Goal: Information Seeking & Learning: Find specific page/section

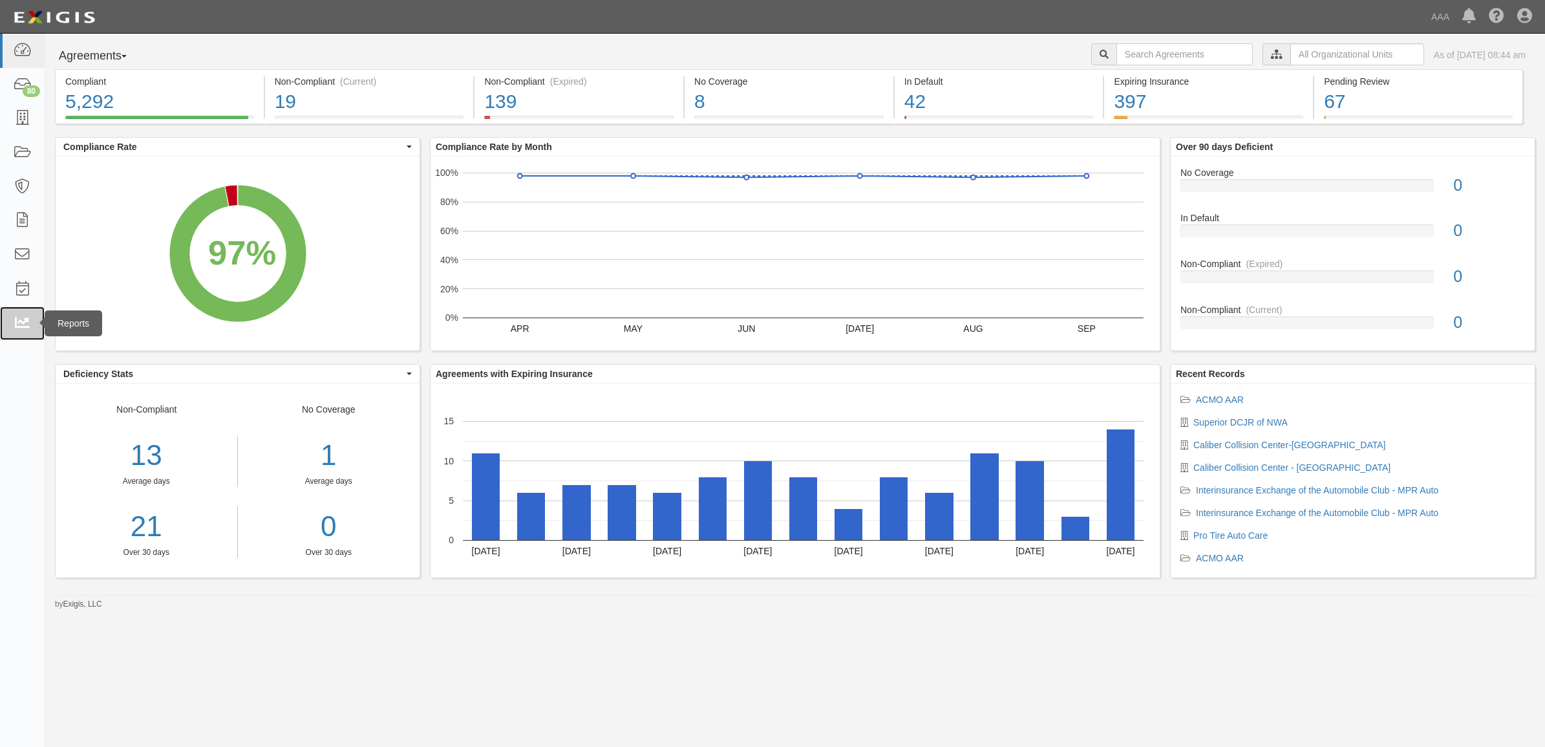
click at [32, 327] on link at bounding box center [22, 323] width 45 height 34
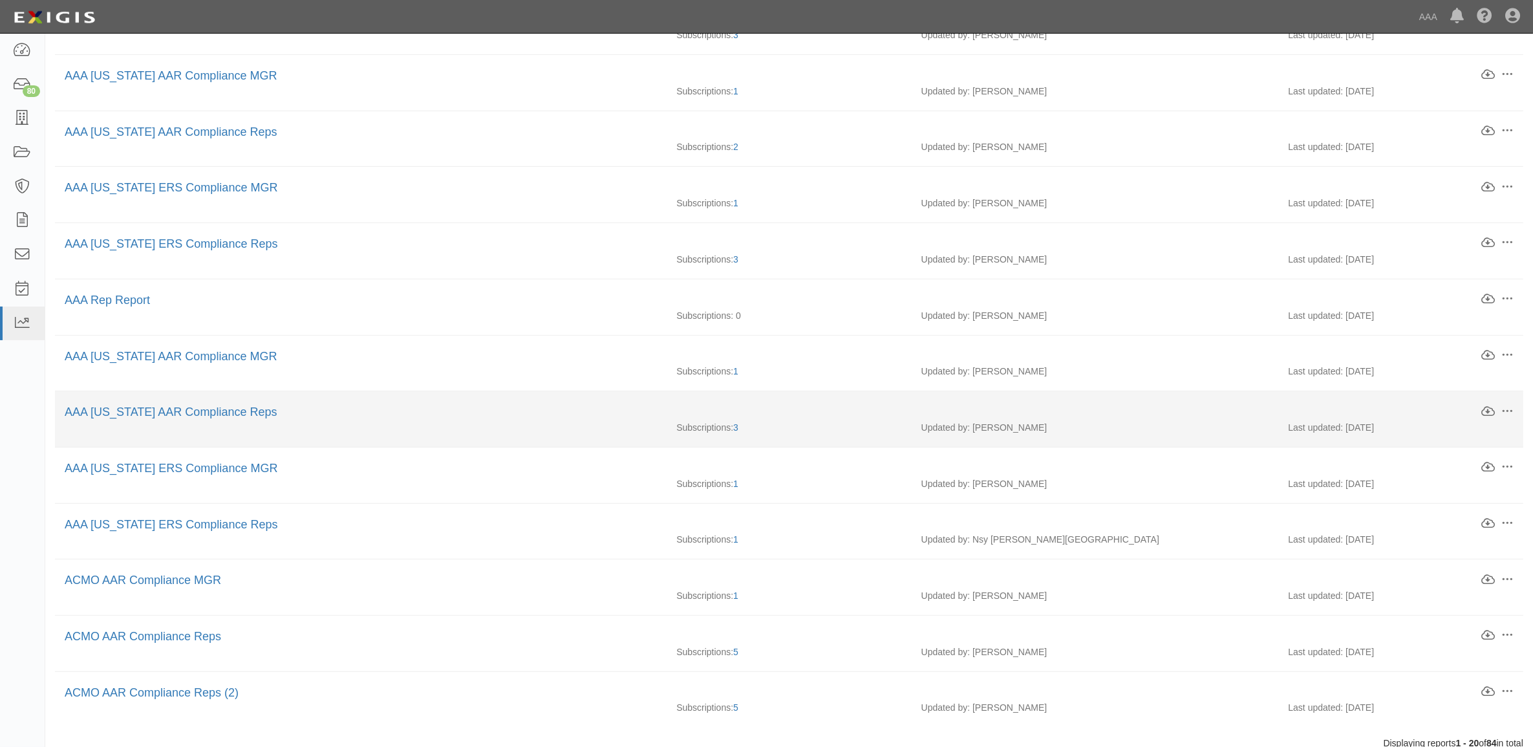
scroll to position [602, 0]
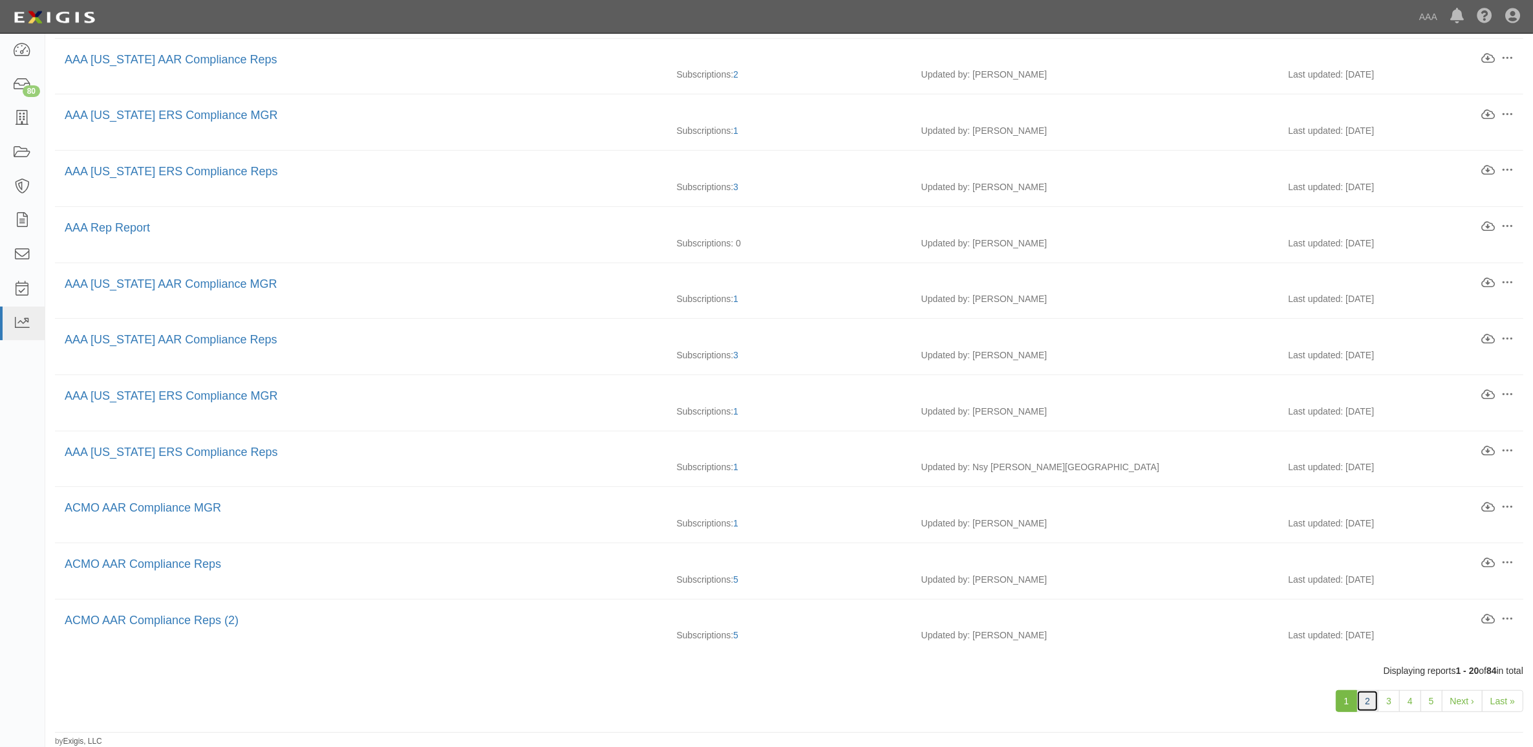
click at [1359, 696] on link "2" at bounding box center [1368, 701] width 22 height 22
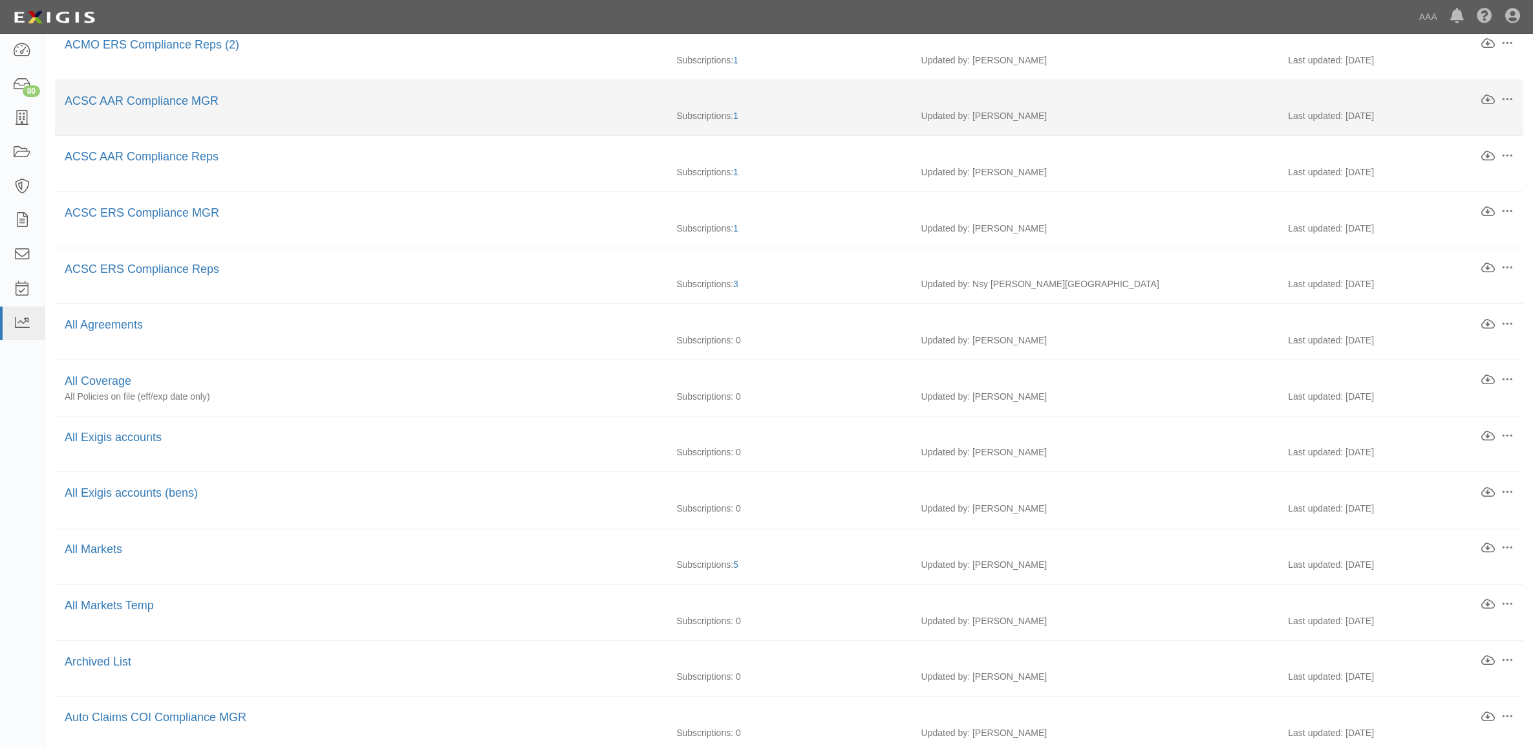
scroll to position [242, 0]
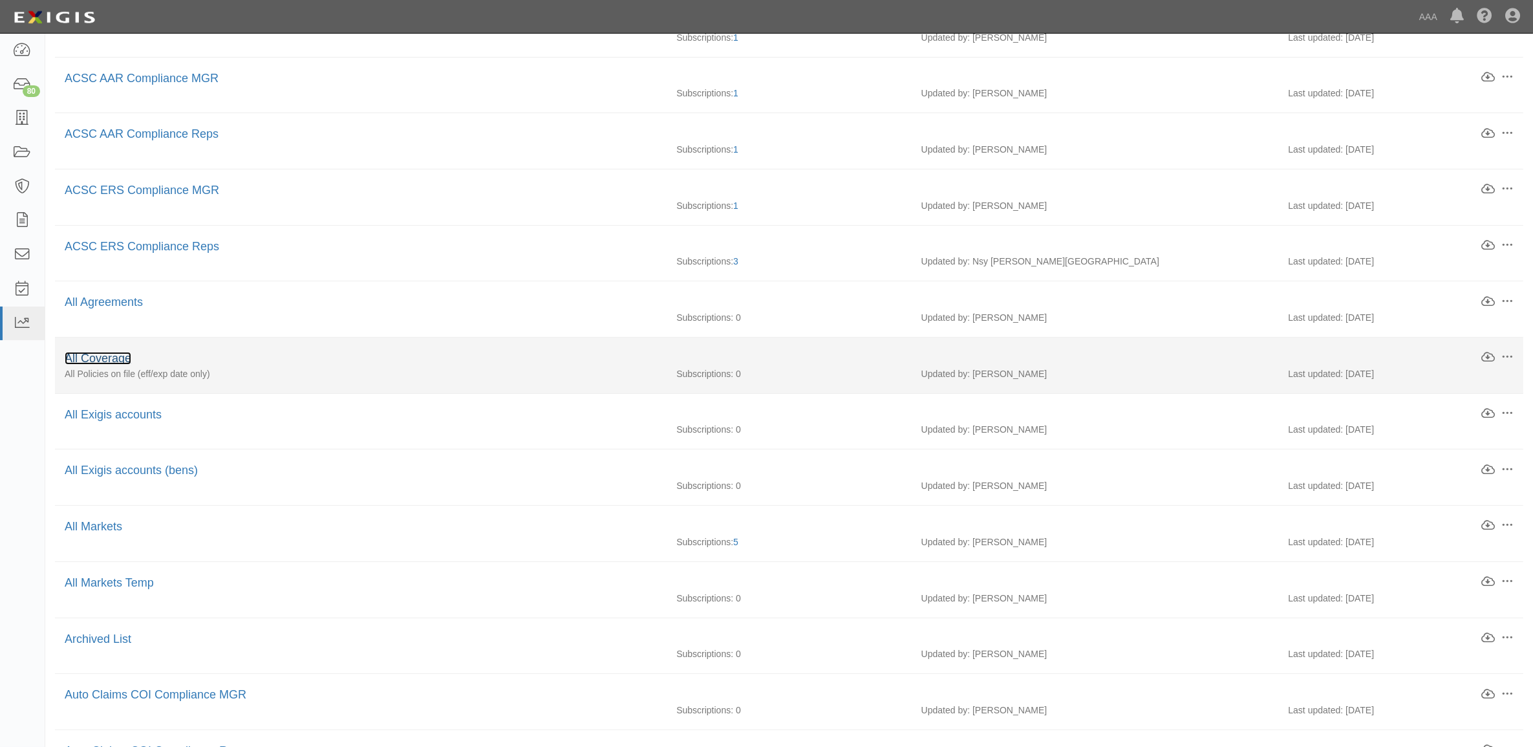
click at [110, 365] on link "All Coverage" at bounding box center [98, 358] width 67 height 13
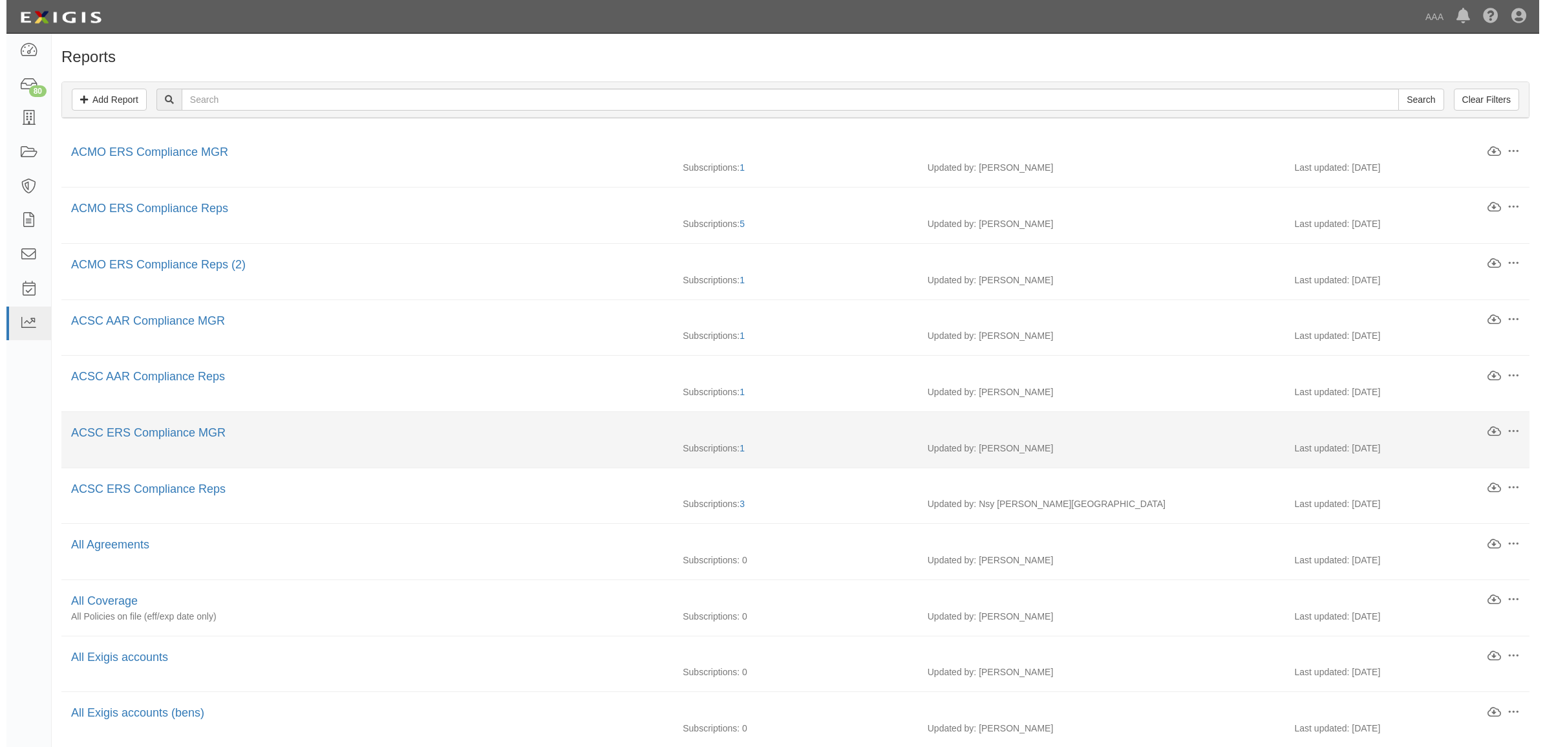
scroll to position [242, 0]
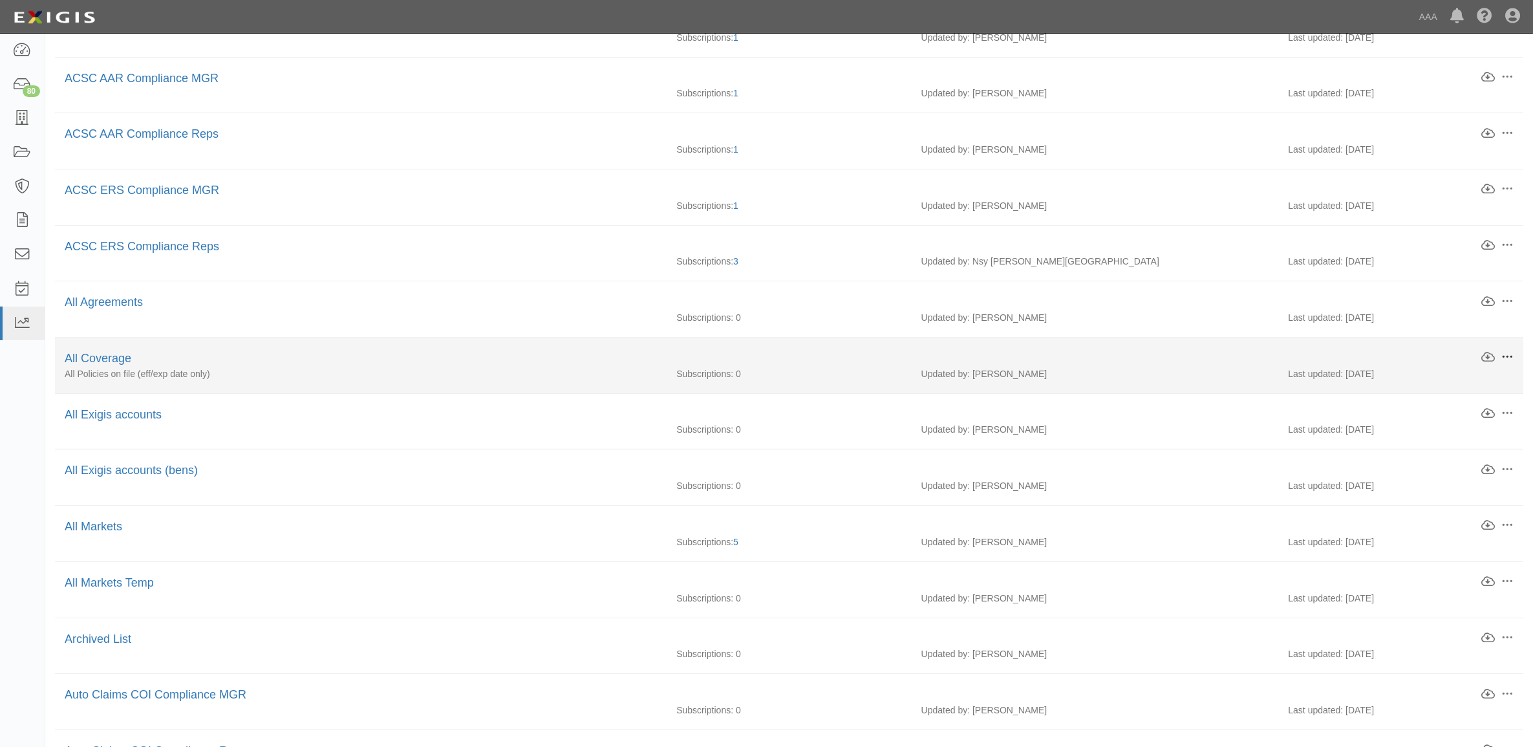
click at [1505, 354] on span at bounding box center [1507, 357] width 12 height 12
click at [1466, 376] on link "Download" at bounding box center [1447, 379] width 102 height 23
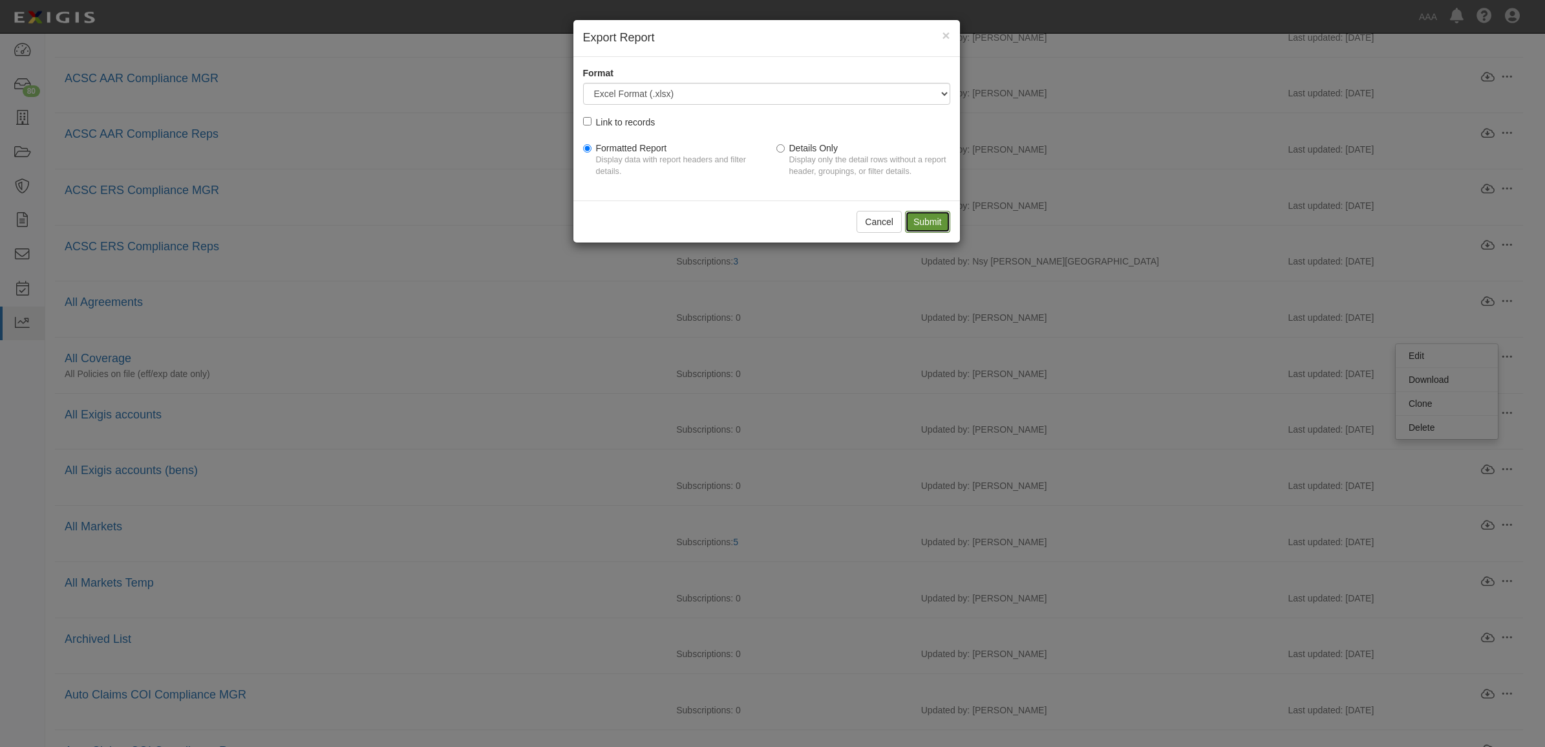
click at [932, 213] on input "Submit" at bounding box center [927, 222] width 45 height 22
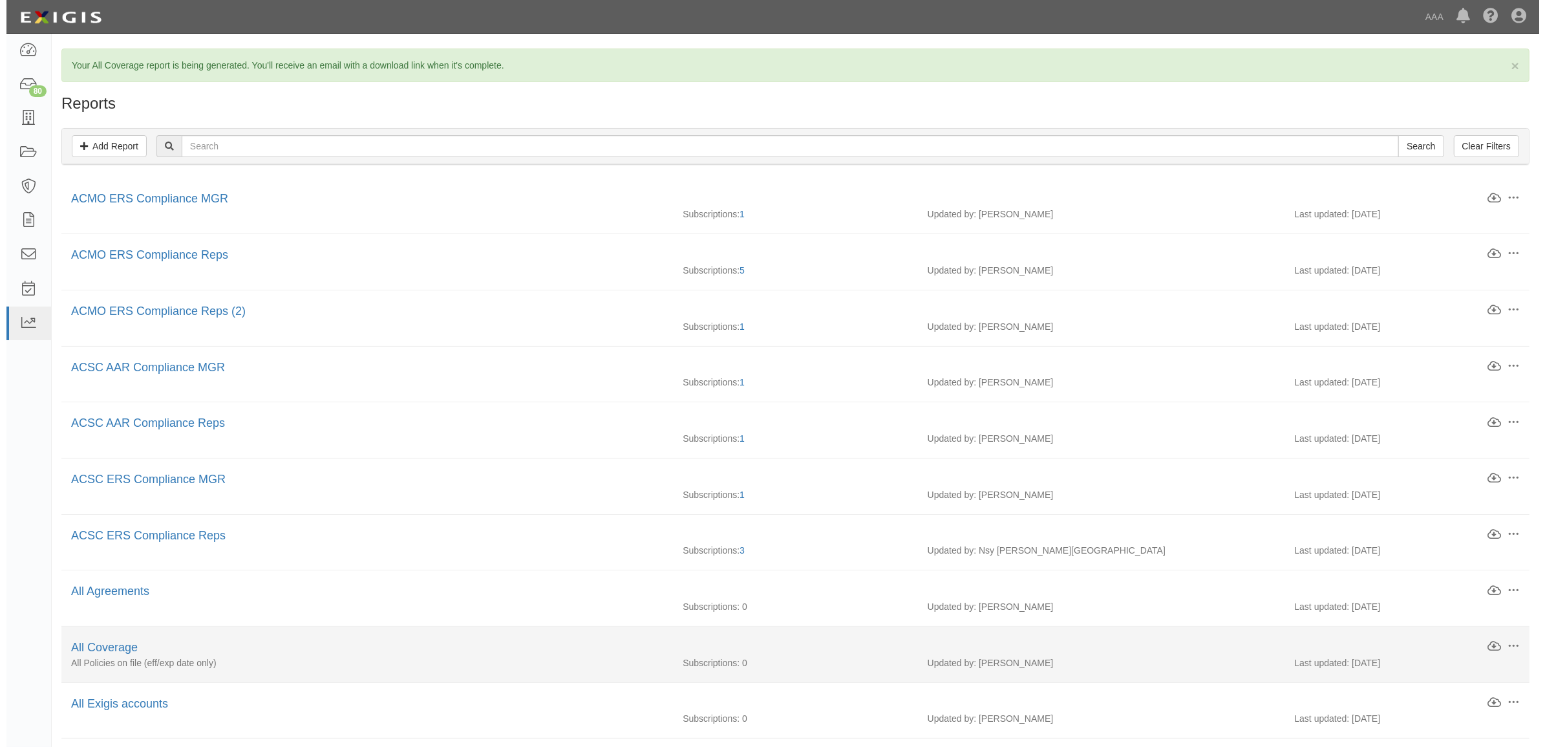
scroll to position [242, 0]
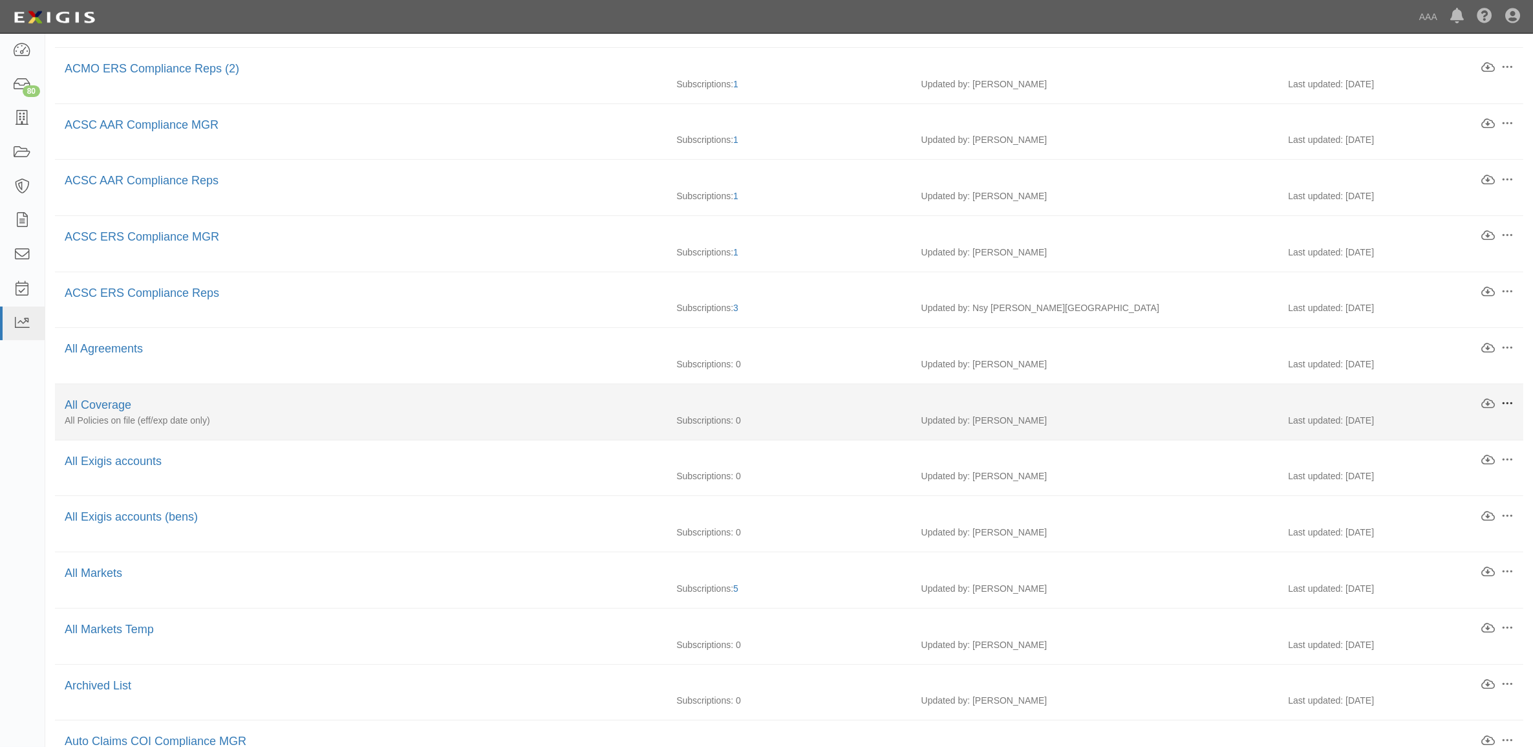
click at [1511, 404] on span at bounding box center [1507, 404] width 12 height 12
click at [1468, 428] on link "Download" at bounding box center [1447, 425] width 102 height 23
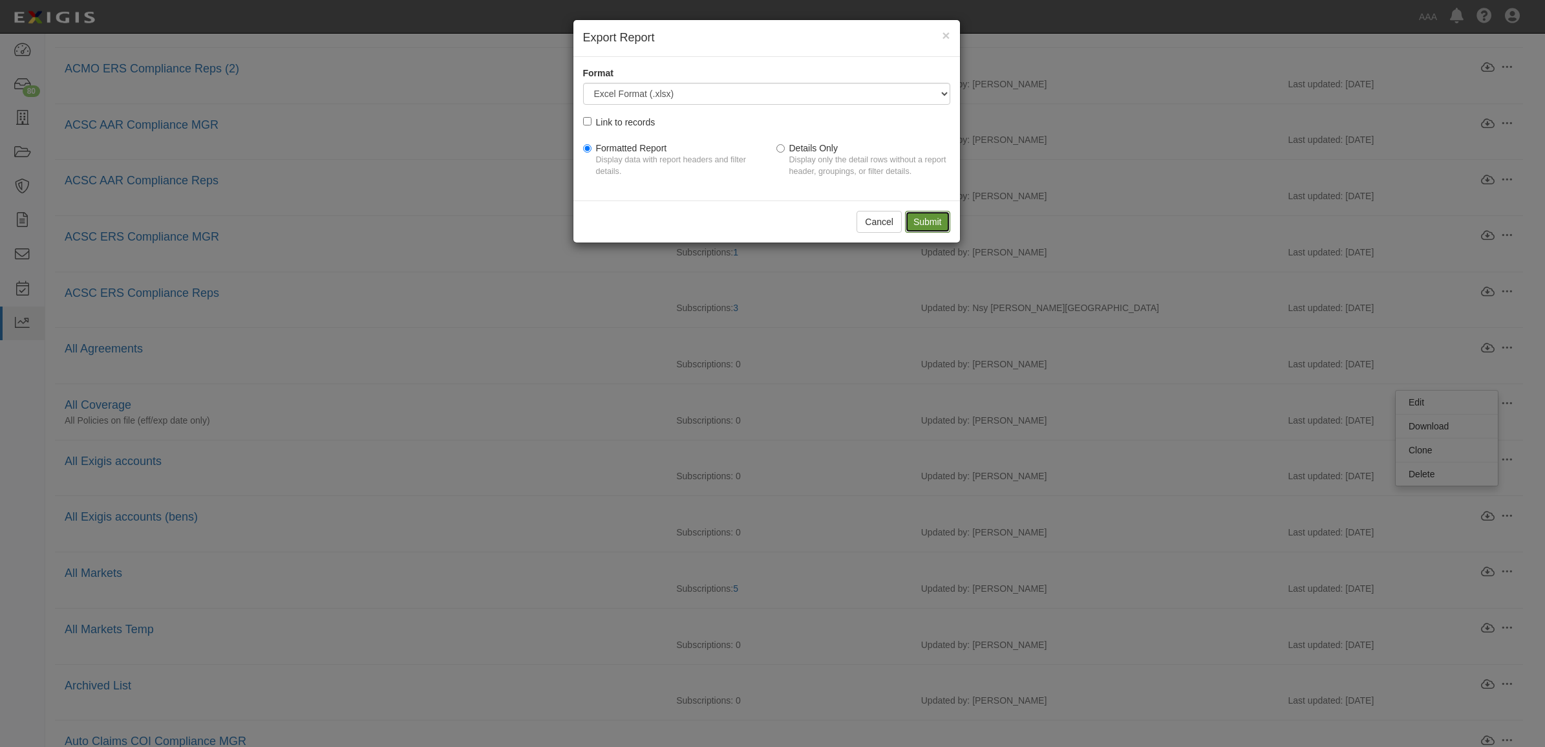
click at [942, 220] on input "Submit" at bounding box center [927, 222] width 45 height 22
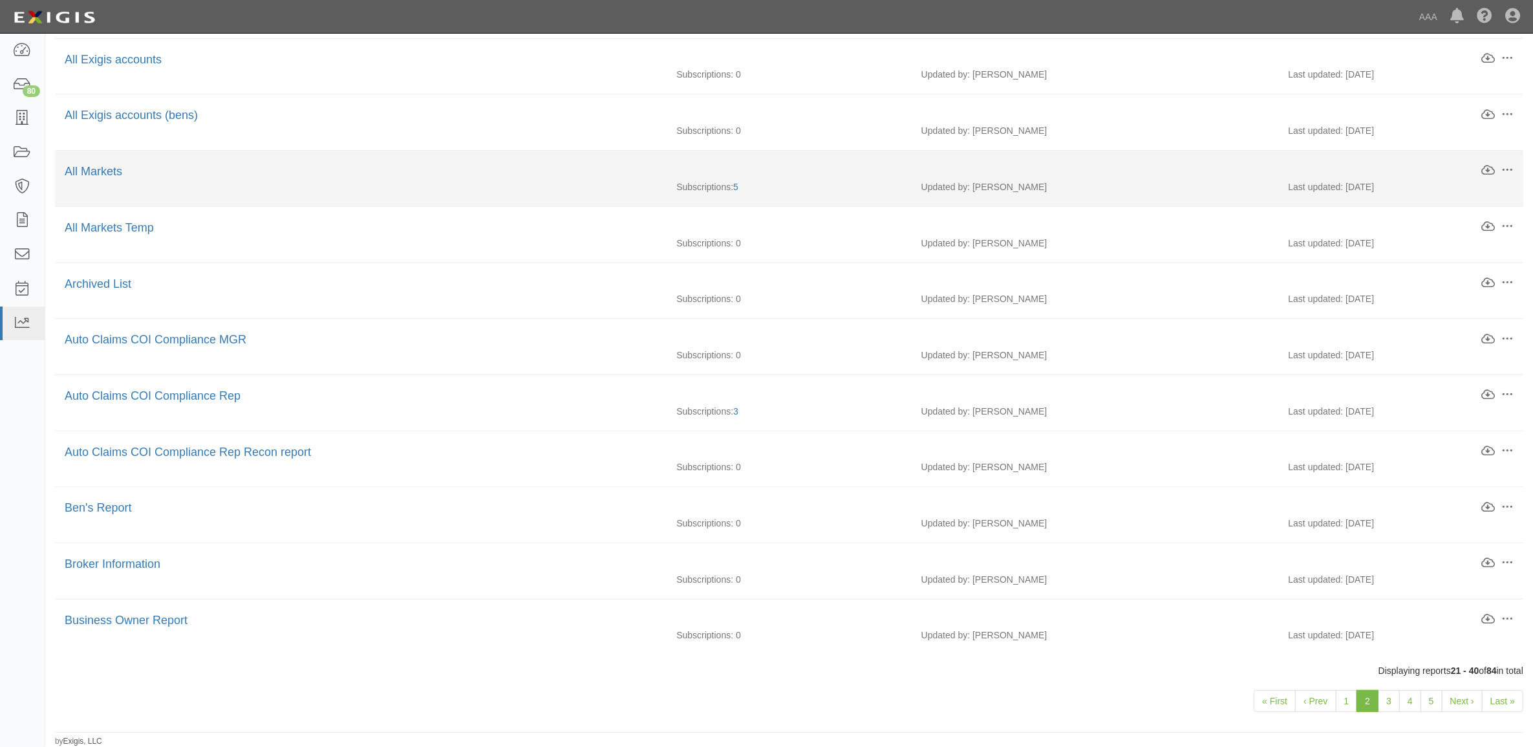
scroll to position [649, 0]
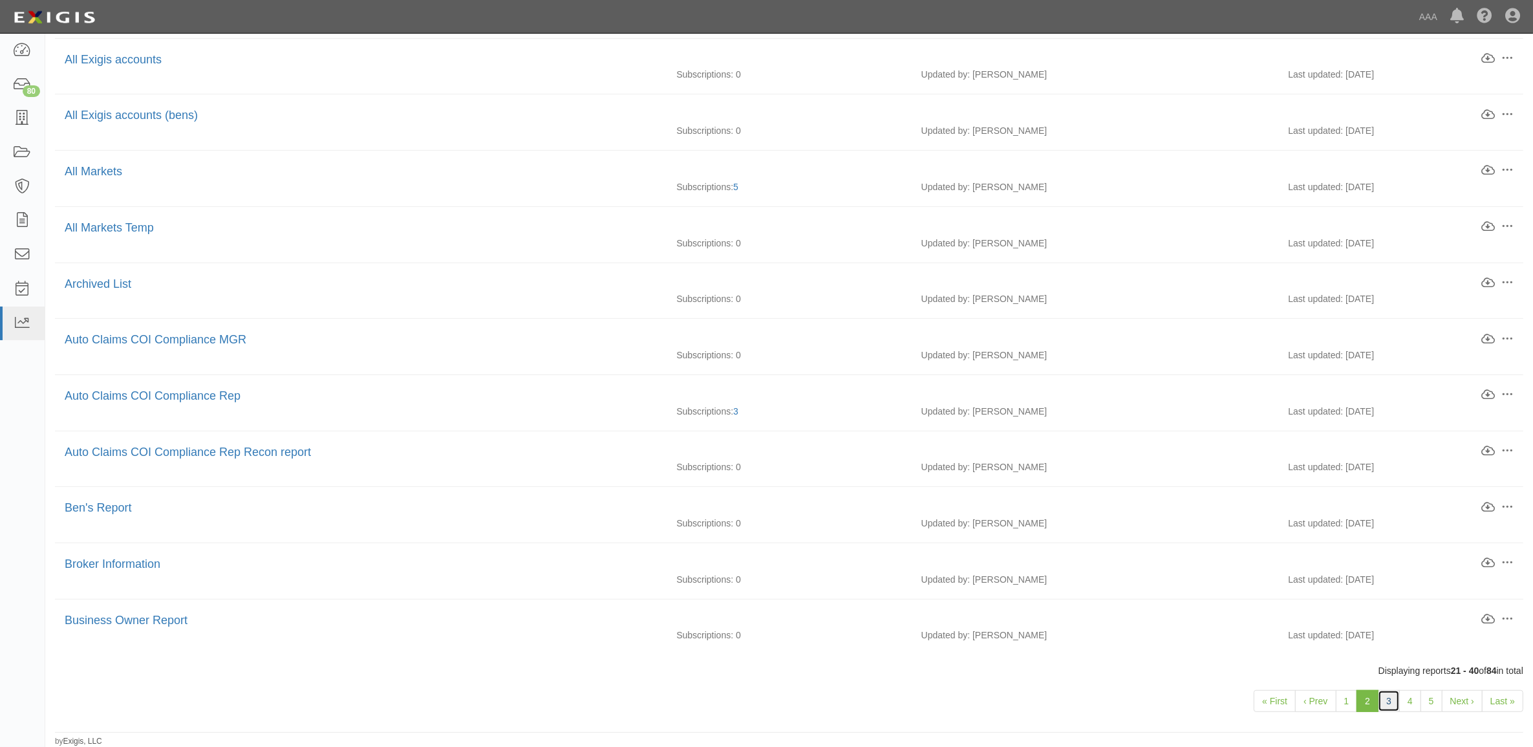
click at [1393, 698] on link "3" at bounding box center [1389, 701] width 22 height 22
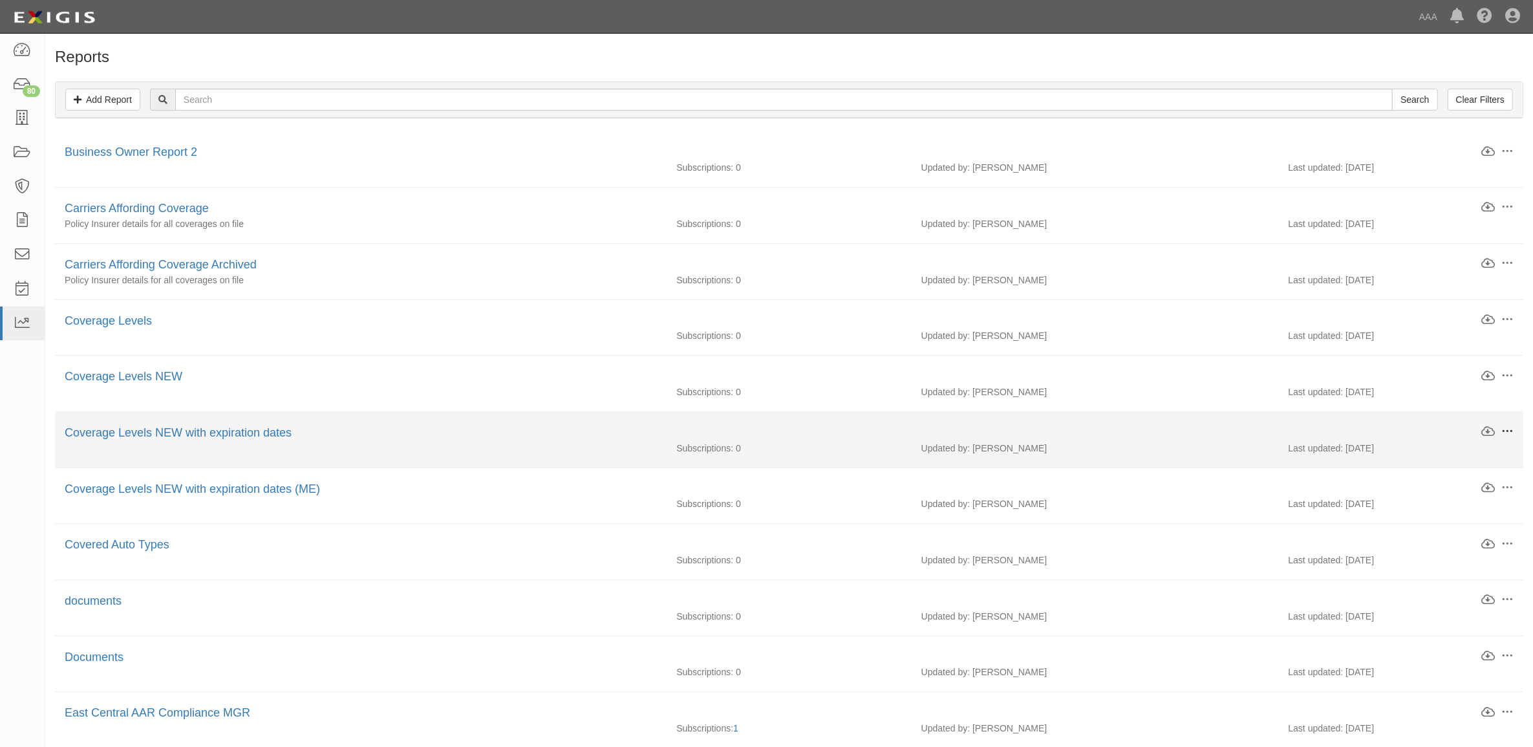
click at [1510, 431] on span at bounding box center [1507, 431] width 12 height 12
click at [1460, 453] on link "Download" at bounding box center [1447, 453] width 102 height 23
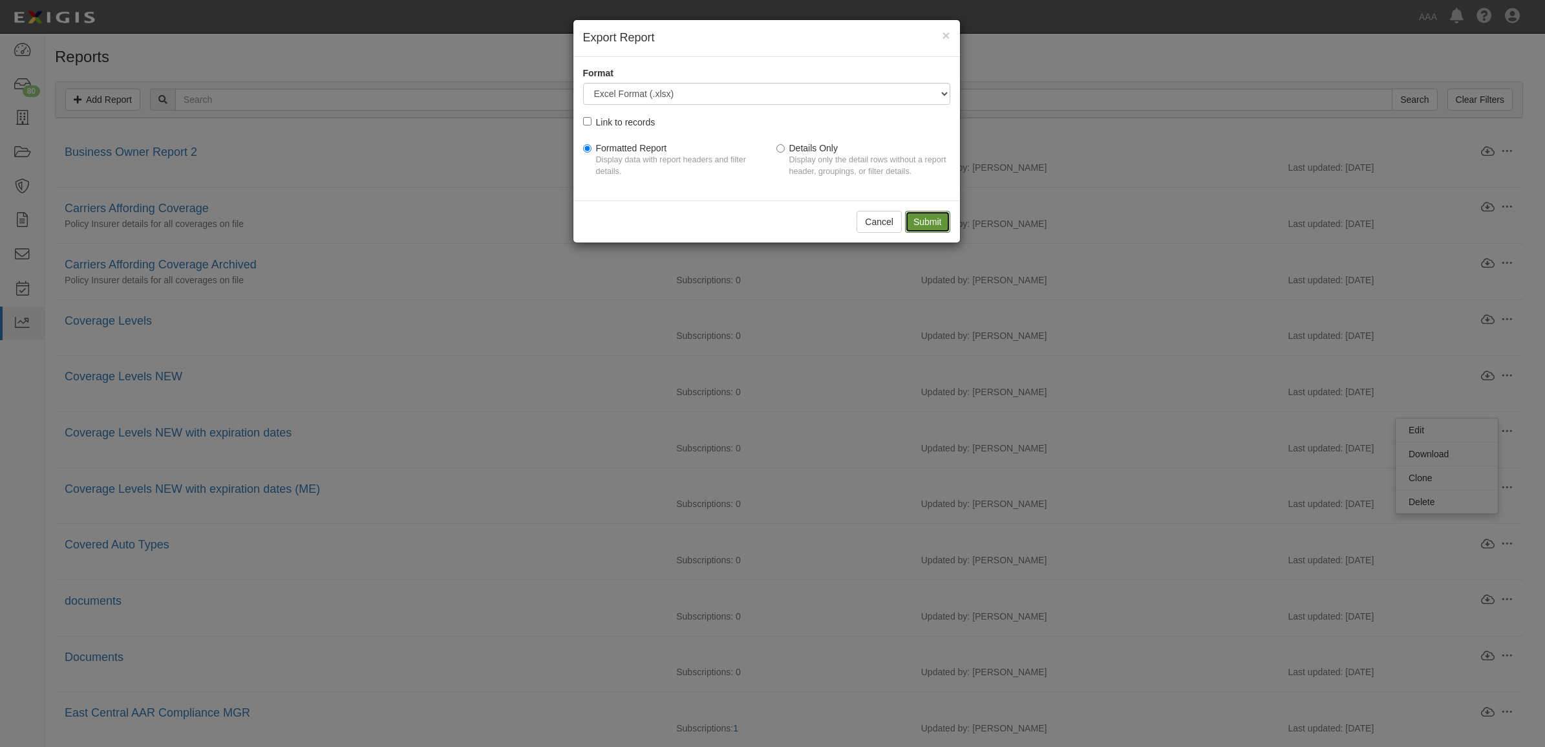
click at [928, 220] on input "Submit" at bounding box center [927, 222] width 45 height 22
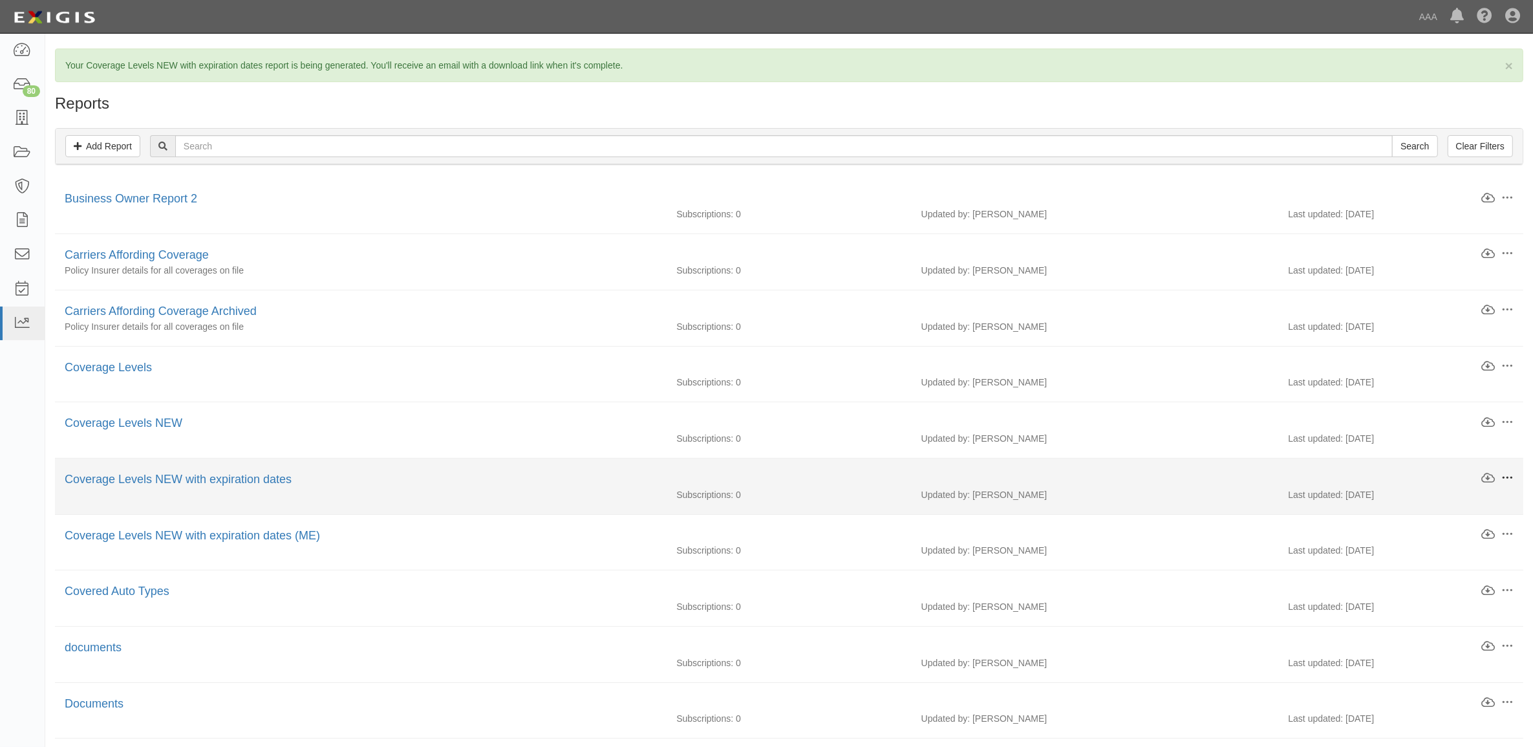
click at [1507, 479] on span at bounding box center [1507, 478] width 12 height 12
click at [1459, 533] on link "Clone" at bounding box center [1447, 524] width 102 height 23
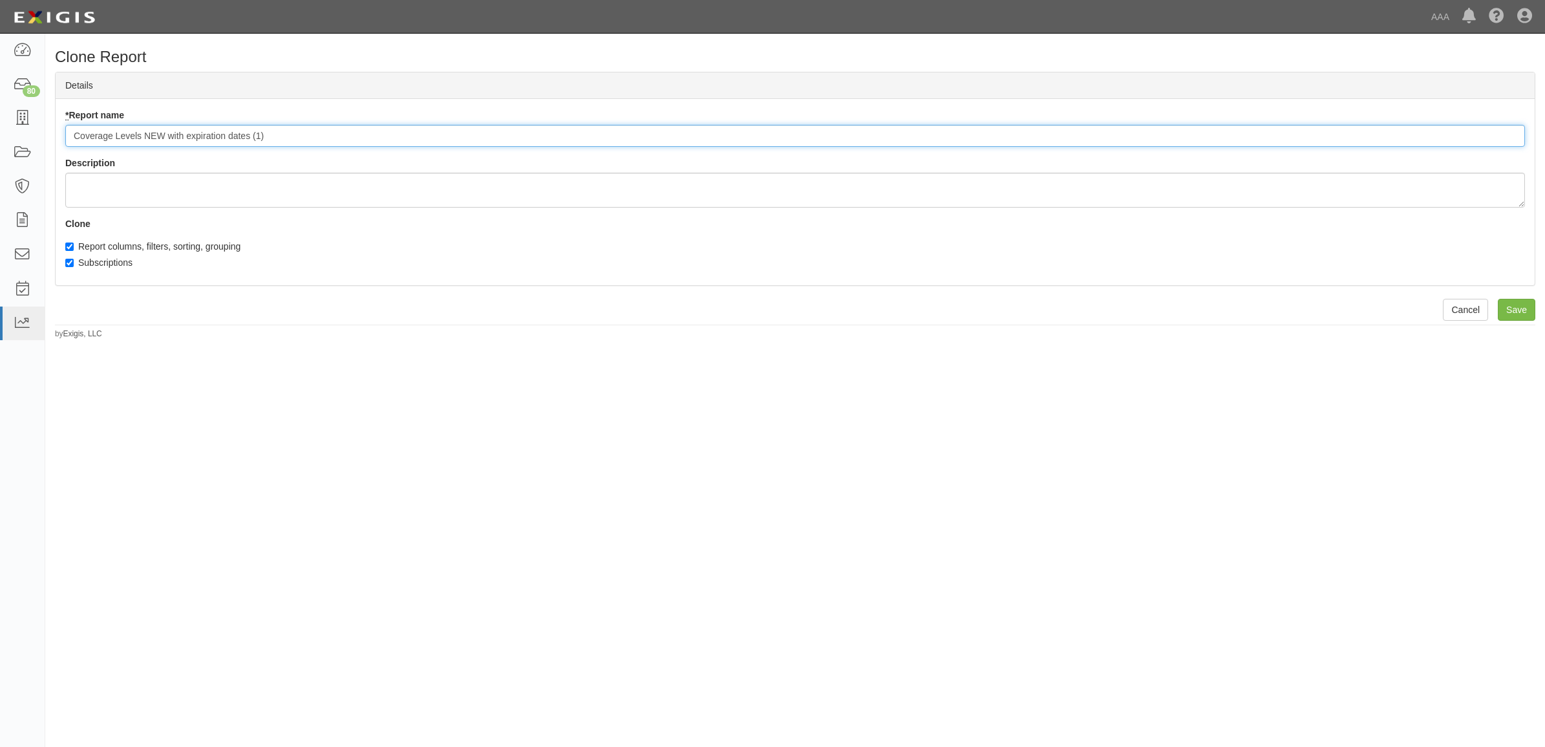
click at [295, 141] on input "Coverage Levels NEW with expiration dates (1)" at bounding box center [795, 136] width 1460 height 22
drag, startPoint x: 288, startPoint y: 138, endPoint x: 253, endPoint y: 145, distance: 36.4
click at [253, 145] on input "Coverage Levels NEW with expiration dates (1)" at bounding box center [795, 136] width 1460 height 22
type input "Coverage Levels NEW with expiration dates ACSC ERS"
click at [99, 261] on label "Subscriptions" at bounding box center [98, 262] width 67 height 13
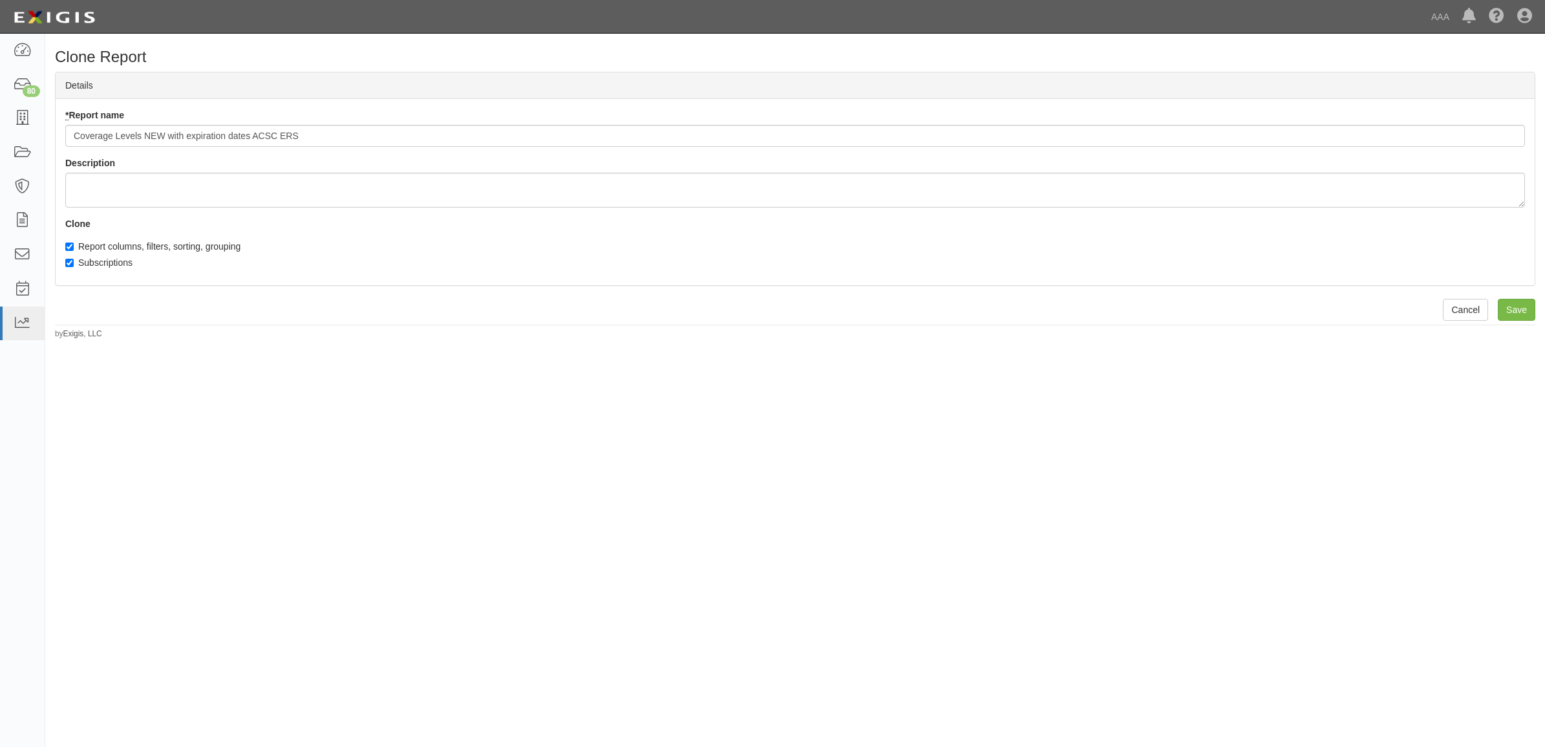
click at [74, 261] on input "Subscriptions" at bounding box center [69, 263] width 8 height 8
checkbox input "false"
click at [1517, 305] on input "Save" at bounding box center [1517, 310] width 38 height 22
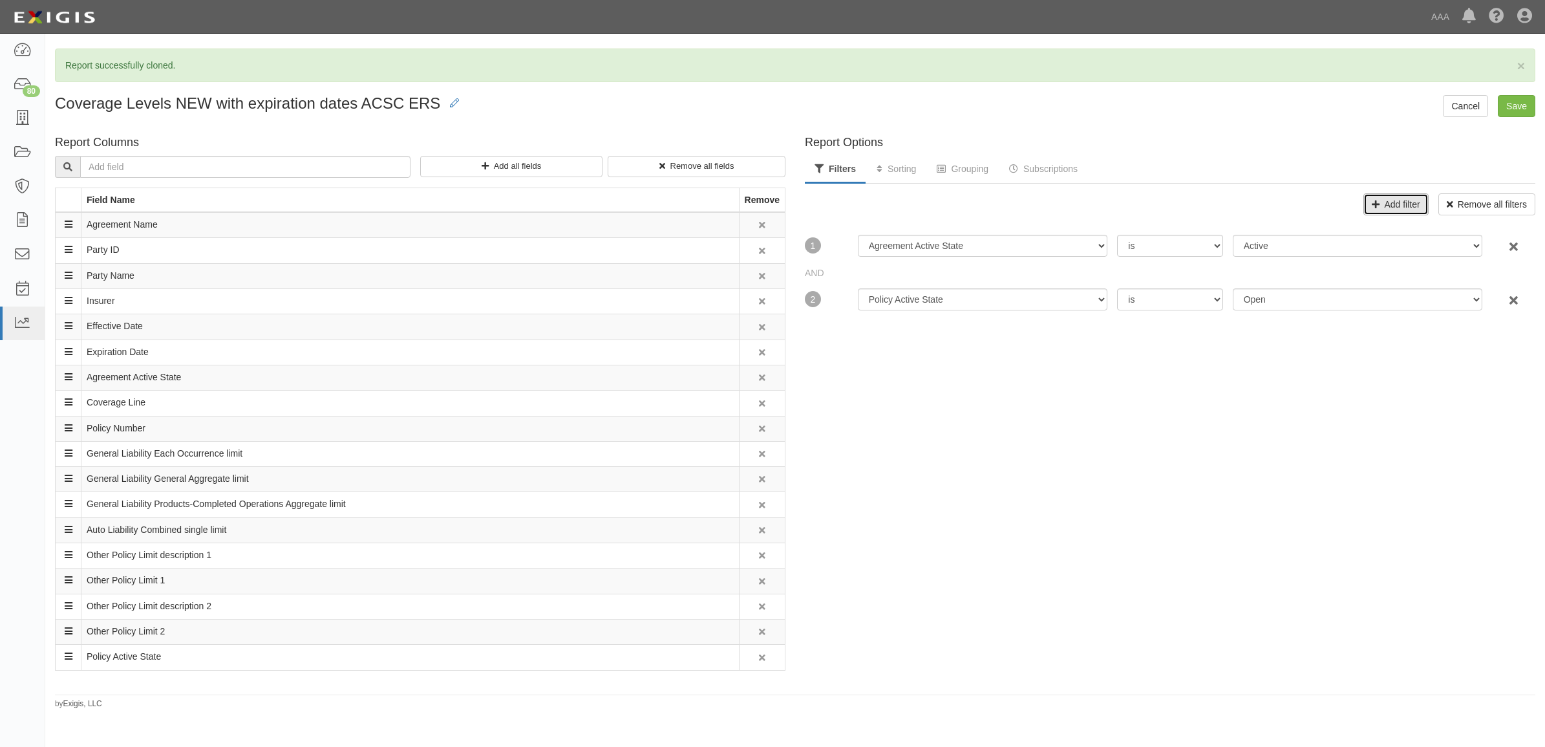
click at [1378, 195] on button "Add filter" at bounding box center [1396, 204] width 65 height 22
click at [994, 347] on select "-- Select a field to filter by -- Agreement Active State Effective Date Expirat…" at bounding box center [983, 353] width 250 height 22
click at [996, 357] on select "-- Select a field to filter by -- Agreement Active State Effective Date Expirat…" at bounding box center [983, 353] width 250 height 22
click at [1510, 350] on icon "button" at bounding box center [1514, 354] width 8 height 9
click at [967, 173] on link "Grouping" at bounding box center [962, 170] width 71 height 28
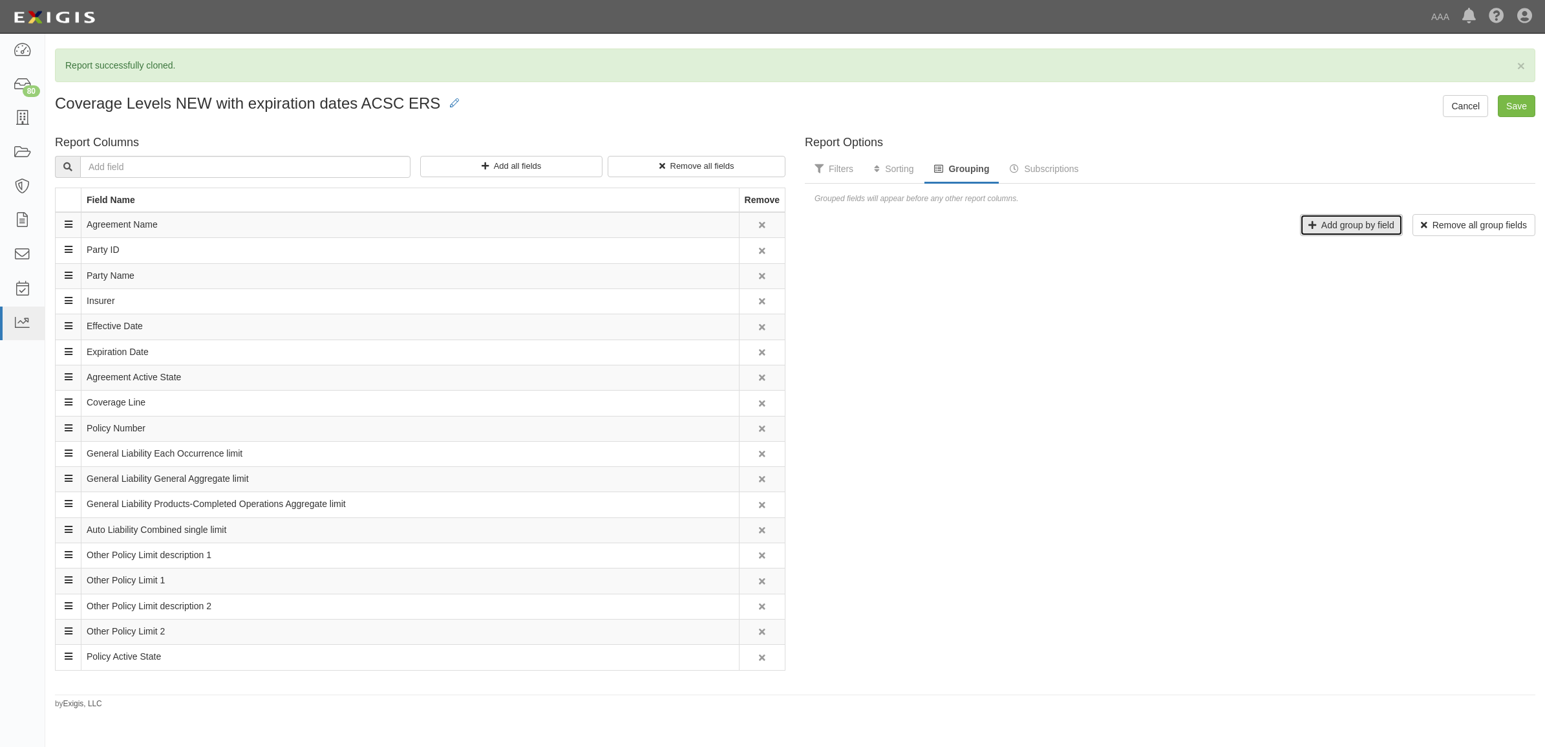
click at [1333, 223] on link "Add group by field" at bounding box center [1351, 225] width 103 height 22
click at [1101, 266] on select "-- Select a field to sort by -- Agreement Active State Agreement Name Auto Liab…" at bounding box center [1067, 257] width 314 height 22
click at [1314, 373] on div "Report Options Filters Sorting Grouping Subscriptions Add filter Remove all fil…" at bounding box center [1170, 410] width 750 height 560
click at [1313, 424] on div "Report Options Filters Sorting Grouping Subscriptions Add filter Remove all fil…" at bounding box center [1170, 410] width 750 height 560
click at [1162, 259] on select "-- Select a field to sort by -- Agreement Active State Agreement Name Auto Liab…" at bounding box center [1067, 257] width 314 height 22
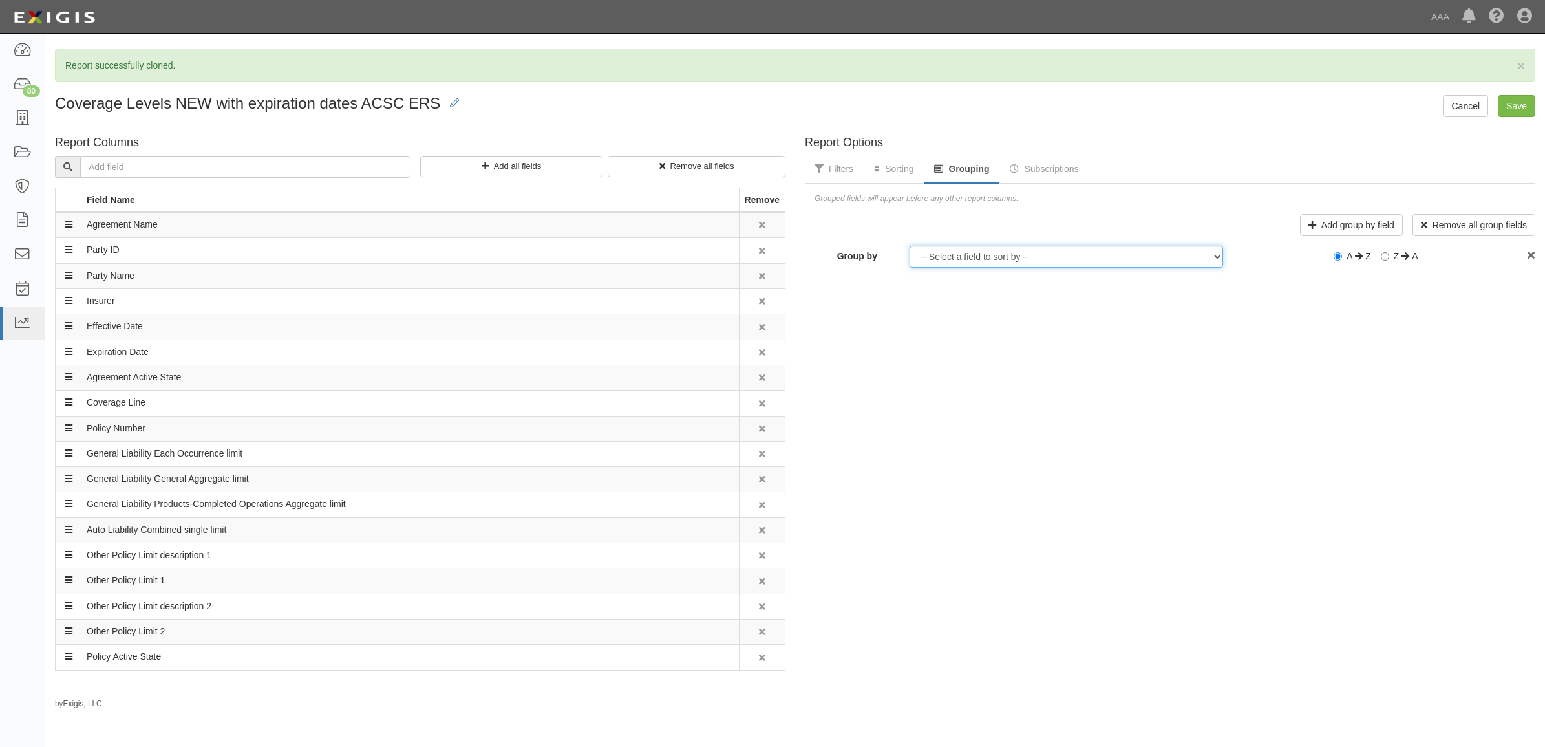
select select "11225"
click at [910, 246] on select "-- Select a field to sort by -- Agreement Active State Agreement Name Auto Liab…" at bounding box center [1067, 257] width 314 height 22
click at [900, 164] on link "Sorting" at bounding box center [894, 170] width 59 height 28
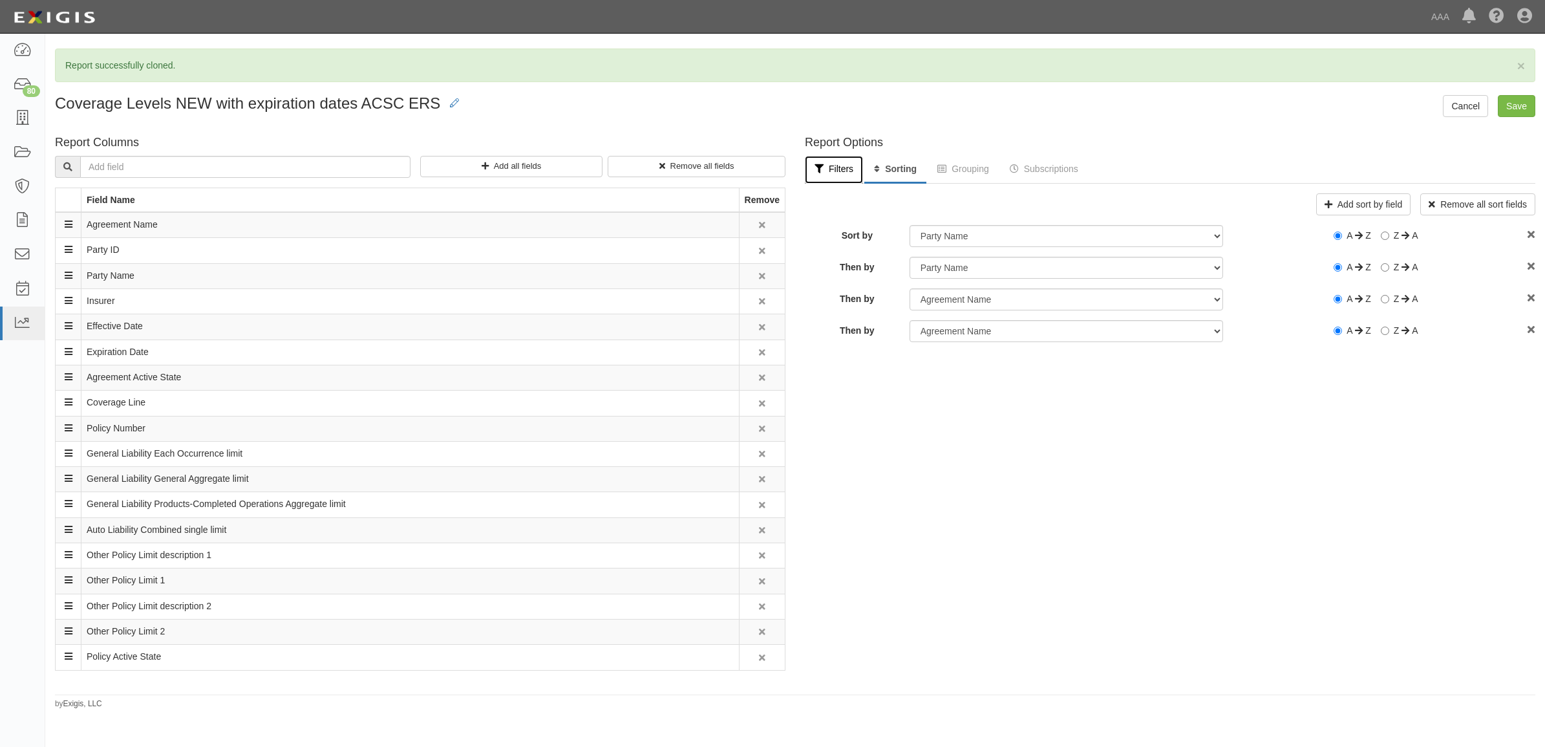
click at [852, 169] on link "Filters" at bounding box center [834, 170] width 58 height 28
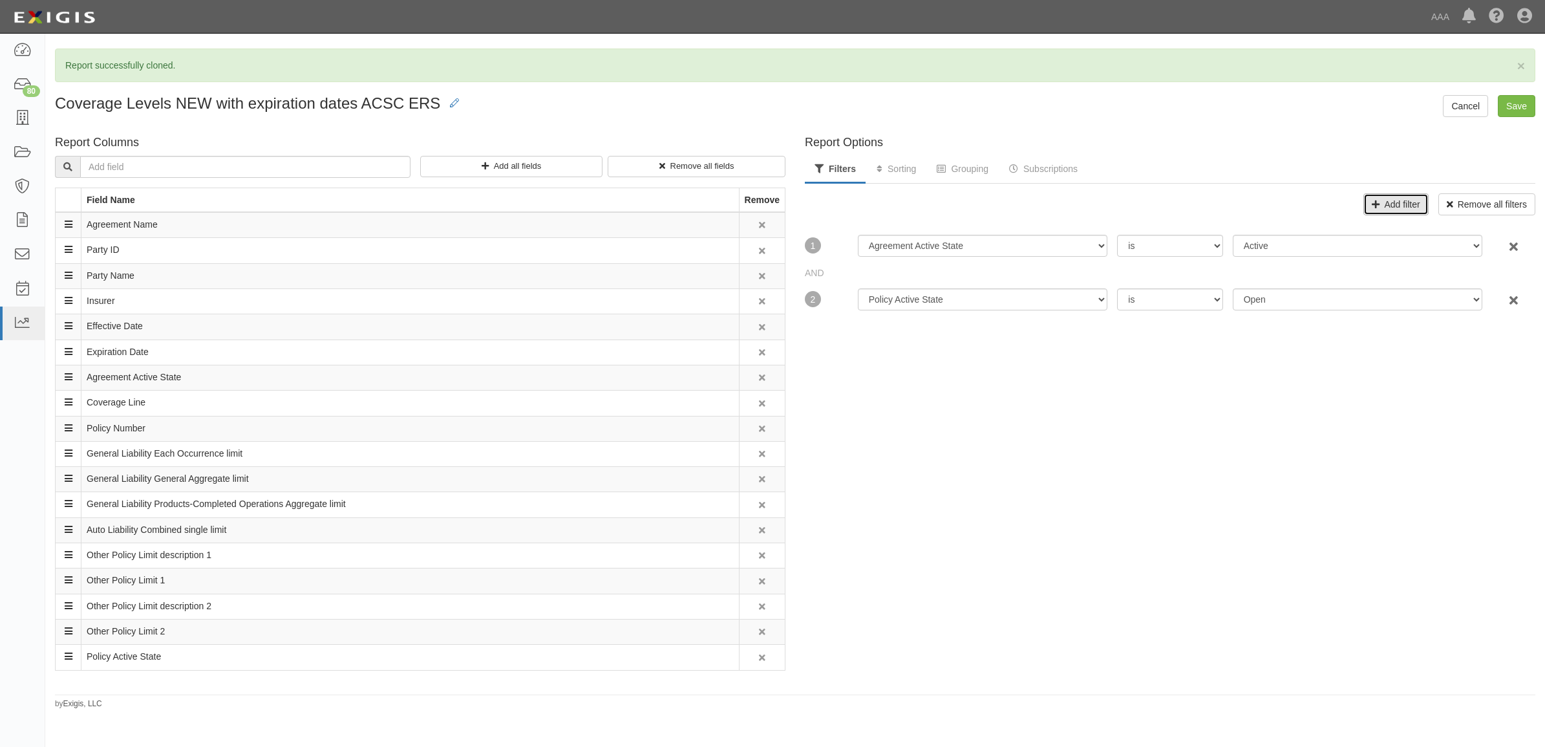
click at [1384, 204] on button "Add filter" at bounding box center [1396, 204] width 65 height 22
click at [1023, 350] on select "-- Select a field to filter by -- Agreement Active State Effective Date Expirat…" at bounding box center [983, 353] width 250 height 22
click at [1020, 352] on select "-- Select a field to filter by -- Agreement Active State Effective Date Expirat…" at bounding box center [983, 353] width 250 height 22
click at [1510, 352] on icon "button" at bounding box center [1514, 354] width 8 height 9
click at [909, 169] on link "Sorting" at bounding box center [896, 170] width 59 height 28
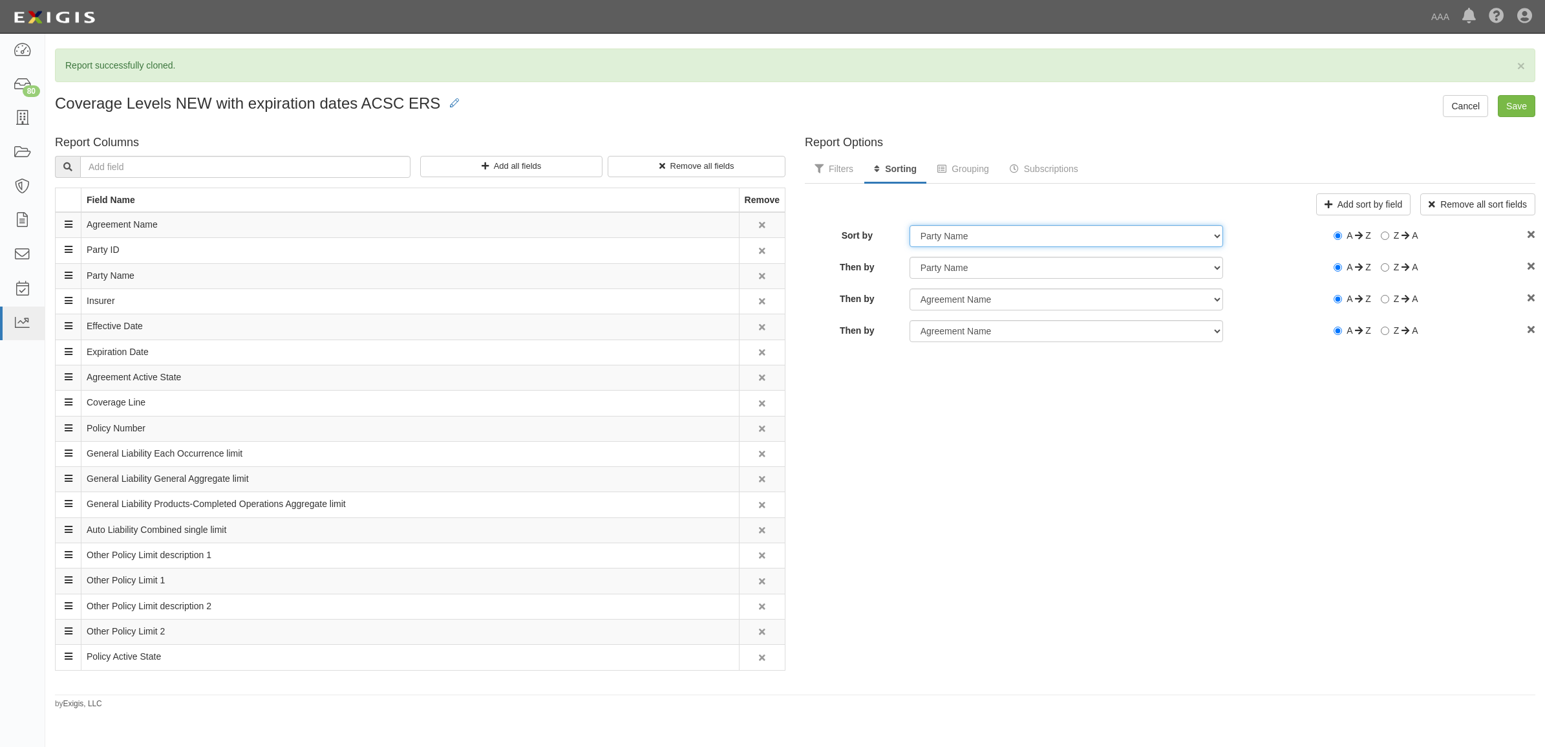
click at [1071, 236] on select "-- Select a field to sort by -- Agreement Active State Agreement Name Auto Liab…" at bounding box center [1067, 236] width 314 height 22
click at [1201, 239] on select "-- Select a field to sort by -- Agreement Active State Agreement Name Auto Liab…" at bounding box center [1067, 236] width 314 height 22
select select "11225"
click at [910, 225] on select "-- Select a field to sort by -- Agreement Active State Agreement Name Auto Liab…" at bounding box center [1067, 236] width 314 height 22
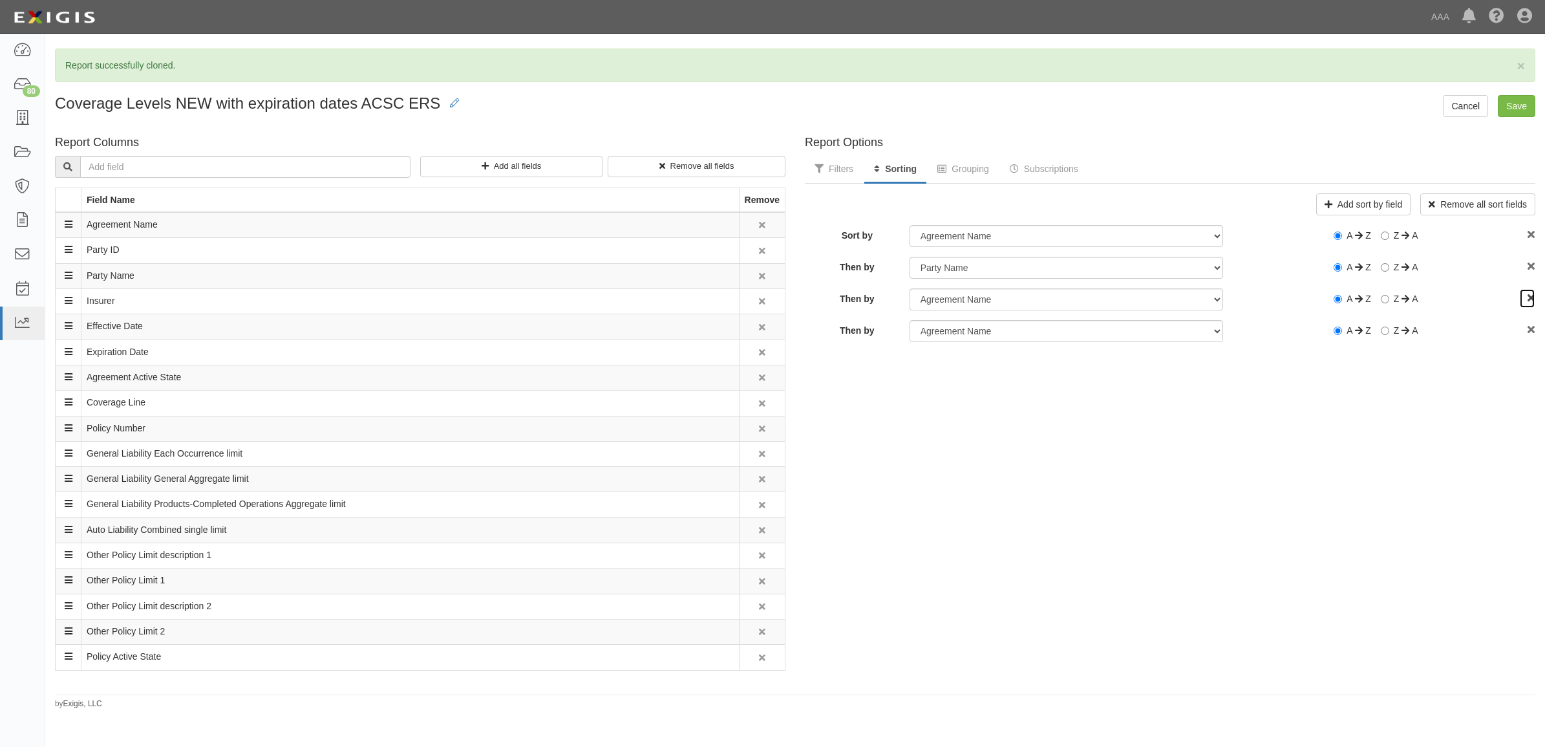
click at [1523, 303] on link at bounding box center [1528, 298] width 16 height 20
click at [1520, 110] on input "Save" at bounding box center [1517, 106] width 38 height 22
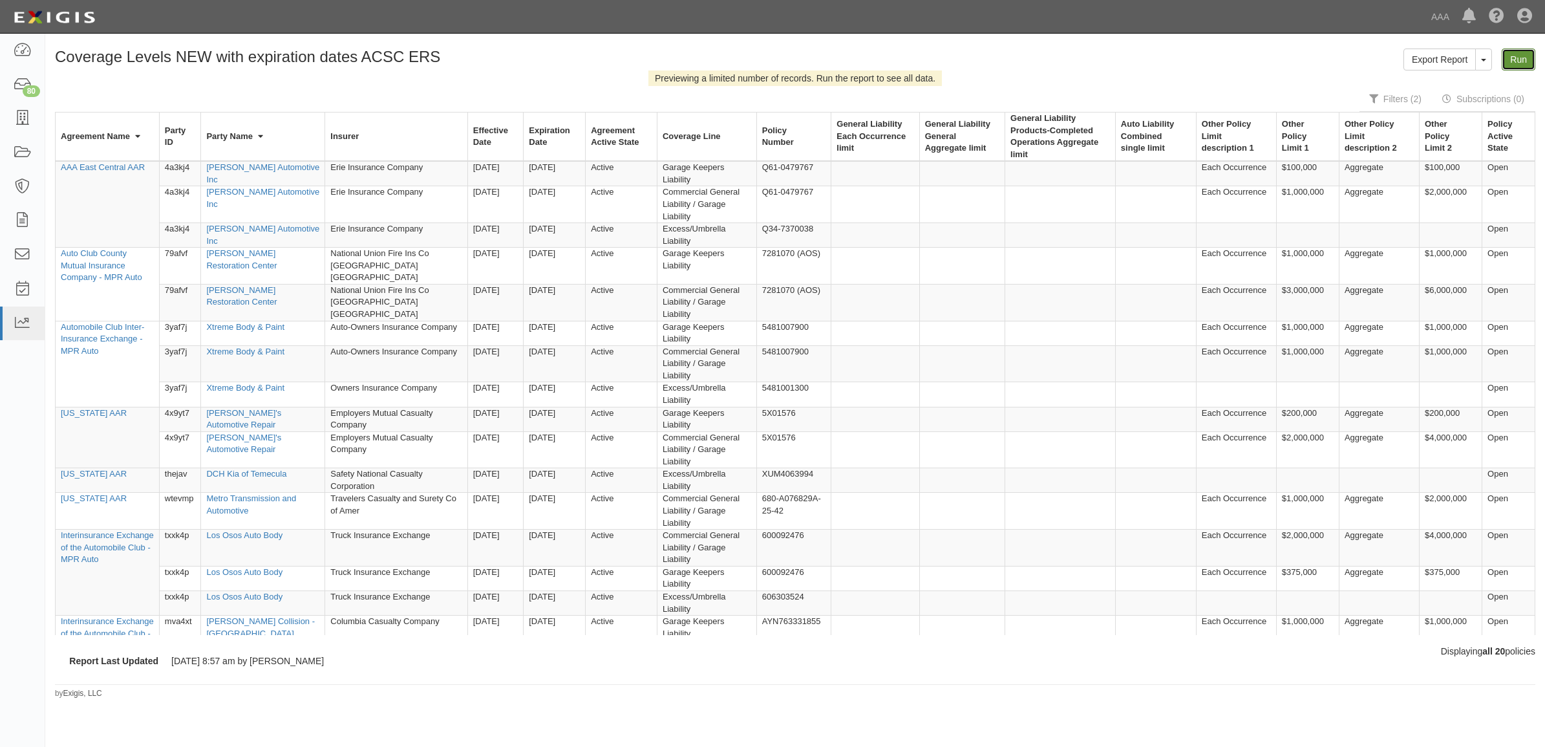
click at [1510, 61] on link "Run" at bounding box center [1519, 59] width 34 height 22
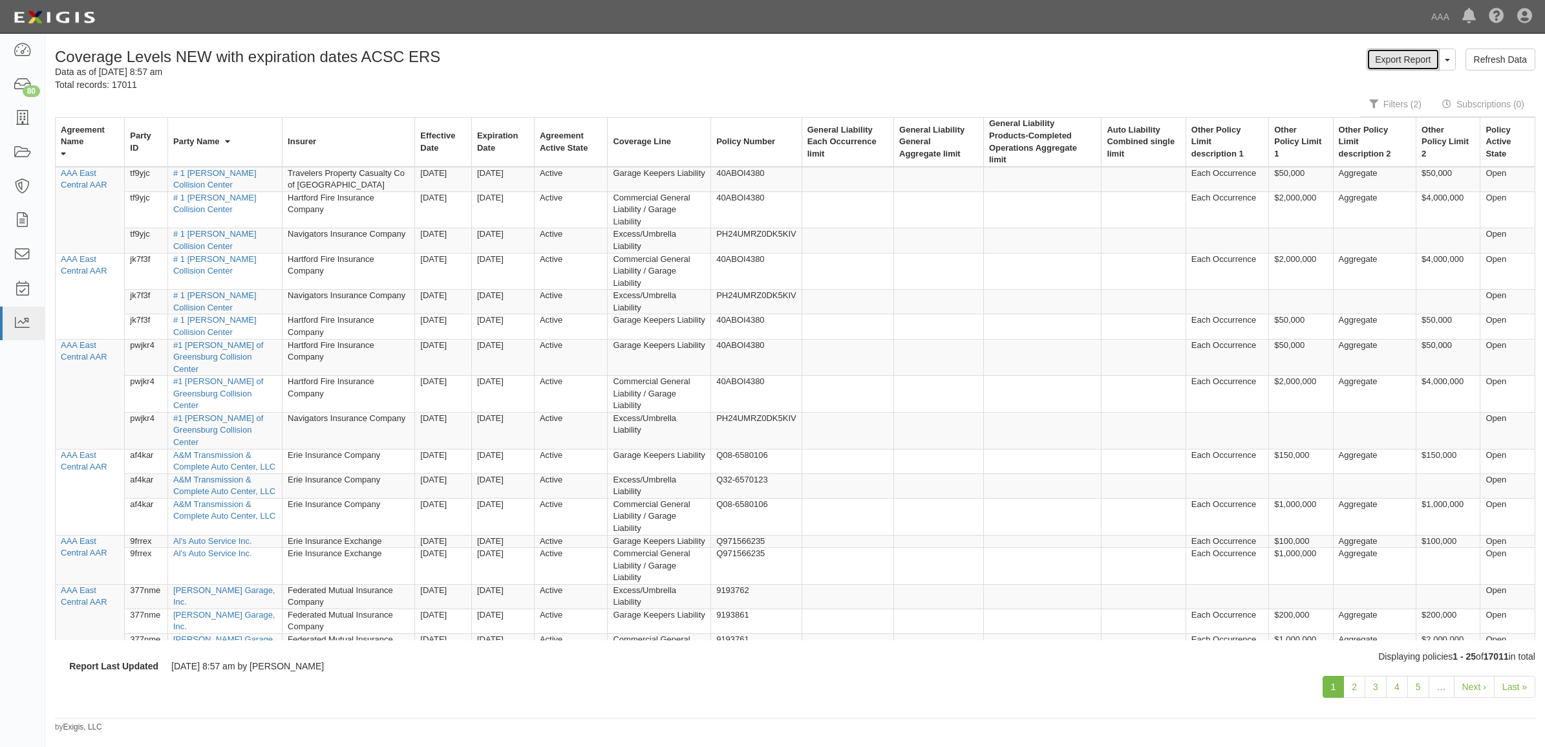
click at [1407, 63] on link "Export Report" at bounding box center [1403, 59] width 72 height 22
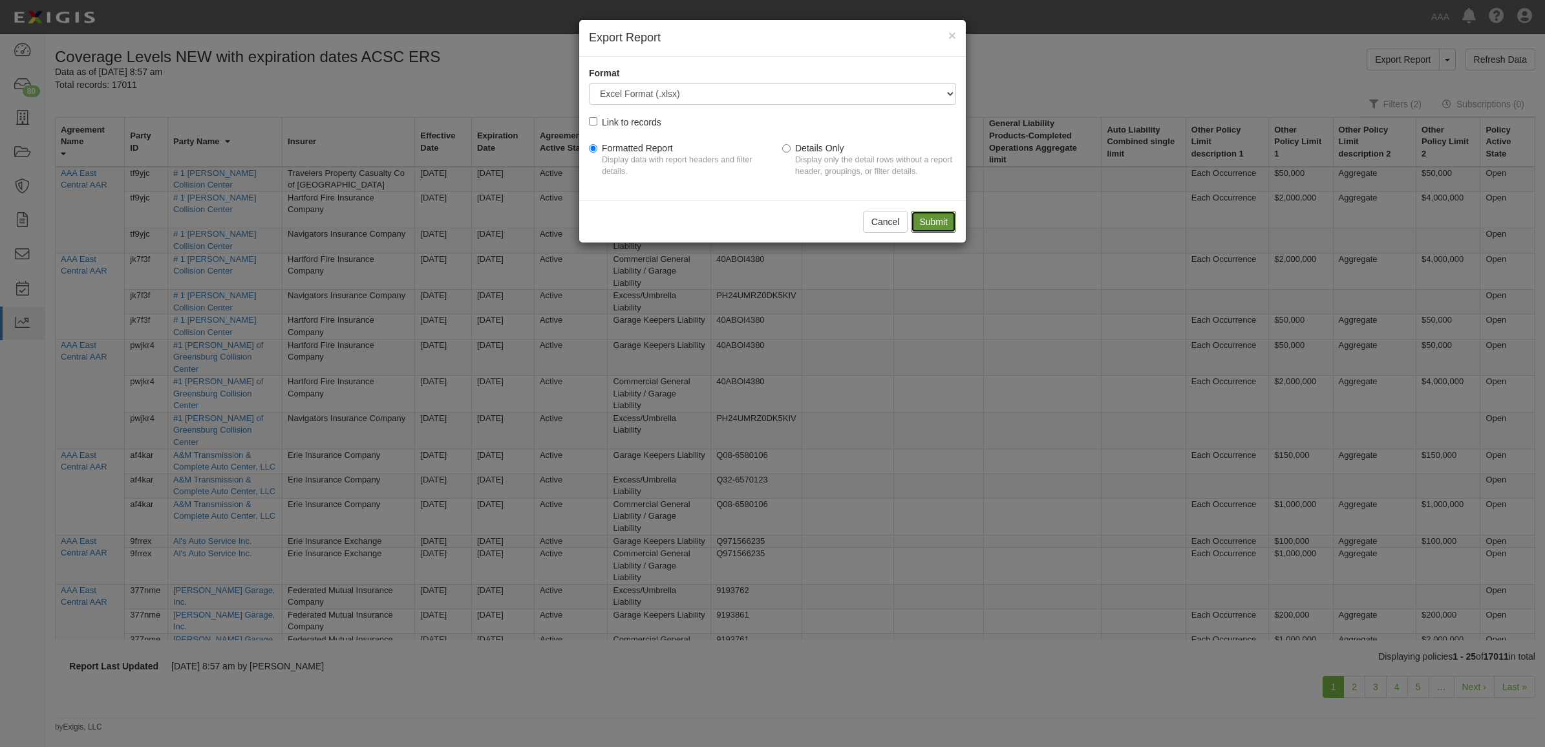
click at [938, 221] on input "Submit" at bounding box center [933, 222] width 45 height 22
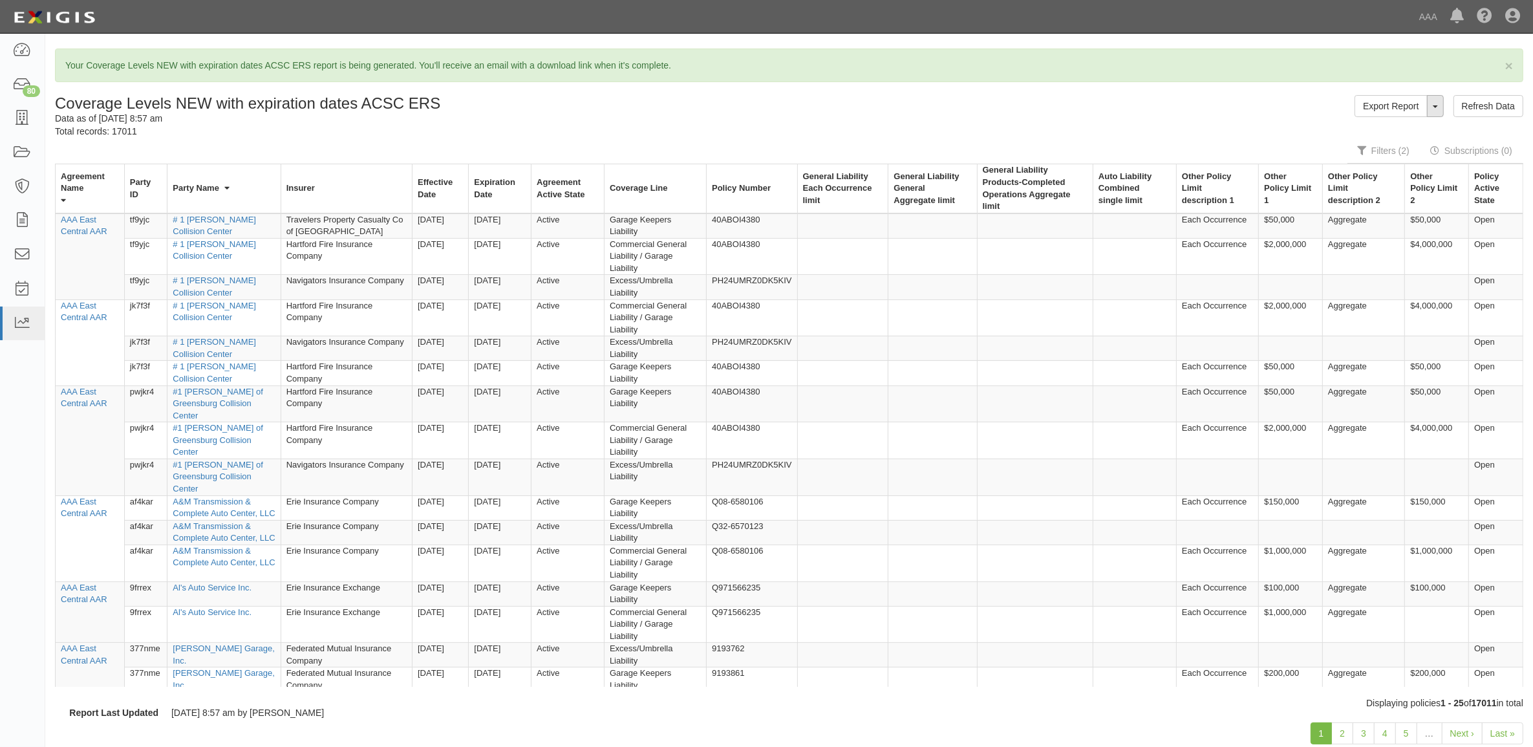
click at [1437, 110] on button "ToggleReportDropdown" at bounding box center [1435, 106] width 17 height 22
click at [1058, 109] on div "Export Report ToggleReportDropdown Edit Report Clone Report Delete Report Refre…" at bounding box center [1161, 106] width 744 height 22
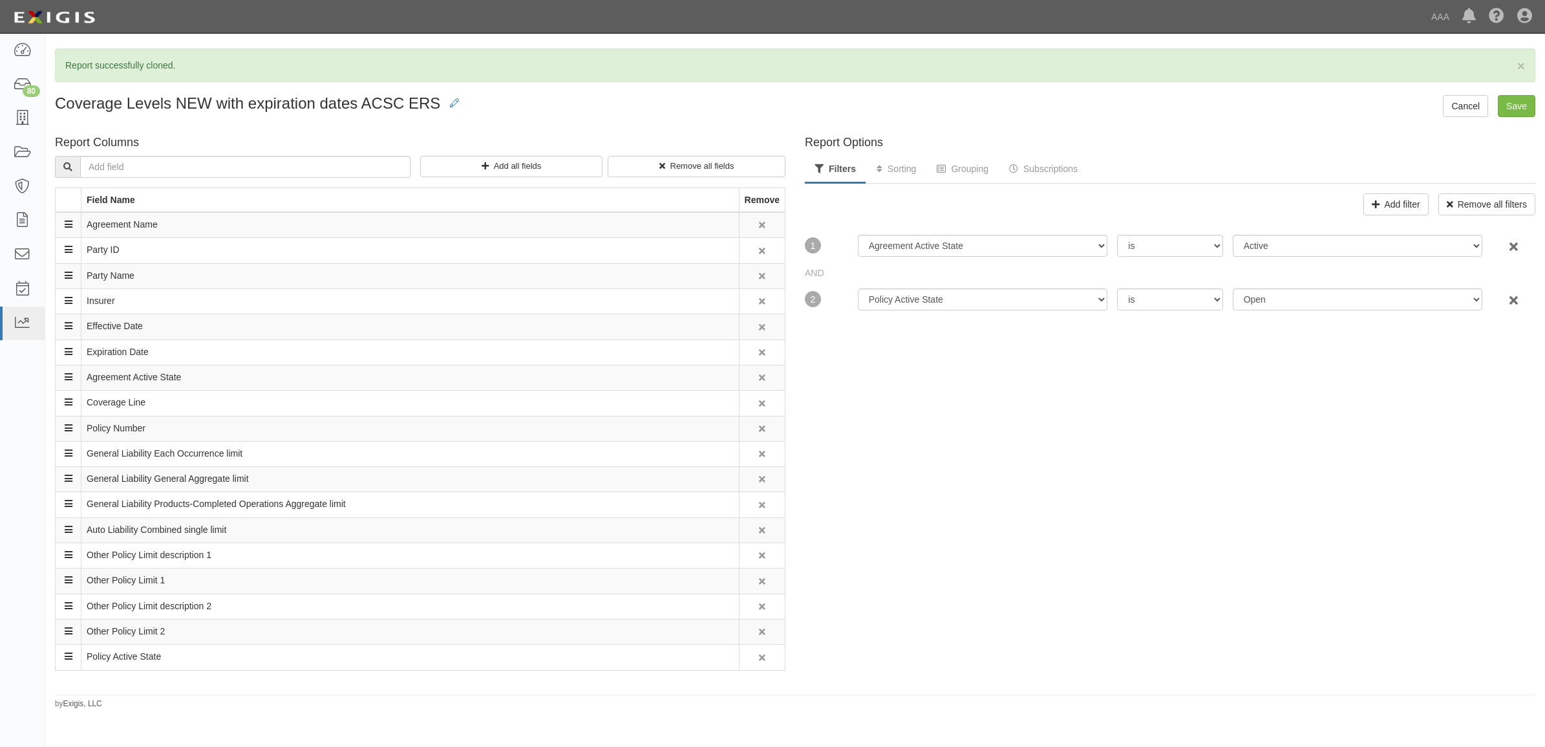
select select "11225"
select select
click at [897, 177] on link "Sorting" at bounding box center [896, 170] width 59 height 28
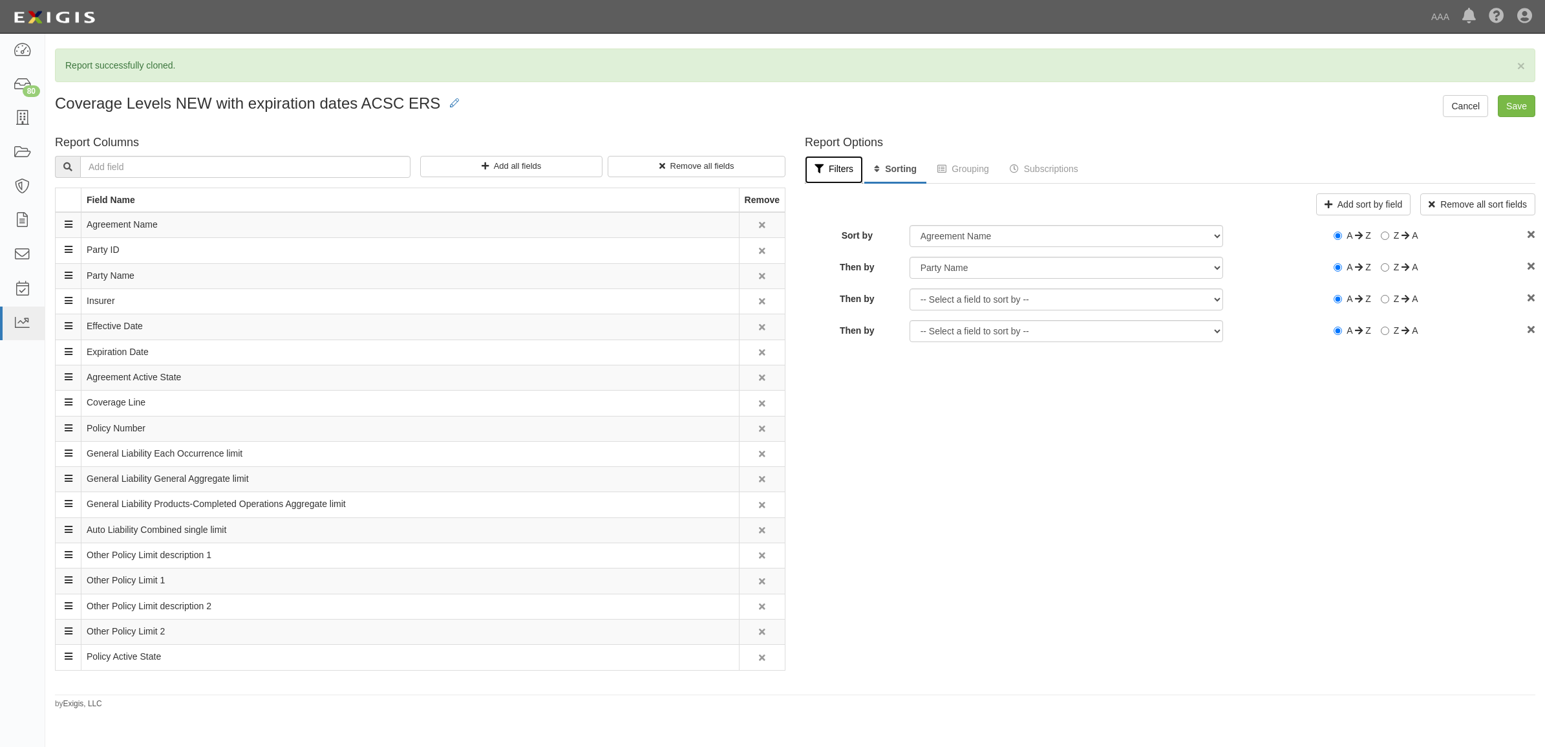
click at [838, 183] on link "Filters" at bounding box center [834, 170] width 58 height 28
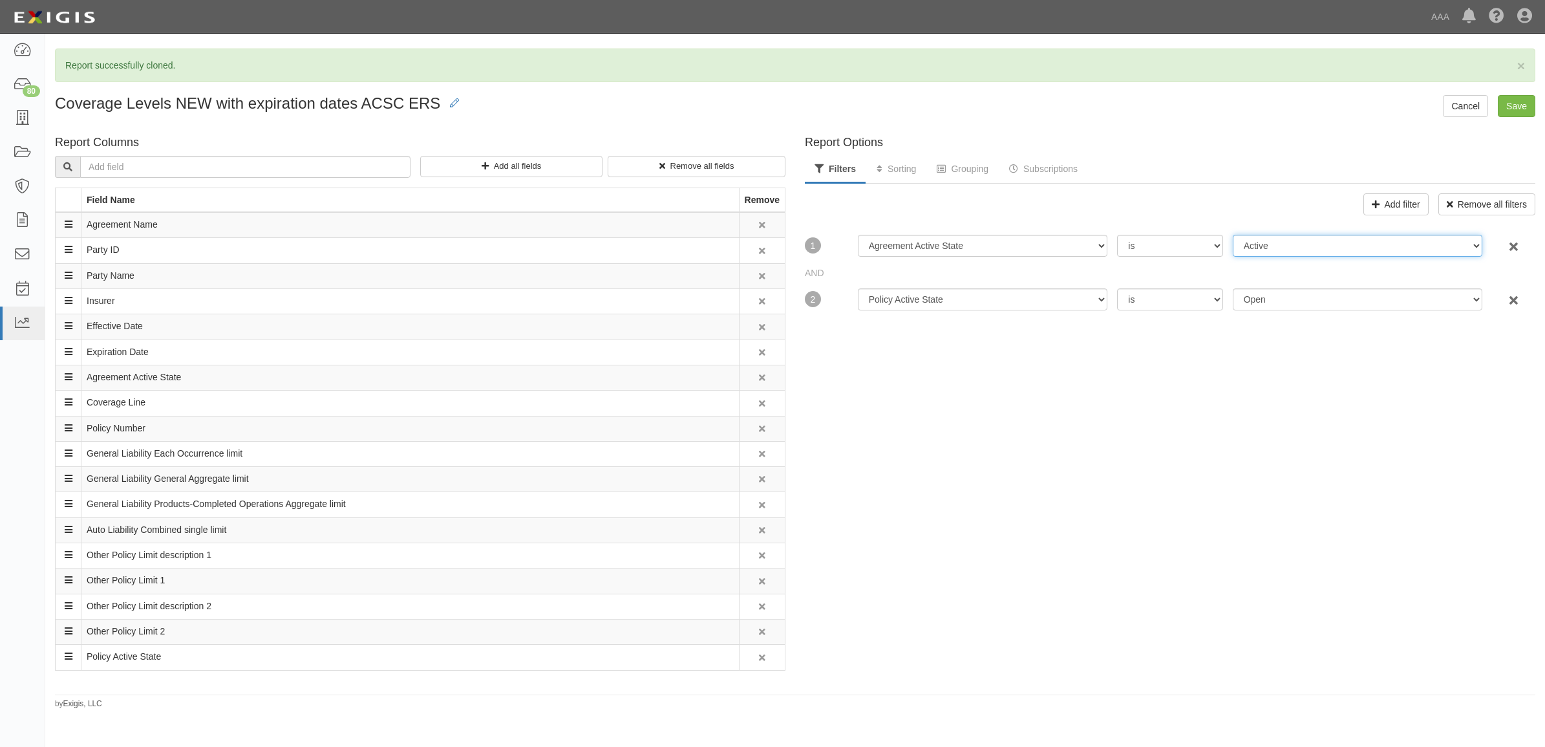
click at [1309, 248] on select "Active Archived" at bounding box center [1358, 246] width 250 height 22
click at [1301, 298] on select "Open Closed" at bounding box center [1358, 299] width 250 height 22
click at [903, 168] on link "Sorting" at bounding box center [896, 170] width 59 height 28
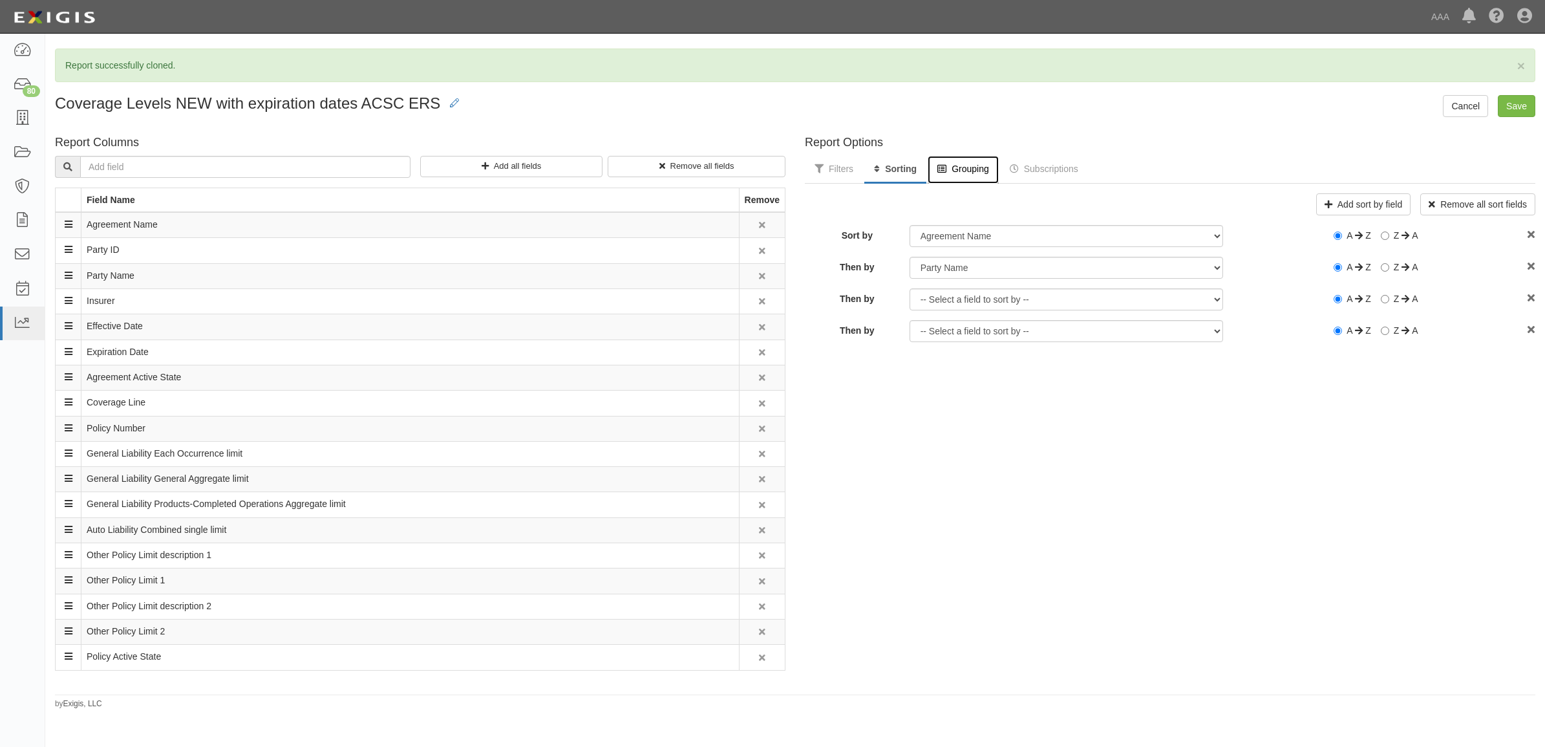
click at [963, 173] on link "Grouping" at bounding box center [963, 170] width 71 height 28
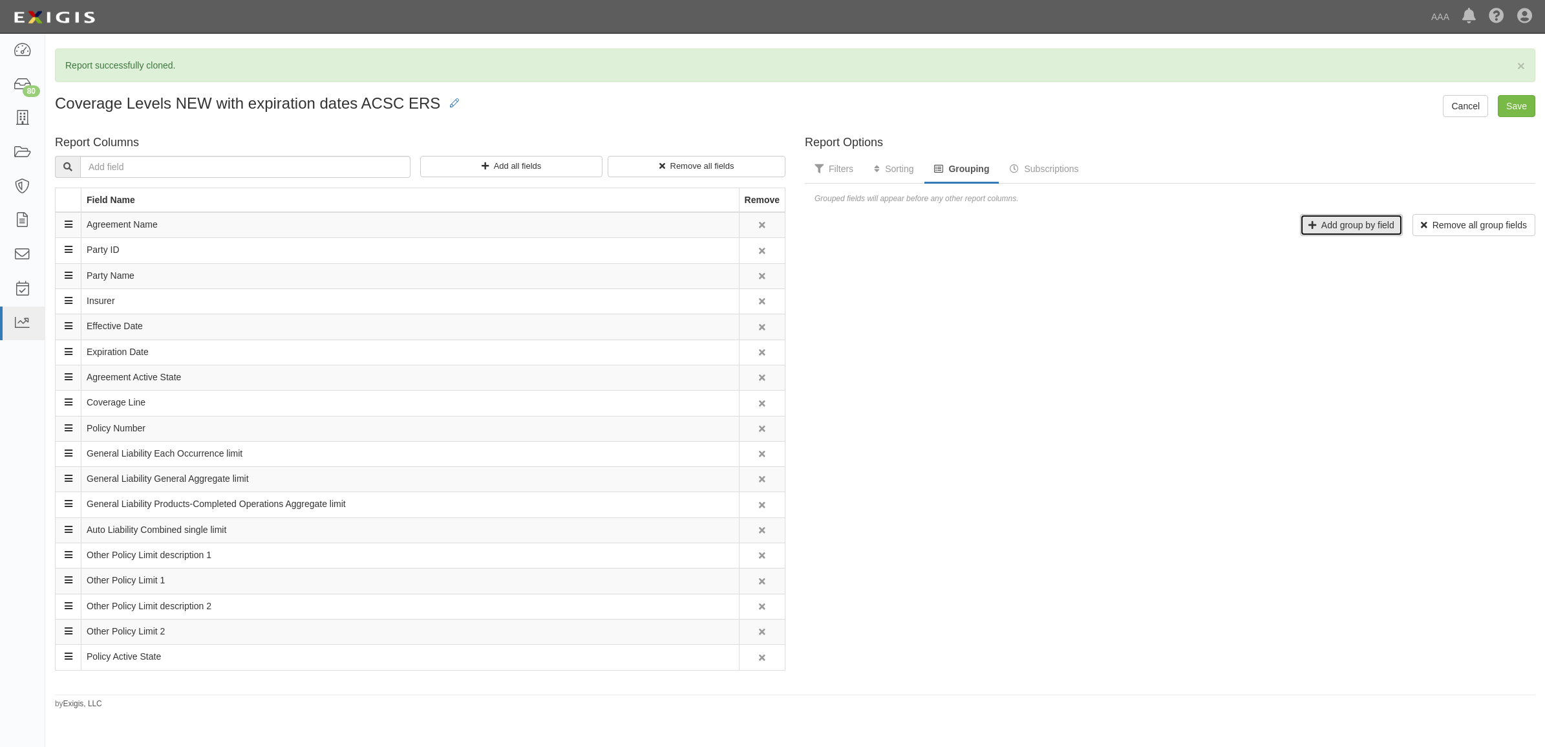
click at [1353, 221] on link "Add group by field" at bounding box center [1351, 225] width 103 height 22
click at [1144, 252] on select "-- Select a field to sort by -- Agreement Active State Agreement Name Auto Liab…" at bounding box center [1067, 257] width 314 height 22
click at [1174, 210] on div "Grouped fields will appear before any other report columns. Remove all group fi…" at bounding box center [1170, 214] width 731 height 43
drag, startPoint x: 1158, startPoint y: 430, endPoint x: 1161, endPoint y: 394, distance: 35.7
click at [1158, 430] on div "Report Options Filters Sorting Grouping Subscriptions Add filter Remove all fil…" at bounding box center [1170, 410] width 750 height 560
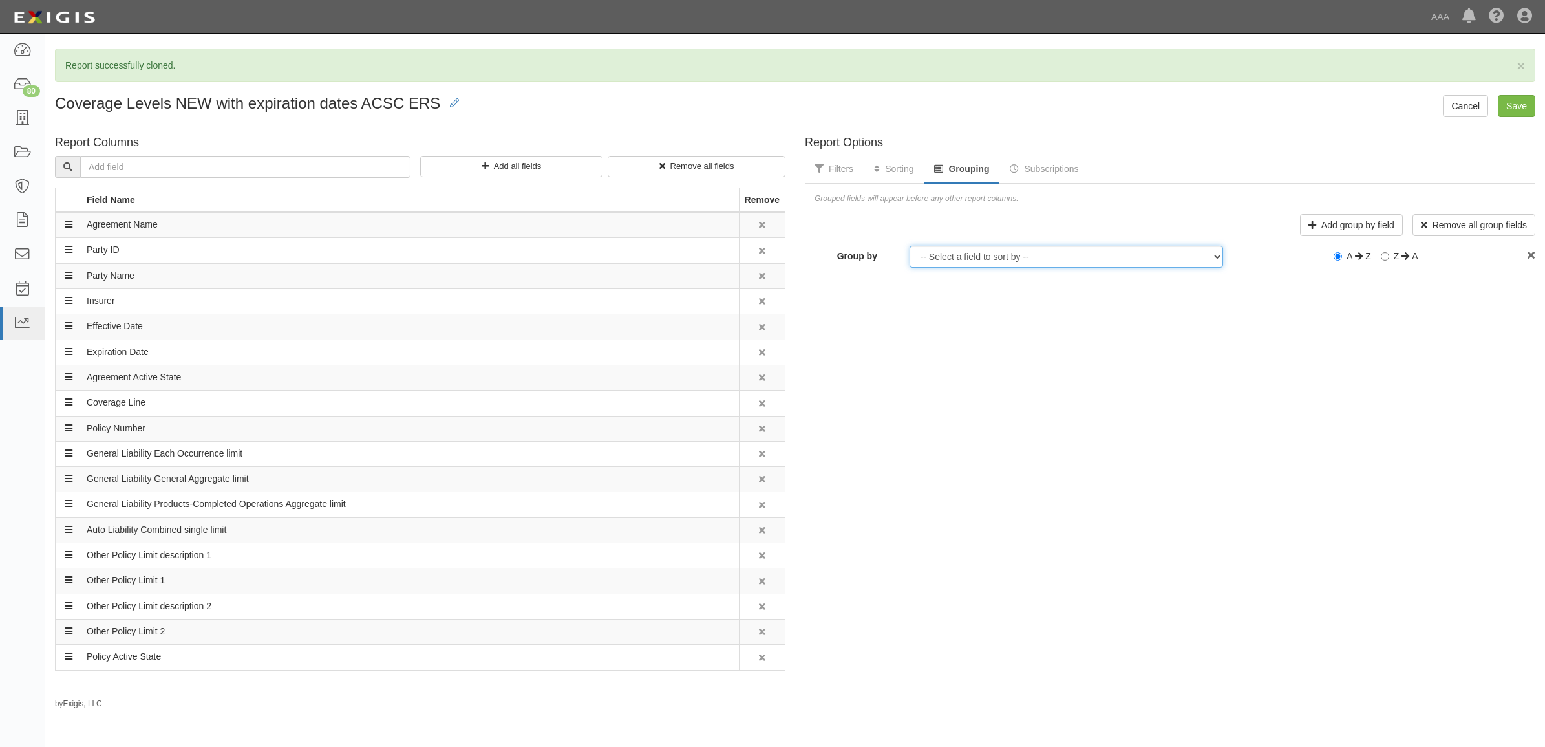
click at [1091, 257] on select "-- Select a field to sort by -- Agreement Active State Agreement Name Auto Liab…" at bounding box center [1067, 257] width 314 height 22
click at [984, 251] on select "-- Select a field to sort by -- Agreement Active State Agreement Name Auto Liab…" at bounding box center [1067, 257] width 314 height 22
select select "11225"
click at [910, 246] on select "-- Select a field to sort by -- Agreement Active State Agreement Name Auto Liab…" at bounding box center [1067, 257] width 314 height 22
click at [1404, 321] on div "Report Options Filters Sorting Grouping Subscriptions Add filter Remove all fil…" at bounding box center [1170, 410] width 750 height 560
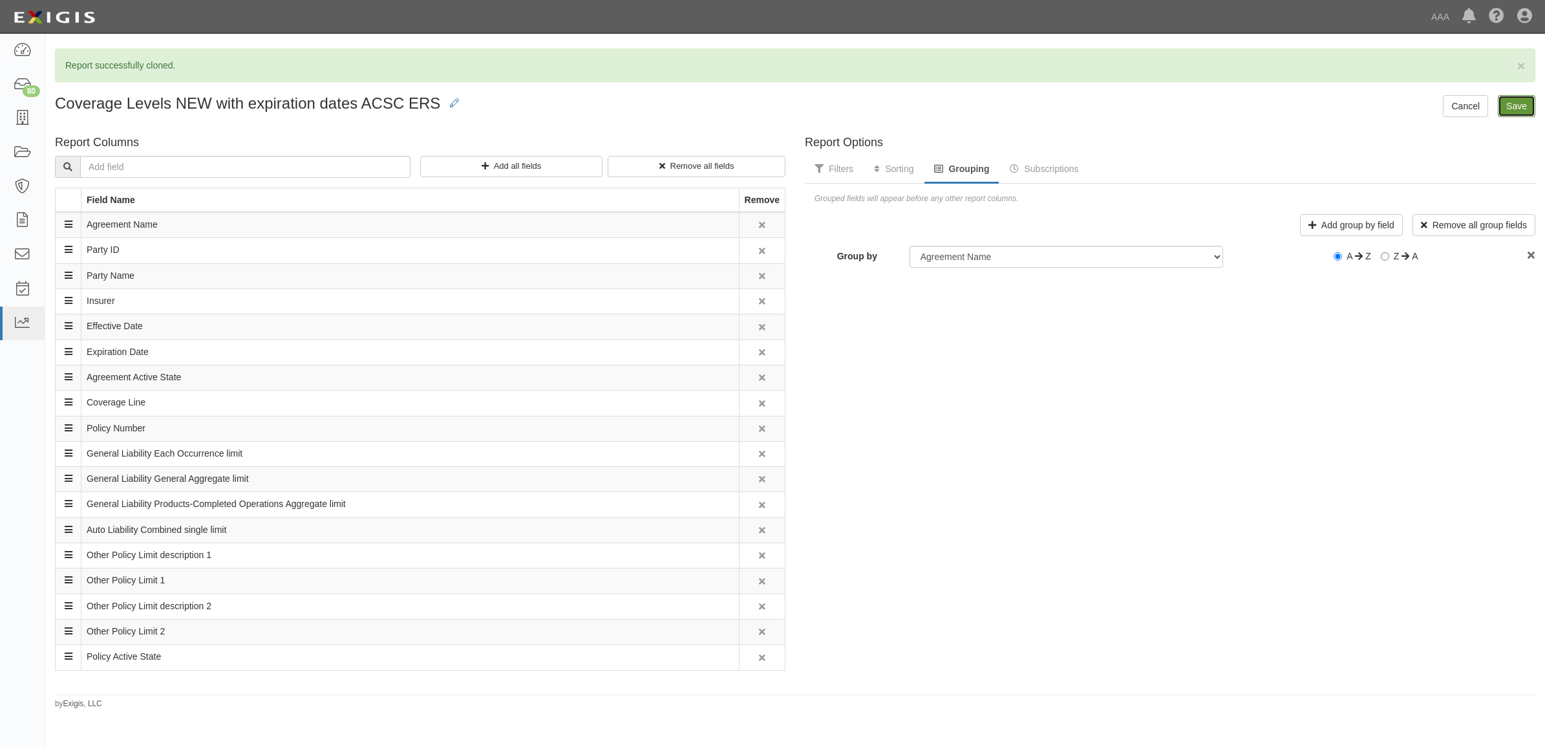
click at [1512, 112] on input "Save" at bounding box center [1517, 106] width 38 height 22
click at [1520, 102] on input "Save" at bounding box center [1517, 106] width 38 height 22
click at [1516, 107] on input "Save" at bounding box center [1517, 106] width 38 height 22
click at [1261, 440] on div "Report Options Filters Sorting Grouping Subscriptions Add filter Remove all fil…" at bounding box center [1170, 410] width 750 height 560
click at [891, 172] on link "Sorting" at bounding box center [894, 170] width 59 height 28
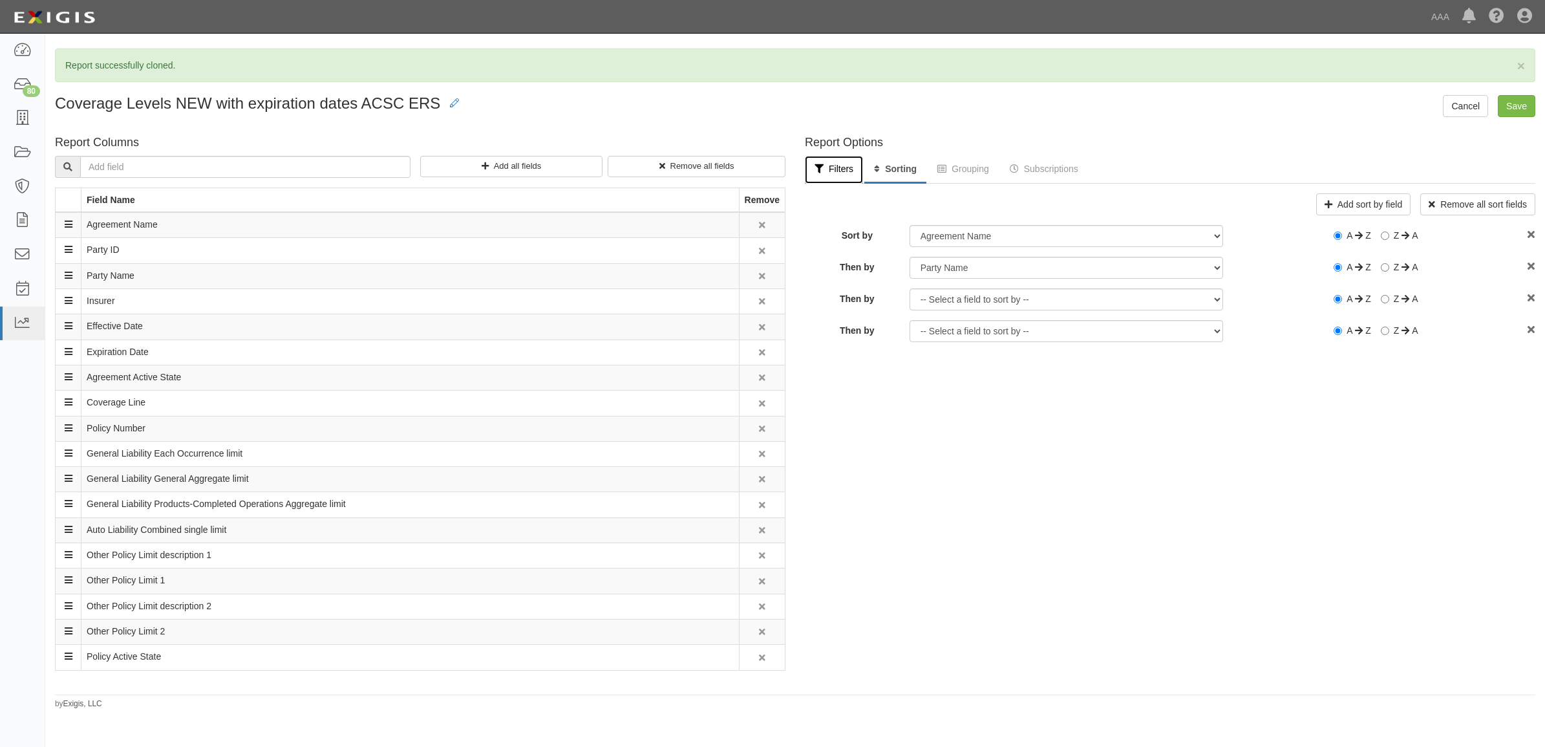
click at [832, 175] on link "Filters" at bounding box center [834, 170] width 58 height 28
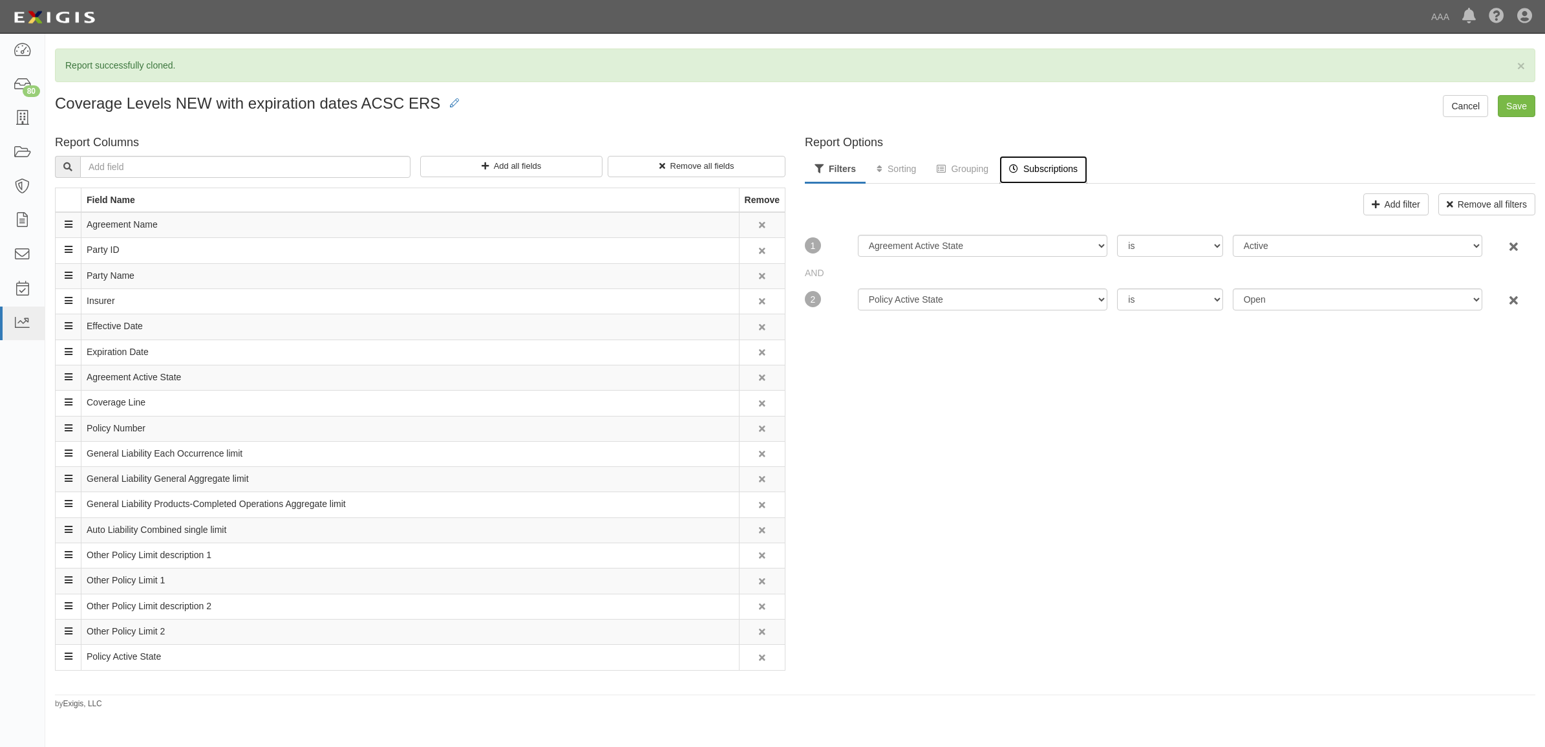
click at [1038, 169] on link "Subscriptions" at bounding box center [1044, 170] width 88 height 28
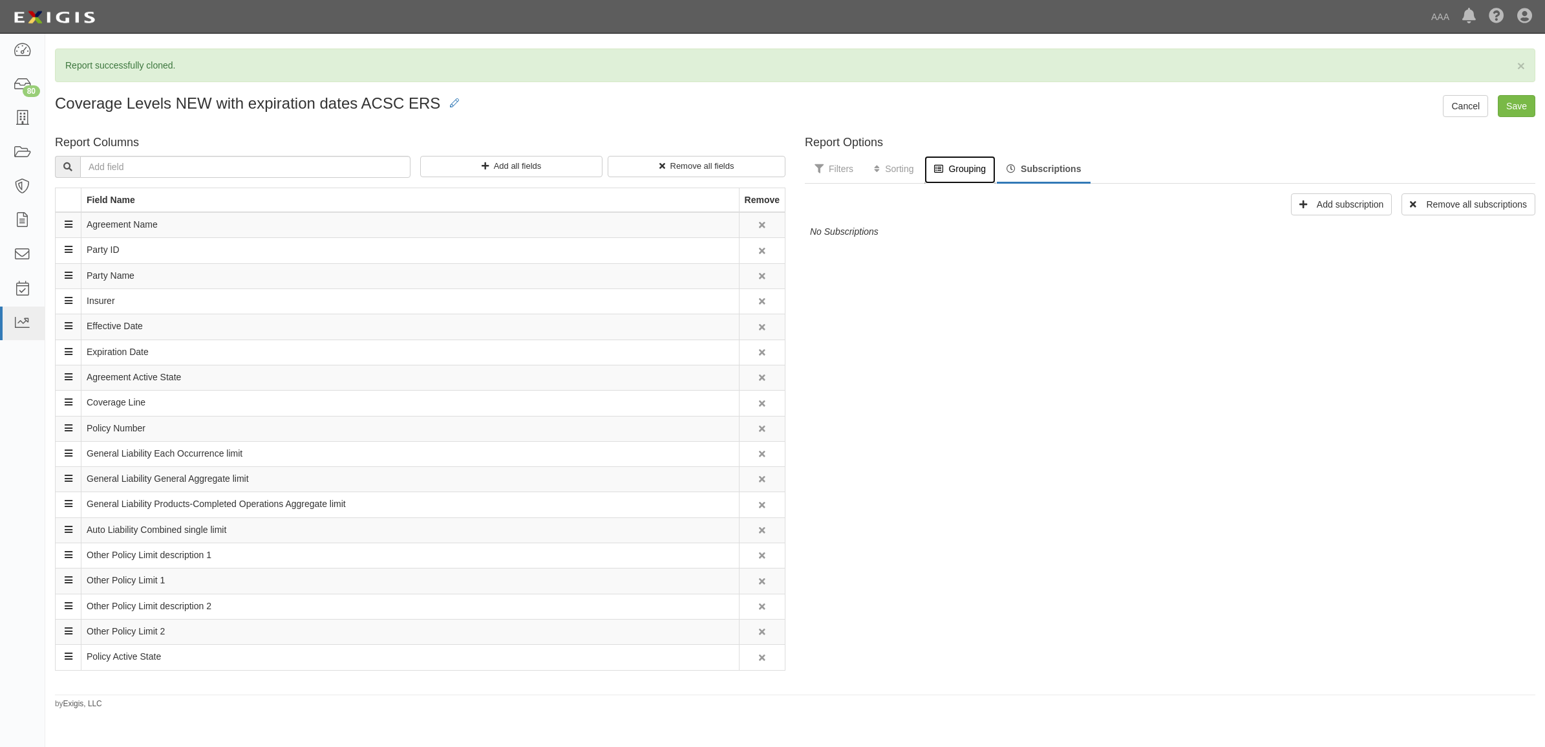
click at [965, 172] on link "Grouping" at bounding box center [960, 170] width 71 height 28
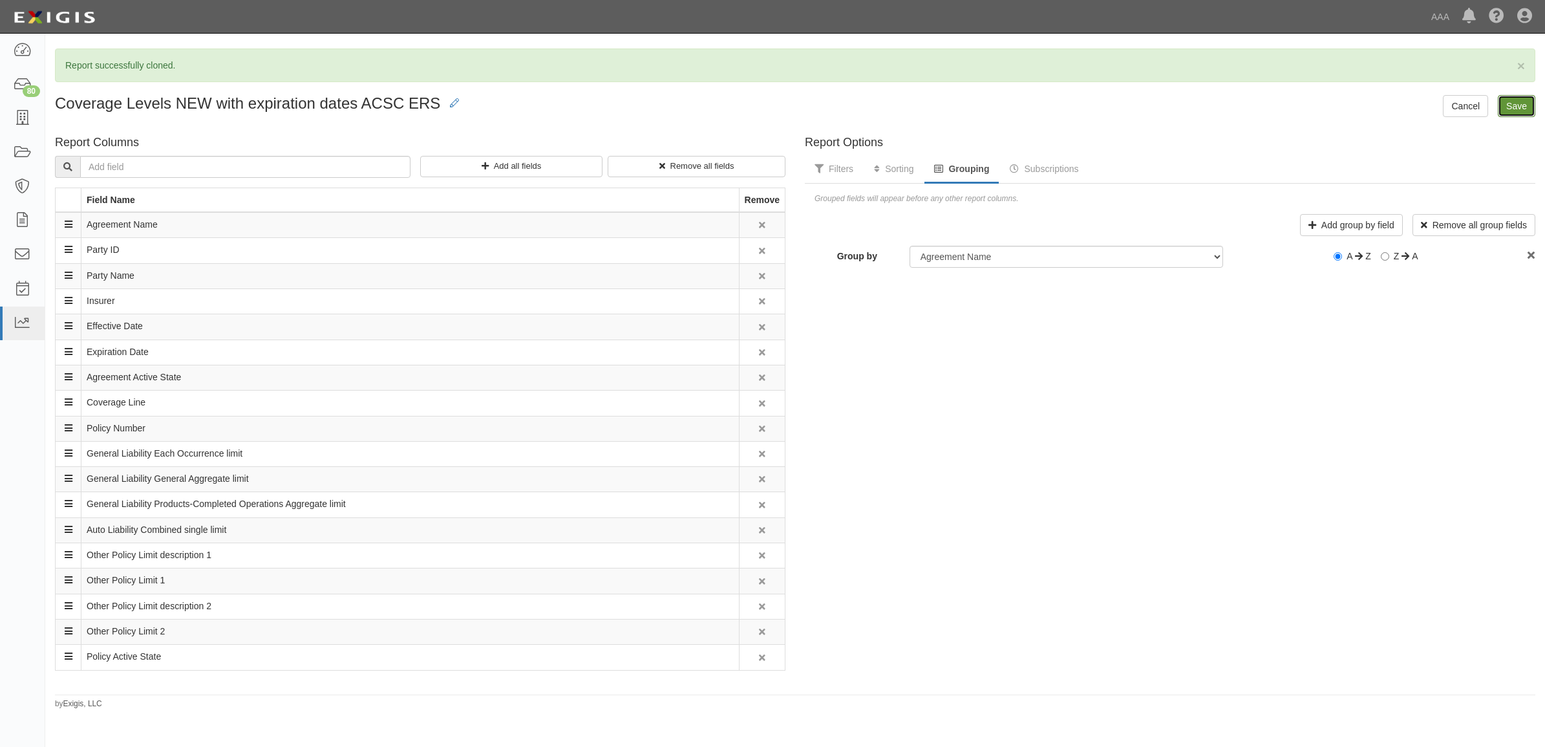
click at [1521, 105] on input "Save" at bounding box center [1517, 106] width 38 height 22
click at [1064, 163] on link "Subscriptions" at bounding box center [1044, 170] width 88 height 28
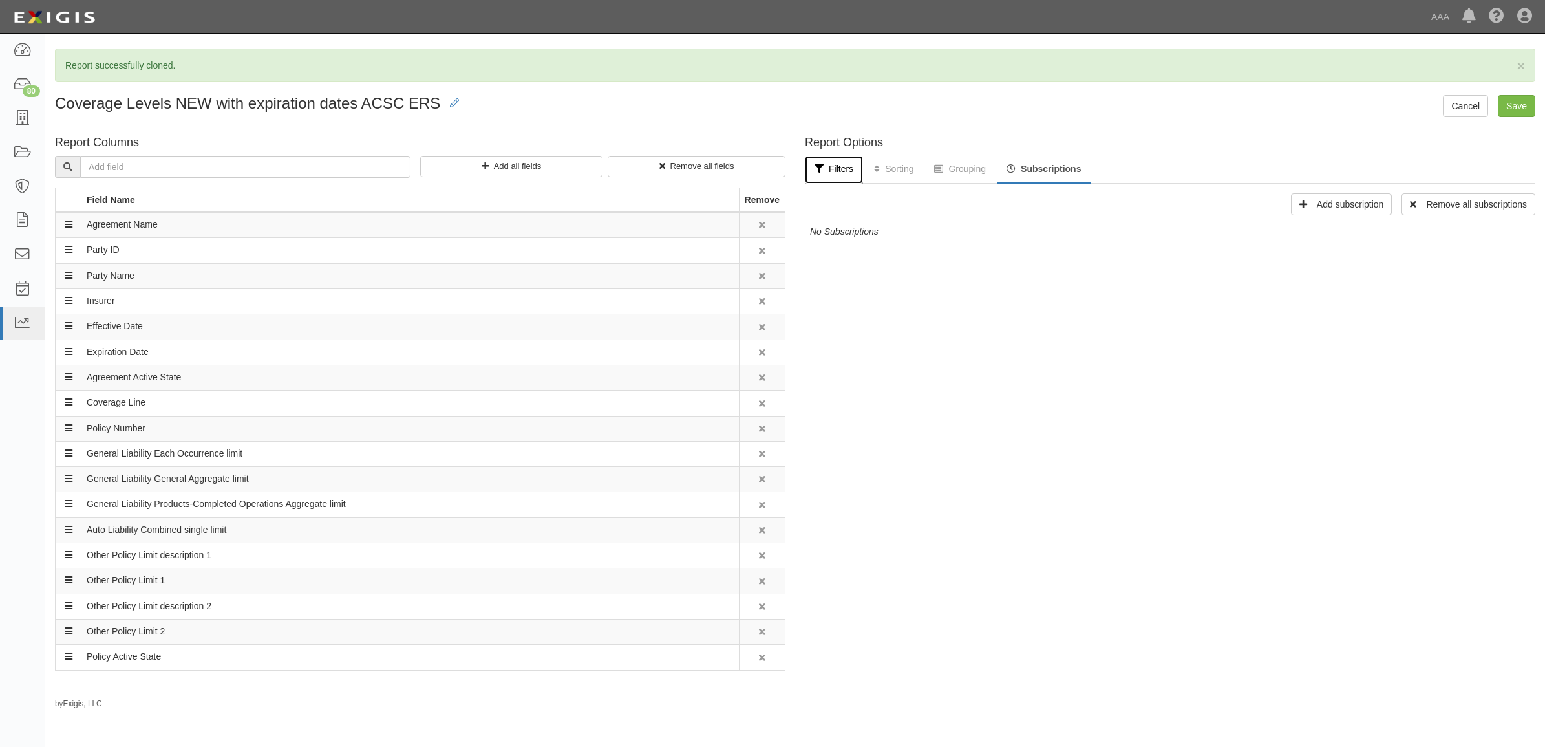
click at [826, 173] on link "Filters" at bounding box center [834, 170] width 58 height 28
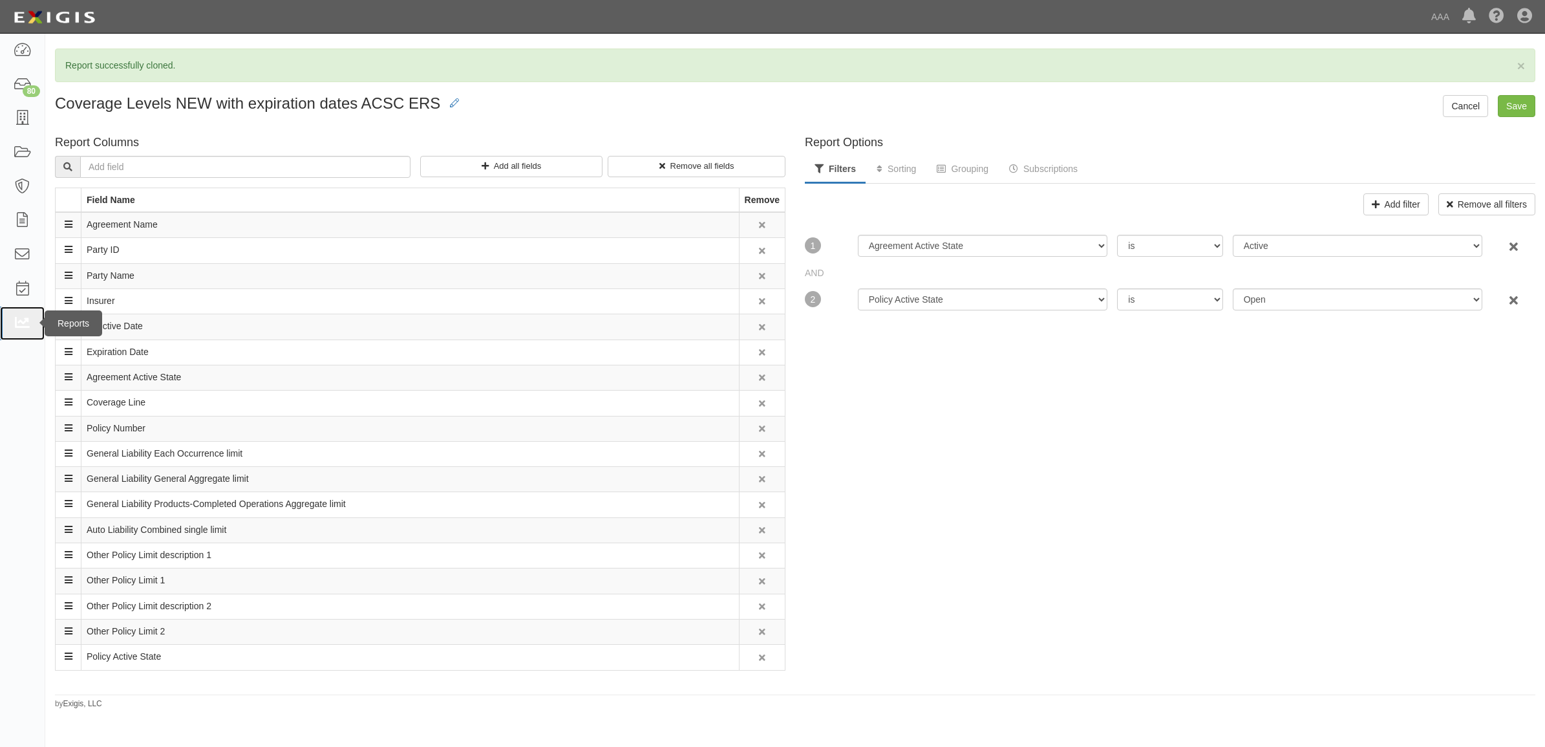
click at [26, 321] on icon at bounding box center [22, 323] width 18 height 15
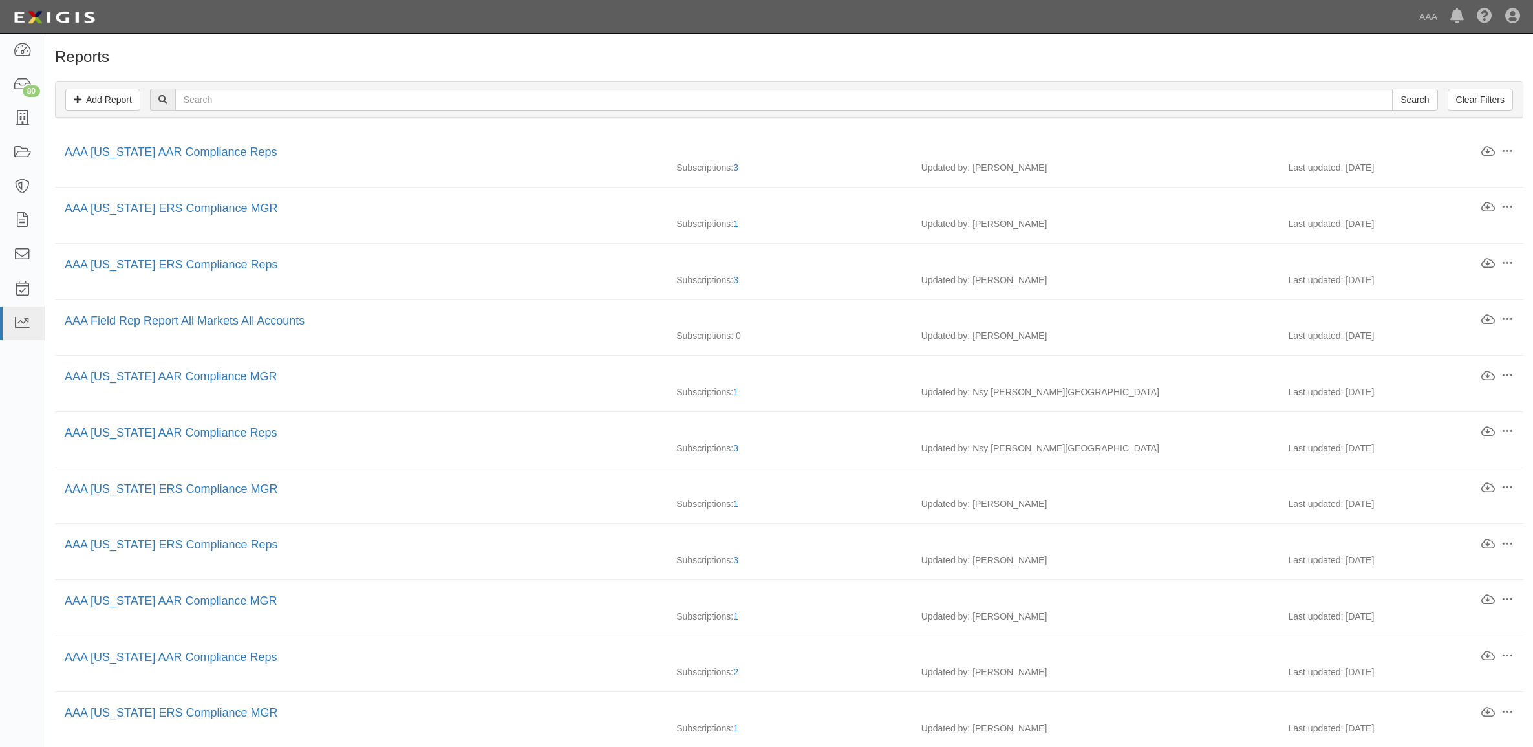
scroll to position [602, 0]
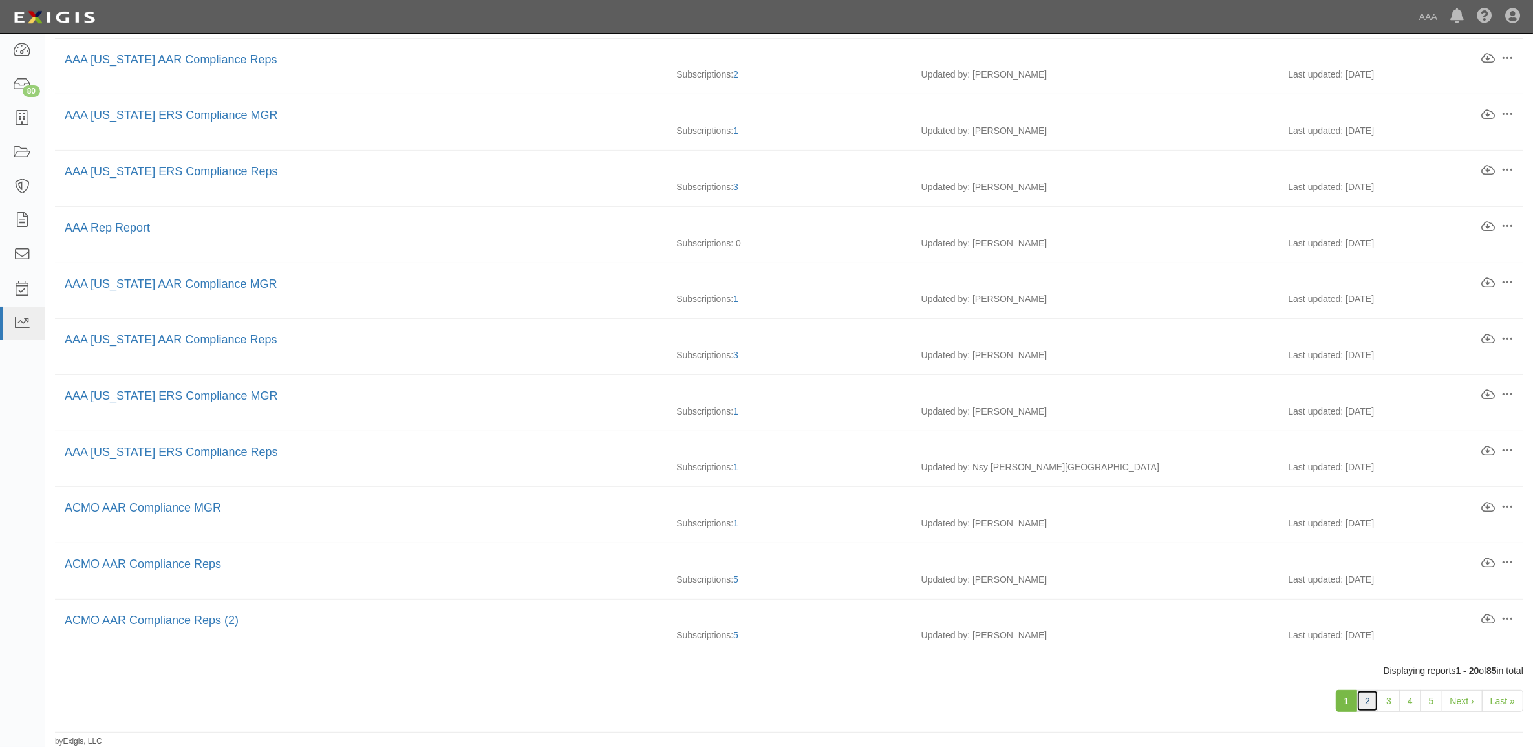
click at [1359, 709] on link "2" at bounding box center [1368, 701] width 22 height 22
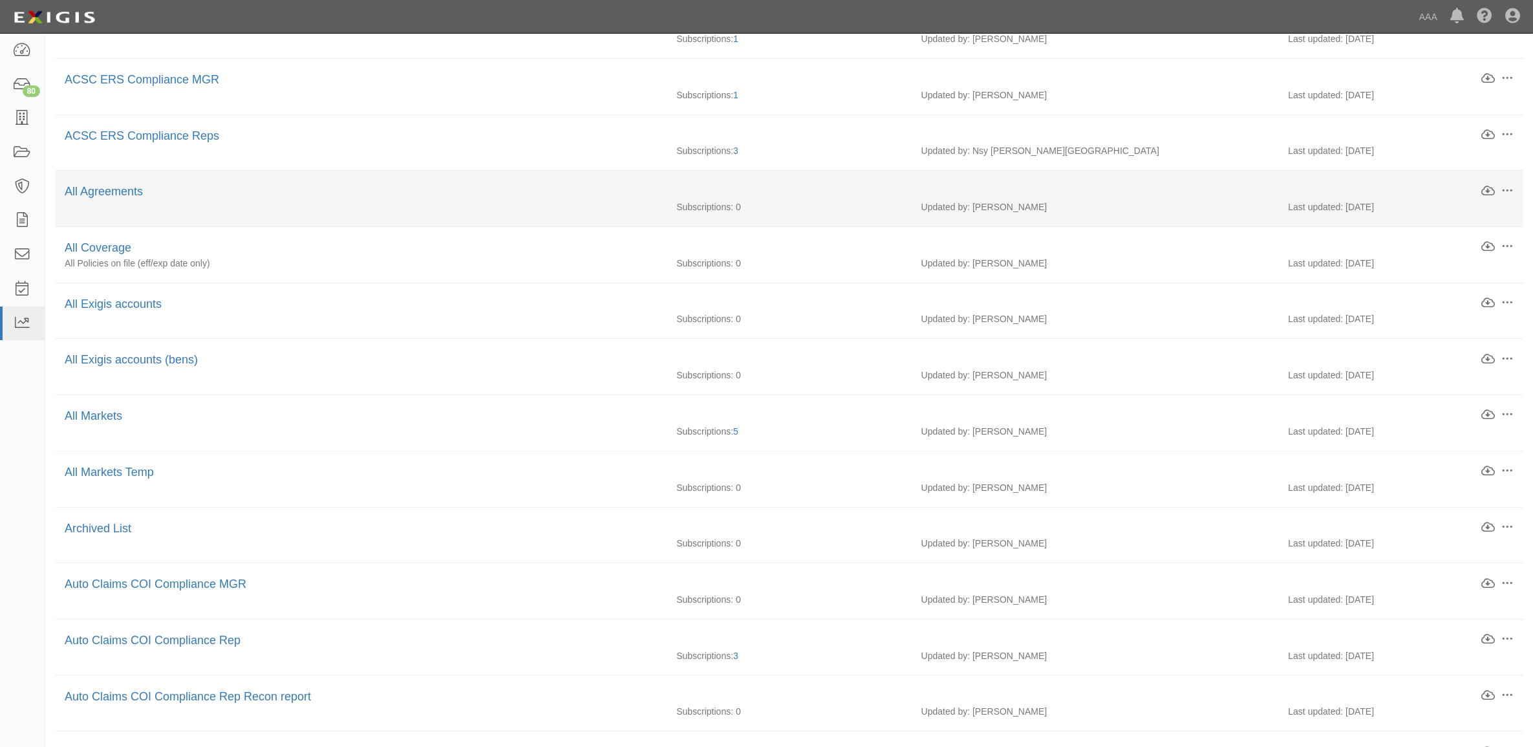
scroll to position [602, 0]
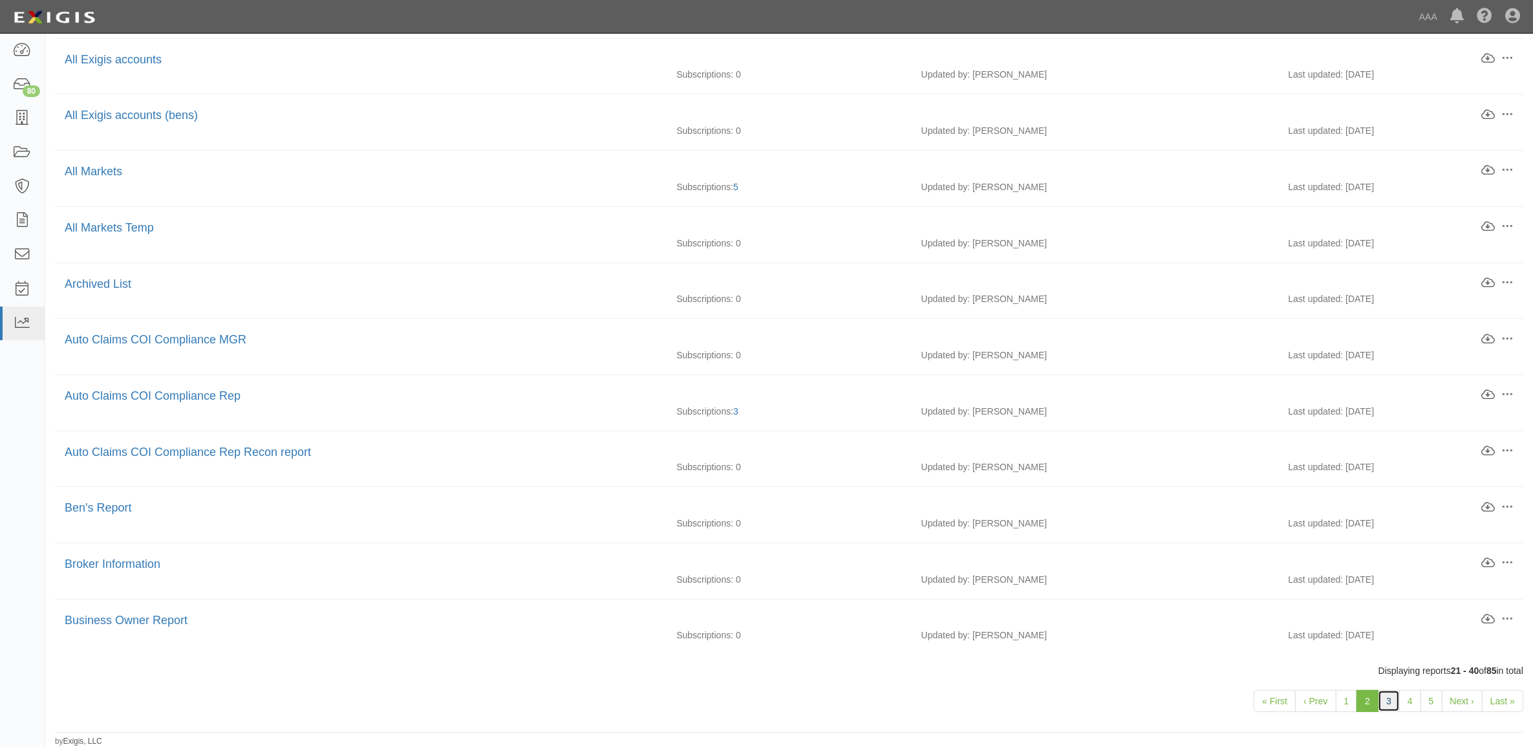
click at [1386, 698] on link "3" at bounding box center [1389, 701] width 22 height 22
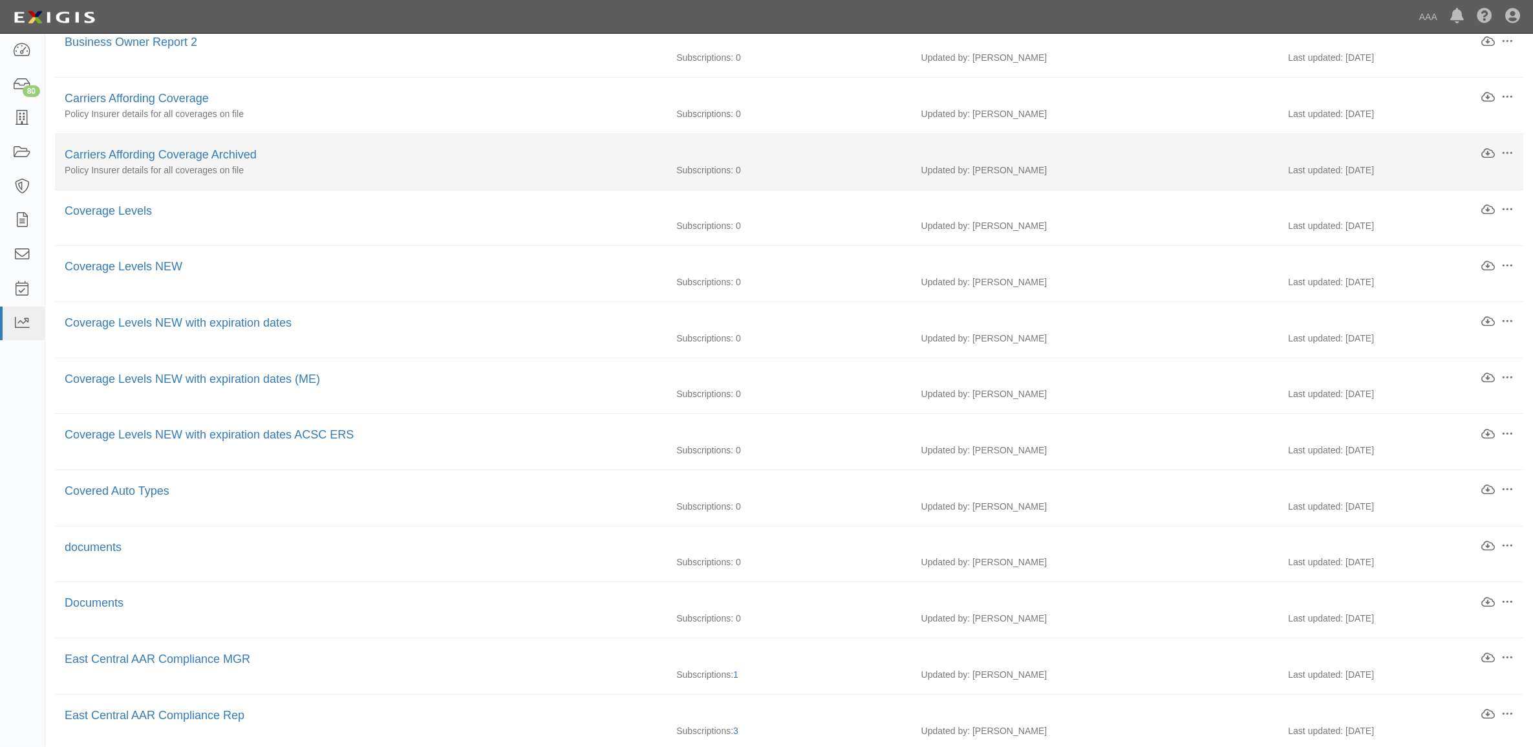
scroll to position [242, 0]
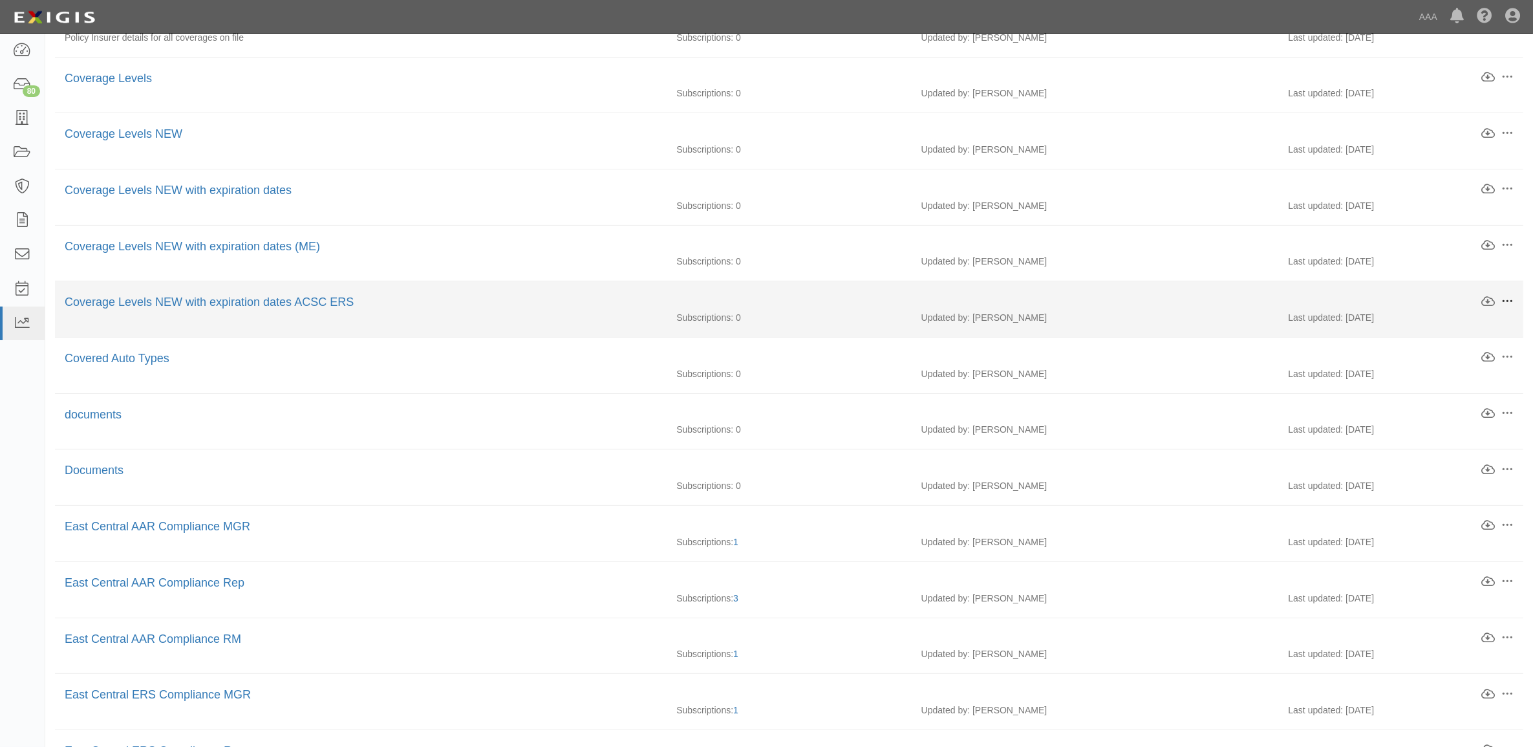
click at [1507, 302] on span at bounding box center [1507, 301] width 12 height 12
click at [325, 306] on link "Coverage Levels NEW with expiration dates ACSC ERS" at bounding box center [209, 301] width 289 height 13
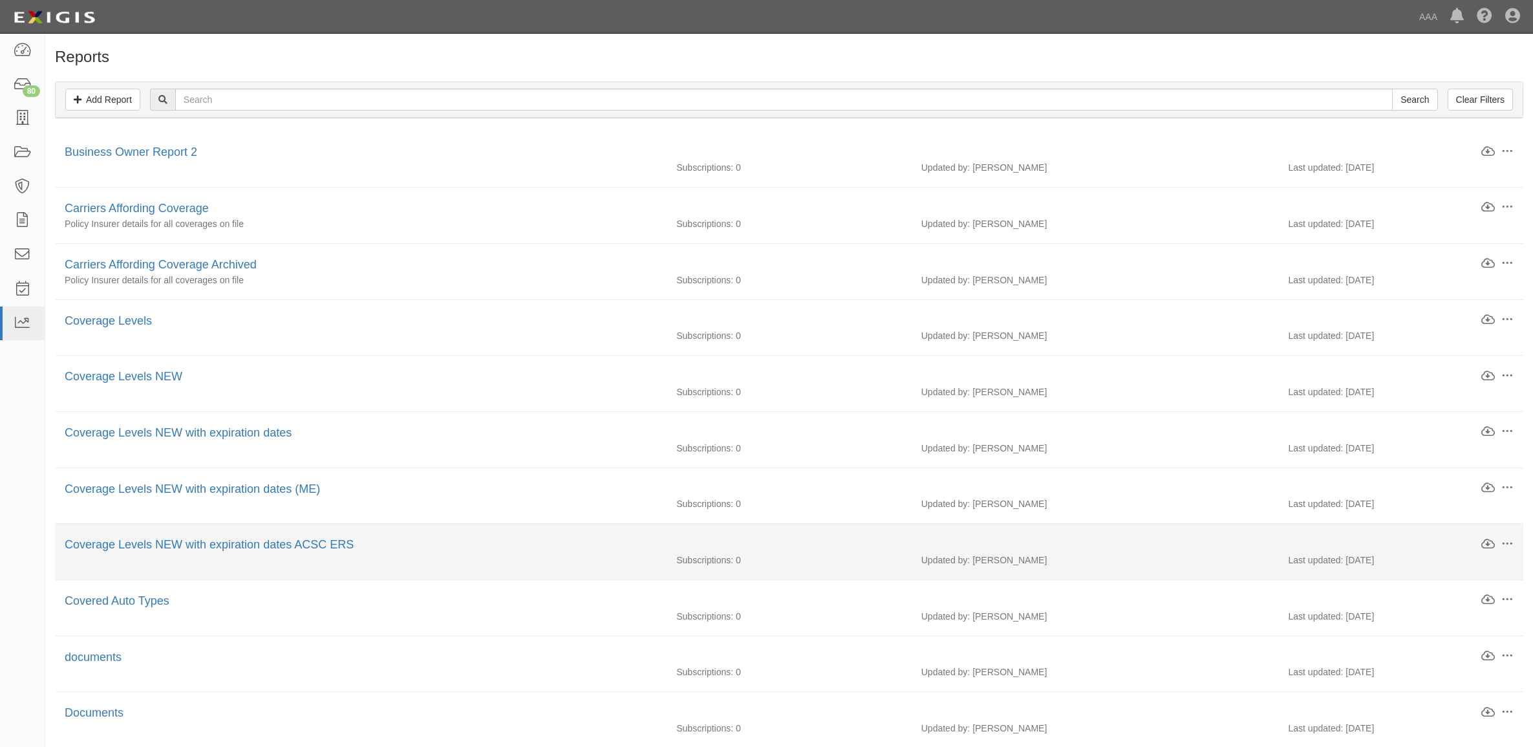
scroll to position [242, 0]
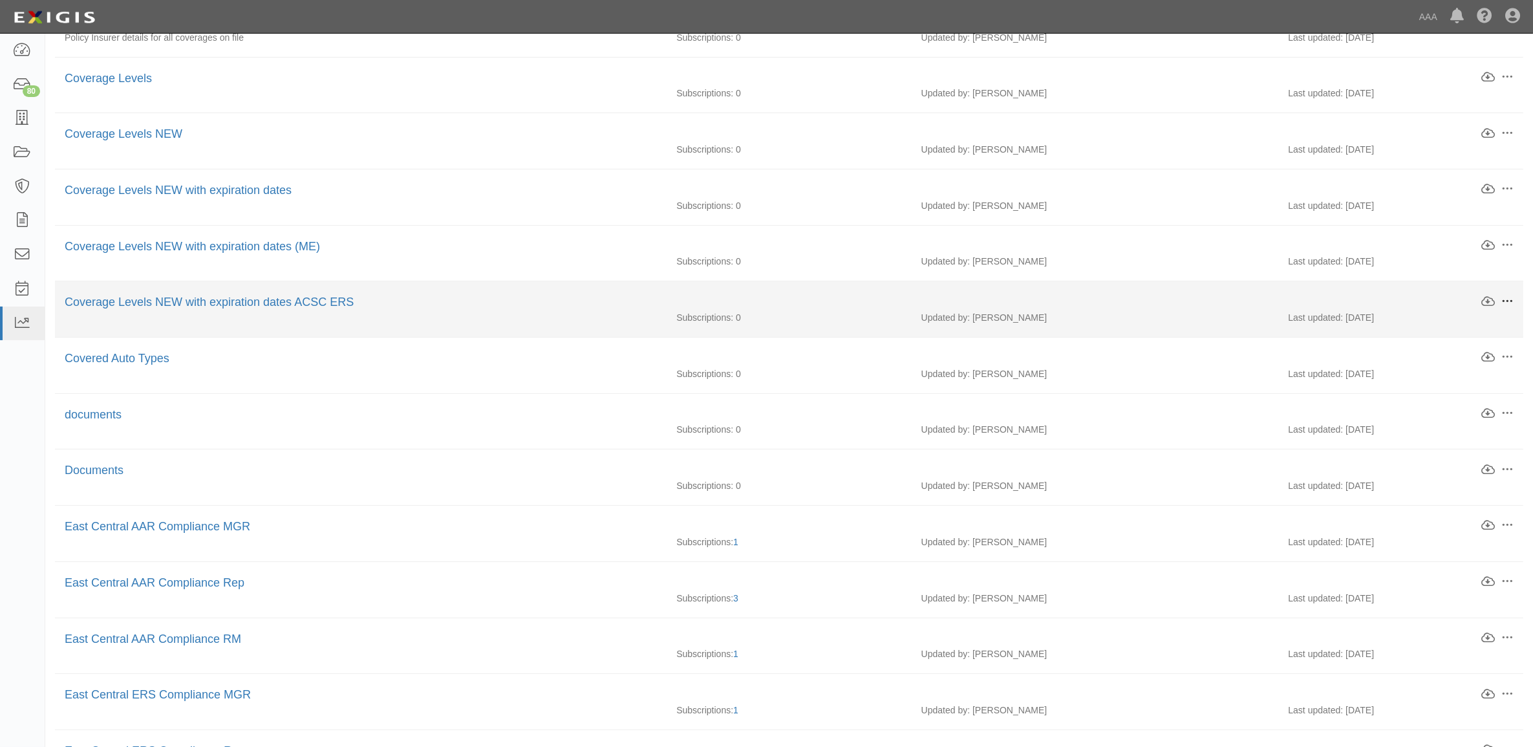
click at [1503, 301] on span at bounding box center [1507, 301] width 12 height 12
click at [1437, 305] on link "Edit" at bounding box center [1447, 299] width 102 height 23
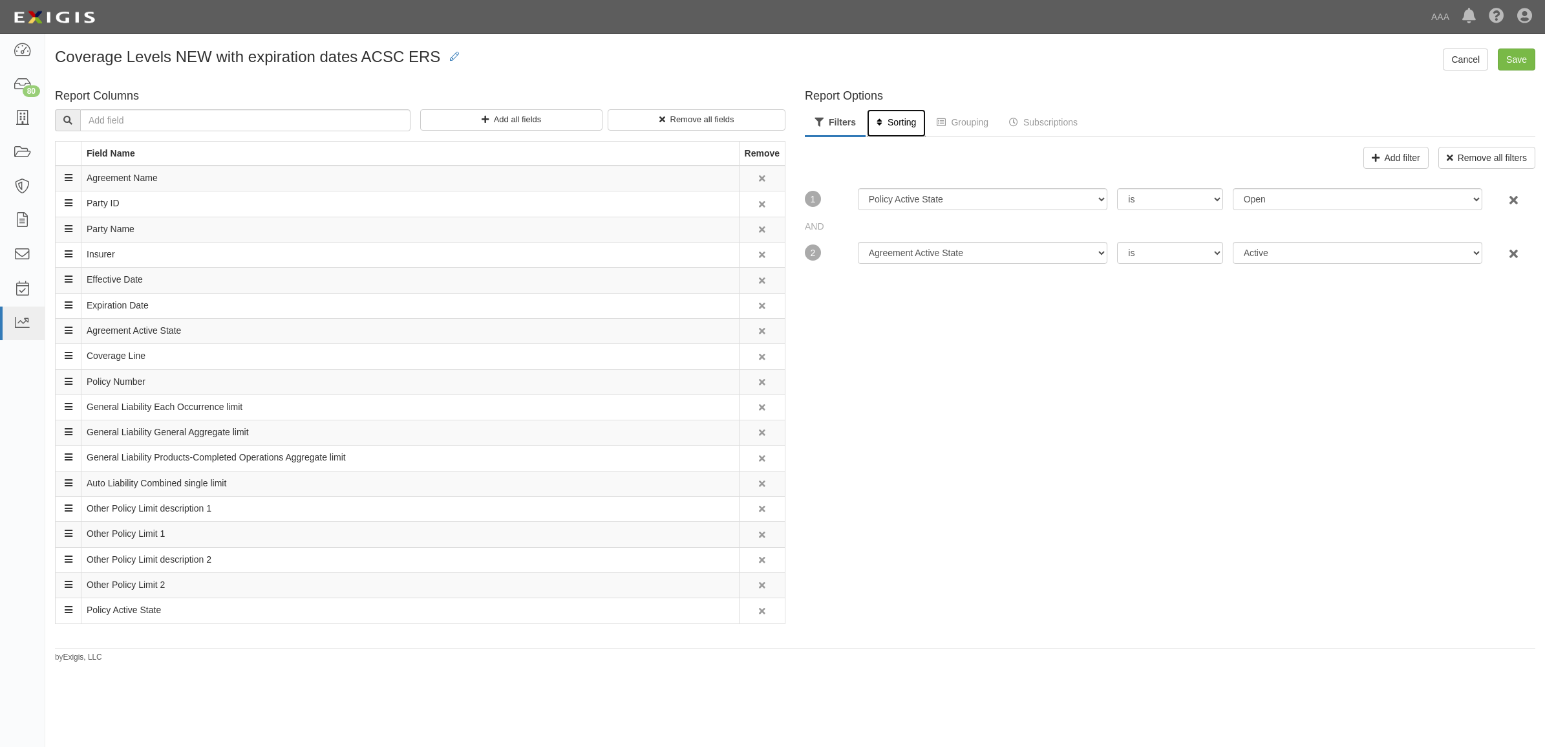
click at [899, 121] on link "Sorting" at bounding box center [896, 123] width 59 height 28
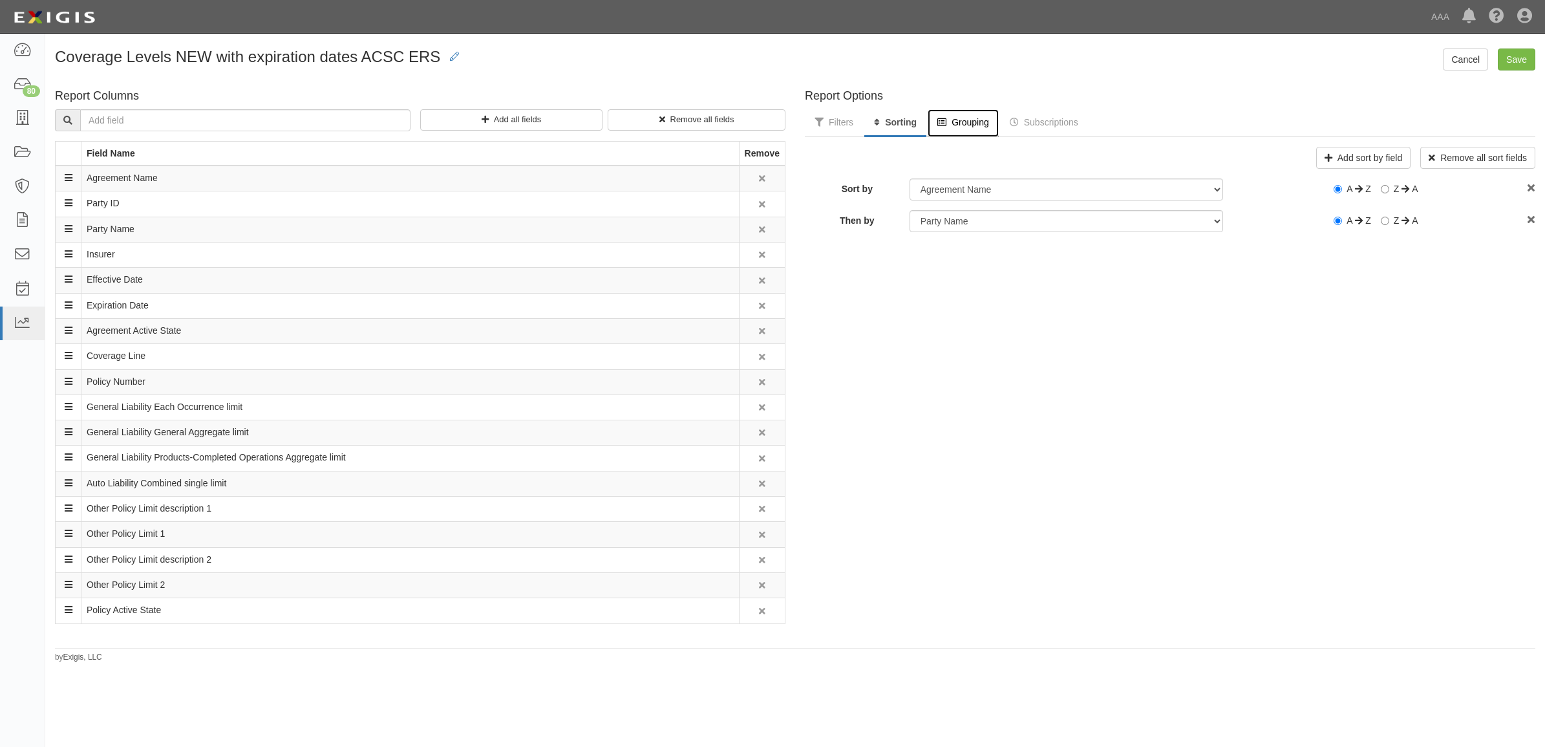
click at [958, 120] on link "Grouping" at bounding box center [963, 123] width 71 height 28
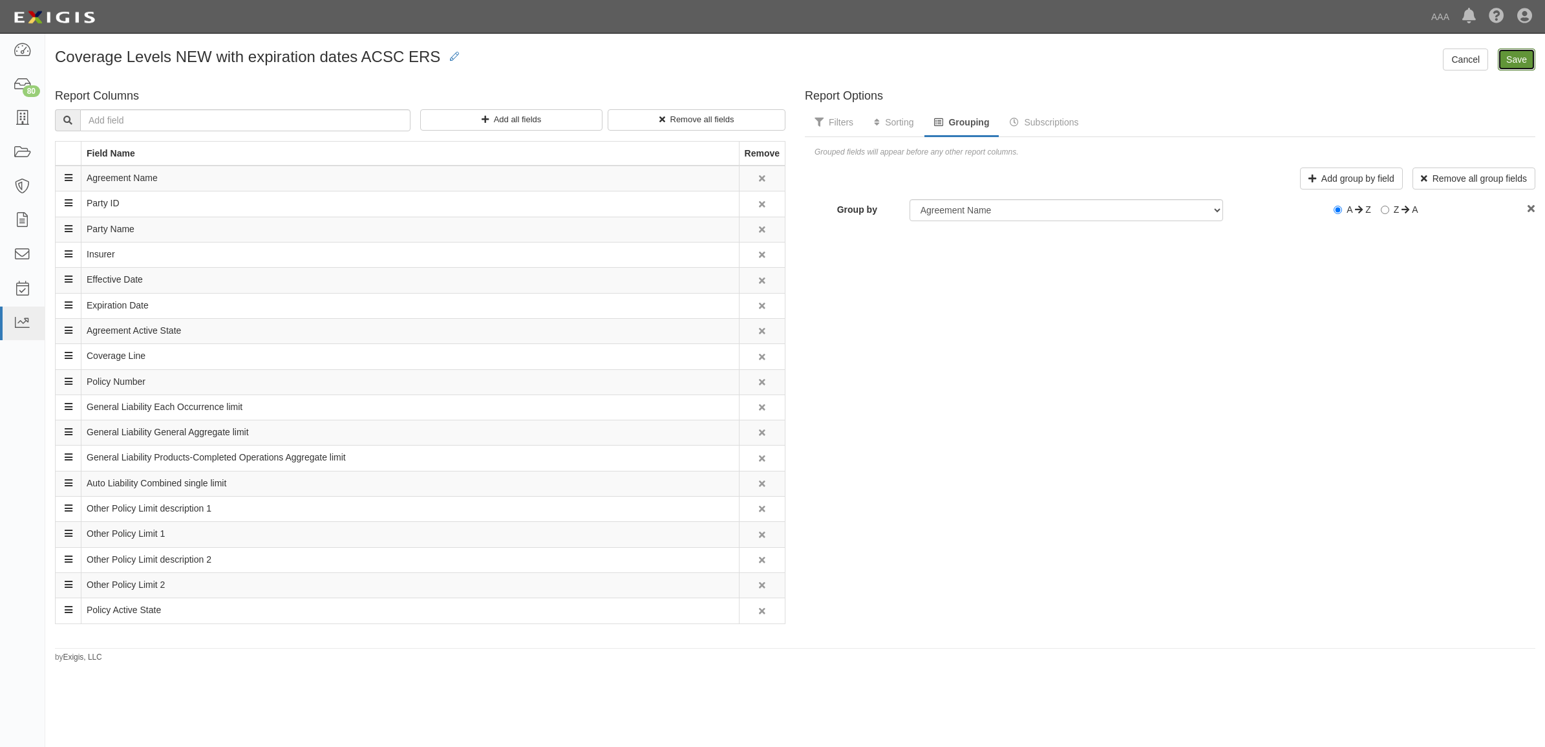
click at [1523, 58] on input "Save" at bounding box center [1517, 59] width 38 height 22
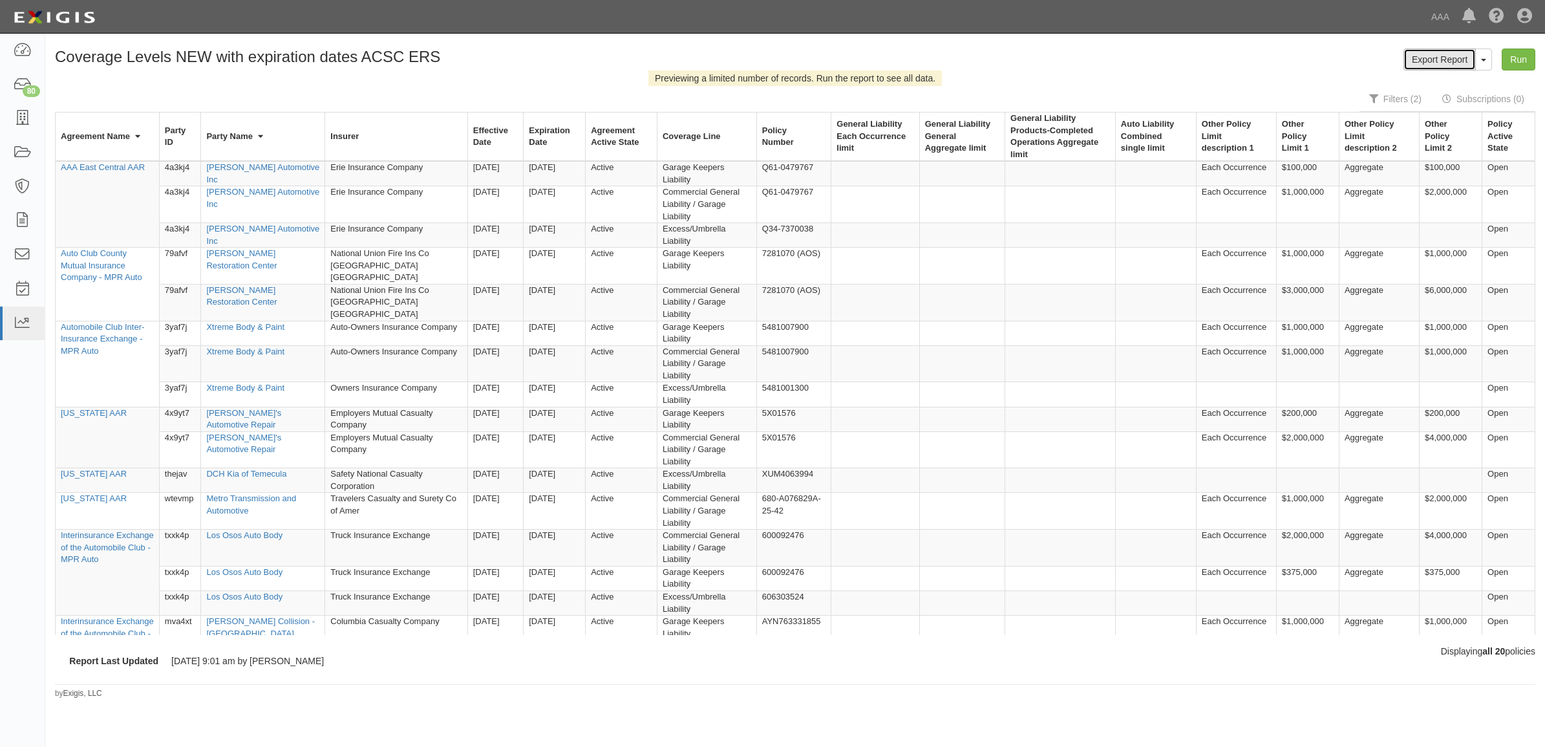
click at [1430, 65] on link "Export Report" at bounding box center [1440, 59] width 72 height 22
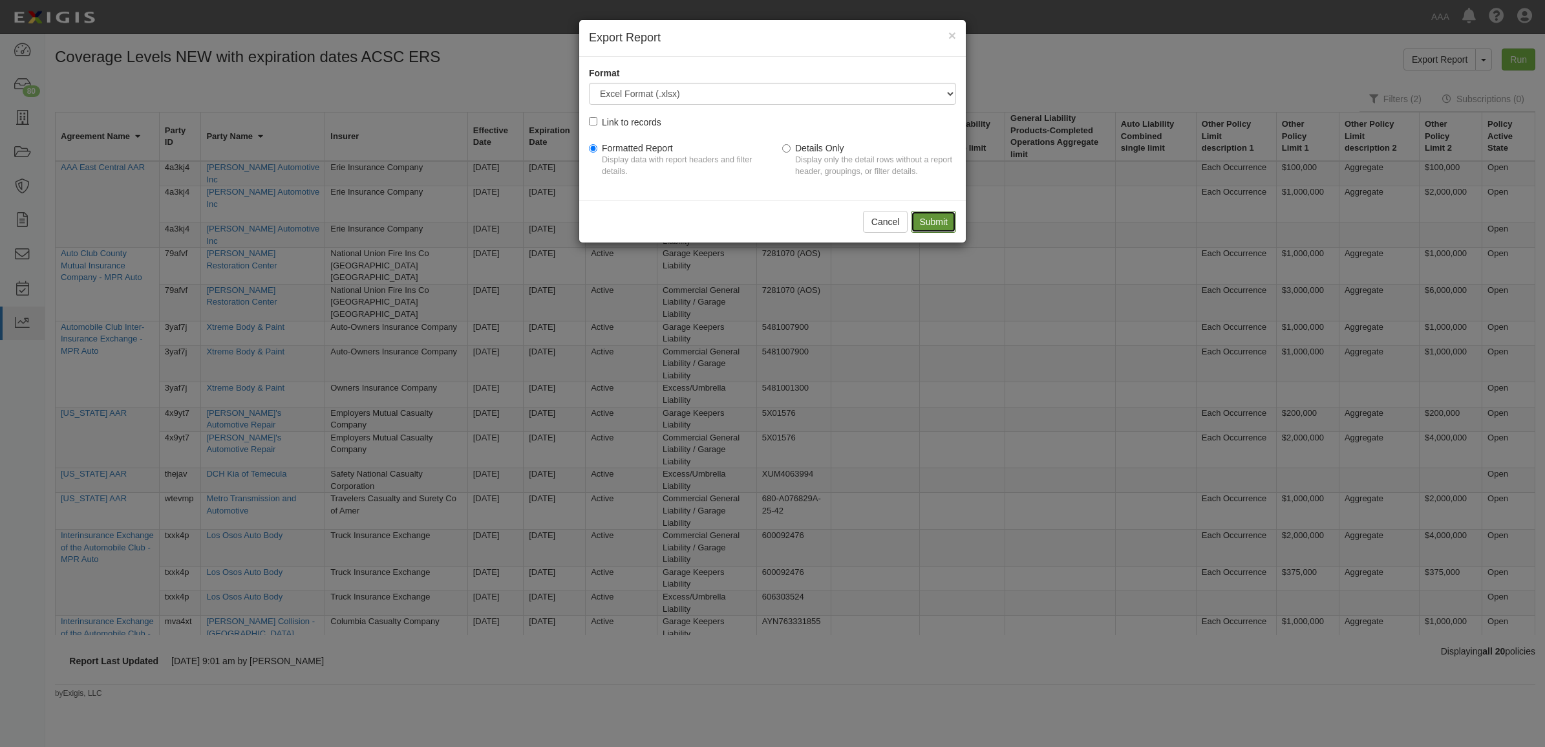
click at [944, 217] on input "Submit" at bounding box center [933, 222] width 45 height 22
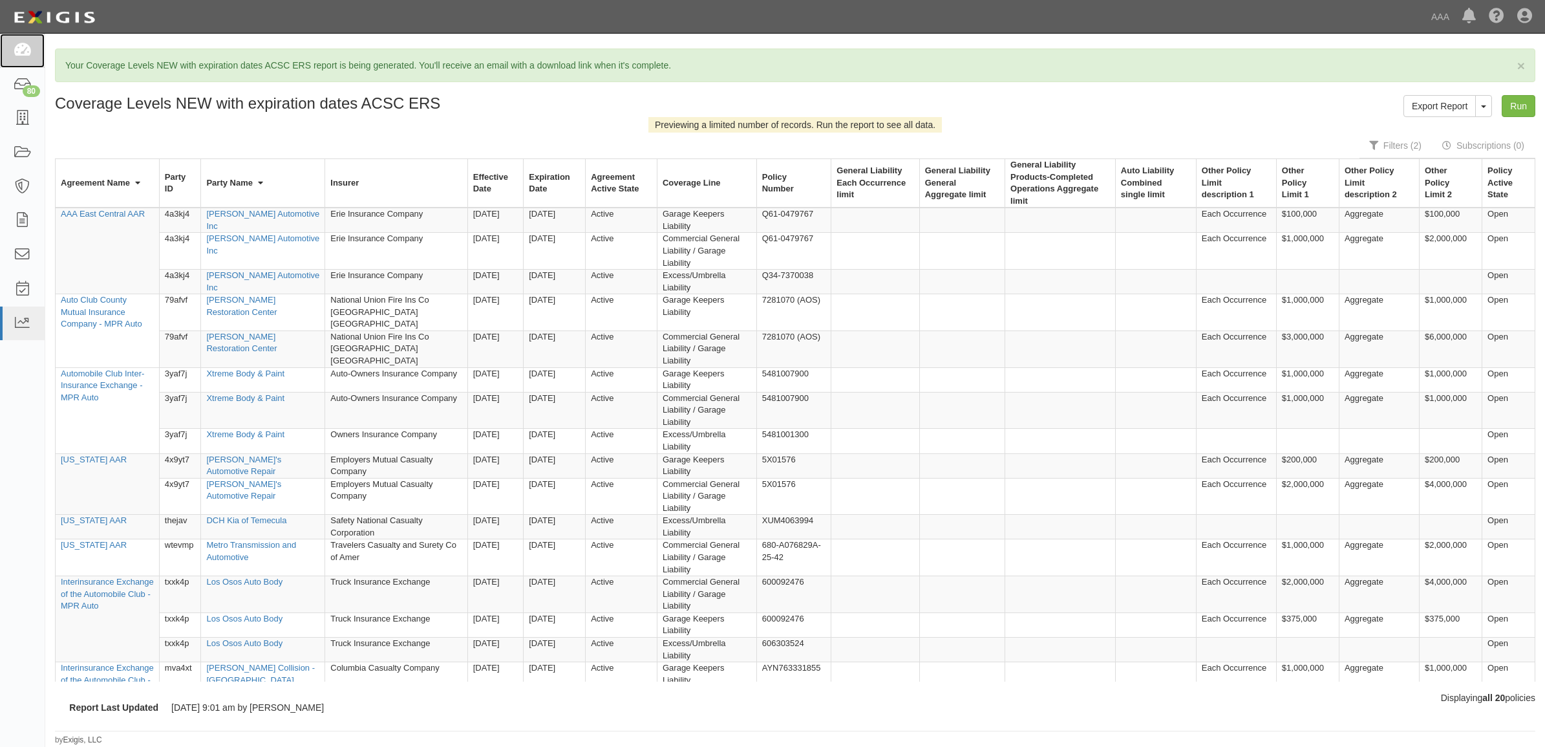
drag, startPoint x: 30, startPoint y: 50, endPoint x: 634, endPoint y: 213, distance: 625.7
click at [30, 50] on icon at bounding box center [22, 50] width 18 height 15
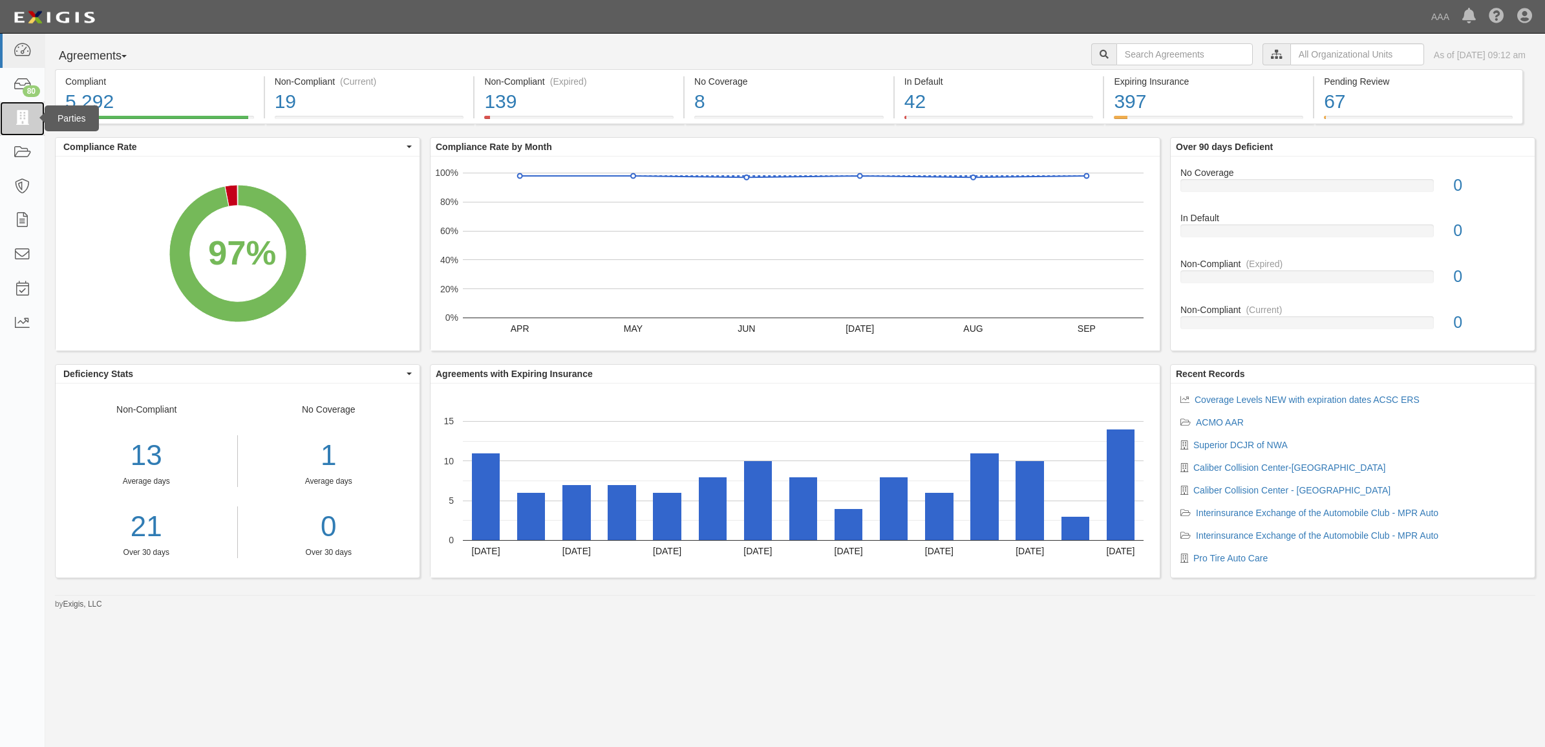
click at [33, 118] on link at bounding box center [22, 119] width 45 height 34
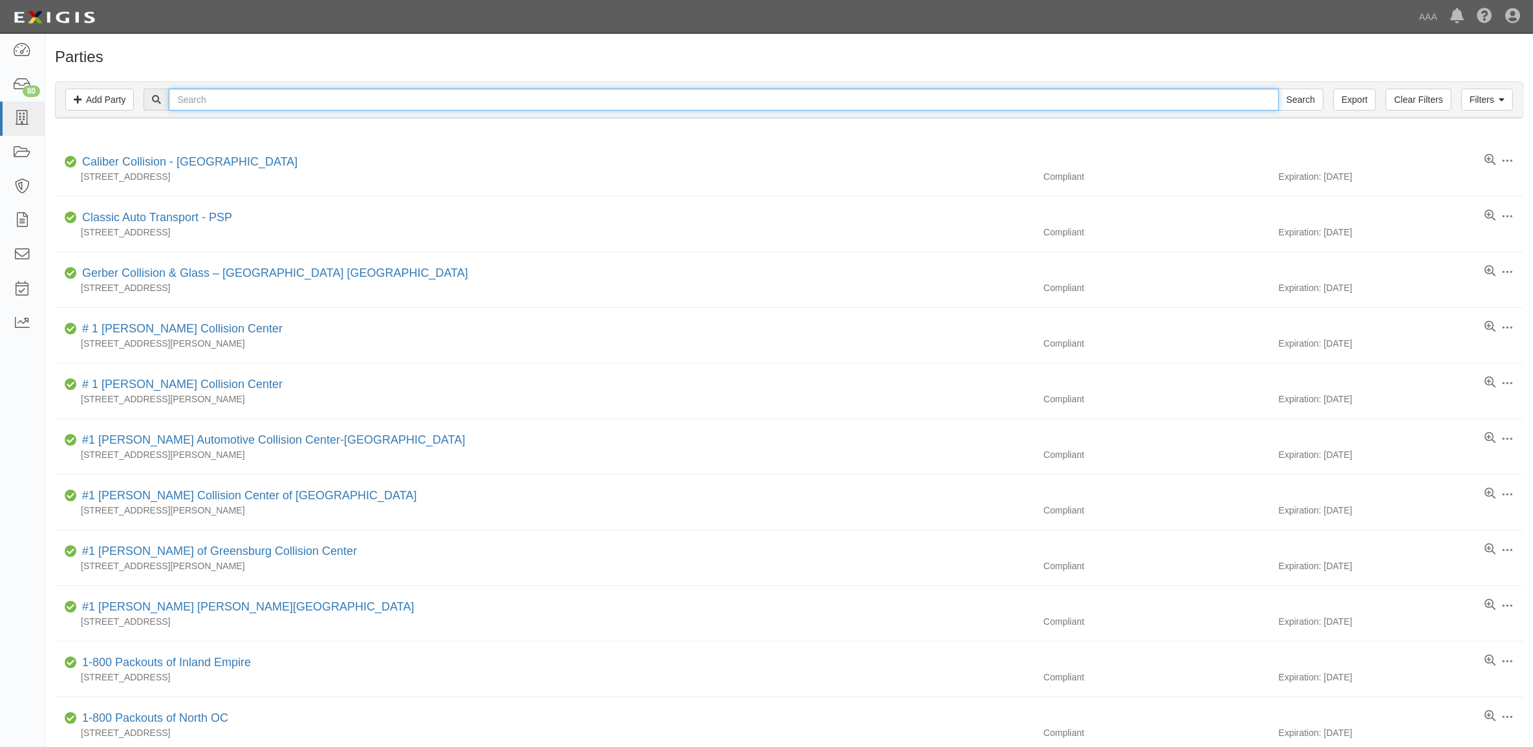
click at [241, 97] on input "text" at bounding box center [724, 100] width 1110 height 22
paste input "23277"
type input "23277"
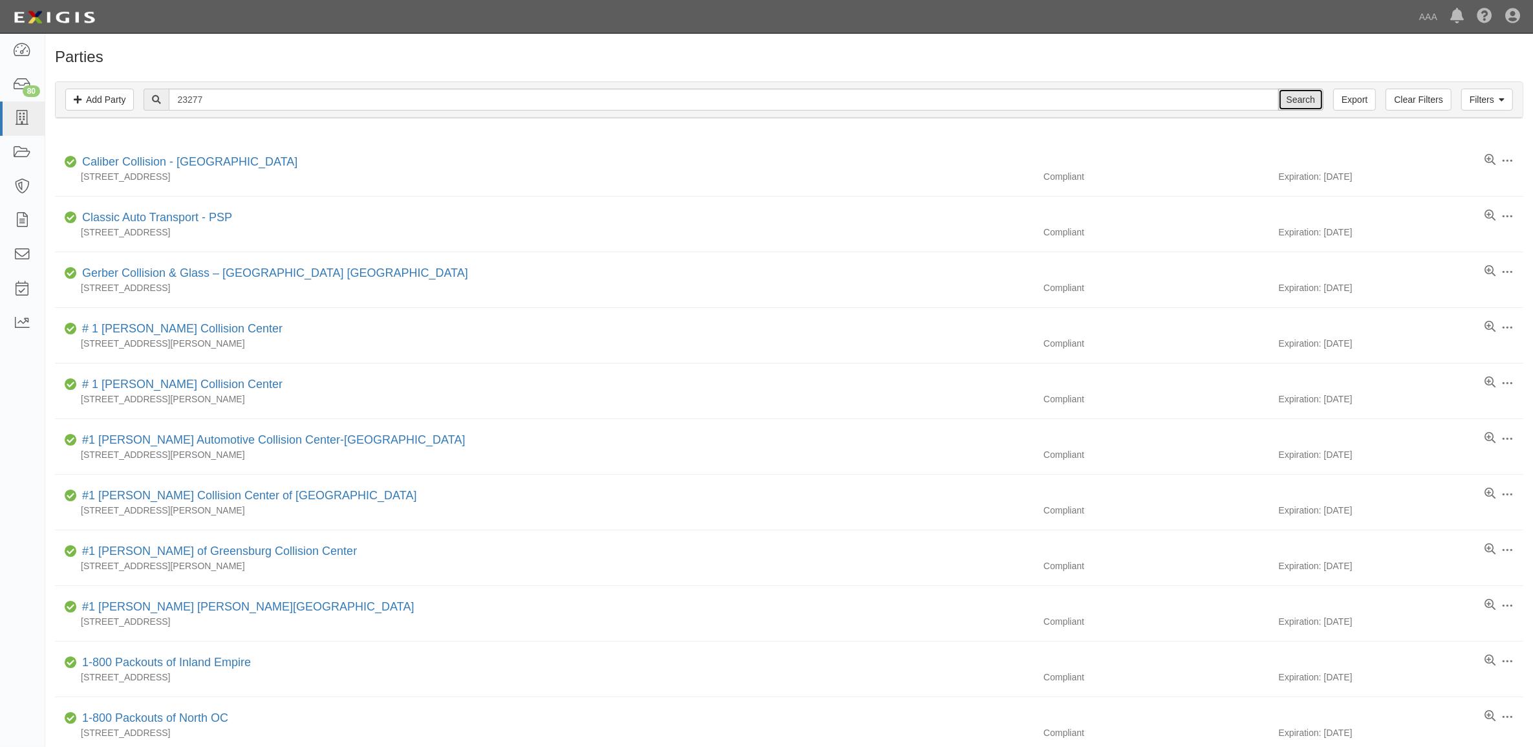
click at [1304, 97] on input "Search" at bounding box center [1300, 100] width 45 height 22
click at [1302, 99] on input "Search" at bounding box center [1300, 100] width 45 height 22
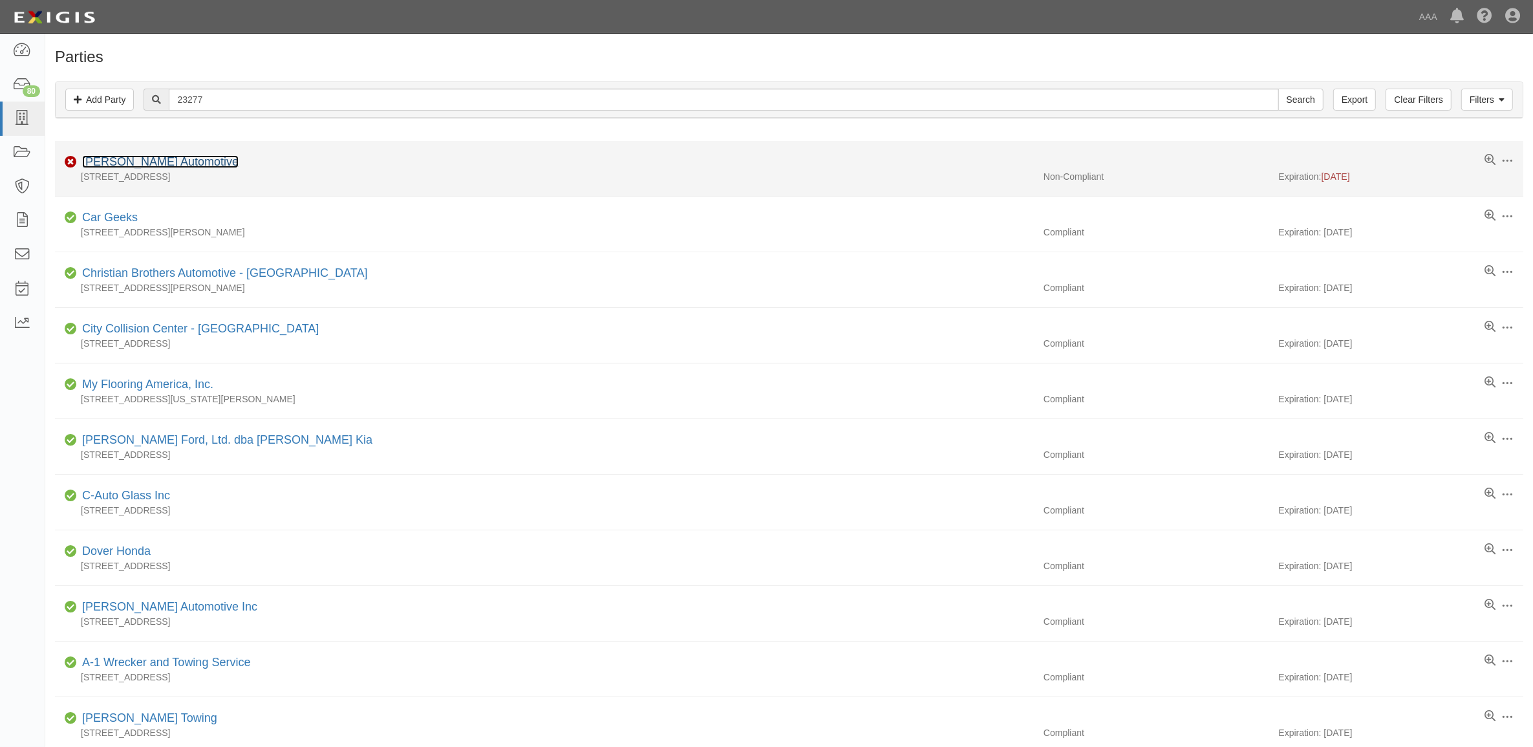
click at [156, 162] on link "[PERSON_NAME] Automotive" at bounding box center [160, 161] width 156 height 13
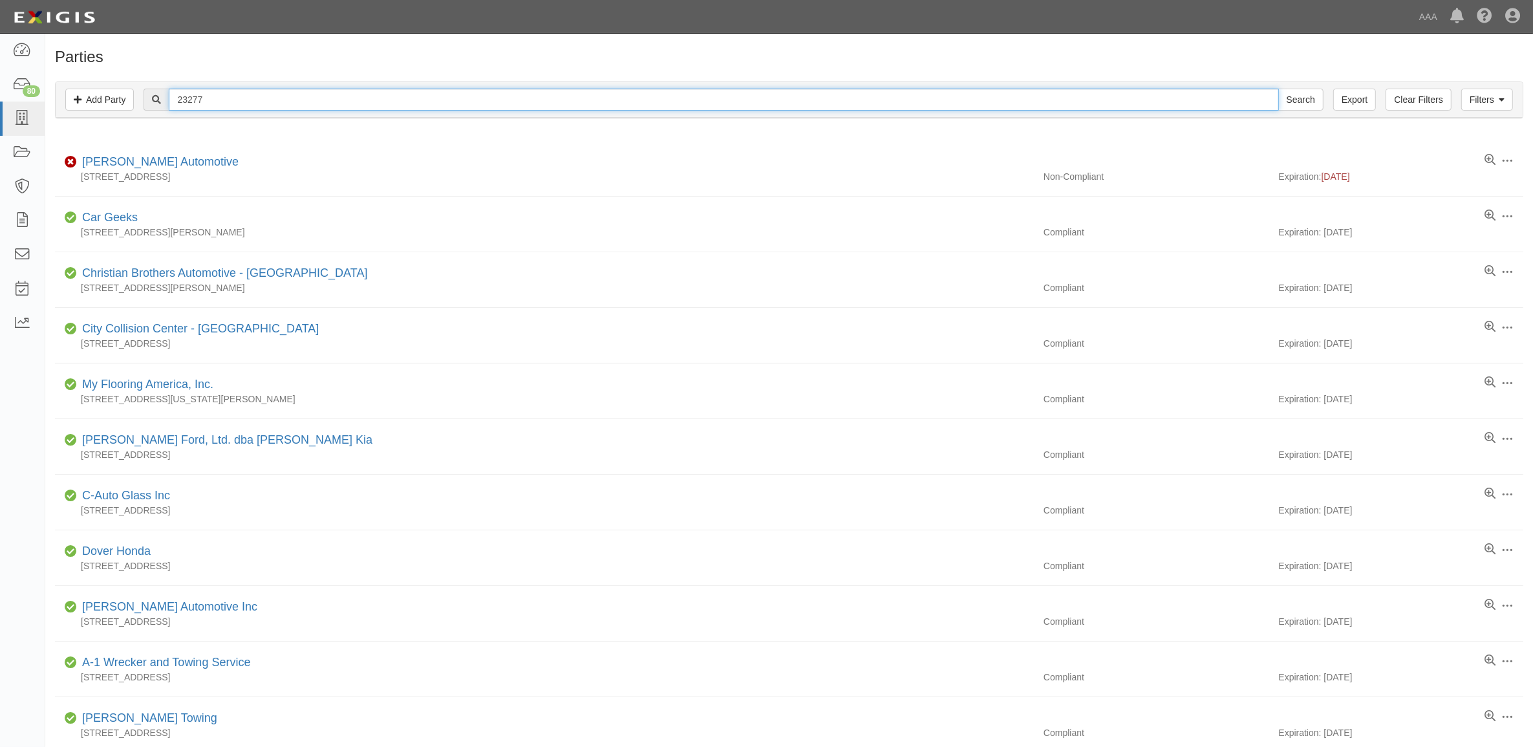
click at [250, 98] on input "23277" at bounding box center [724, 100] width 1110 height 22
paste input "79056"
type input "279056"
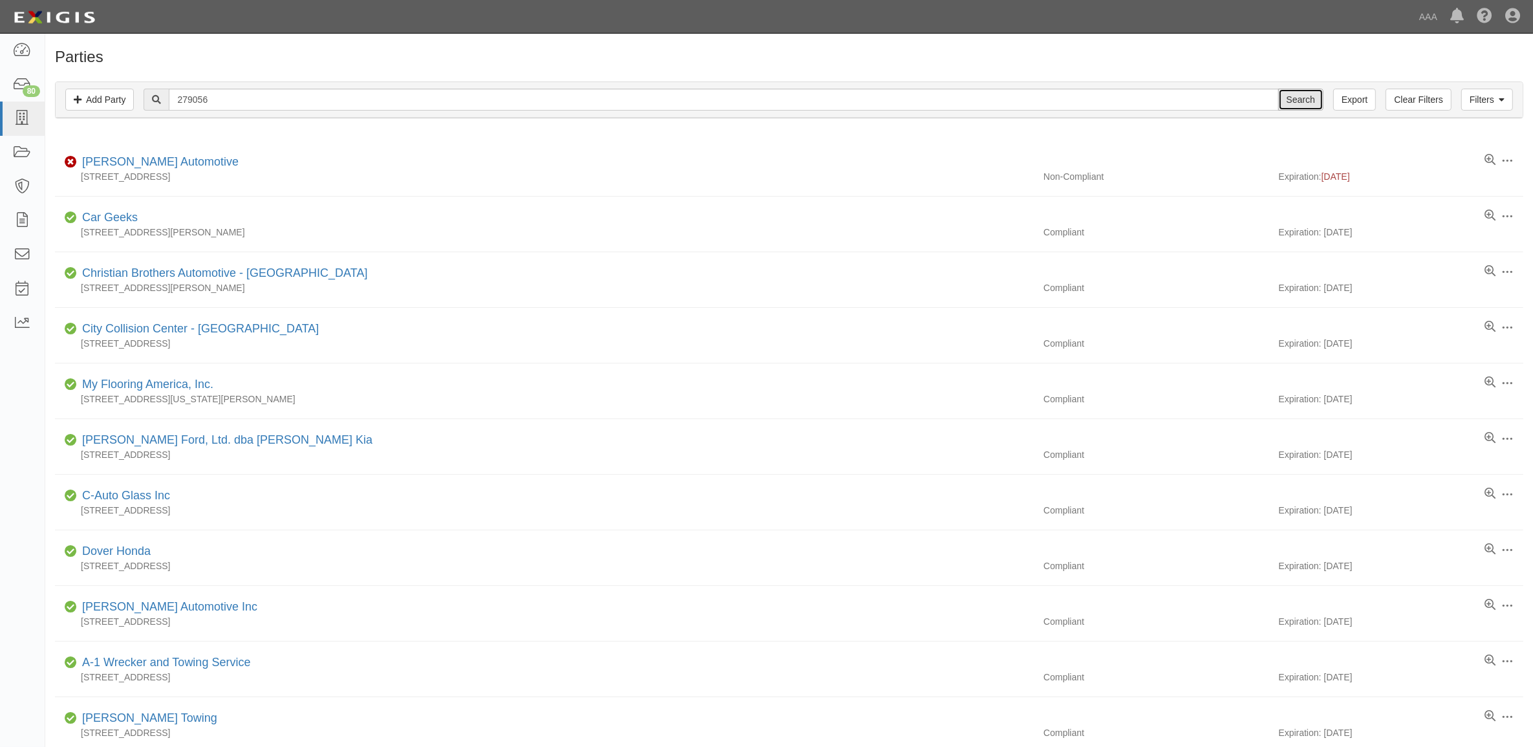
click at [1309, 104] on input "Search" at bounding box center [1300, 100] width 45 height 22
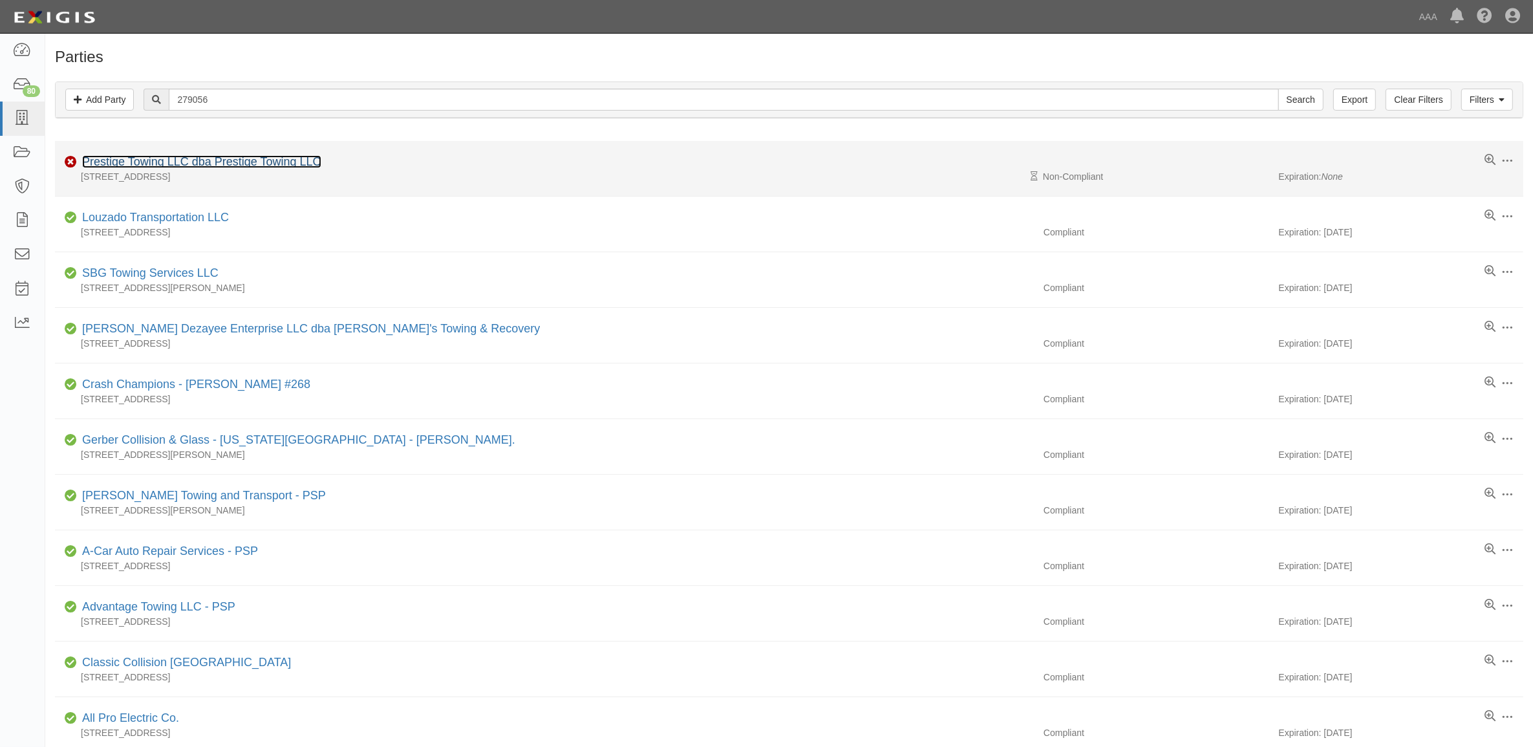
click at [165, 160] on link "Prestige Towing LLC dba Prestige Towing LLC" at bounding box center [201, 161] width 239 height 13
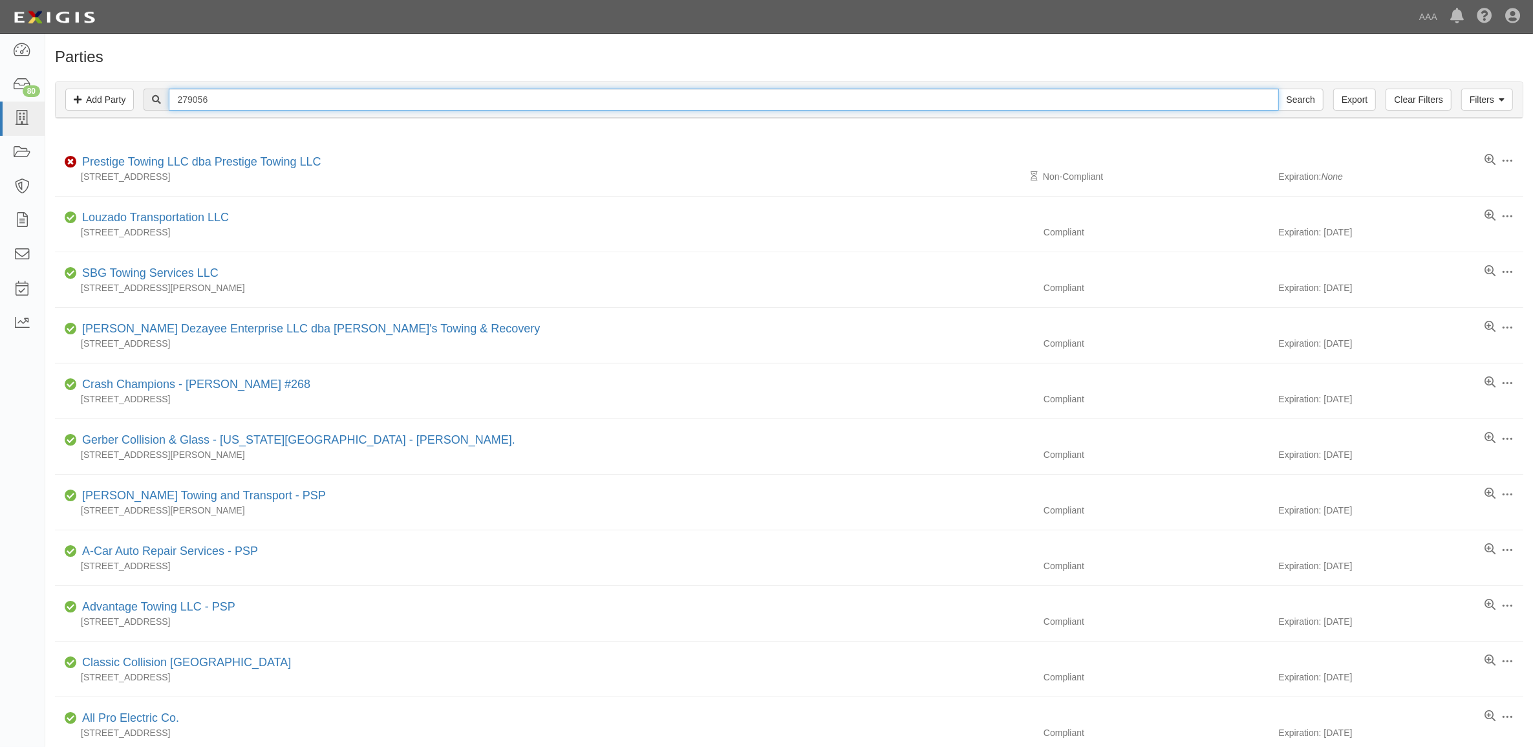
click at [239, 99] on input "279056" at bounding box center [724, 100] width 1110 height 22
paste input "510894"
type input "510894"
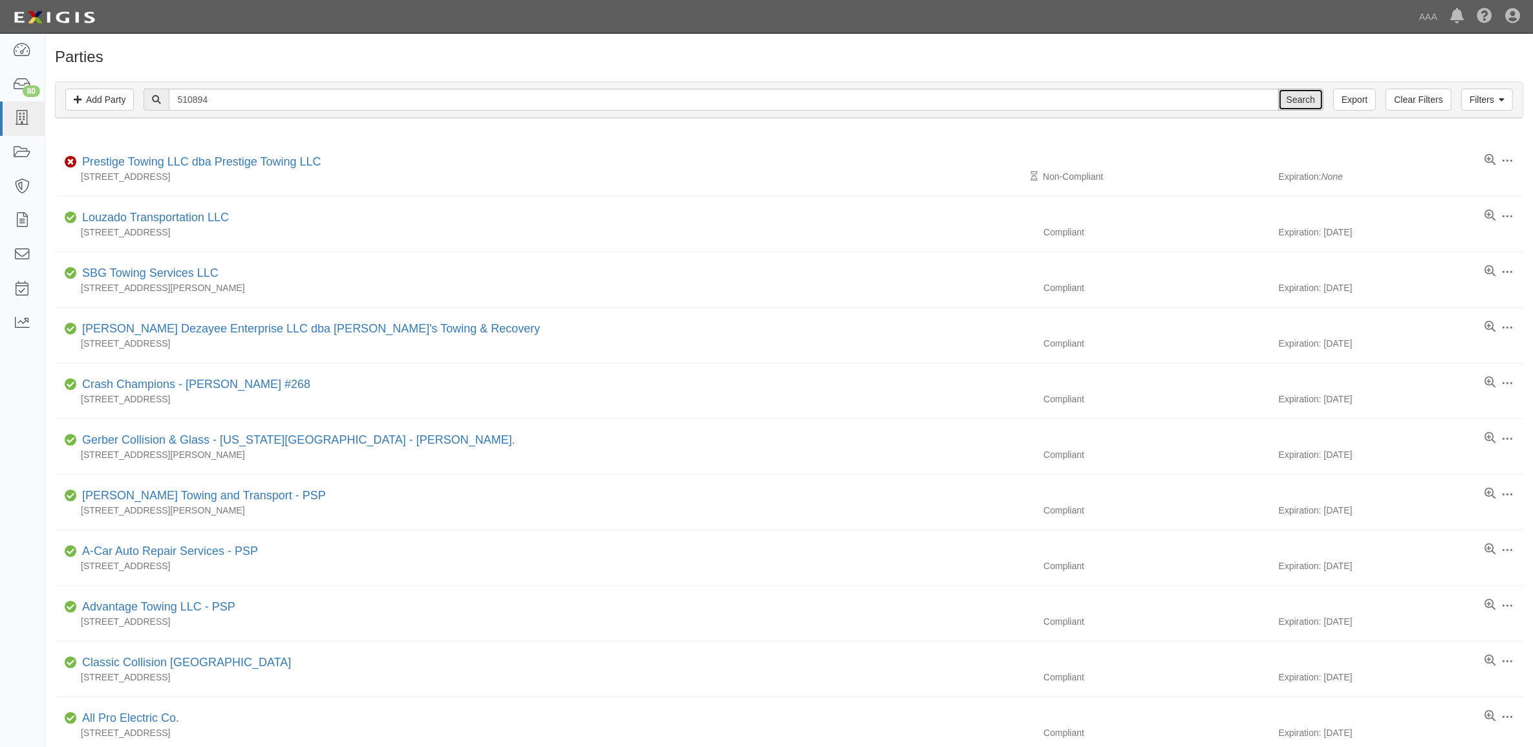
click at [1311, 102] on input "Search" at bounding box center [1300, 100] width 45 height 22
click at [1296, 94] on input "Search" at bounding box center [1300, 100] width 45 height 22
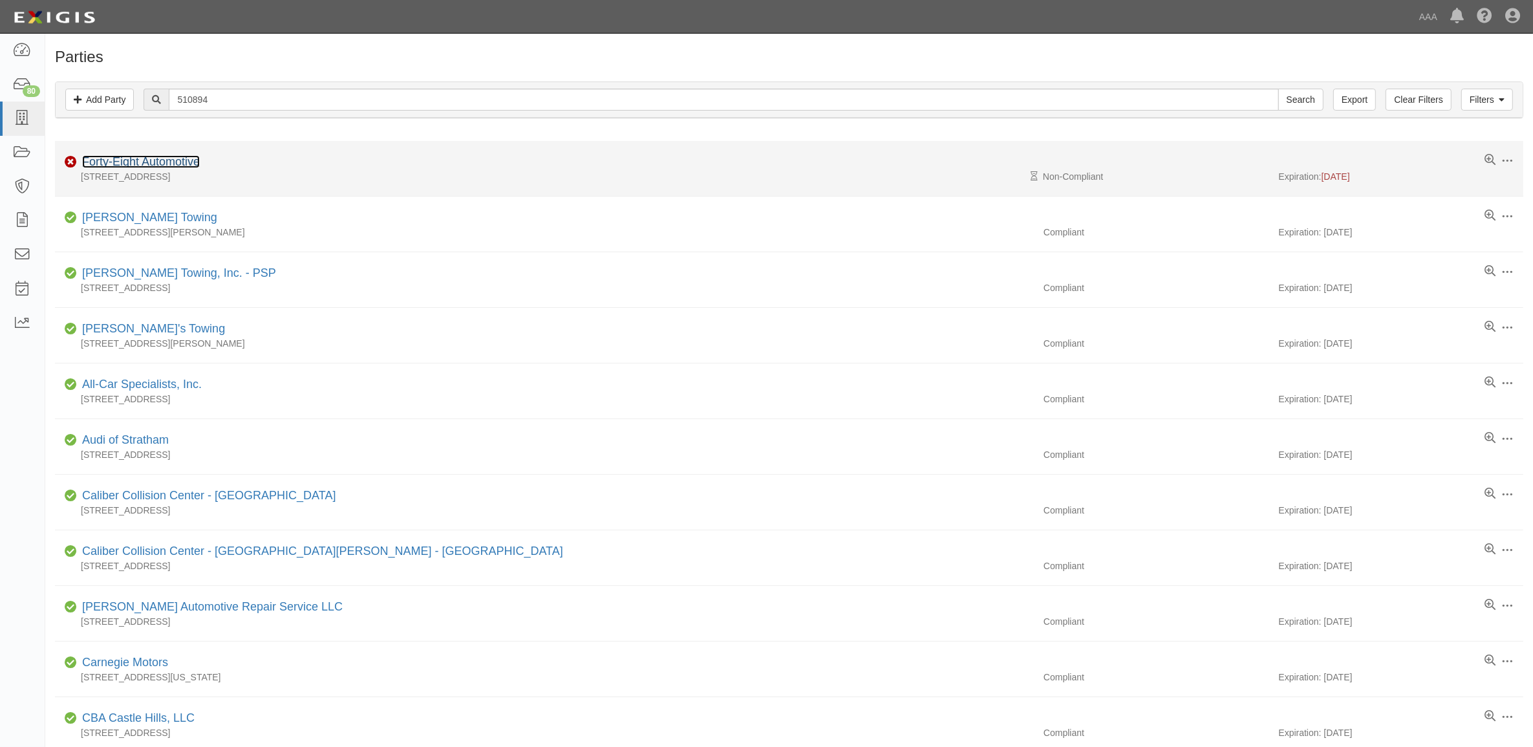
click at [170, 164] on link "Forty-Eight Automotive" at bounding box center [141, 161] width 118 height 13
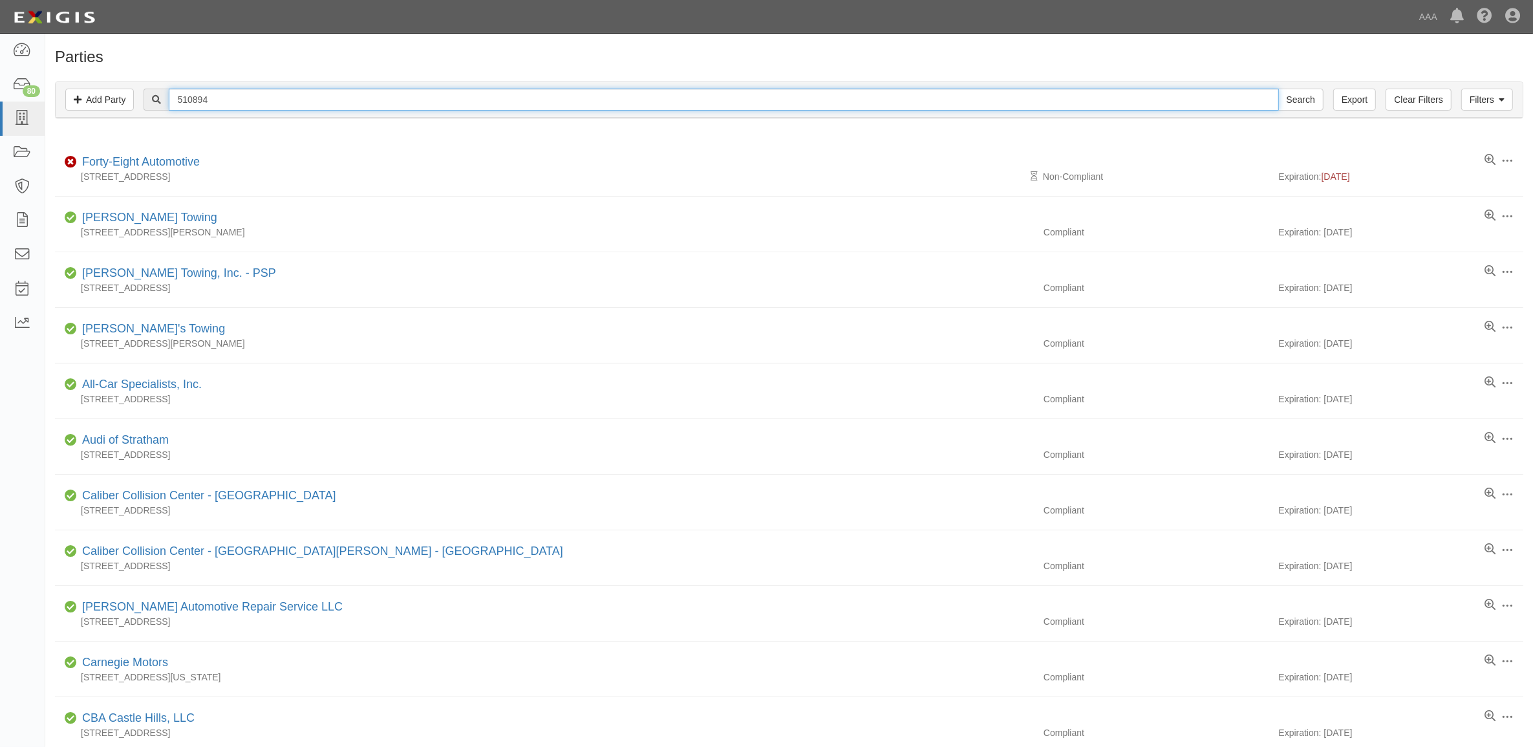
click at [222, 105] on input "510894" at bounding box center [724, 100] width 1110 height 22
paste input "642"
type input "516424"
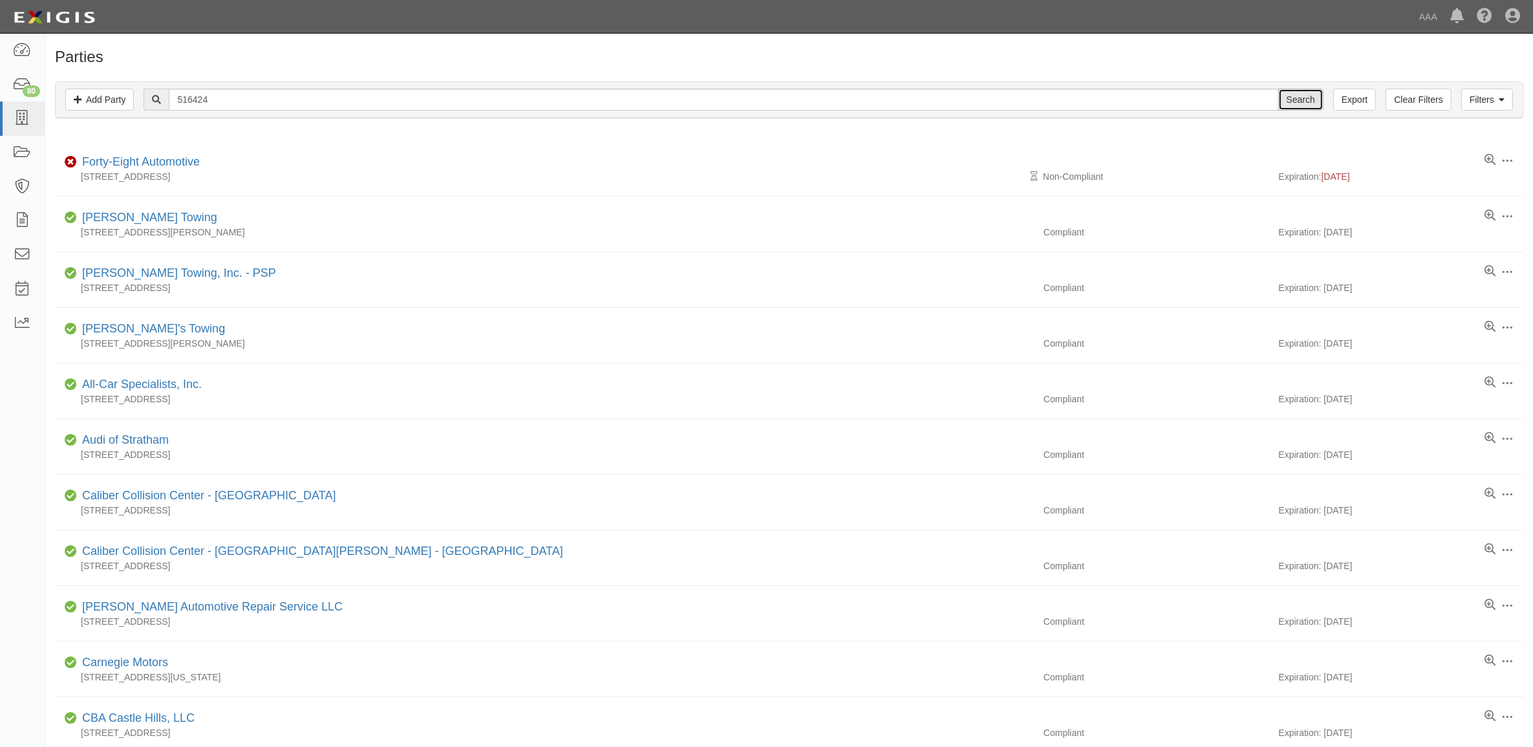
click at [1295, 105] on input "Search" at bounding box center [1300, 100] width 45 height 22
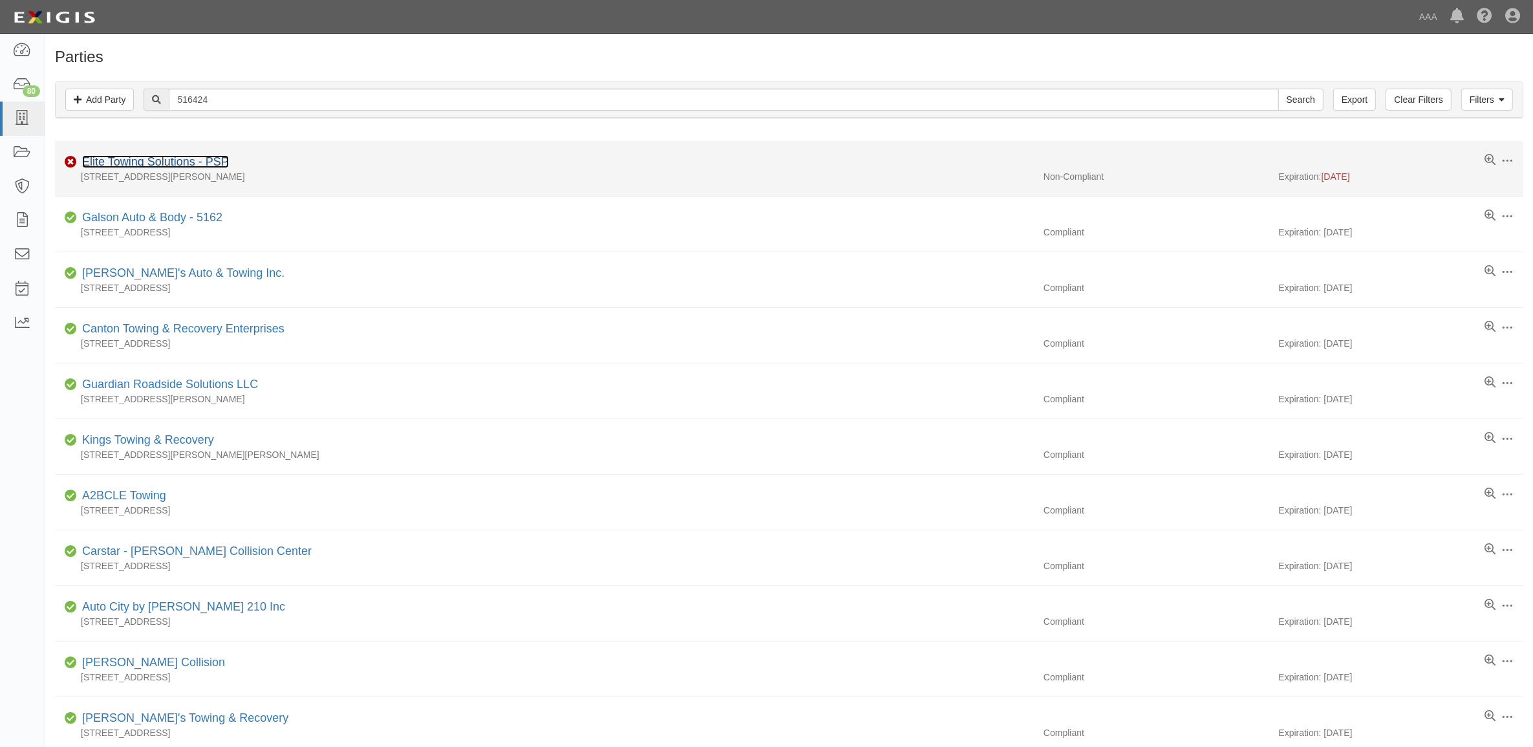
click at [123, 164] on link "Elite Towing Solutions - PSP" at bounding box center [155, 161] width 147 height 13
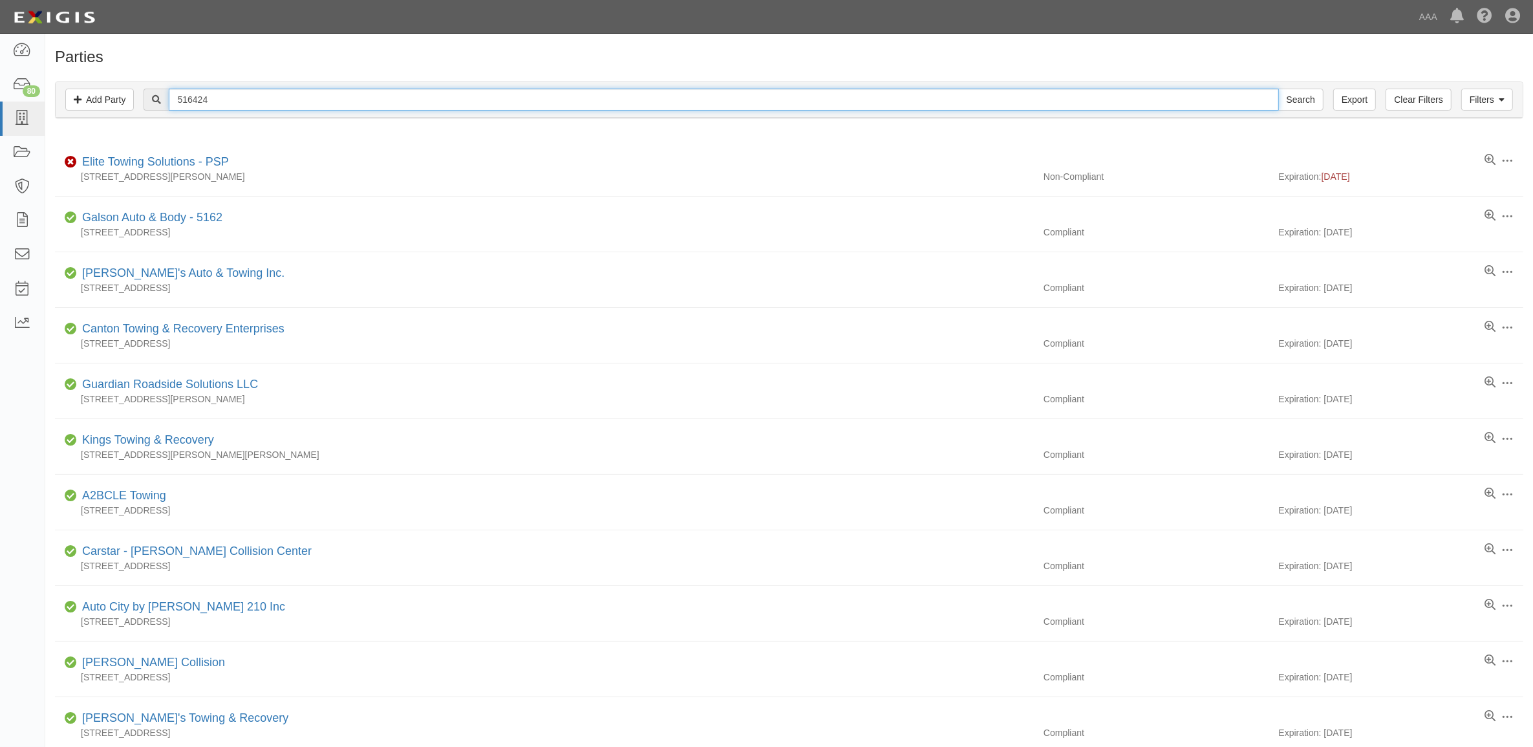
click at [241, 96] on input "516424" at bounding box center [724, 100] width 1110 height 22
paste input "366638"
type input "366638"
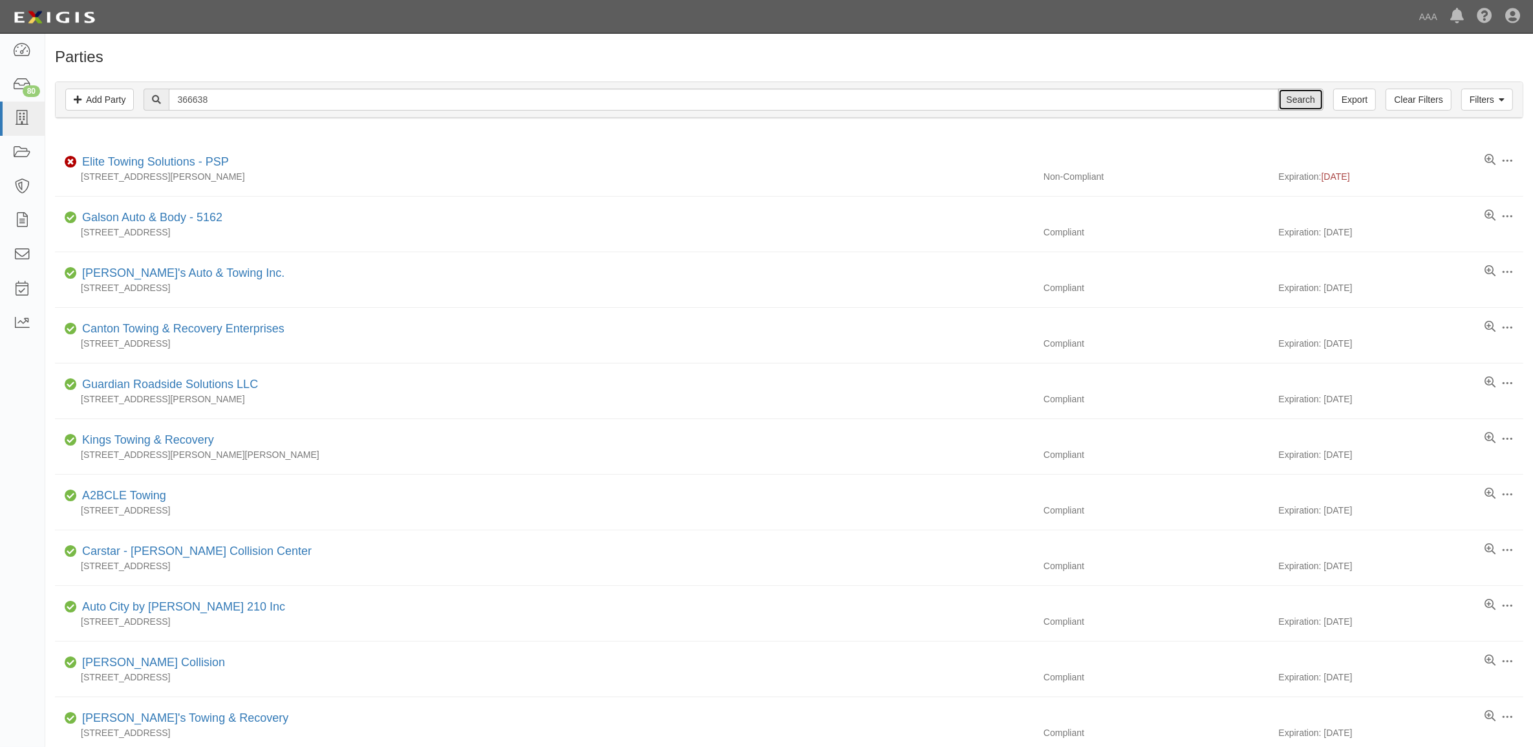
click at [1298, 101] on input "Search" at bounding box center [1300, 100] width 45 height 22
click at [1300, 98] on input "Search" at bounding box center [1300, 100] width 45 height 22
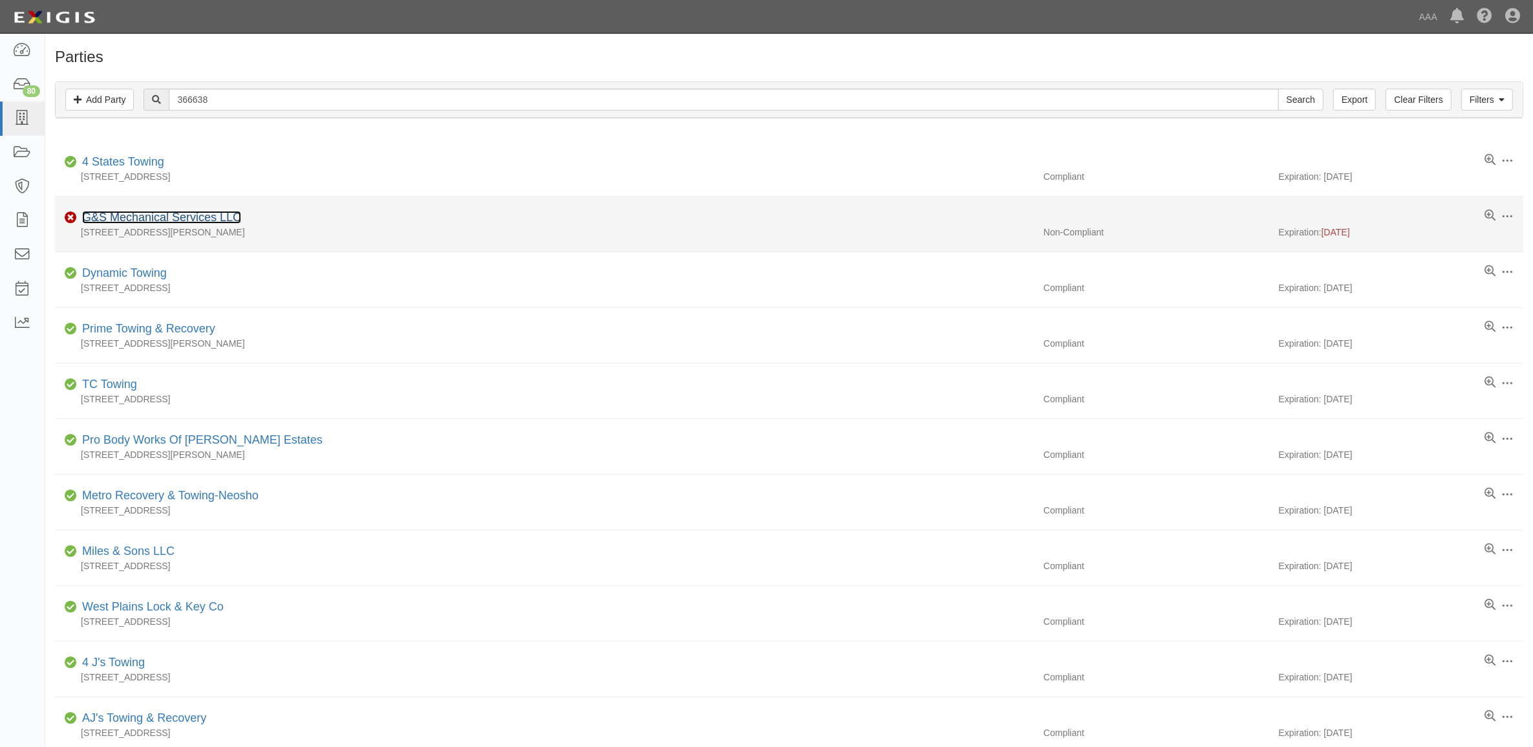
click at [118, 217] on link "G&S Mechanical Services LLC" at bounding box center [161, 217] width 159 height 13
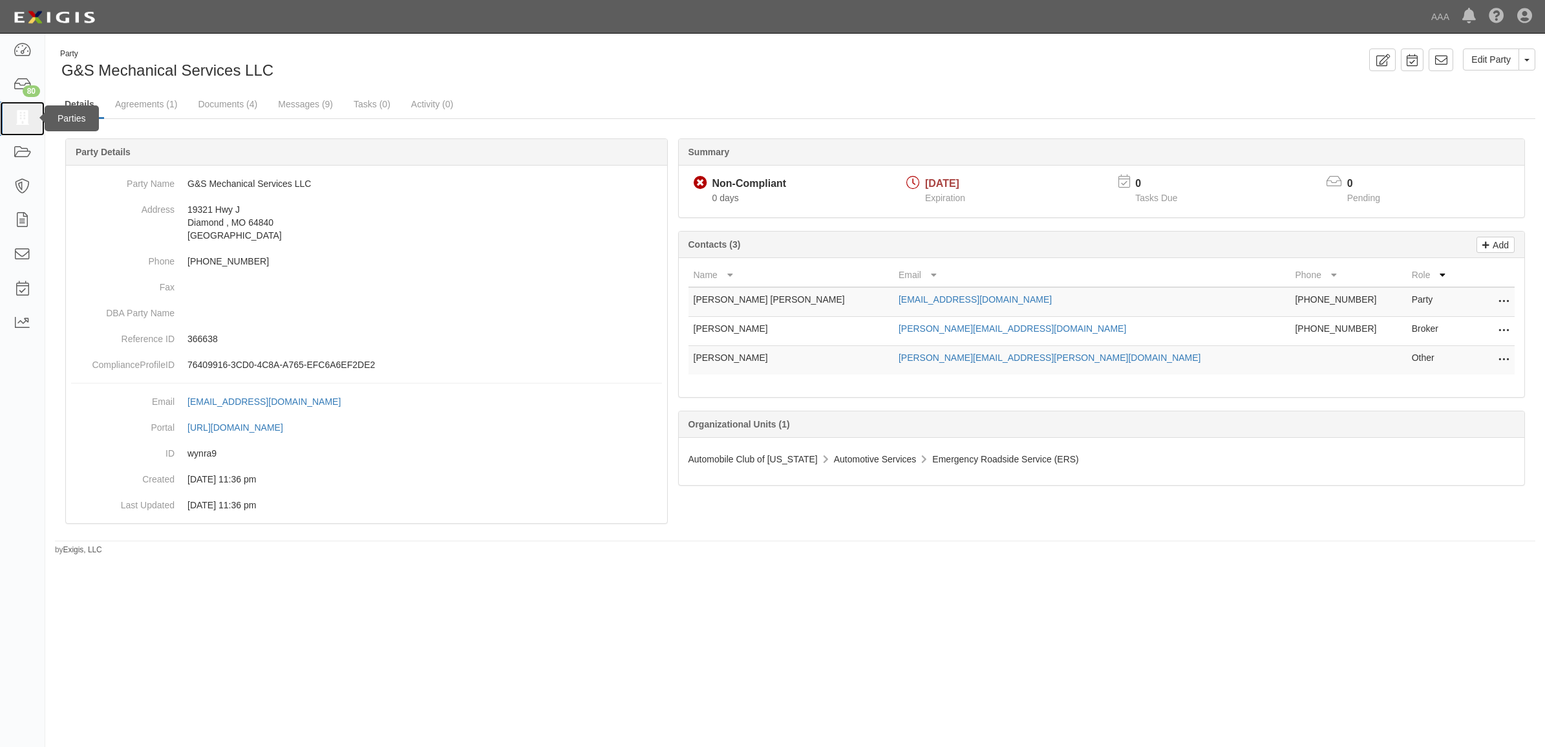
click at [21, 111] on icon at bounding box center [22, 118] width 18 height 15
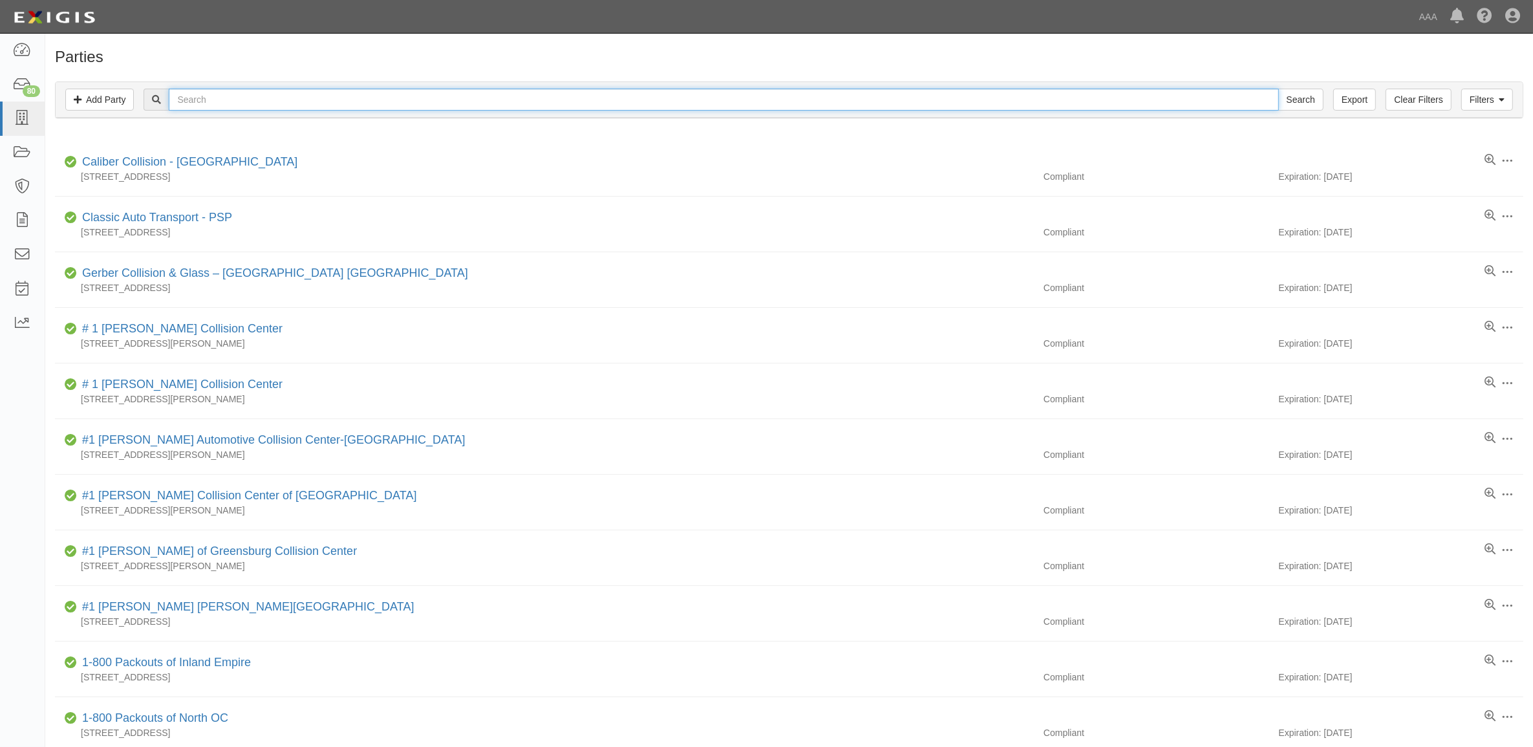
click at [325, 100] on input "text" at bounding box center [724, 100] width 1110 height 22
type input "728049"
click at [1278, 89] on input "Search" at bounding box center [1300, 100] width 45 height 22
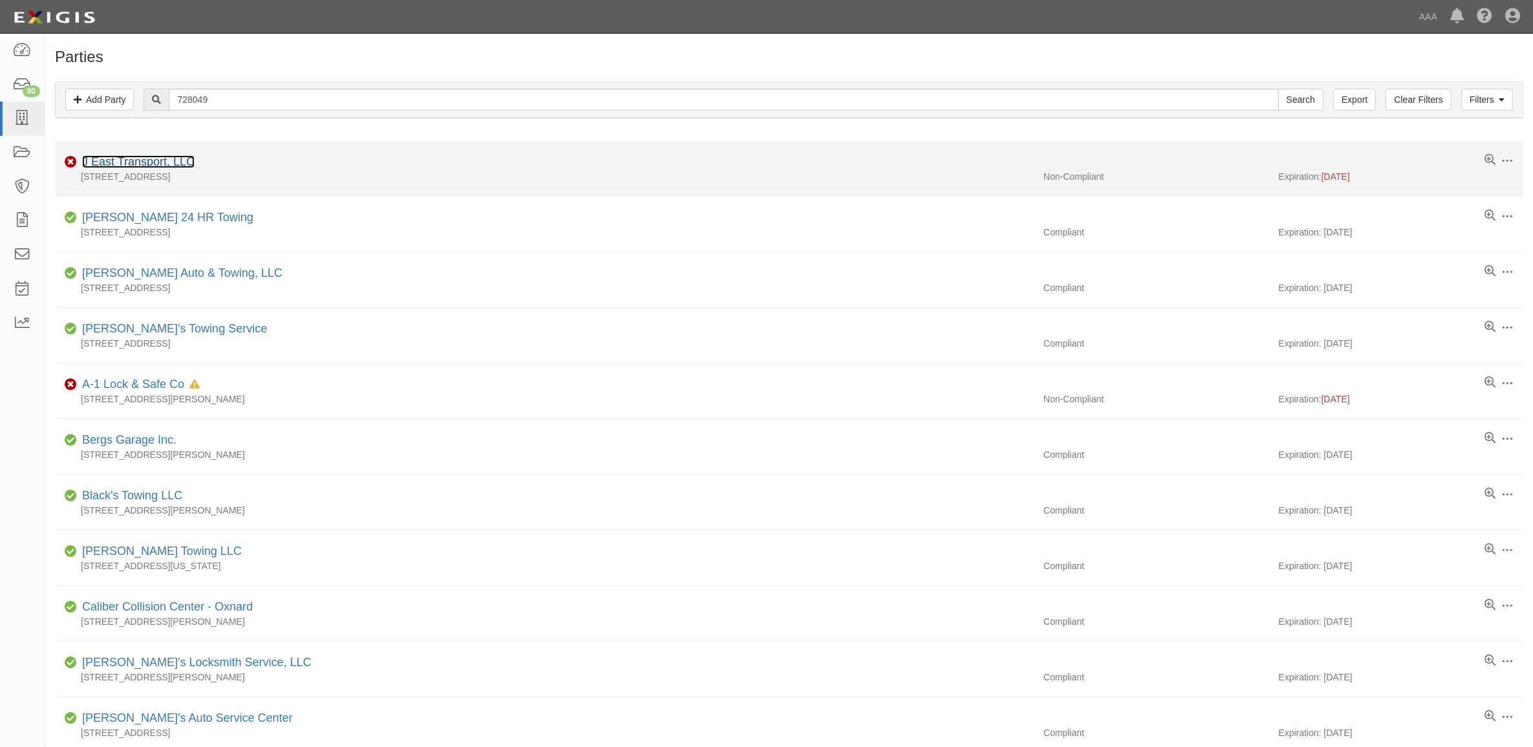
click at [162, 167] on link "J East Transport, LLC" at bounding box center [138, 161] width 113 height 13
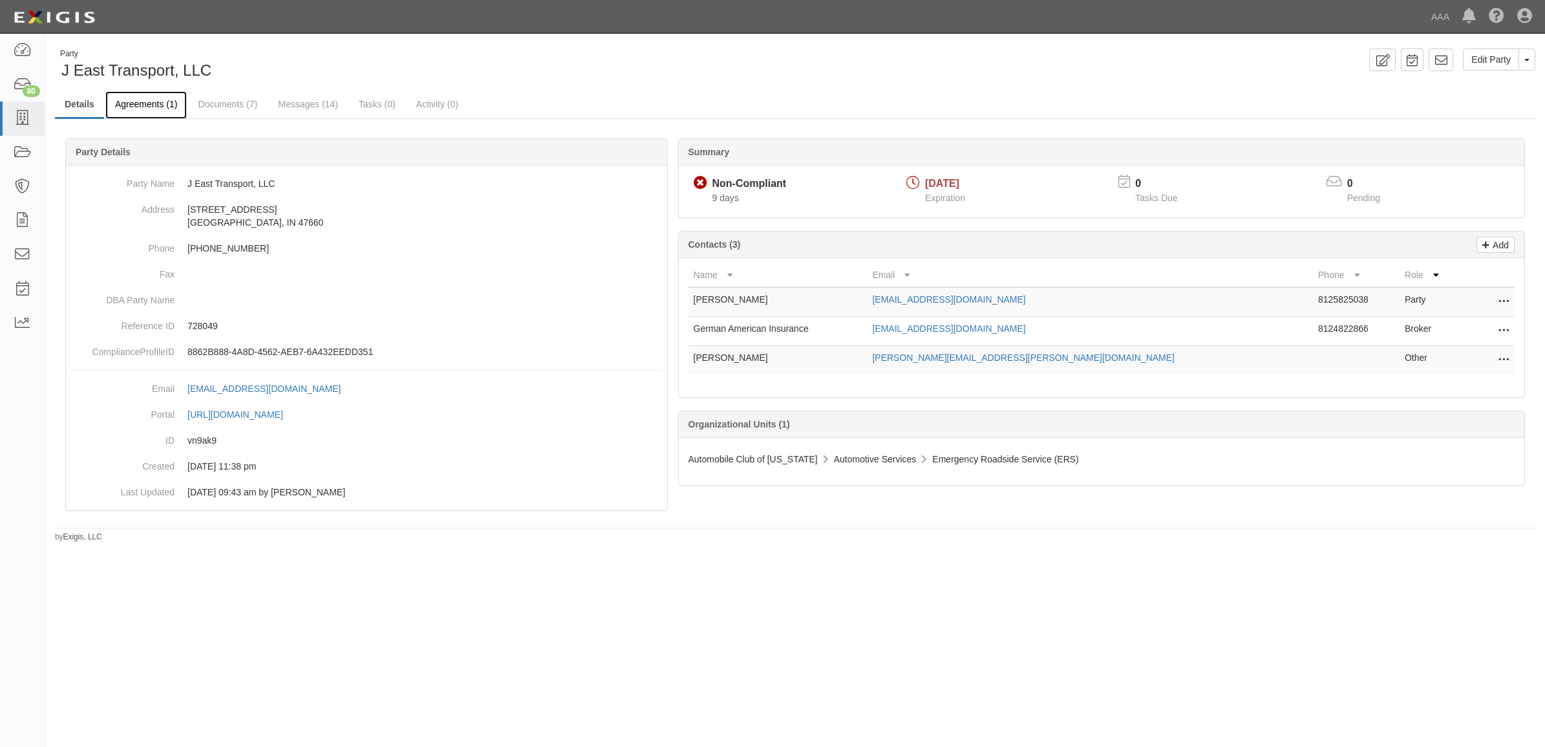
click at [172, 111] on link "Agreements (1)" at bounding box center [145, 105] width 81 height 28
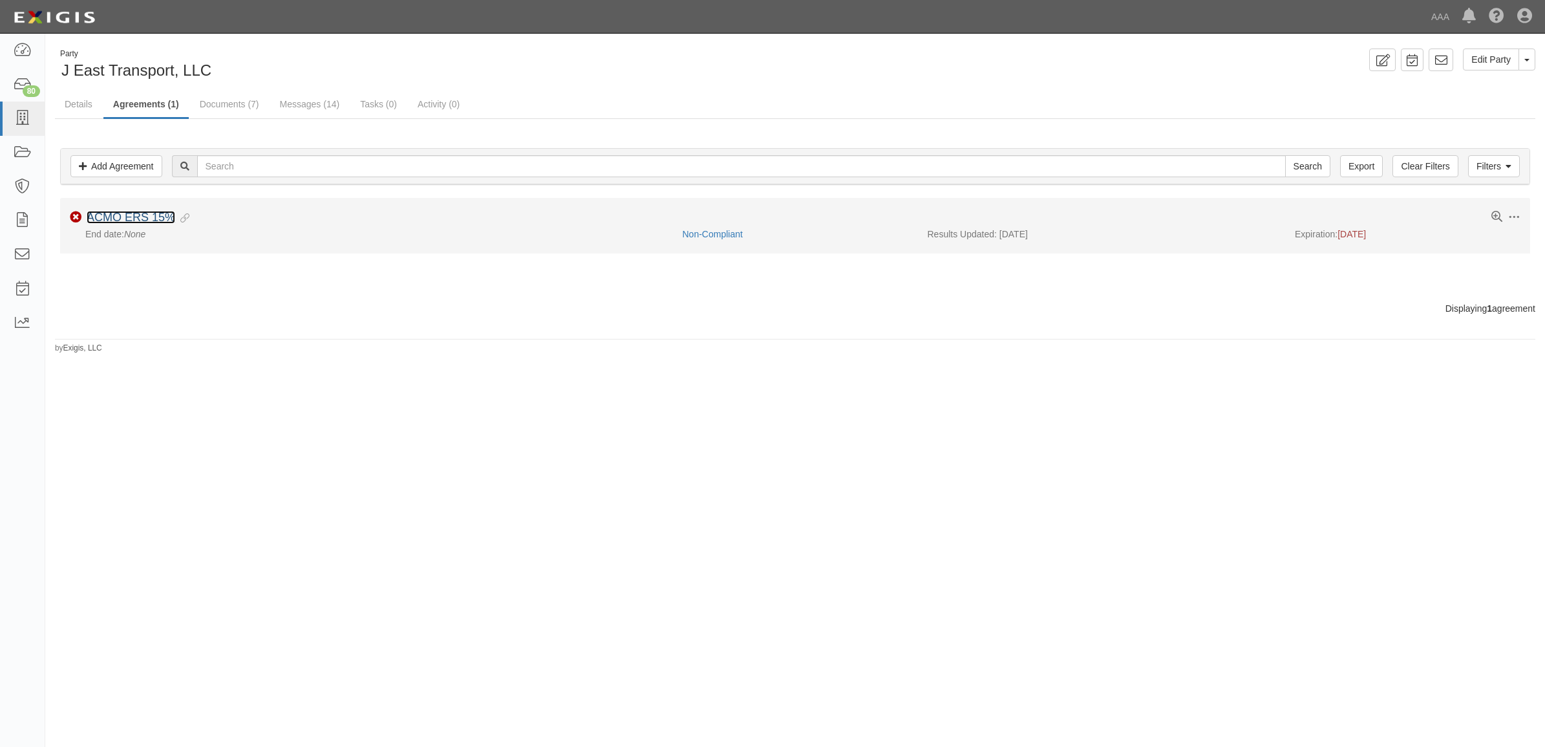
click at [144, 214] on link "ACMO ERS 15%" at bounding box center [131, 217] width 89 height 13
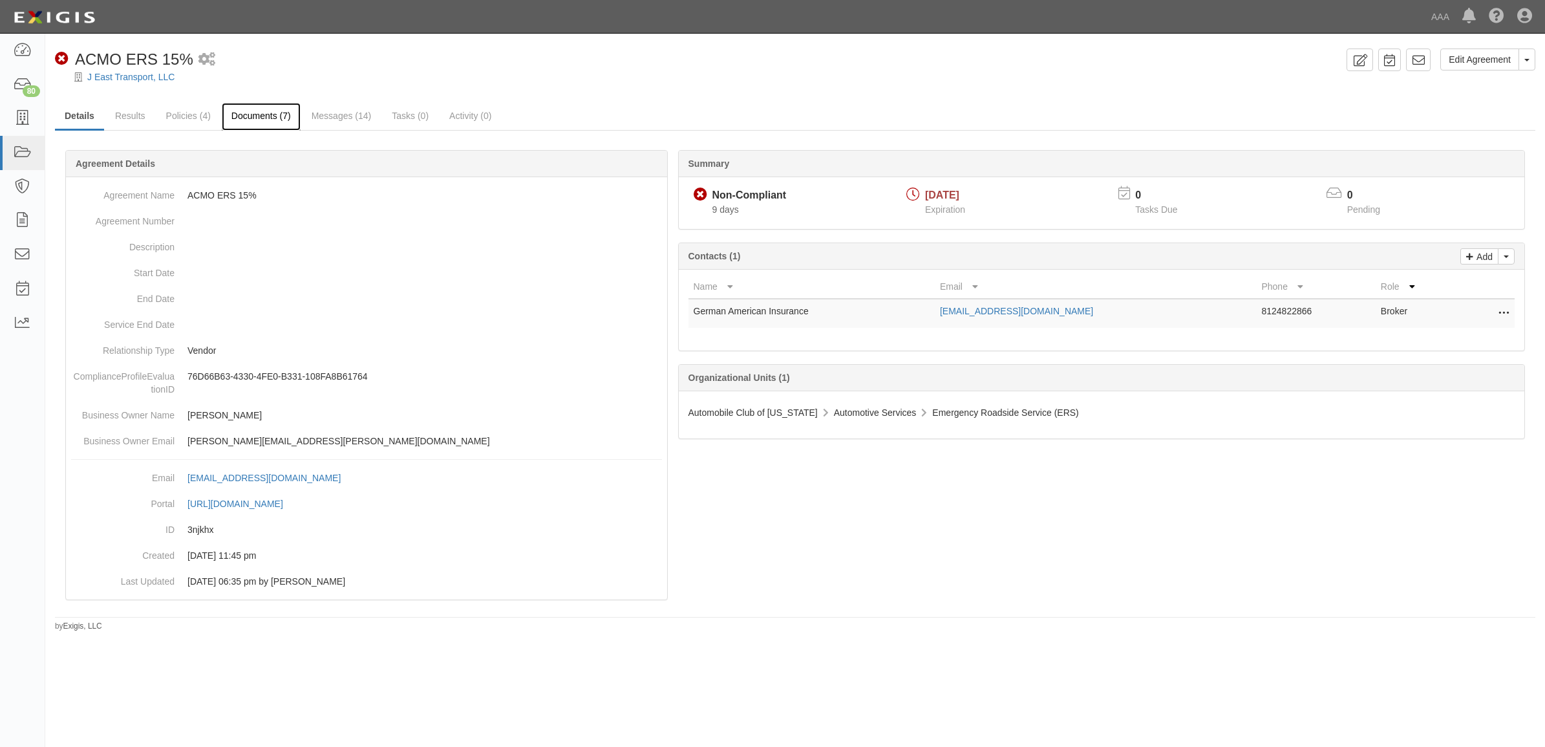
click at [272, 111] on link "Documents (7)" at bounding box center [261, 117] width 79 height 28
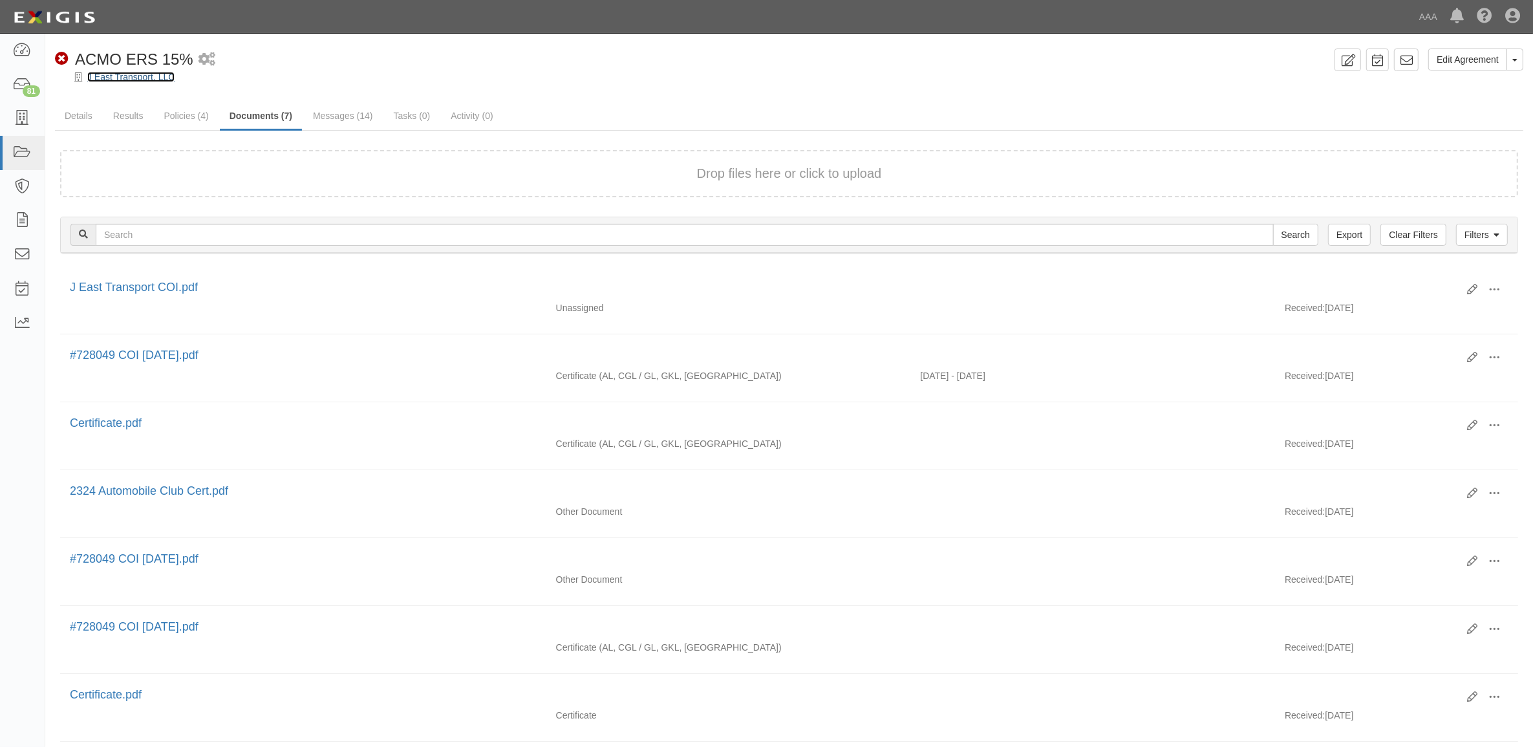
click at [134, 76] on link "J East Transport, LLC" at bounding box center [130, 77] width 87 height 10
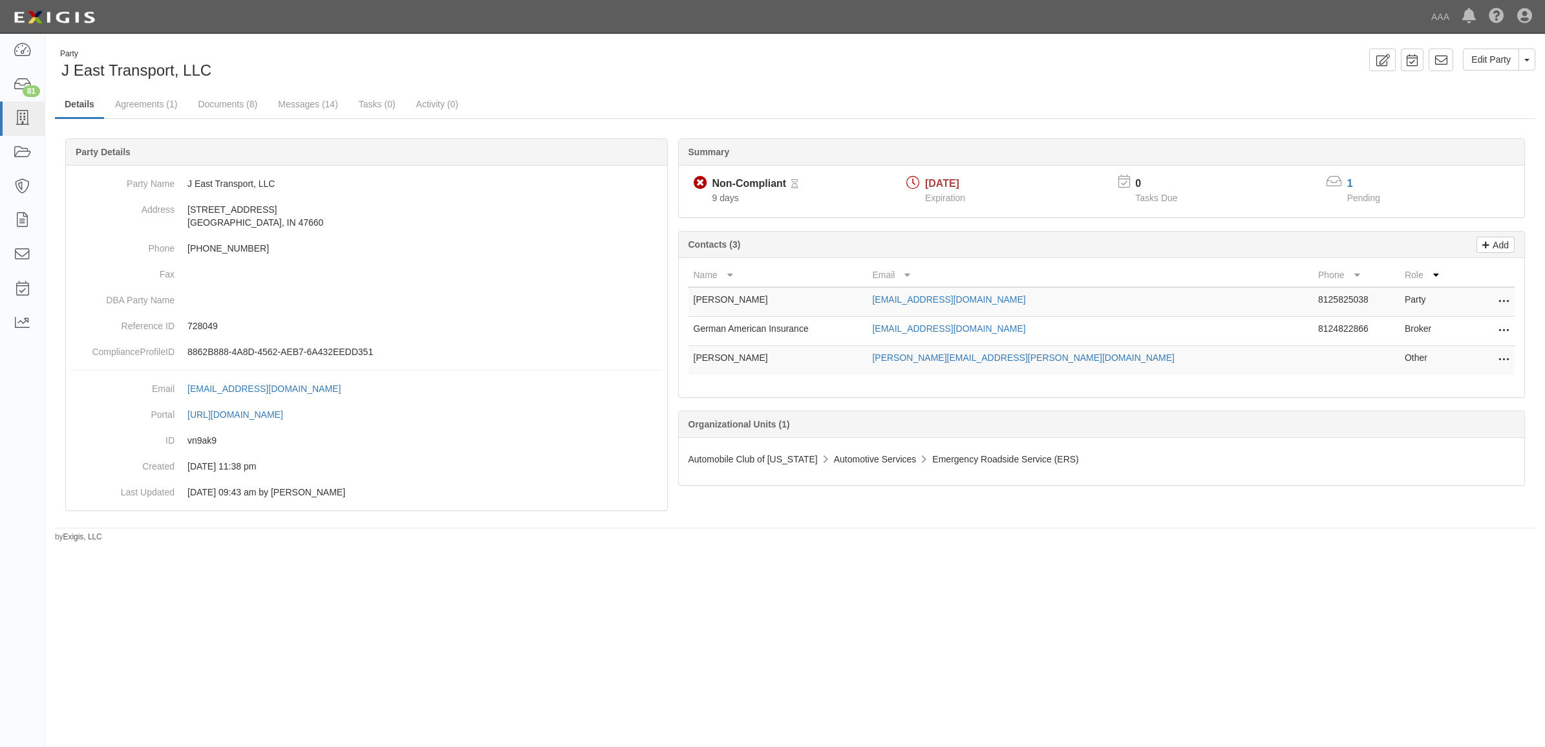
click at [1505, 328] on icon at bounding box center [1504, 331] width 10 height 17
click at [1494, 328] on link "Edit" at bounding box center [1458, 327] width 102 height 23
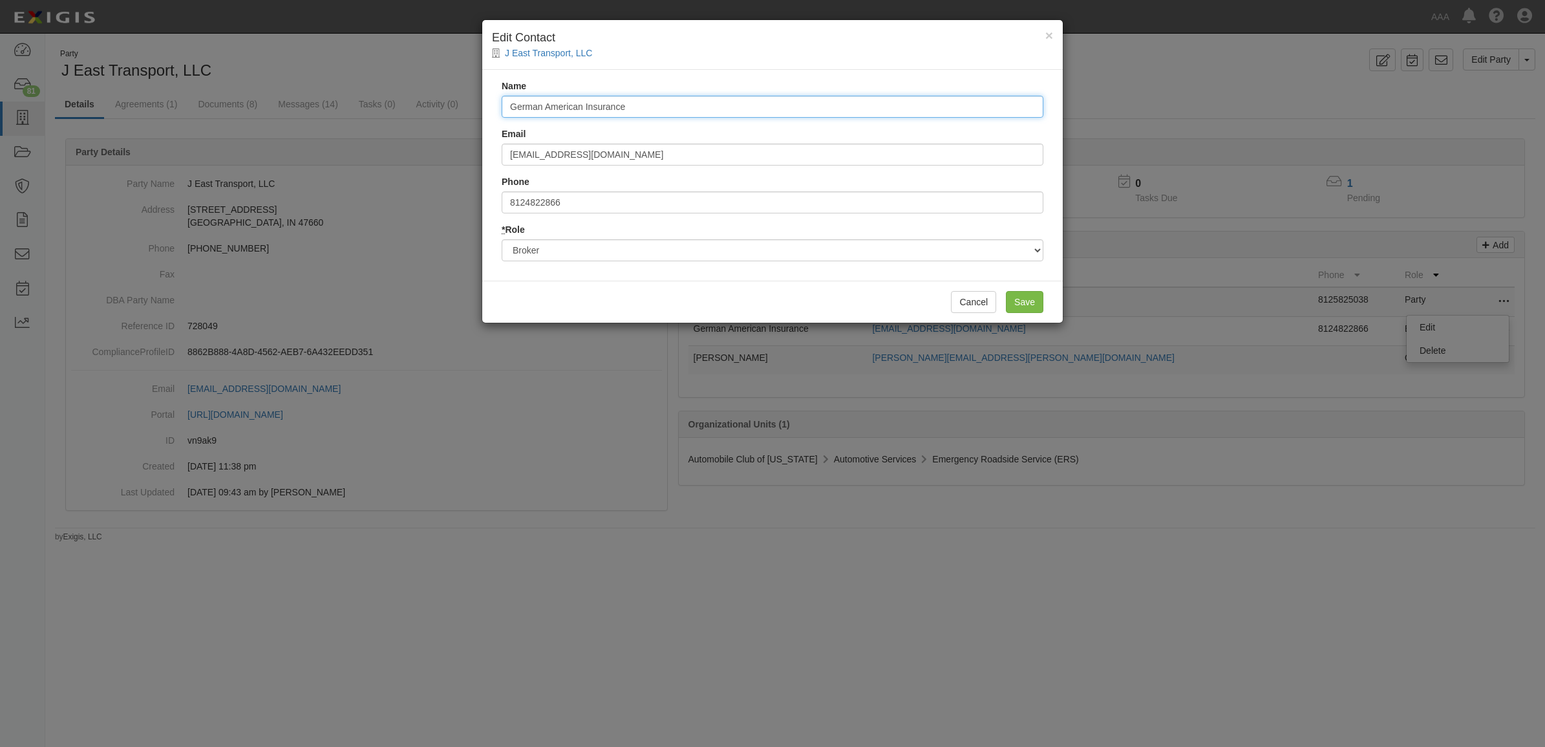
drag, startPoint x: 676, startPoint y: 100, endPoint x: 431, endPoint y: 103, distance: 245.7
click at [431, 103] on div "× Edit Contact J East Transport, LLC Name German American Insurance Email insma…" at bounding box center [772, 373] width 1545 height 747
type input "Erika Harrison"
type input "eharrison@hilbgroup.com"
type input "8123142183"
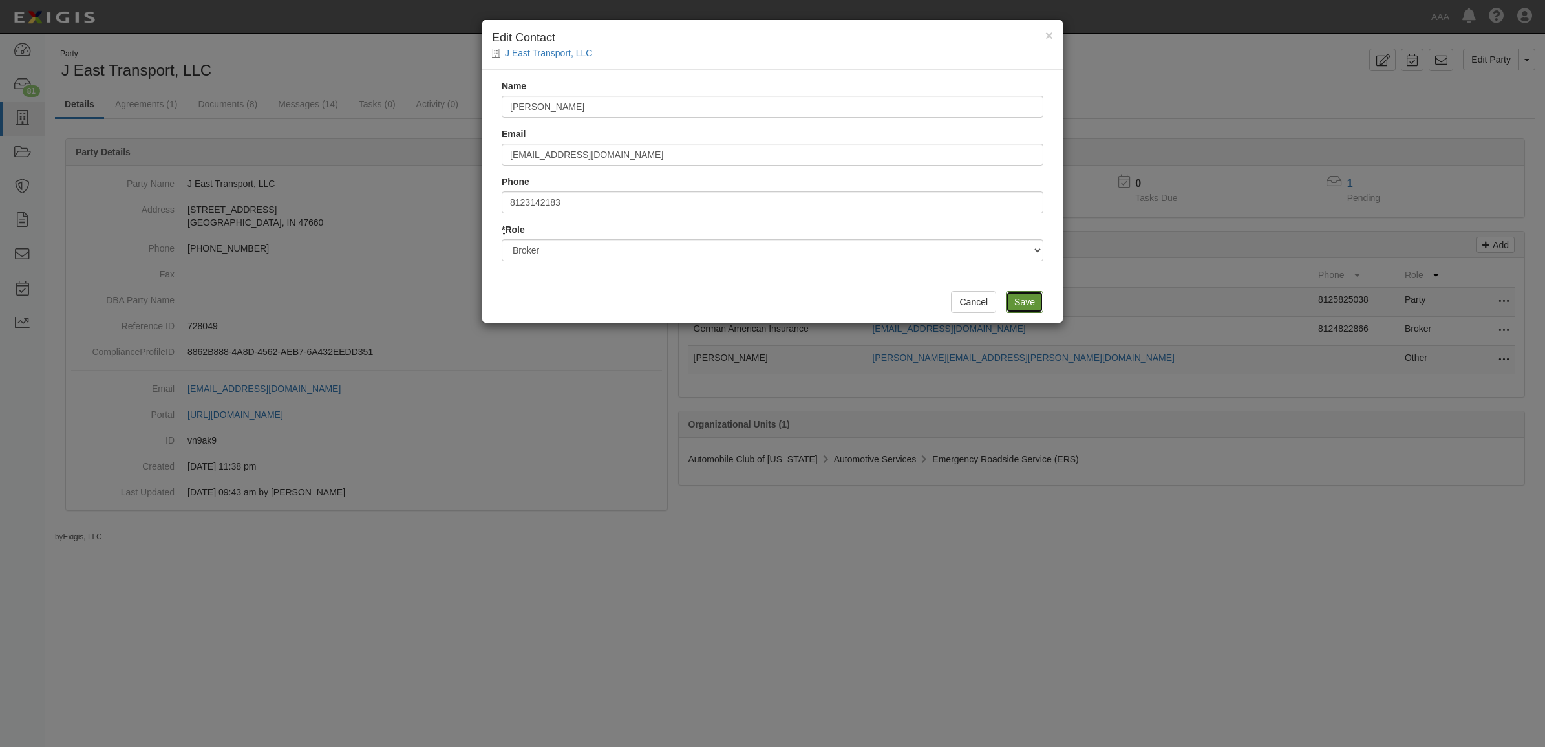
click at [1027, 303] on input "Save" at bounding box center [1025, 302] width 38 height 22
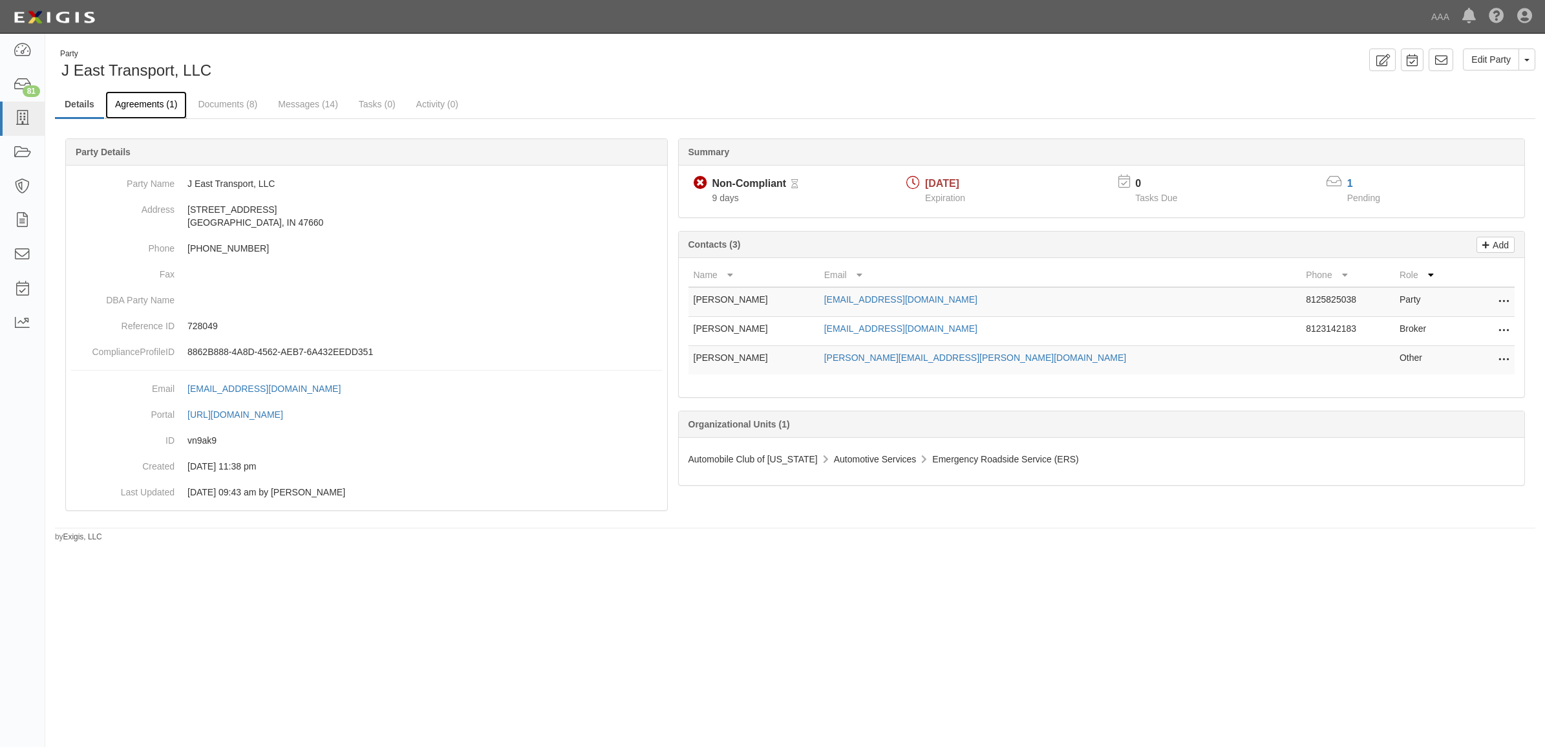
click at [160, 101] on link "Agreements (1)" at bounding box center [145, 105] width 81 height 28
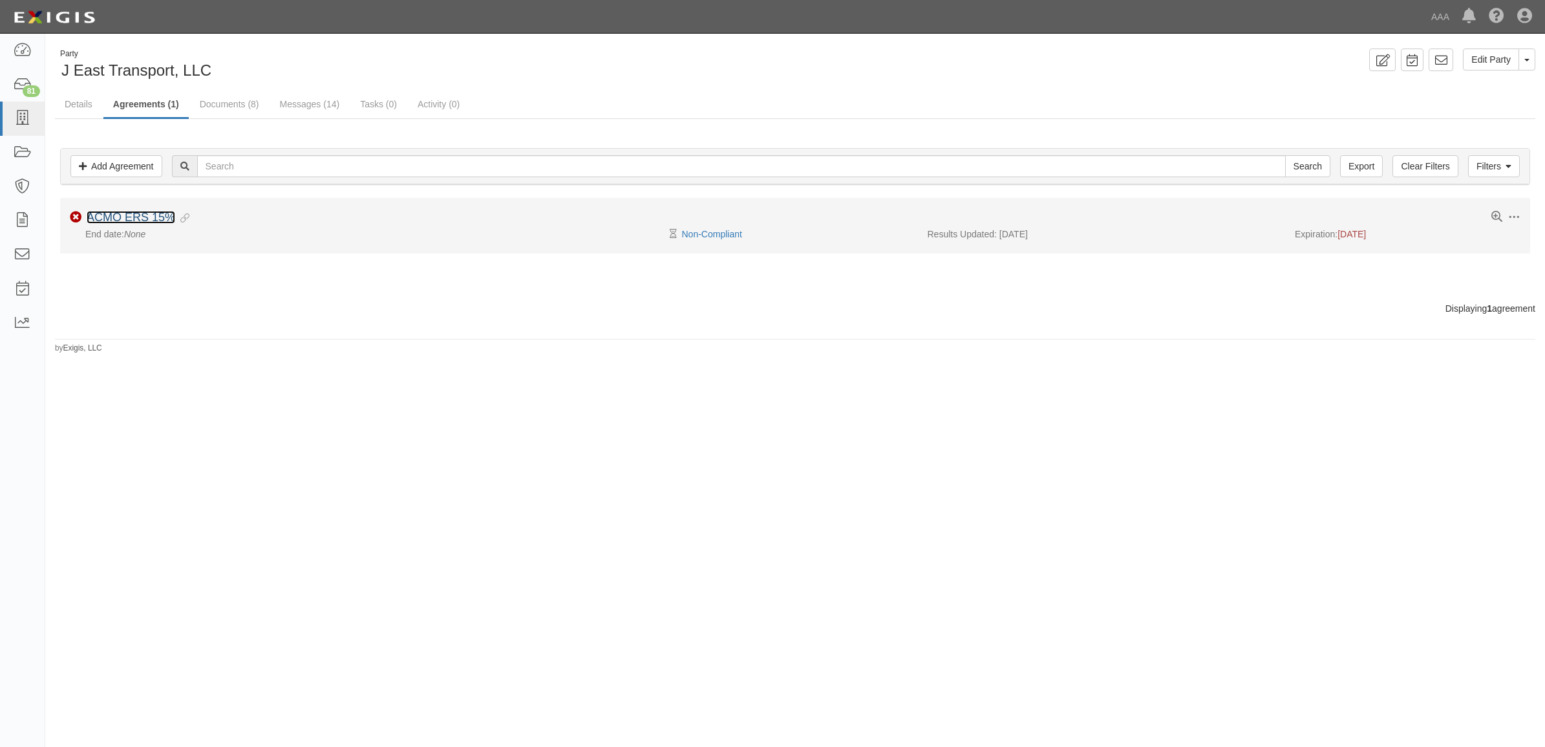
click at [153, 215] on link "ACMO ERS 15%" at bounding box center [131, 217] width 89 height 13
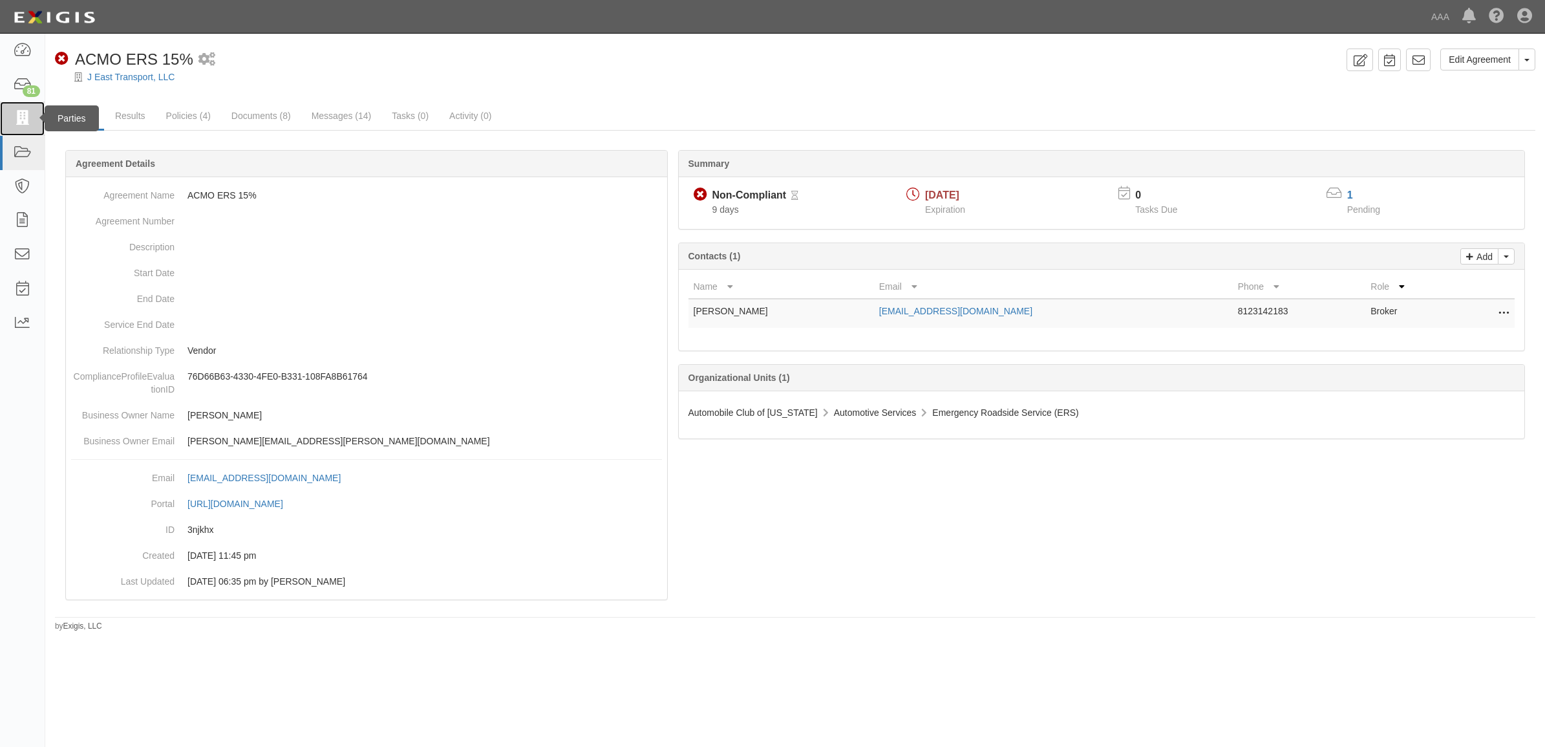
click at [30, 122] on icon at bounding box center [22, 118] width 18 height 15
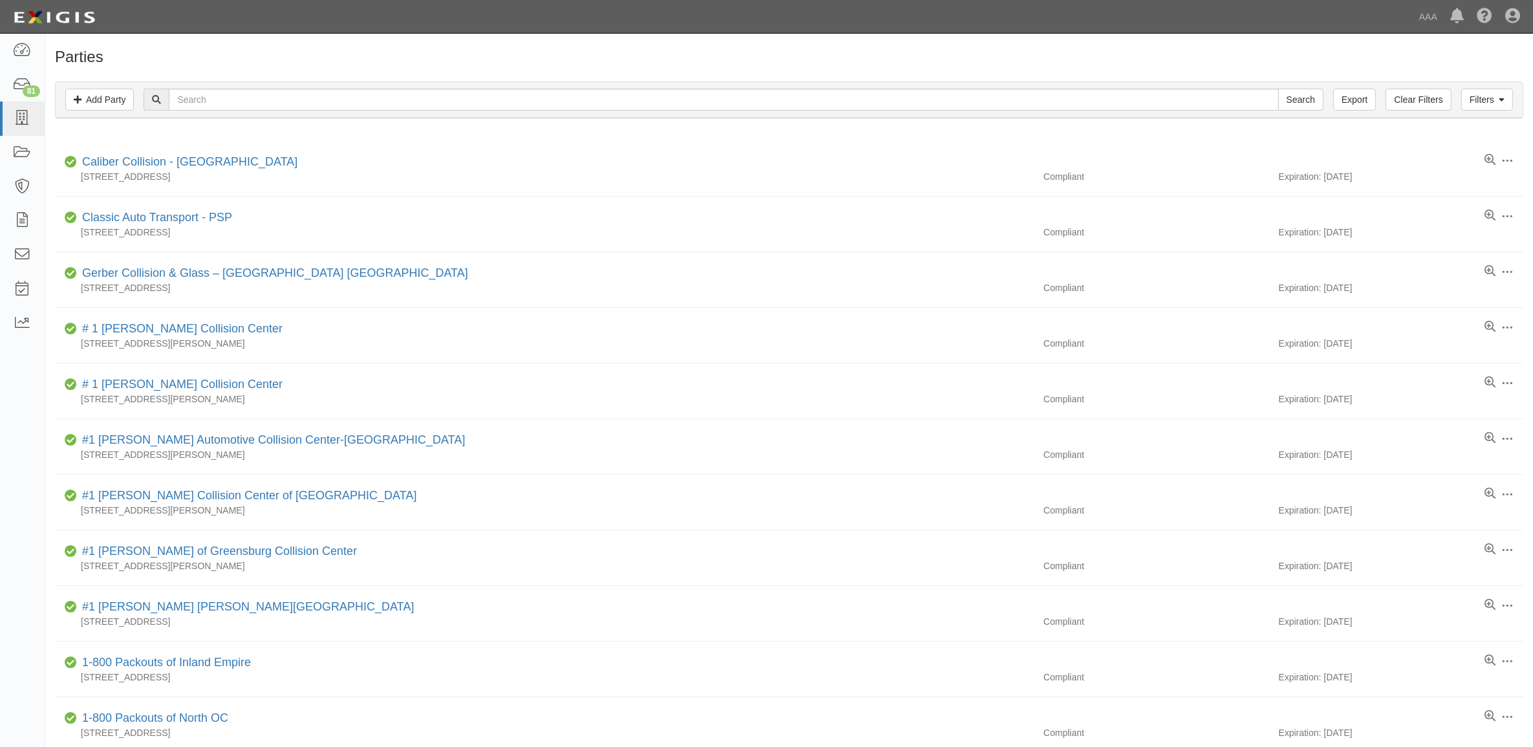
click at [310, 111] on div "Filters Add Party Clear Filters Export Search Filters" at bounding box center [789, 100] width 1467 height 36
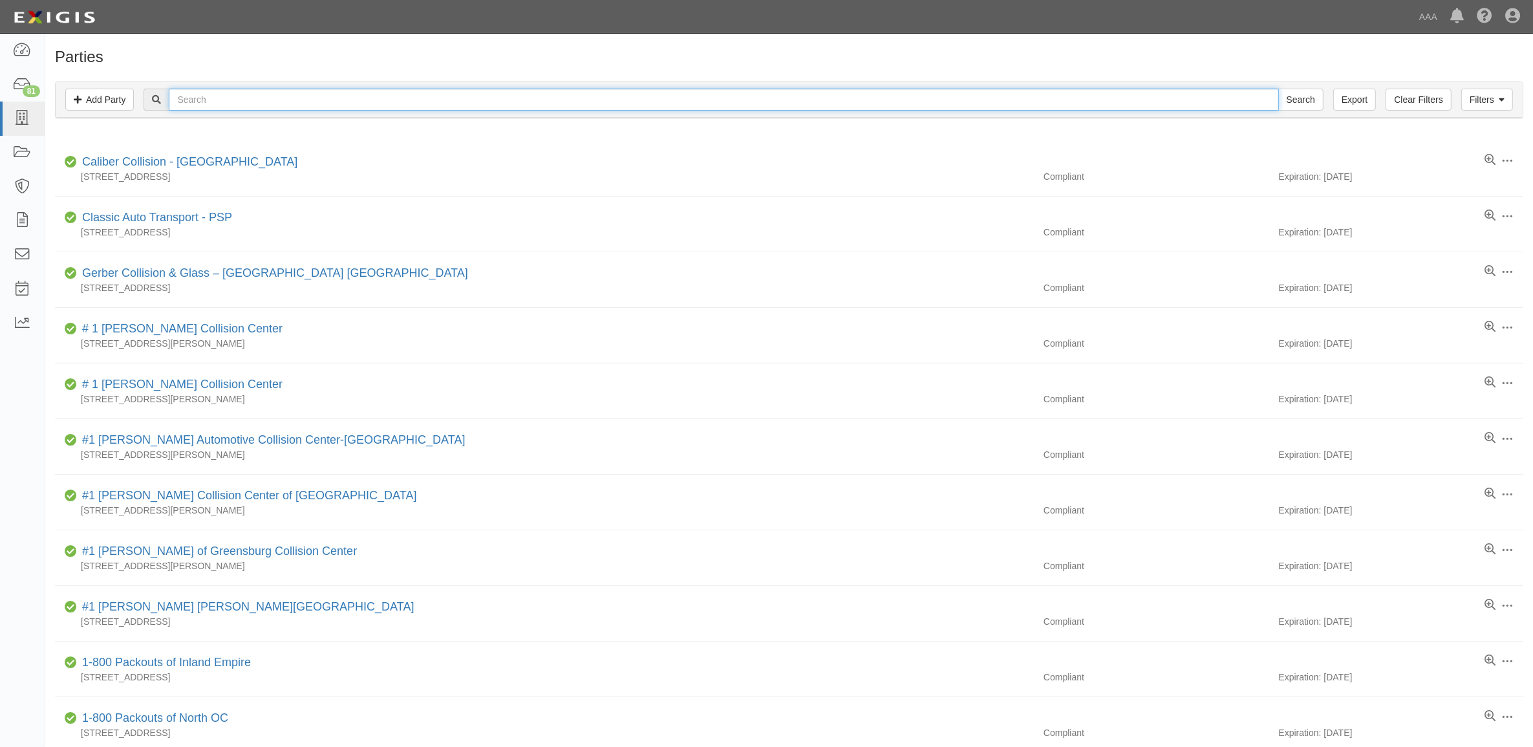
click at [314, 104] on input "text" at bounding box center [724, 100] width 1110 height 22
paste input "1132"
type input "1132"
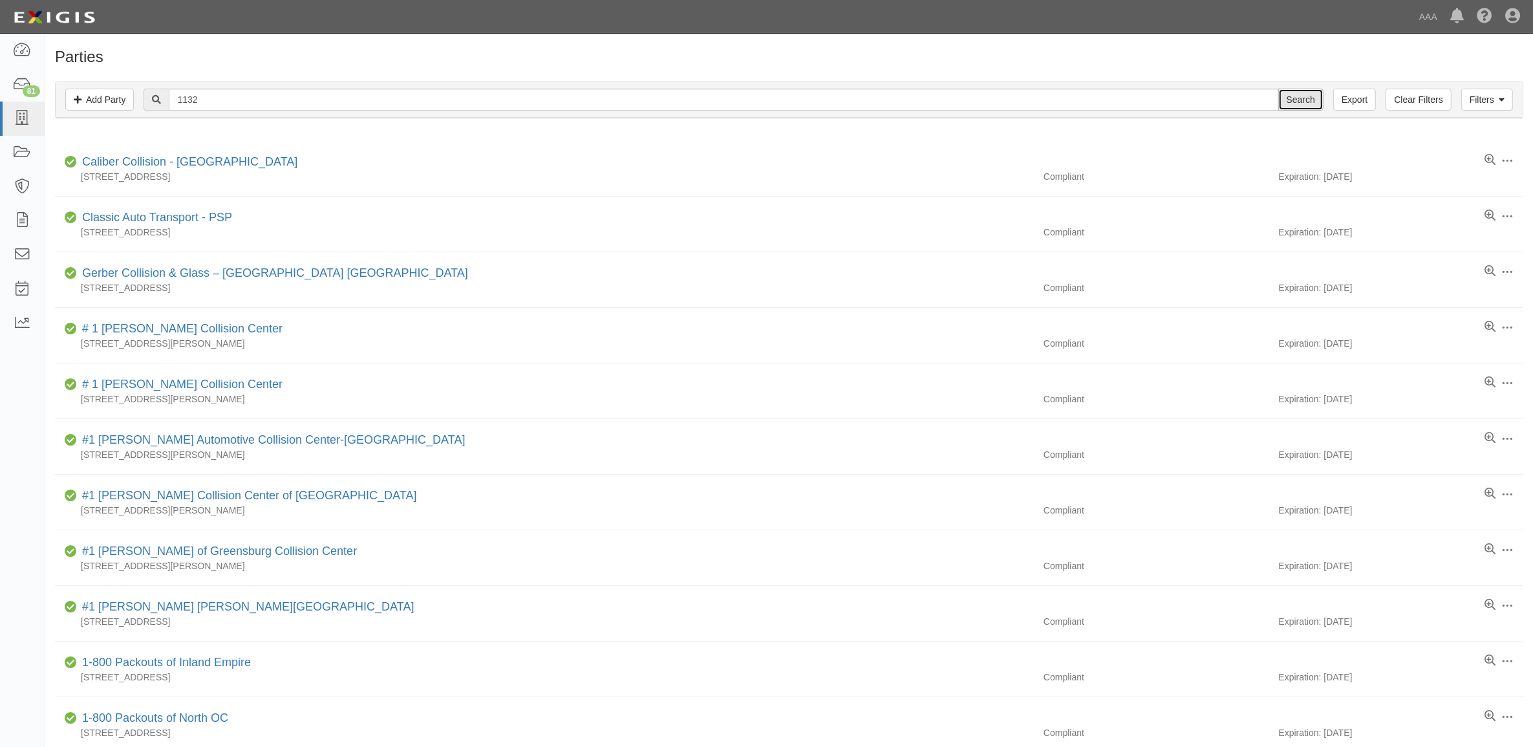
click at [1300, 99] on input "Search" at bounding box center [1300, 100] width 45 height 22
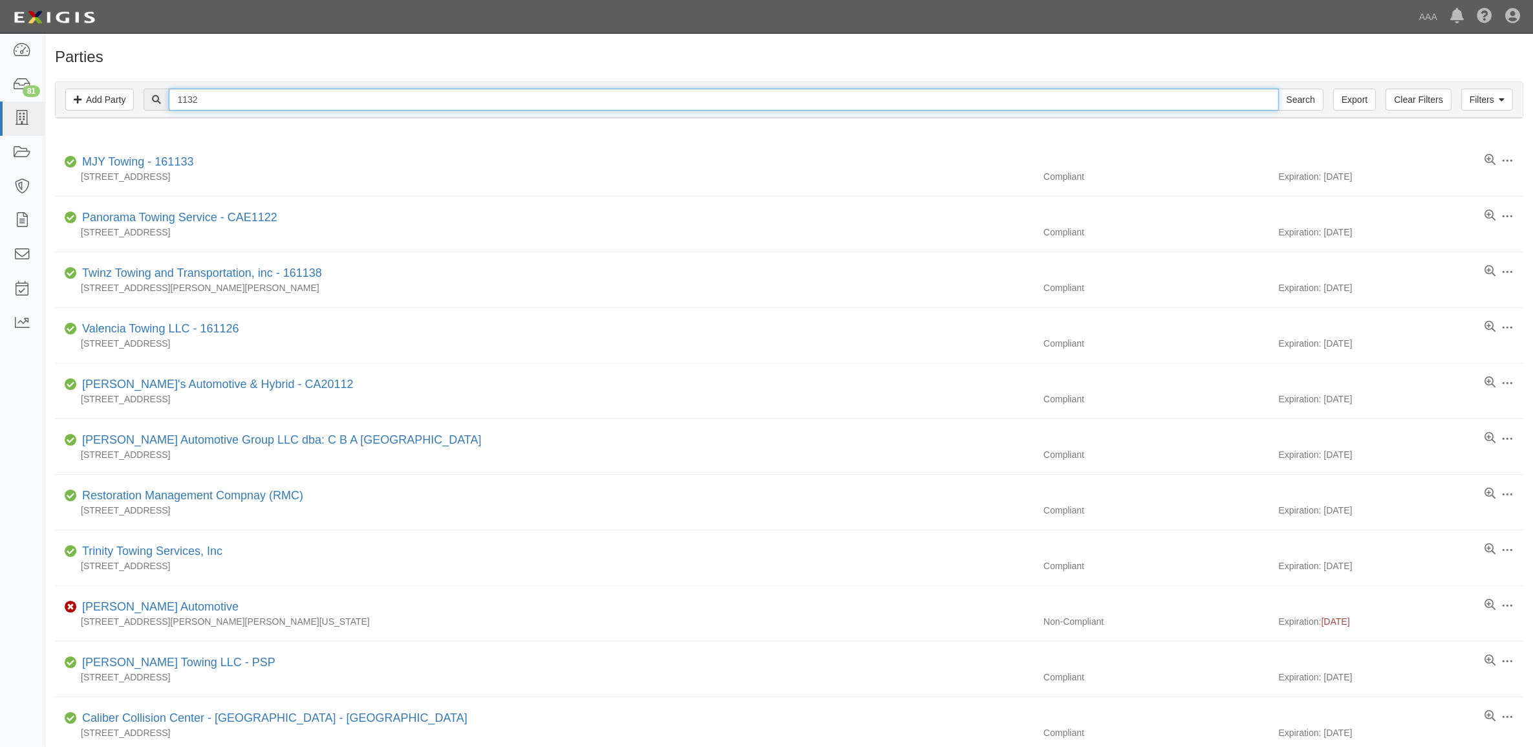
click at [343, 98] on input "1132" at bounding box center [724, 100] width 1110 height 22
type input "[PERSON_NAME]"
click at [1278, 89] on input "Search" at bounding box center [1300, 100] width 45 height 22
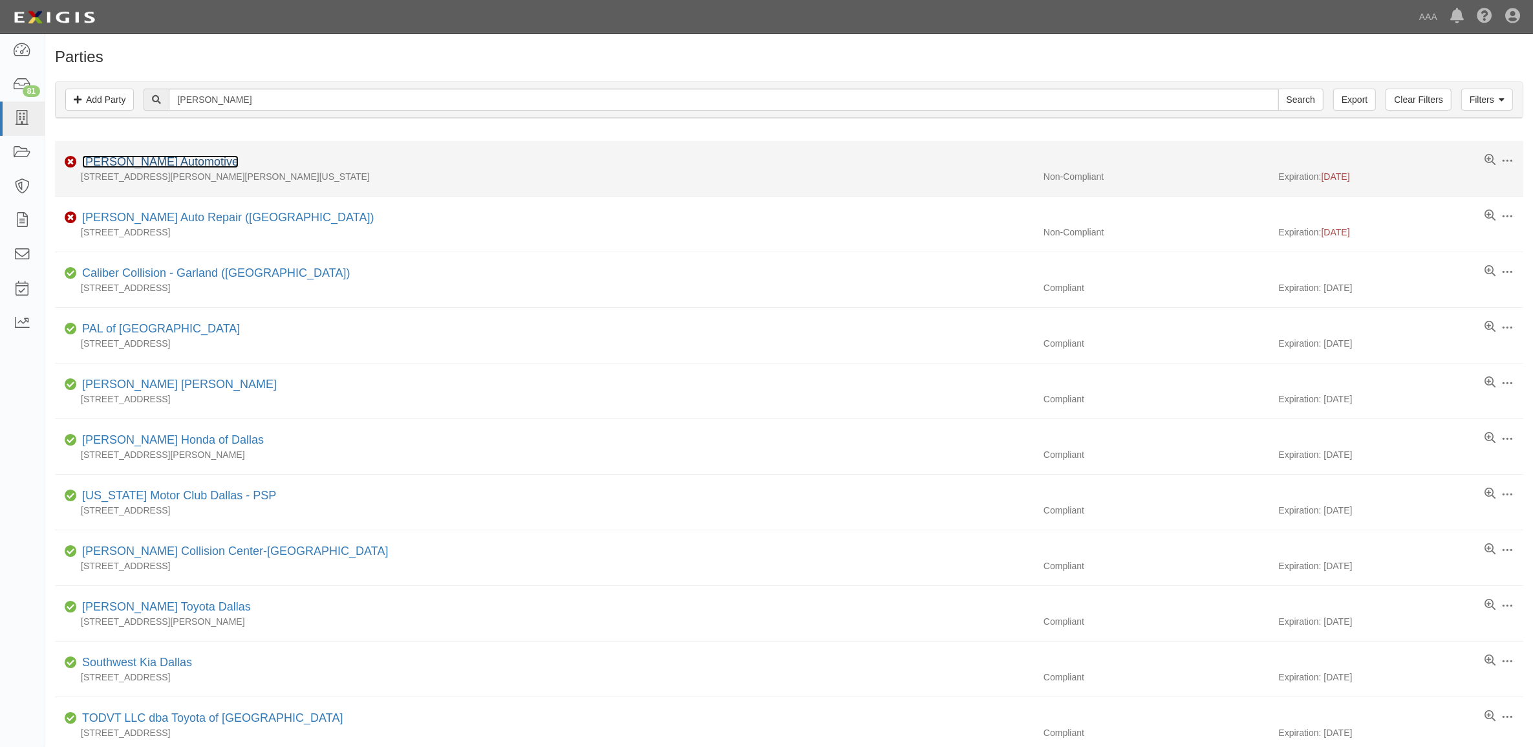
click at [143, 162] on link "[PERSON_NAME] Automotive" at bounding box center [160, 161] width 156 height 13
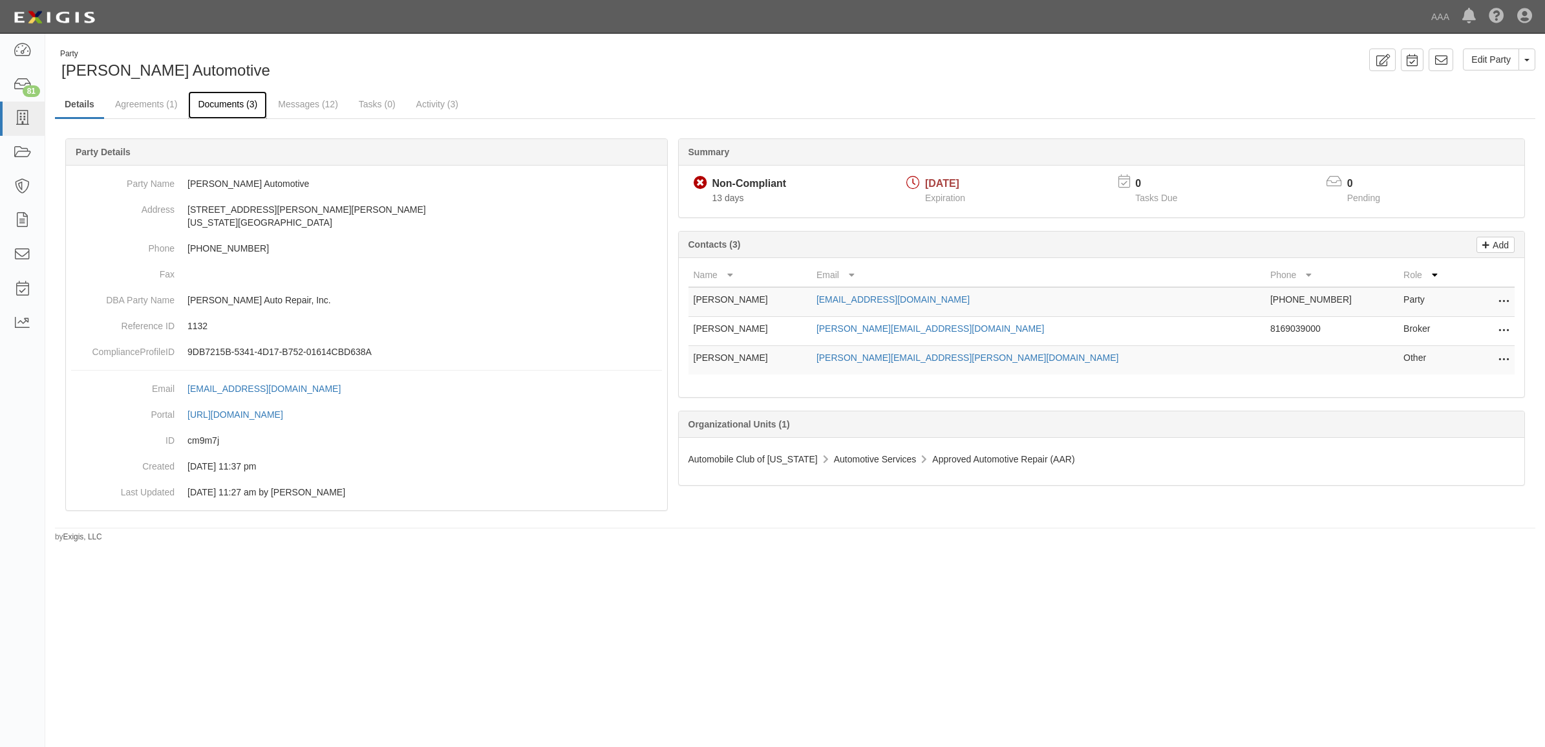
click at [240, 103] on link "Documents (3)" at bounding box center [227, 105] width 79 height 28
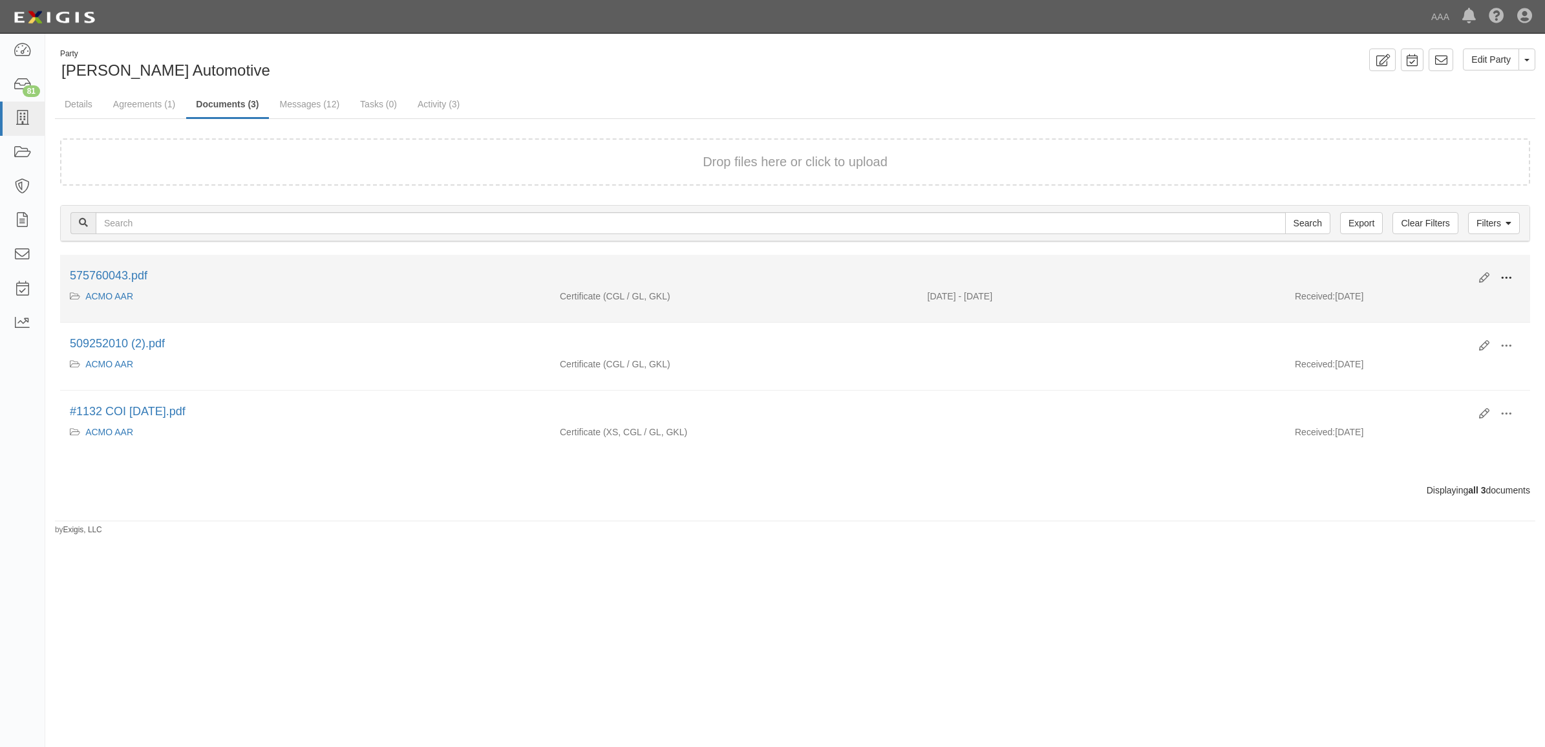
click at [1499, 275] on button at bounding box center [1506, 279] width 28 height 22
click at [1440, 294] on link "View" at bounding box center [1444, 296] width 102 height 23
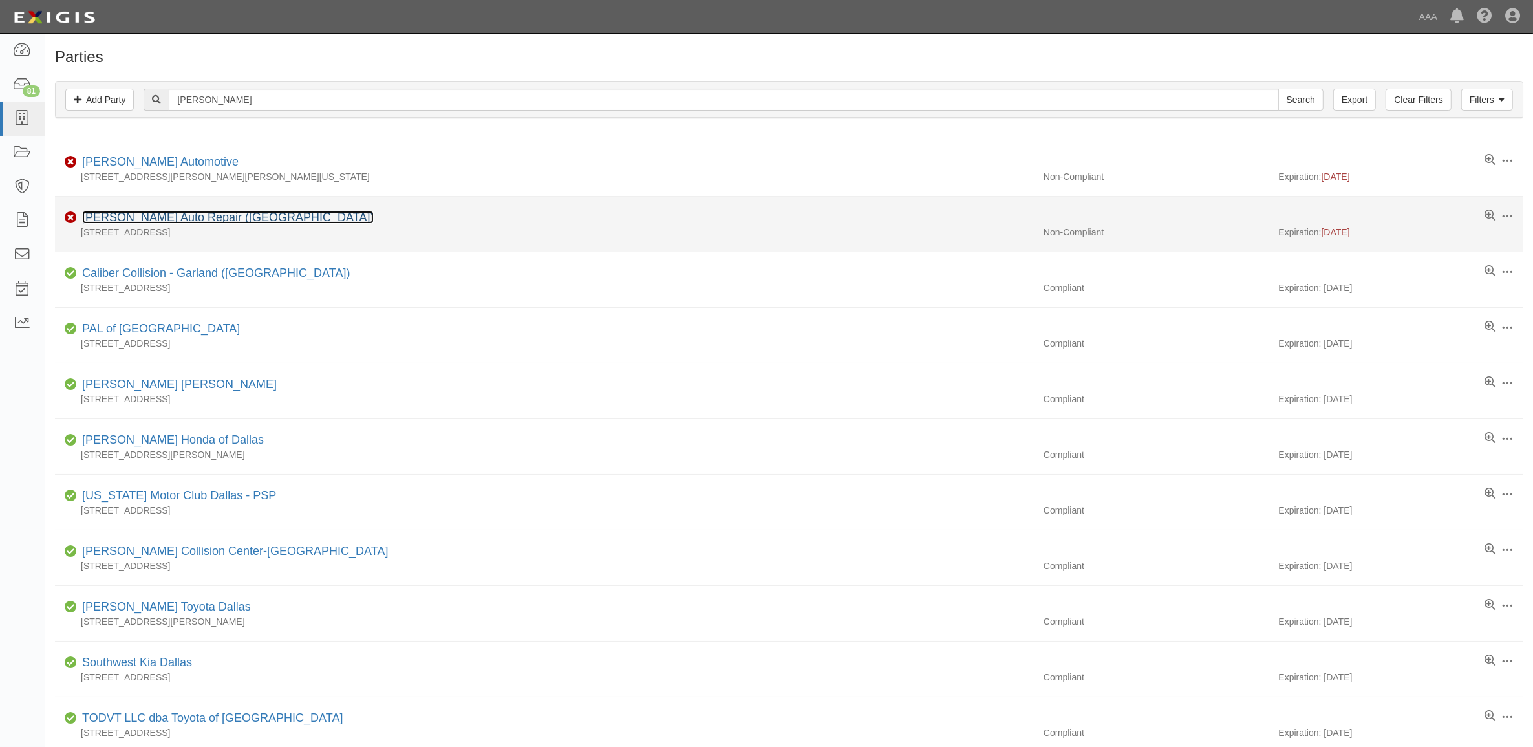
click at [111, 217] on link "[PERSON_NAME] Auto Repair ([GEOGRAPHIC_DATA])" at bounding box center [228, 217] width 292 height 13
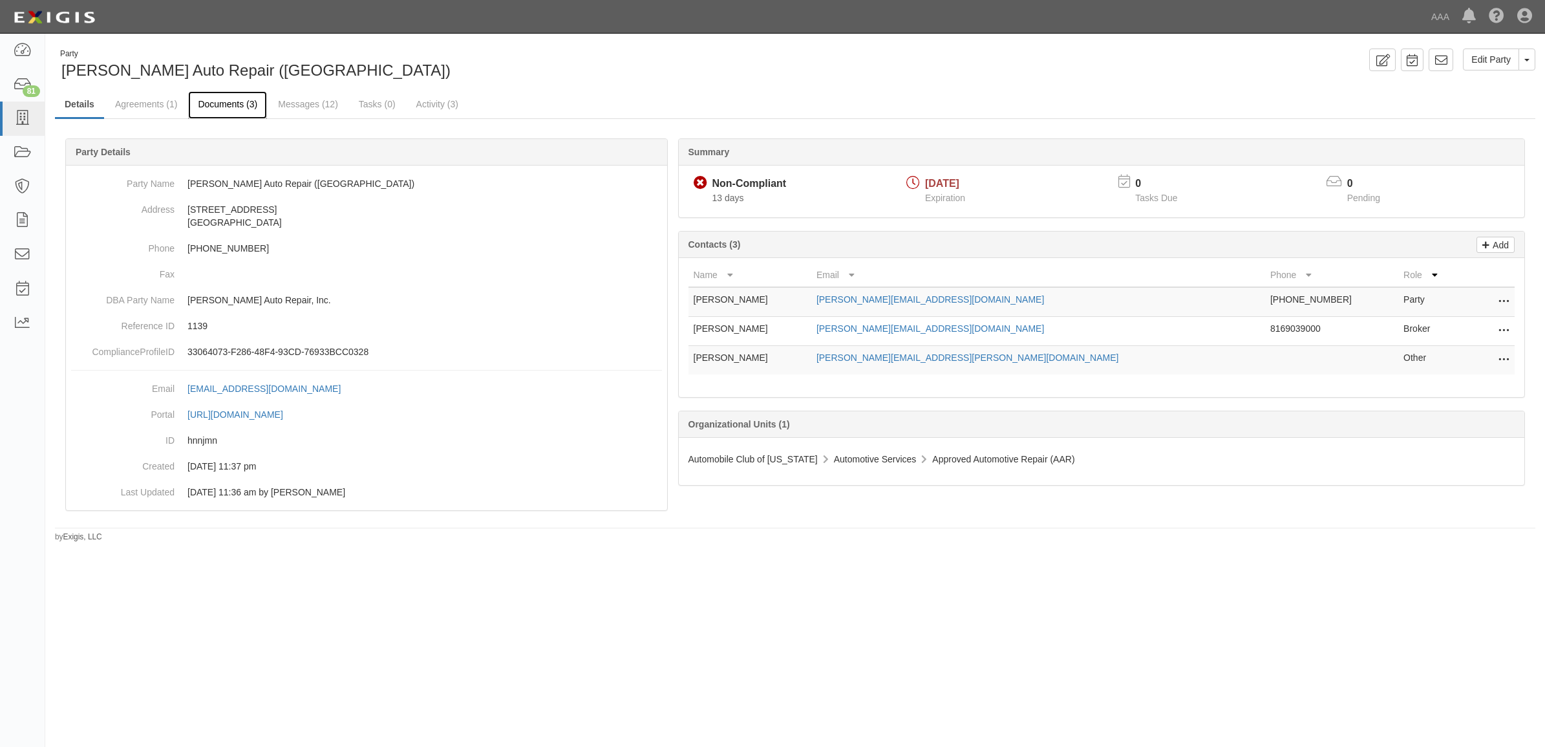
click at [241, 109] on link "Documents (3)" at bounding box center [227, 105] width 79 height 28
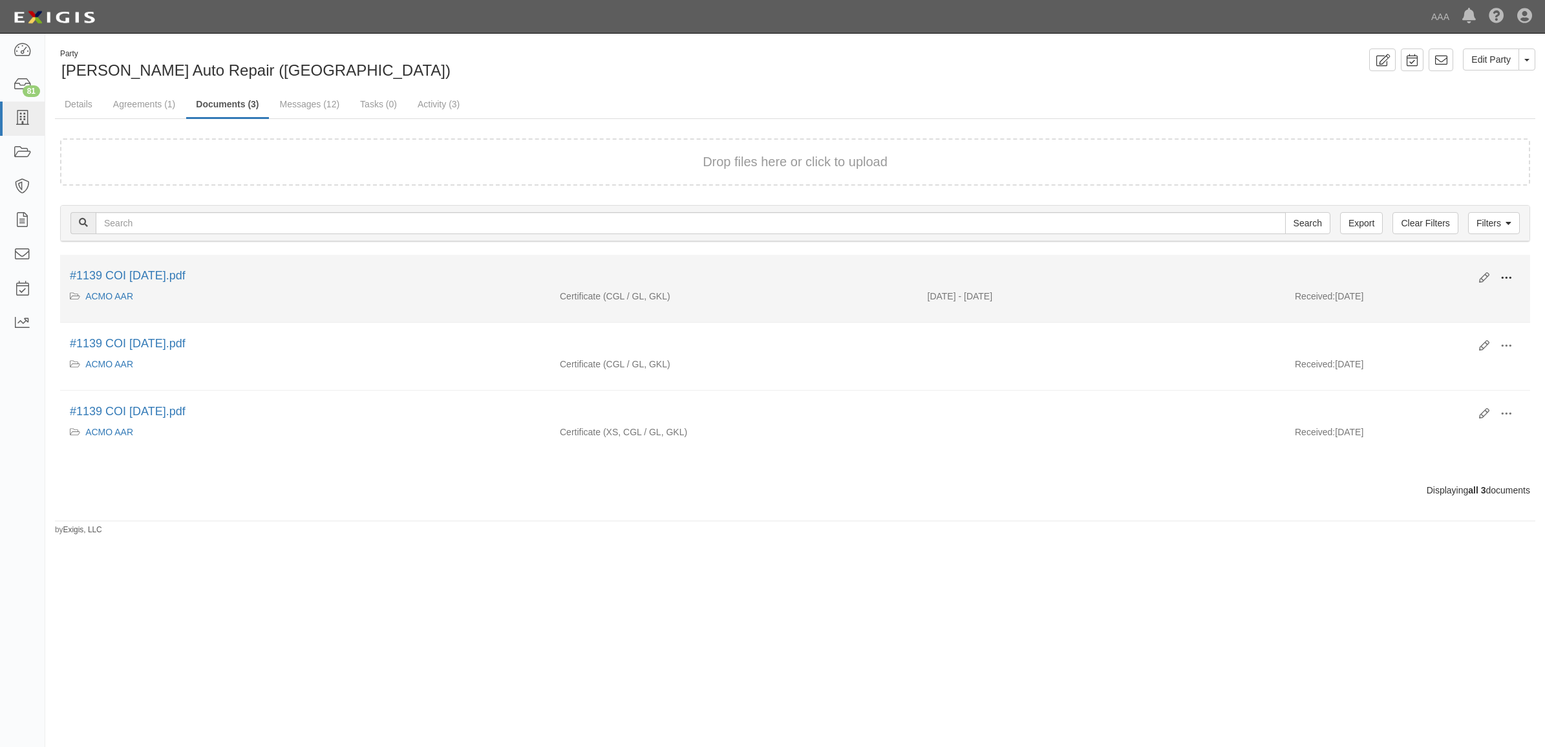
click at [1498, 275] on button at bounding box center [1506, 279] width 28 height 22
click at [1471, 290] on link "View" at bounding box center [1444, 296] width 102 height 23
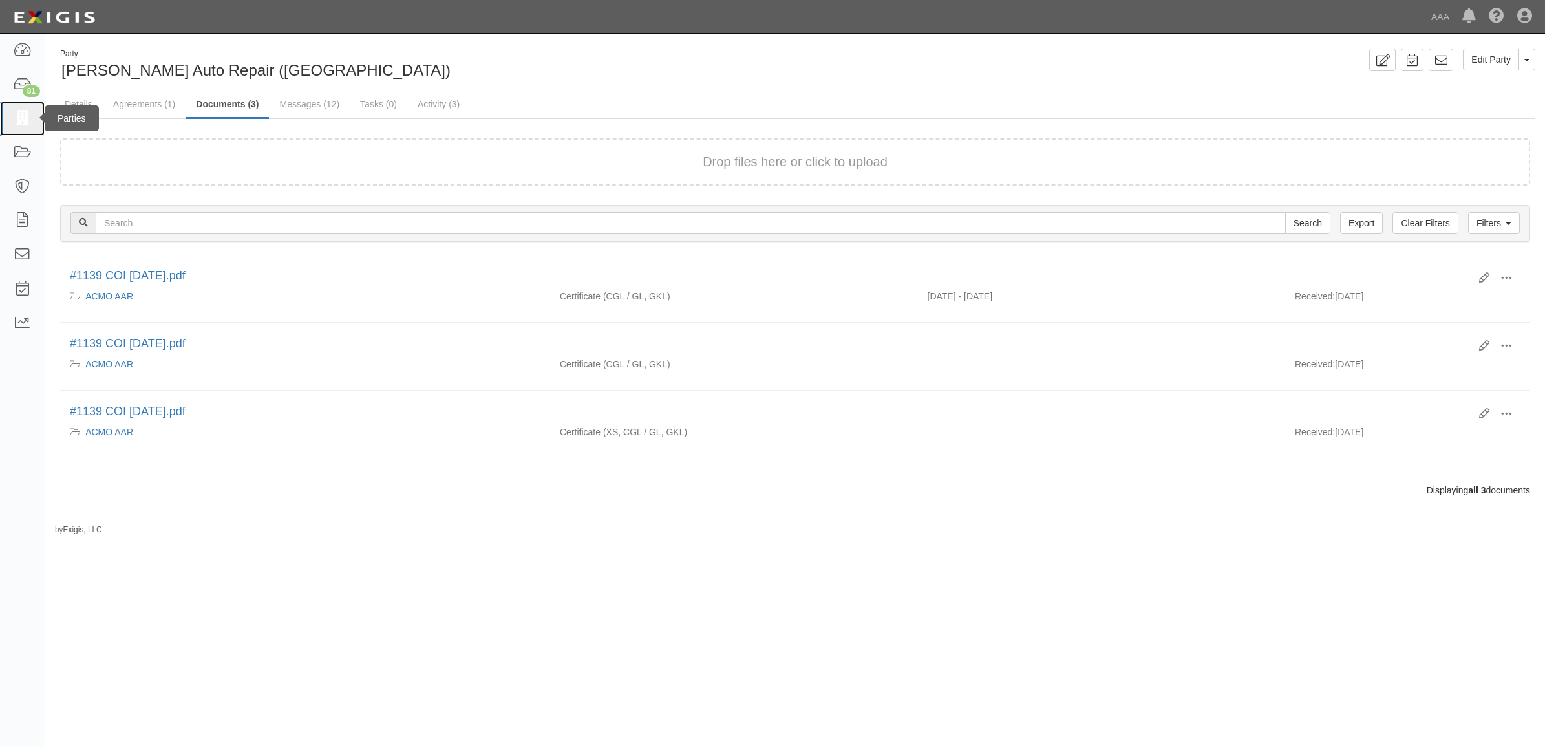
drag, startPoint x: 24, startPoint y: 118, endPoint x: 47, endPoint y: 128, distance: 25.2
click at [24, 118] on icon at bounding box center [22, 118] width 18 height 15
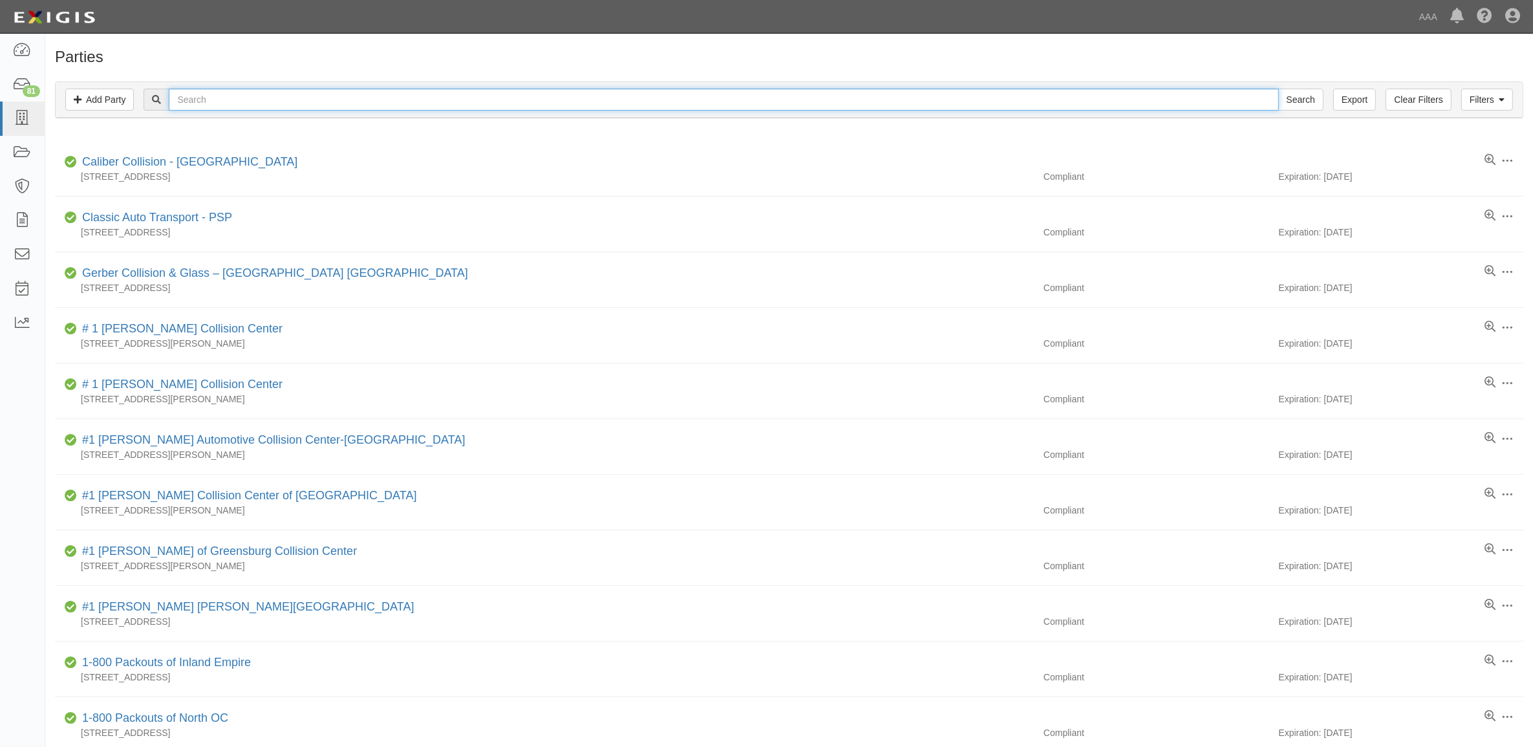
click at [466, 103] on input "text" at bounding box center [724, 100] width 1110 height 22
type input "Car Crafters"
click at [1278, 89] on input "Search" at bounding box center [1300, 100] width 45 height 22
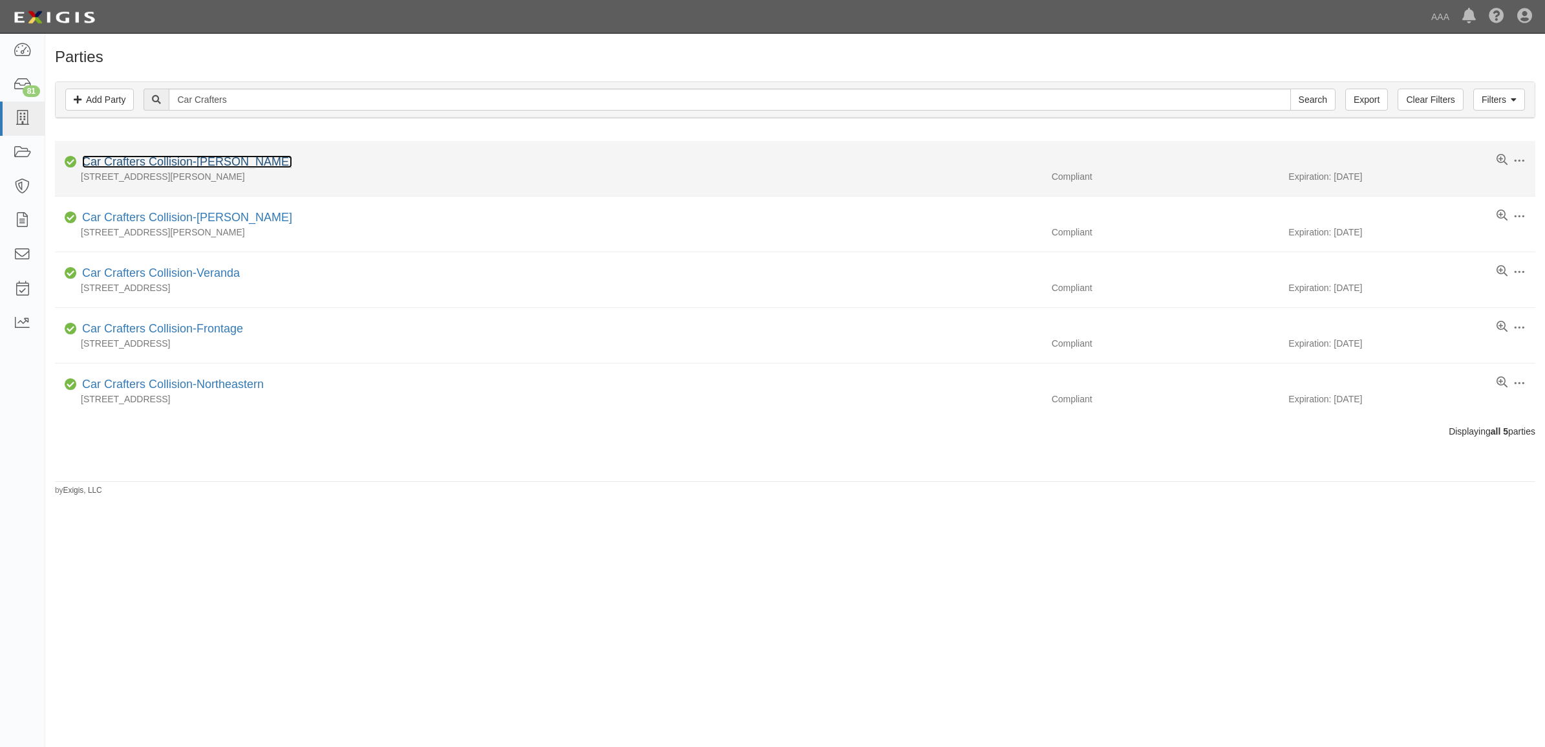
click at [177, 164] on link "Car Crafters Collision-[PERSON_NAME]" at bounding box center [187, 161] width 210 height 13
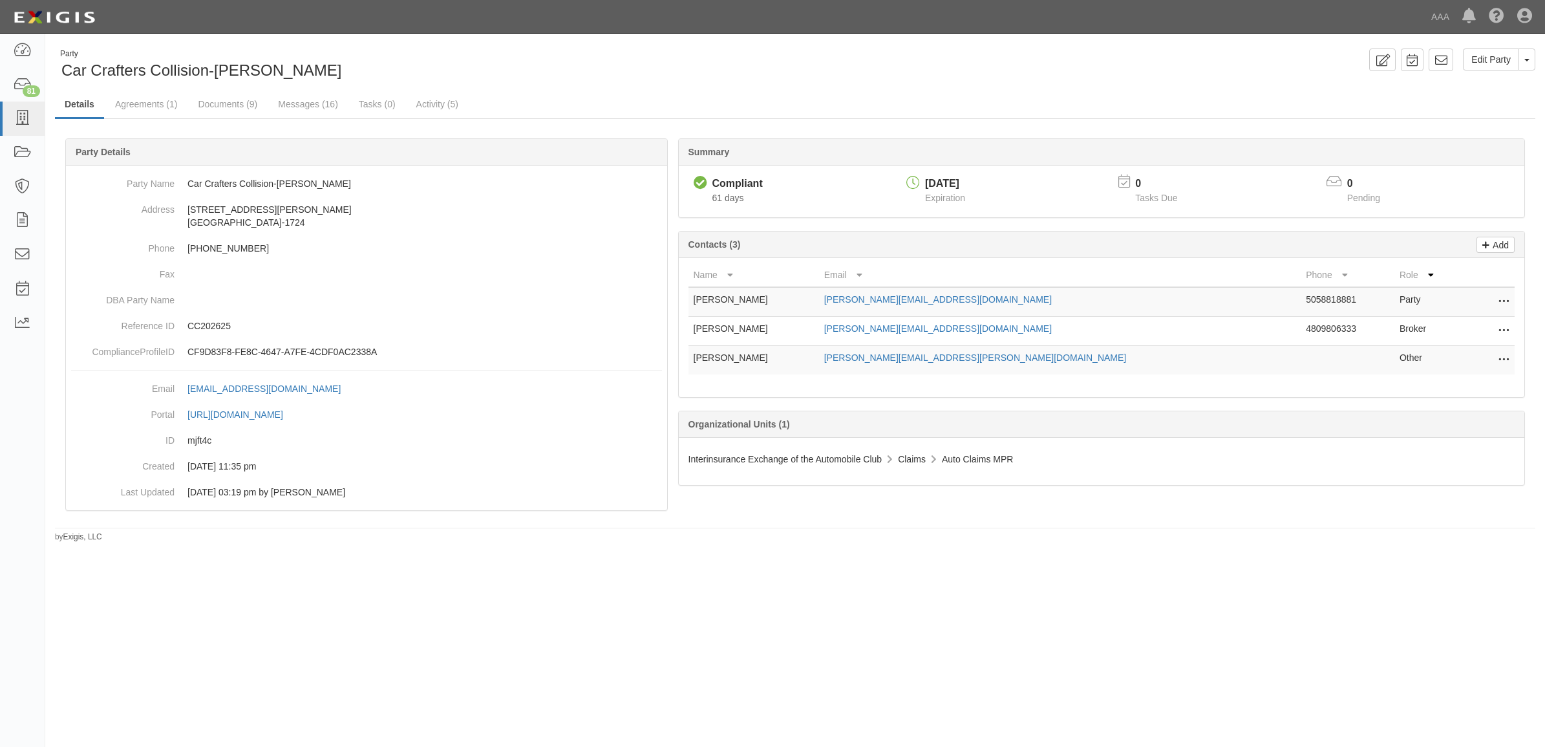
click at [1501, 299] on icon at bounding box center [1504, 302] width 10 height 17
click at [1478, 299] on link "Edit" at bounding box center [1458, 297] width 102 height 23
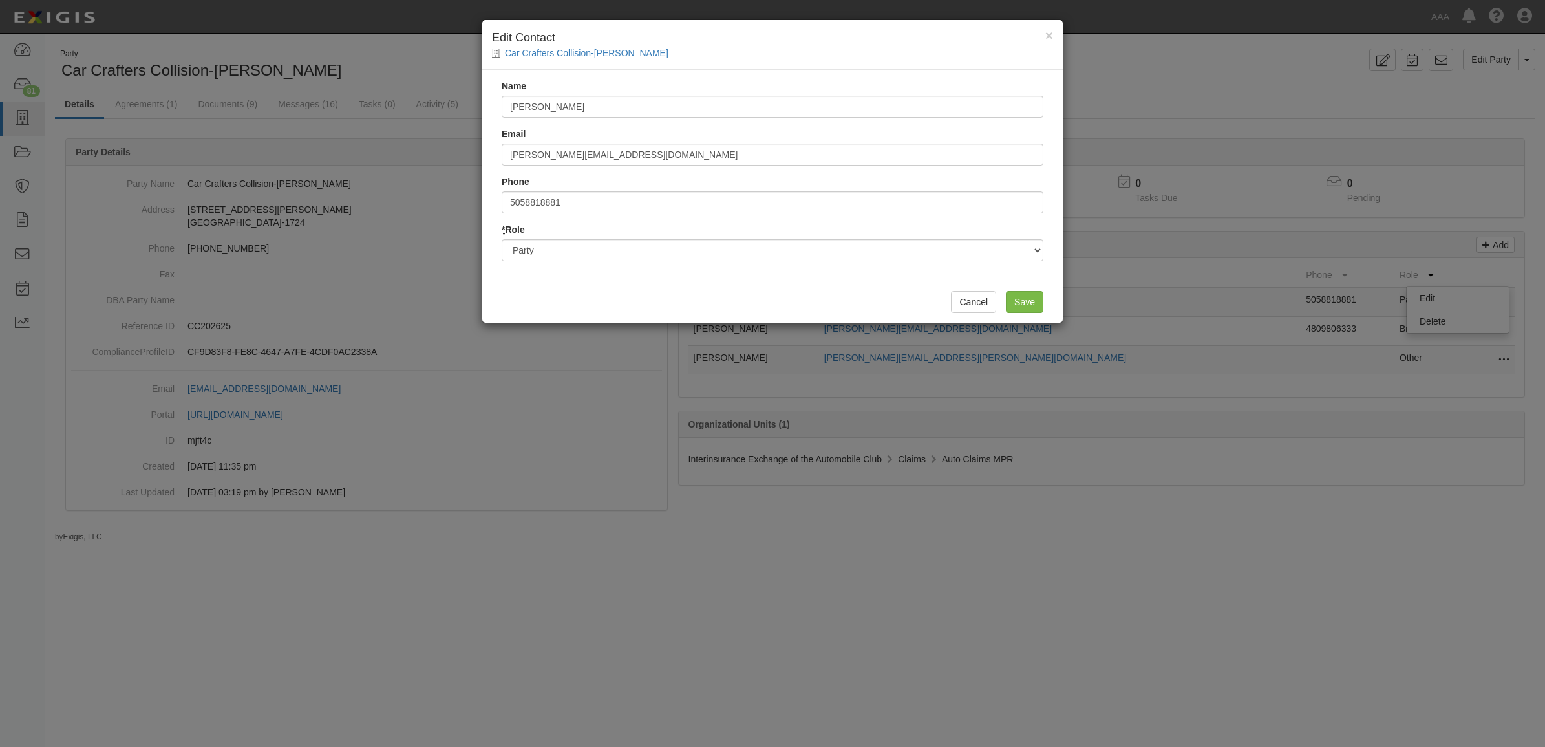
click at [890, 43] on h4 "Edit Contact" at bounding box center [772, 38] width 561 height 17
click at [663, 159] on input "Sean@CarCrafters.com" at bounding box center [773, 155] width 542 height 22
paste input "OpenRoadCollision"
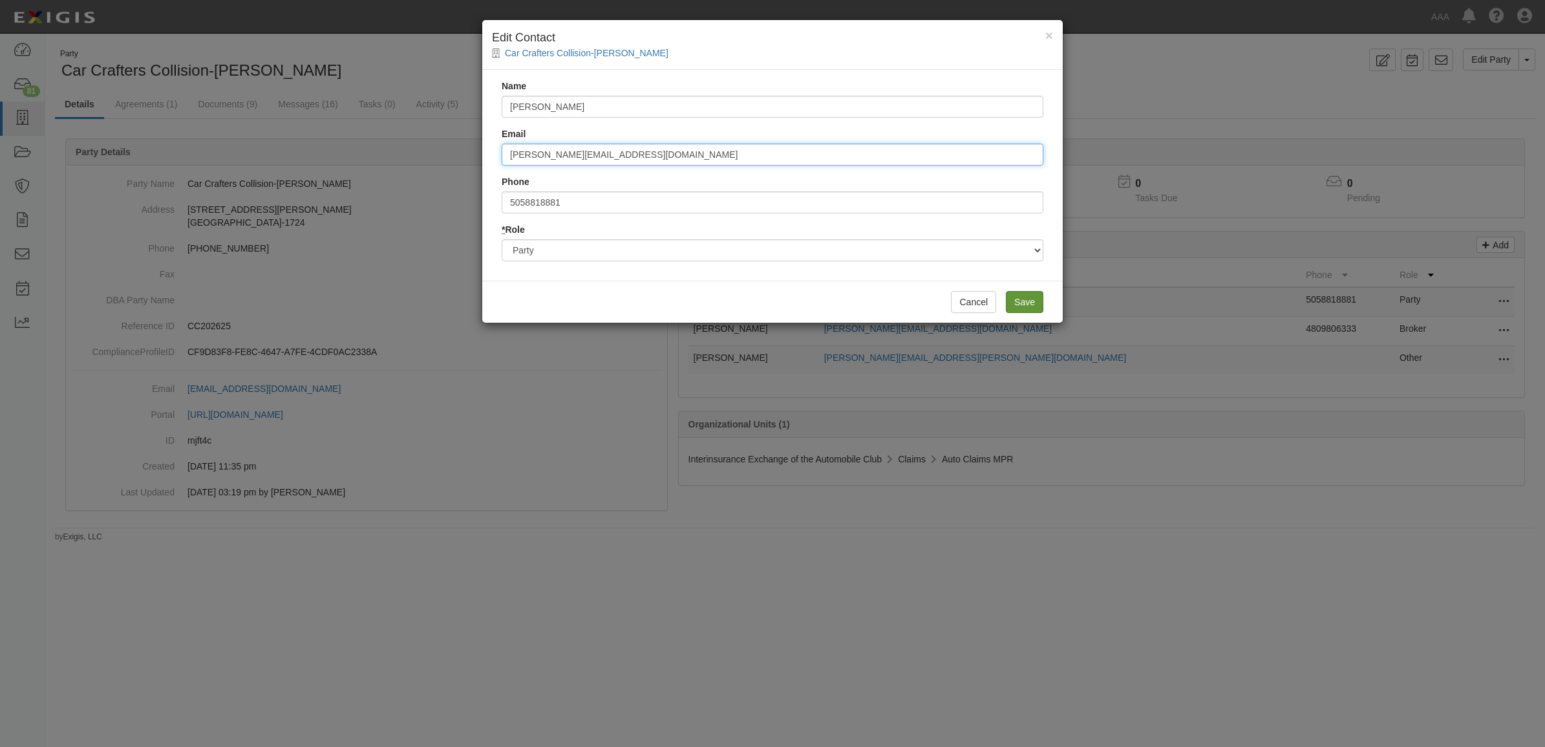
type input "[PERSON_NAME][EMAIL_ADDRESS][DOMAIN_NAME]"
click at [1026, 301] on input "Save" at bounding box center [1025, 302] width 38 height 22
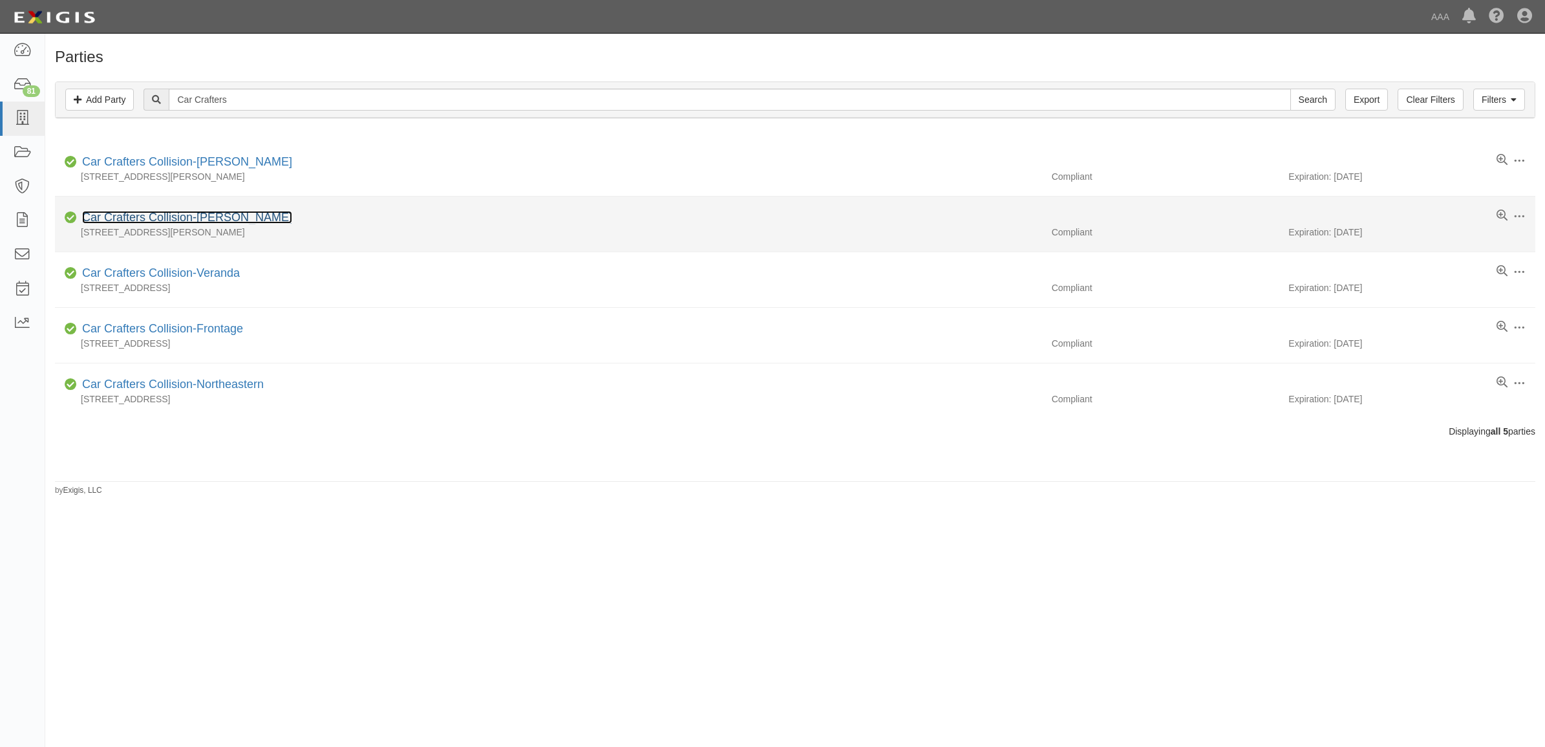
click at [159, 214] on link "Car Crafters Collision-[PERSON_NAME]" at bounding box center [187, 217] width 210 height 13
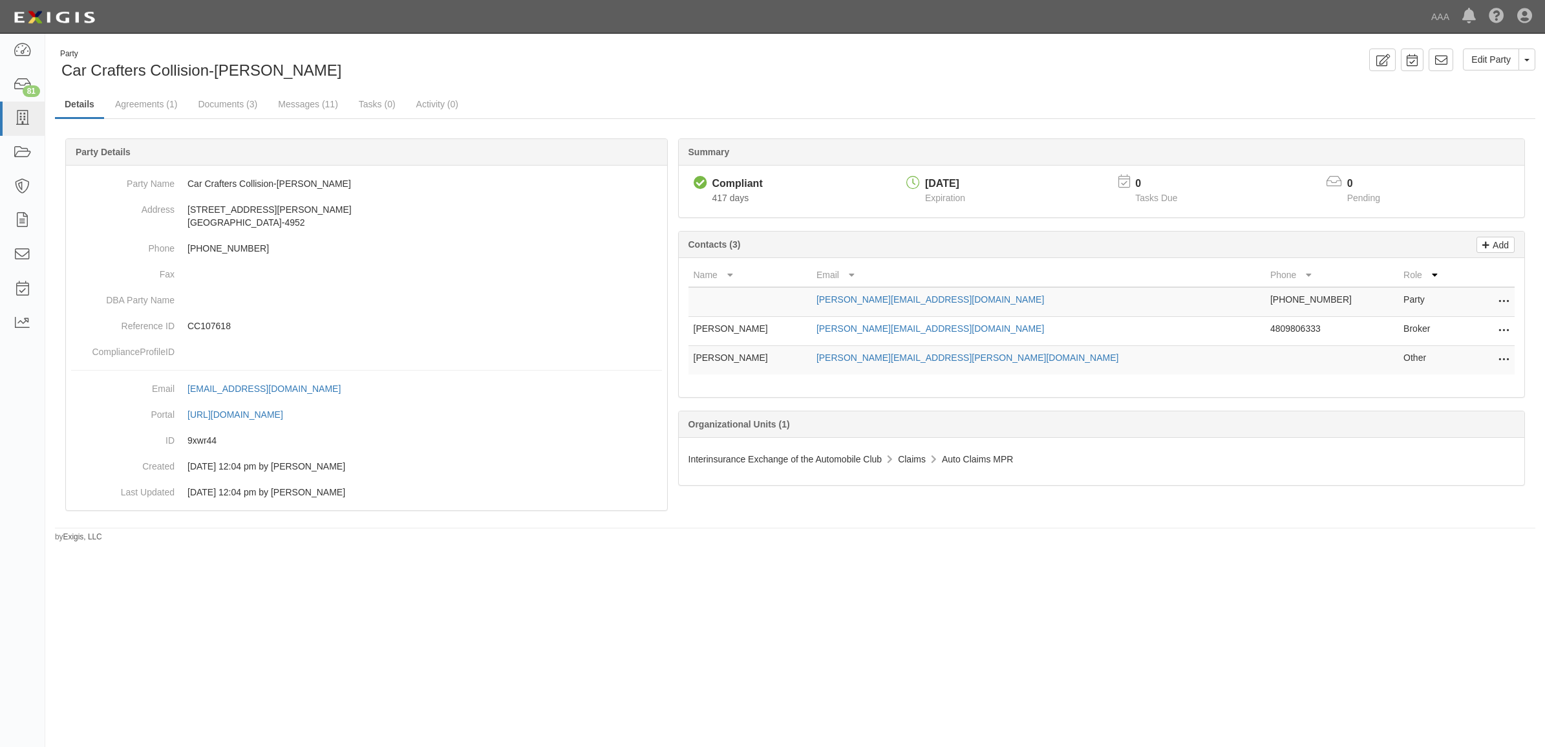
click at [1504, 301] on icon at bounding box center [1504, 302] width 10 height 17
click at [1455, 299] on link "Edit" at bounding box center [1458, 297] width 102 height 23
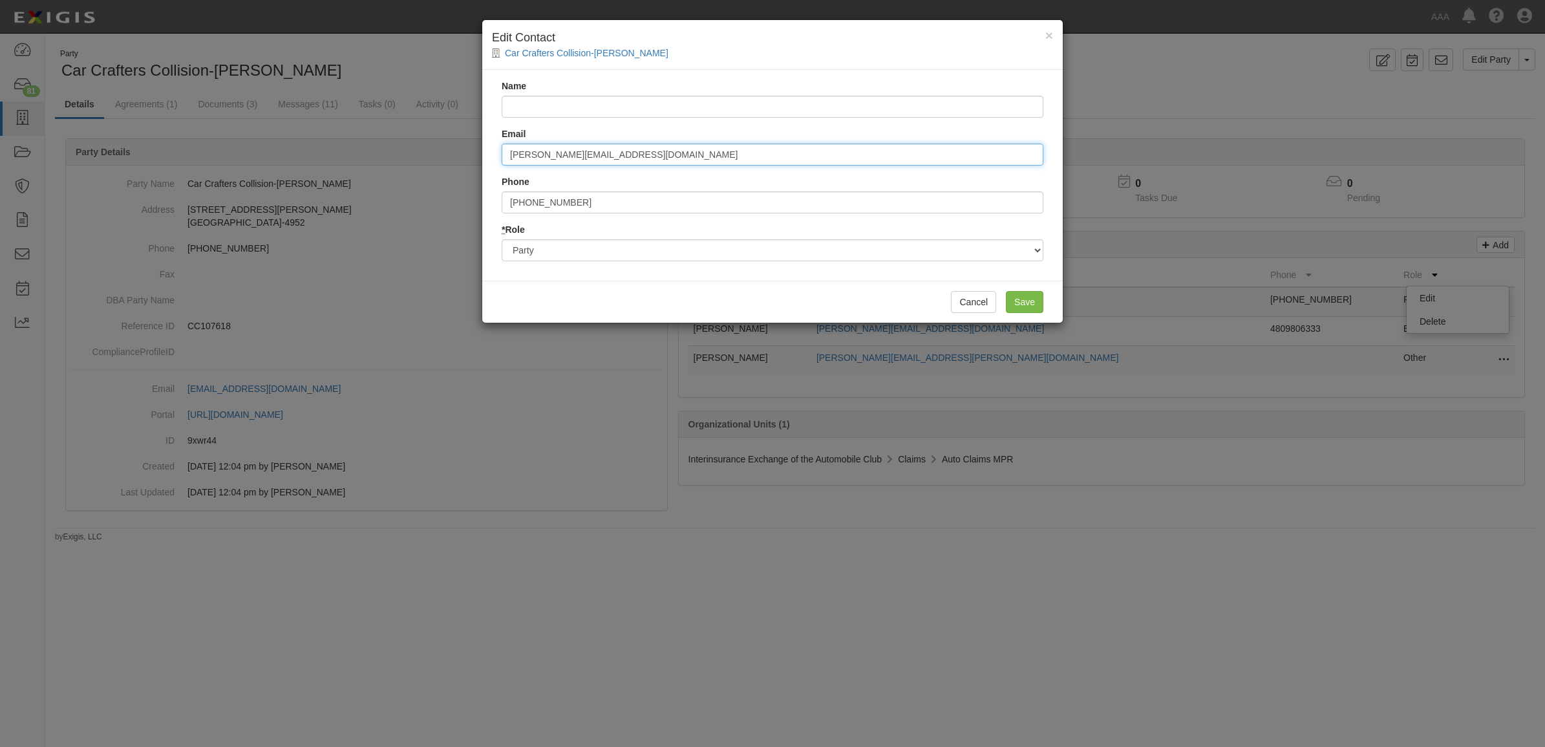
drag, startPoint x: 641, startPoint y: 153, endPoint x: 364, endPoint y: 137, distance: 277.8
click at [314, 140] on div "× Edit Contact Car Crafters Collision-Montano Name Email Sean@CarCrafters.com P…" at bounding box center [772, 373] width 1545 height 747
paste input "OpenRoadCollision"
type input "[PERSON_NAME][EMAIL_ADDRESS][DOMAIN_NAME]"
click at [547, 105] on input "Name" at bounding box center [773, 107] width 542 height 22
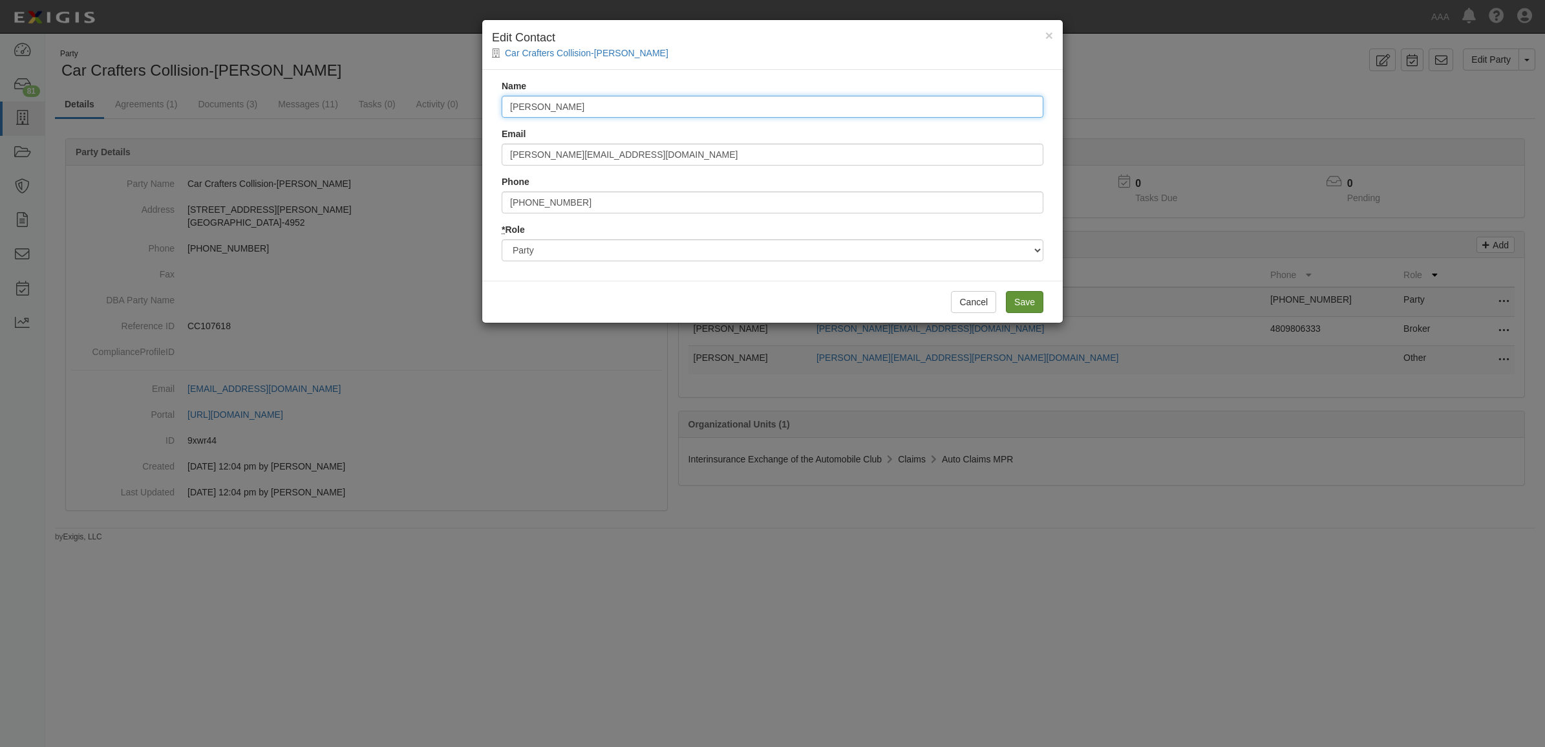
type input "Sean"
click at [1031, 298] on input "Save" at bounding box center [1025, 302] width 38 height 22
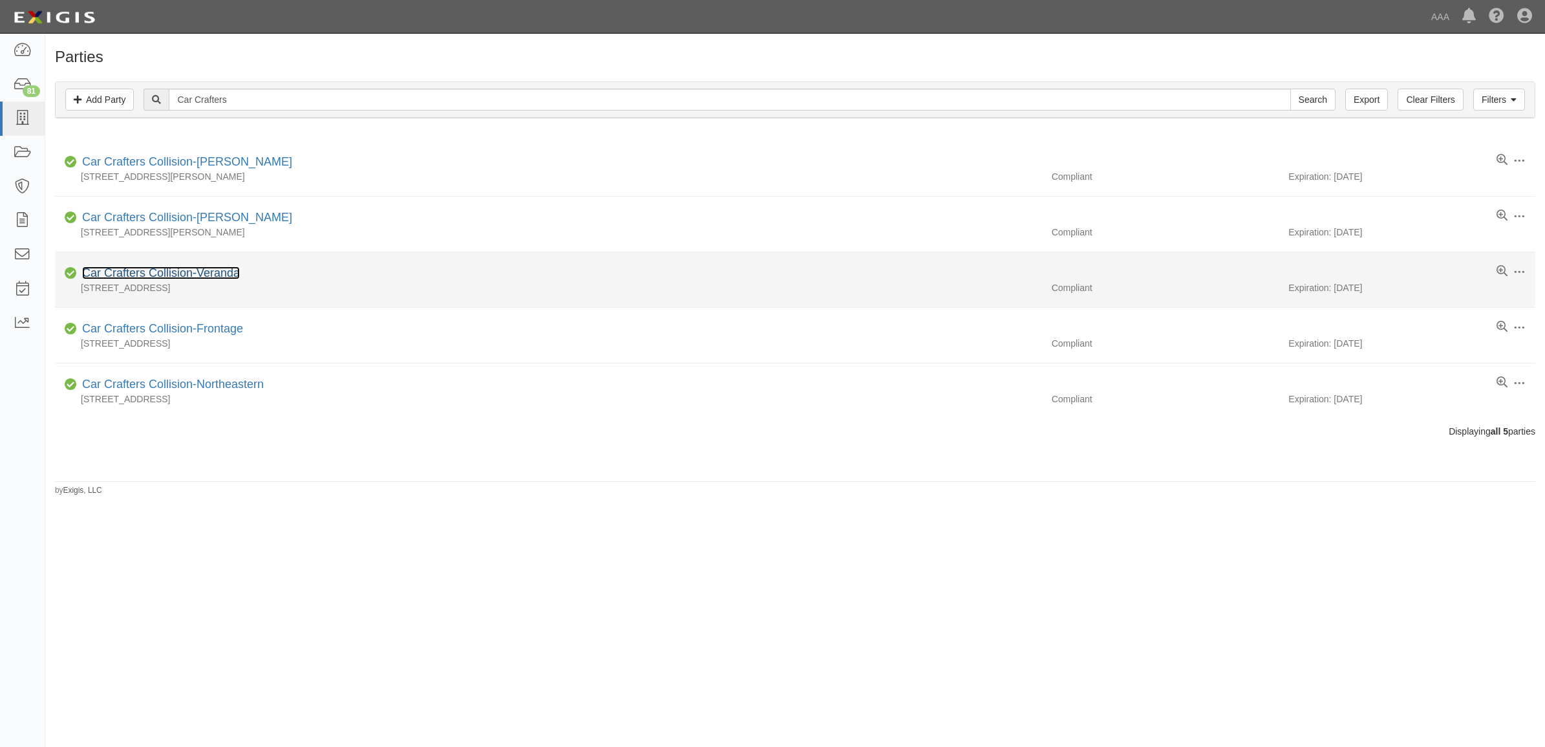
click at [193, 270] on link "Car Crafters Collision-Veranda" at bounding box center [161, 272] width 158 height 13
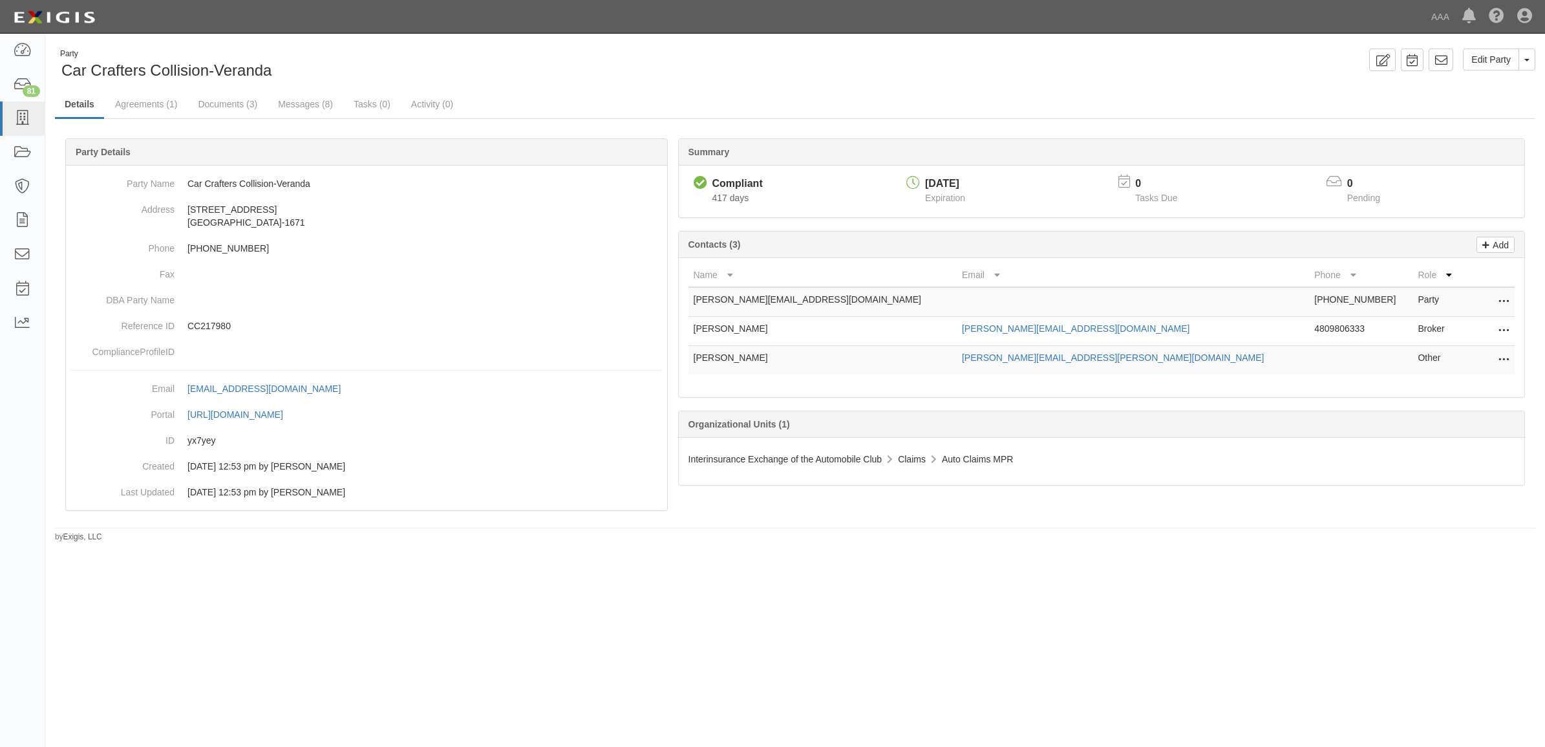
click at [1505, 299] on icon at bounding box center [1504, 302] width 10 height 17
click at [1475, 298] on link "Edit" at bounding box center [1458, 297] width 102 height 23
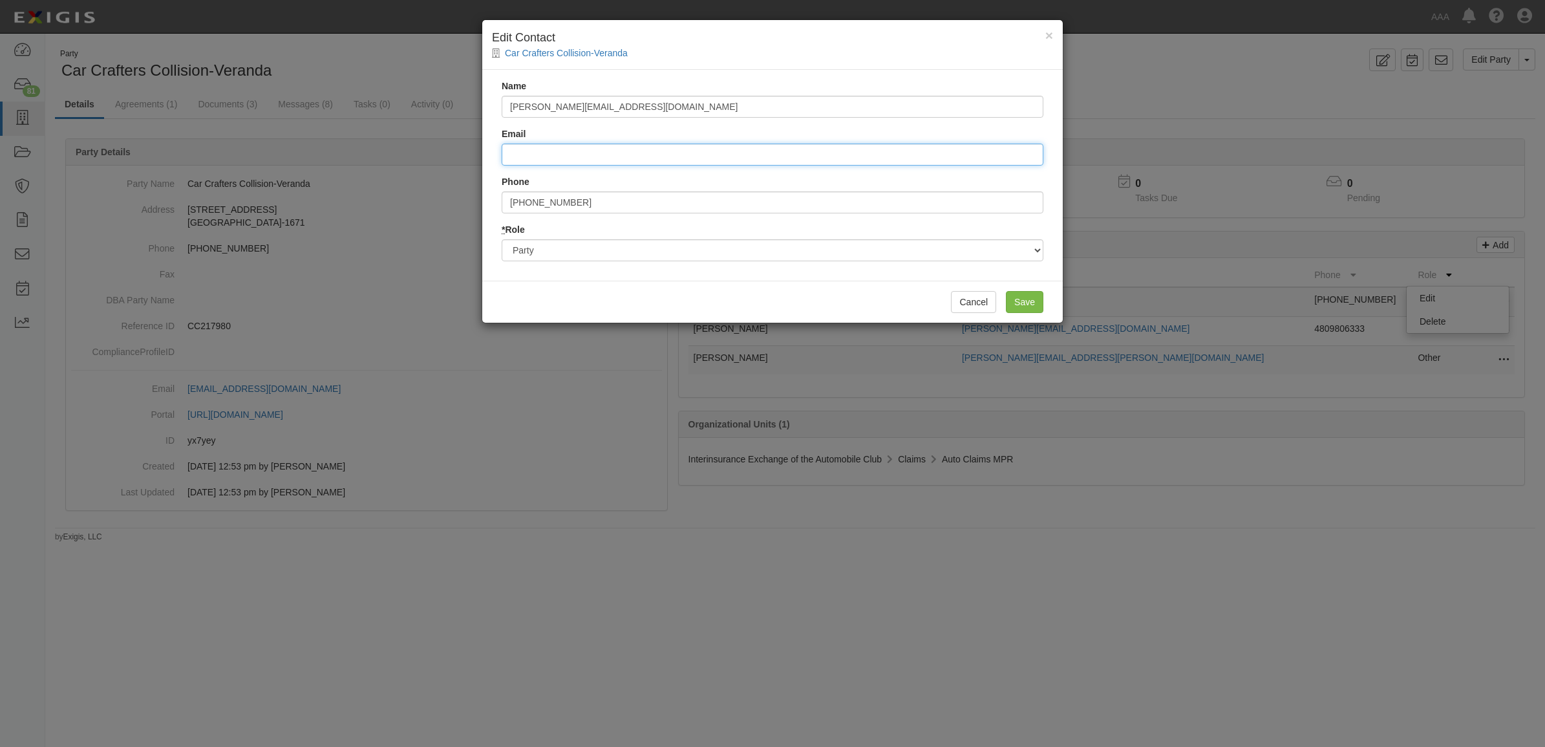
click at [596, 157] on input "Email" at bounding box center [773, 155] width 542 height 22
paste input "[PERSON_NAME][EMAIL_ADDRESS][DOMAIN_NAME]"
type input "[PERSON_NAME][EMAIL_ADDRESS][DOMAIN_NAME]"
drag, startPoint x: 663, startPoint y: 114, endPoint x: 247, endPoint y: 76, distance: 417.6
click at [247, 76] on div "× Edit Contact Car Crafters Collision-Veranda Name [PERSON_NAME][EMAIL_ADDRESS]…" at bounding box center [772, 373] width 1545 height 747
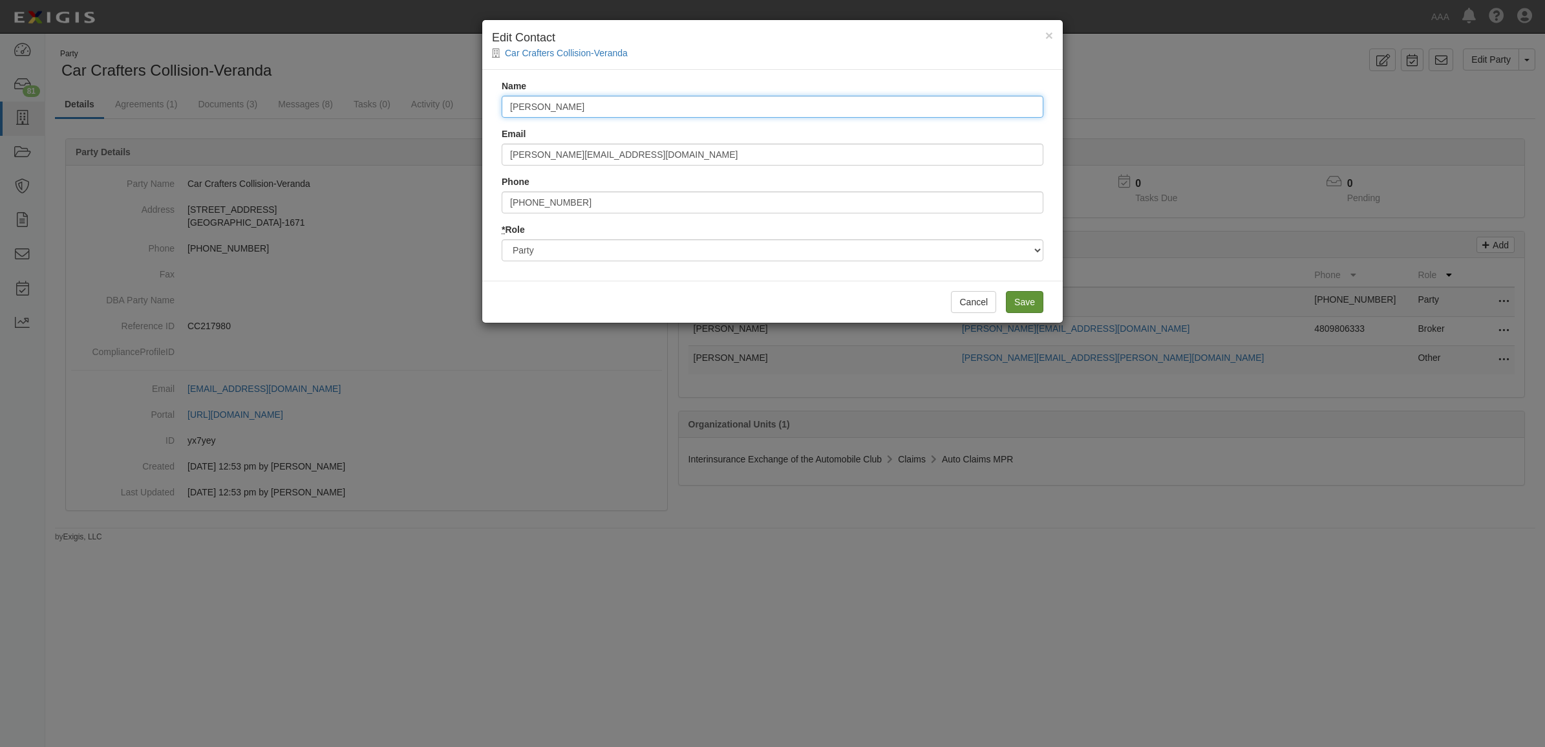
type input "[PERSON_NAME]"
click at [1017, 299] on input "Save" at bounding box center [1025, 302] width 38 height 22
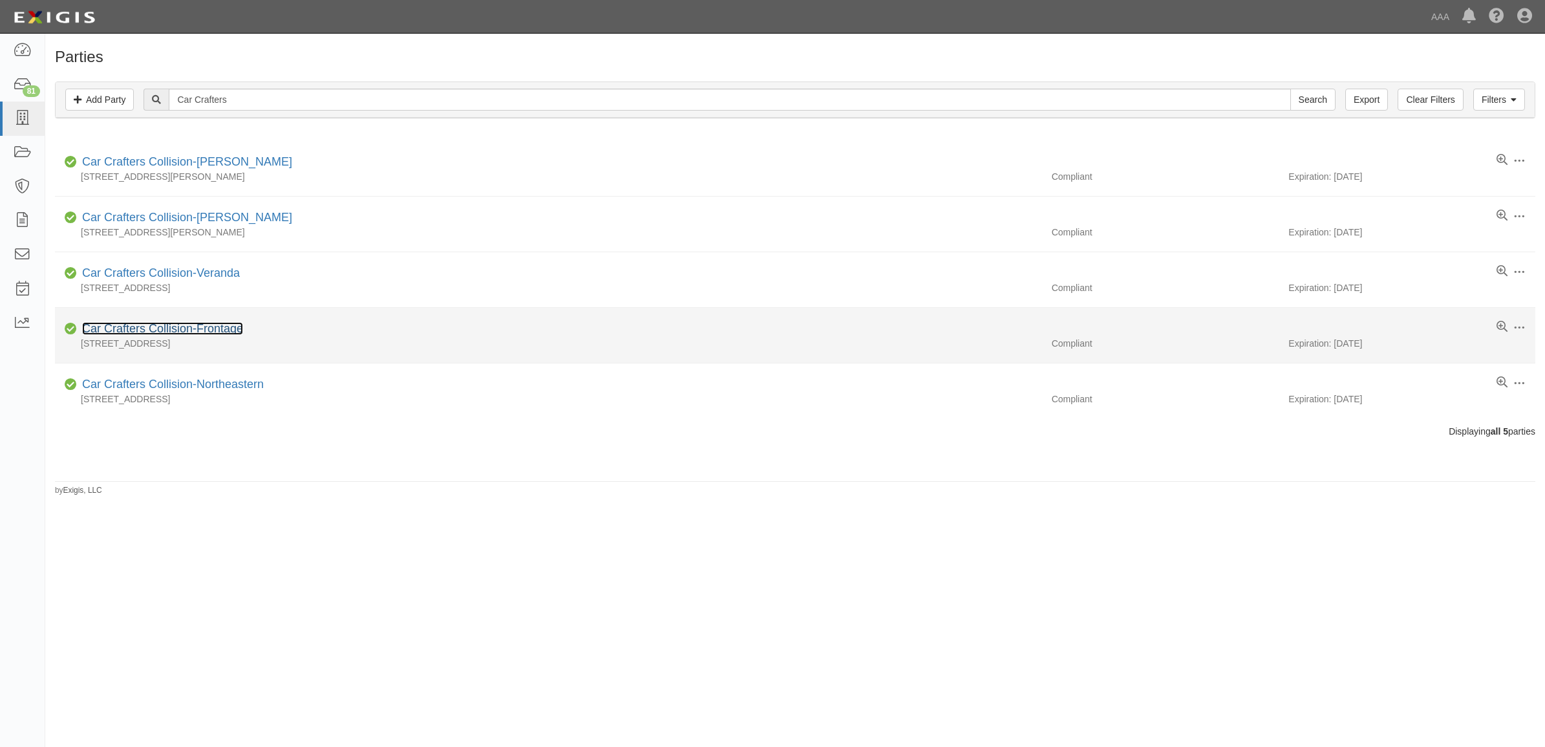
click at [202, 324] on link "Car Crafters Collision-Frontage" at bounding box center [162, 328] width 161 height 13
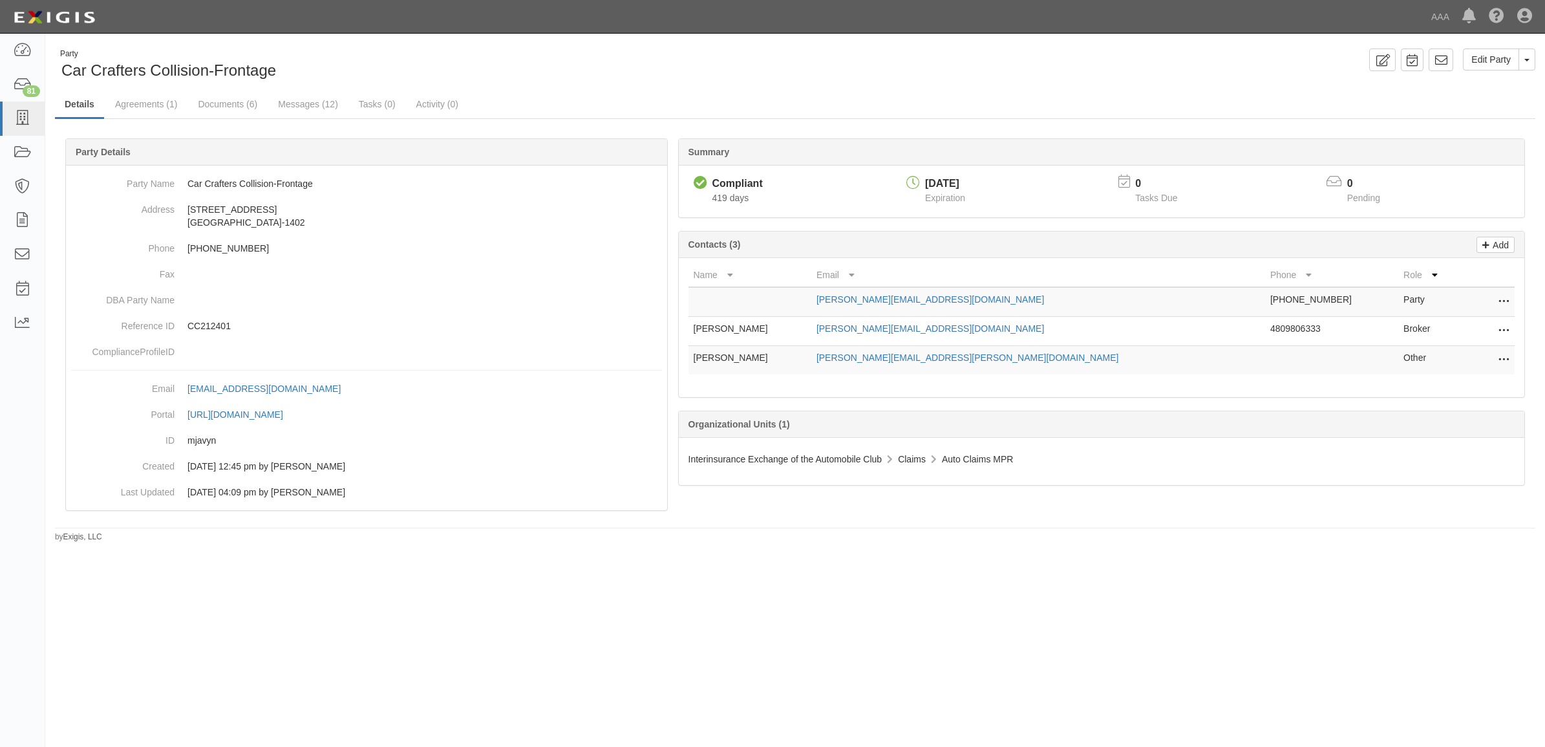
click at [1499, 304] on icon at bounding box center [1504, 302] width 10 height 17
click at [1477, 302] on link "Edit" at bounding box center [1458, 297] width 102 height 23
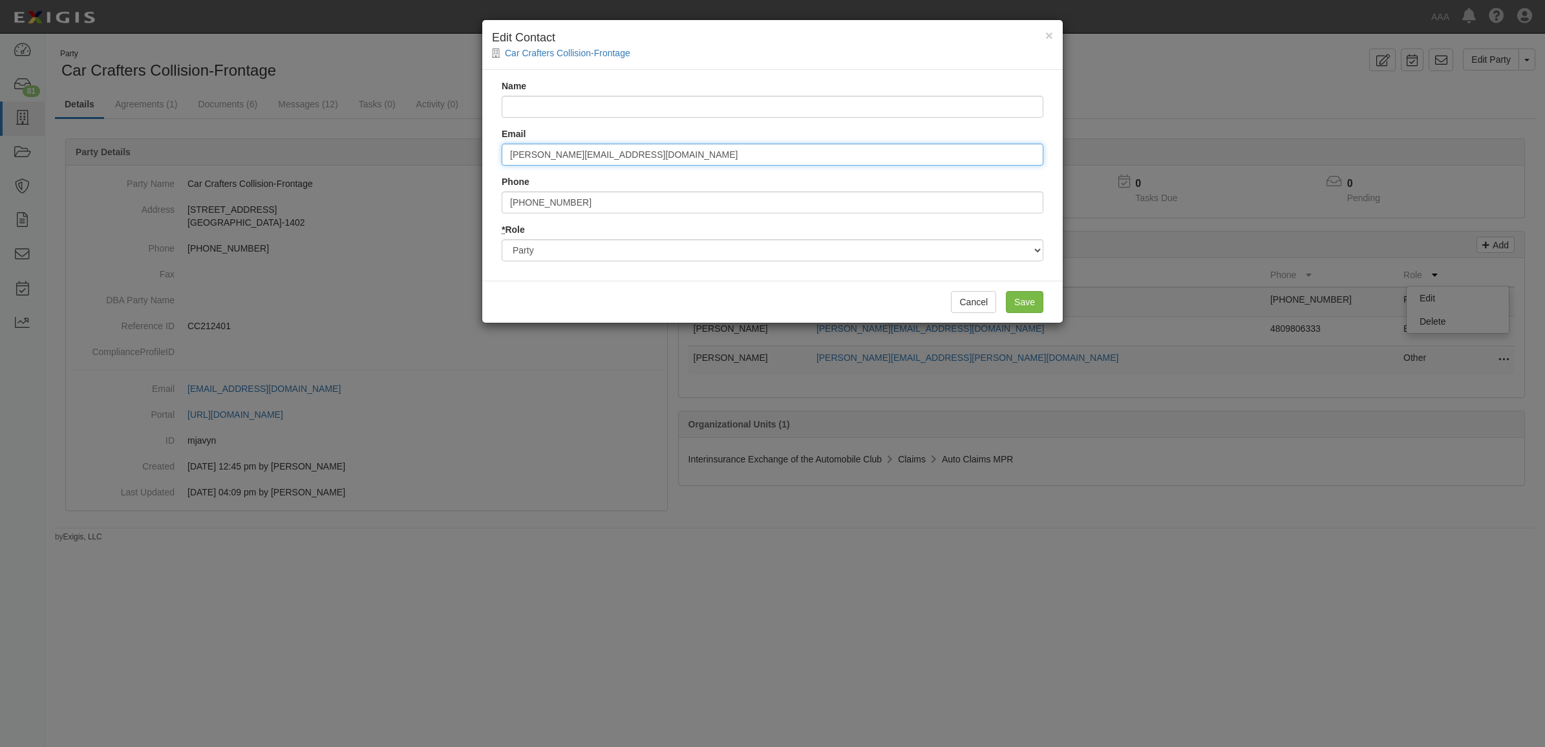
drag, startPoint x: 678, startPoint y: 159, endPoint x: 340, endPoint y: 111, distance: 340.9
click at [341, 111] on div "× Edit Contact Car Crafters Collision-Frontage Name Email Sean@CarCrafters.com …" at bounding box center [772, 373] width 1545 height 747
paste input "OpenRoadCollision"
type input "Sean@OpenRoadCollision.com"
click at [548, 109] on input "Name" at bounding box center [773, 107] width 542 height 22
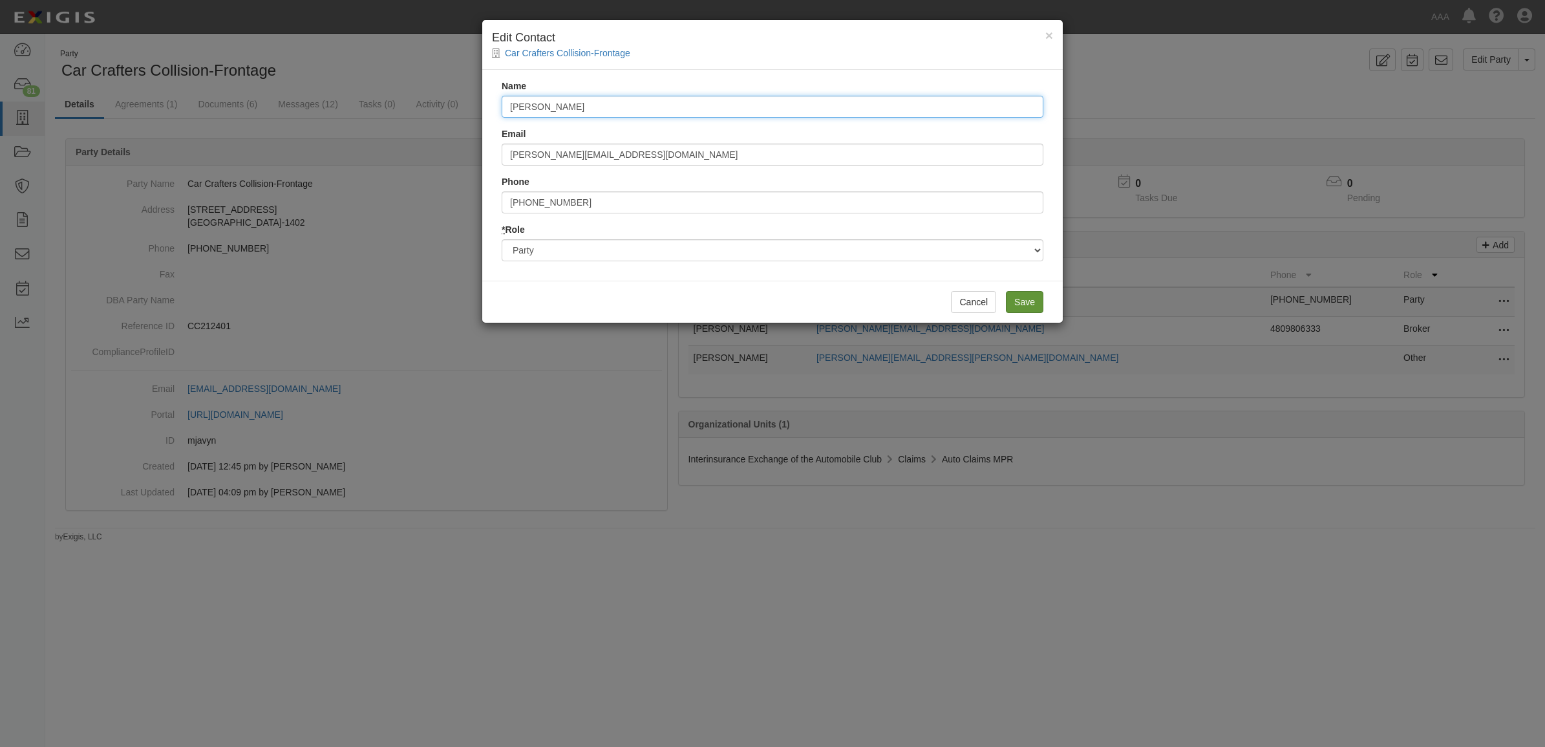
type input "Sean"
click at [1027, 297] on input "Save" at bounding box center [1025, 302] width 38 height 22
click at [1041, 301] on input "Save" at bounding box center [1025, 302] width 38 height 22
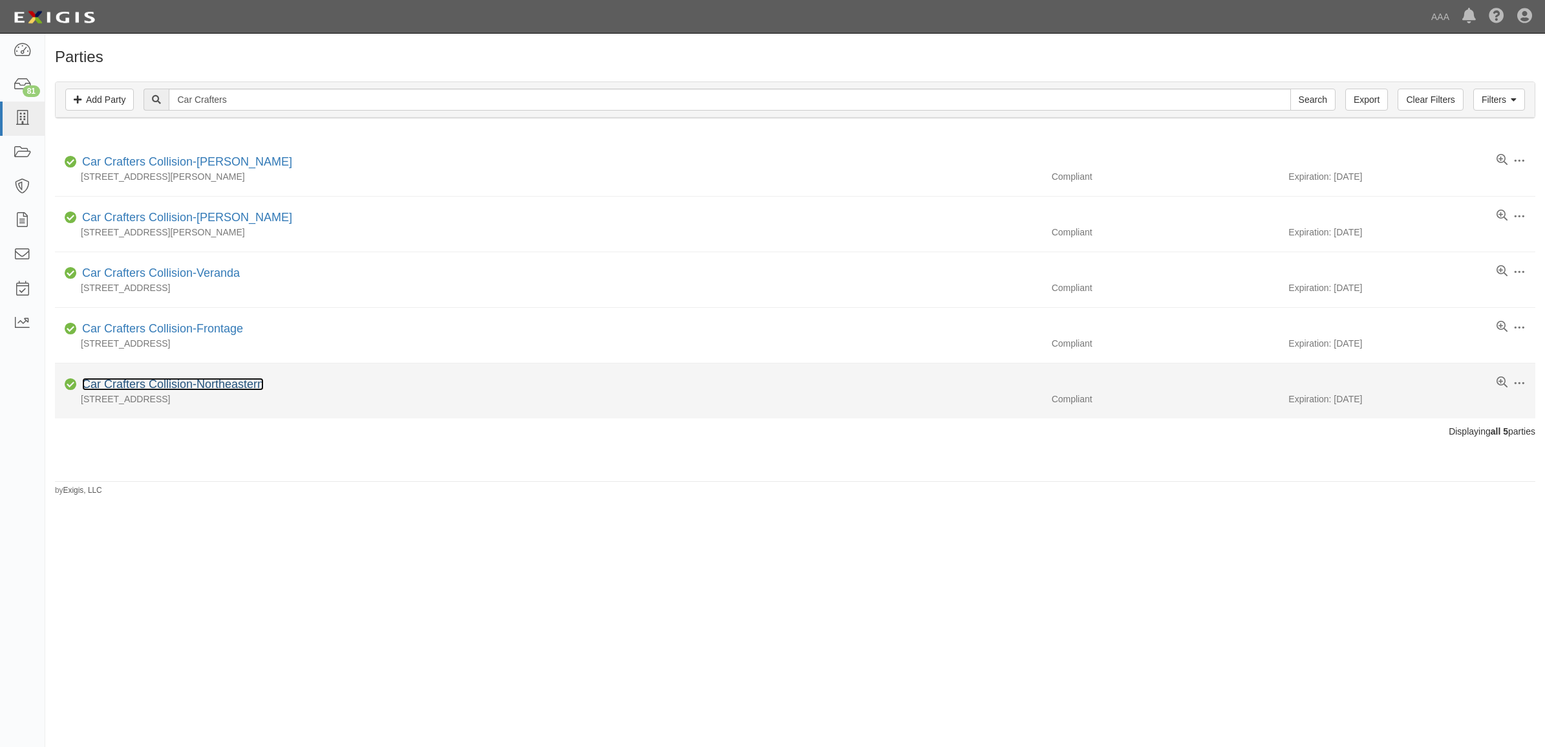
click at [181, 385] on link "Car Crafters Collision-Northeastern" at bounding box center [173, 384] width 182 height 13
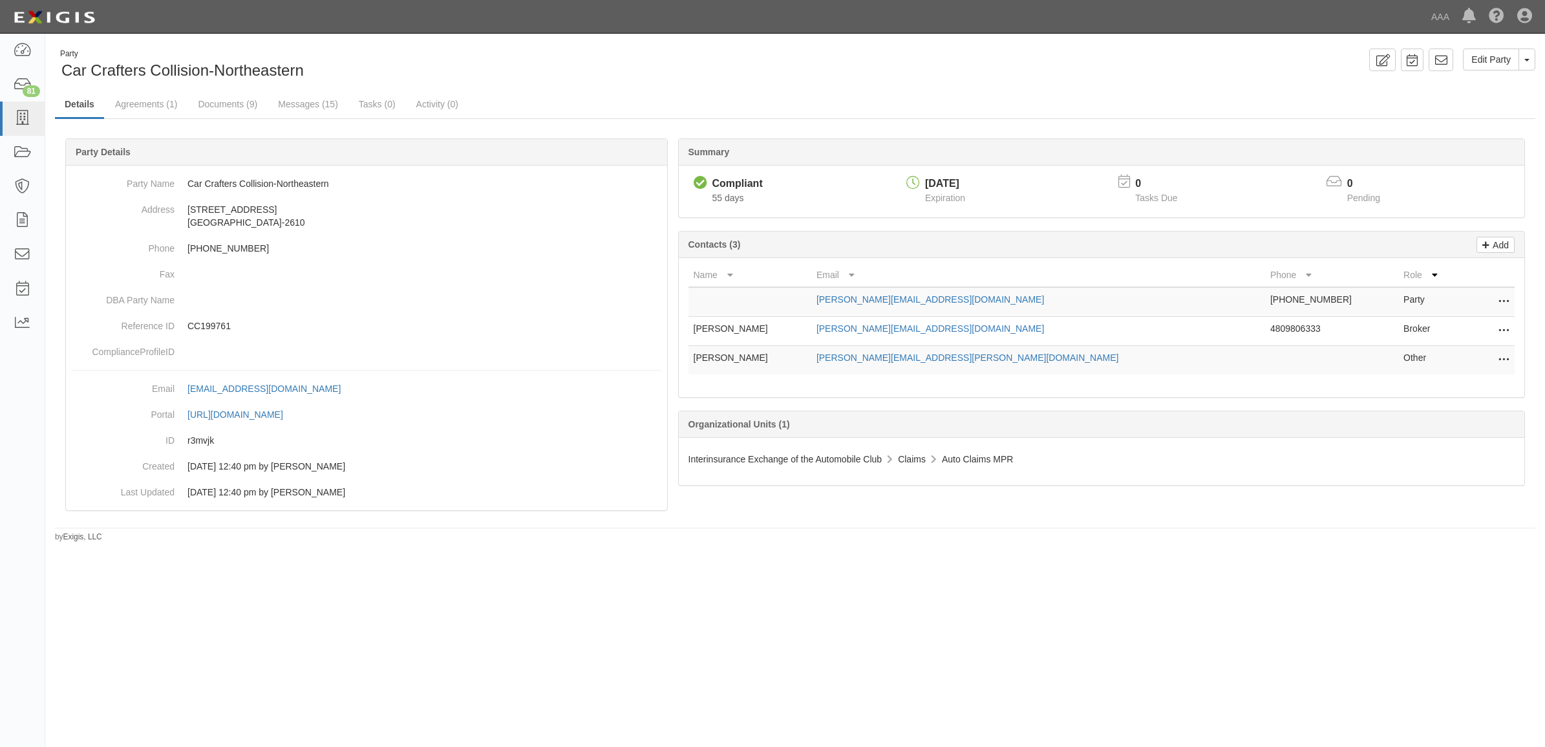
click at [1507, 296] on icon at bounding box center [1504, 302] width 10 height 17
click at [1460, 304] on link "Edit" at bounding box center [1458, 297] width 102 height 23
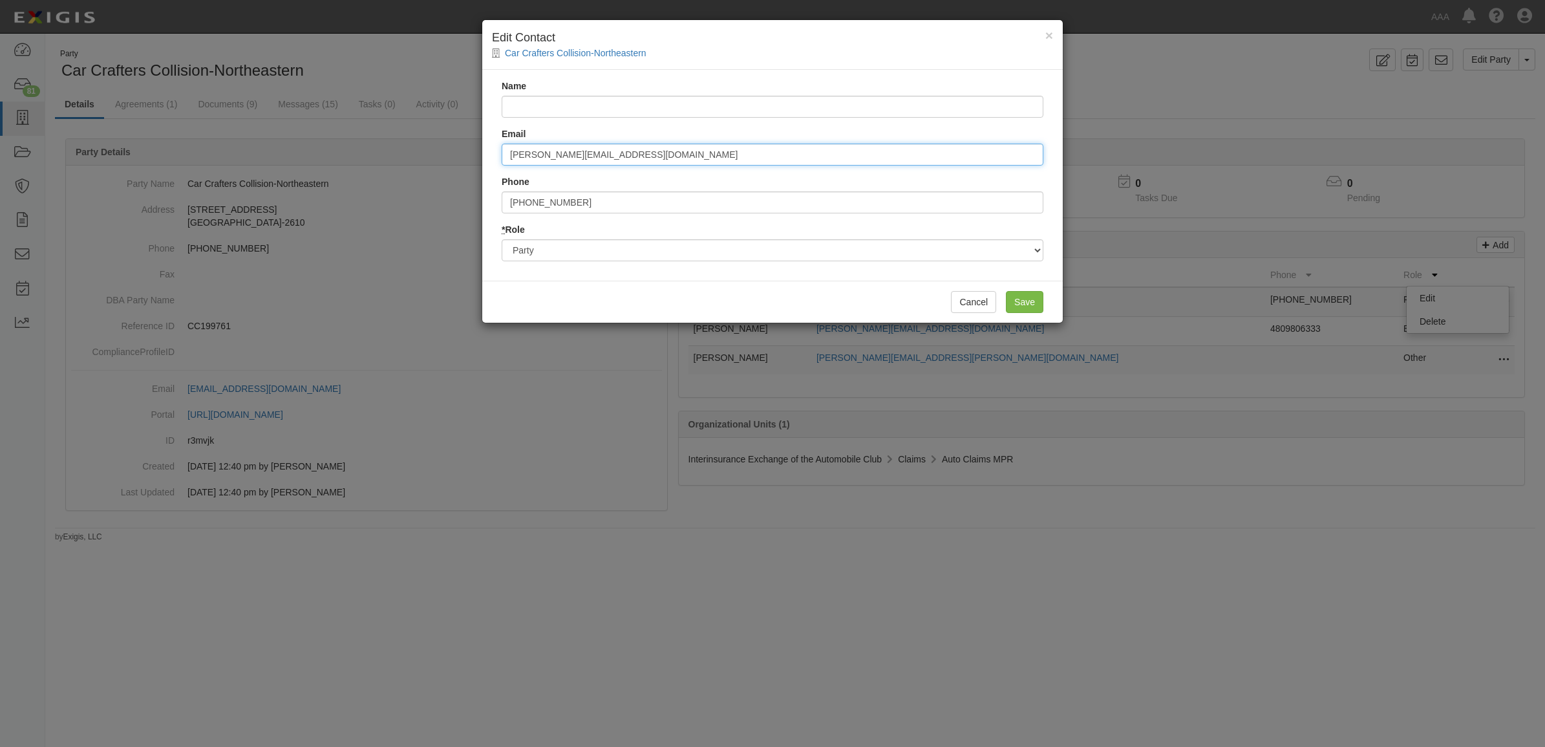
drag, startPoint x: 585, startPoint y: 144, endPoint x: 228, endPoint y: 133, distance: 357.8
click at [243, 134] on div "× Edit Contact Car Crafters Collision-Northeastern Name Email Sean@CarCrafters.…" at bounding box center [772, 373] width 1545 height 747
paste input "OpenRoadCollision"
type input "Sean@OpenRoadCollision.com"
click at [577, 108] on input "Name" at bounding box center [773, 107] width 542 height 22
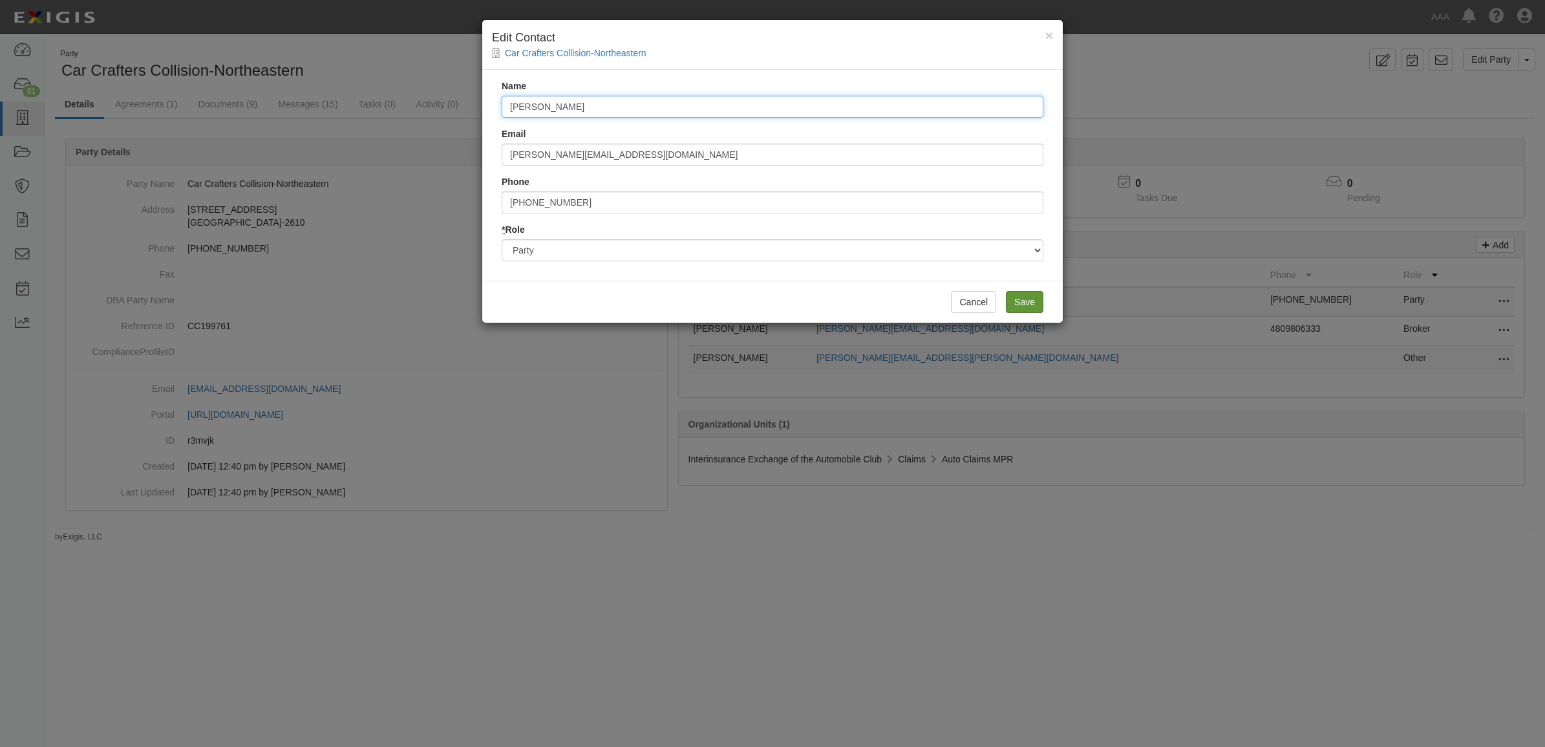
type input "Sean"
click at [1030, 304] on input "Save" at bounding box center [1025, 302] width 38 height 22
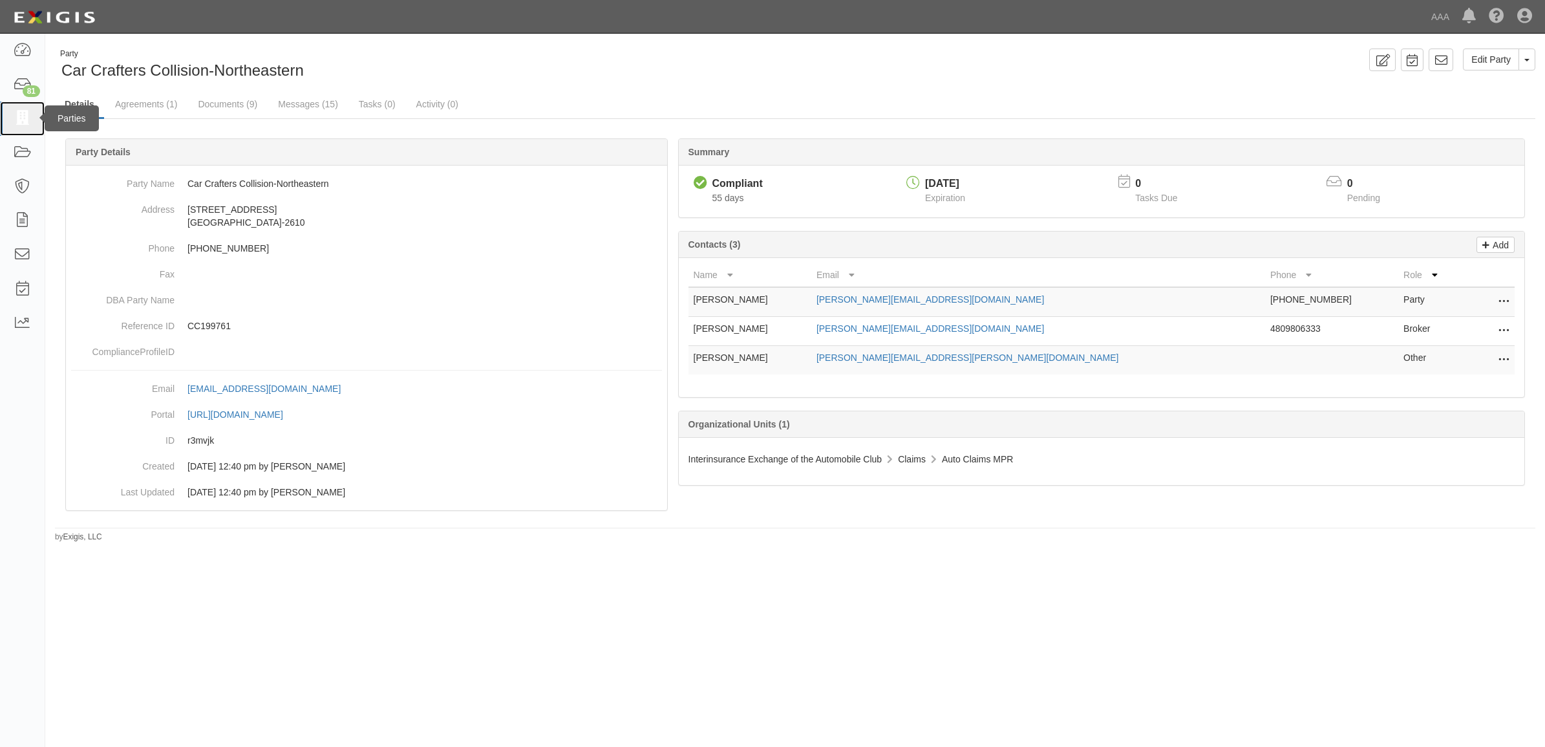
click at [19, 120] on icon at bounding box center [22, 118] width 18 height 15
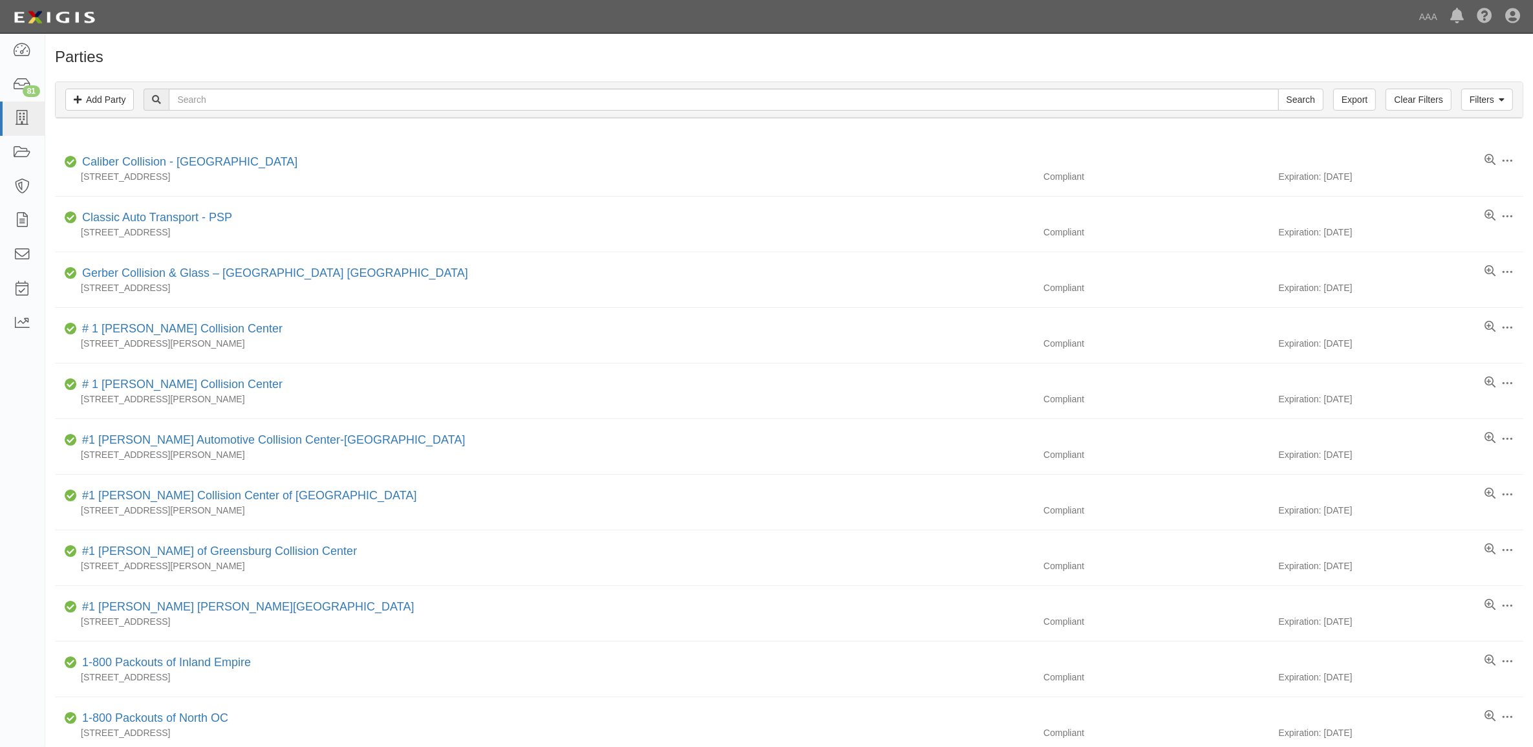
click at [486, 114] on div "Filters Add Party Clear Filters Export Search Filters" at bounding box center [789, 100] width 1467 height 36
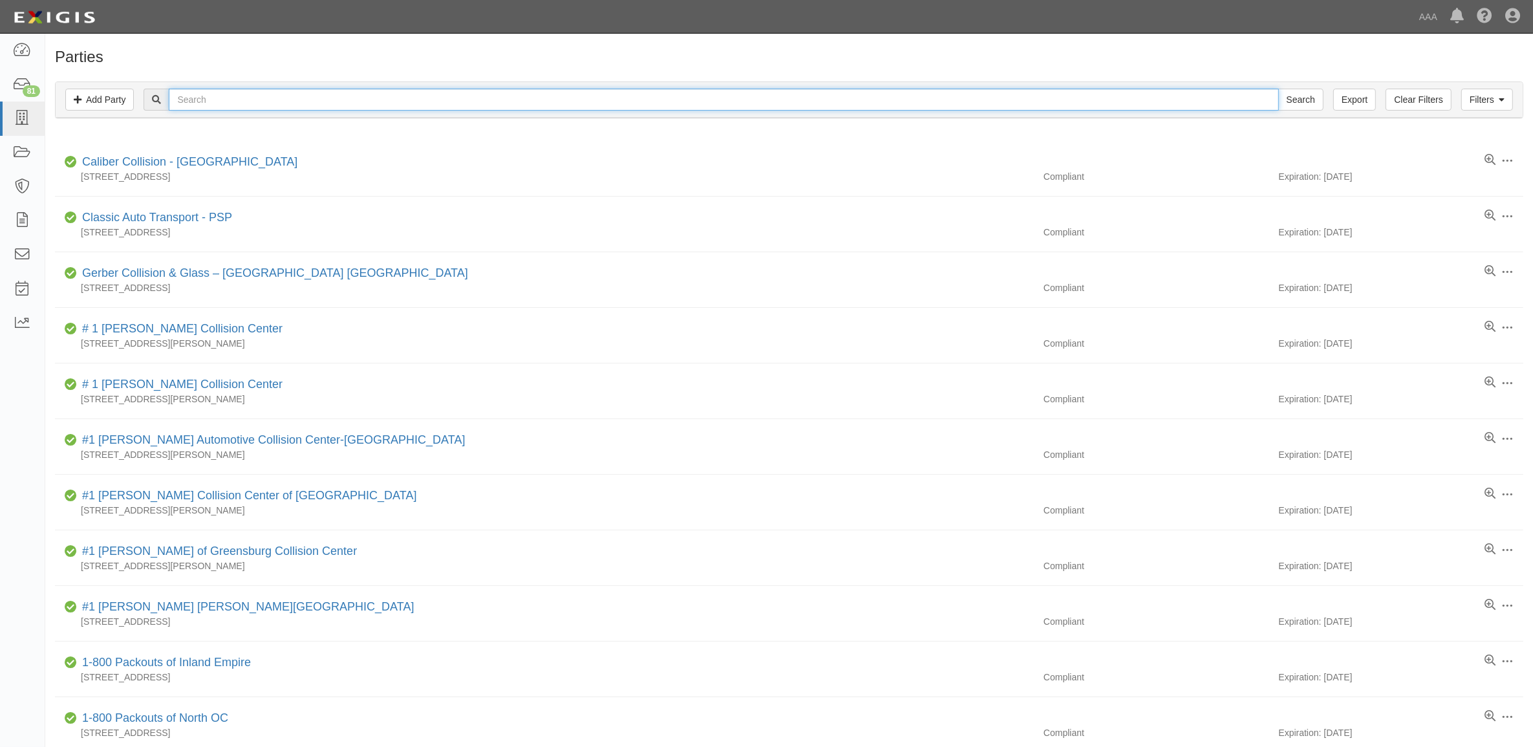
click at [477, 105] on input "text" at bounding box center [724, 100] width 1110 height 22
type input "680715"
click at [1278, 89] on input "Search" at bounding box center [1300, 100] width 45 height 22
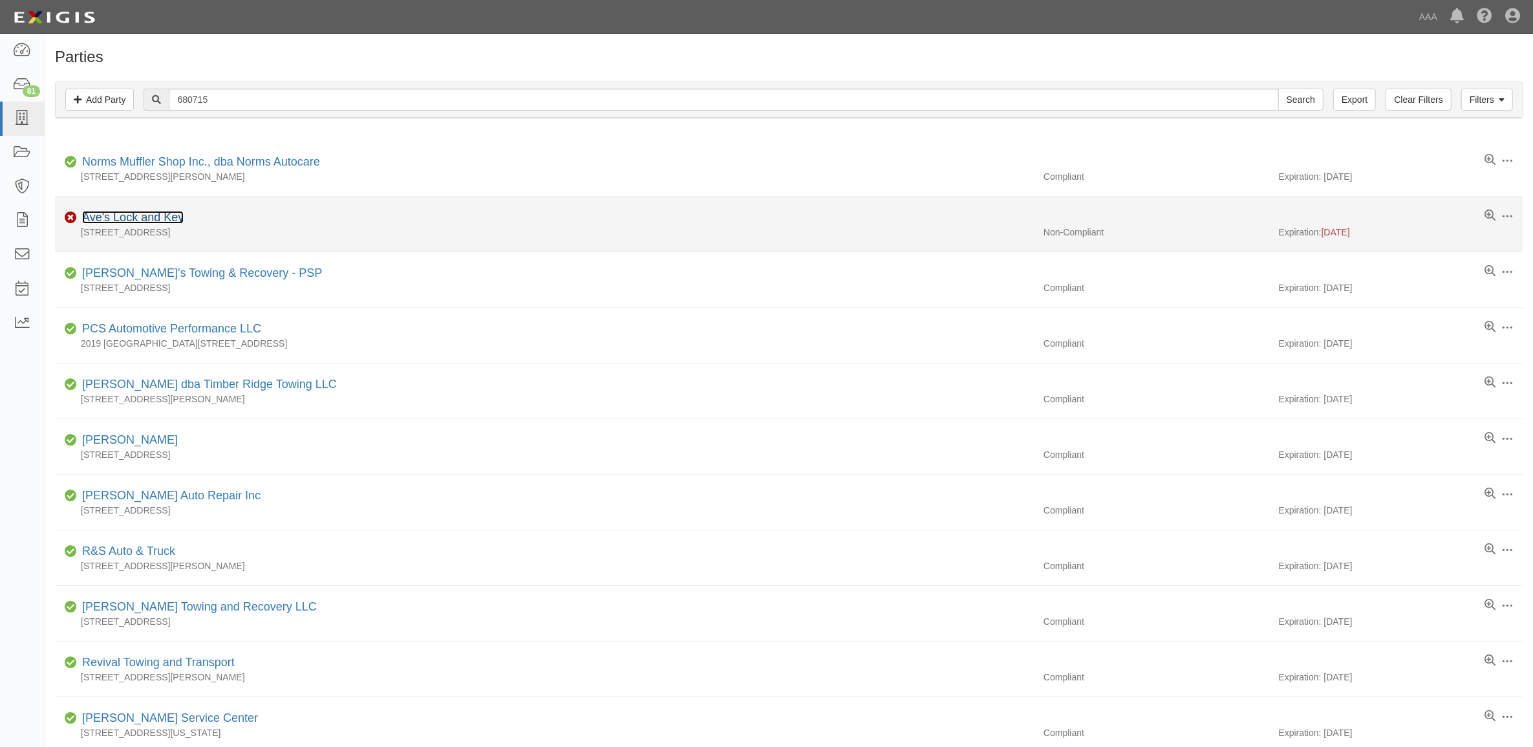
drag, startPoint x: 154, startPoint y: 217, endPoint x: 199, endPoint y: 228, distance: 45.9
click at [153, 217] on link "Ave's Lock and Key" at bounding box center [133, 217] width 102 height 13
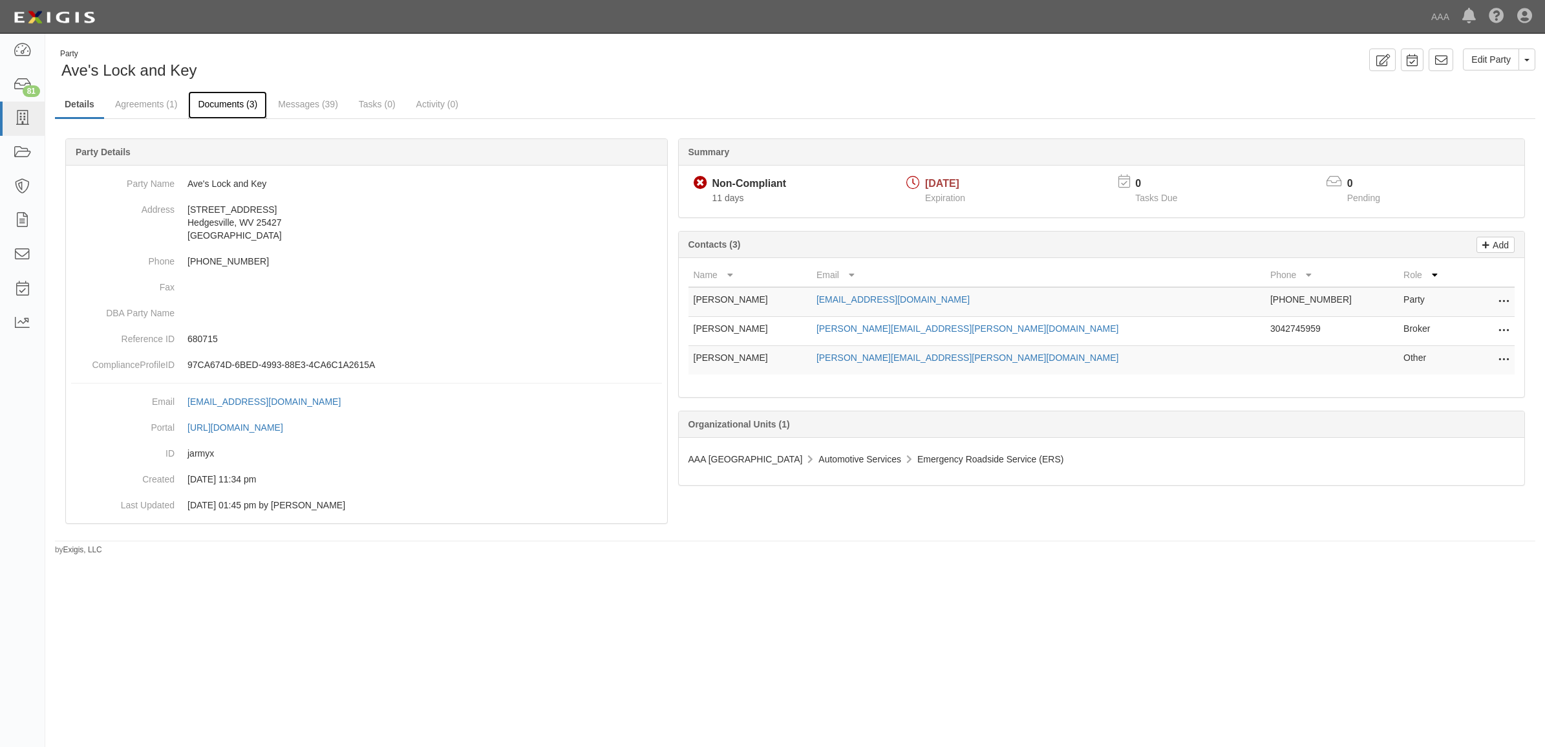
click at [239, 111] on link "Documents (3)" at bounding box center [227, 105] width 79 height 28
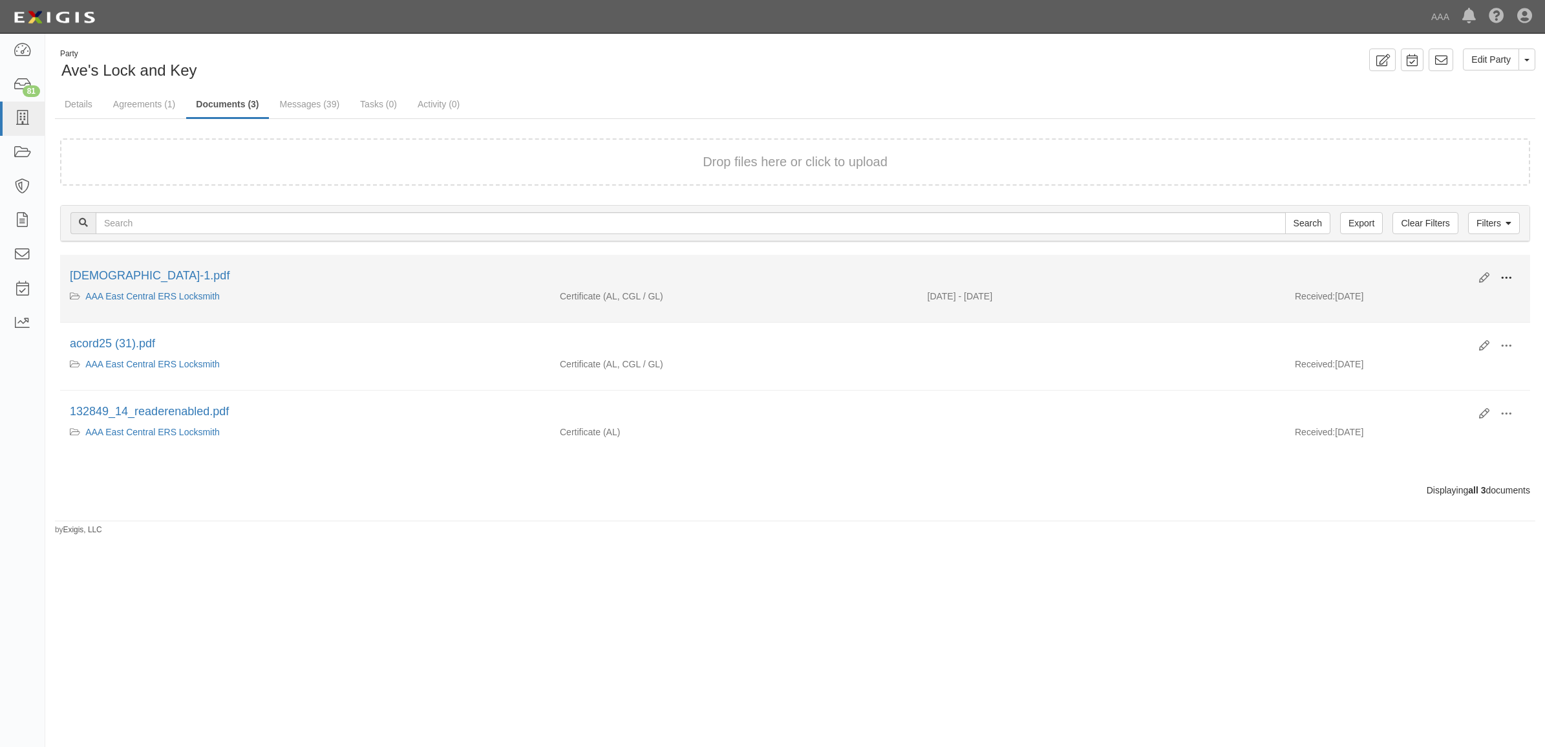
click at [1501, 275] on span at bounding box center [1507, 278] width 12 height 12
click at [1452, 292] on link "View" at bounding box center [1444, 296] width 102 height 23
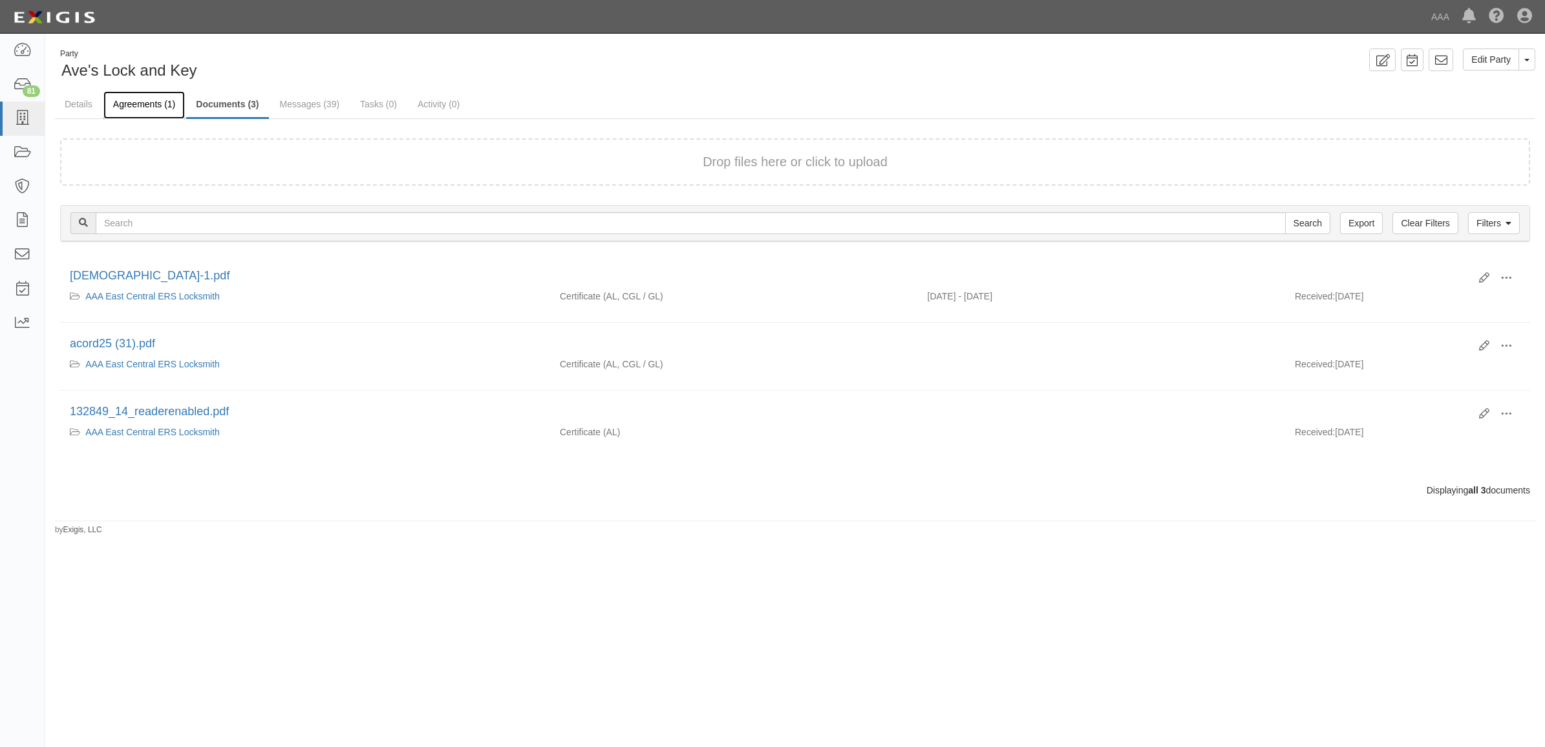
click at [152, 105] on link "Agreements (1)" at bounding box center [143, 105] width 81 height 28
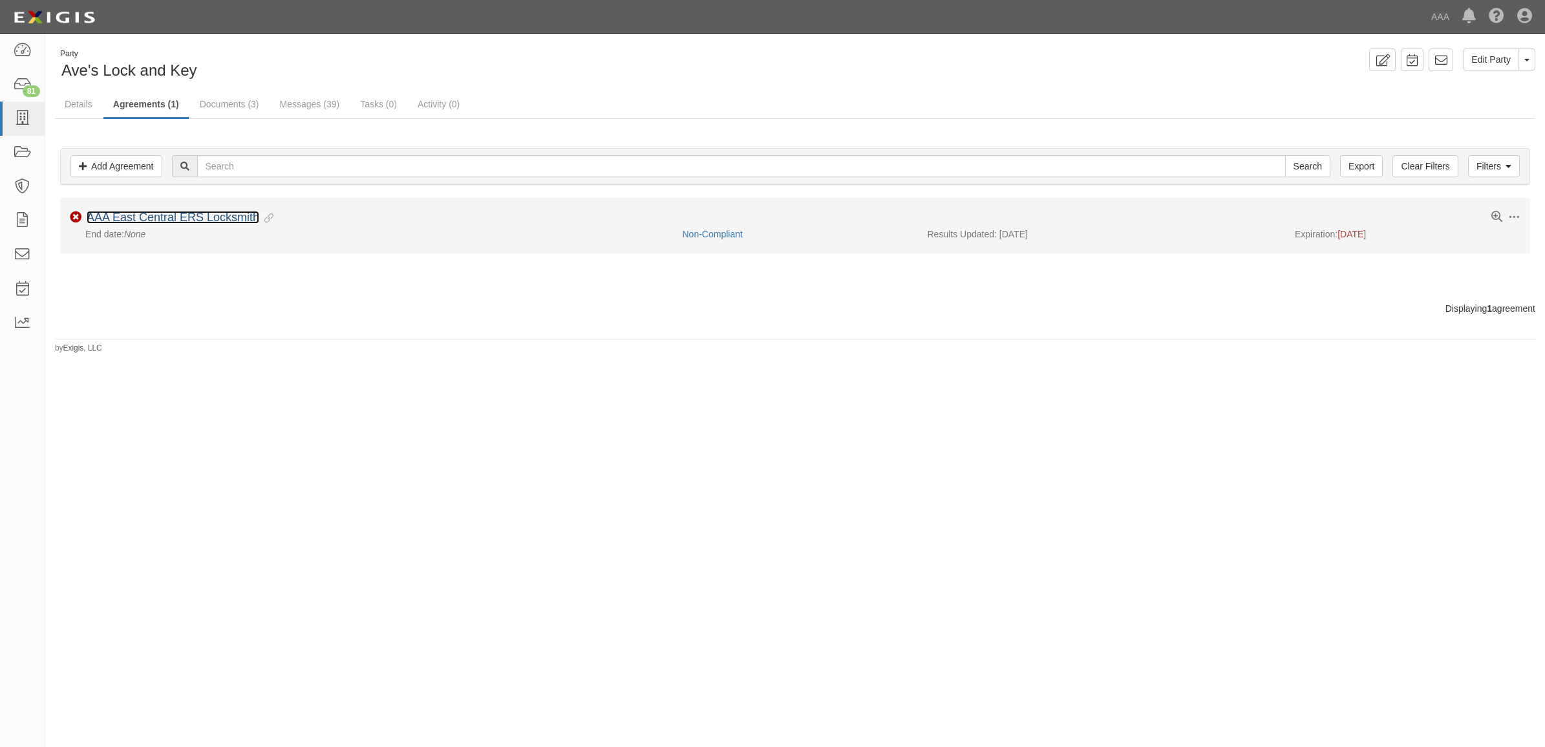
click at [193, 213] on link "AAA East Central ERS Locksmith" at bounding box center [173, 217] width 173 height 13
click at [218, 217] on link "AAA East Central ERS Locksmith" at bounding box center [173, 217] width 173 height 13
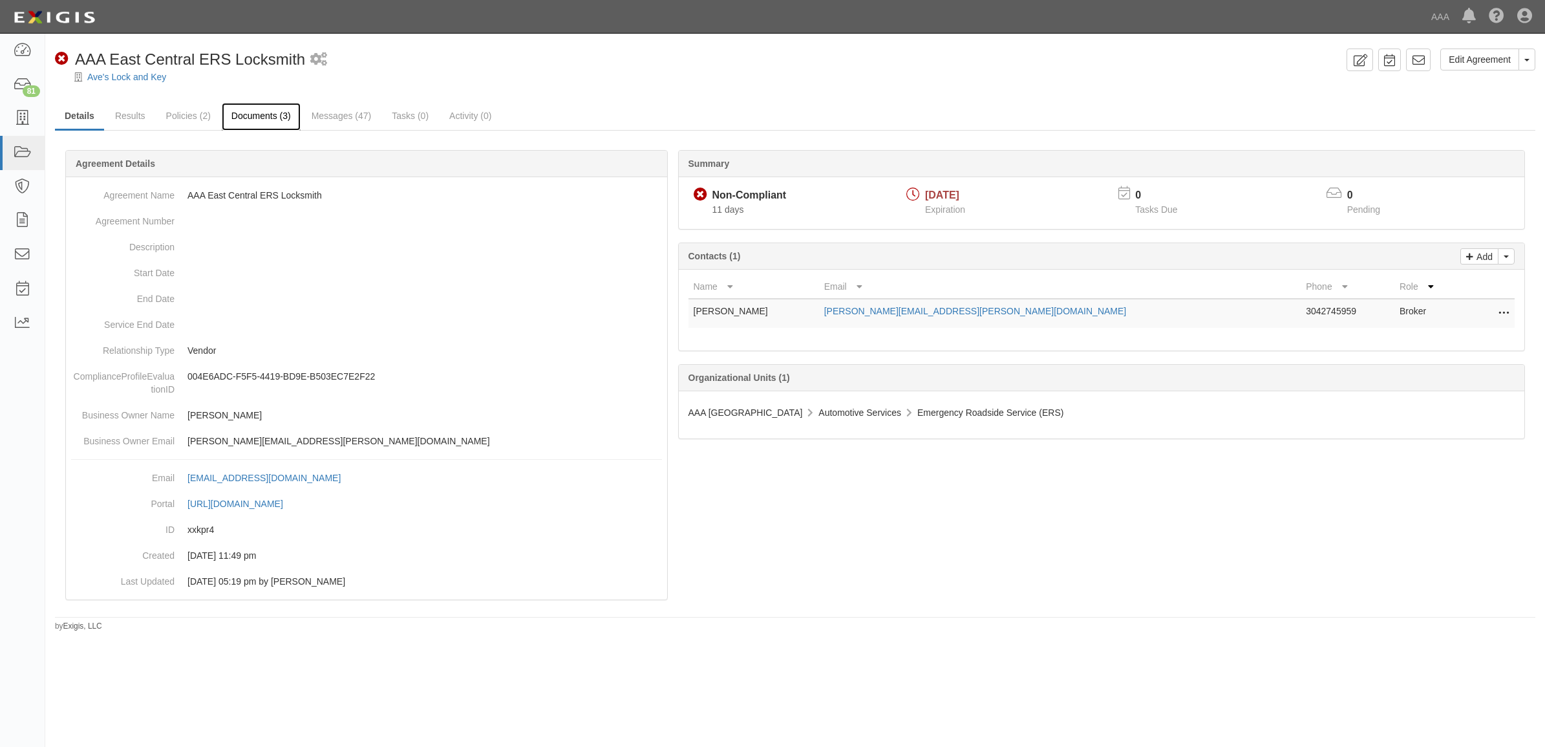
click at [274, 120] on link "Documents (3)" at bounding box center [261, 117] width 79 height 28
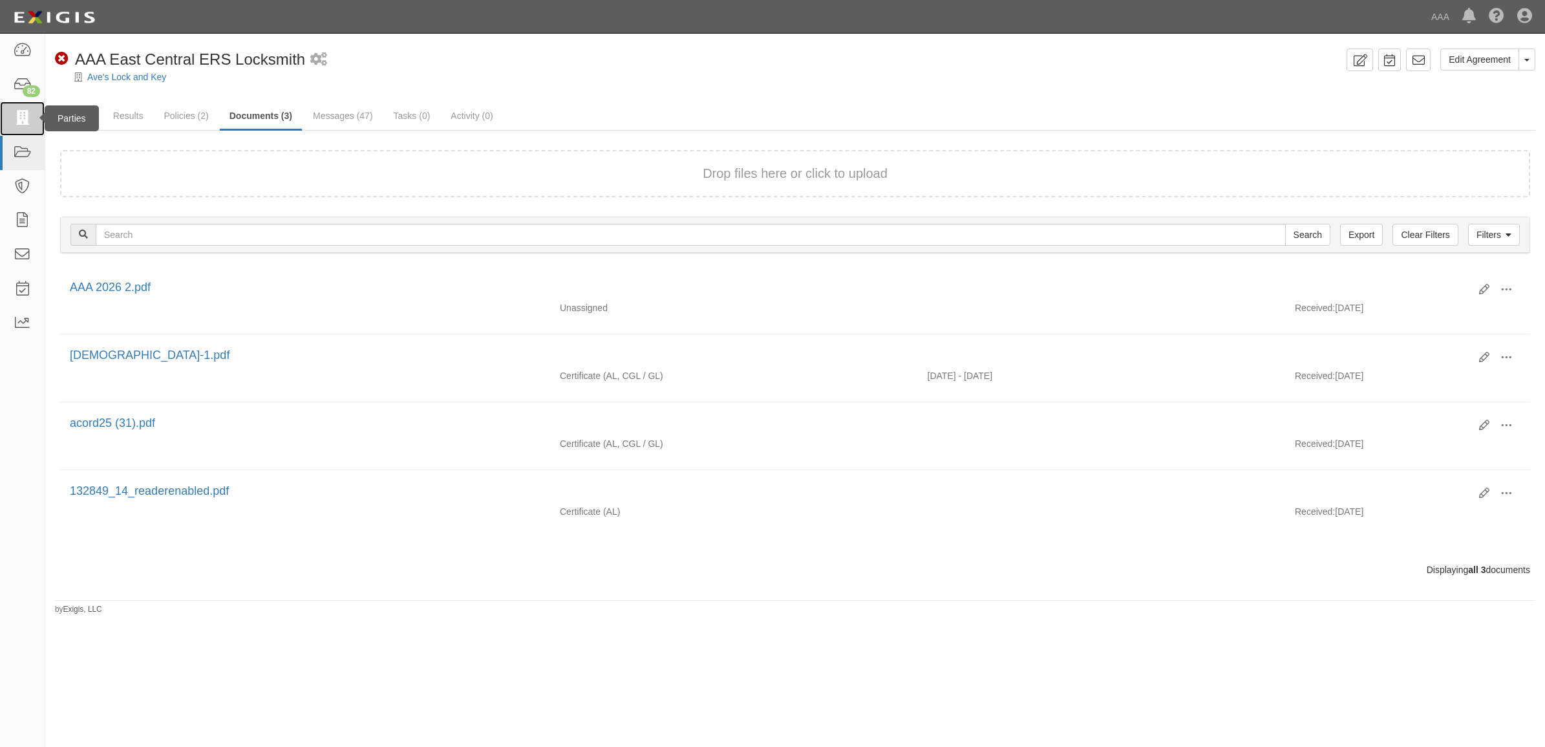
click at [20, 118] on icon at bounding box center [22, 118] width 18 height 15
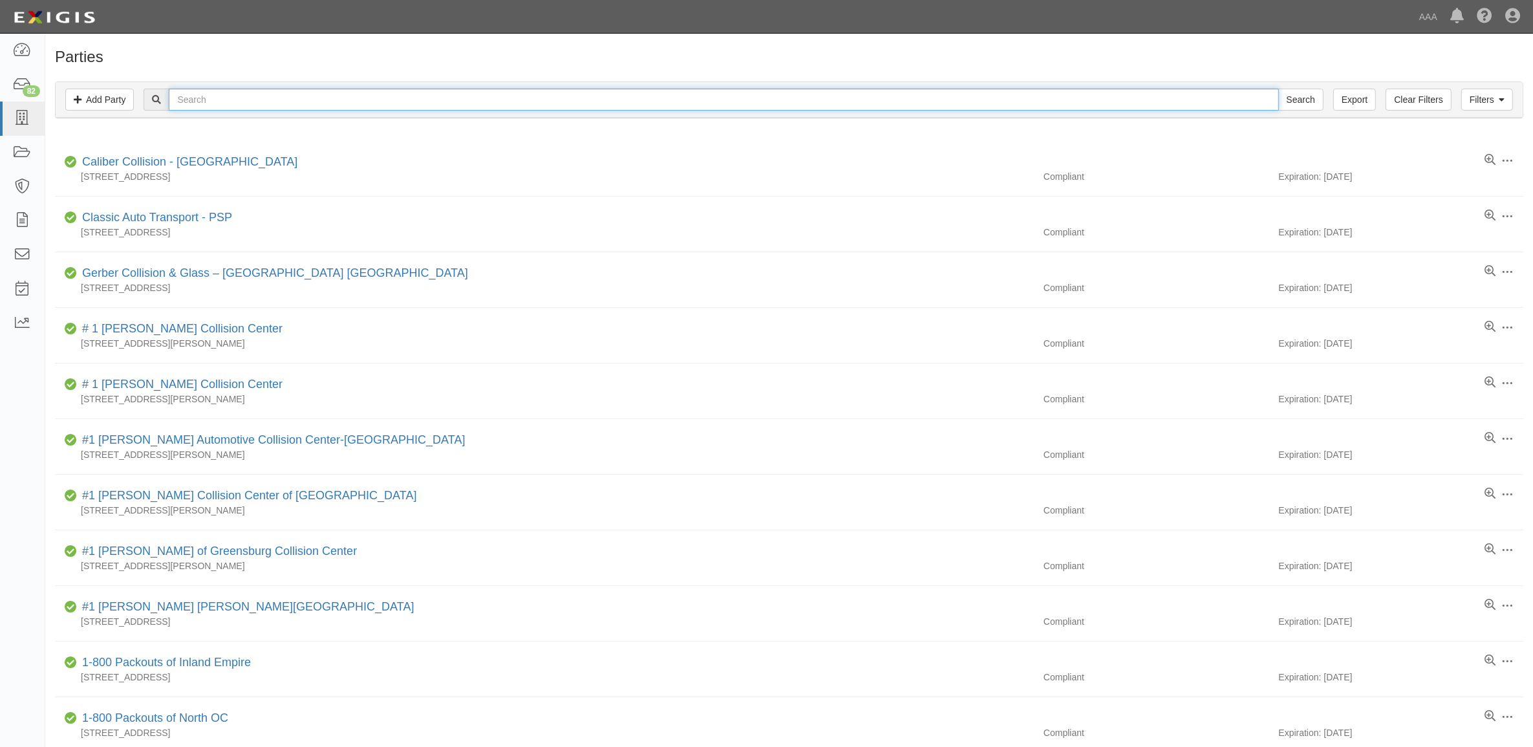
click at [231, 101] on input "text" at bounding box center [724, 100] width 1110 height 22
paste input "728023"
type input "728023"
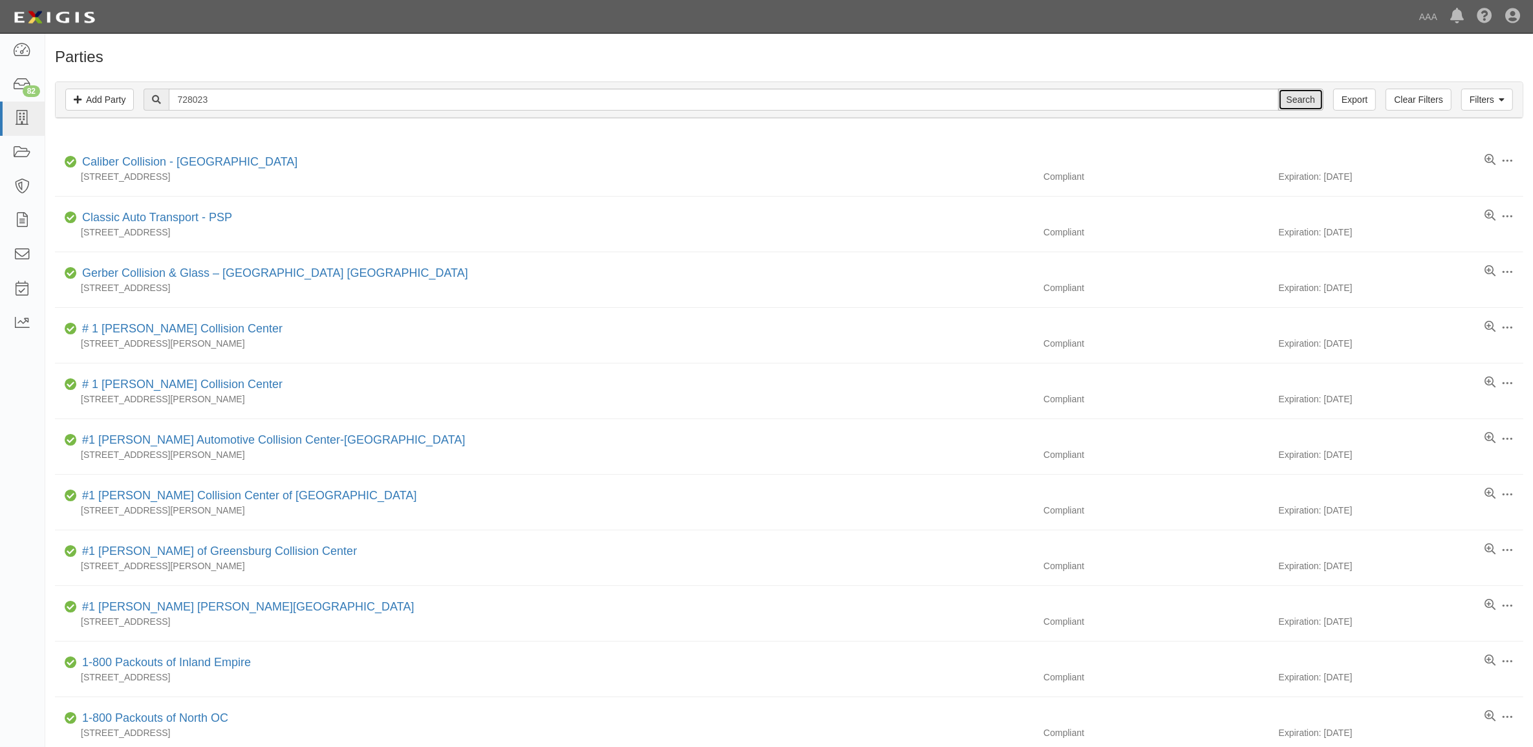
click at [1292, 94] on input "Search" at bounding box center [1300, 100] width 45 height 22
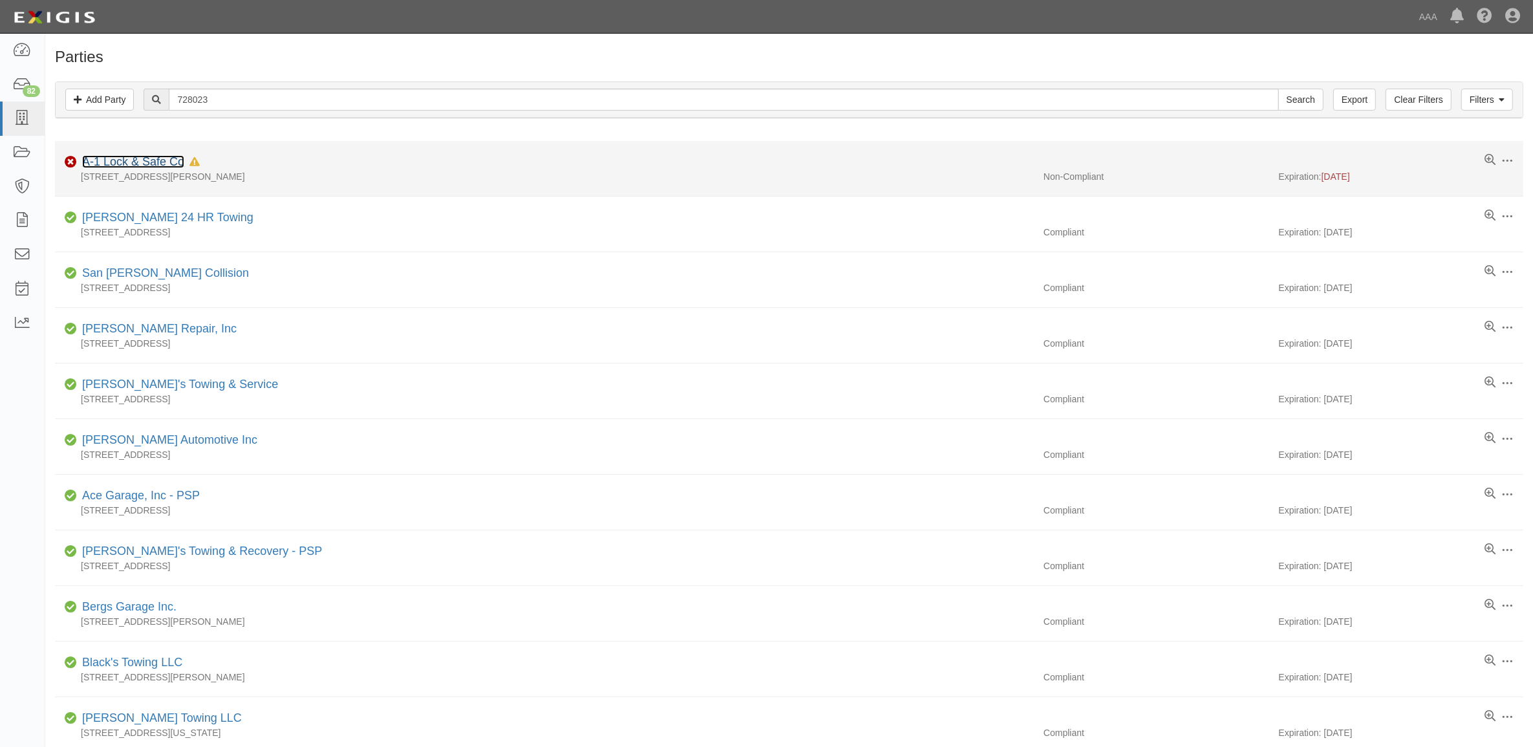
click at [124, 166] on link "A-1 Lock & Safe Co" at bounding box center [133, 161] width 102 height 13
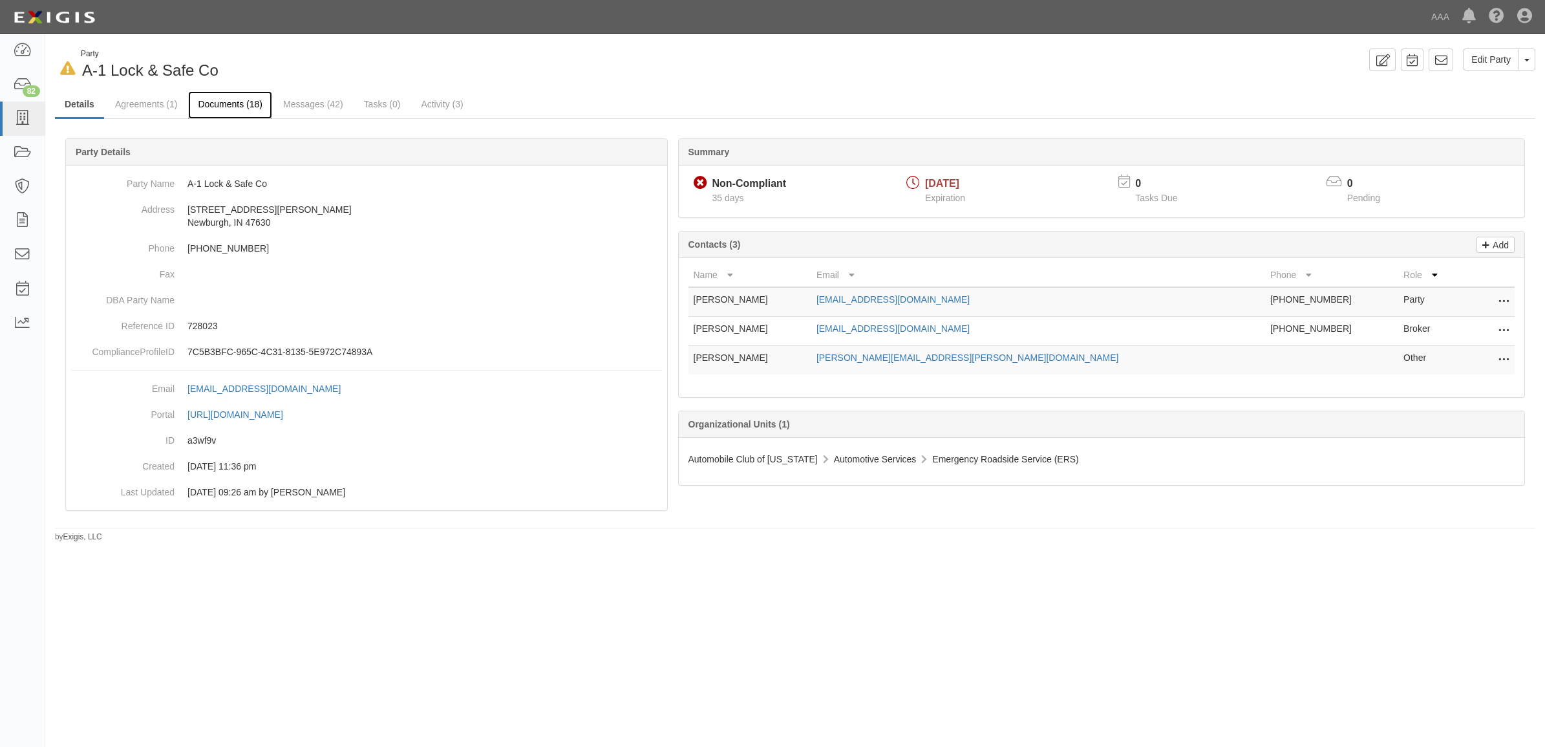
click at [217, 113] on link "Documents (18)" at bounding box center [230, 105] width 84 height 28
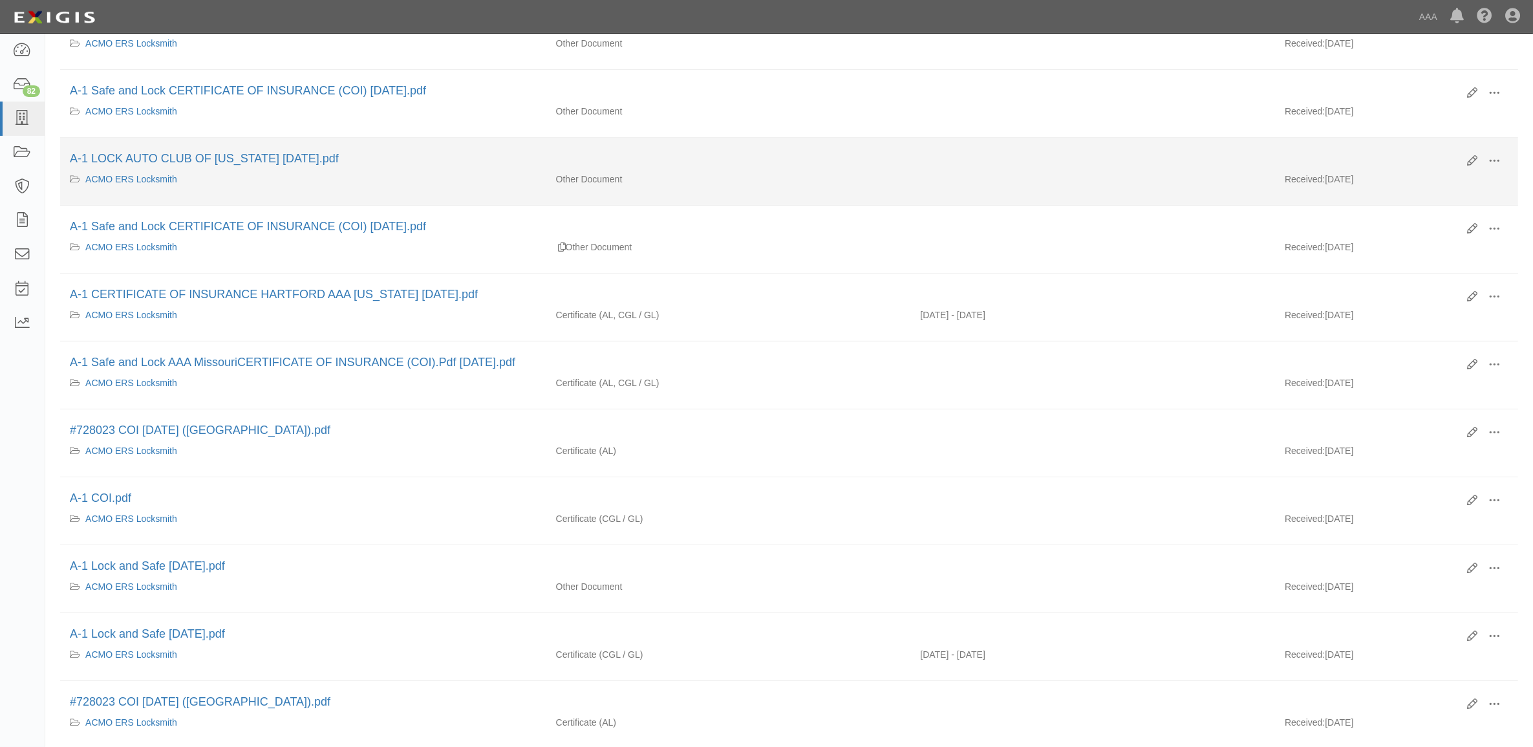
scroll to position [323, 0]
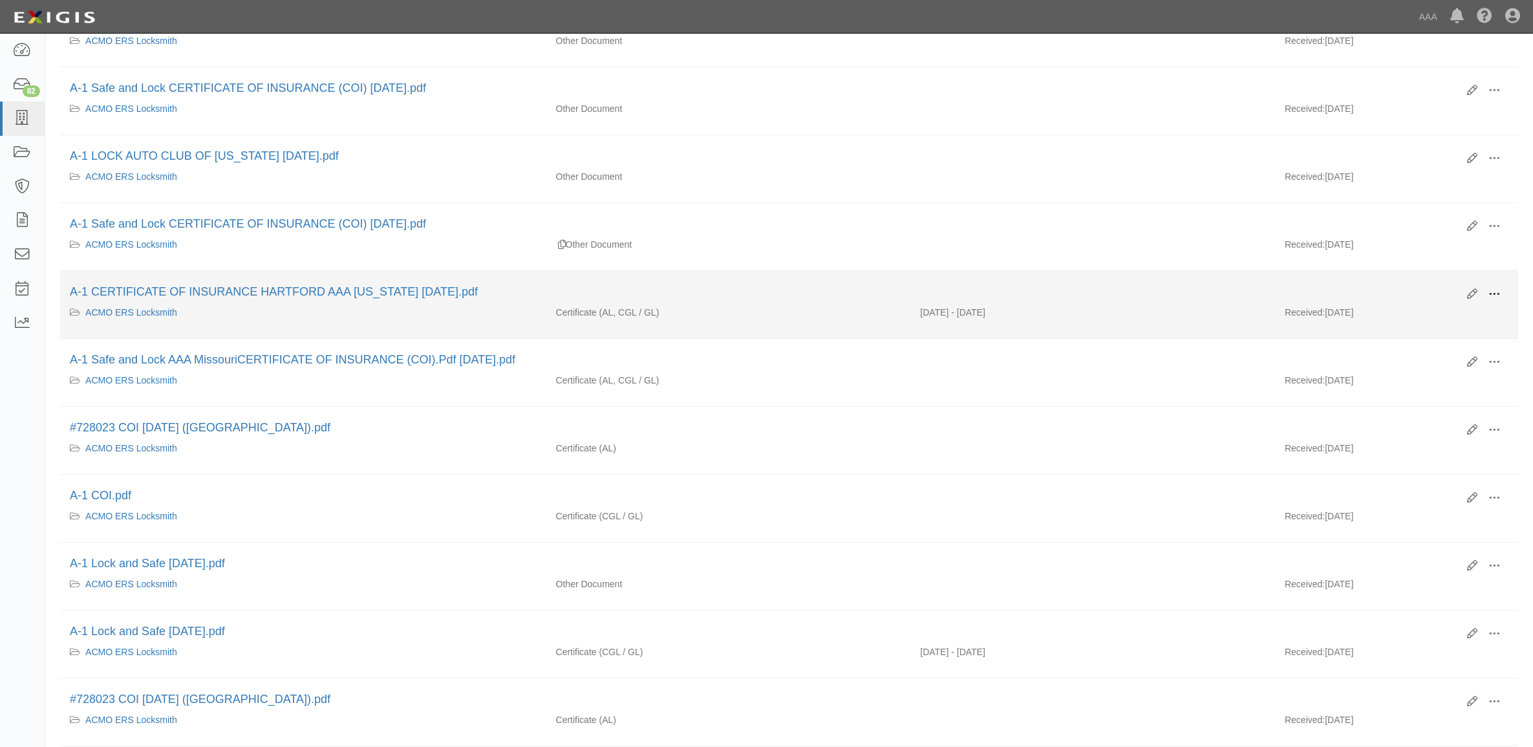
click at [1504, 292] on button at bounding box center [1494, 295] width 28 height 22
click at [1448, 318] on link "View" at bounding box center [1431, 312] width 102 height 23
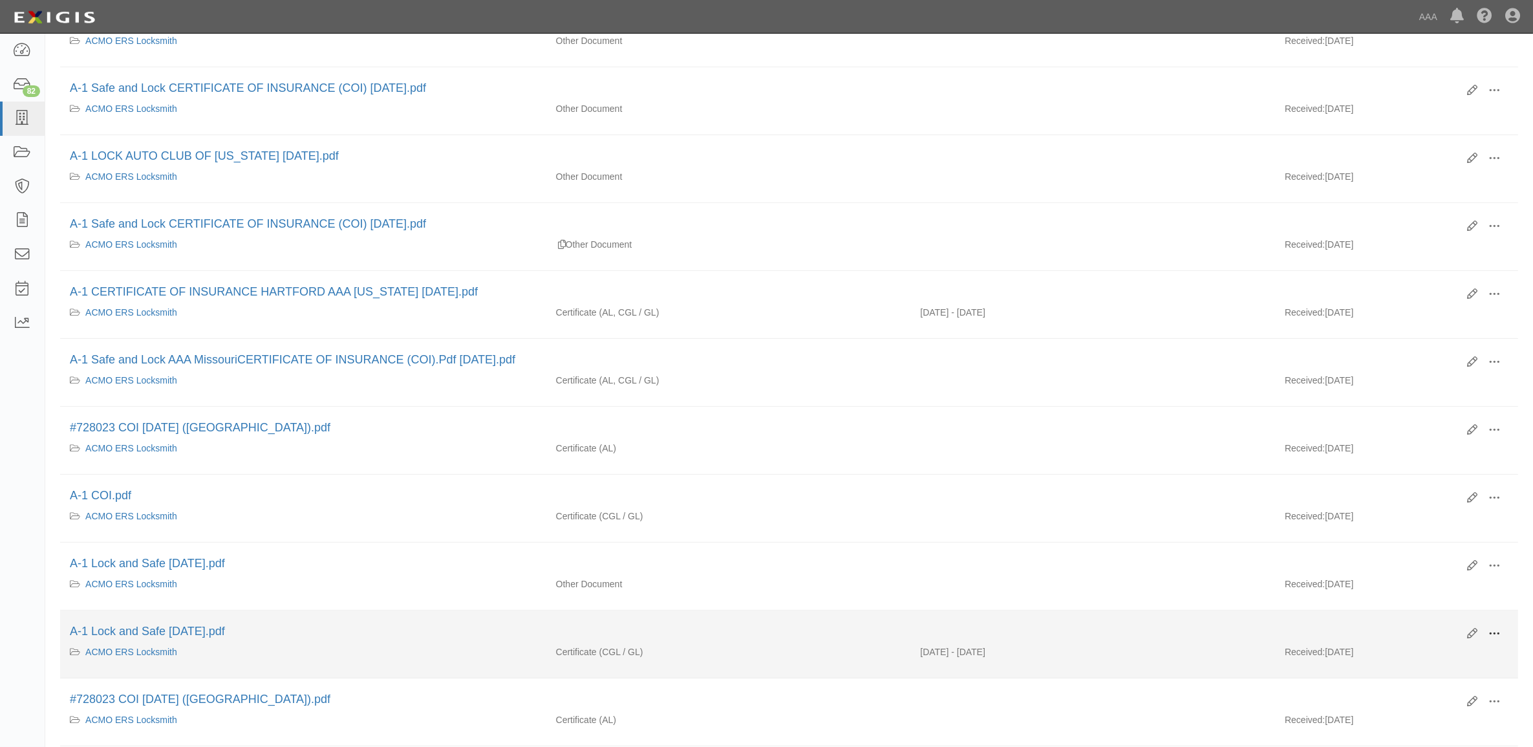
click at [1492, 639] on span at bounding box center [1494, 634] width 12 height 12
click at [1450, 656] on link "View" at bounding box center [1431, 652] width 102 height 23
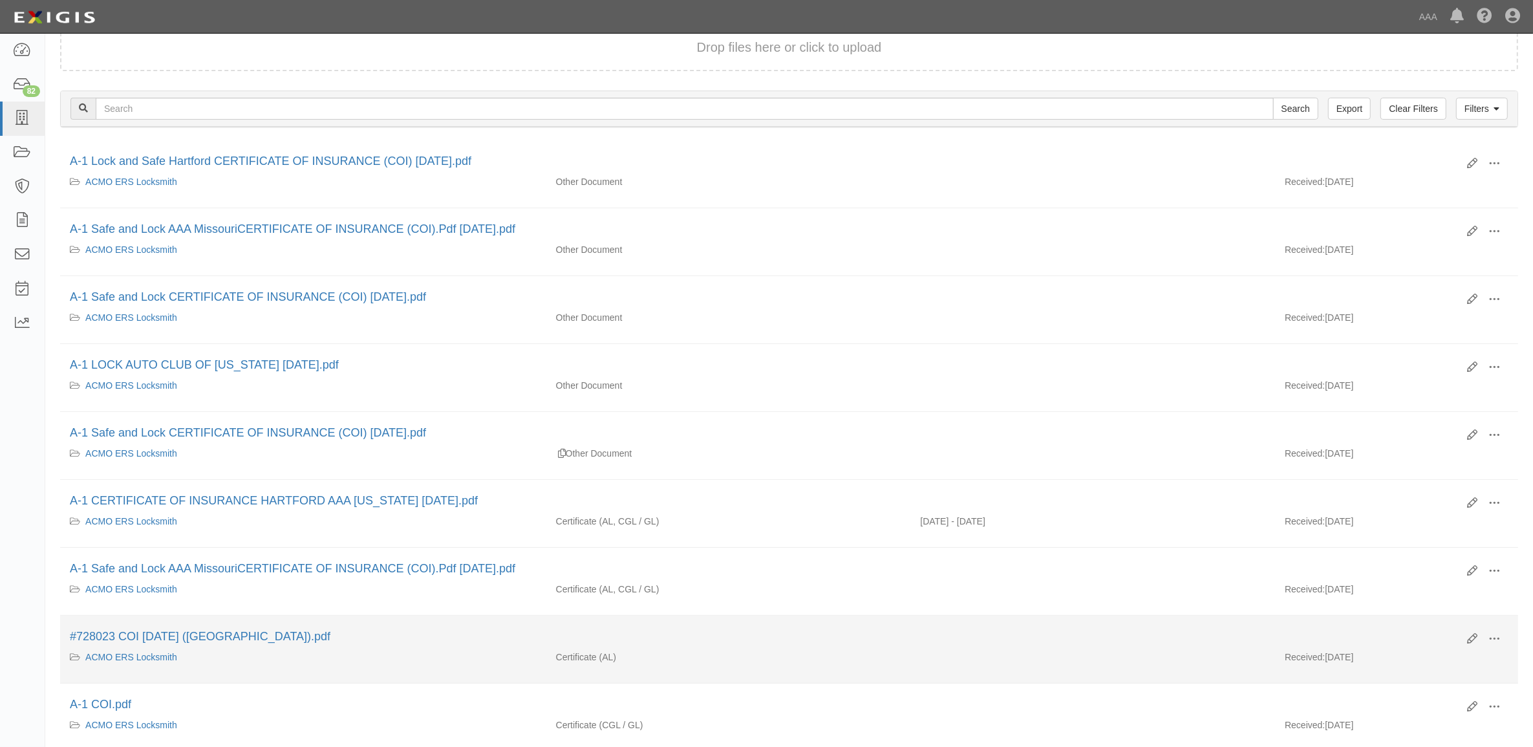
scroll to position [0, 0]
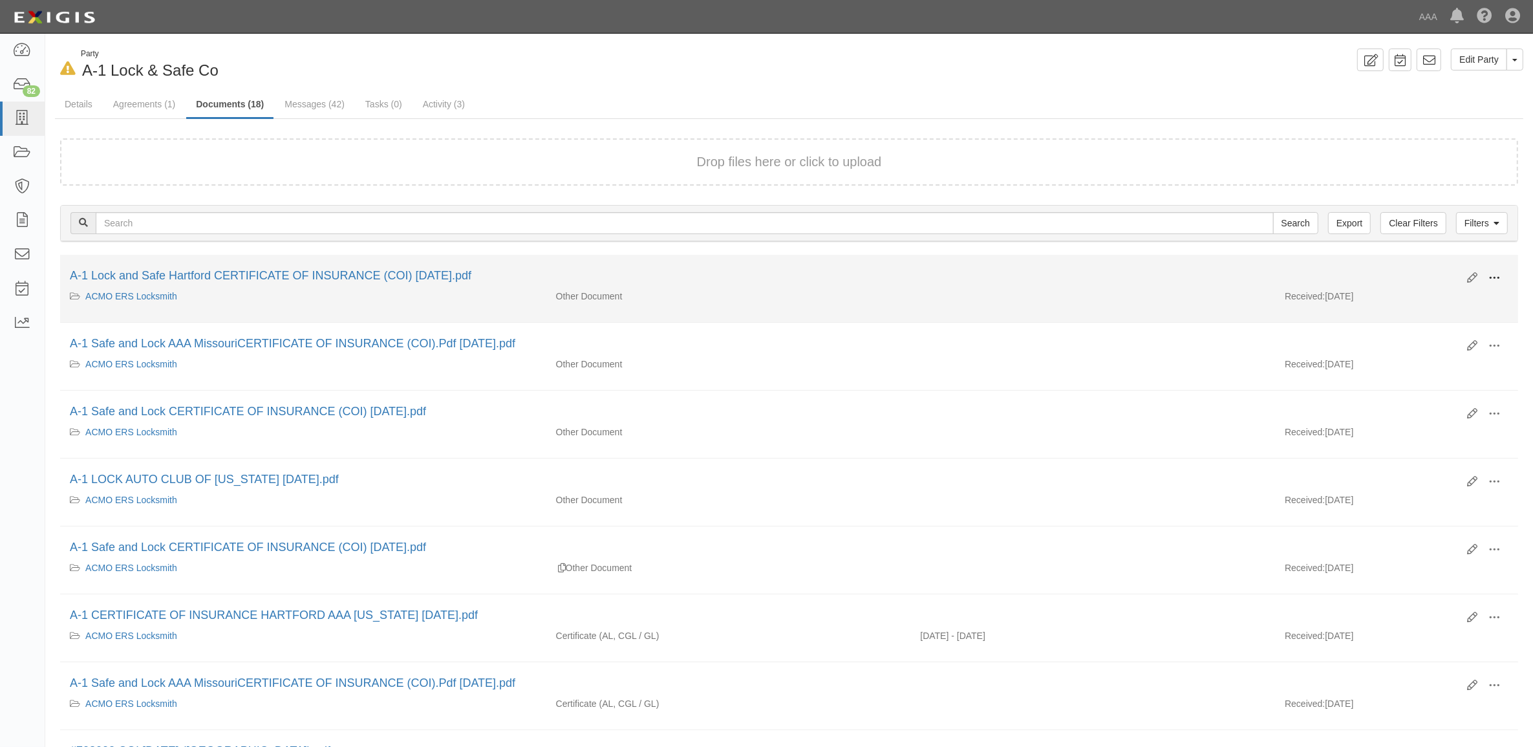
click at [1486, 276] on button at bounding box center [1494, 279] width 28 height 22
click at [1443, 299] on link "View" at bounding box center [1431, 296] width 102 height 23
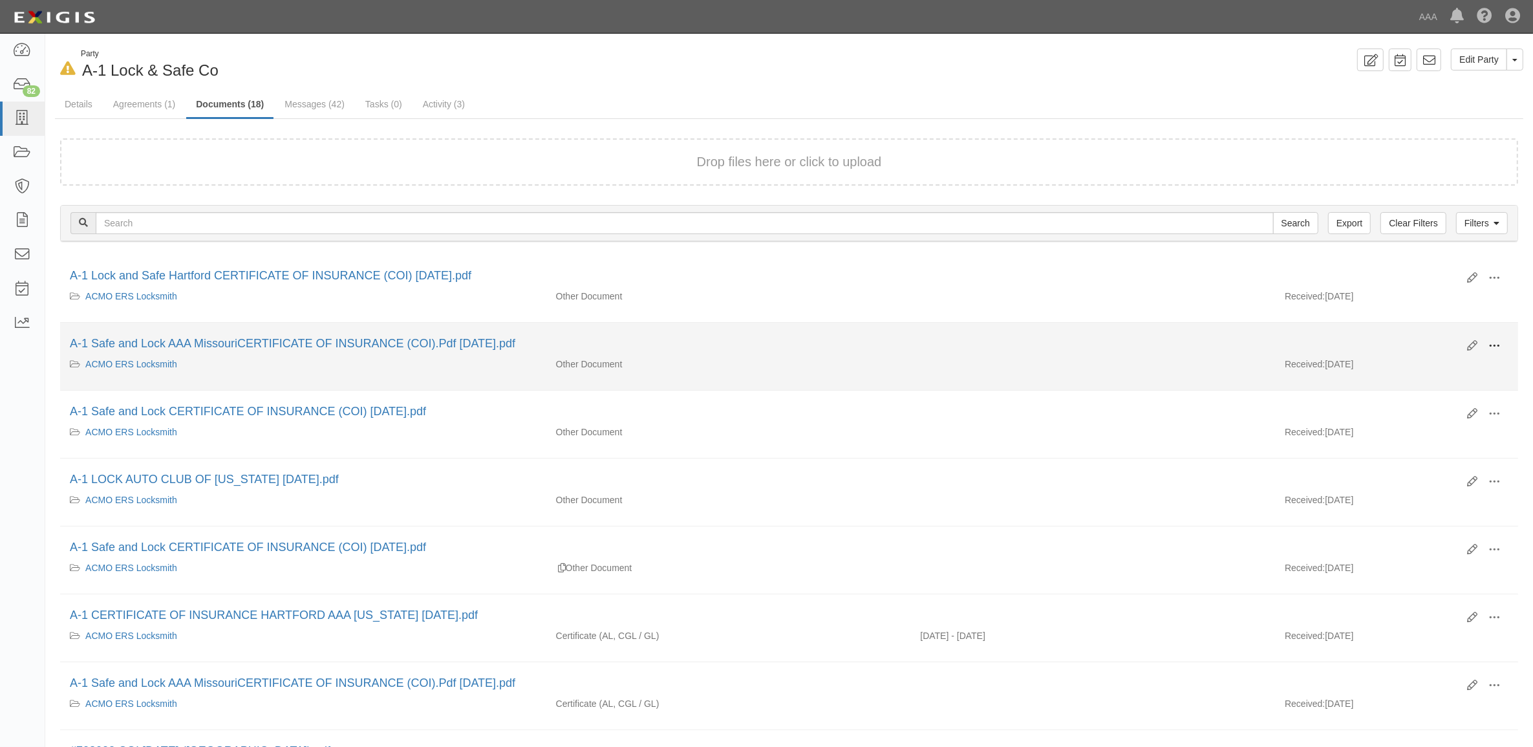
click at [1488, 341] on span at bounding box center [1494, 346] width 12 height 12
click at [1434, 373] on link "View" at bounding box center [1431, 364] width 102 height 23
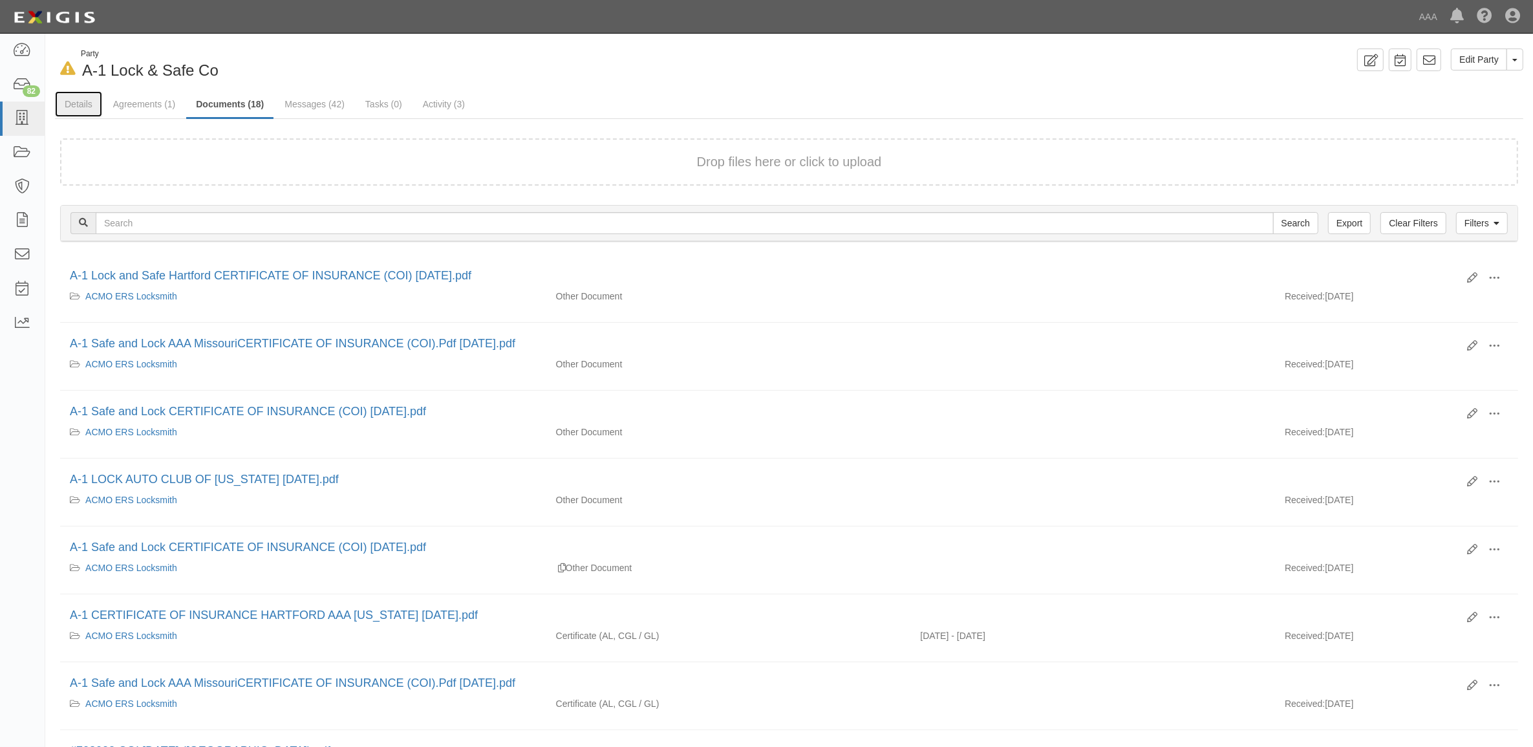
drag, startPoint x: 76, startPoint y: 103, endPoint x: 111, endPoint y: 127, distance: 42.3
click at [73, 103] on link "Details" at bounding box center [78, 104] width 47 height 26
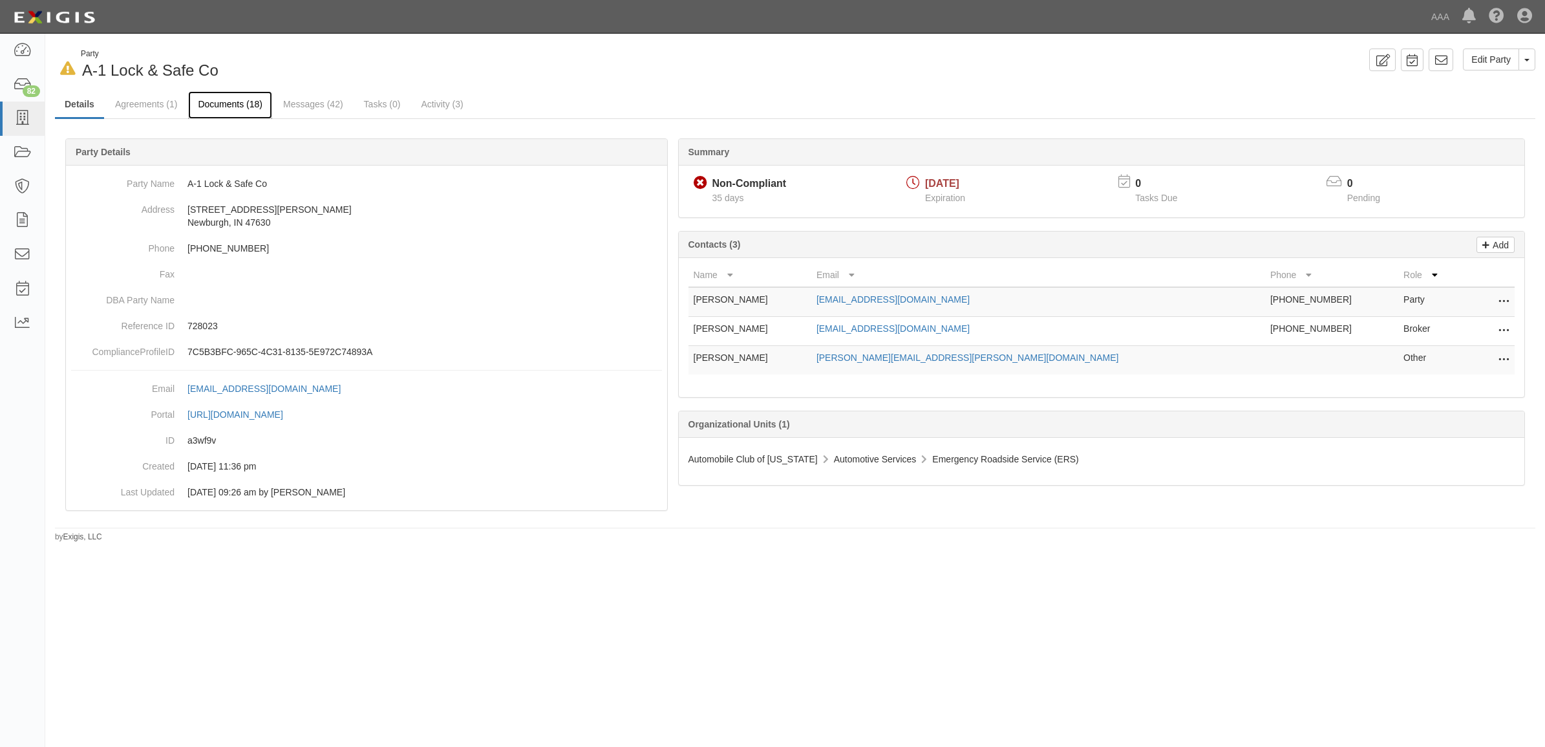
click at [228, 101] on link "Documents (18)" at bounding box center [230, 105] width 84 height 28
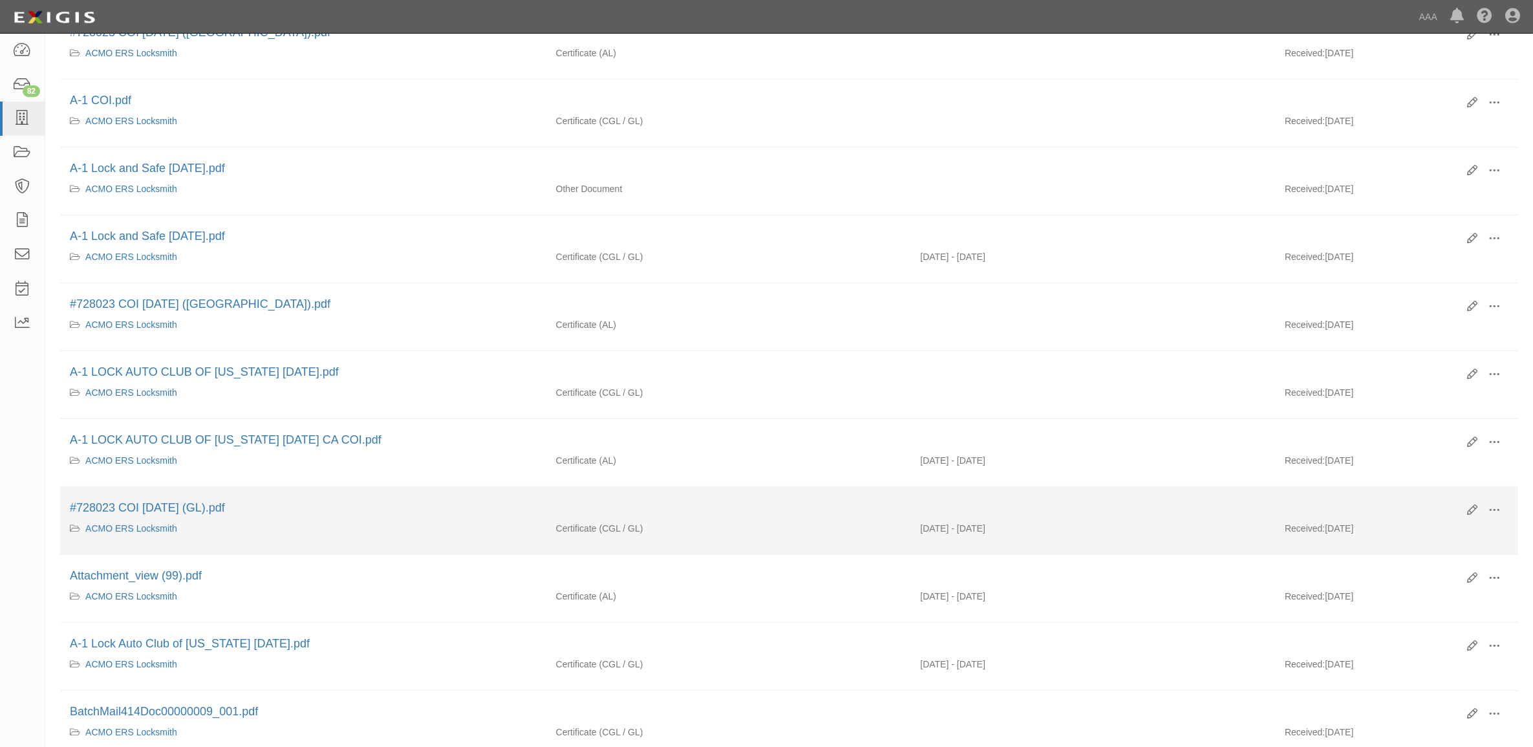
scroll to position [808, 0]
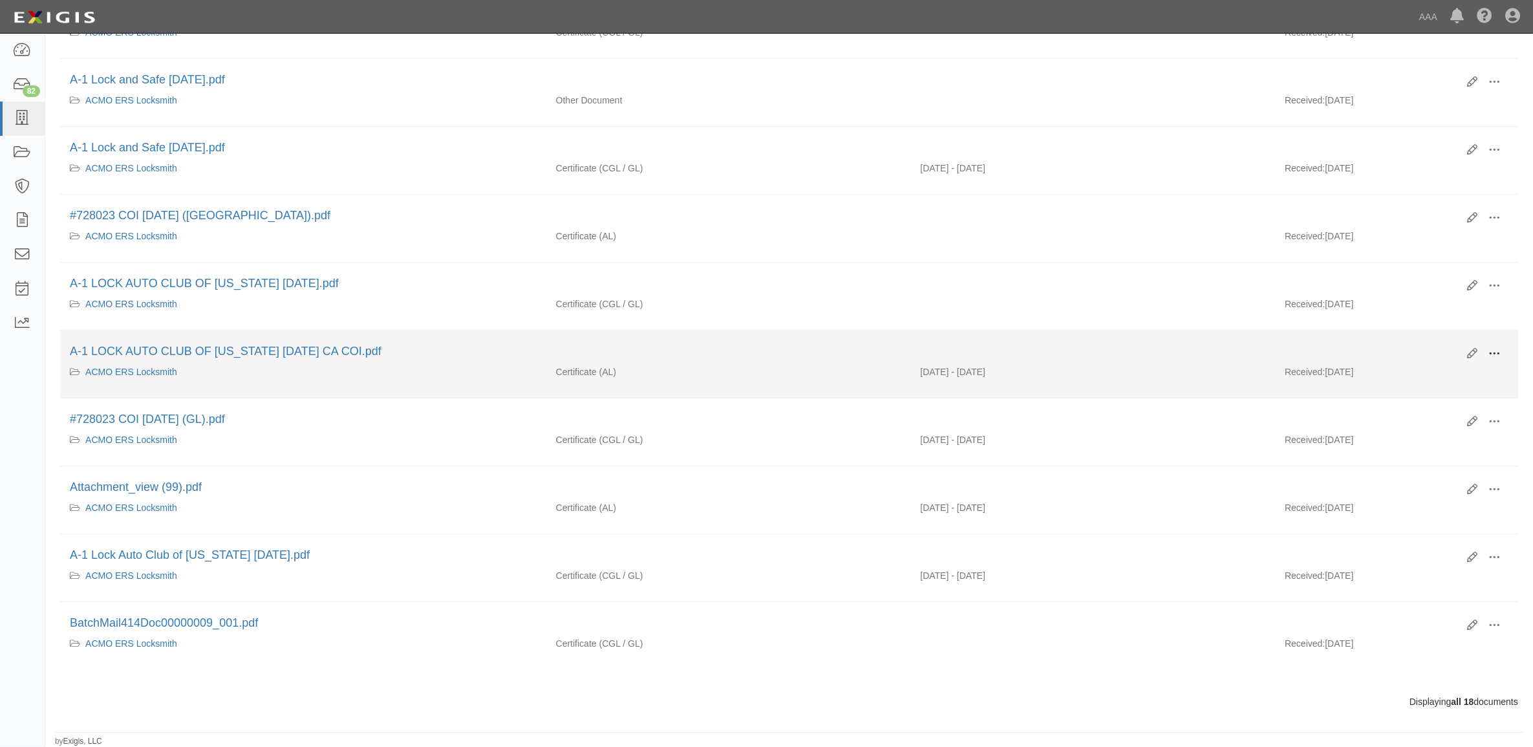
click at [1498, 358] on span at bounding box center [1494, 354] width 12 height 12
click at [1443, 372] on link "View" at bounding box center [1431, 372] width 102 height 23
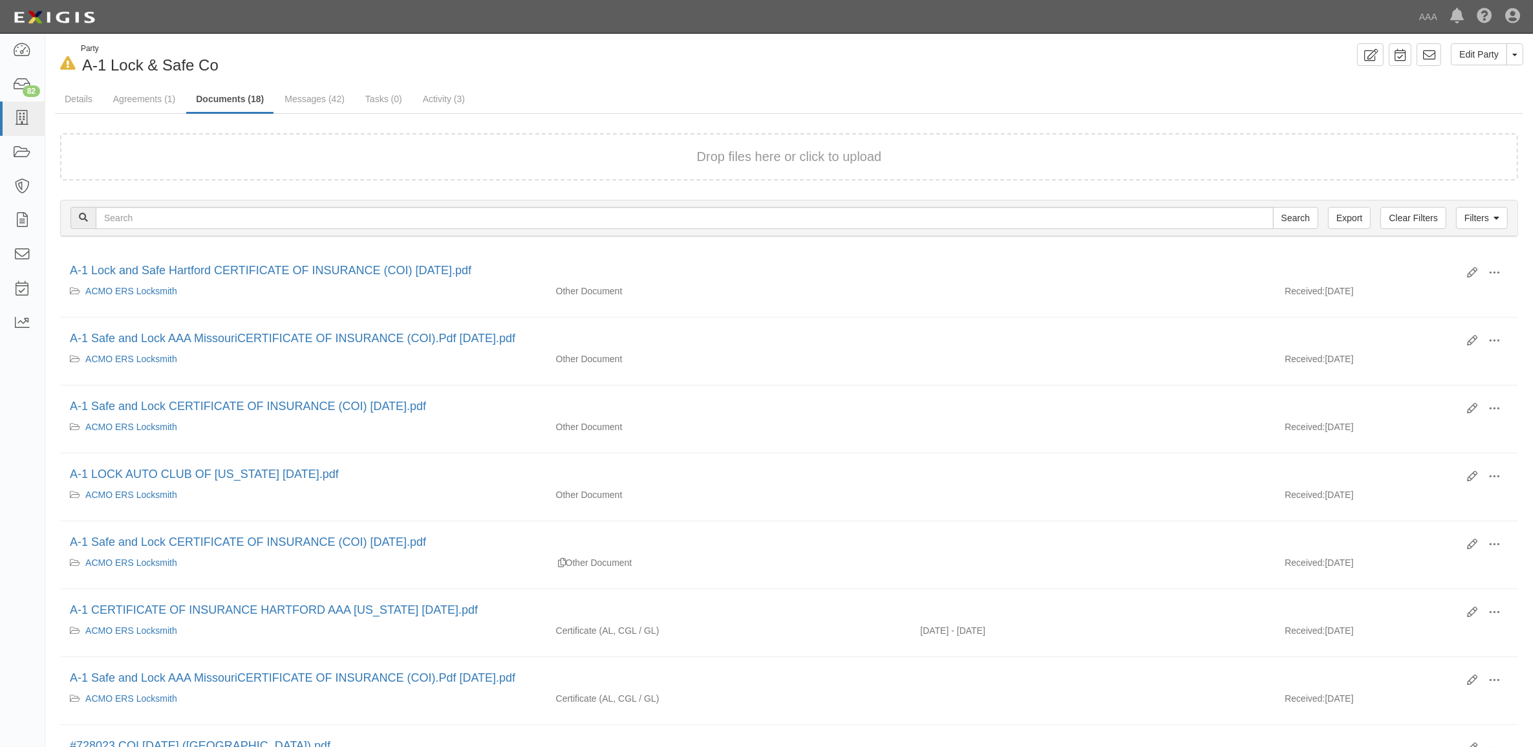
scroll to position [0, 0]
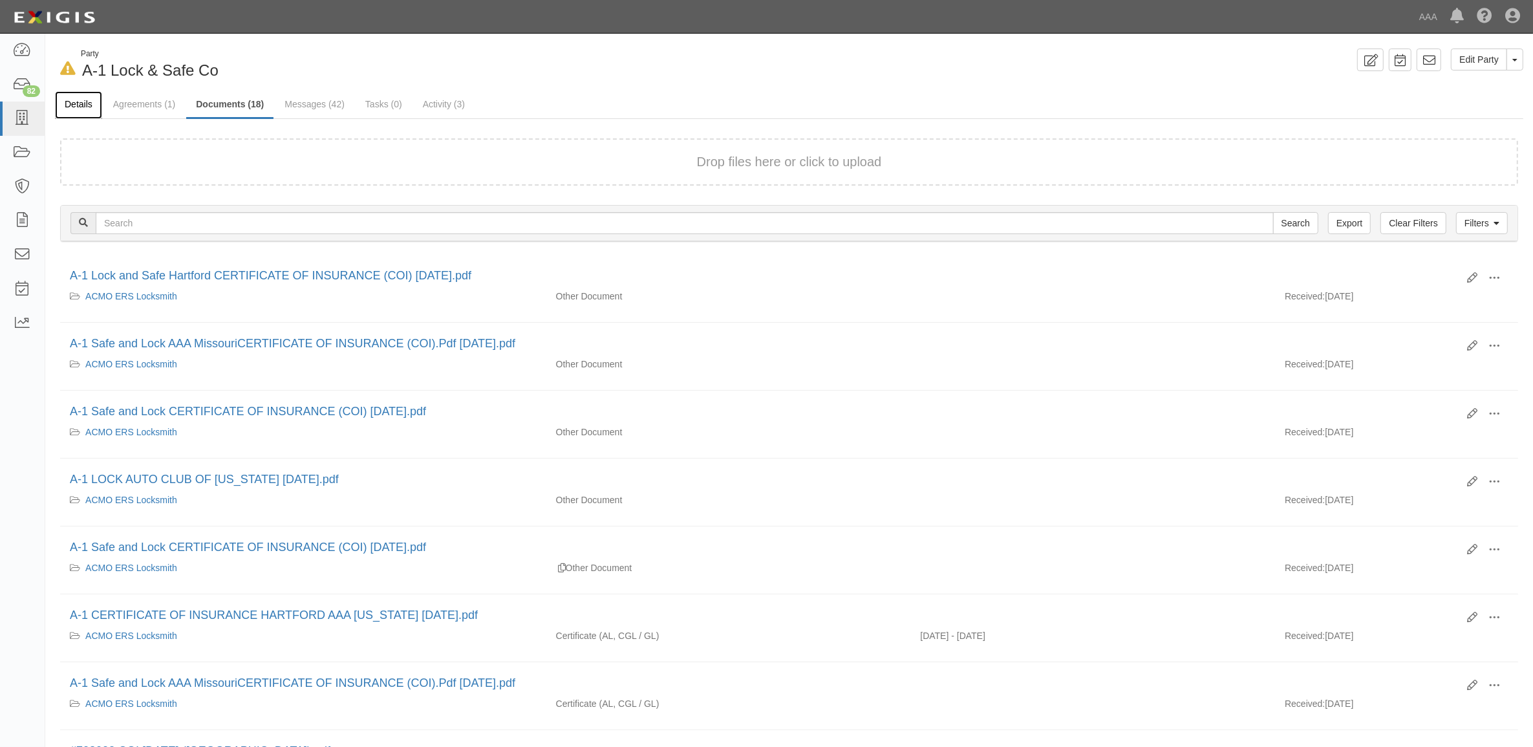
click at [78, 107] on link "Details" at bounding box center [78, 105] width 47 height 28
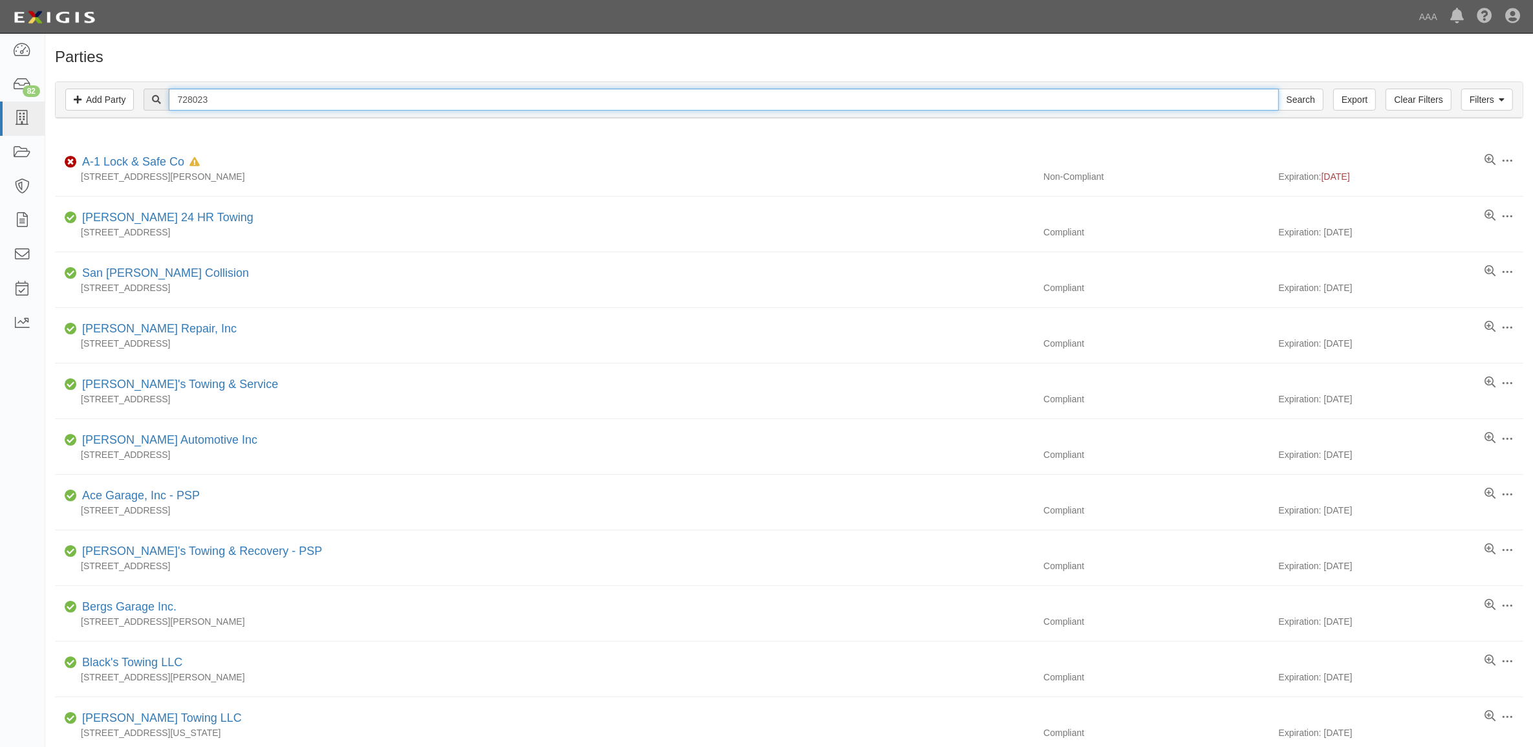
click at [234, 98] on input "728023" at bounding box center [724, 100] width 1110 height 22
paste input "10126 & 20625"
click at [279, 97] on input "72802310126 & 20625" at bounding box center [724, 100] width 1110 height 22
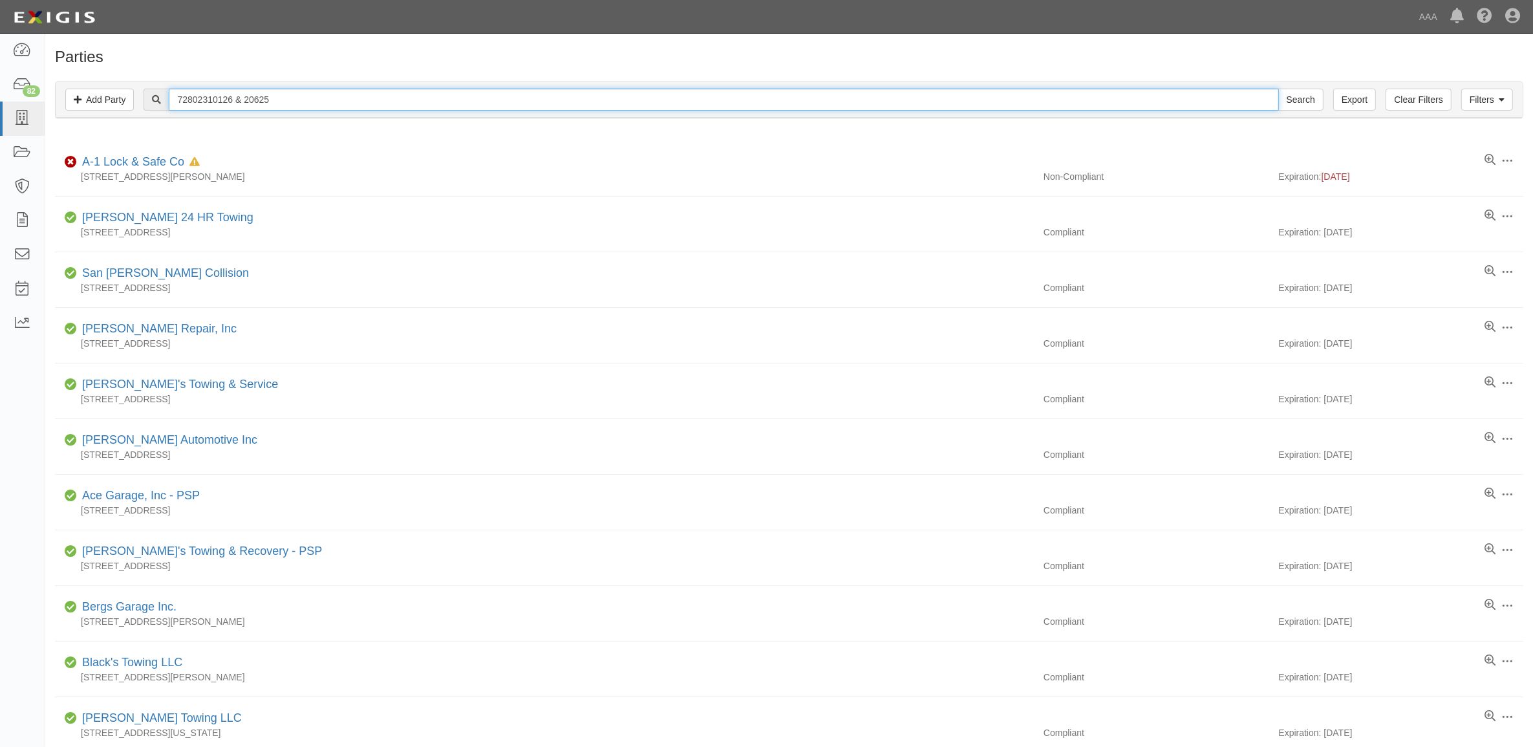
click at [279, 97] on input "72802310126 & 20625" at bounding box center [724, 100] width 1110 height 22
paste input "text"
type input "10126 & 20625"
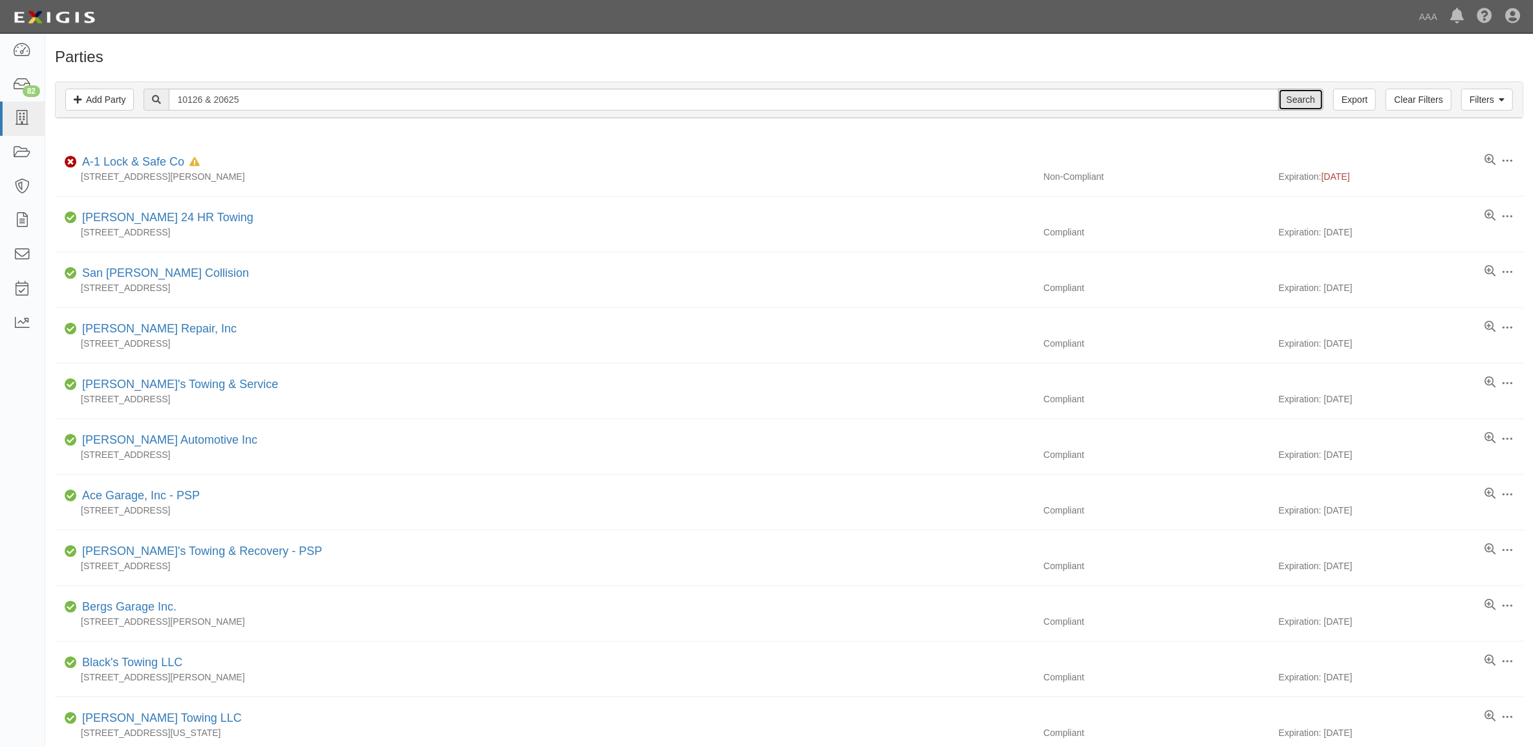
click at [1311, 105] on input "Search" at bounding box center [1300, 100] width 45 height 22
click at [1305, 102] on input "Search" at bounding box center [1300, 100] width 45 height 22
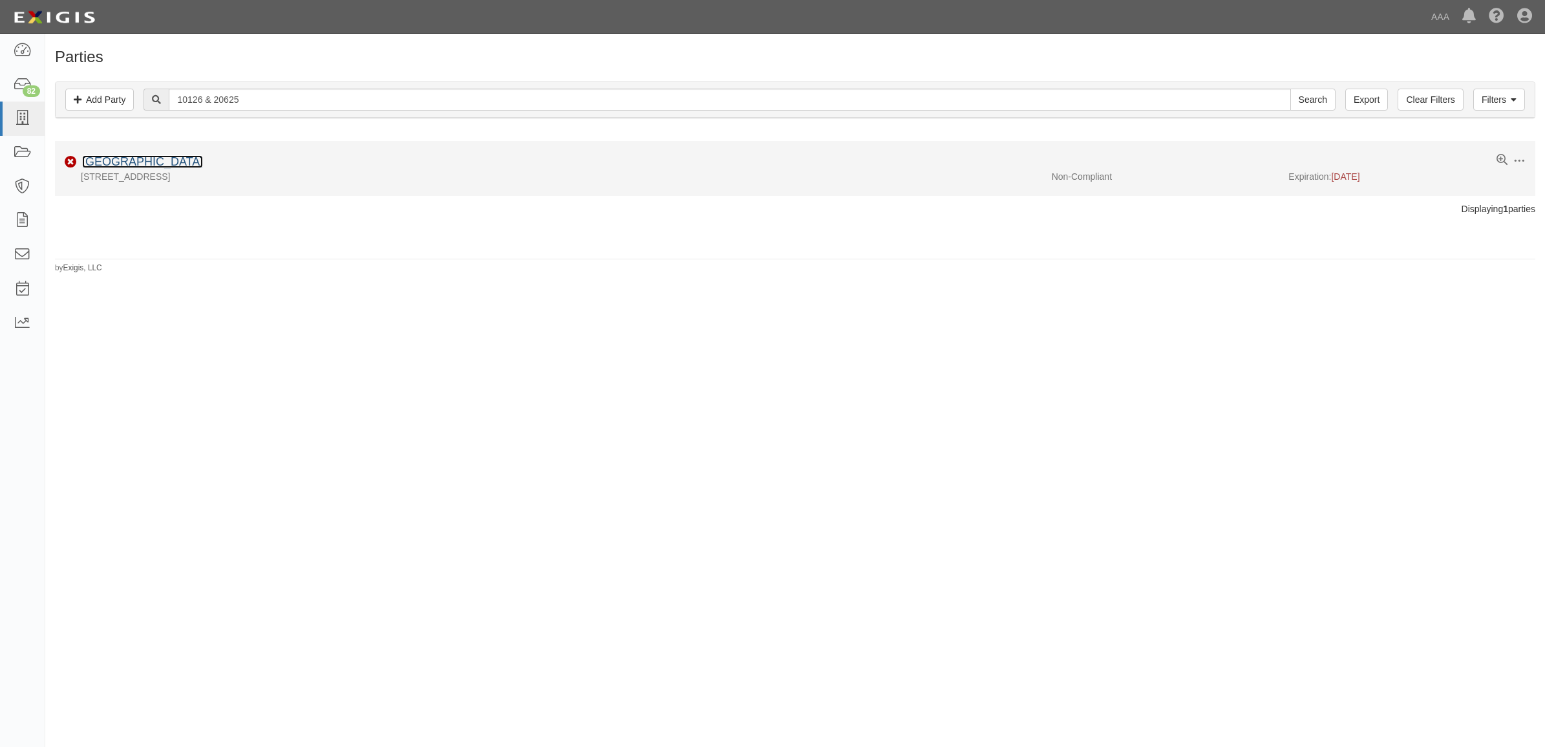
click at [141, 166] on link "Arlington Auto Center" at bounding box center [142, 161] width 121 height 13
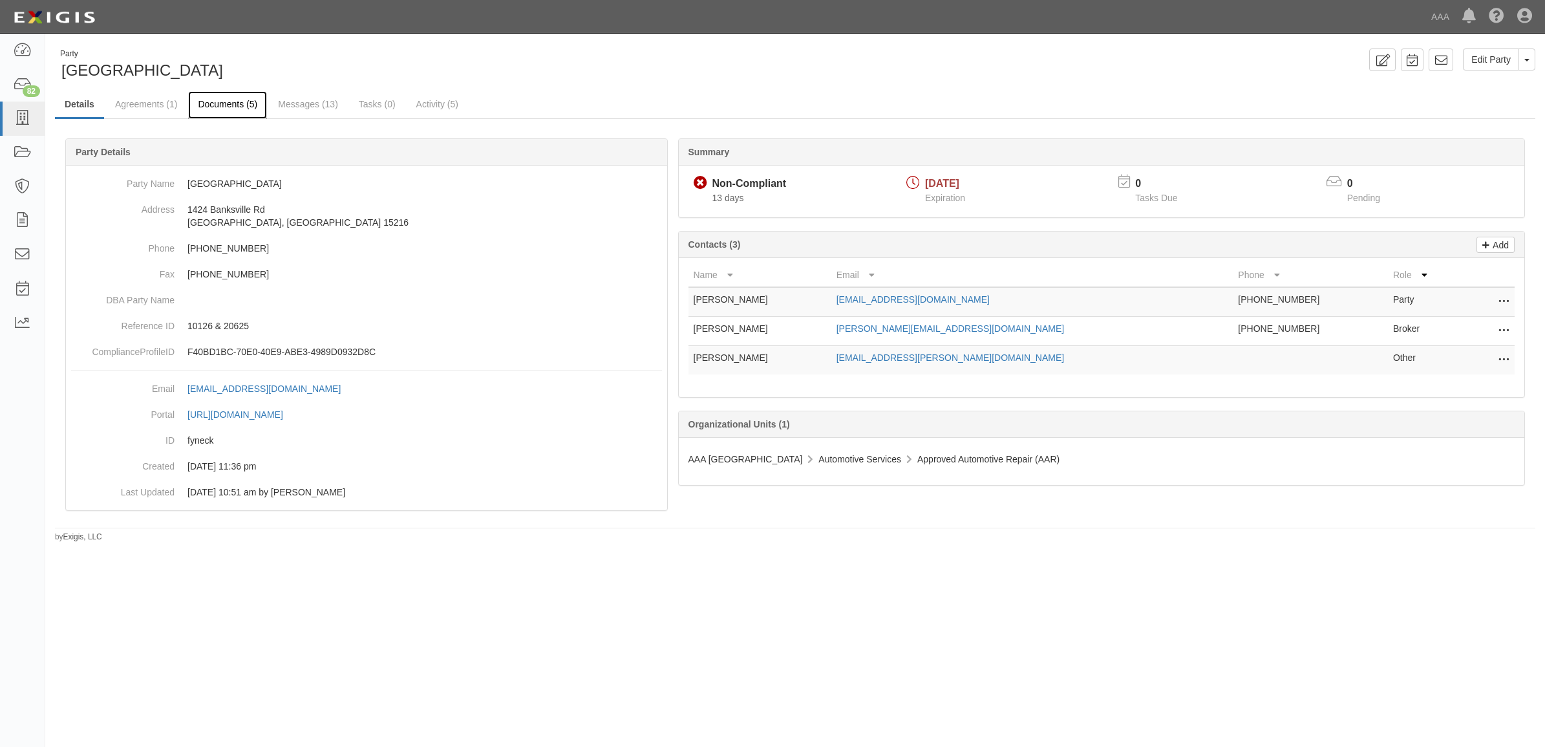
click at [224, 101] on link "Documents (5)" at bounding box center [227, 105] width 79 height 28
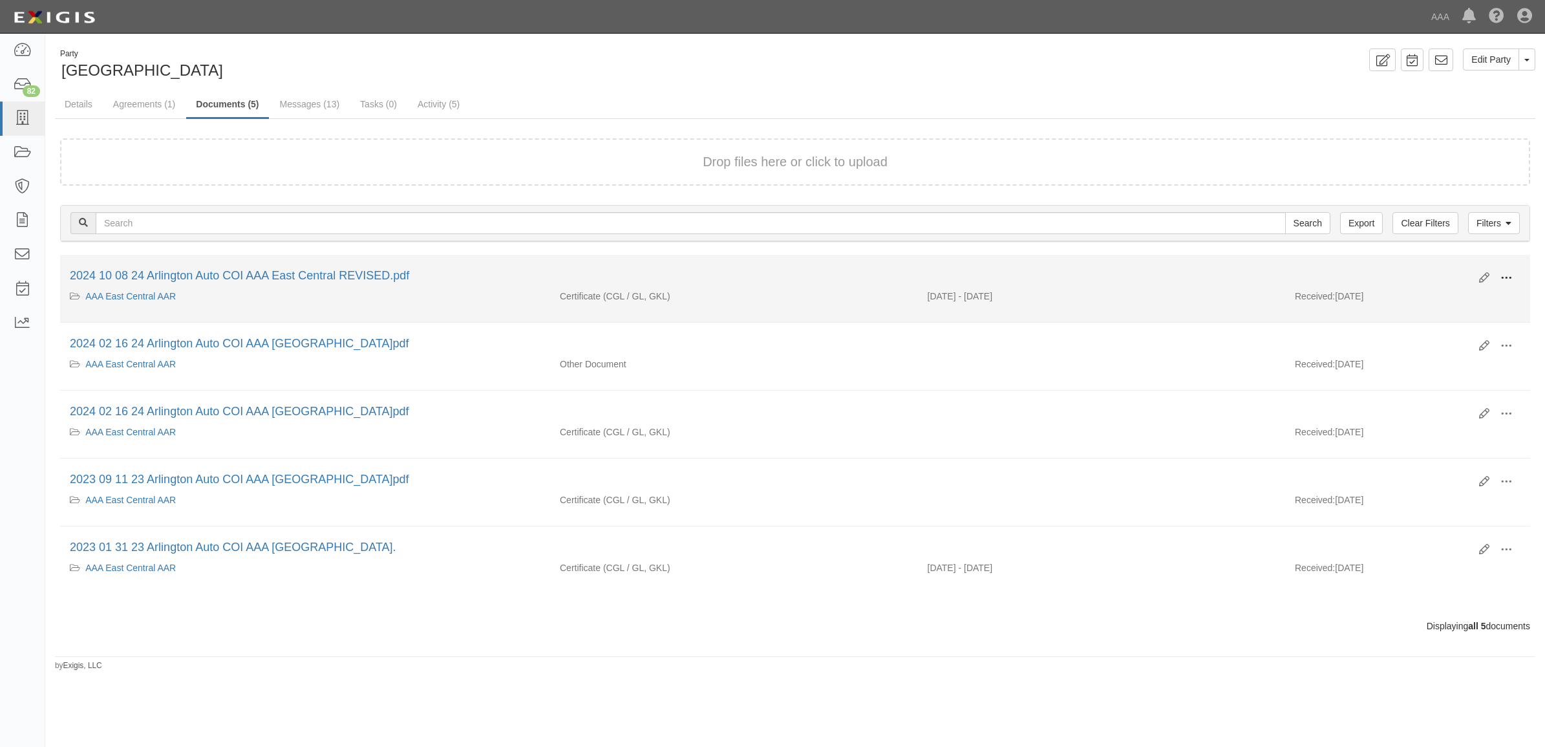
click at [1501, 272] on span at bounding box center [1507, 278] width 12 height 12
click at [1475, 297] on link "View" at bounding box center [1444, 296] width 102 height 23
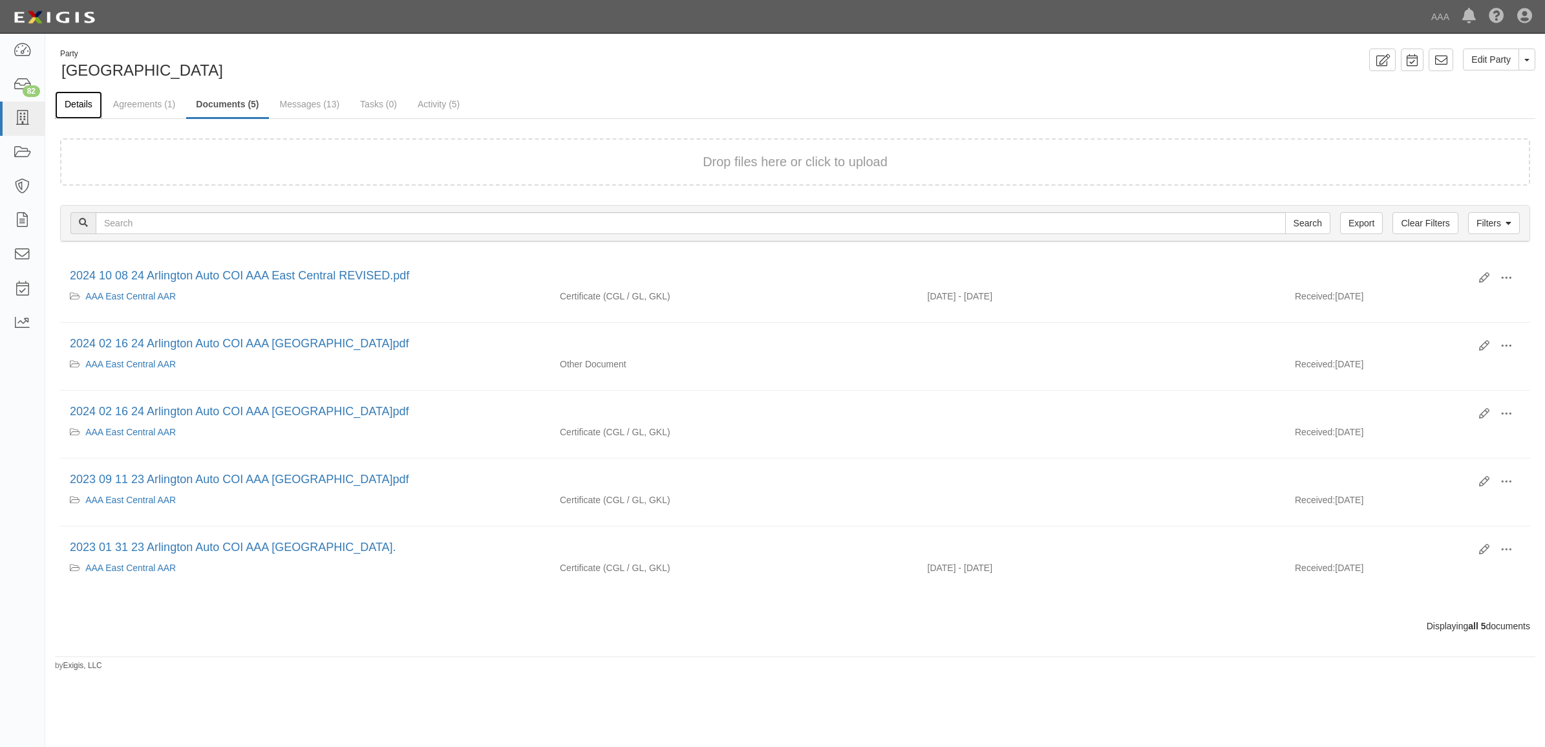
click at [89, 105] on link "Details" at bounding box center [78, 105] width 47 height 28
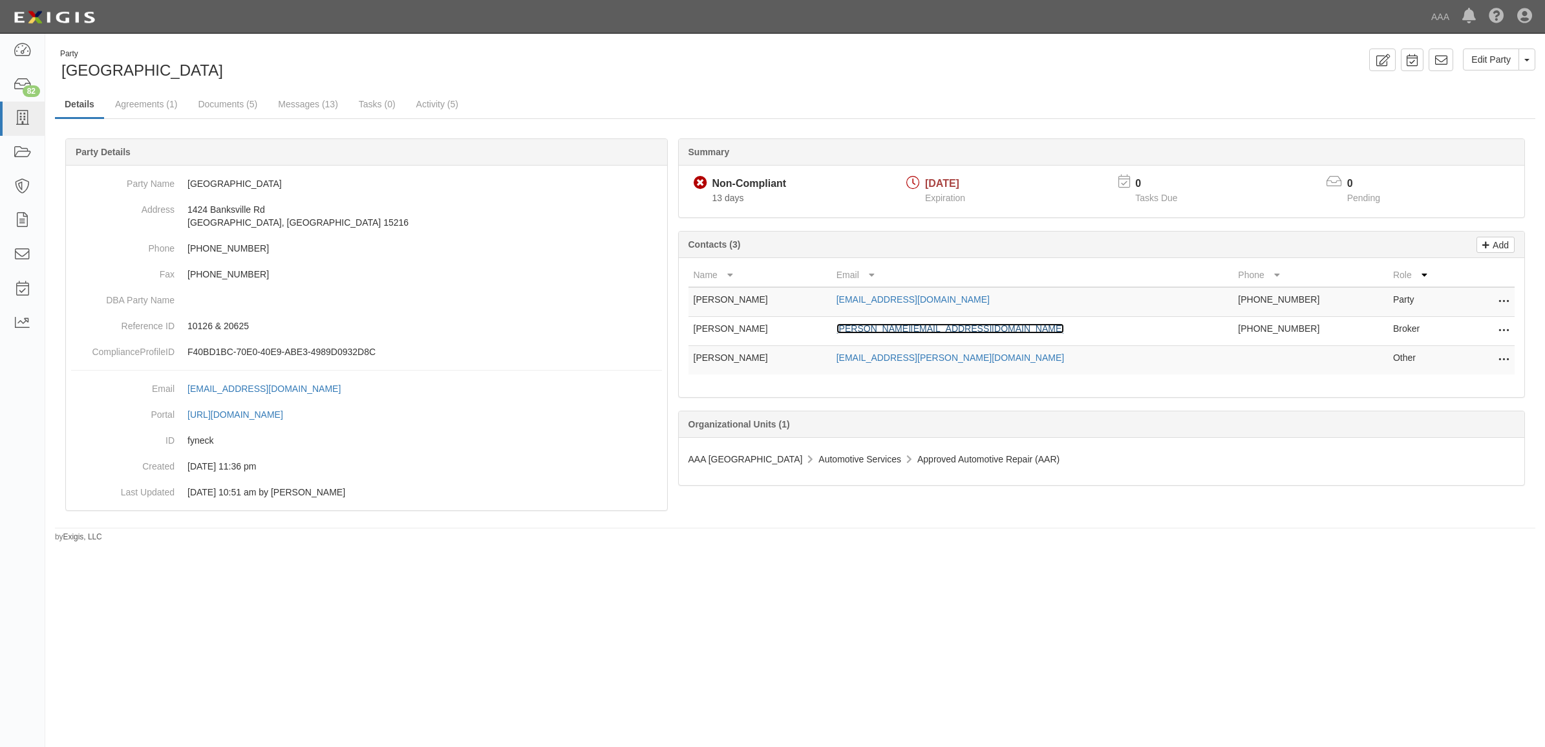
click at [921, 328] on link "[PERSON_NAME][EMAIL_ADDRESS][DOMAIN_NAME]" at bounding box center [951, 328] width 228 height 10
click at [248, 98] on link "Documents (5)" at bounding box center [227, 105] width 79 height 28
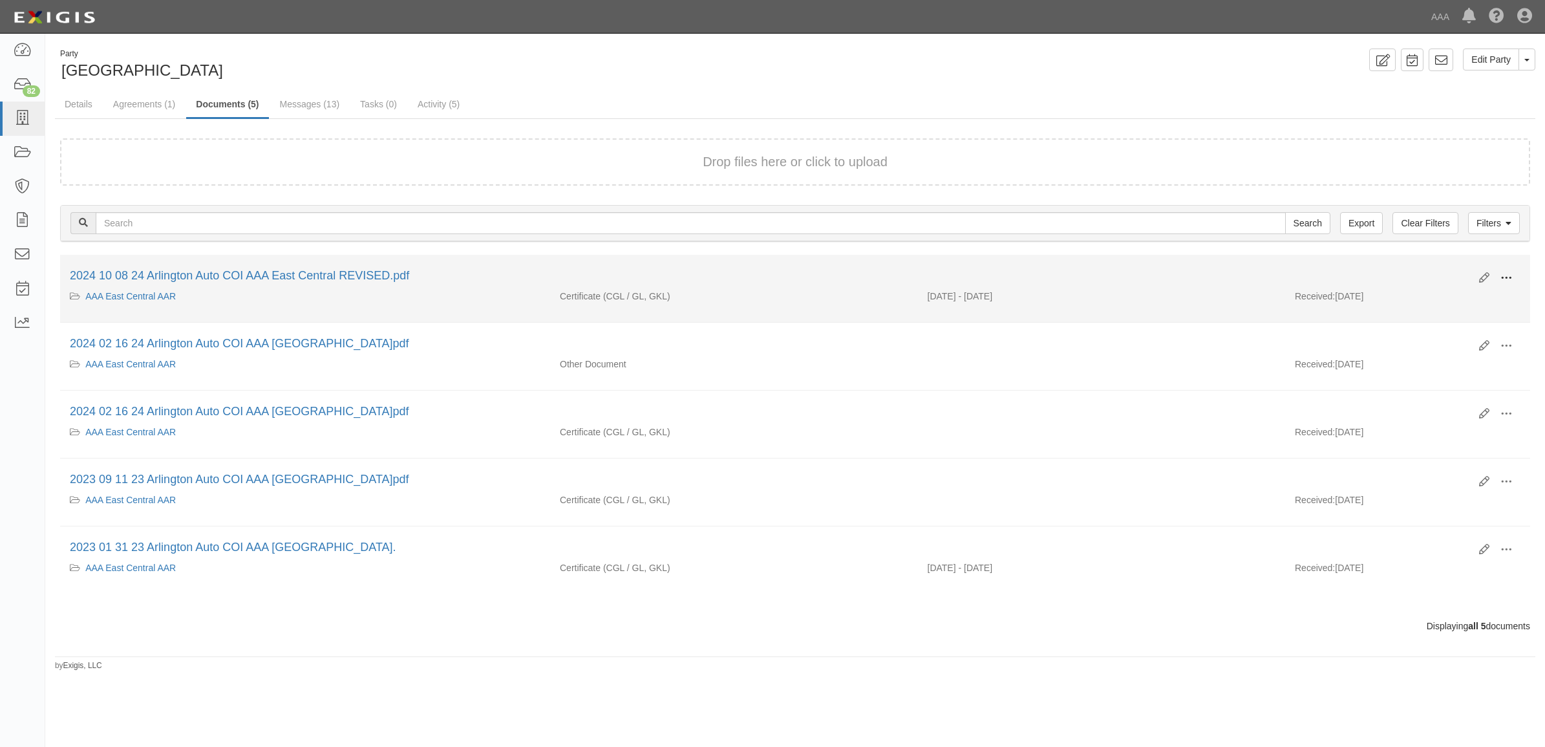
click at [1507, 275] on span at bounding box center [1507, 278] width 12 height 12
click at [1465, 319] on link "View details" at bounding box center [1444, 320] width 102 height 23
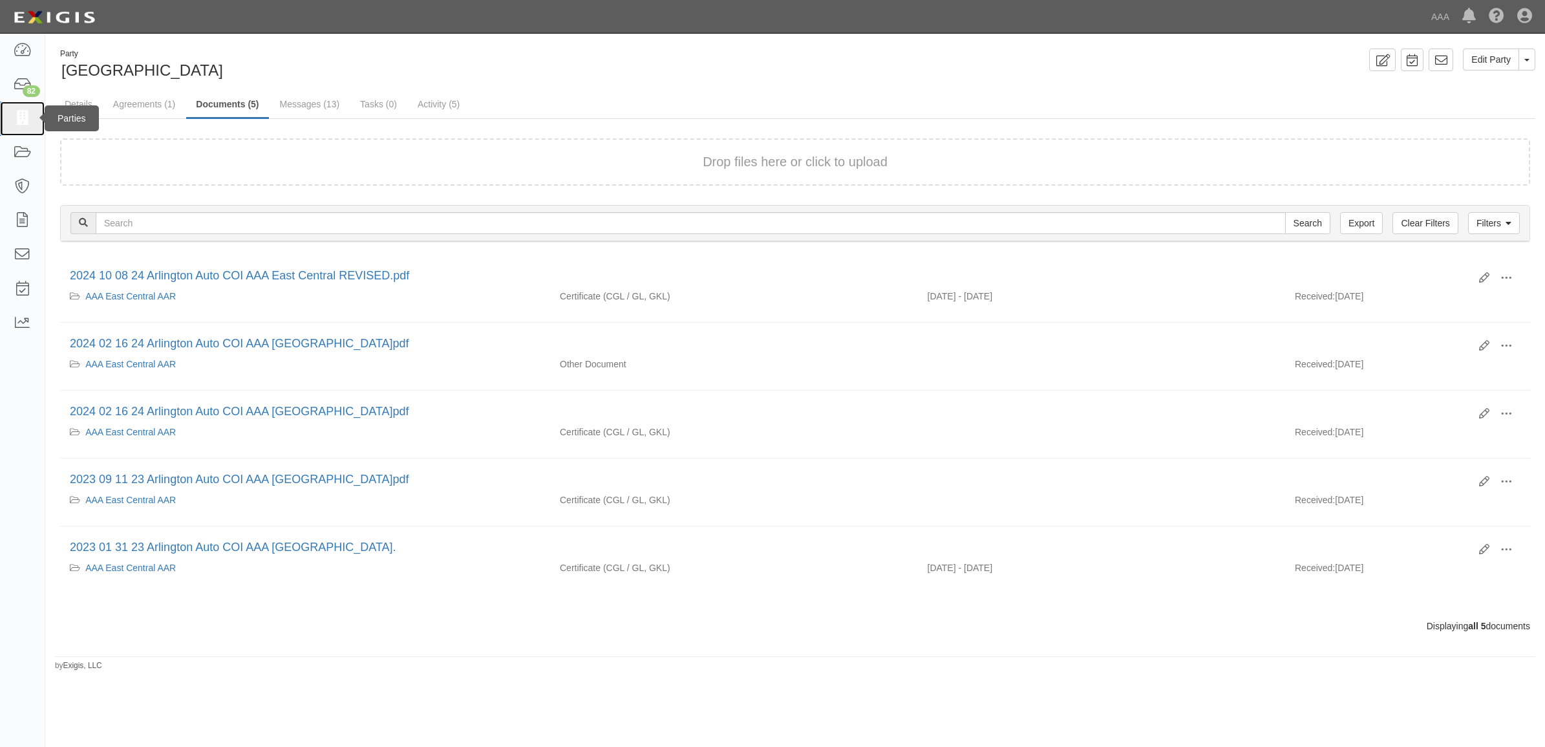
click at [15, 125] on icon at bounding box center [22, 118] width 18 height 15
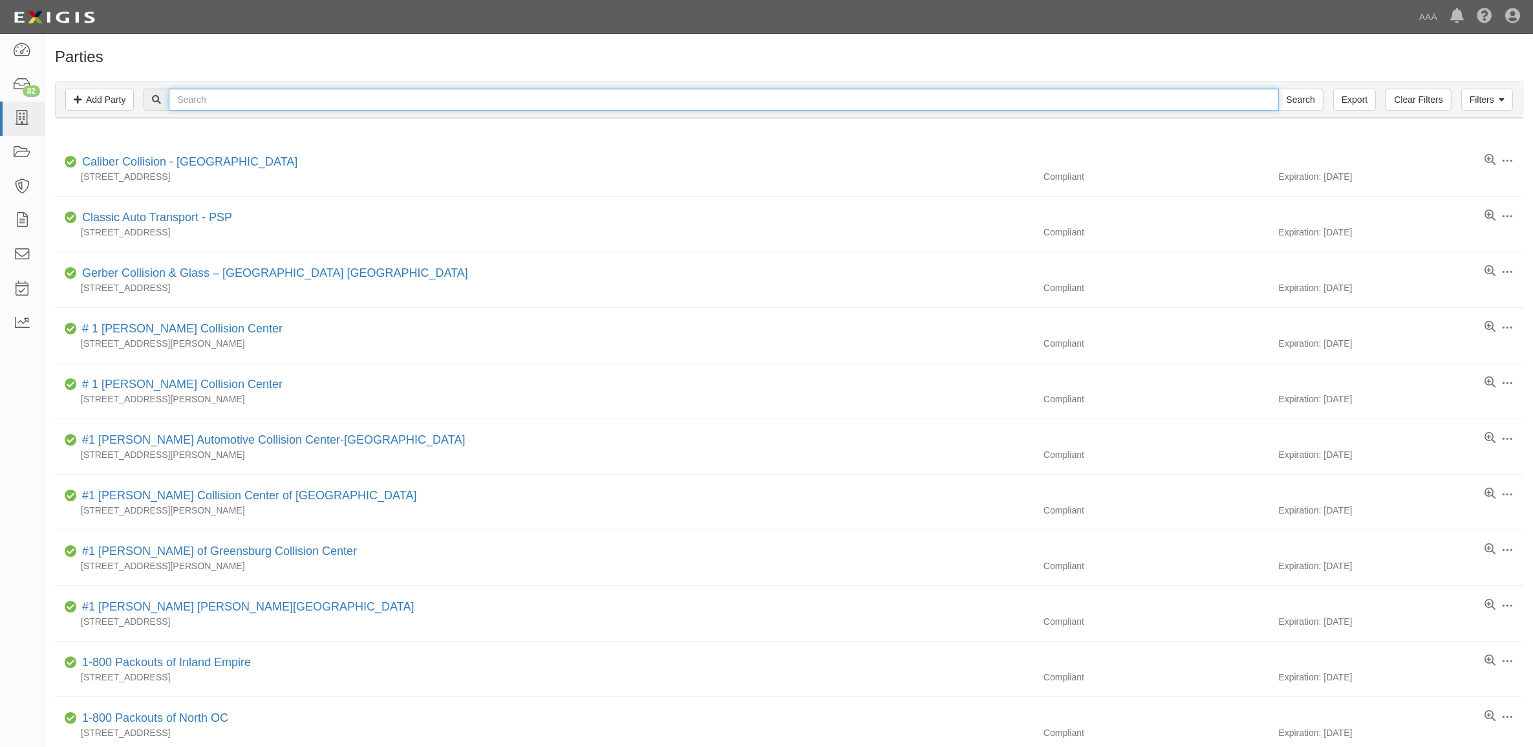
click at [197, 98] on input "text" at bounding box center [724, 100] width 1110 height 22
paste input "10316"
type input "10316"
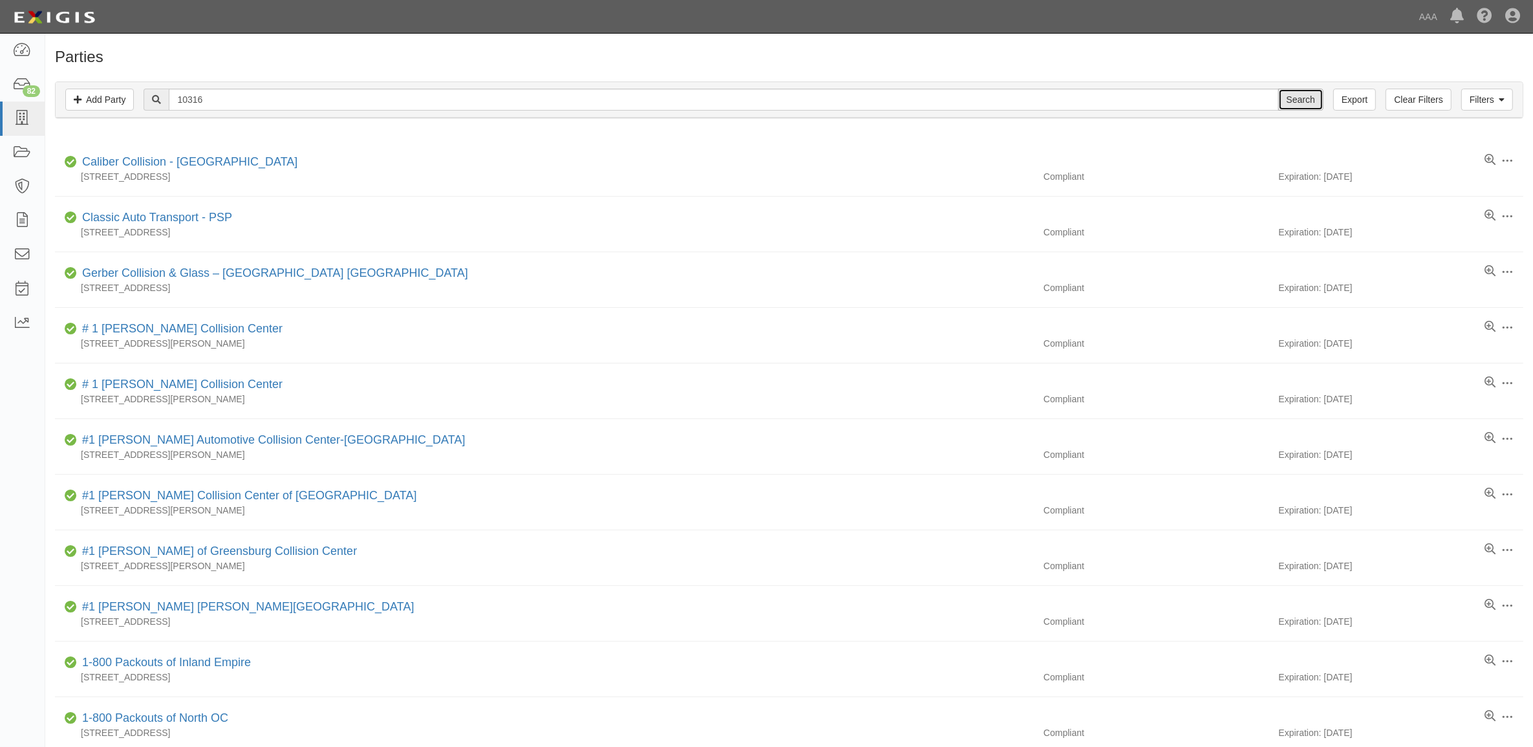
click at [1305, 98] on input "Search" at bounding box center [1300, 100] width 45 height 22
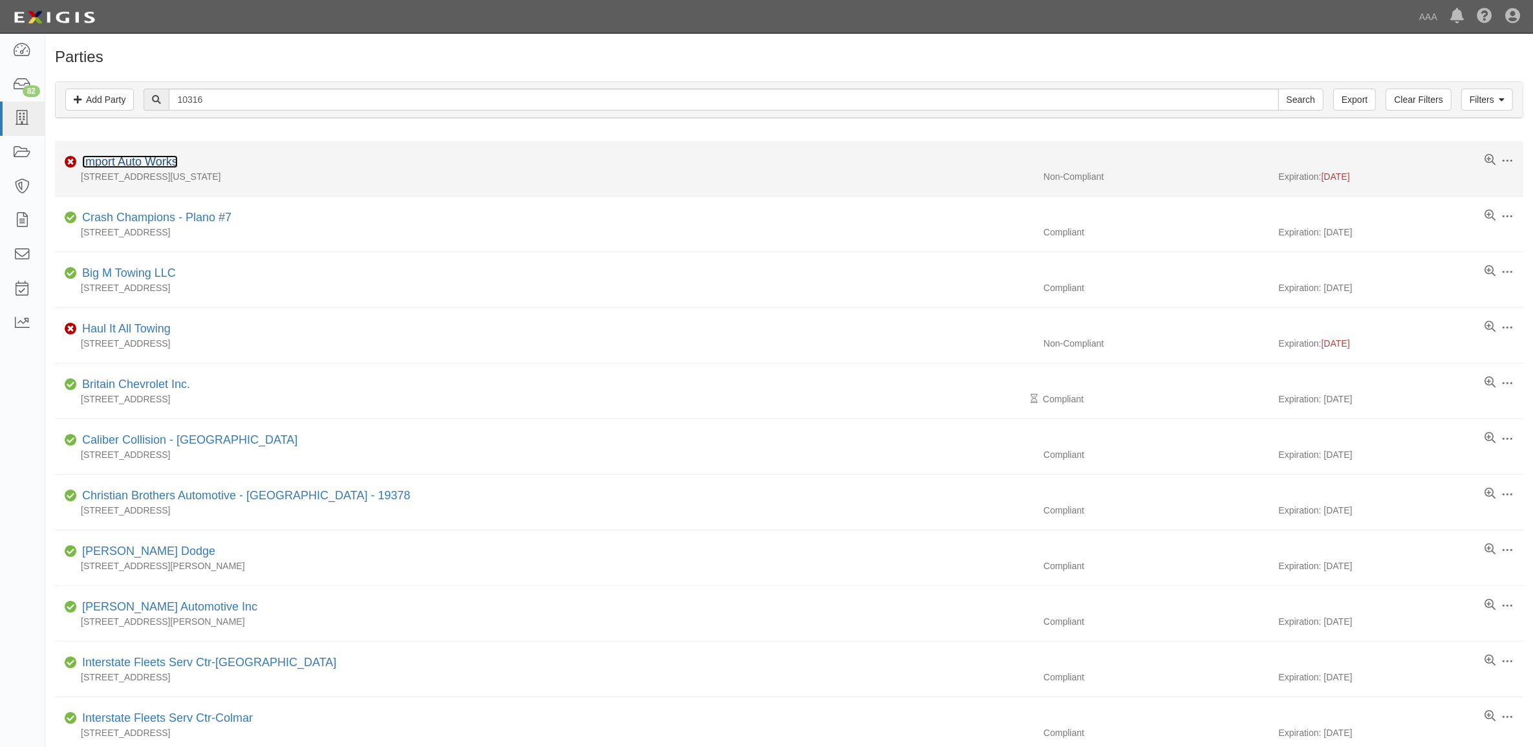
click at [157, 162] on link "Import Auto Works" at bounding box center [130, 161] width 96 height 13
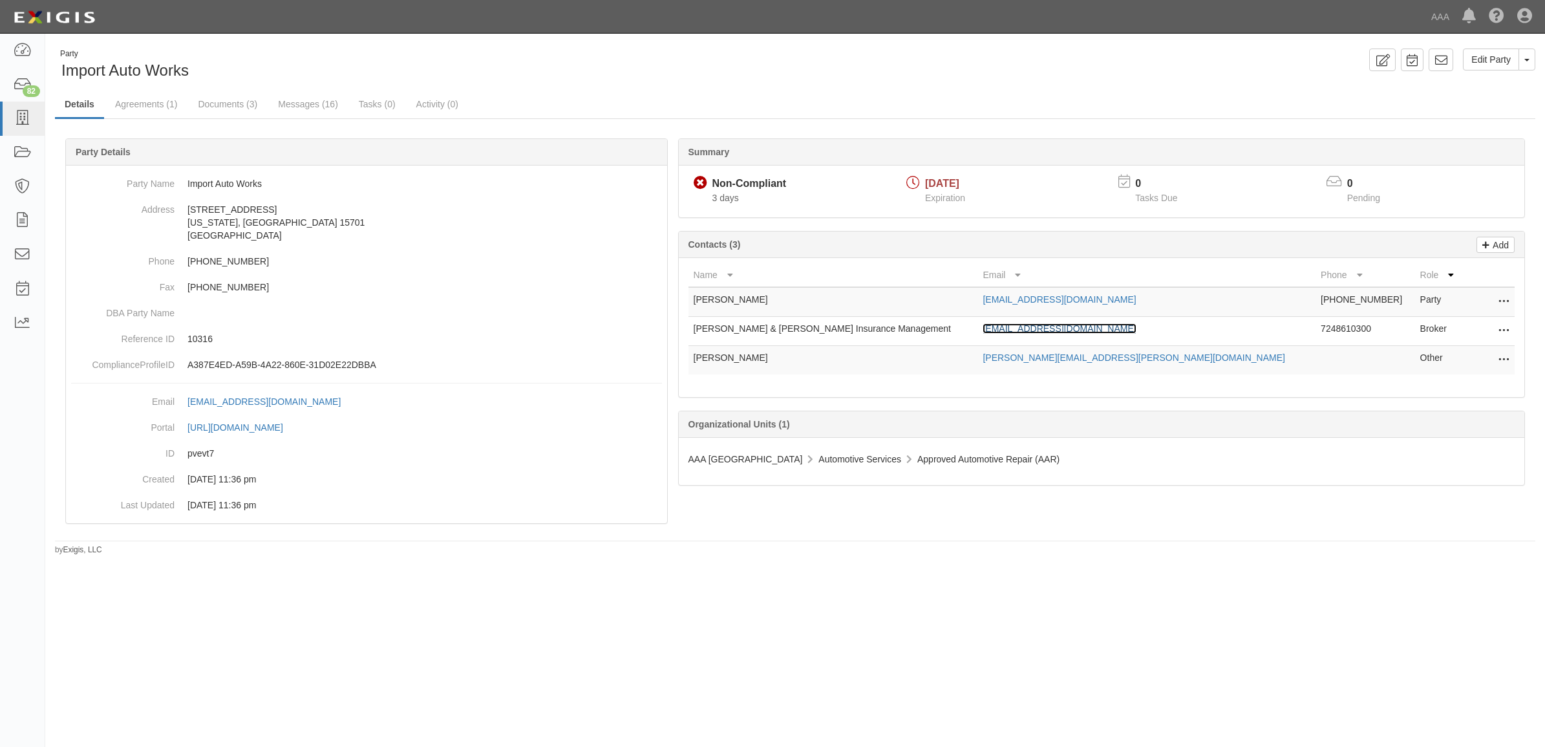
click at [1017, 325] on link "info@ruppfiore.com" at bounding box center [1059, 328] width 153 height 10
drag, startPoint x: 224, startPoint y: 113, endPoint x: 407, endPoint y: 118, distance: 183.7
click at [224, 113] on link "Documents (3)" at bounding box center [227, 104] width 79 height 26
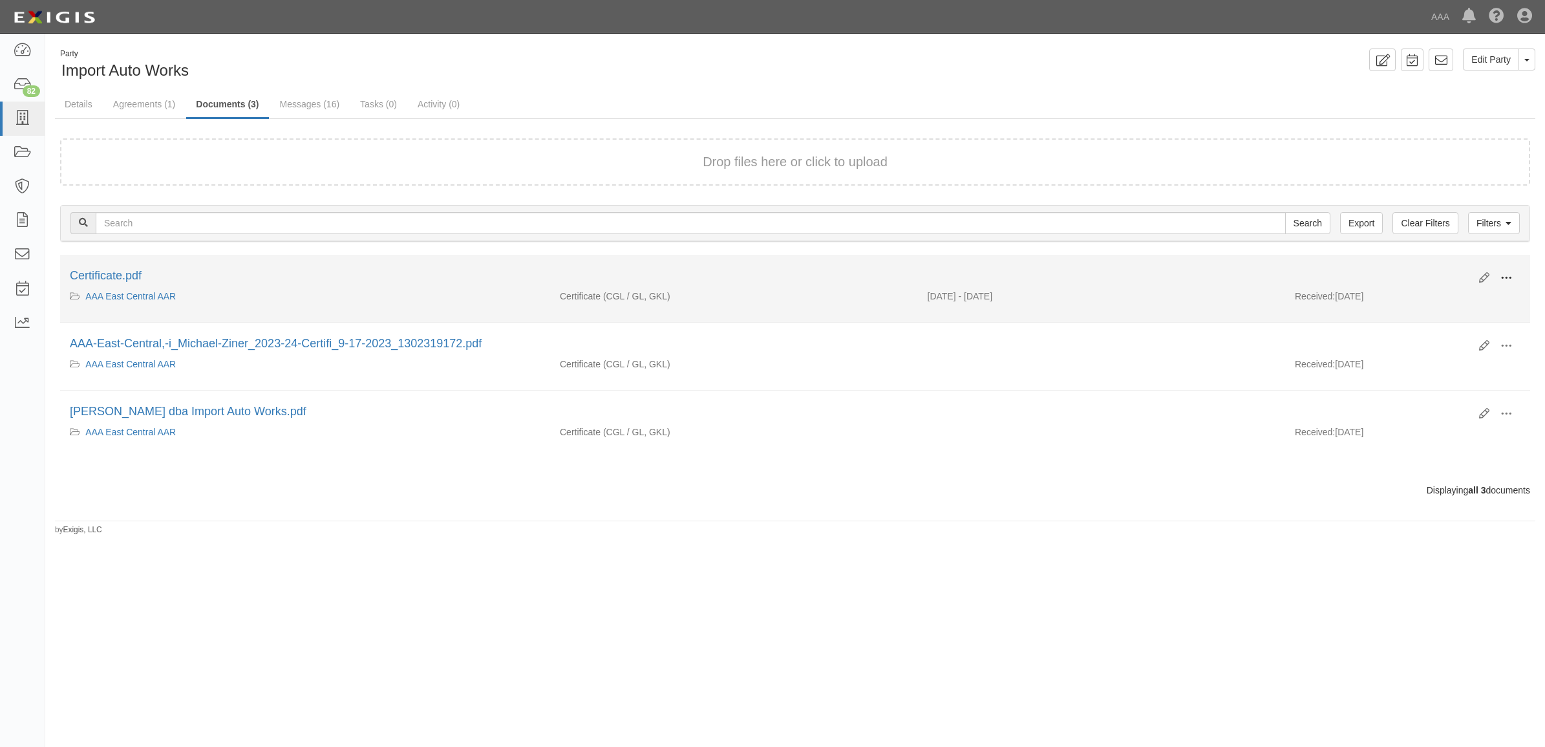
click at [1511, 277] on span at bounding box center [1507, 278] width 12 height 12
click at [1460, 289] on link "View" at bounding box center [1444, 296] width 102 height 23
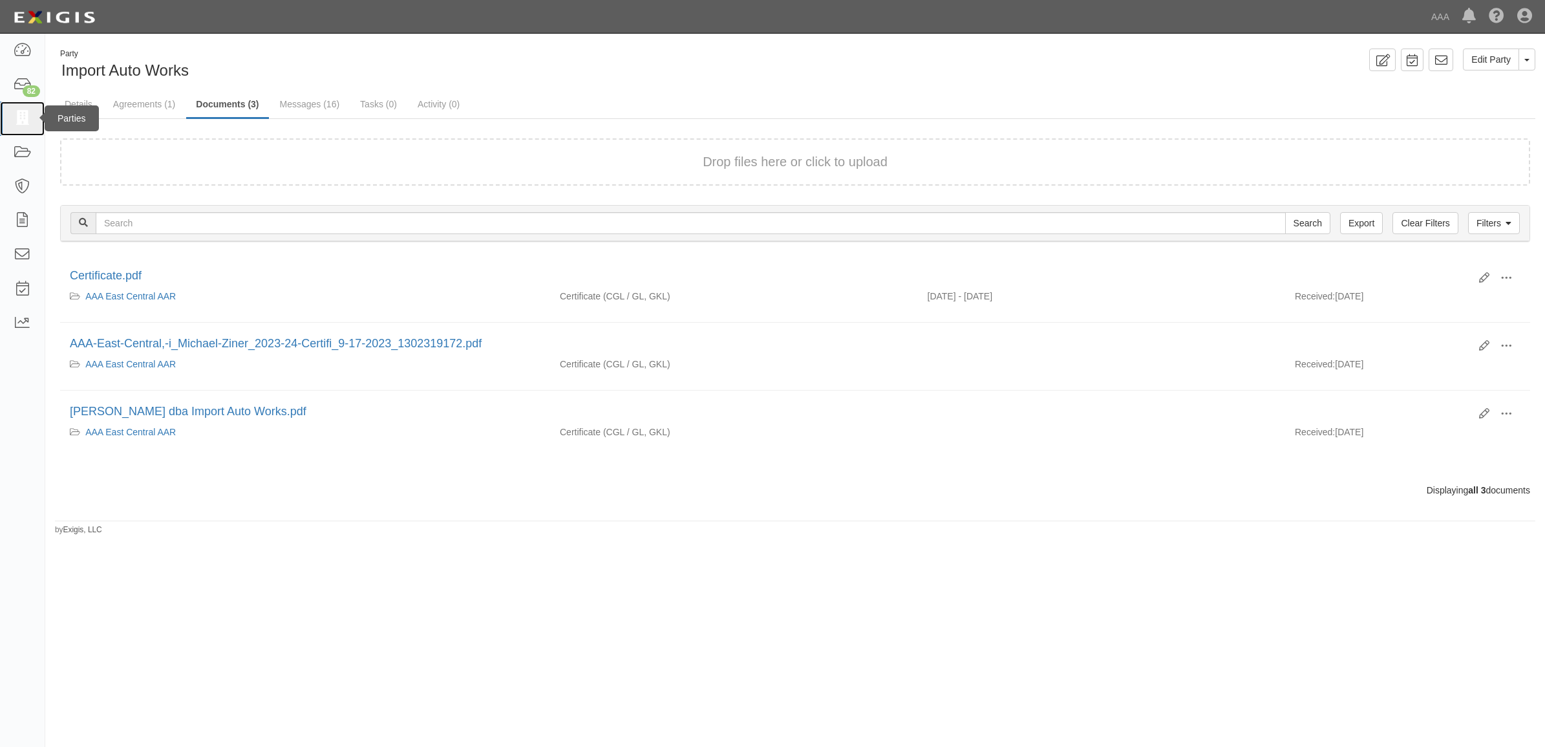
click at [28, 124] on icon at bounding box center [22, 118] width 18 height 15
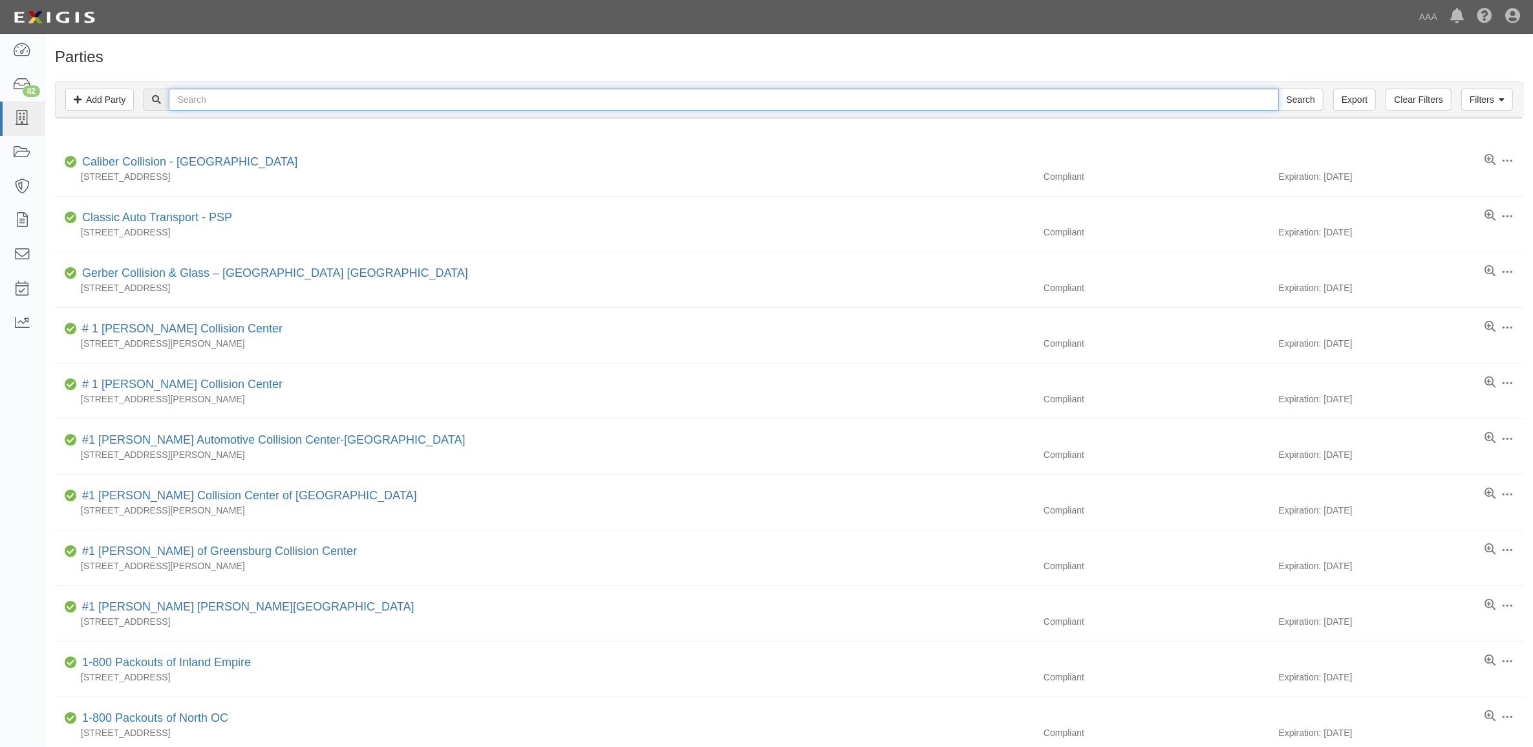
click at [335, 98] on input "text" at bounding box center [724, 100] width 1110 height 22
paste input "10479"
type input "10479"
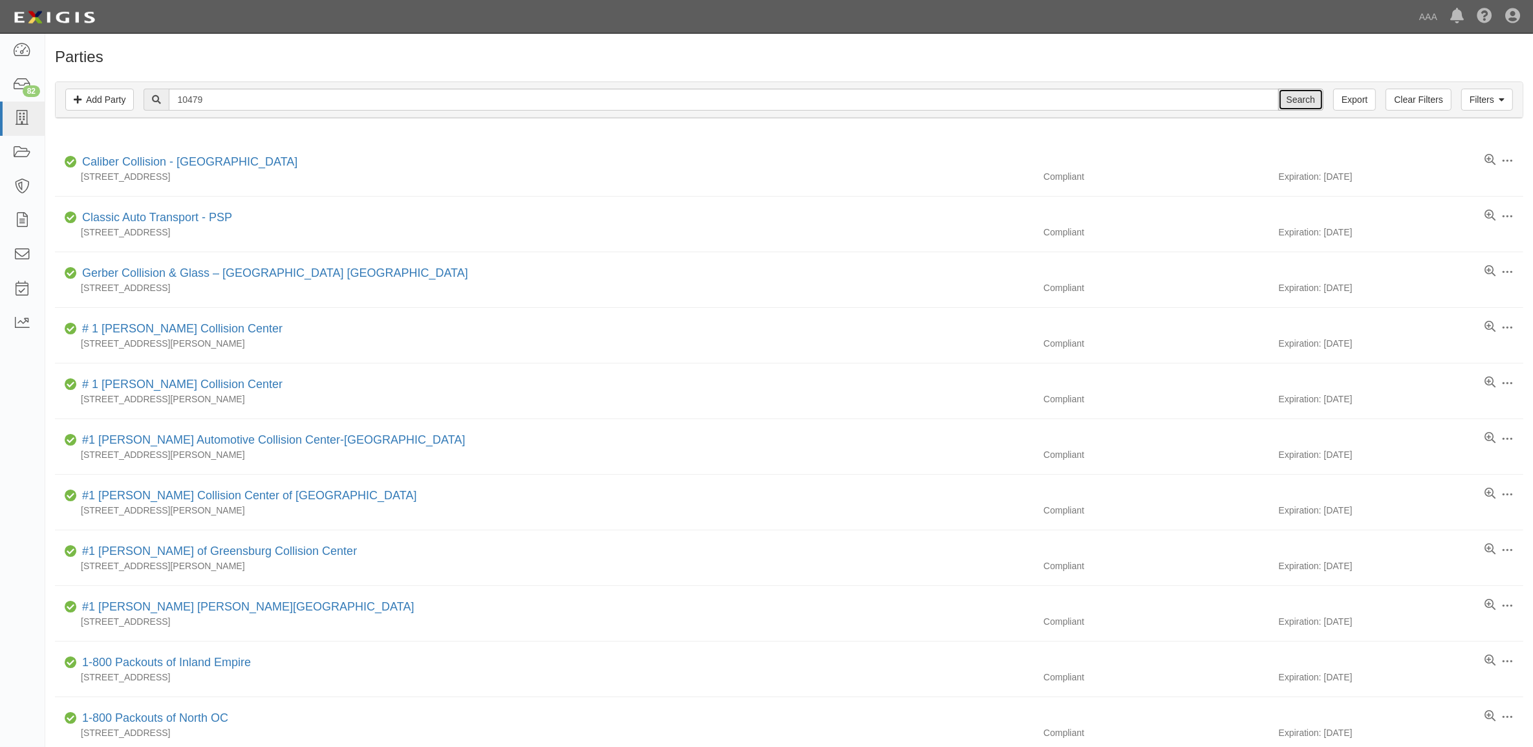
click at [1287, 97] on input "Search" at bounding box center [1300, 100] width 45 height 22
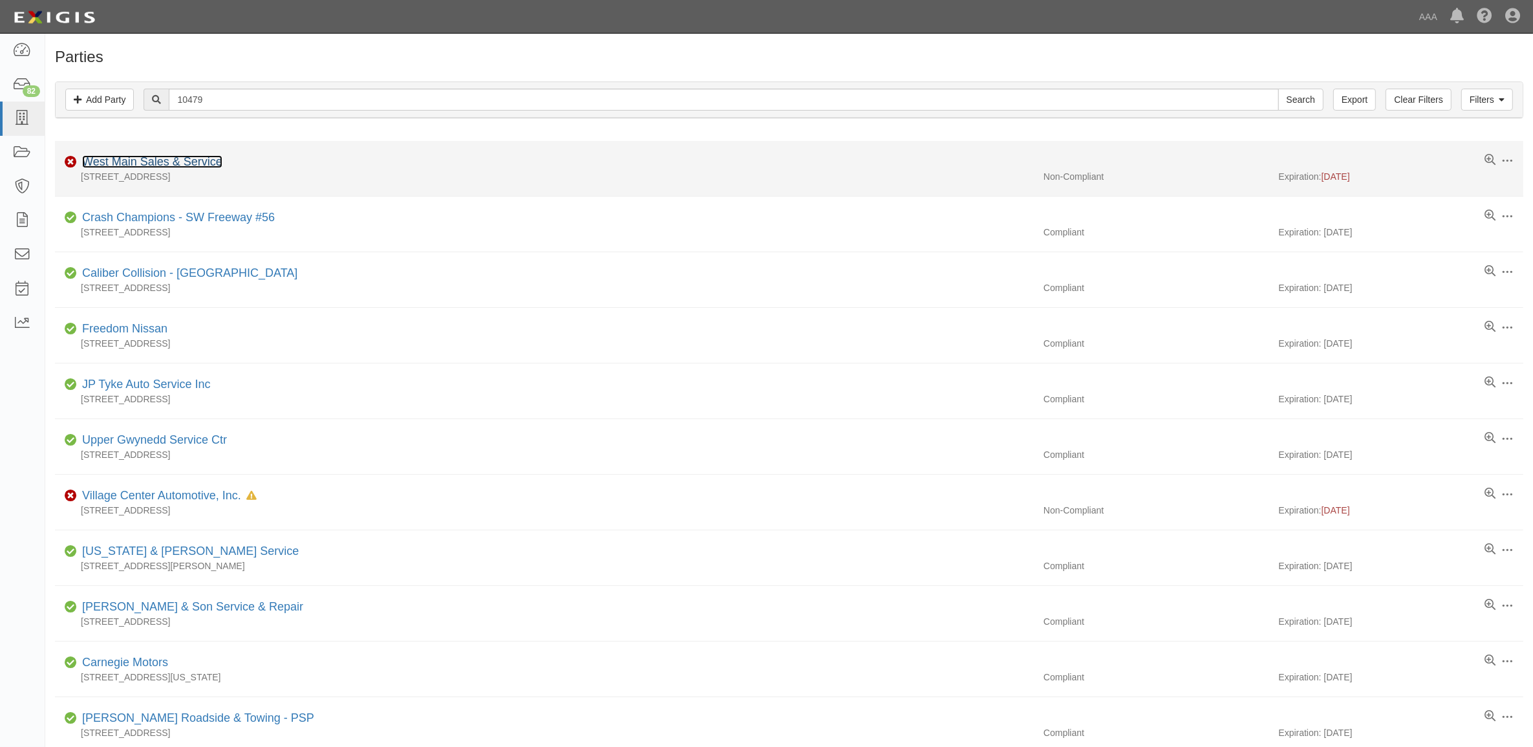
click at [186, 160] on link "West Main Sales & Service" at bounding box center [152, 161] width 140 height 13
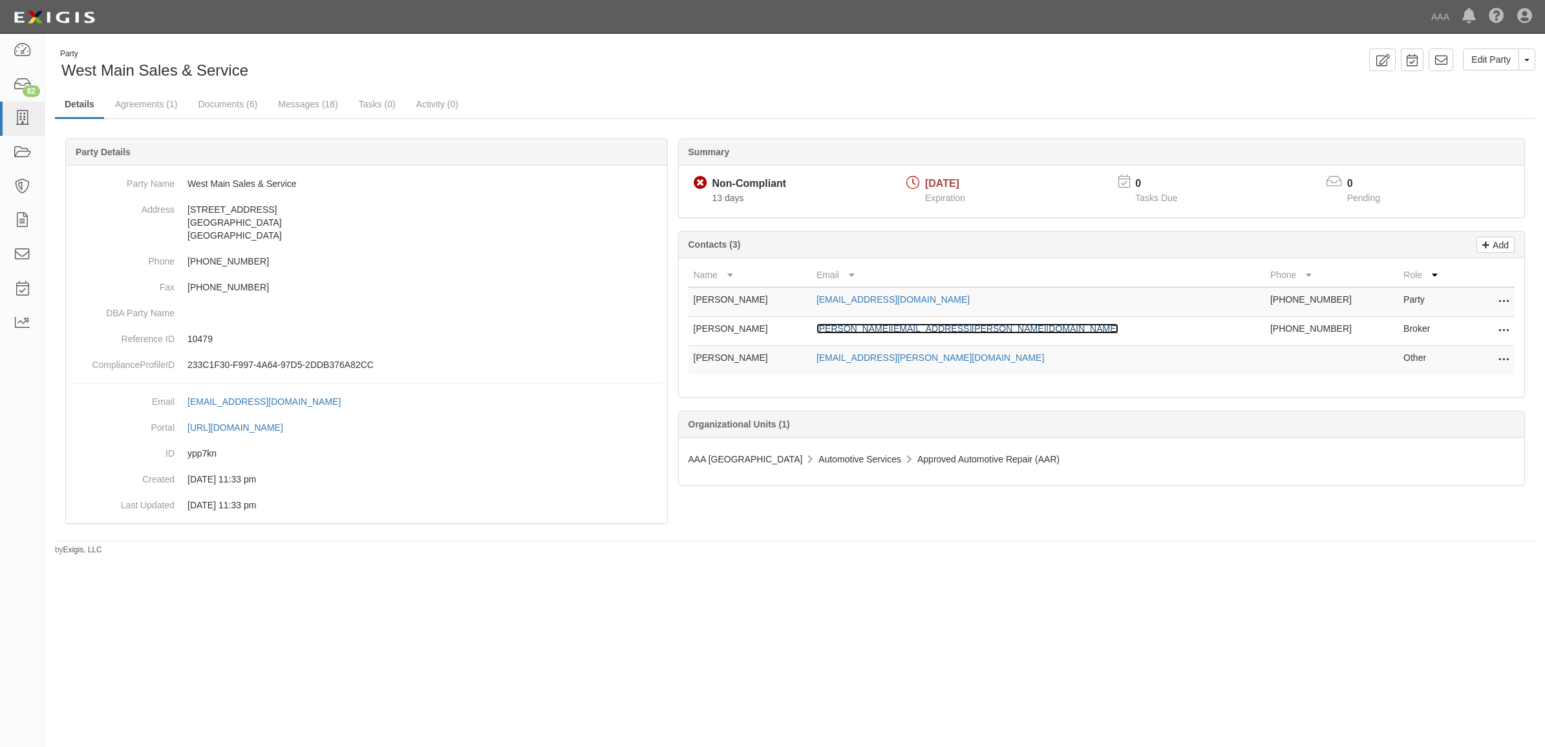
click at [936, 332] on link "chris@hilling-pfefferinsurance.com" at bounding box center [968, 328] width 303 height 10
click at [239, 109] on link "Documents (6)" at bounding box center [227, 105] width 79 height 28
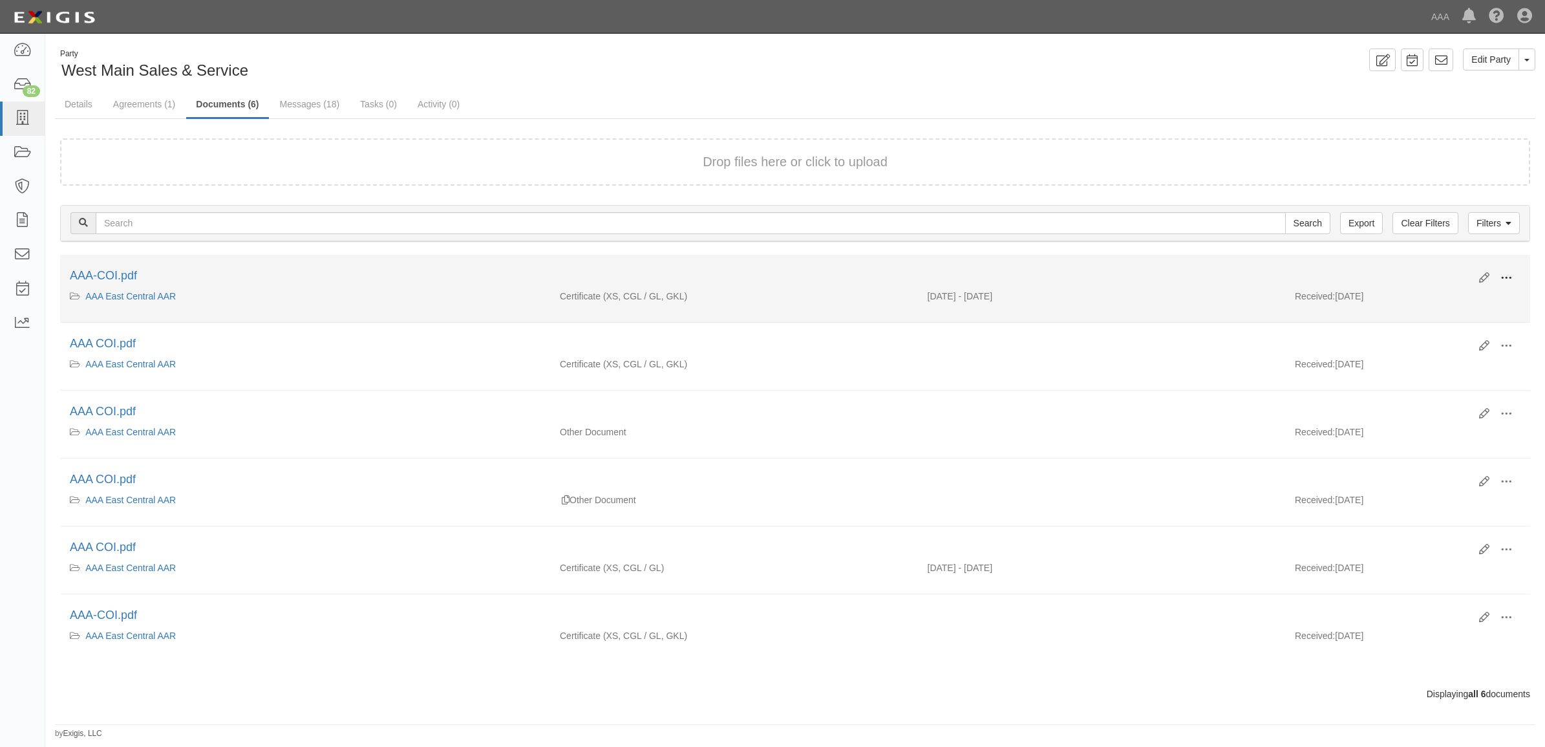
click at [1502, 272] on span at bounding box center [1507, 278] width 12 height 12
click at [1461, 290] on link "View" at bounding box center [1444, 296] width 102 height 23
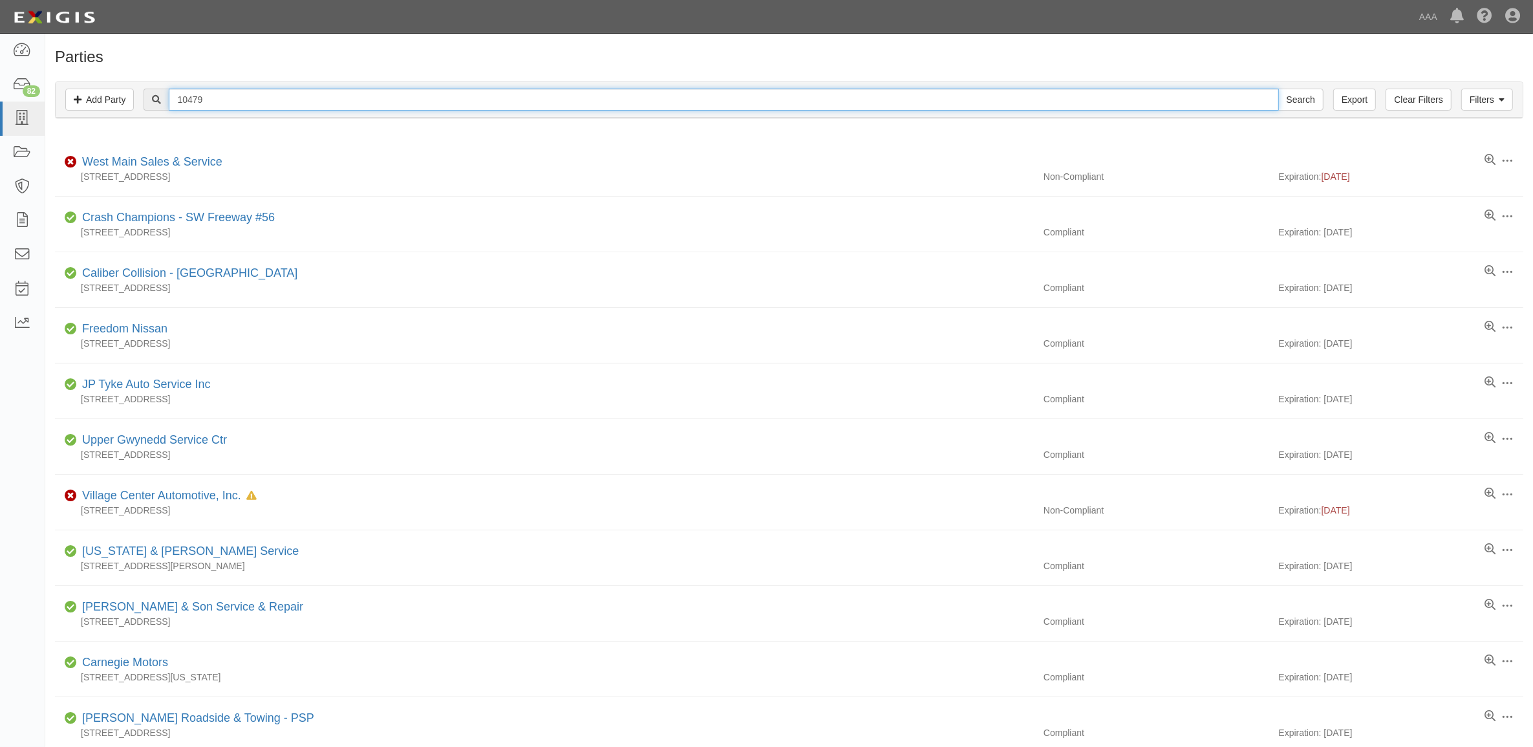
click at [209, 92] on input "10479" at bounding box center [724, 100] width 1110 height 22
paste input "20824 & 22197"
type input "20824 & 22197"
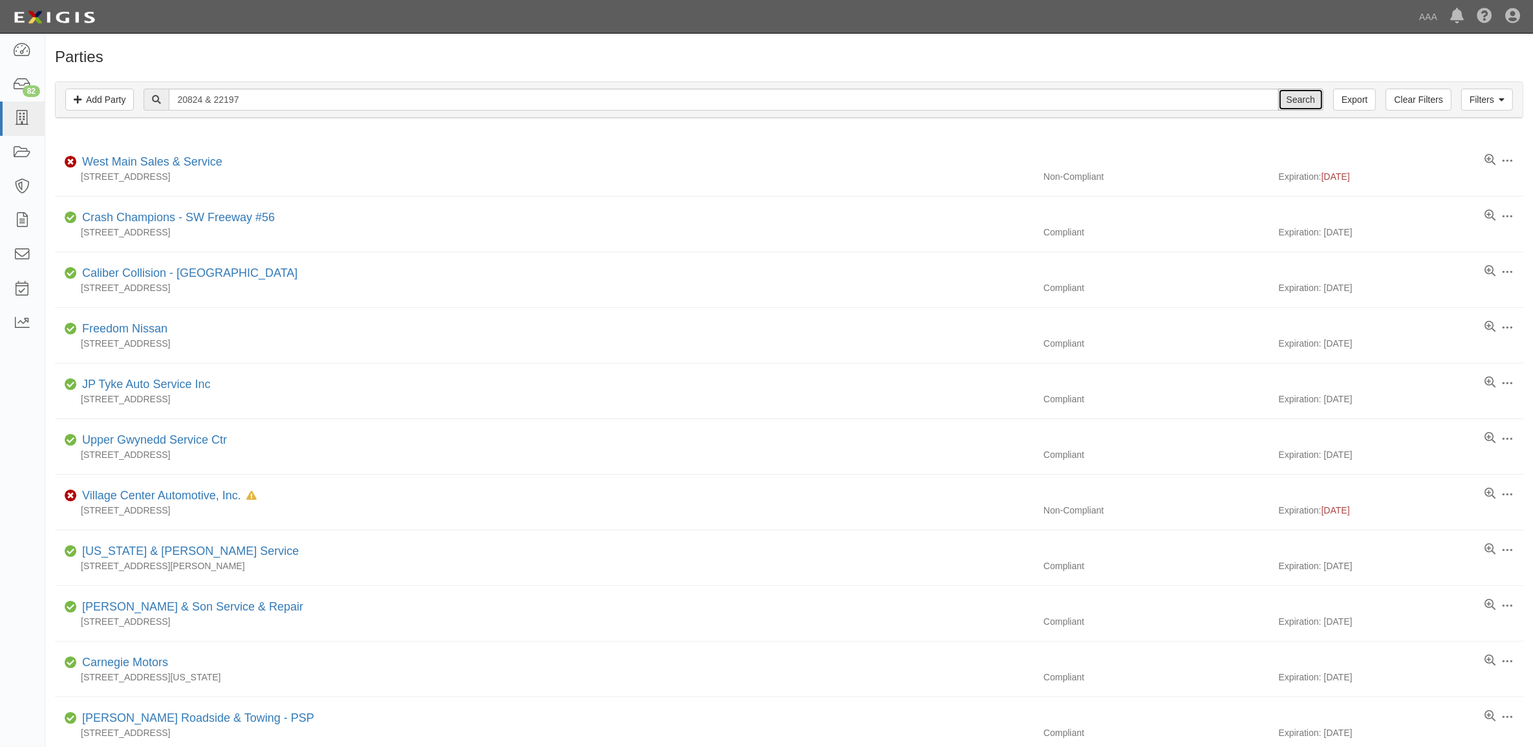
click at [1306, 97] on input "Search" at bounding box center [1300, 100] width 45 height 22
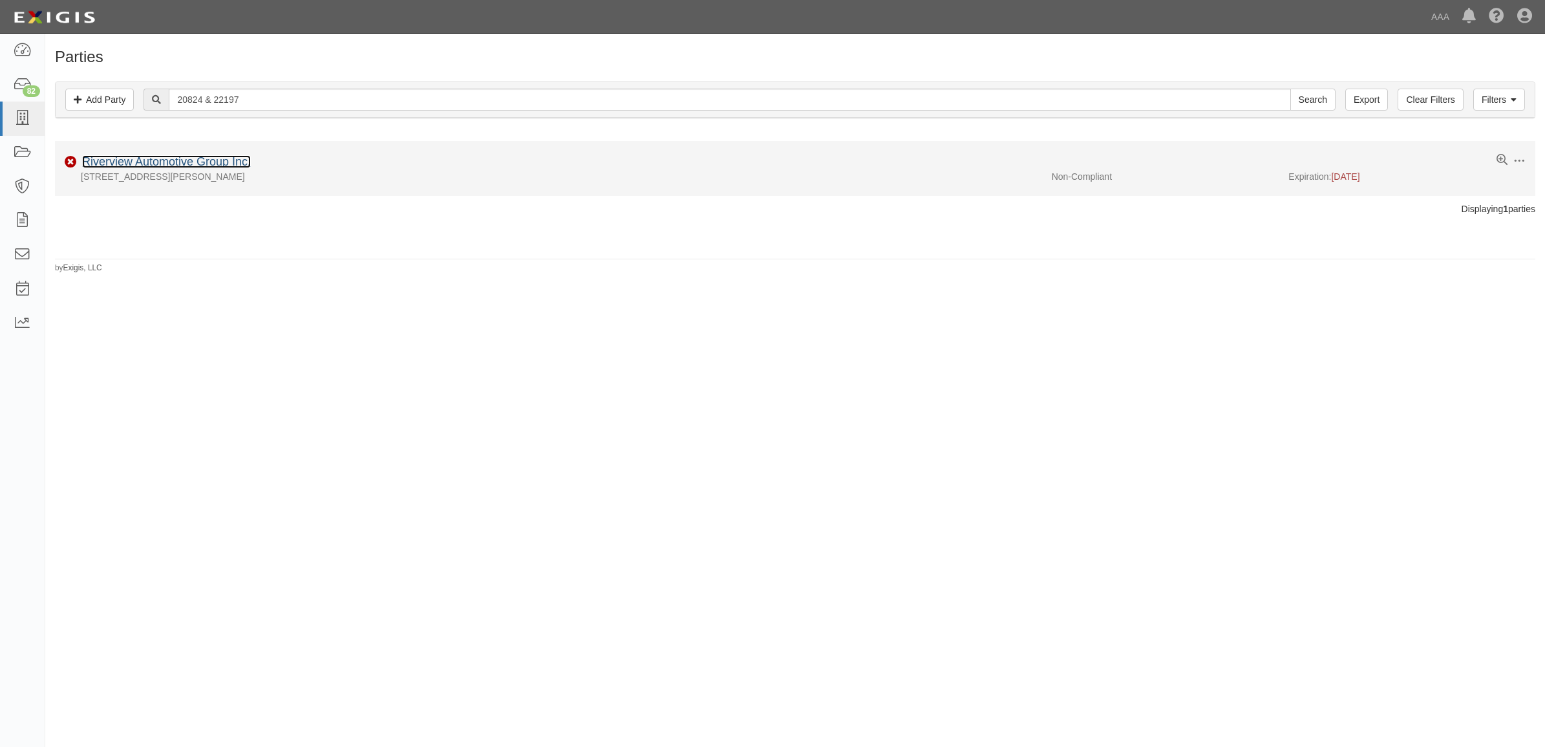
click at [227, 165] on link "Riverview Automotive Group Inc." at bounding box center [166, 161] width 169 height 13
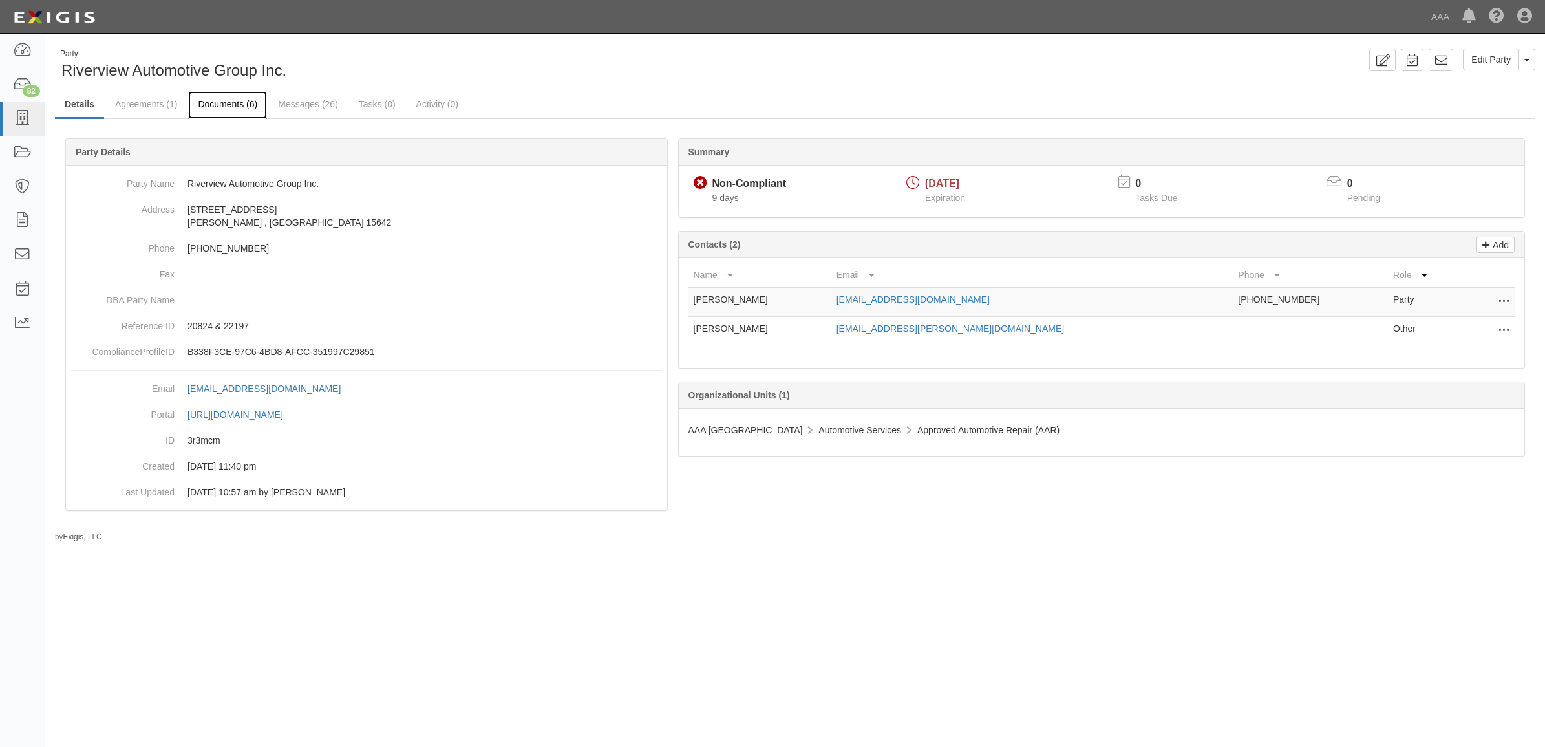
click at [237, 105] on link "Documents (6)" at bounding box center [227, 105] width 79 height 28
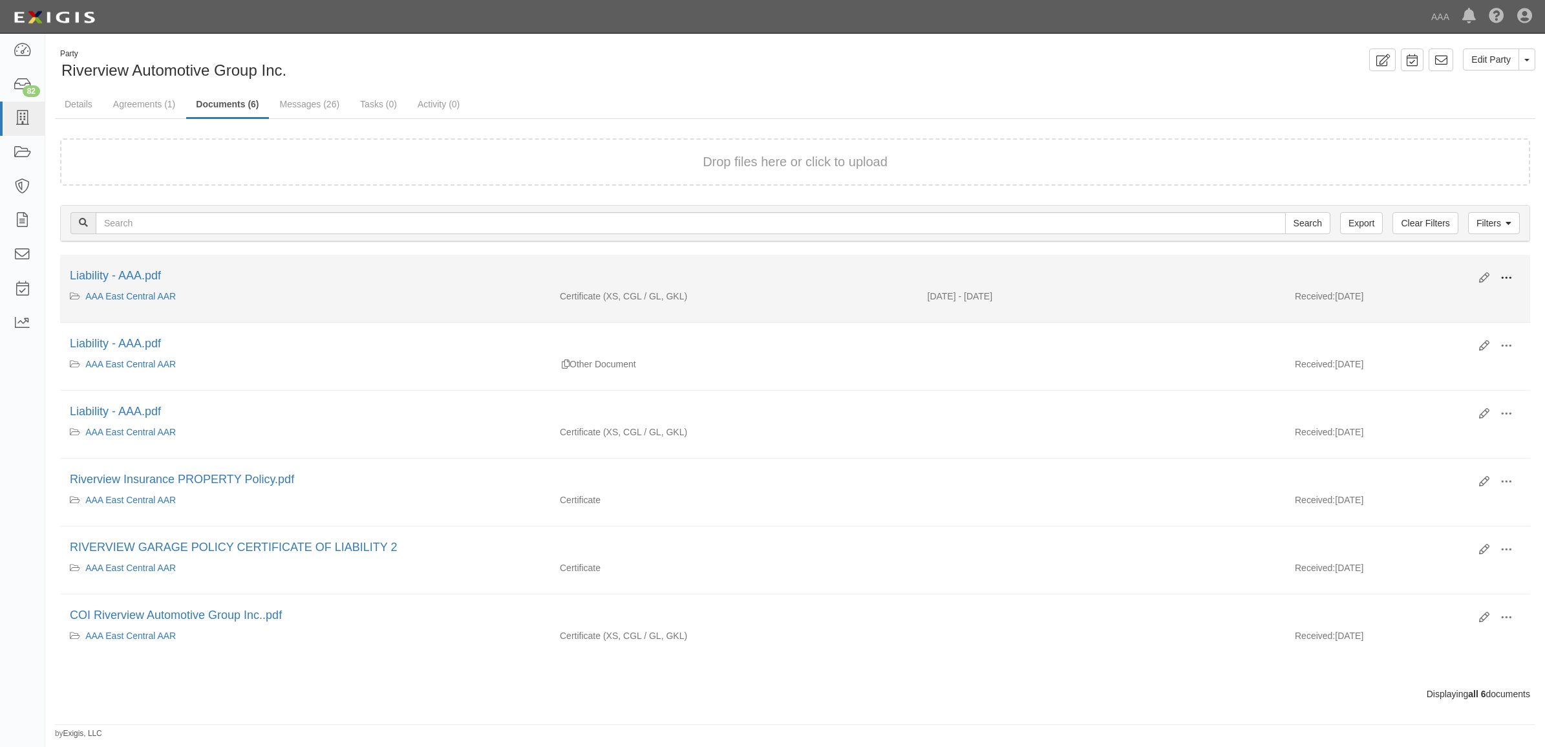
click at [1505, 275] on span at bounding box center [1507, 278] width 12 height 12
click at [1446, 295] on link "View" at bounding box center [1444, 296] width 102 height 23
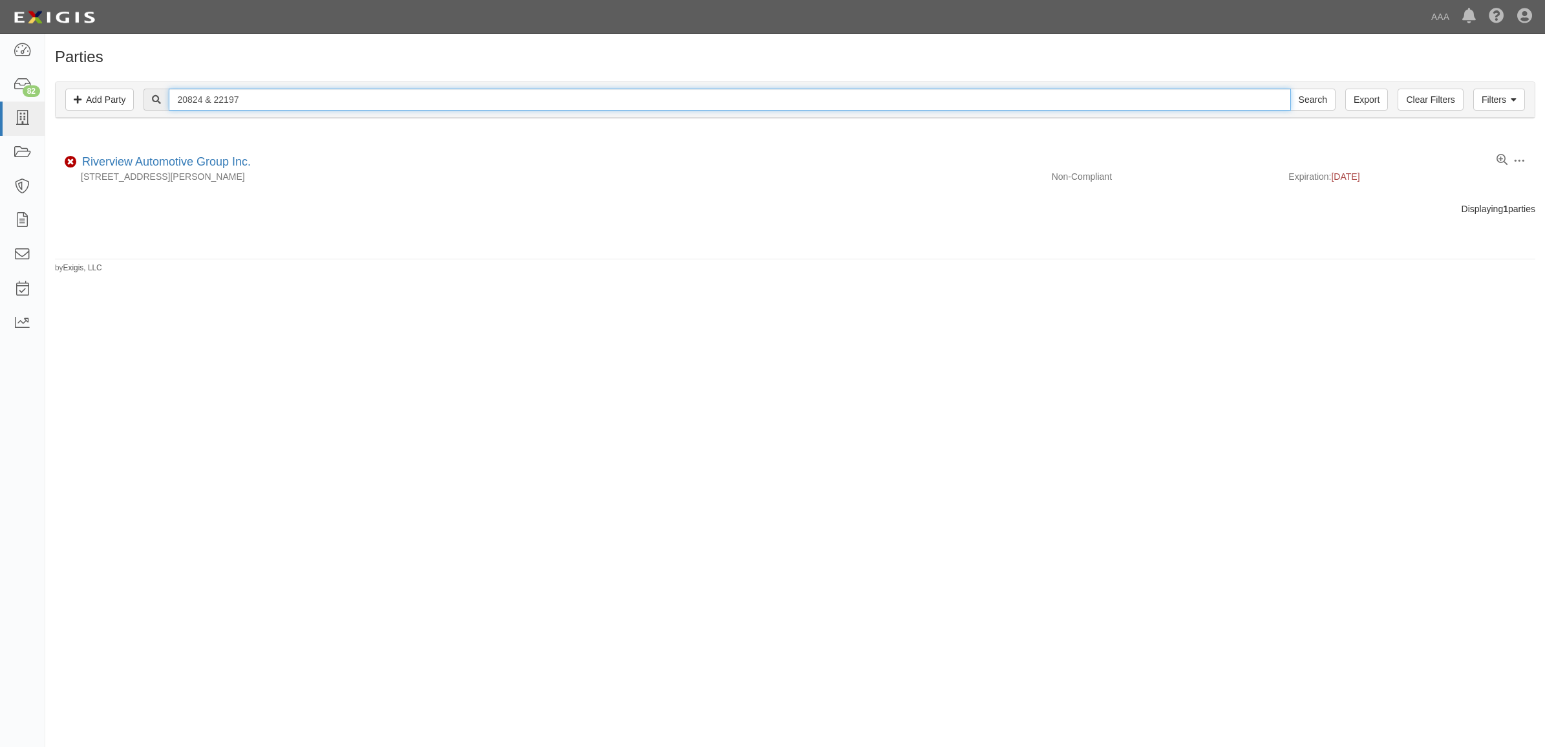
click at [266, 100] on input "20824 & 22197" at bounding box center [730, 100] width 1122 height 22
paste input "2933/23020"
type input "22933/23020"
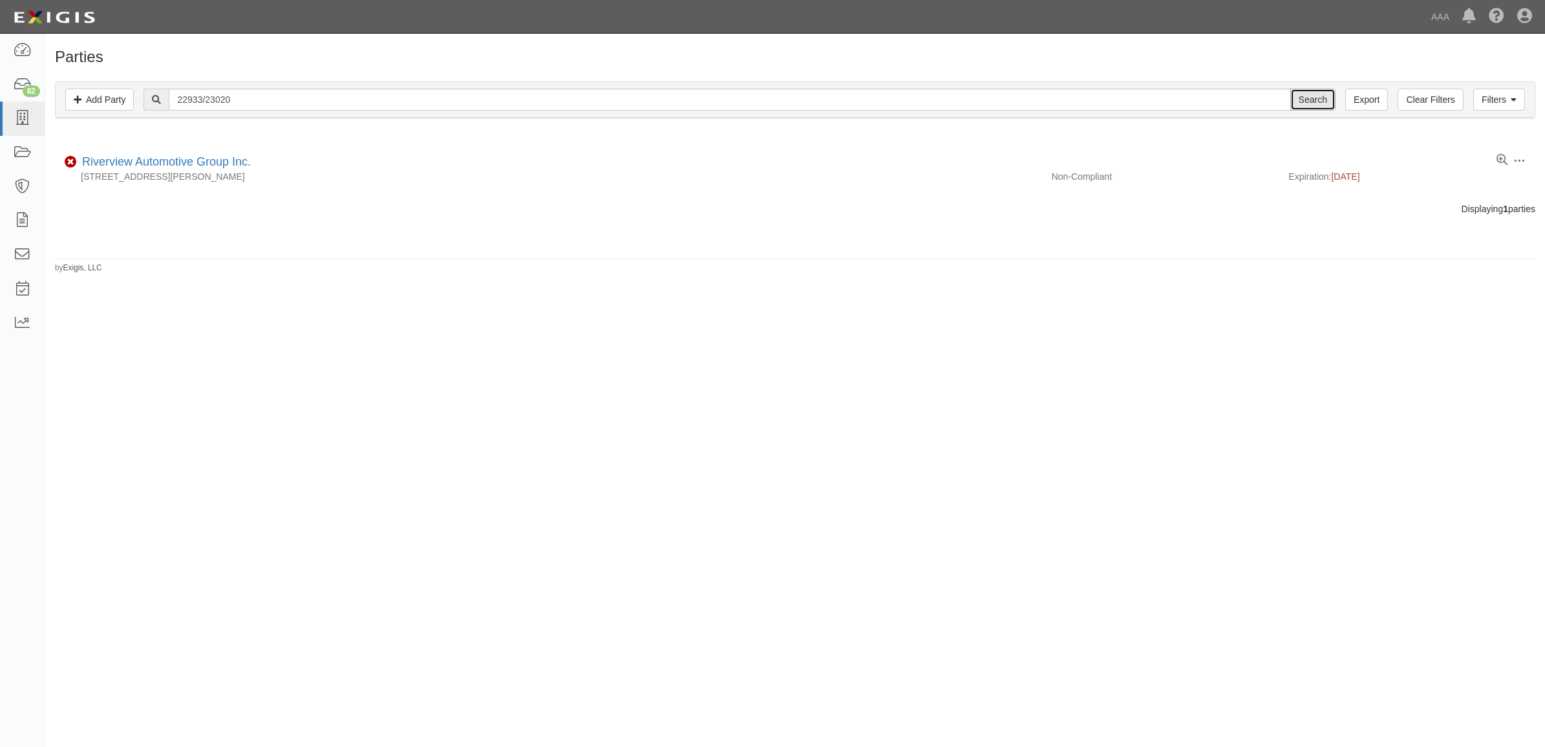
click at [1319, 101] on input "Search" at bounding box center [1313, 100] width 45 height 22
click at [1309, 98] on input "Search" at bounding box center [1313, 100] width 45 height 22
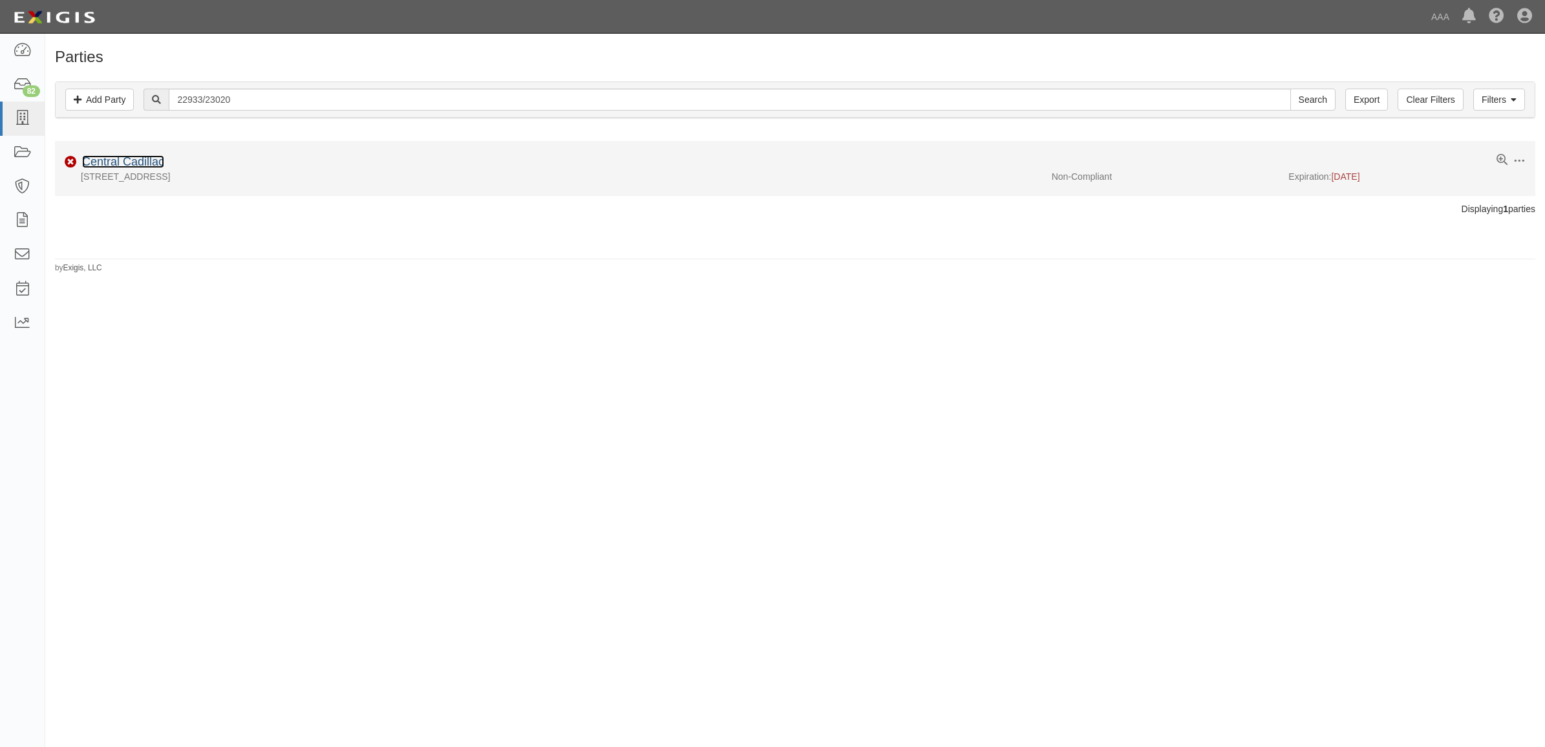
click at [138, 164] on link "Central Cadillac" at bounding box center [123, 161] width 82 height 13
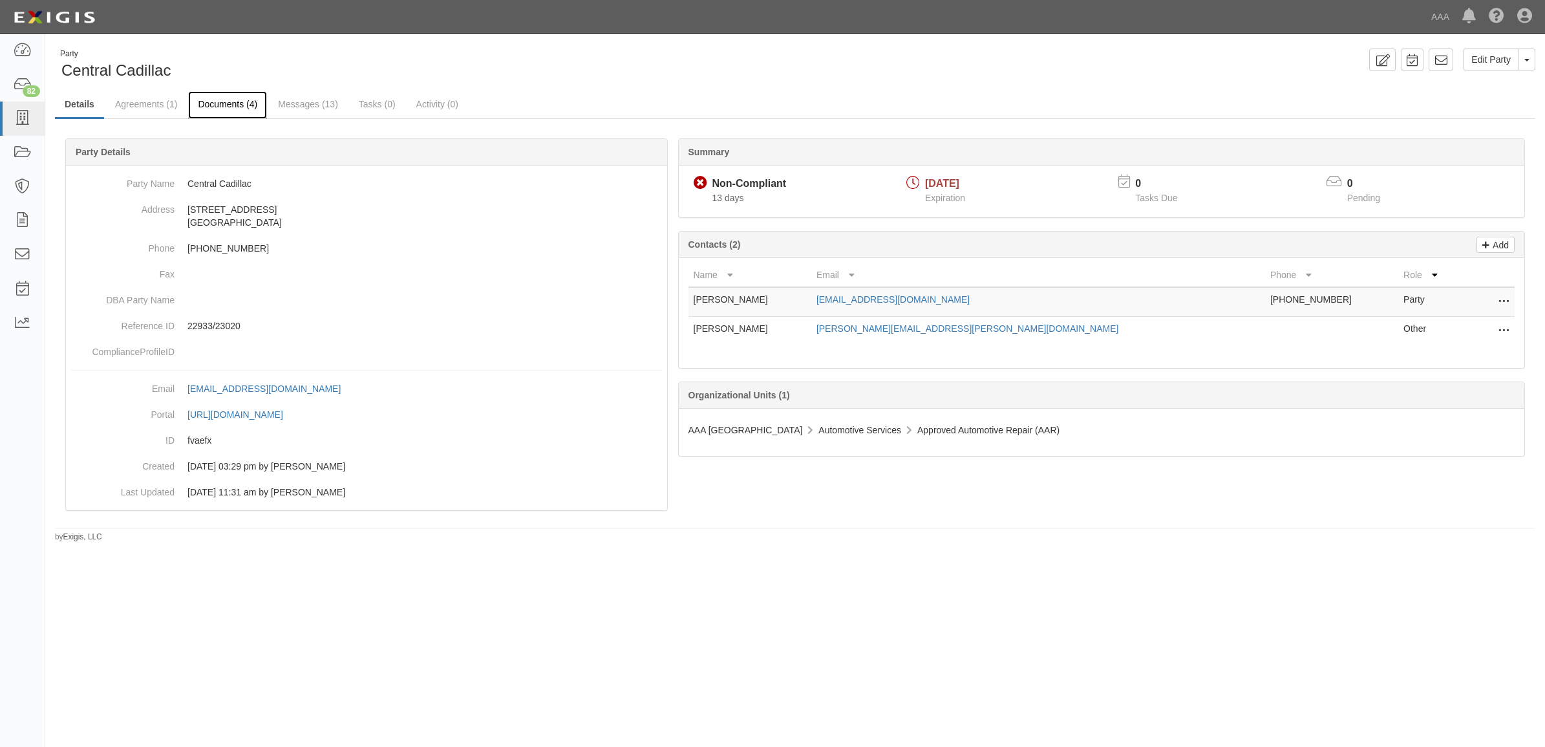
click at [242, 105] on link "Documents (4)" at bounding box center [227, 105] width 79 height 28
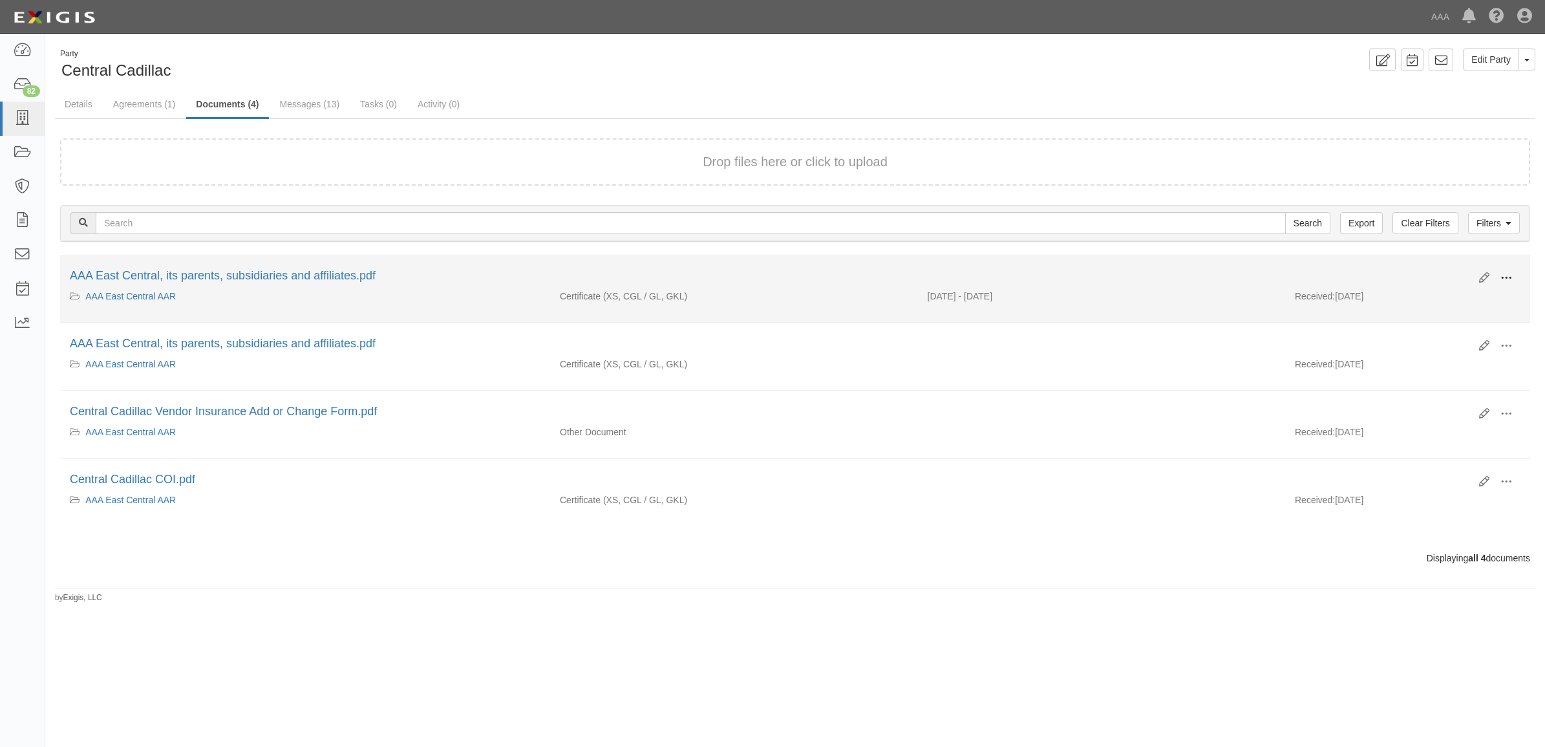
click at [1515, 275] on button at bounding box center [1506, 279] width 28 height 22
click at [1446, 301] on link "View" at bounding box center [1444, 296] width 102 height 23
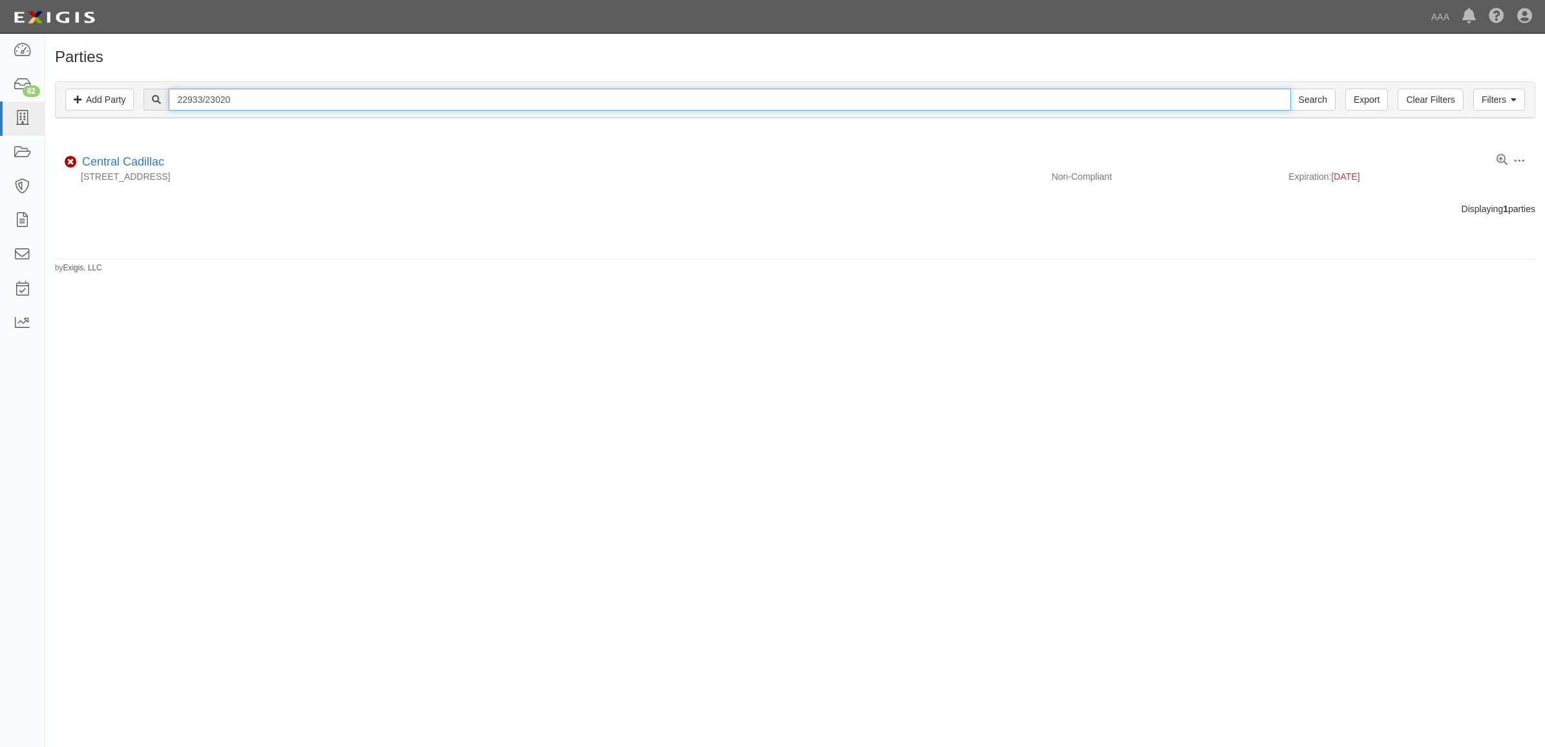
click at [295, 102] on input "22933/23020" at bounding box center [730, 100] width 1122 height 22
paste input "554517"
type input "554517"
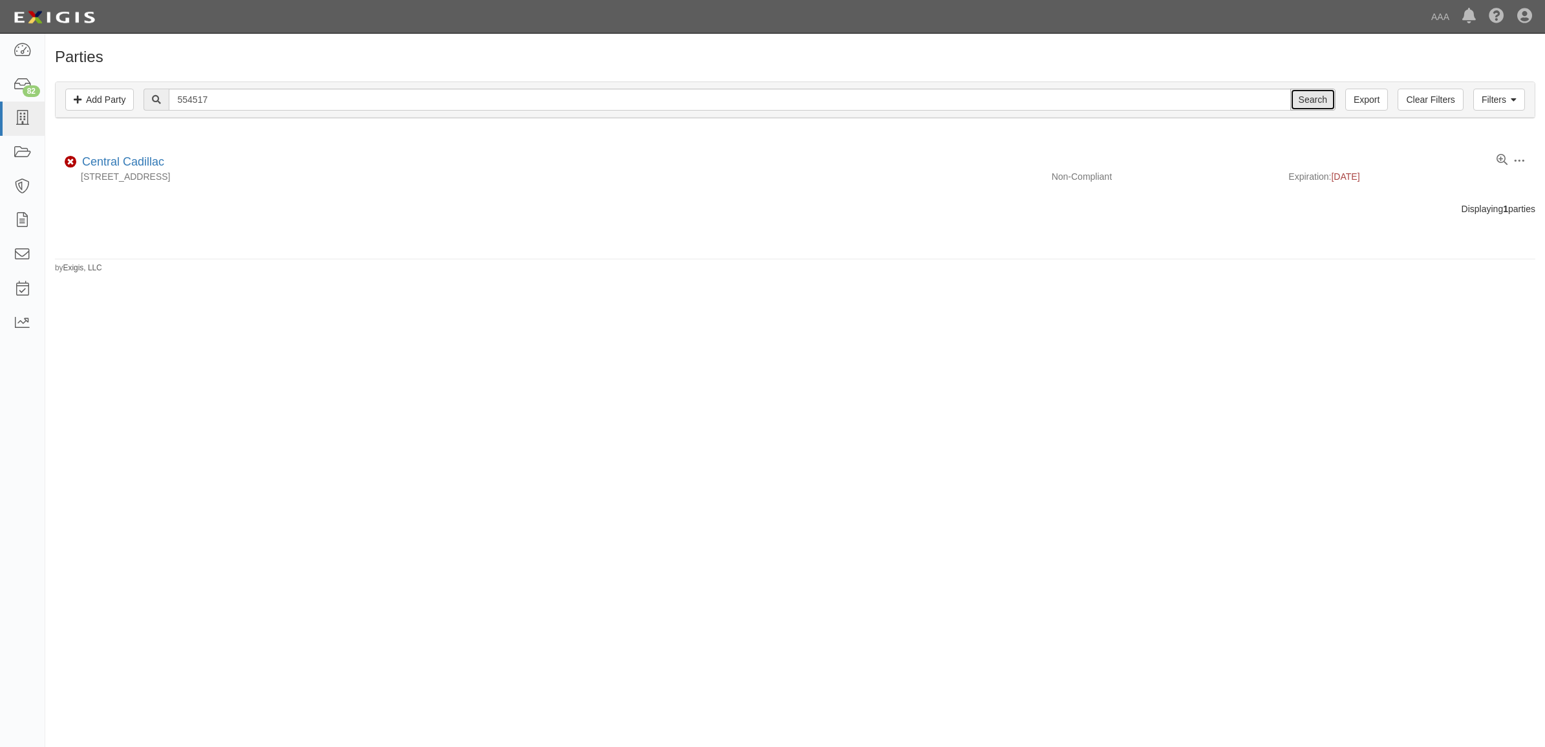
click at [1308, 94] on input "Search" at bounding box center [1313, 100] width 45 height 22
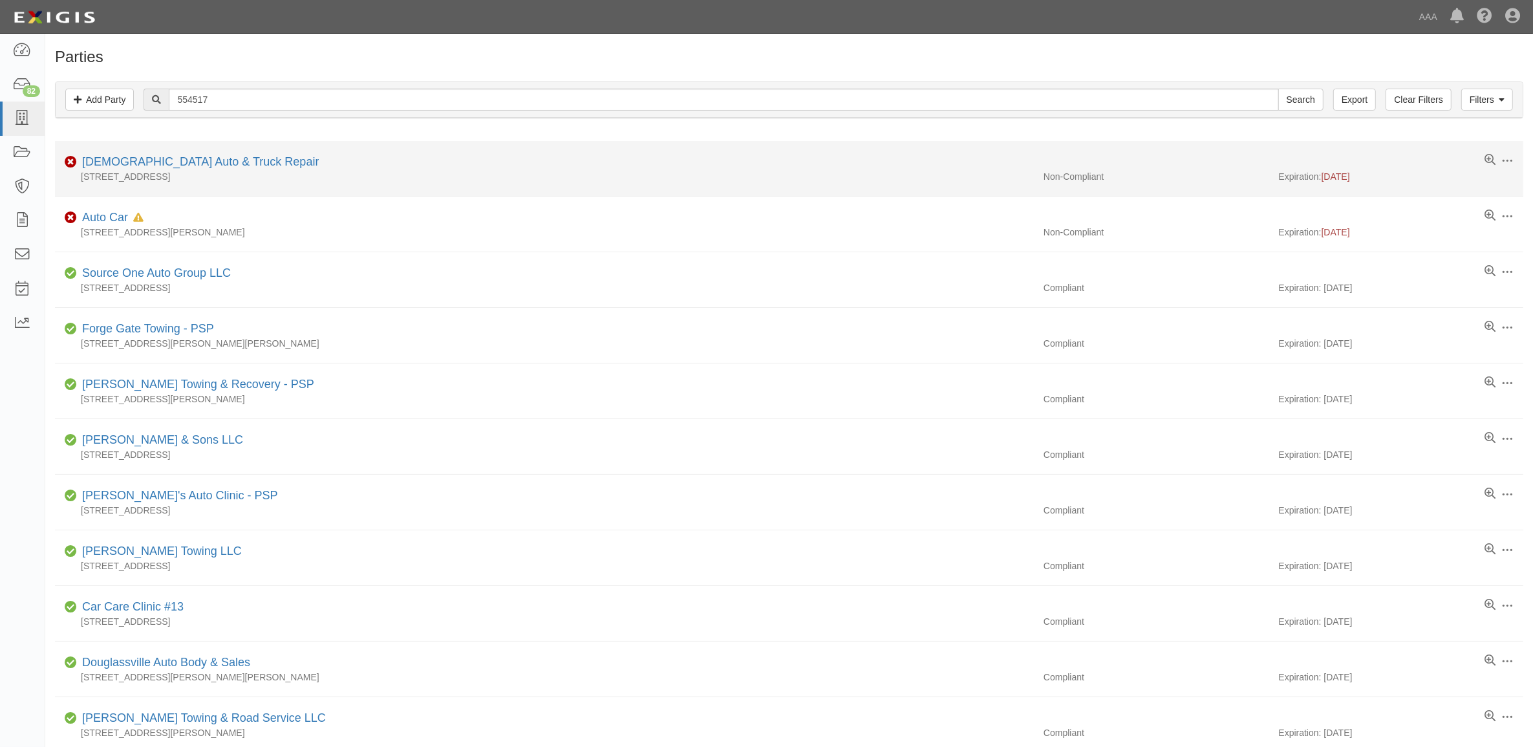
click at [176, 170] on div "139 Pleasant Lane, Royersford , PA 19468" at bounding box center [544, 176] width 979 height 13
click at [175, 162] on link "[DEMOGRAPHIC_DATA] Auto & Truck Repair" at bounding box center [200, 161] width 237 height 13
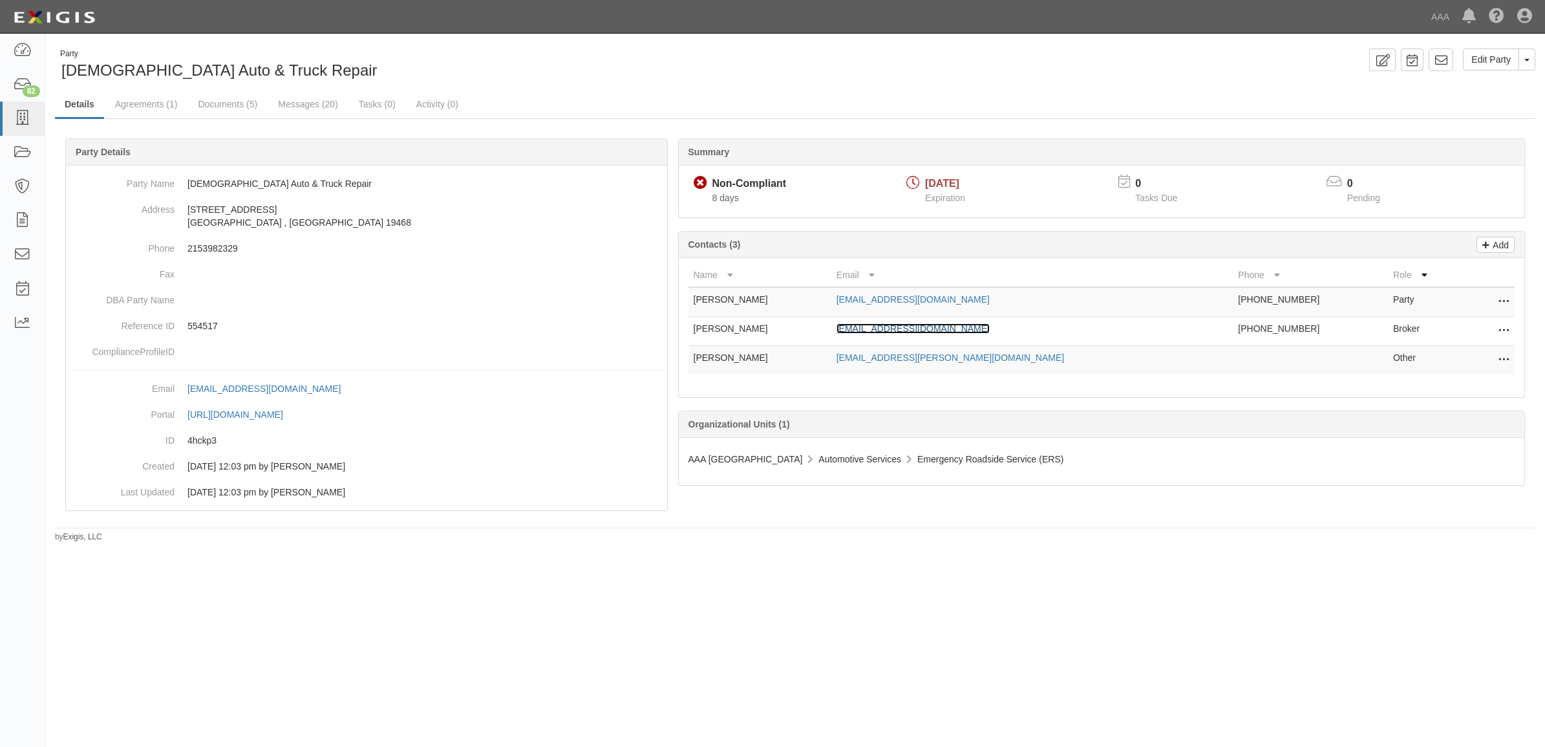
click at [964, 328] on link "[EMAIL_ADDRESS][DOMAIN_NAME]" at bounding box center [913, 328] width 153 height 10
click at [241, 104] on link "Documents (5)" at bounding box center [227, 105] width 79 height 28
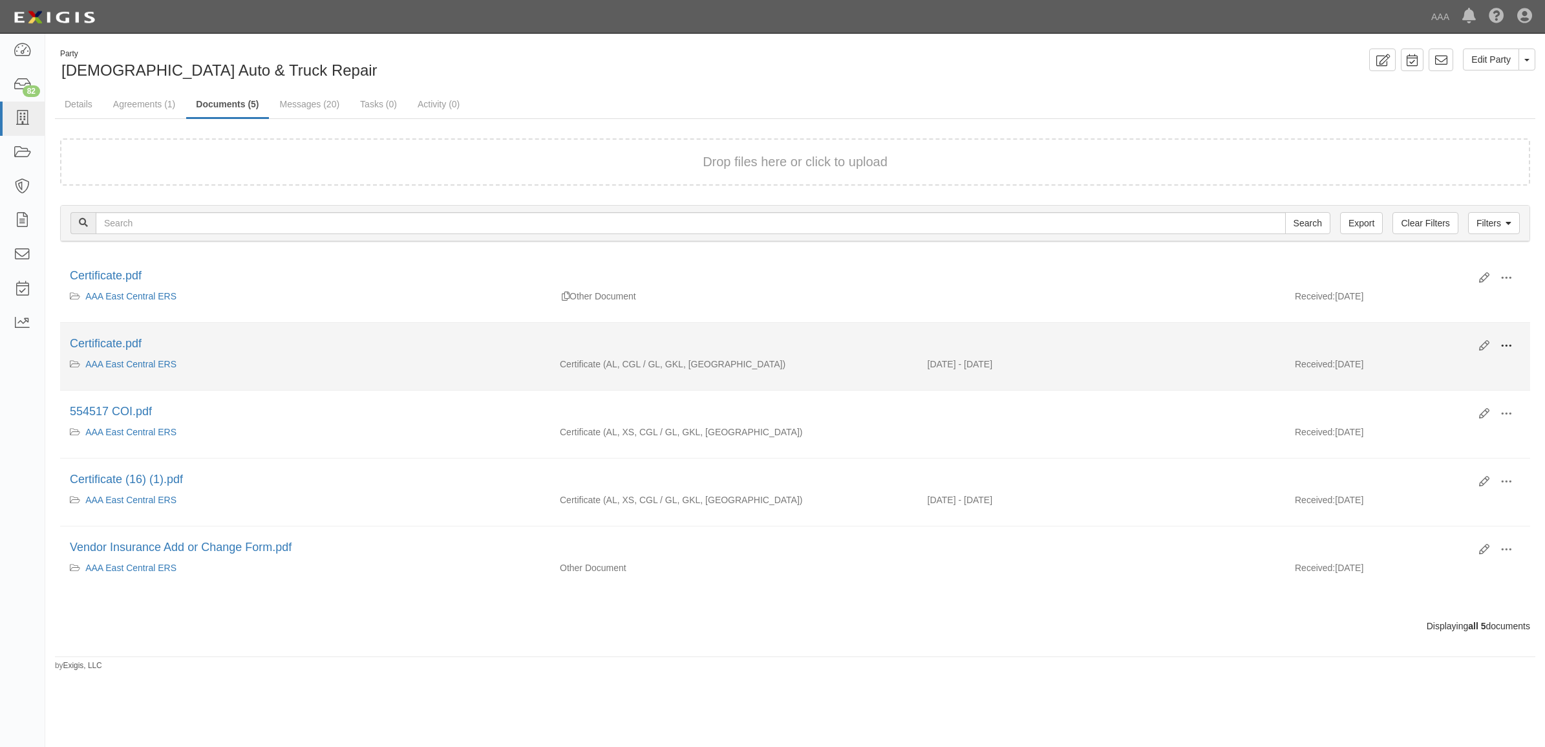
click at [1504, 340] on span at bounding box center [1507, 346] width 12 height 12
click at [1483, 360] on link "View" at bounding box center [1444, 364] width 102 height 23
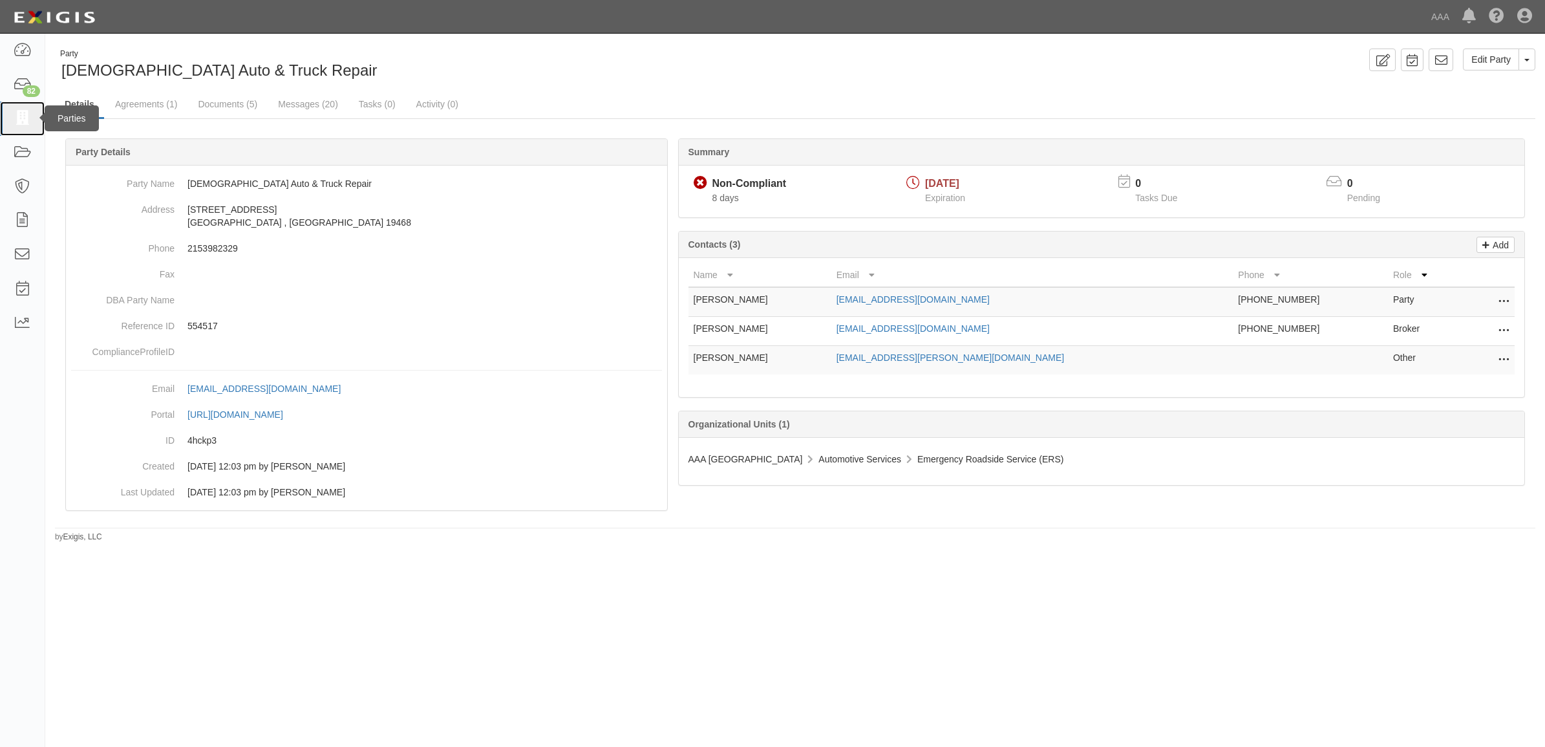
click at [23, 116] on icon at bounding box center [22, 118] width 18 height 15
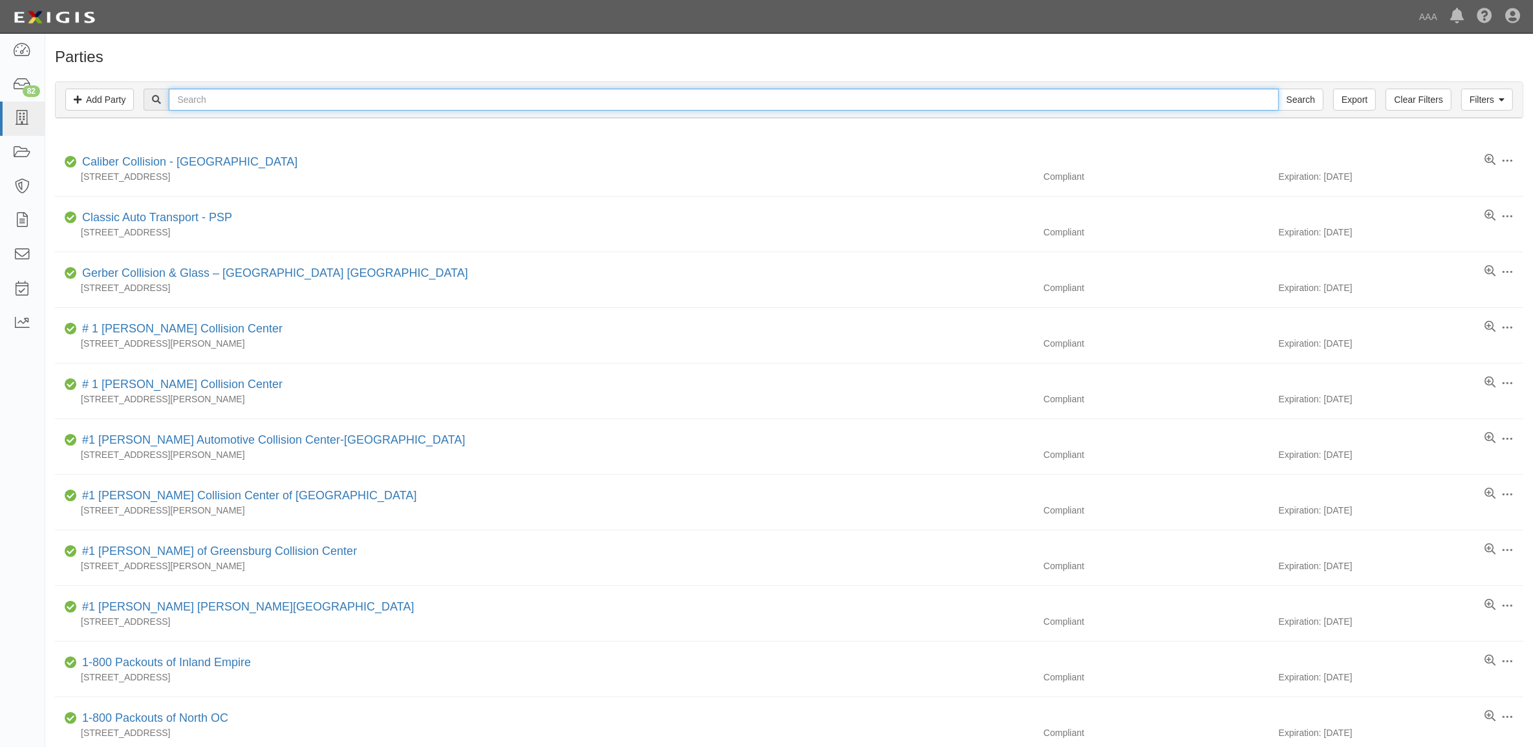
click at [292, 102] on input "text" at bounding box center [724, 100] width 1110 height 22
paste input "1246"
type input "1246"
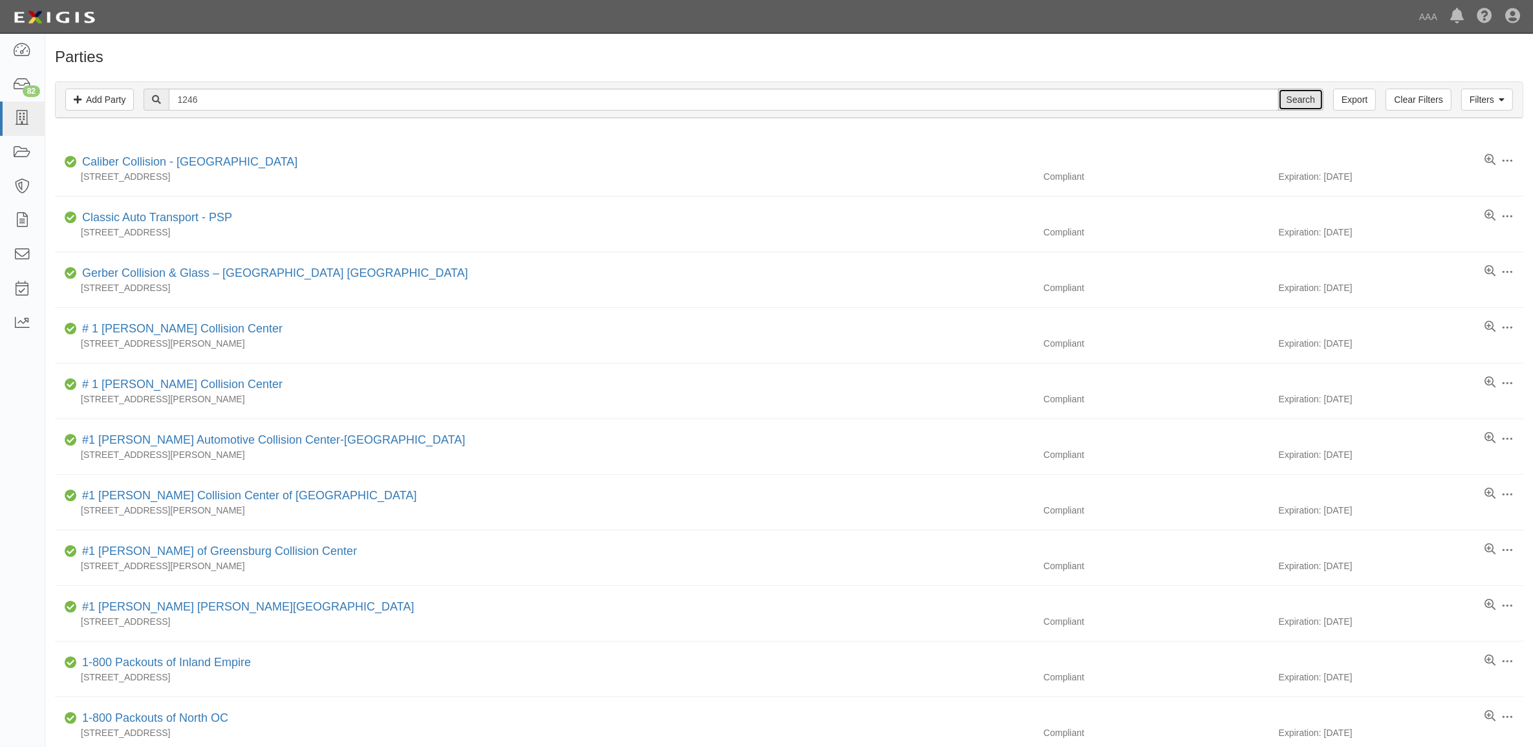
click at [1298, 98] on input "Search" at bounding box center [1300, 100] width 45 height 22
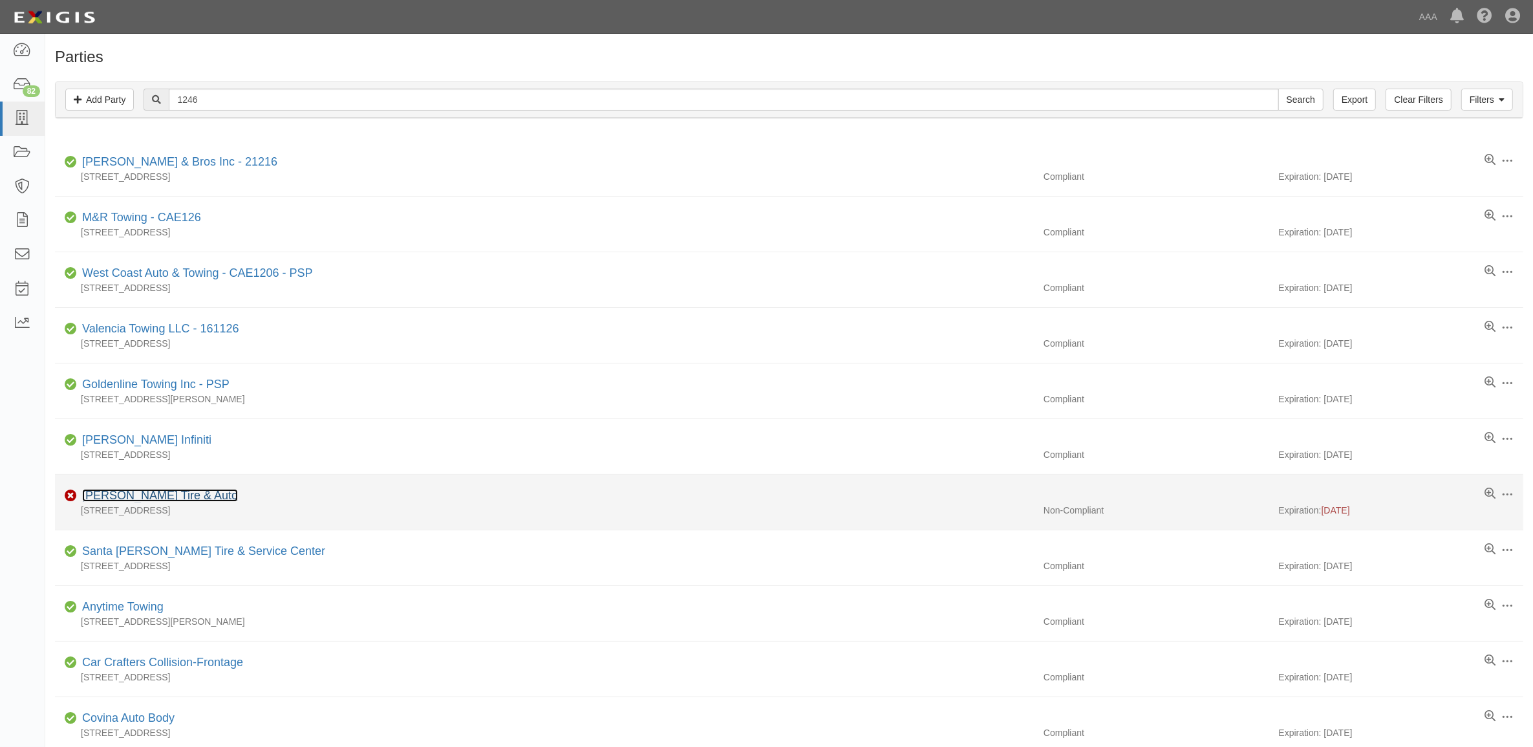
click at [178, 500] on link "[PERSON_NAME] Tire & Auto" at bounding box center [160, 495] width 156 height 13
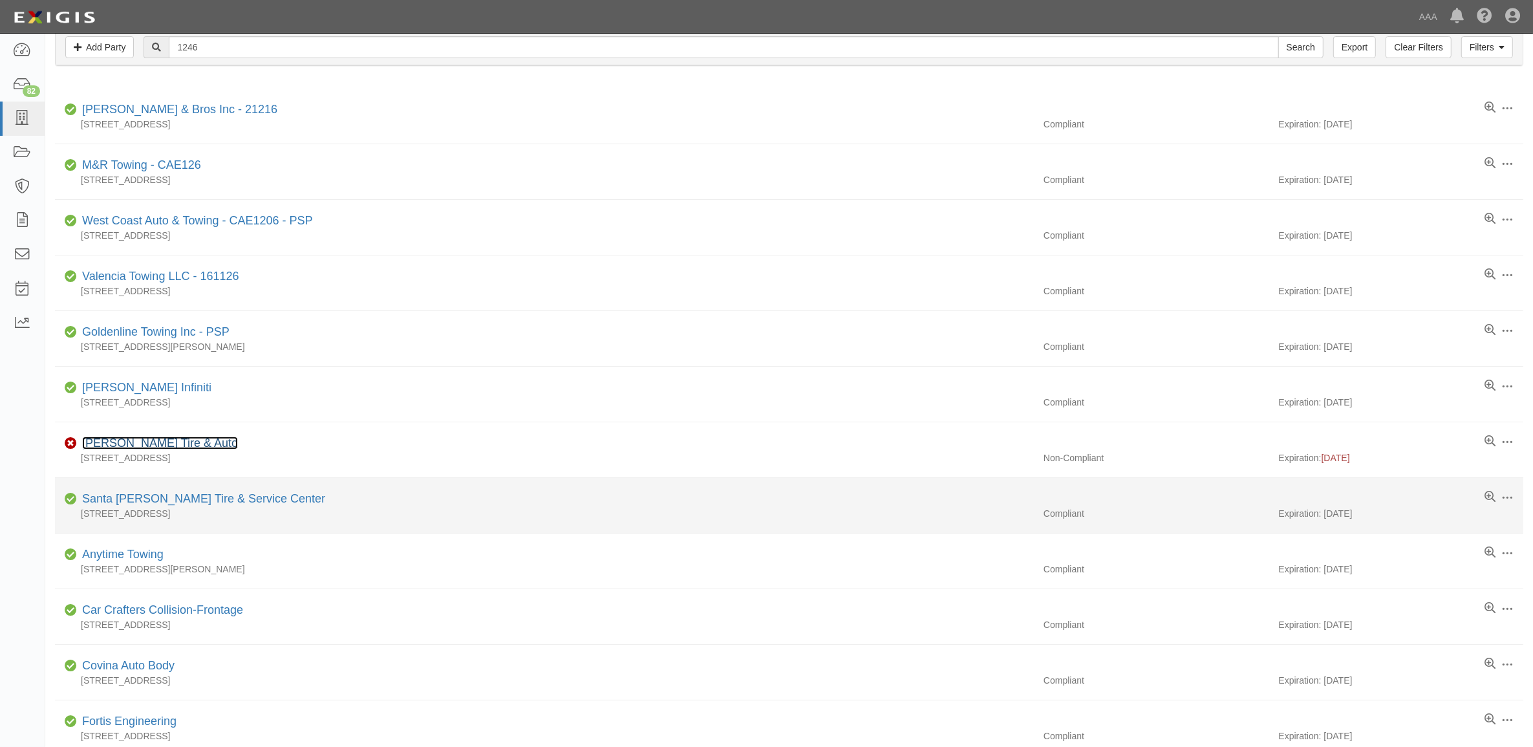
scroll to position [81, 0]
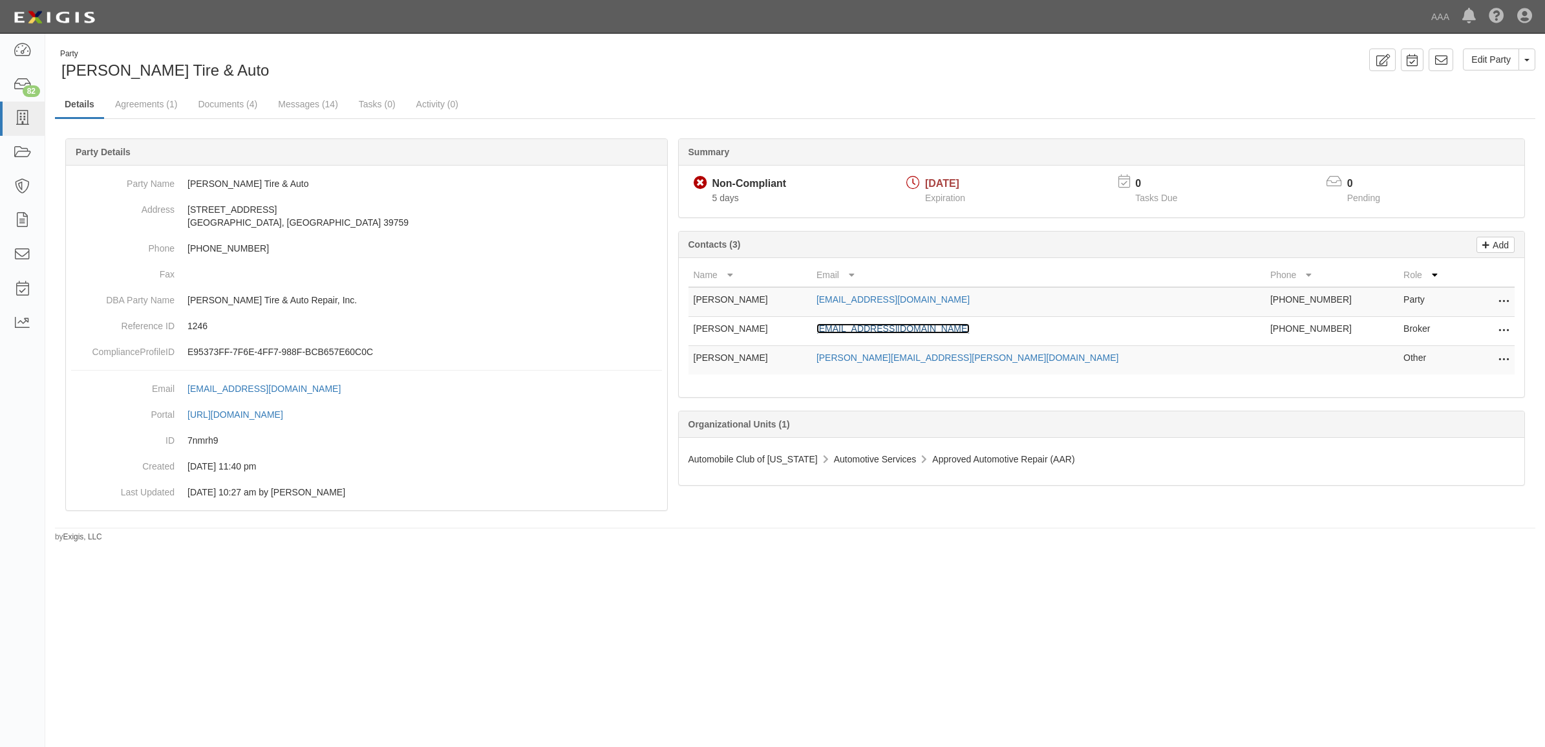
click at [917, 327] on link "[EMAIL_ADDRESS][DOMAIN_NAME]" at bounding box center [893, 328] width 153 height 10
click at [228, 98] on link "Documents (4)" at bounding box center [227, 105] width 79 height 28
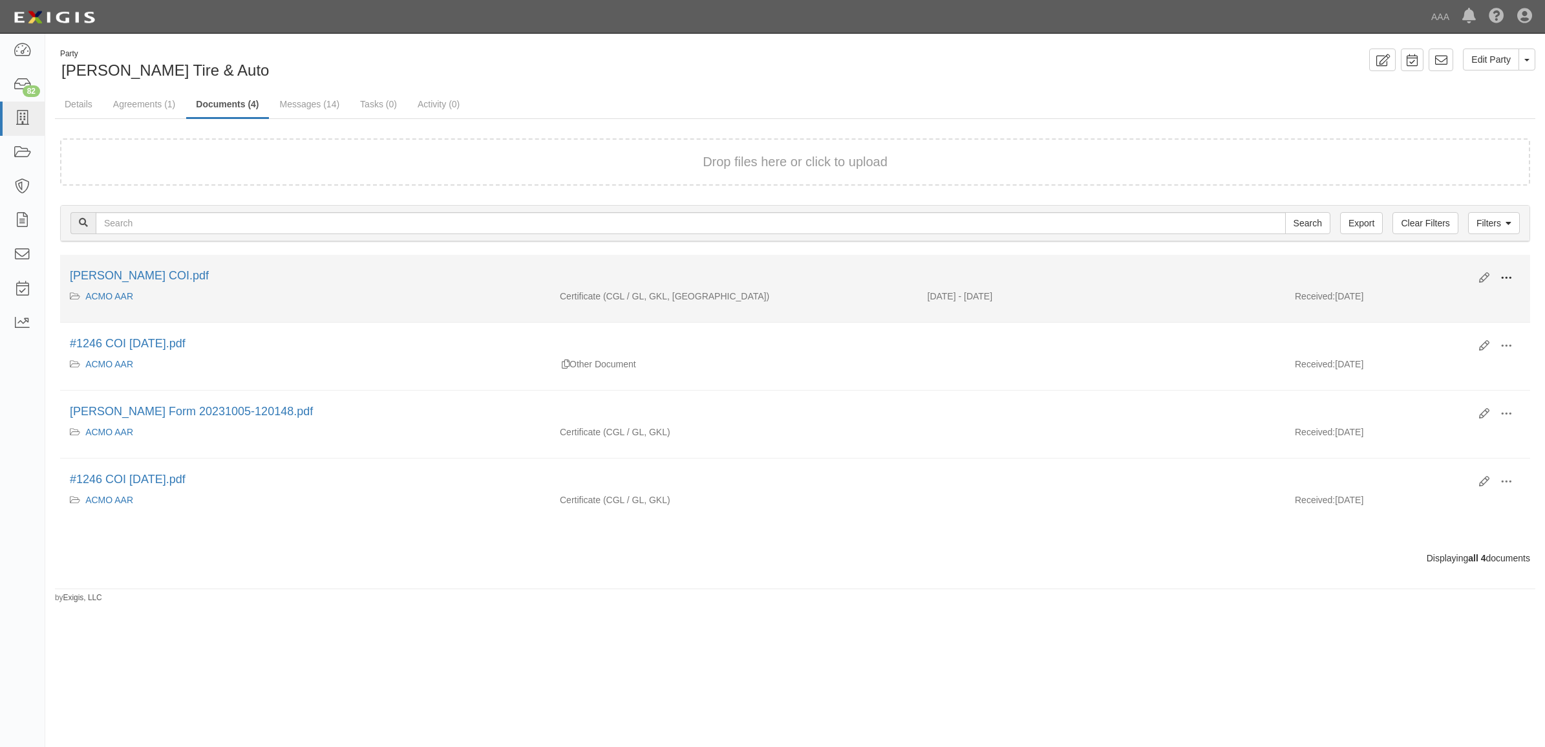
click at [1512, 272] on span at bounding box center [1507, 278] width 12 height 12
click at [1468, 292] on link "View" at bounding box center [1444, 296] width 102 height 23
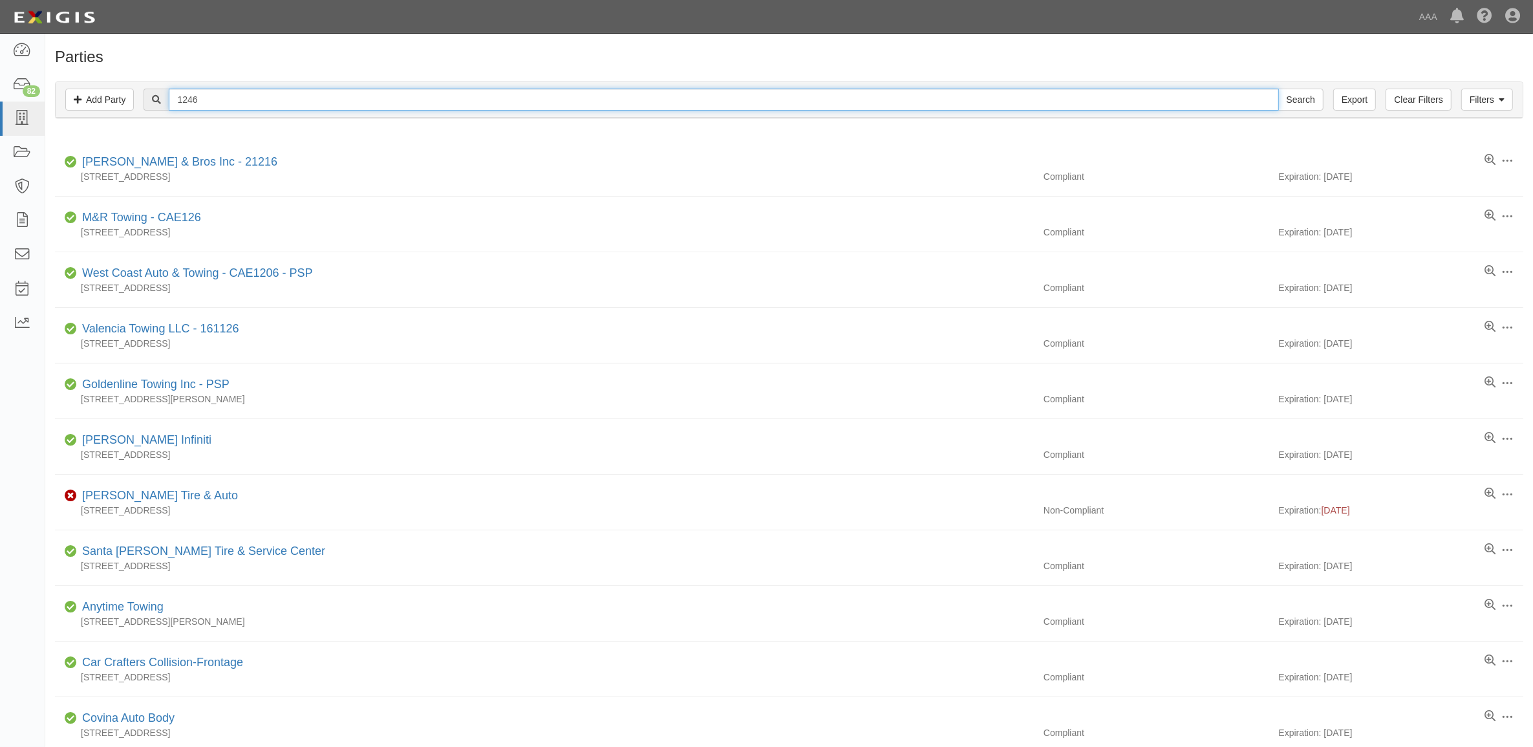
click at [267, 104] on input "1246" at bounding box center [724, 100] width 1110 height 22
paste input "353897"
type input "353897"
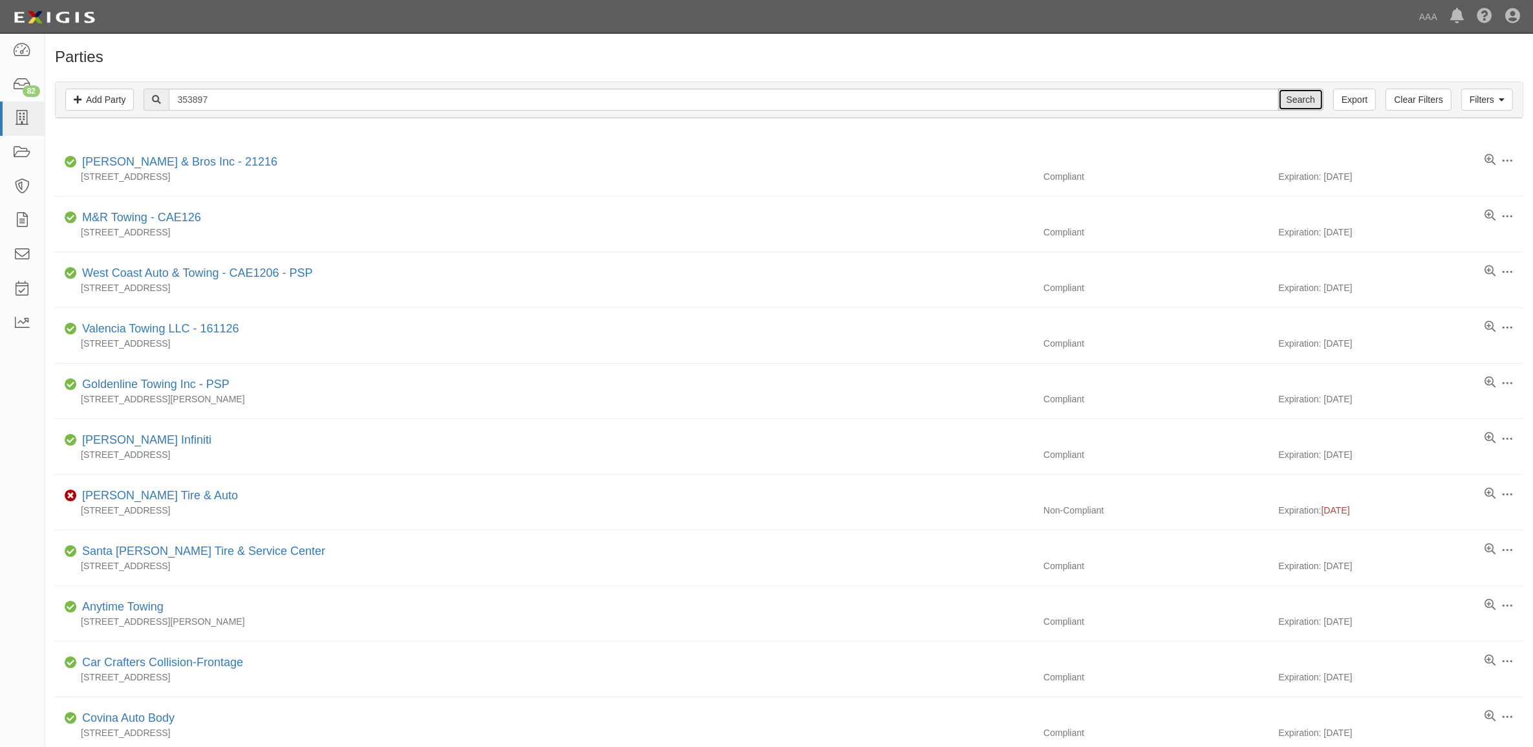
click at [1317, 103] on input "Search" at bounding box center [1300, 100] width 45 height 22
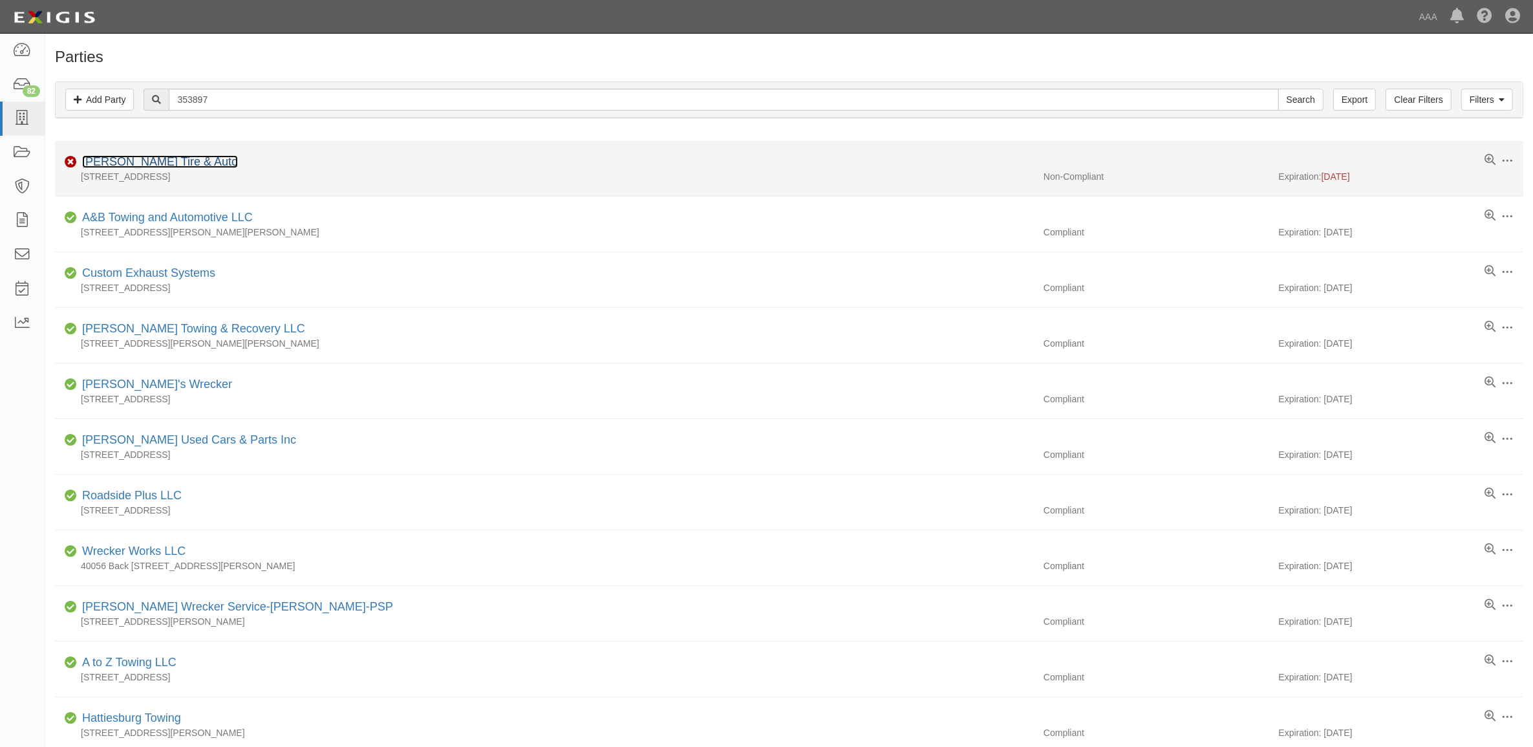
click at [195, 165] on link "[PERSON_NAME] Tire & Auto" at bounding box center [160, 161] width 156 height 13
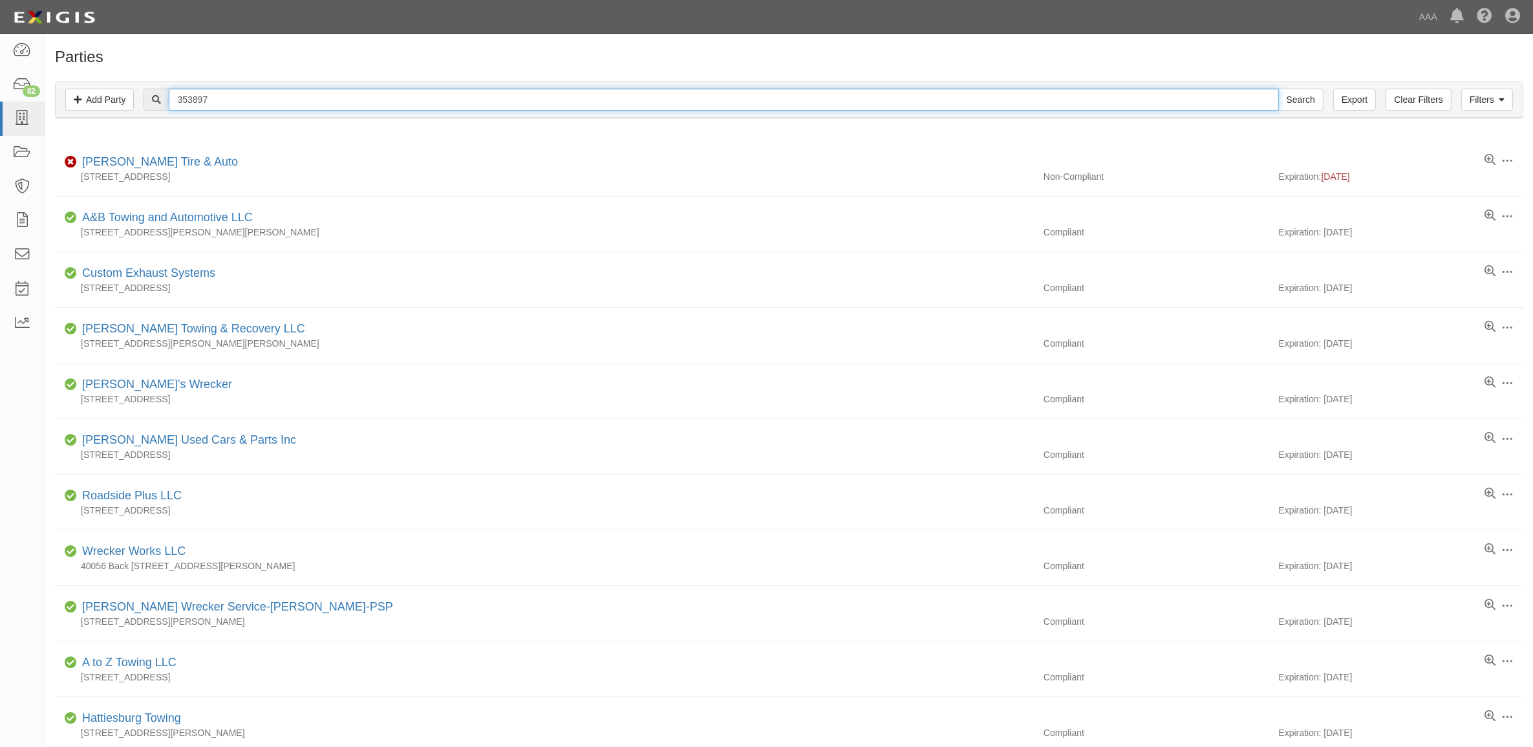
click at [236, 102] on input "353897" at bounding box center [724, 100] width 1110 height 22
paste input "20862"
type input "20862"
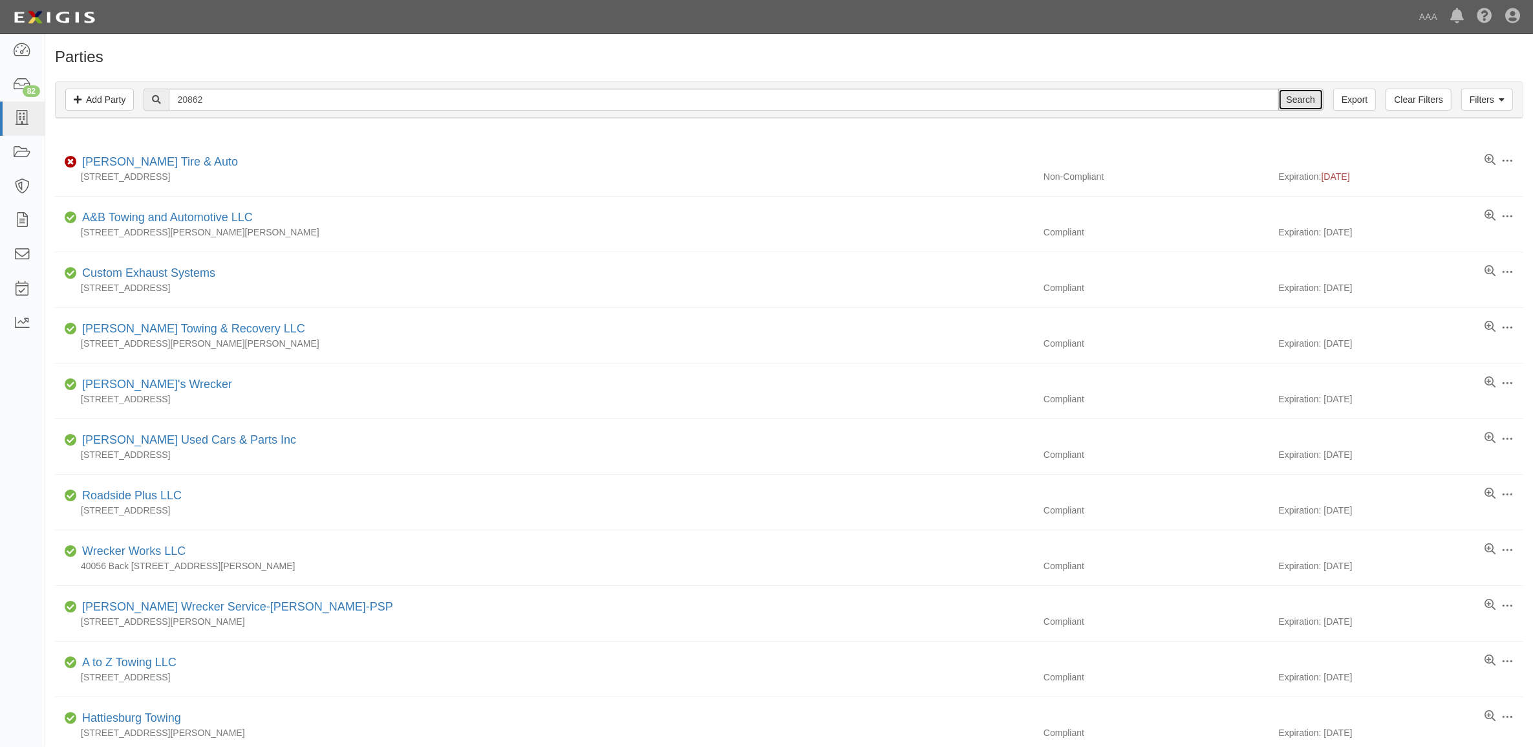
click at [1304, 98] on input "Search" at bounding box center [1300, 100] width 45 height 22
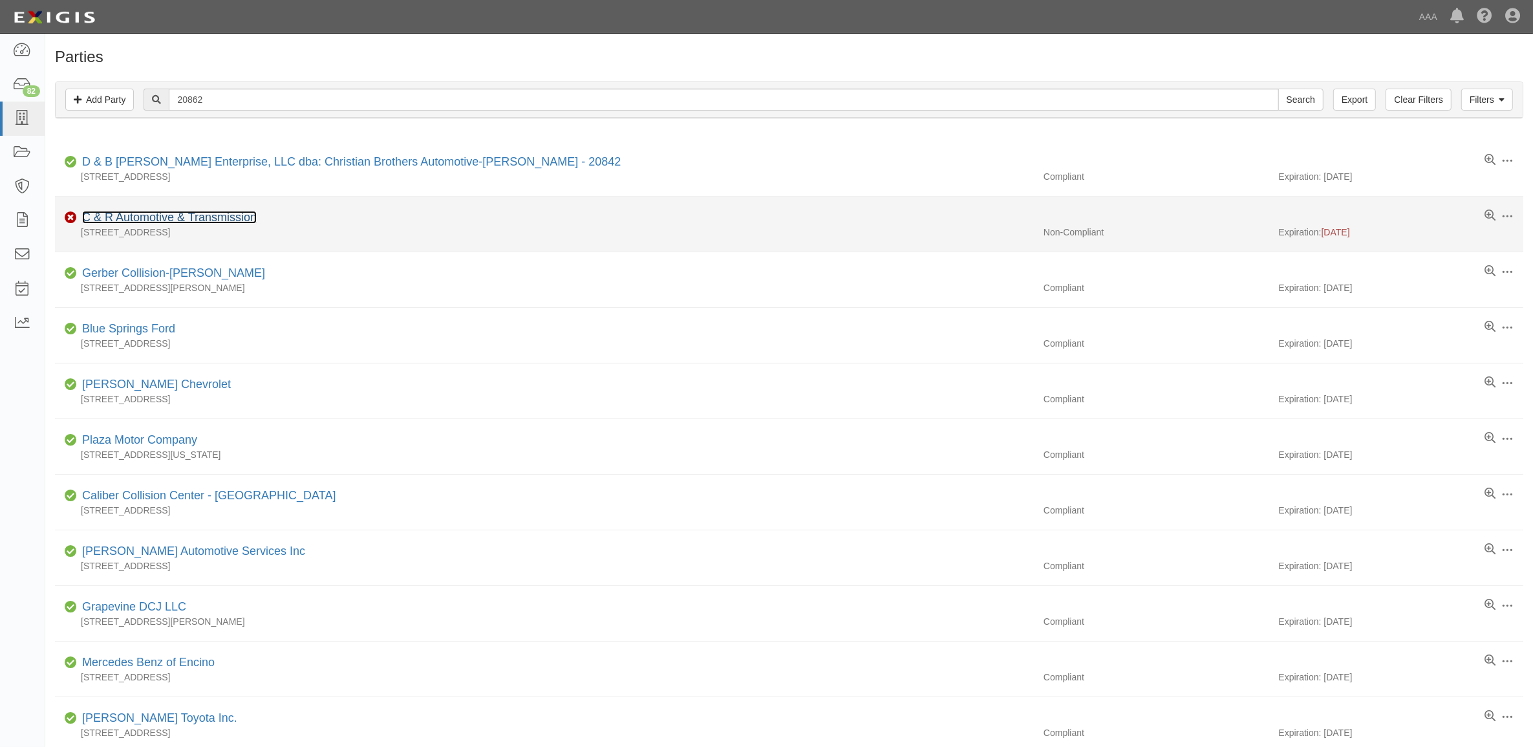
click at [199, 217] on link "C & R Automotive & Transmission" at bounding box center [169, 217] width 175 height 13
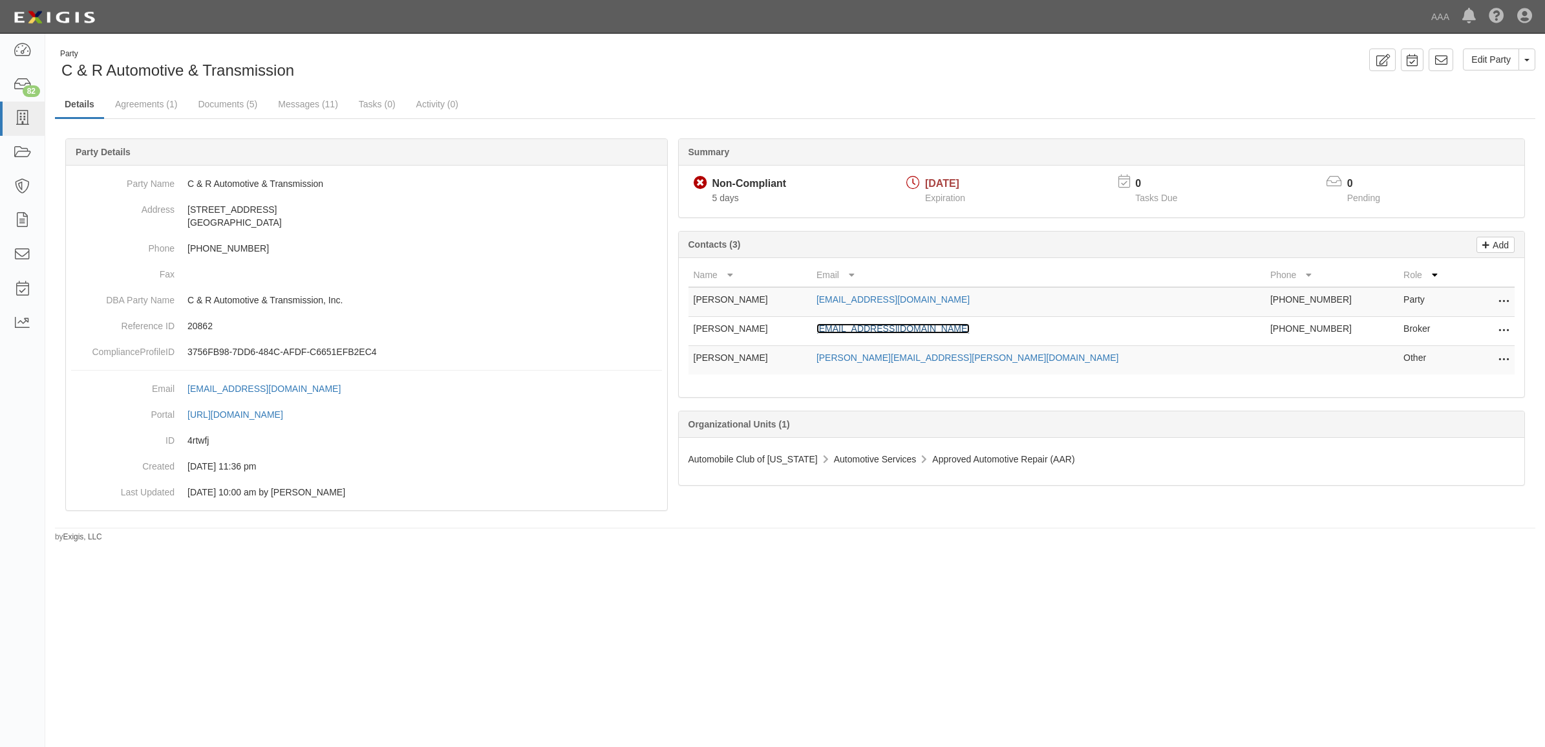
click at [960, 328] on link "rhuffman@huffmaninsurancegroup.com" at bounding box center [893, 328] width 153 height 10
drag, startPoint x: 208, startPoint y: 105, endPoint x: 213, endPoint y: 108, distance: 6.7
click at [208, 105] on link "Documents (5)" at bounding box center [227, 105] width 79 height 28
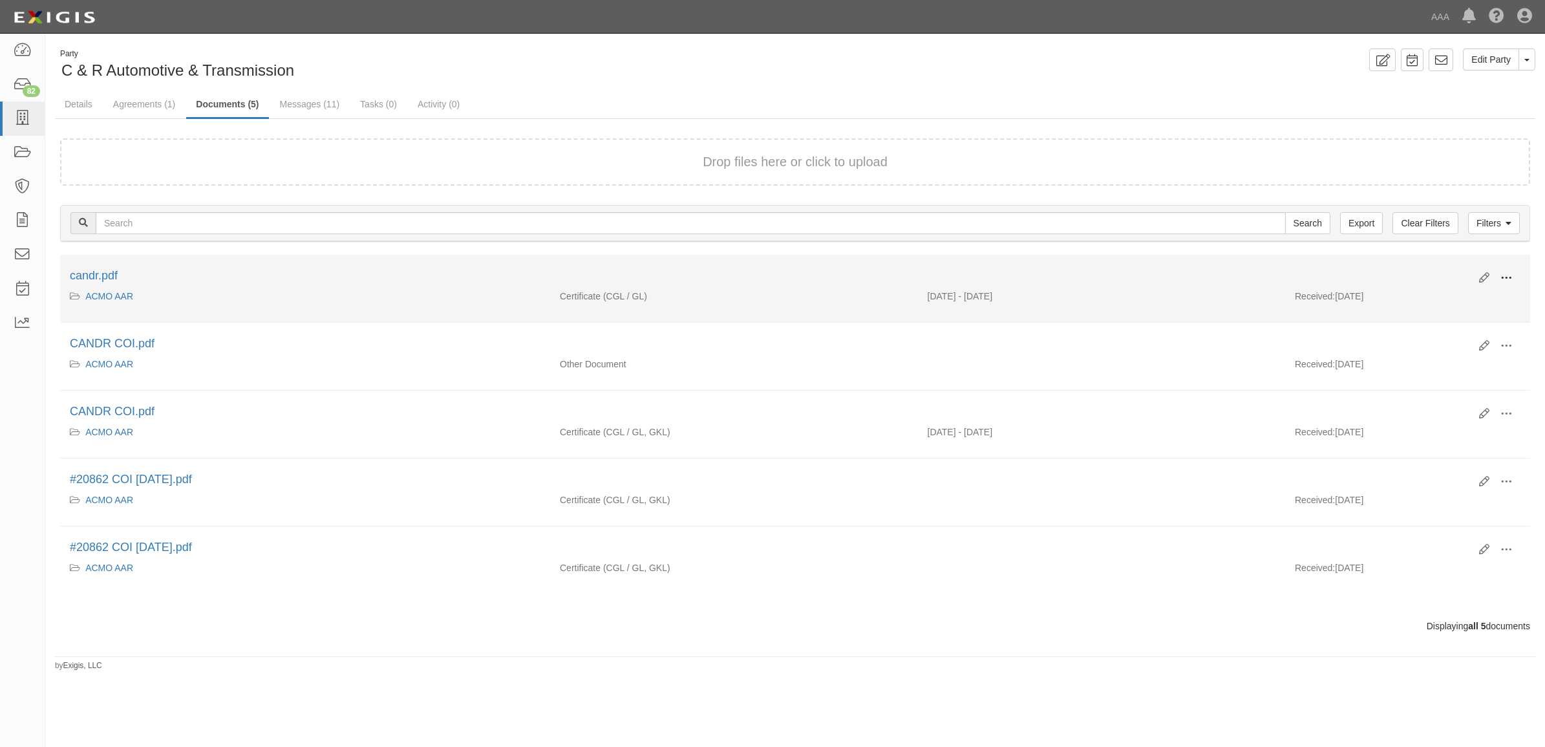
click at [1507, 273] on span at bounding box center [1507, 278] width 12 height 12
click at [1454, 305] on link "View" at bounding box center [1444, 296] width 102 height 23
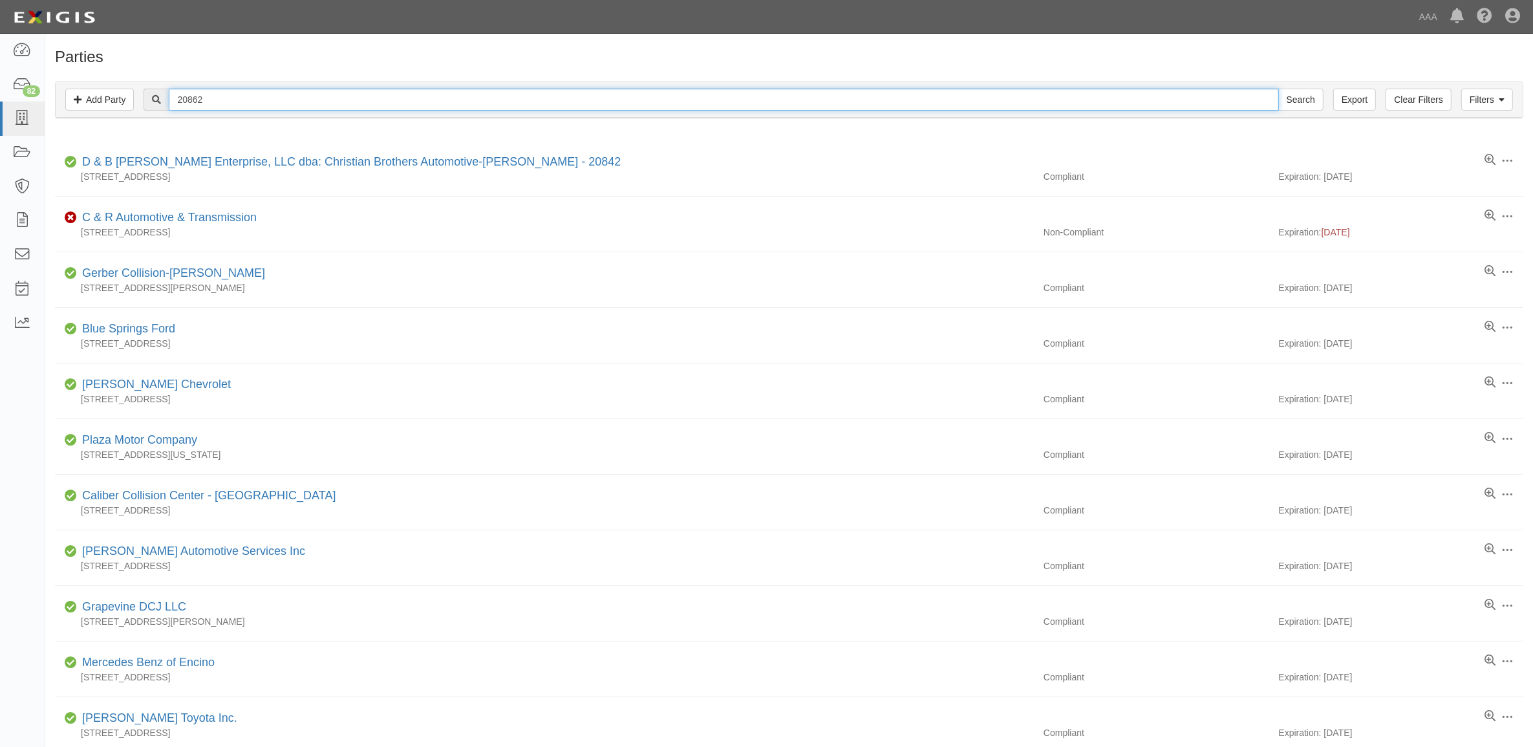
click at [248, 100] on input "20862" at bounding box center [724, 100] width 1110 height 22
paste input "5165"
type input "25165"
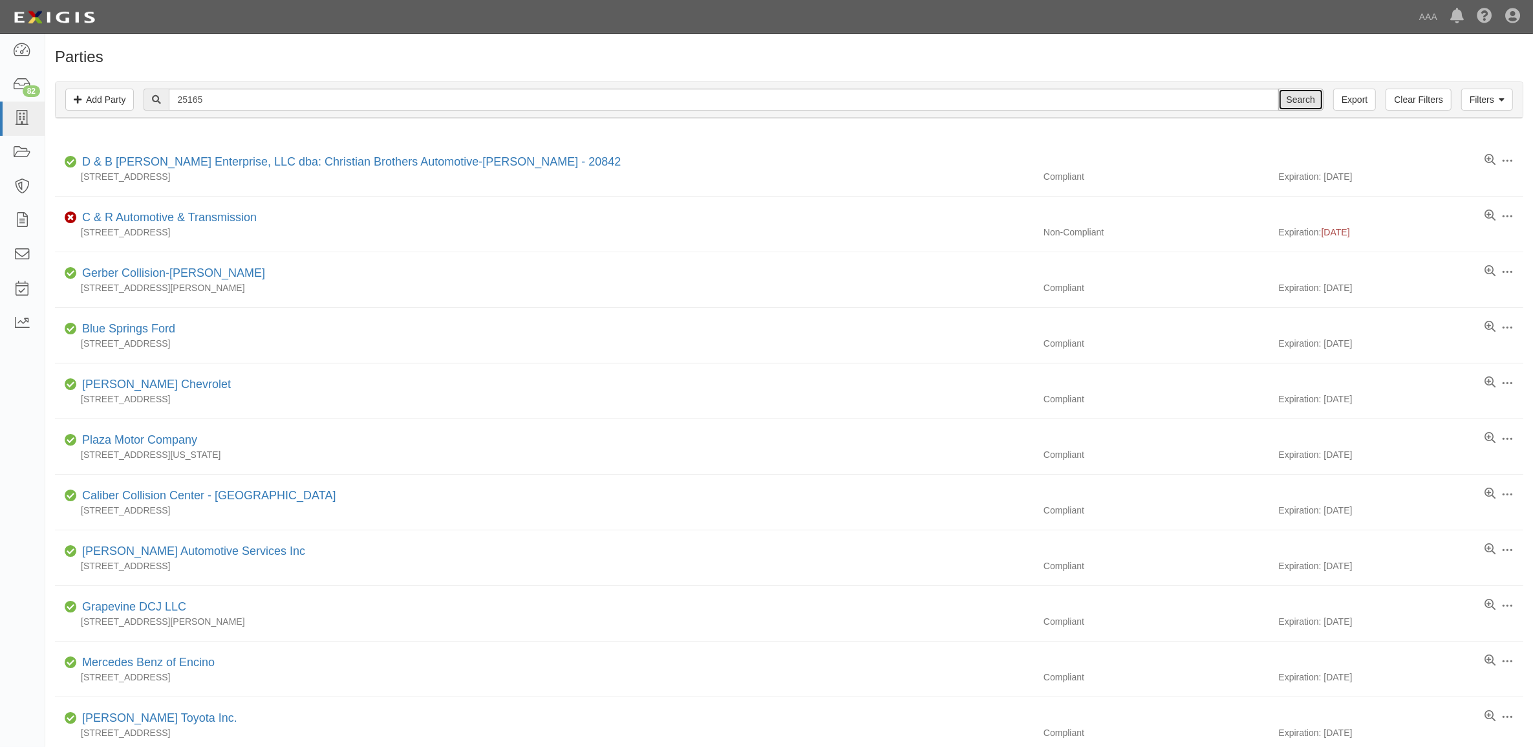
click at [1291, 94] on input "Search" at bounding box center [1300, 100] width 45 height 22
click at [1305, 98] on input "Search" at bounding box center [1300, 100] width 45 height 22
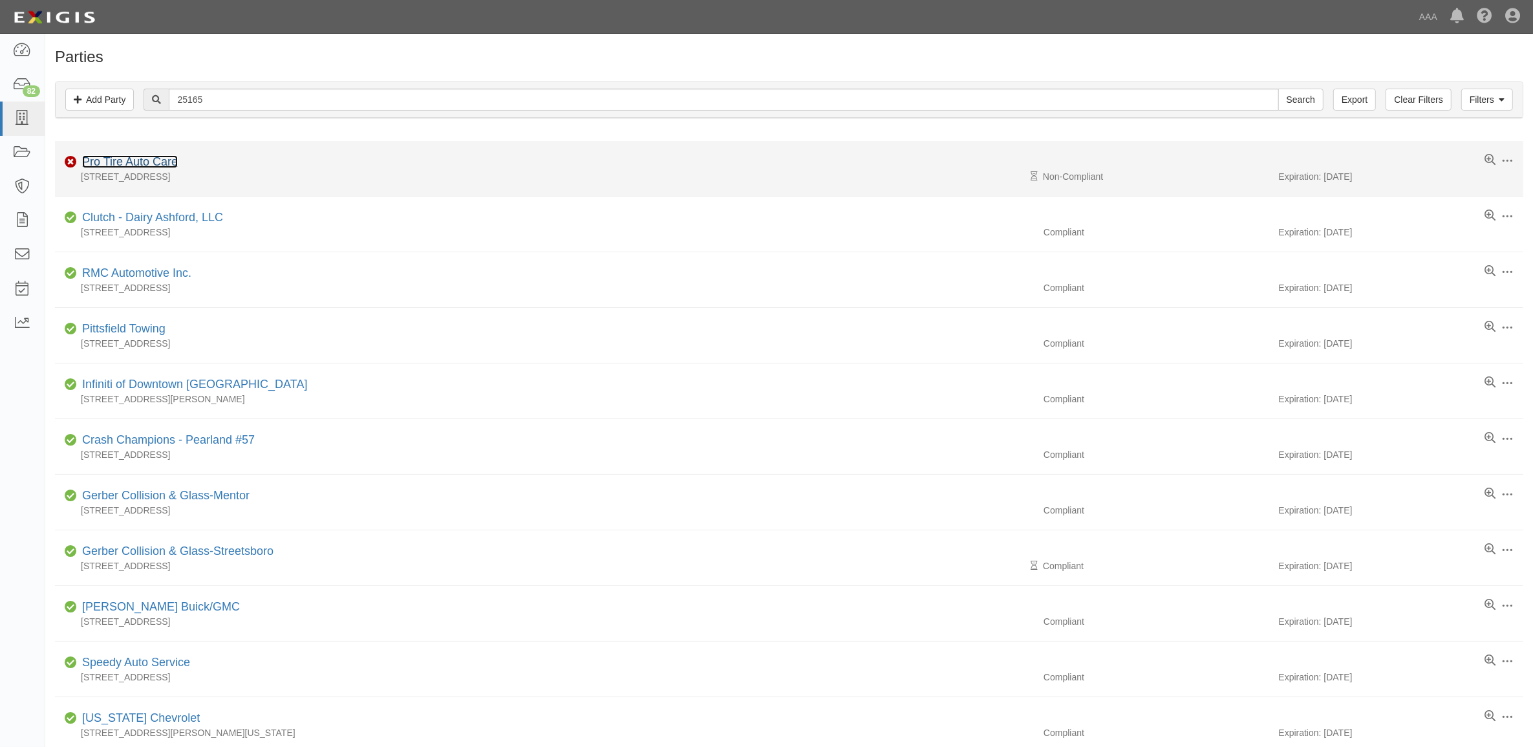
click at [160, 165] on link "Pro Tire Auto Care" at bounding box center [130, 161] width 96 height 13
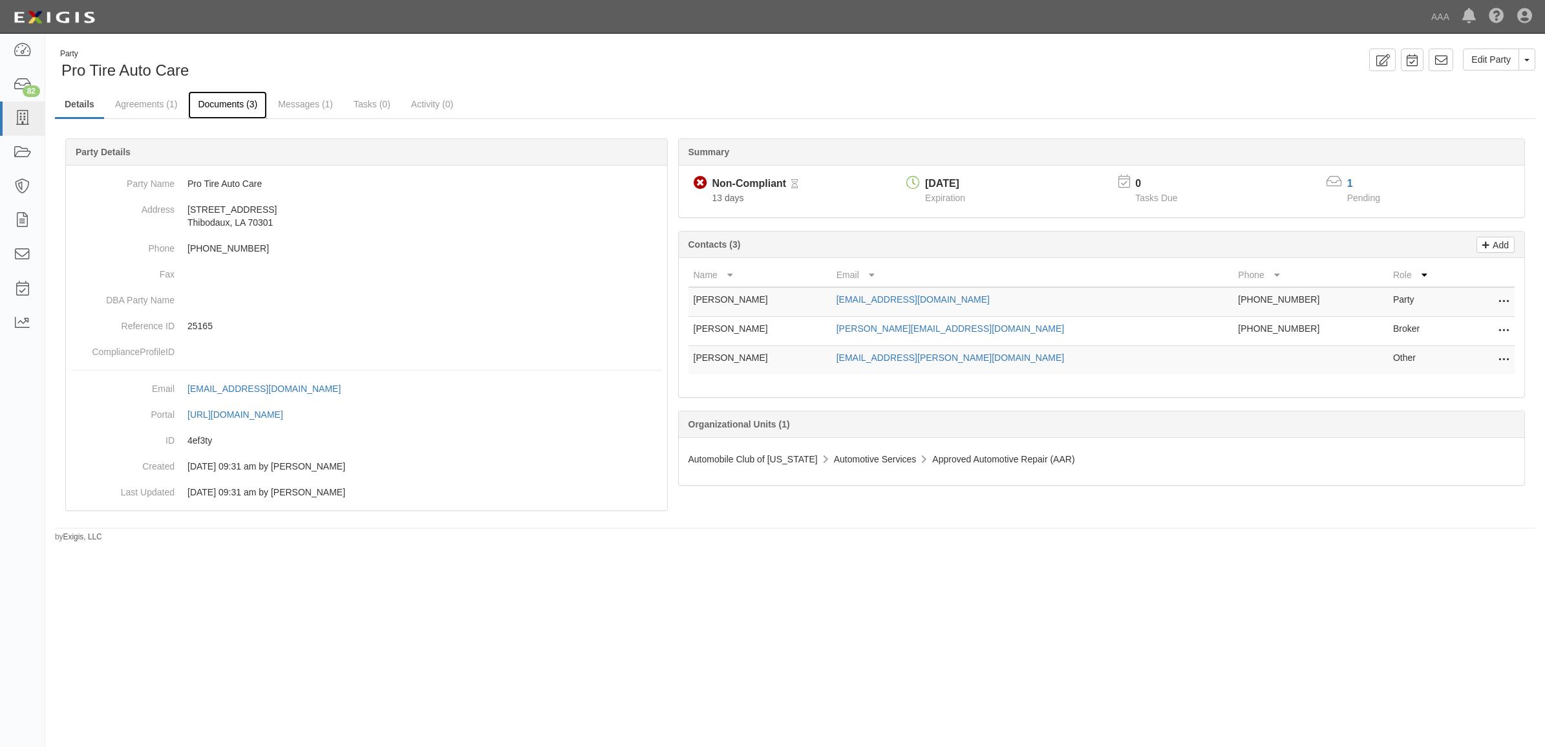
click at [228, 97] on link "Documents (3)" at bounding box center [227, 105] width 79 height 28
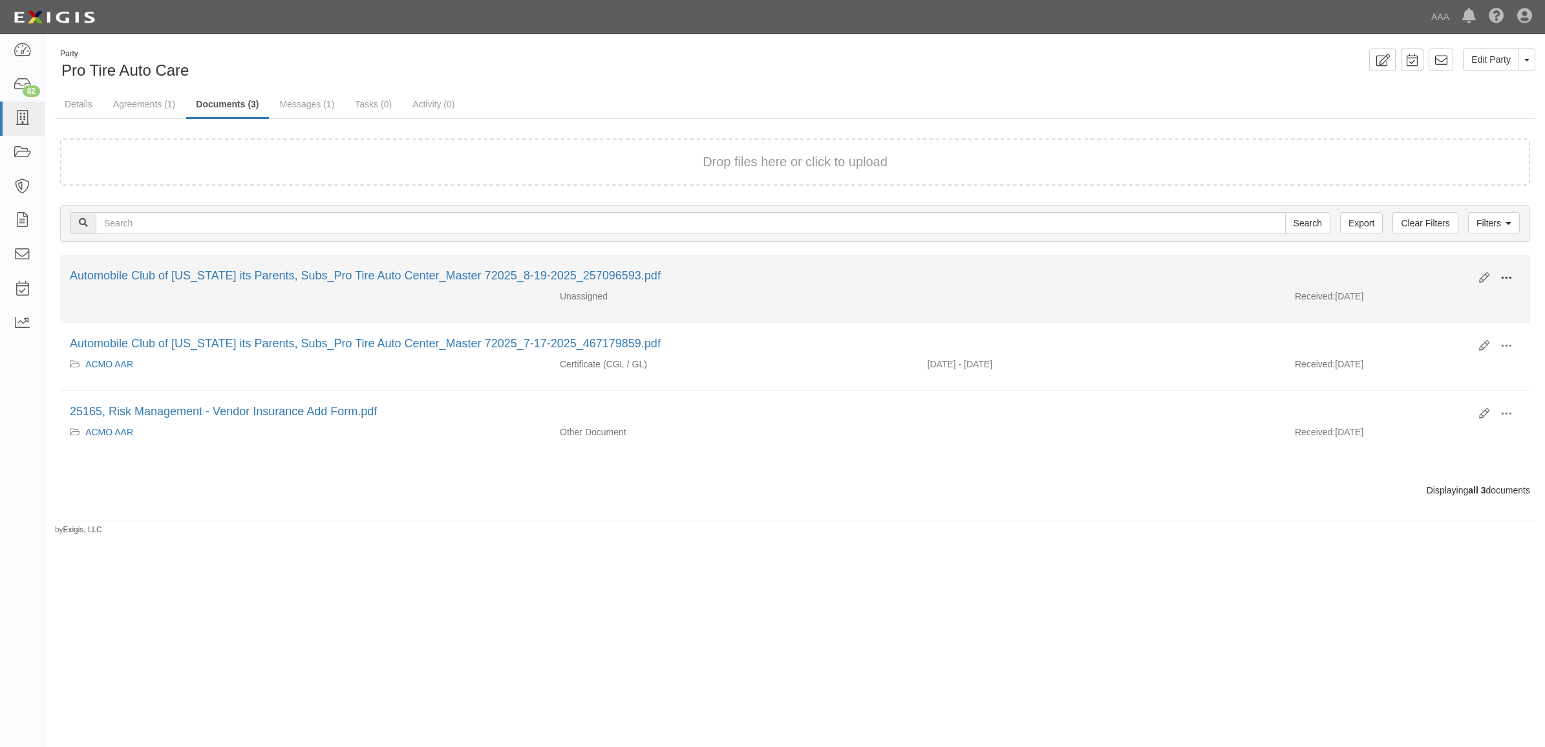
click at [1510, 276] on span at bounding box center [1507, 278] width 12 height 12
click at [1465, 301] on link "View" at bounding box center [1444, 296] width 102 height 23
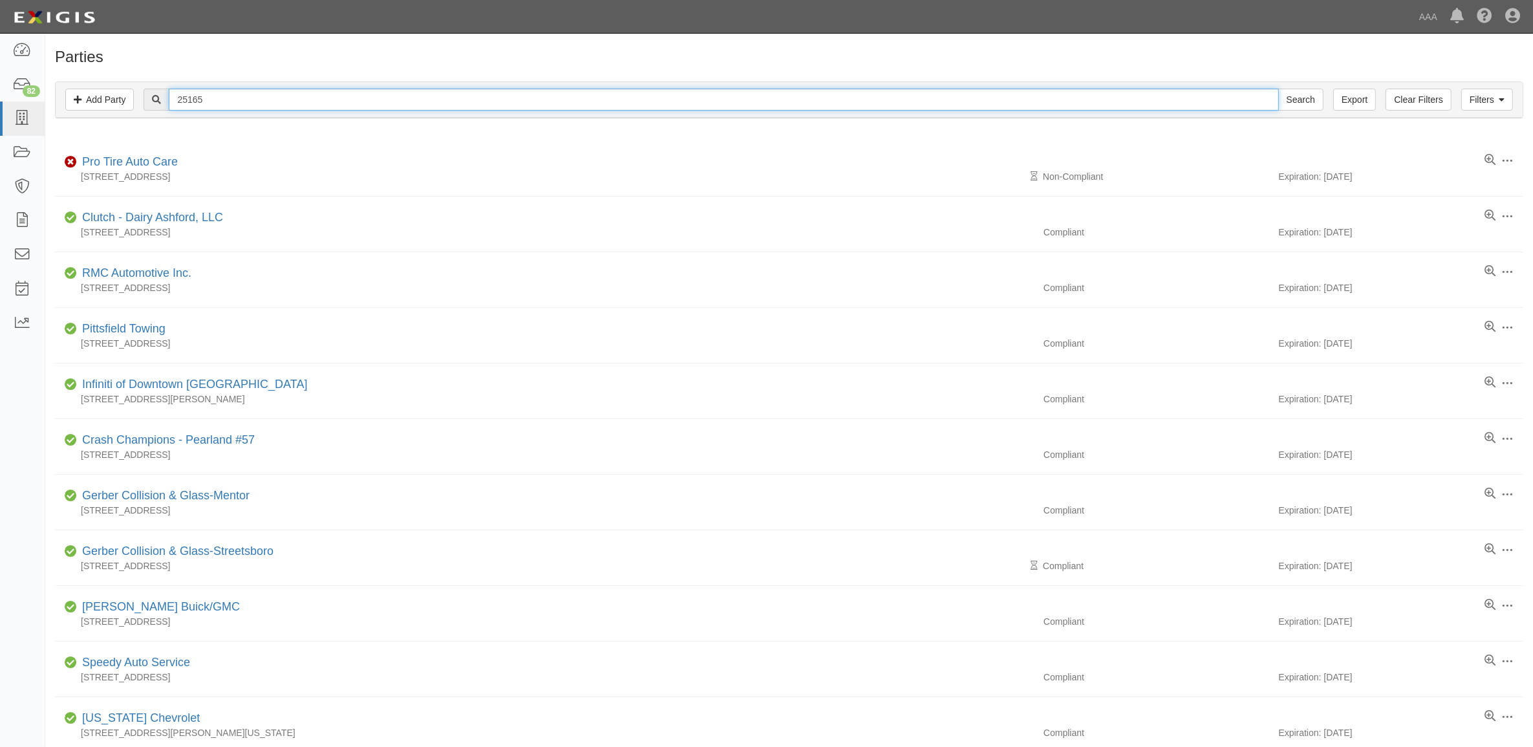
click at [285, 91] on input "25165" at bounding box center [724, 100] width 1110 height 22
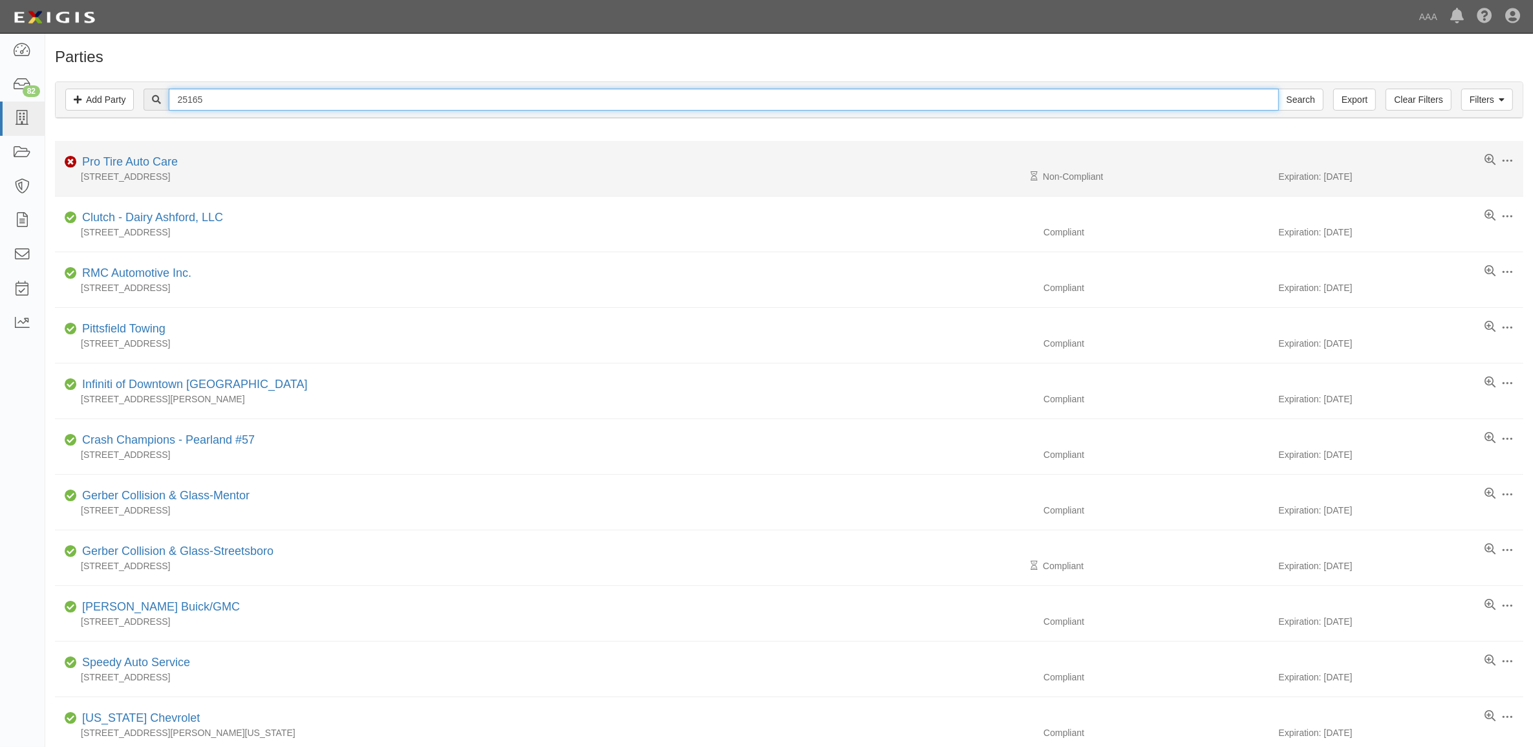
paste input "14450"
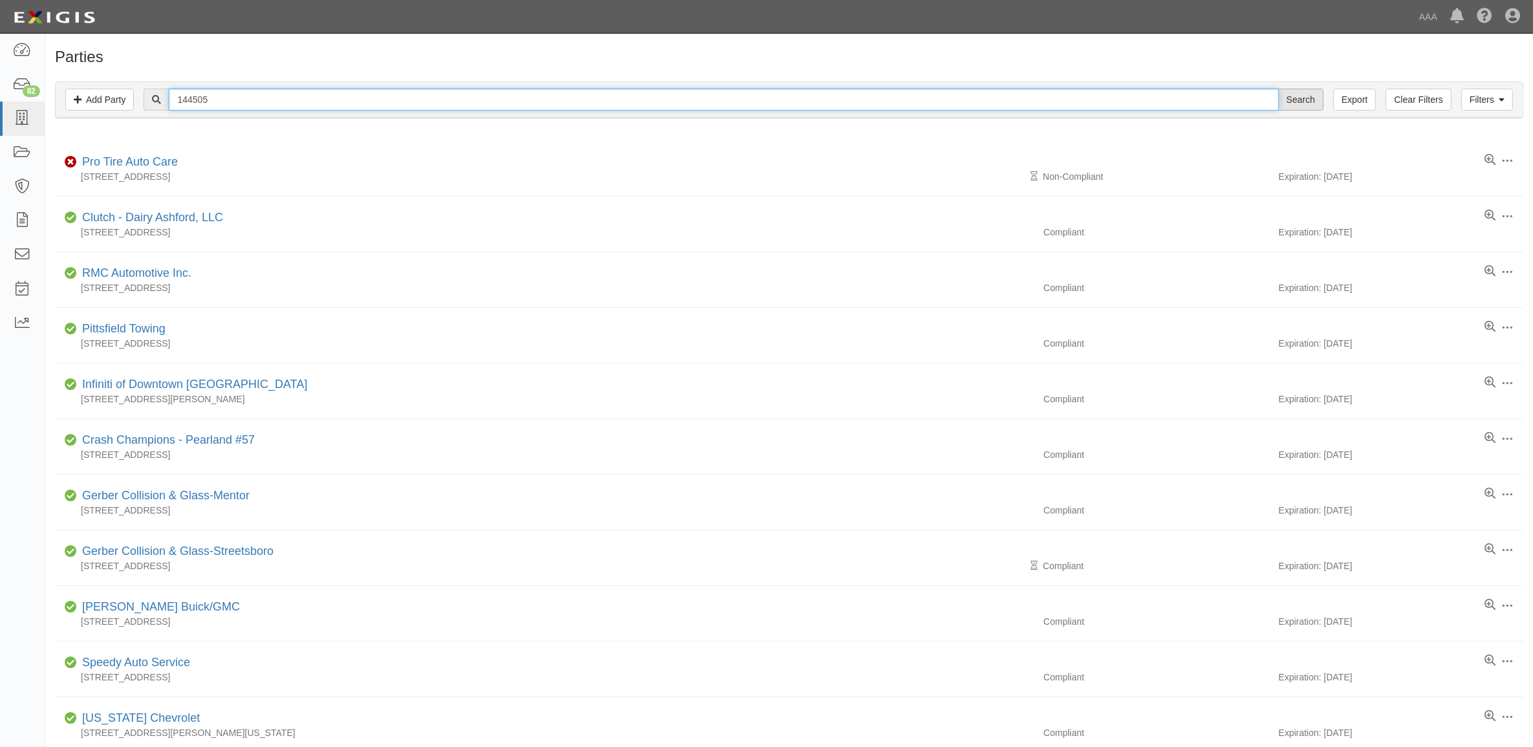
type input "144505"
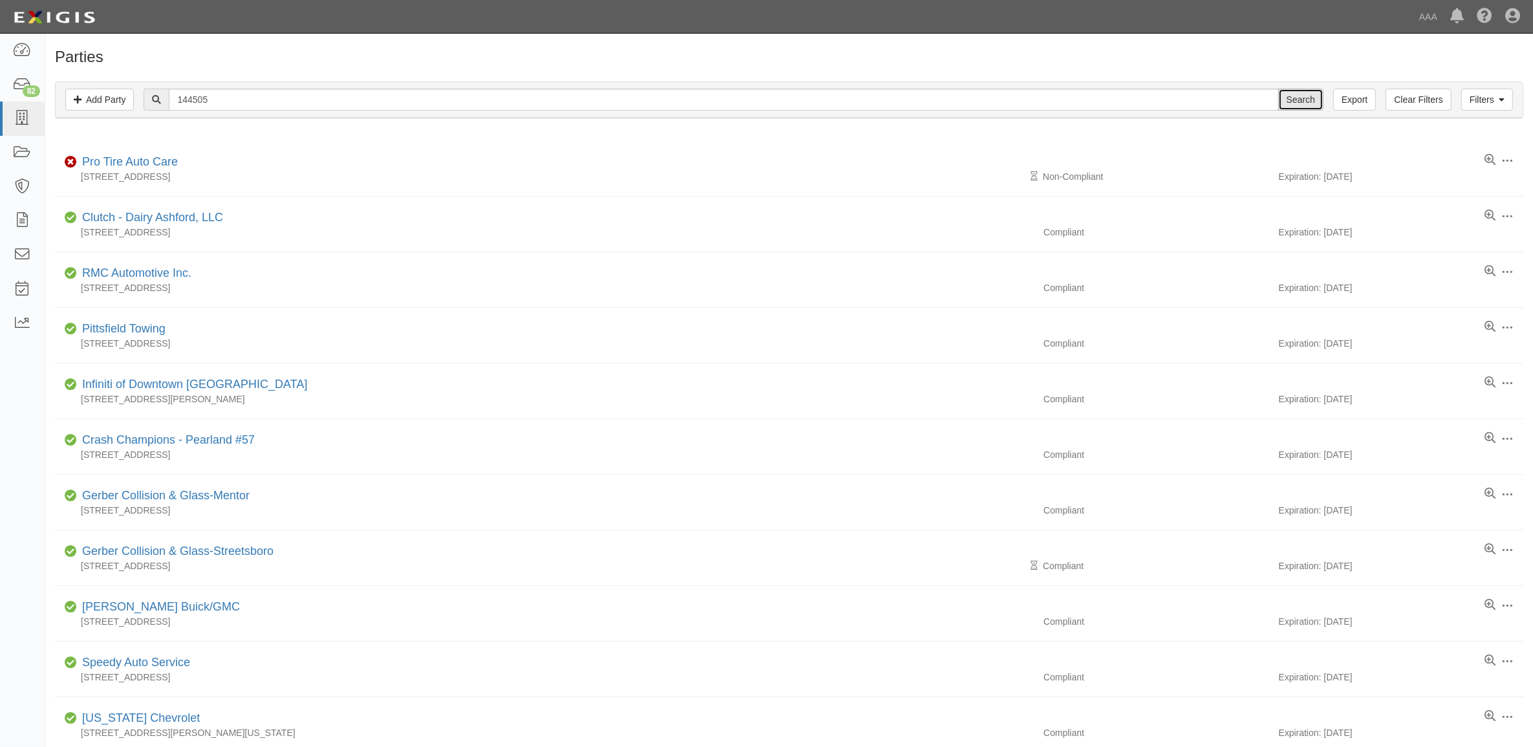
click at [1298, 94] on input "Search" at bounding box center [1300, 100] width 45 height 22
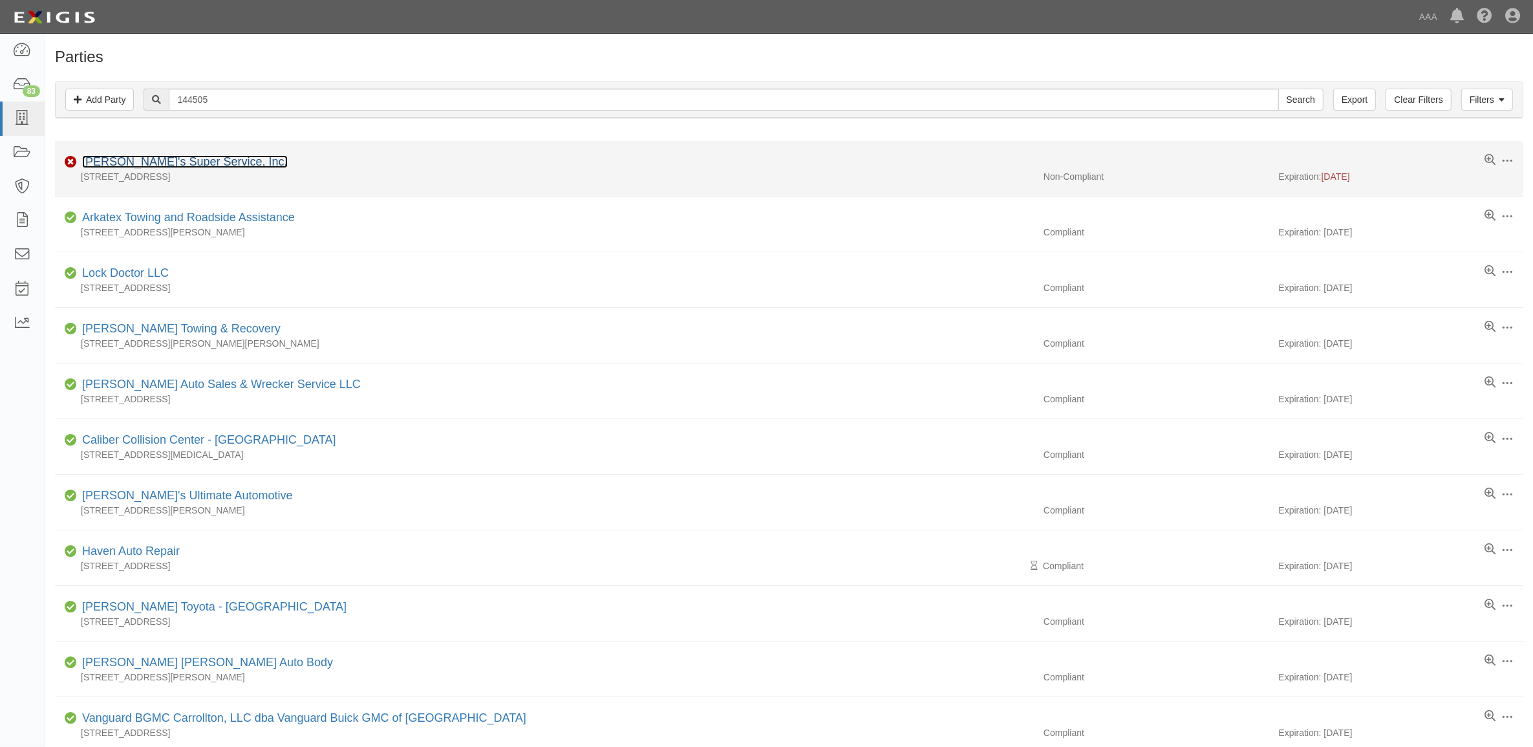
click at [194, 165] on link "[PERSON_NAME]'s Super Service, Inc." at bounding box center [185, 161] width 206 height 13
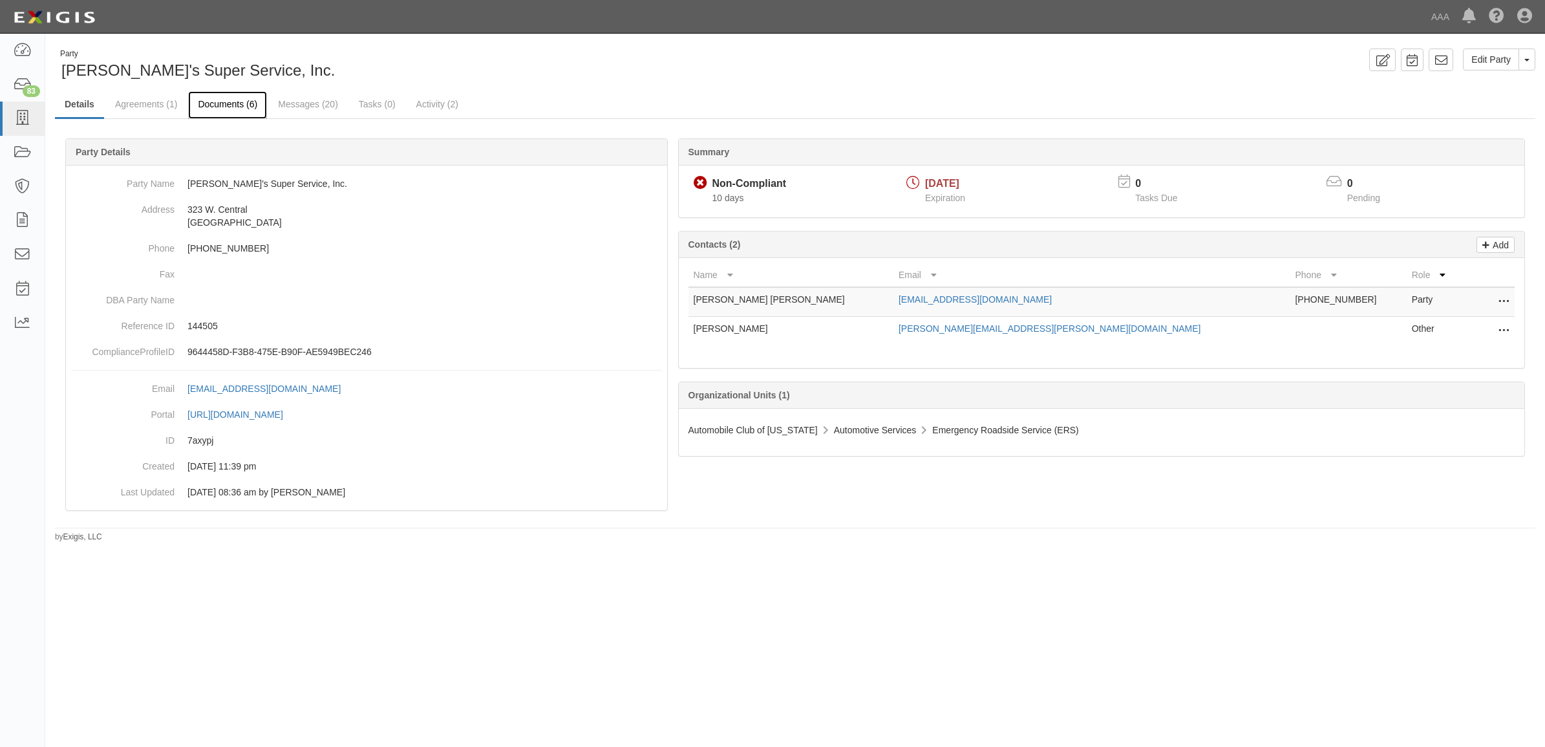
click at [205, 105] on link "Documents (6)" at bounding box center [227, 105] width 79 height 28
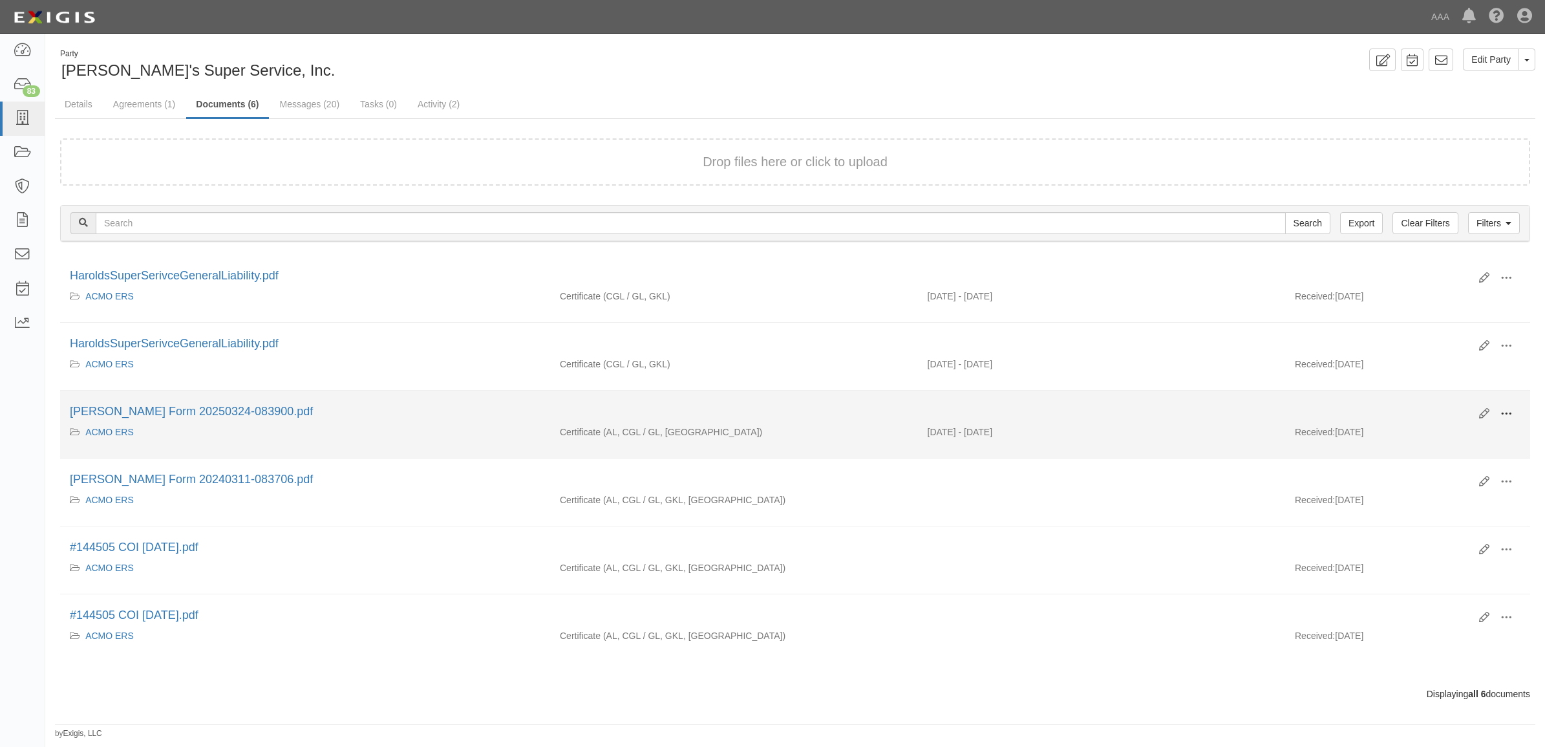
click at [1505, 415] on span at bounding box center [1507, 414] width 12 height 12
click at [1459, 432] on link "View" at bounding box center [1444, 432] width 102 height 23
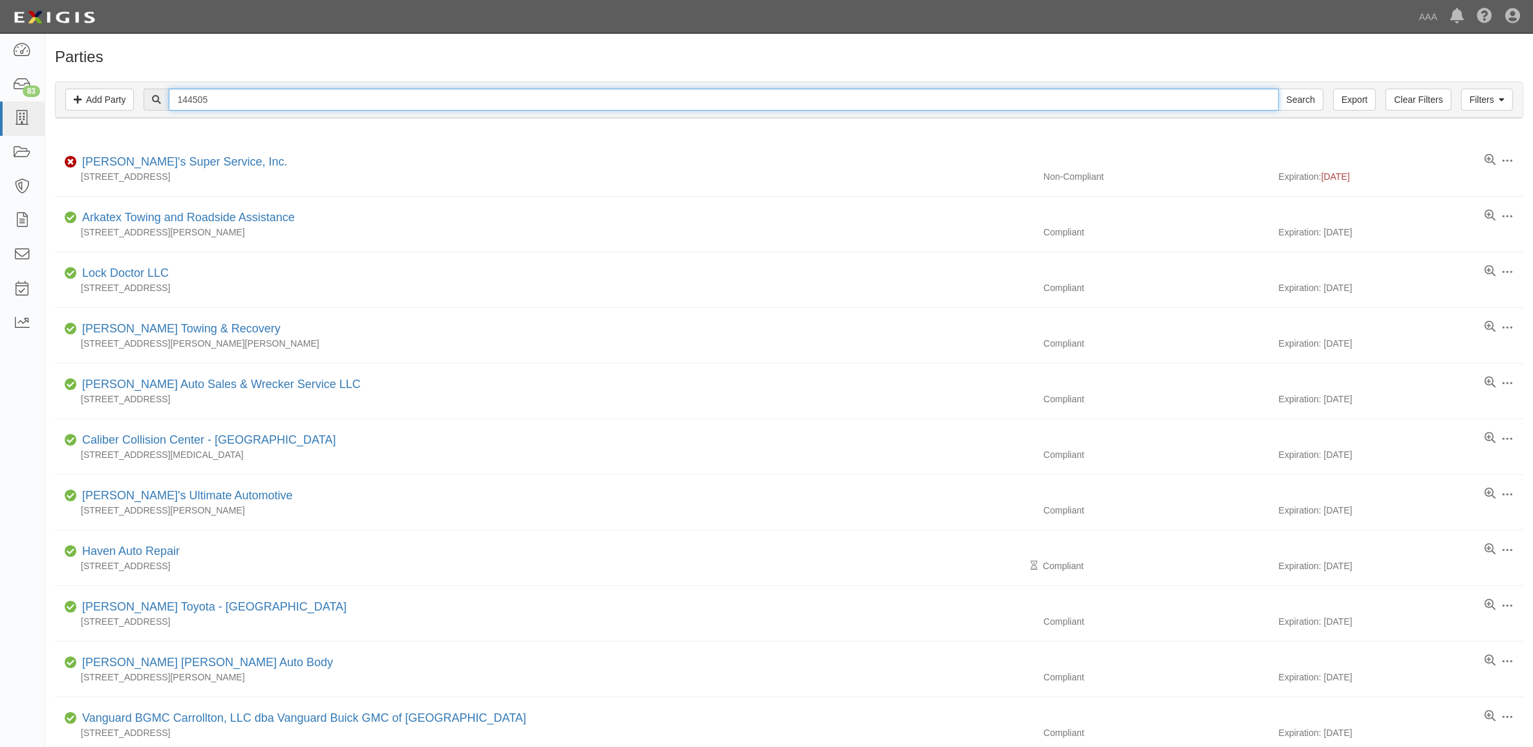
click at [242, 95] on input "144505" at bounding box center [724, 100] width 1110 height 22
paste input "282261"
type input "282261"
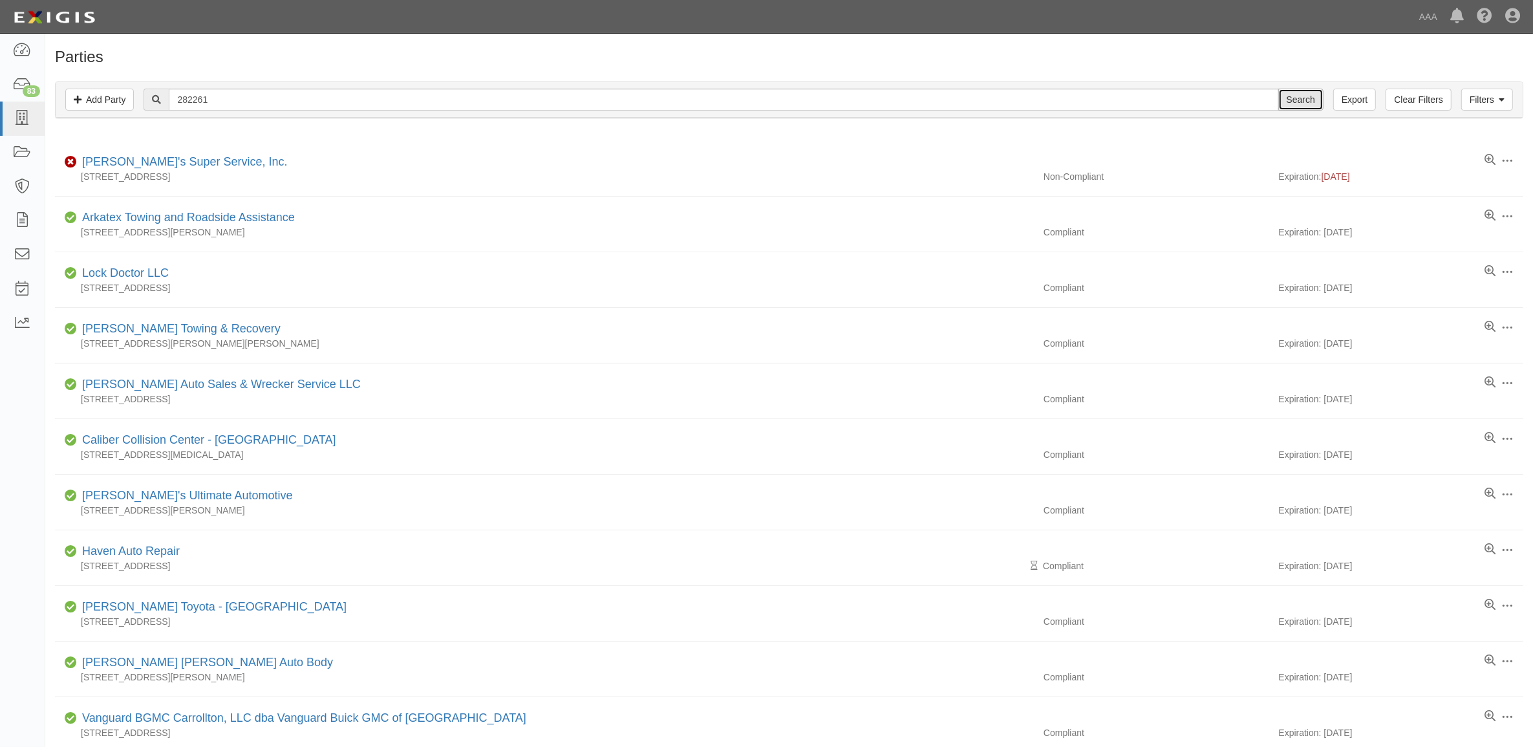
click at [1287, 99] on input "Search" at bounding box center [1300, 100] width 45 height 22
click at [1291, 101] on input "Search" at bounding box center [1300, 100] width 45 height 22
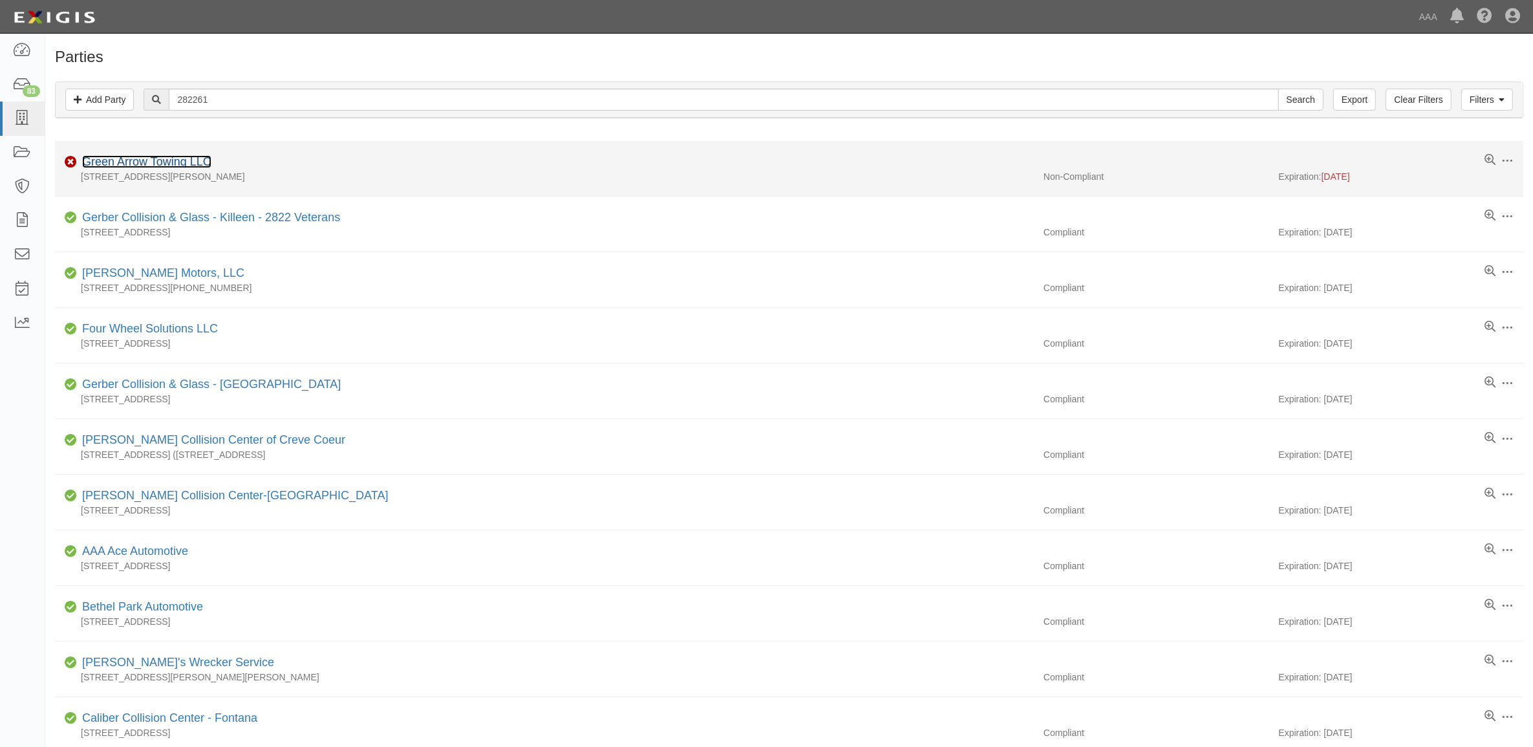
click at [166, 166] on link "Green Arrow Towing LLC" at bounding box center [146, 161] width 129 height 13
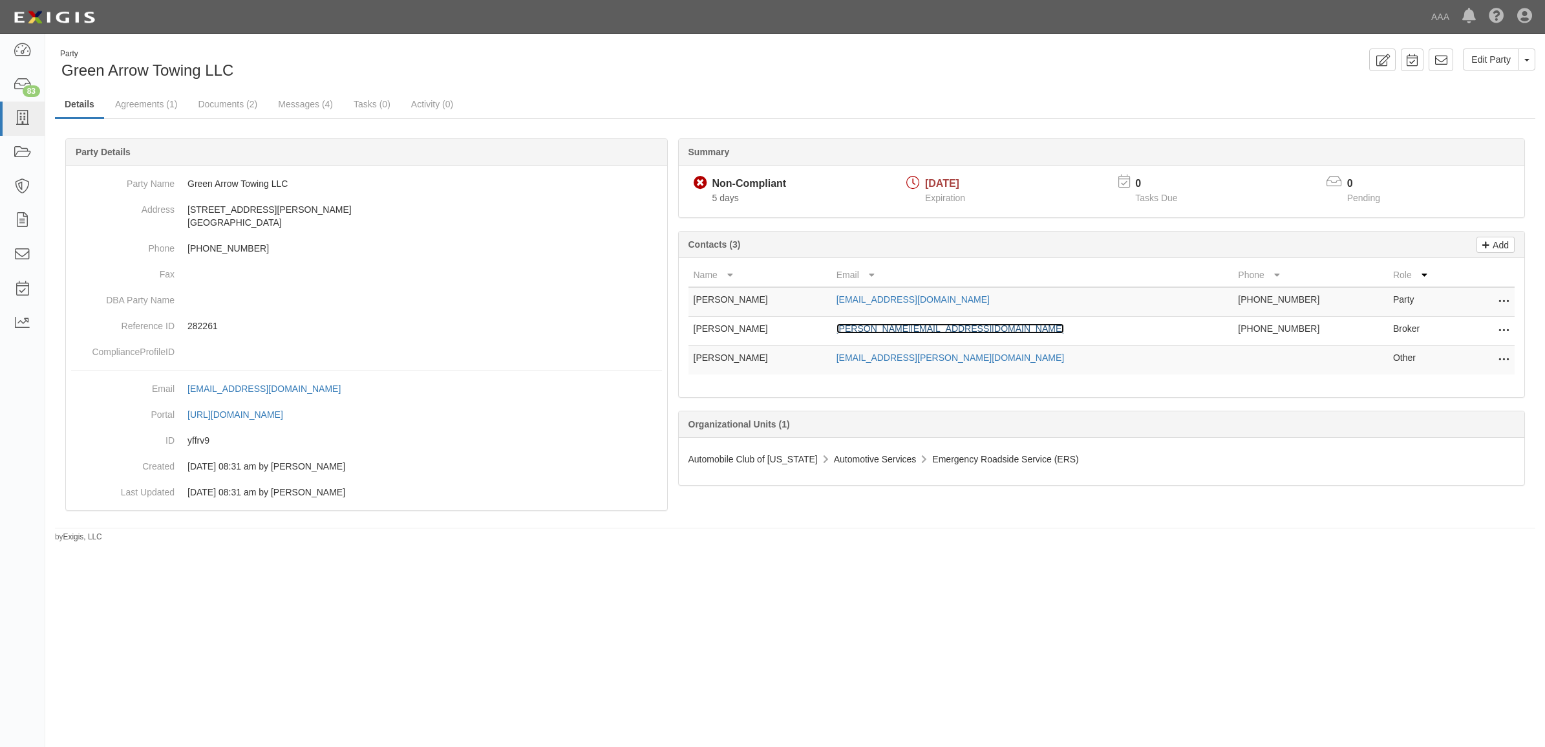
click at [981, 327] on link "josselyn@cadainsurance.com" at bounding box center [951, 328] width 228 height 10
click at [231, 102] on link "Documents (2)" at bounding box center [227, 105] width 79 height 28
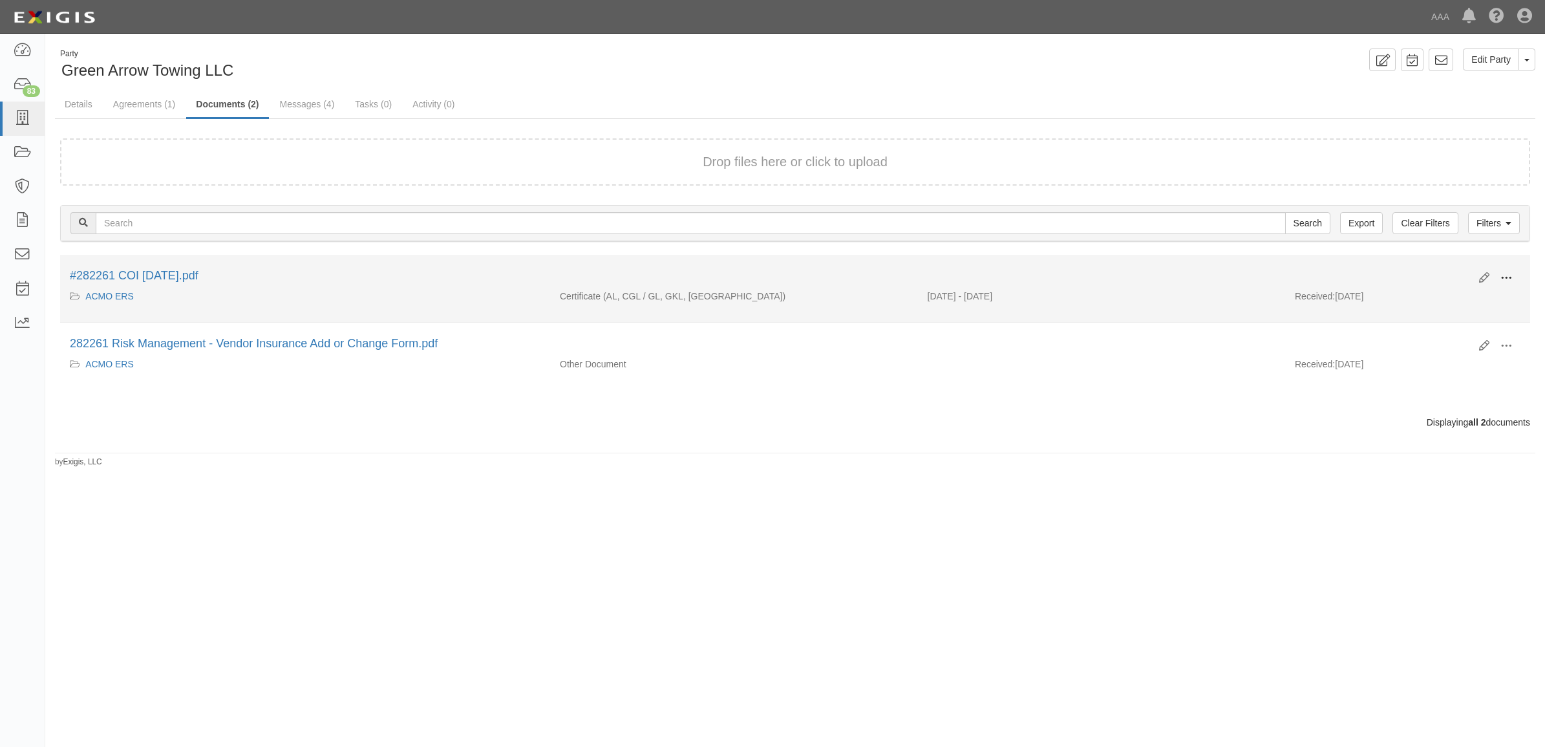
click at [1508, 276] on span at bounding box center [1507, 278] width 12 height 12
click at [1477, 292] on link "View" at bounding box center [1444, 296] width 102 height 23
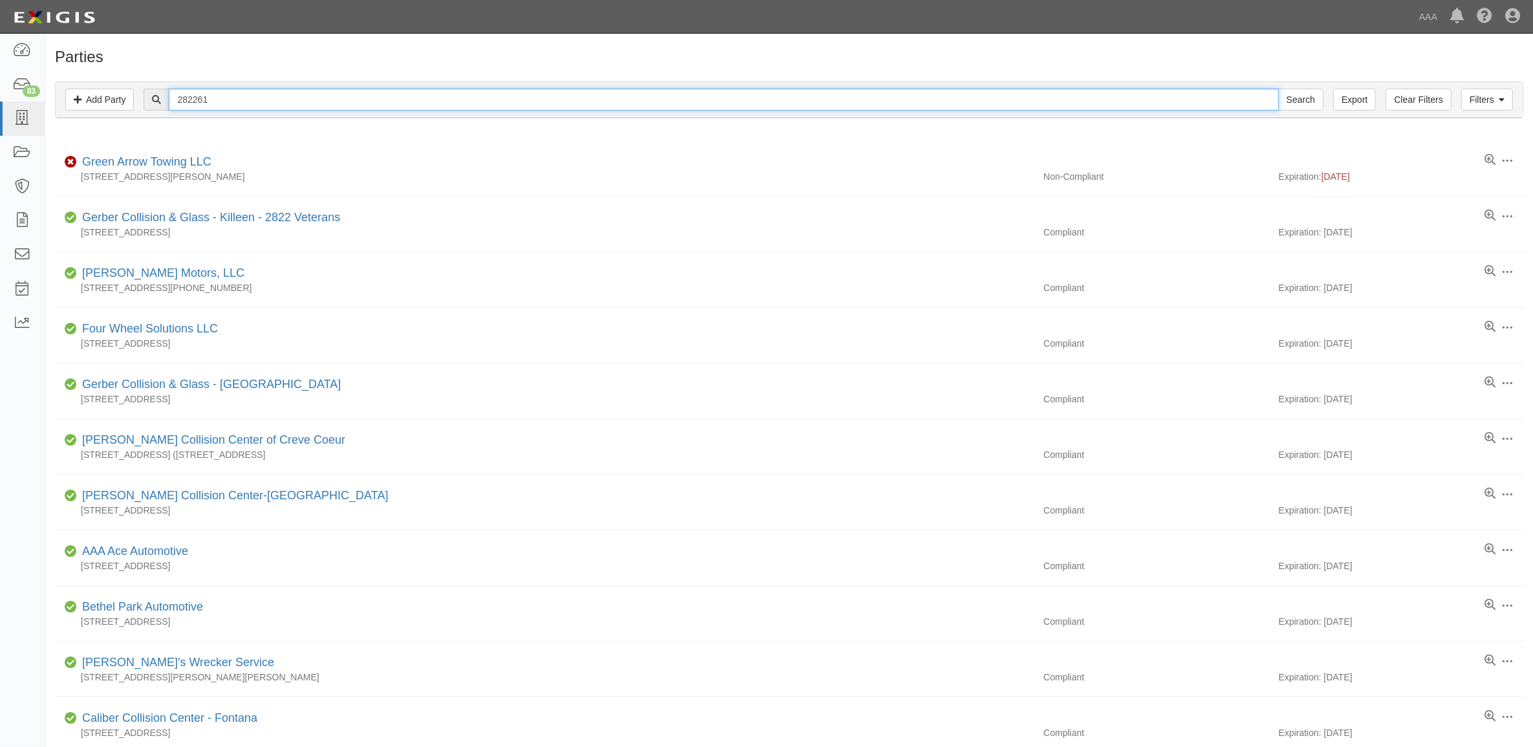
click at [244, 105] on input "282261" at bounding box center [724, 100] width 1110 height 22
paste input "365314"
type input "365314"
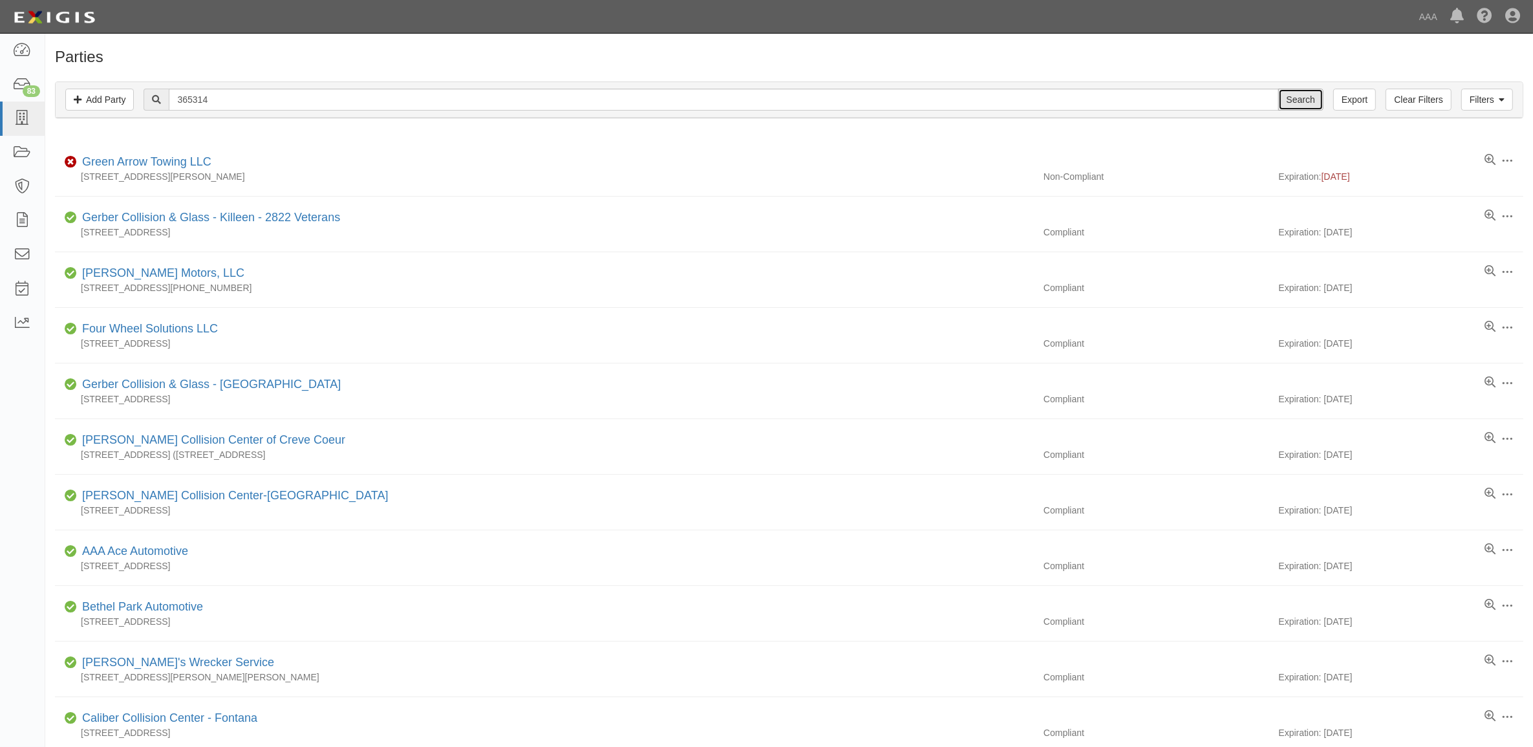
click at [1291, 102] on input "Search" at bounding box center [1300, 100] width 45 height 22
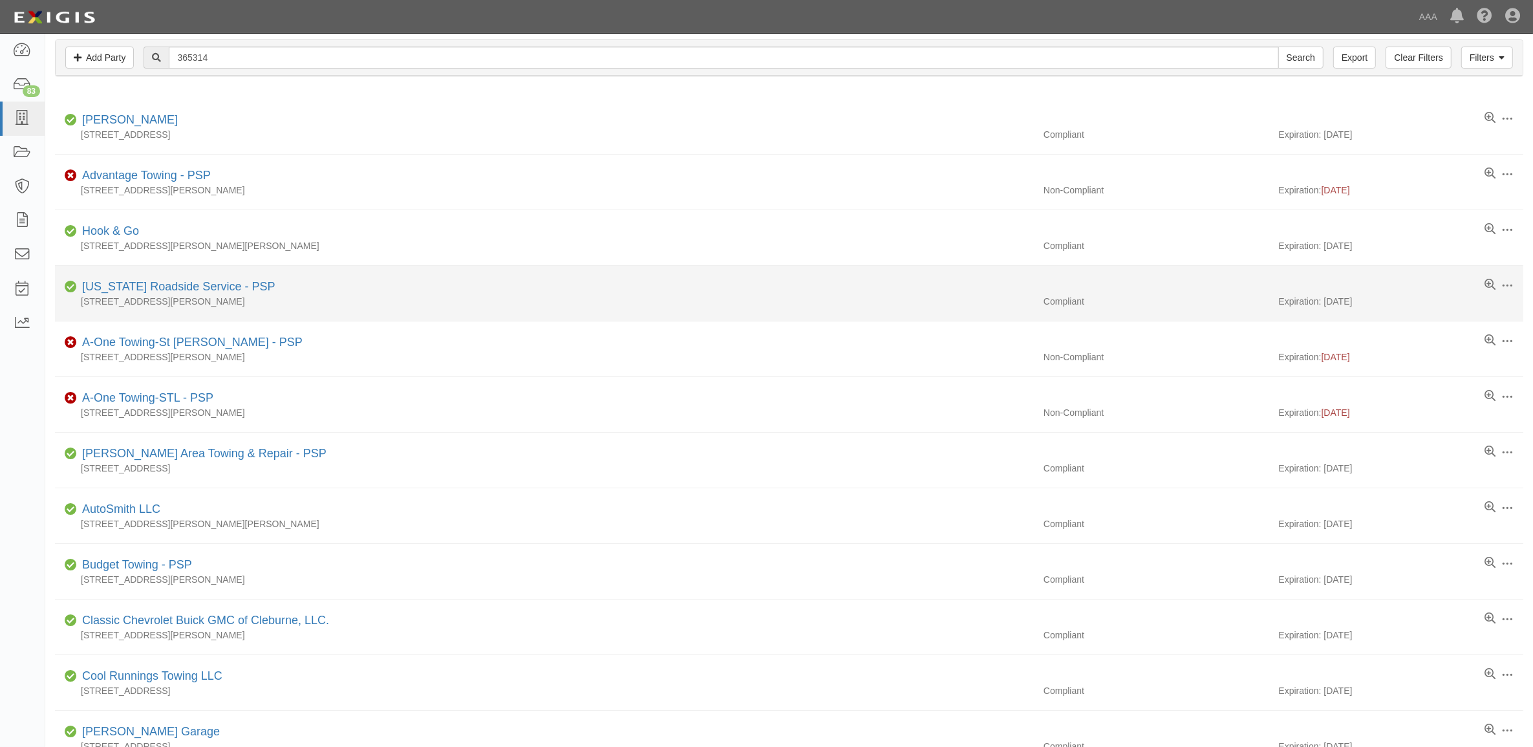
scroll to position [81, 0]
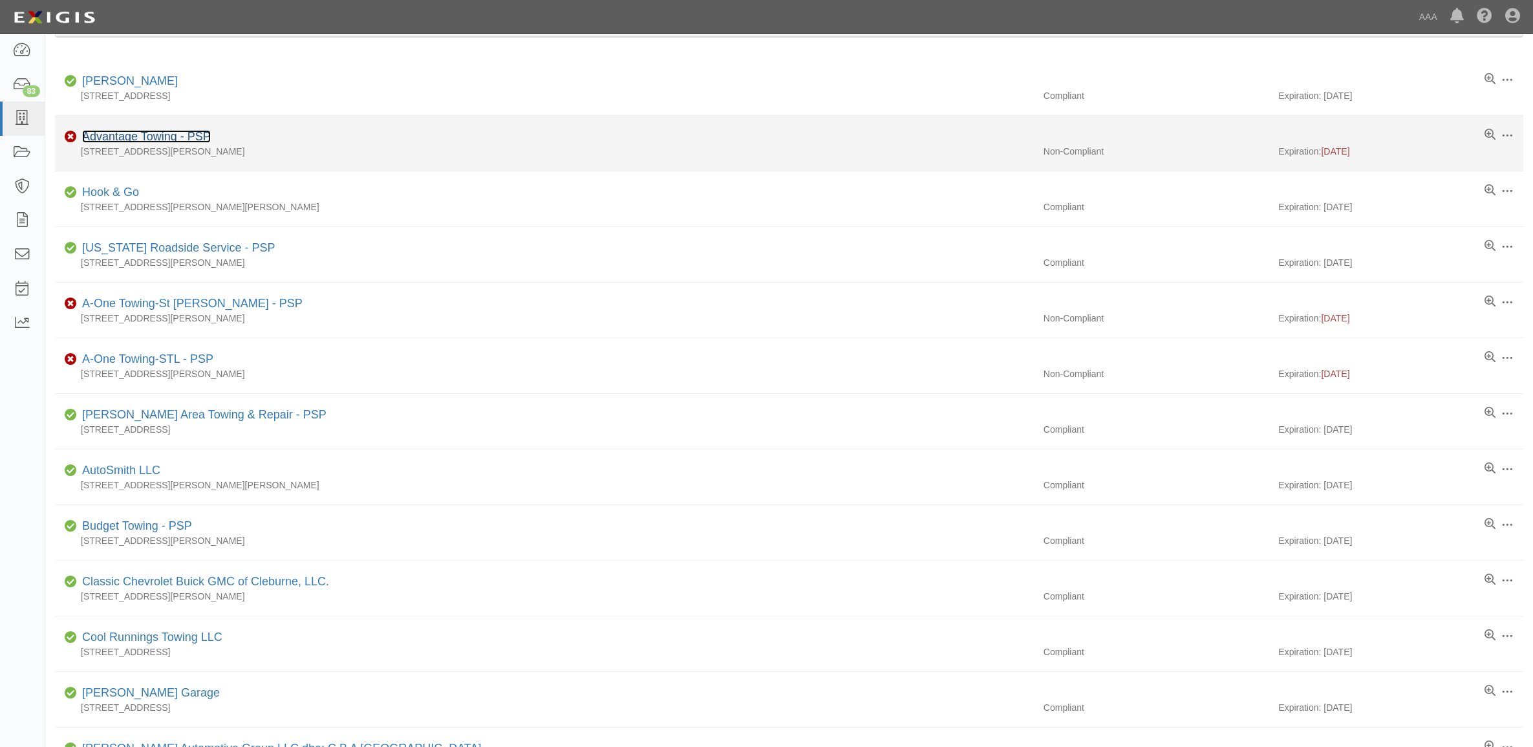
click at [184, 133] on link "Advantage Towing - PSP" at bounding box center [146, 136] width 129 height 13
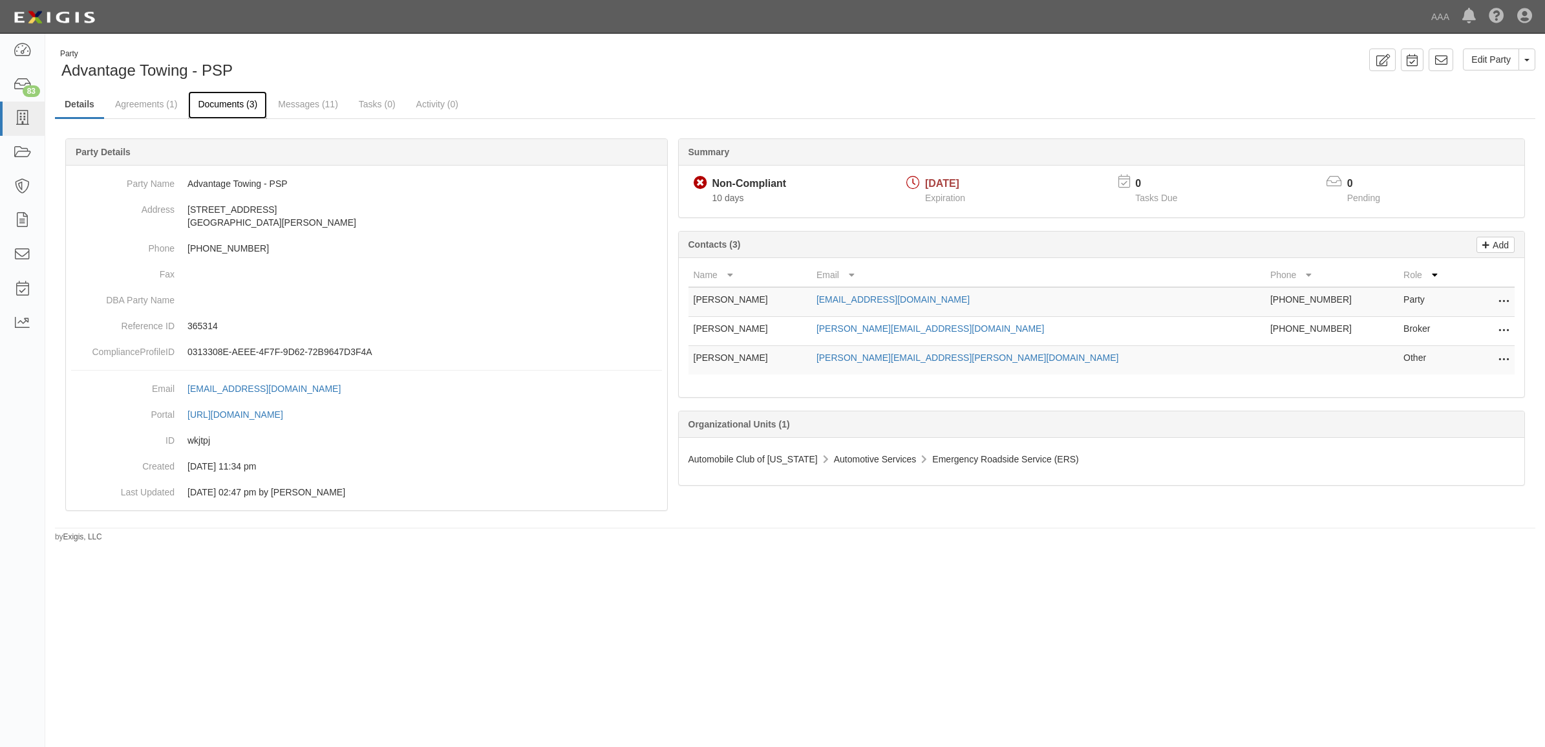
click at [219, 99] on link "Documents (3)" at bounding box center [227, 105] width 79 height 28
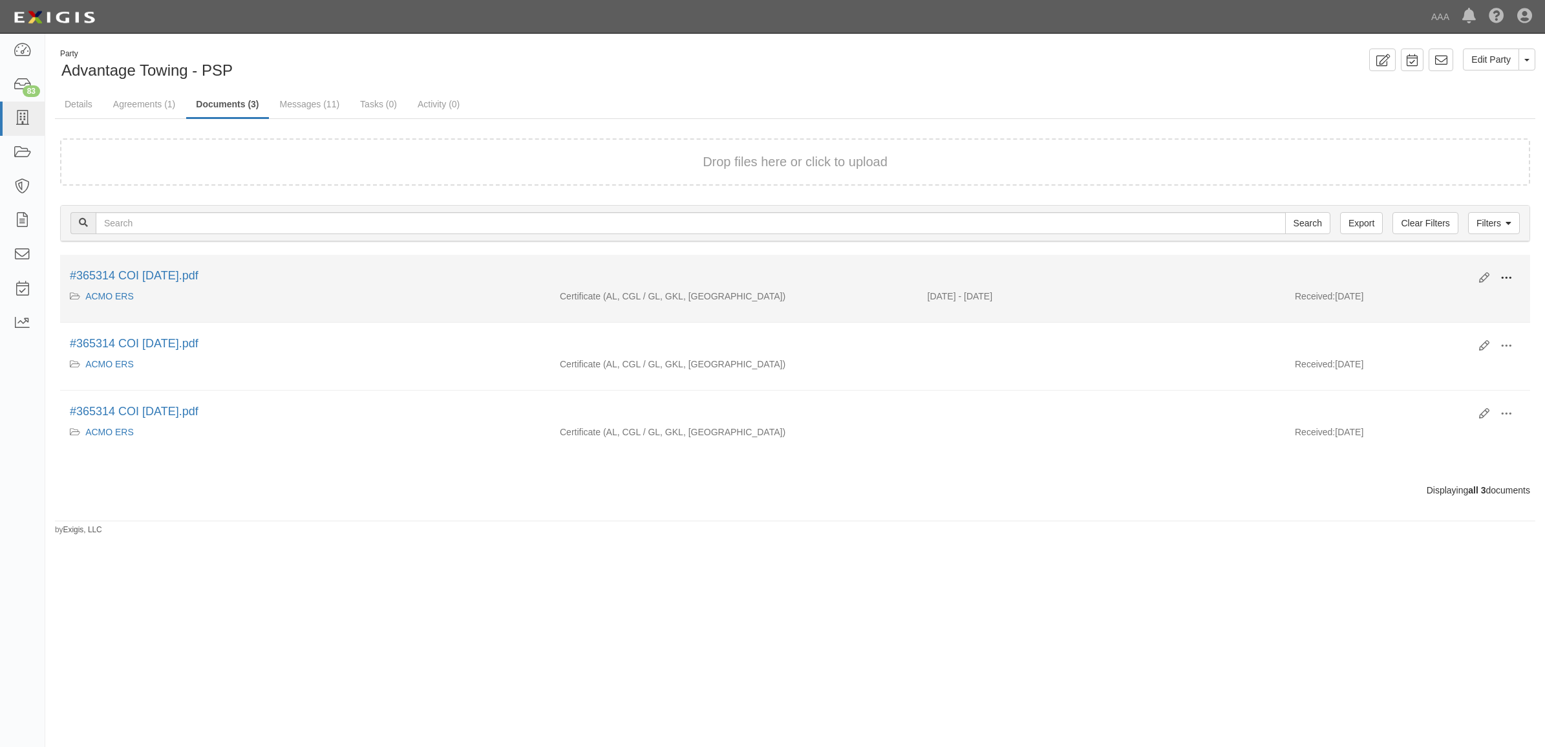
click at [1514, 272] on button at bounding box center [1506, 279] width 28 height 22
click at [1452, 296] on link "View" at bounding box center [1444, 296] width 102 height 23
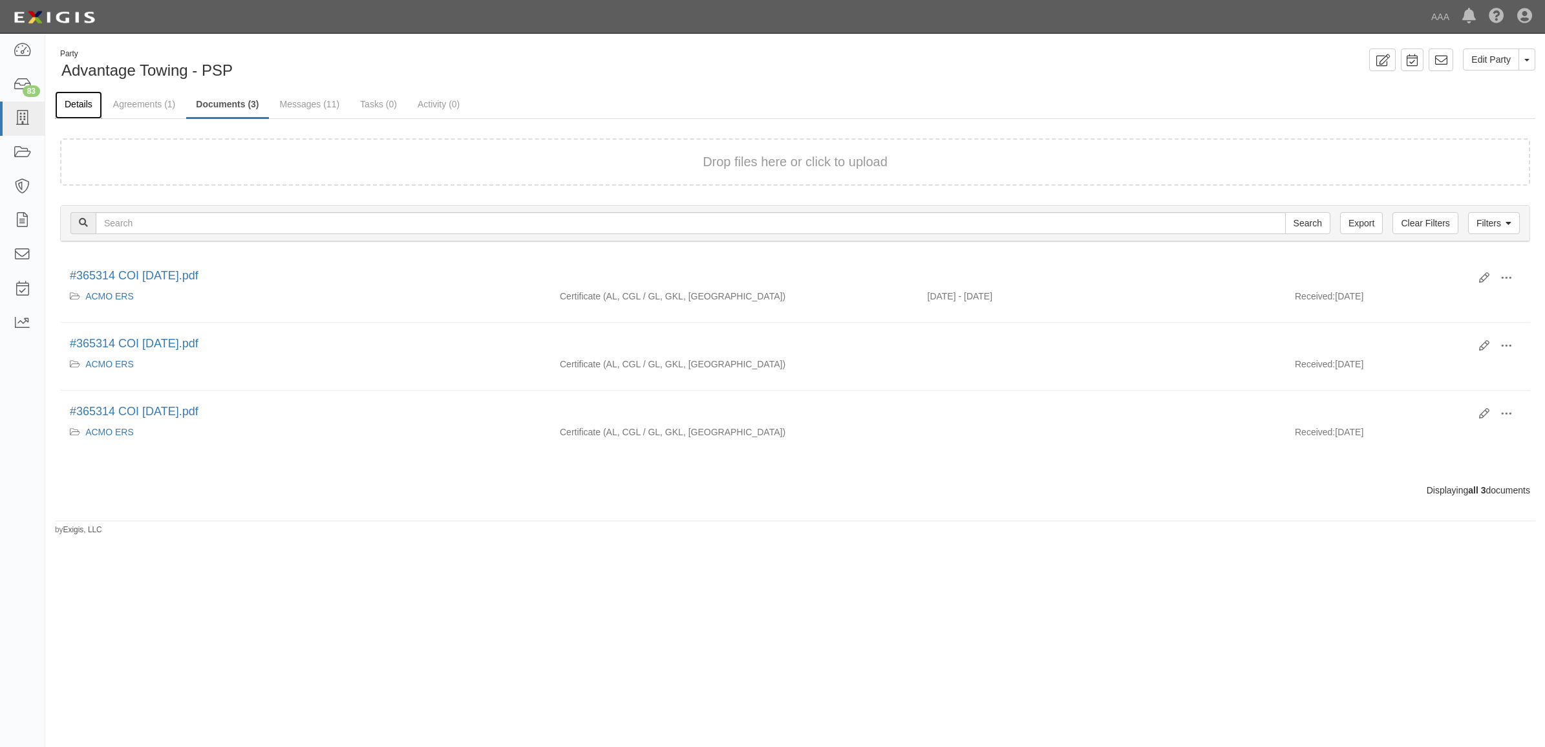
click at [75, 102] on link "Details" at bounding box center [78, 105] width 47 height 28
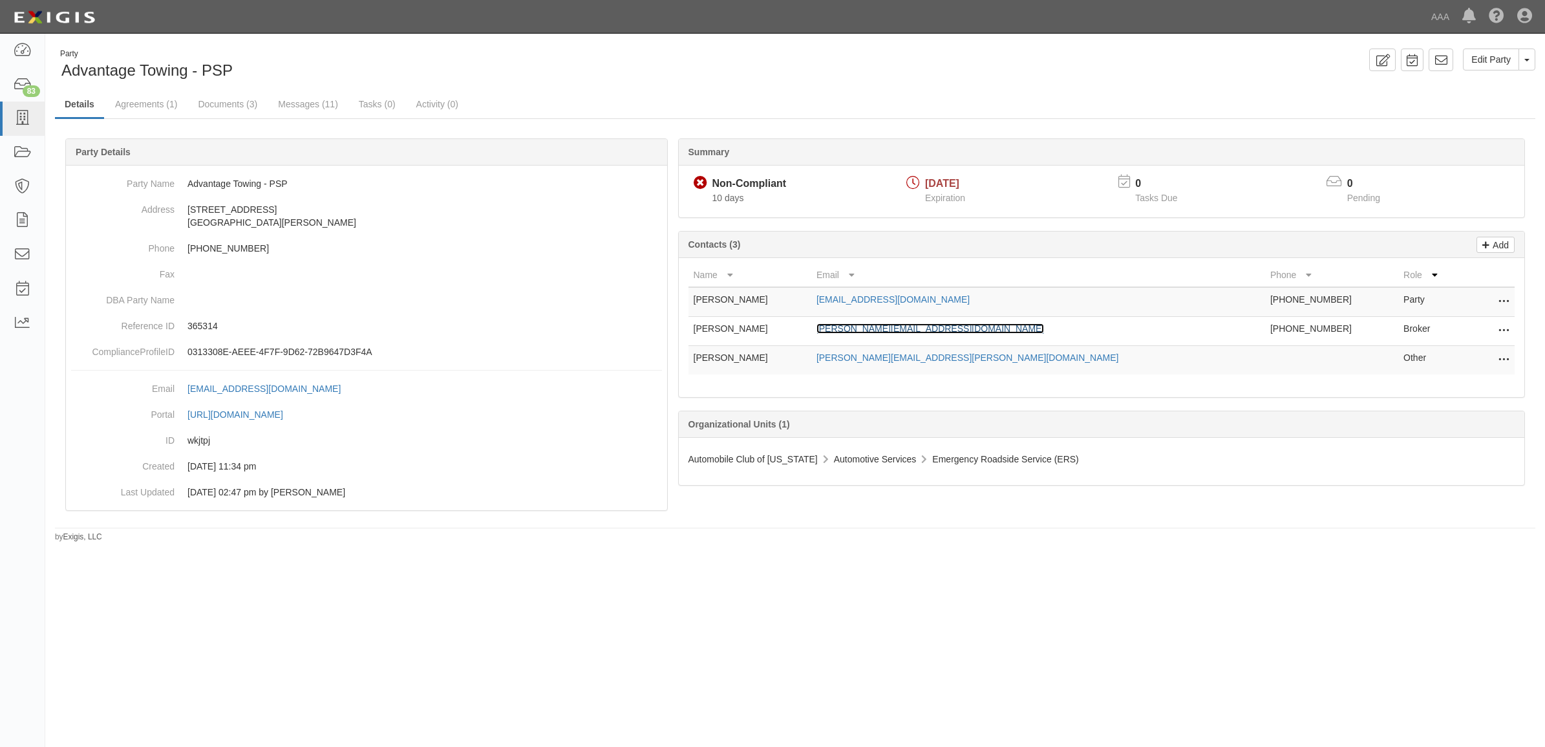
click at [941, 330] on link "[PERSON_NAME][EMAIL_ADDRESS][DOMAIN_NAME]" at bounding box center [931, 328] width 228 height 10
click at [7, 128] on link at bounding box center [22, 119] width 45 height 34
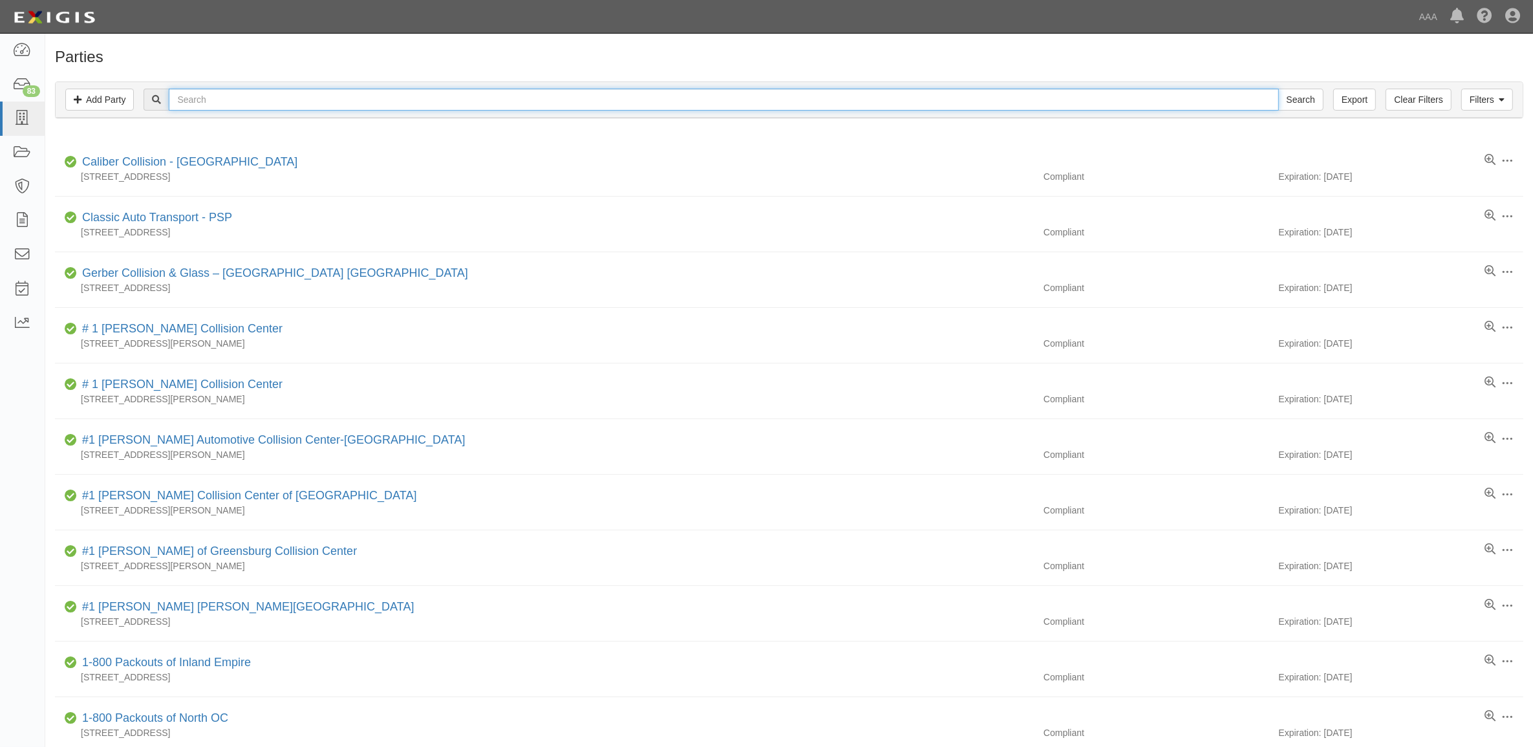
click at [305, 98] on input "text" at bounding box center [724, 100] width 1110 height 22
paste input "365360"
type input "365360"
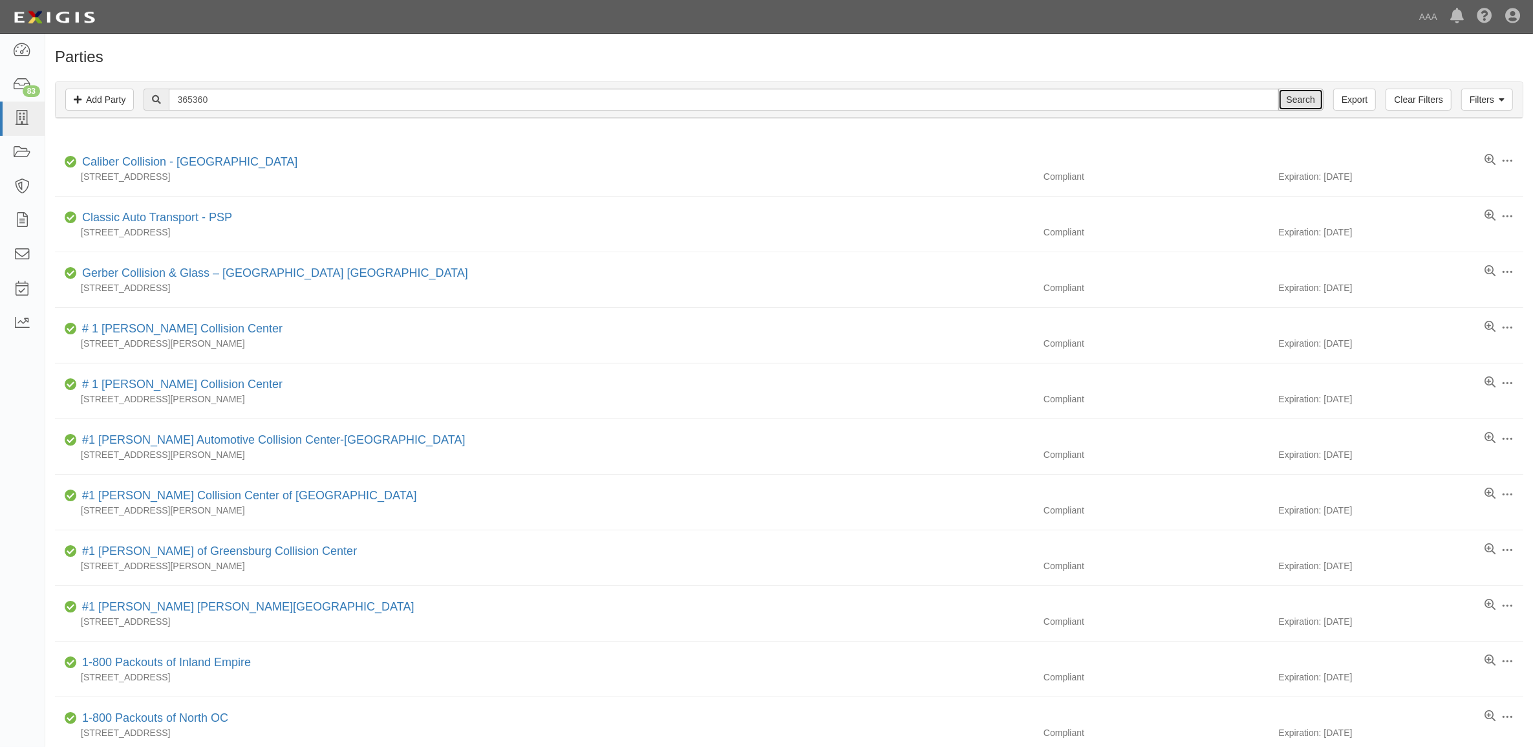
click at [1307, 95] on input "Search" at bounding box center [1300, 100] width 45 height 22
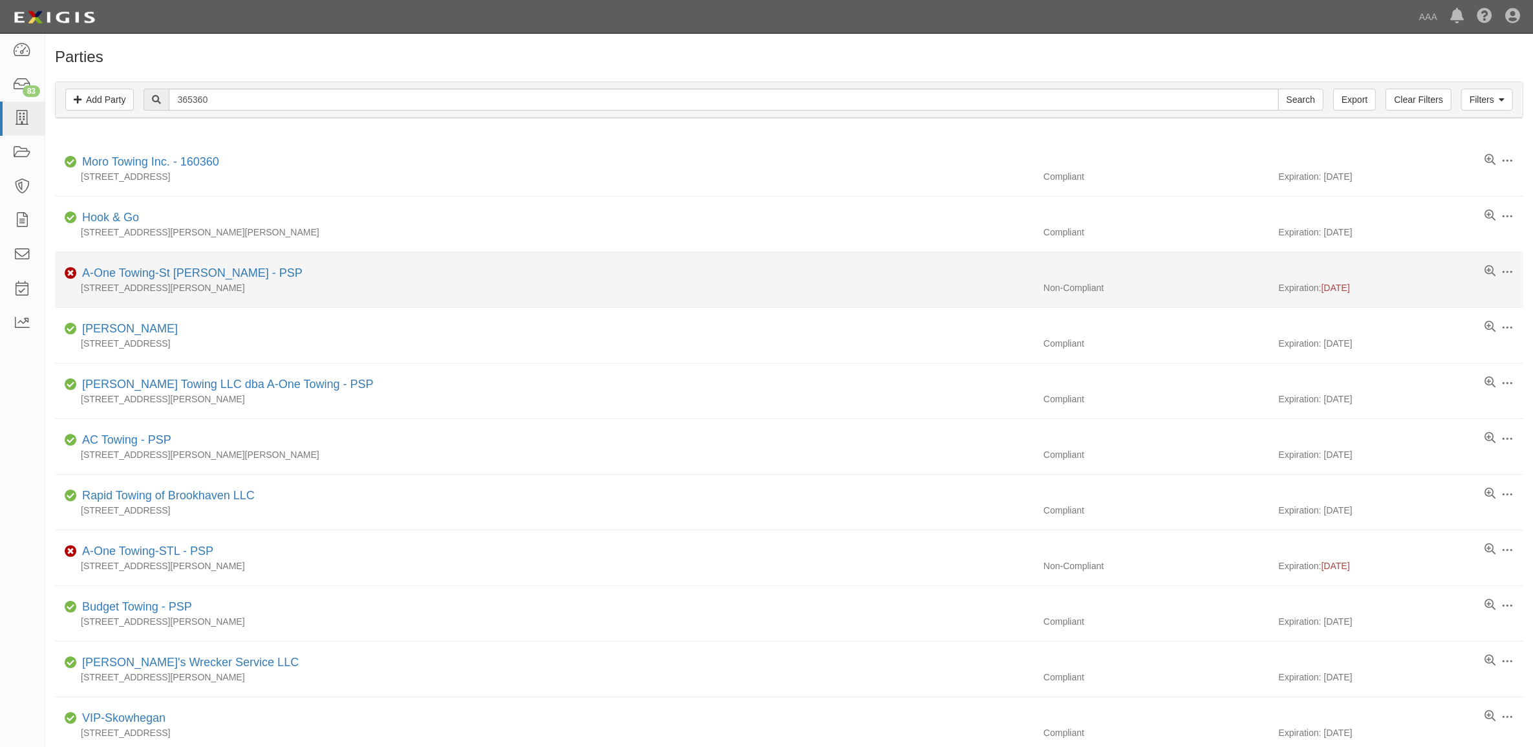
click at [180, 266] on div "A-One Towing-St [PERSON_NAME] - PSP" at bounding box center [190, 273] width 226 height 17
click at [185, 273] on link "A-One Towing-St [PERSON_NAME] - PSP" at bounding box center [192, 272] width 220 height 13
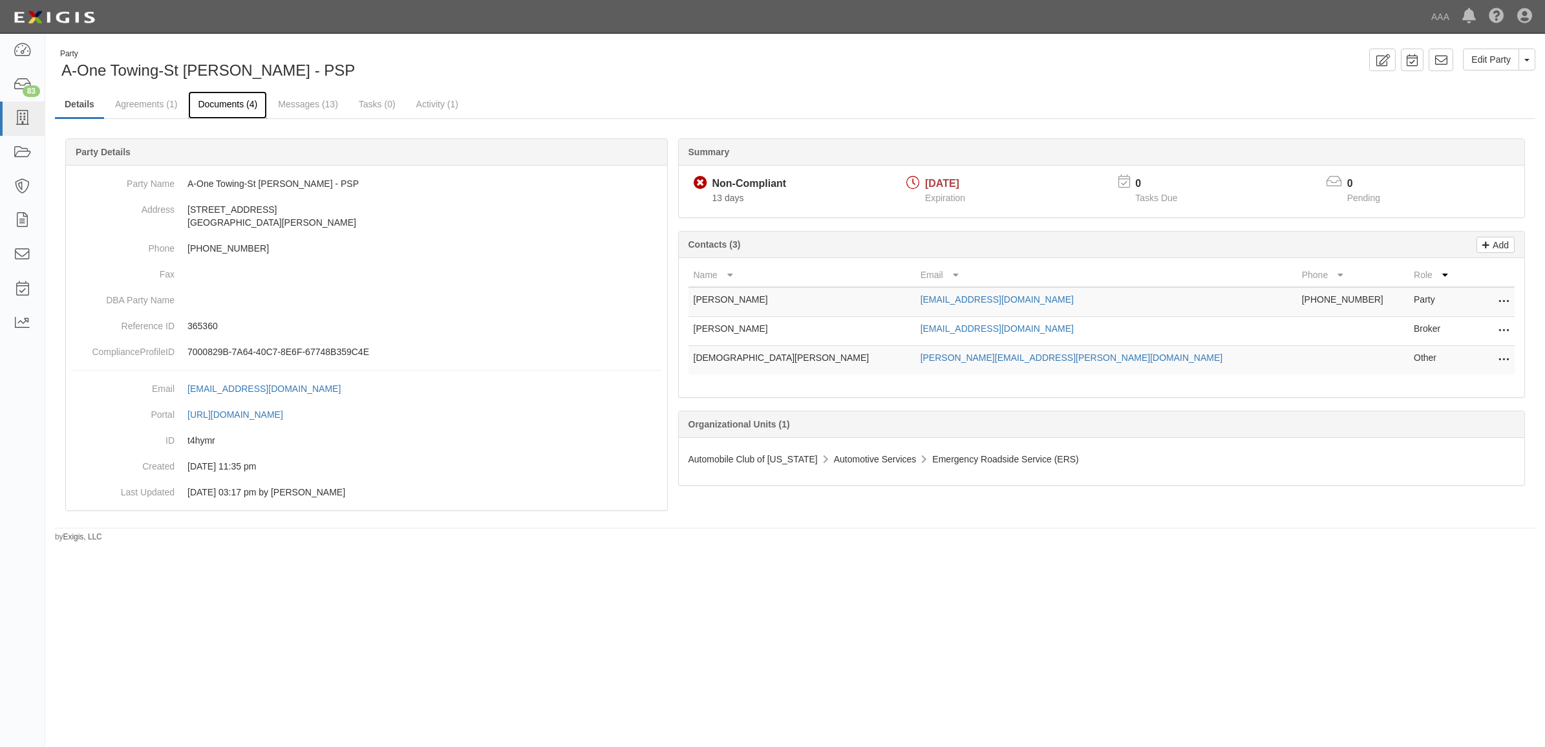
click at [243, 107] on link "Documents (4)" at bounding box center [227, 105] width 79 height 28
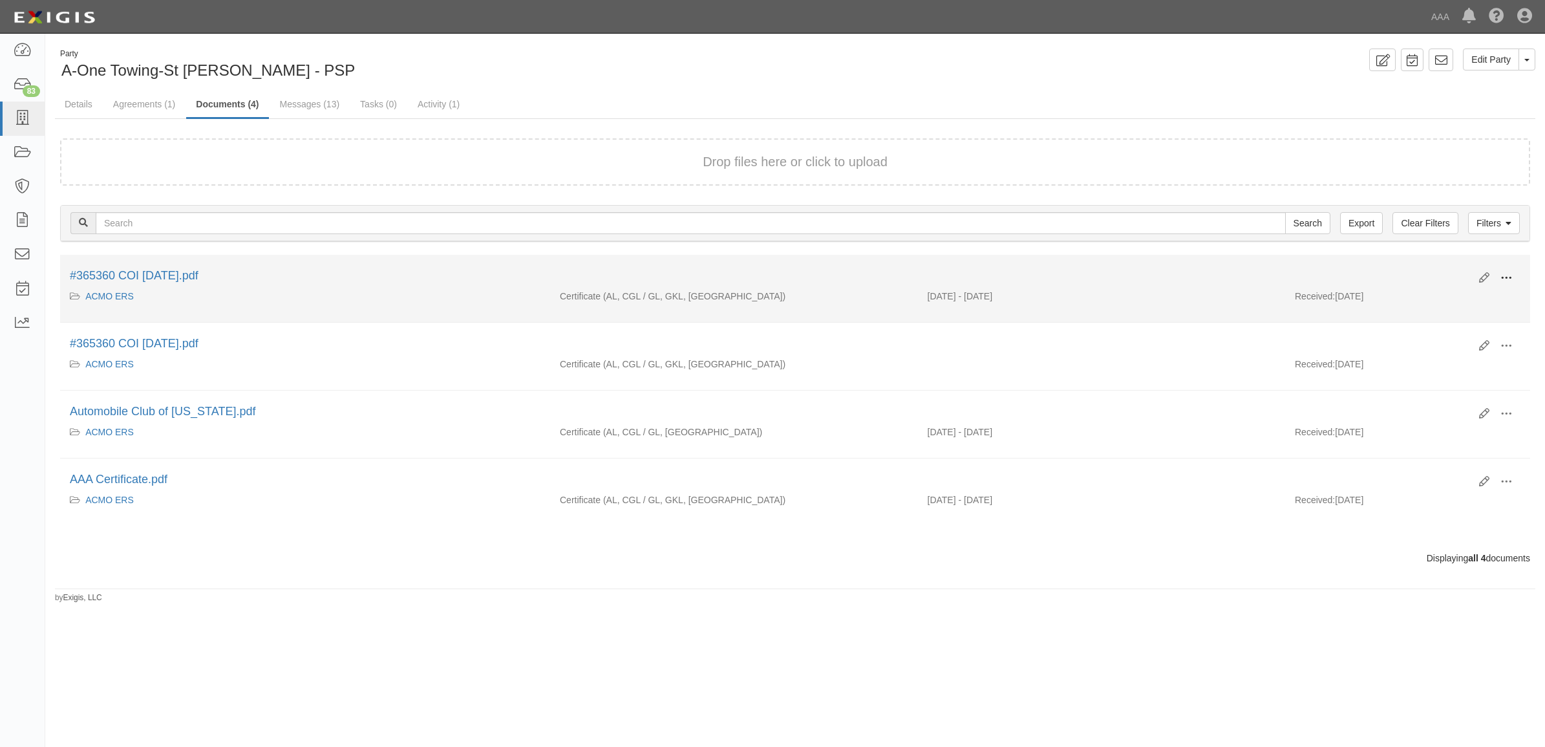
click at [1501, 272] on span at bounding box center [1507, 278] width 12 height 12
click at [1457, 299] on link "View" at bounding box center [1444, 296] width 102 height 23
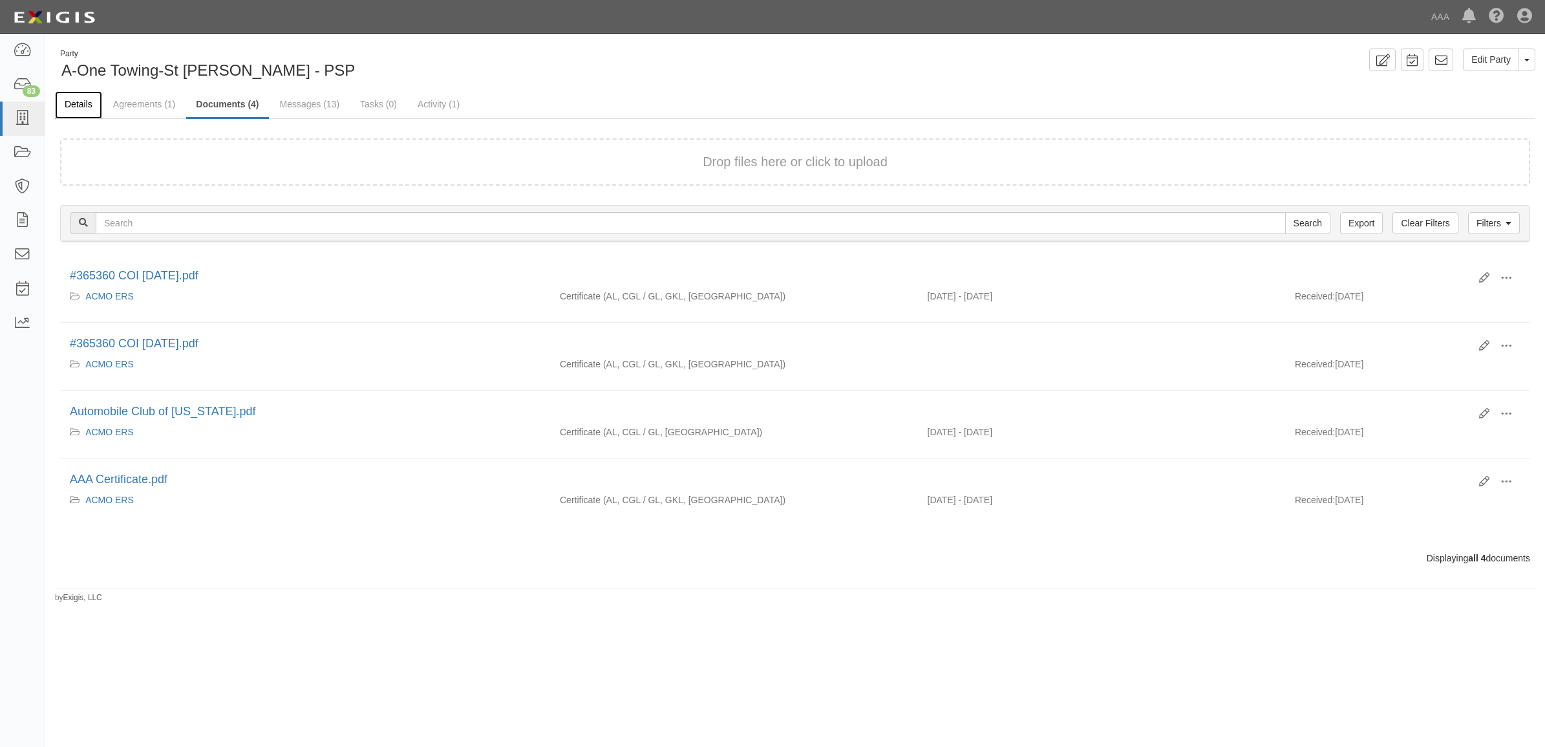
click at [81, 102] on link "Details" at bounding box center [78, 105] width 47 height 28
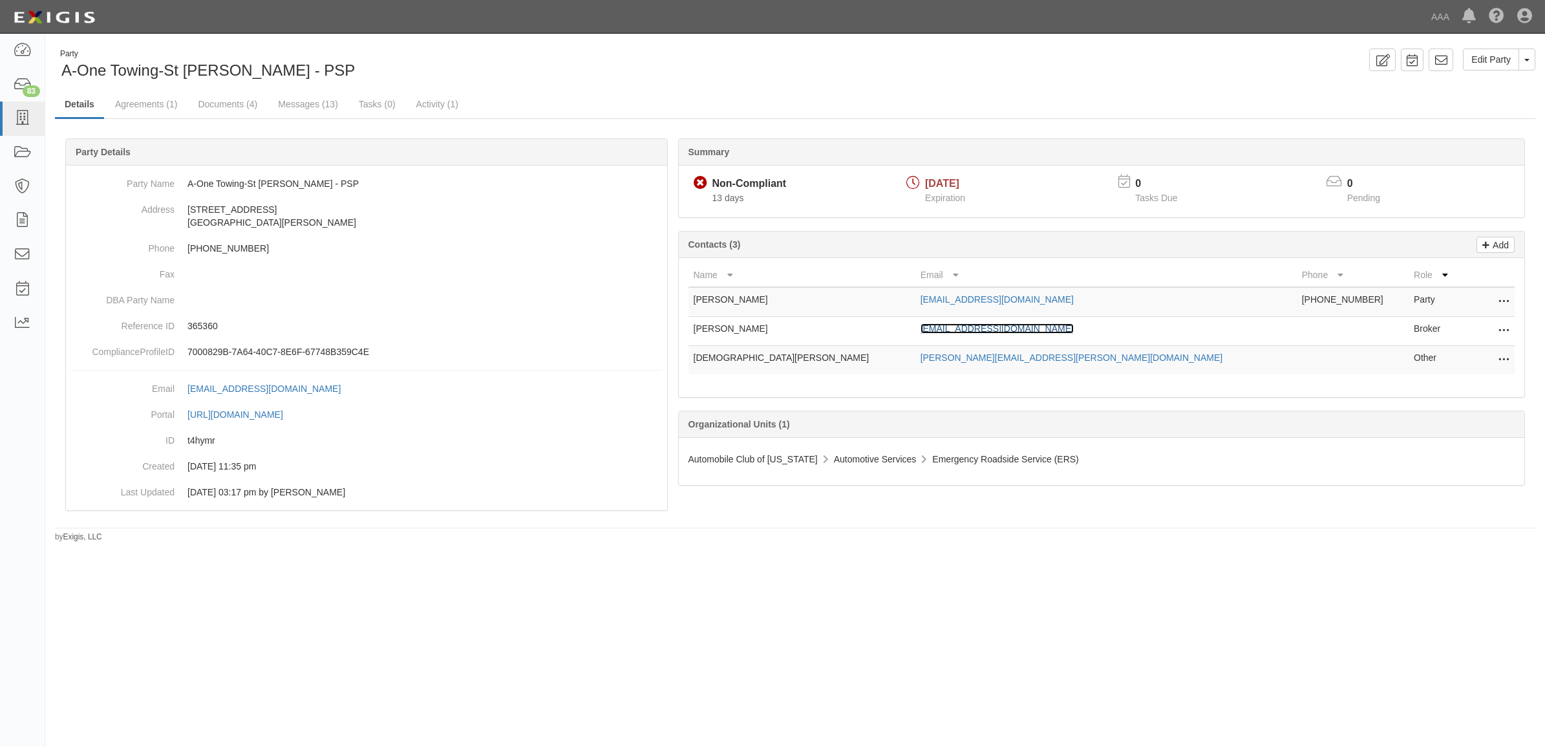
click at [969, 332] on link "[EMAIL_ADDRESS][DOMAIN_NAME]" at bounding box center [997, 328] width 153 height 10
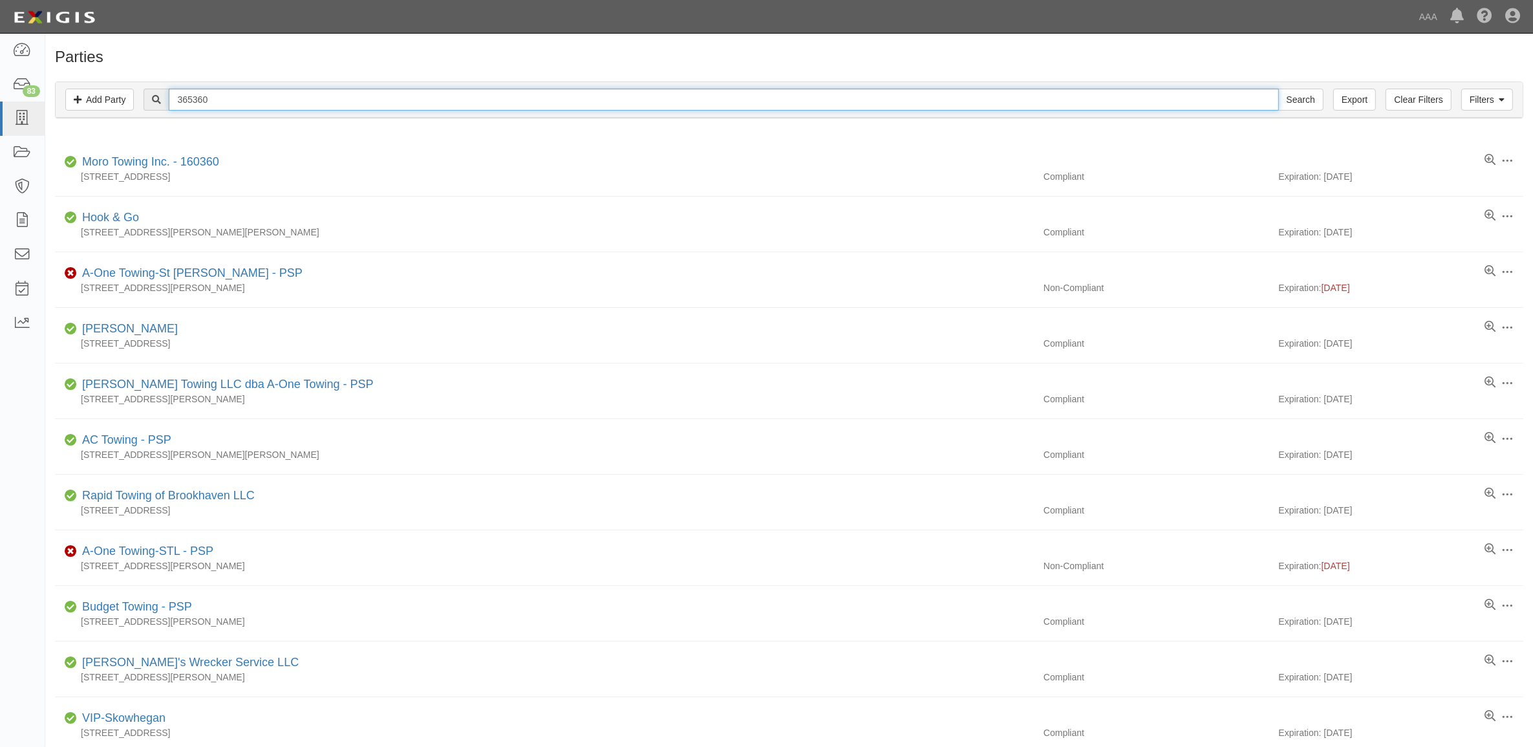
click at [253, 107] on input "365360" at bounding box center [724, 100] width 1110 height 22
paste input "282895"
type input "282895"
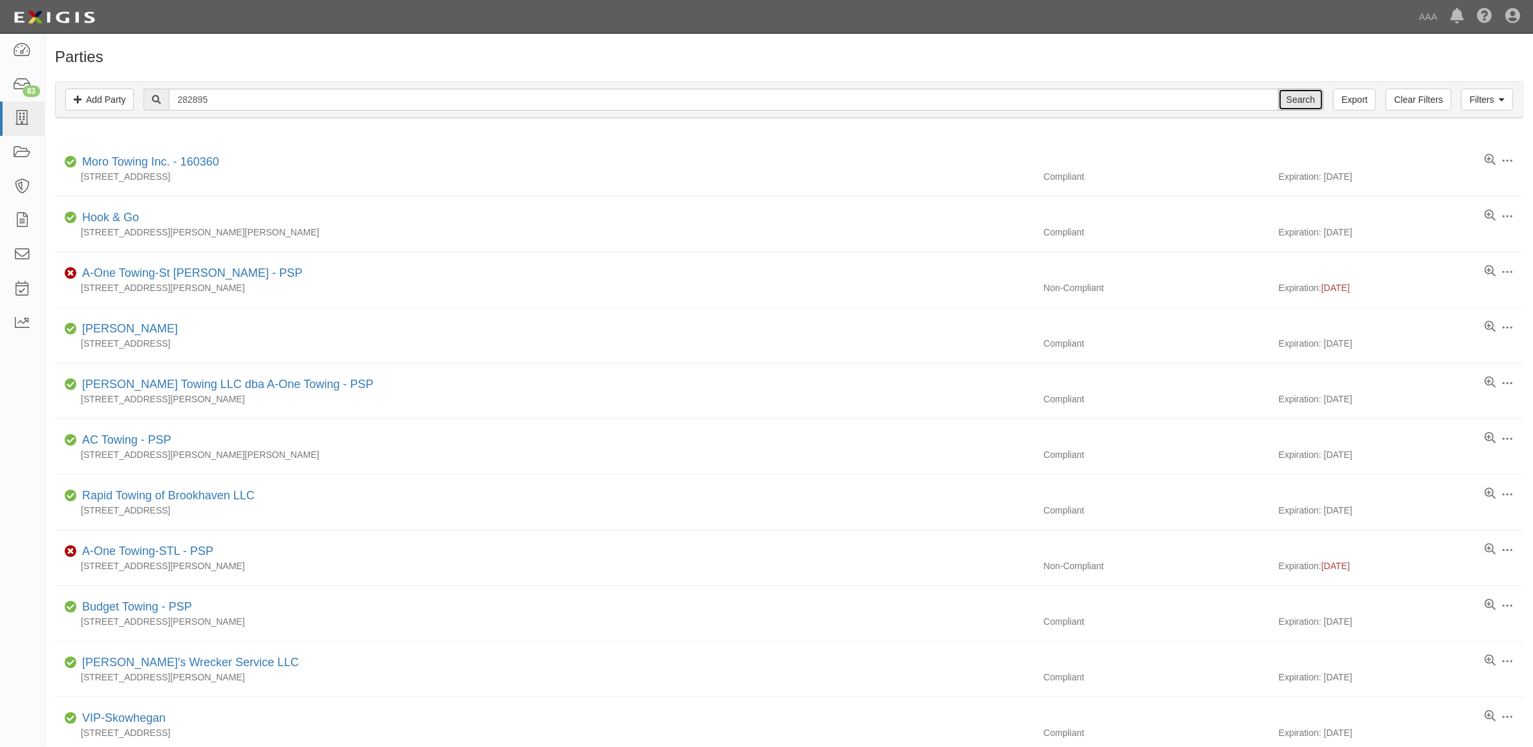
click at [1296, 98] on input "Search" at bounding box center [1300, 100] width 45 height 22
click at [1297, 100] on input "Search" at bounding box center [1300, 100] width 45 height 22
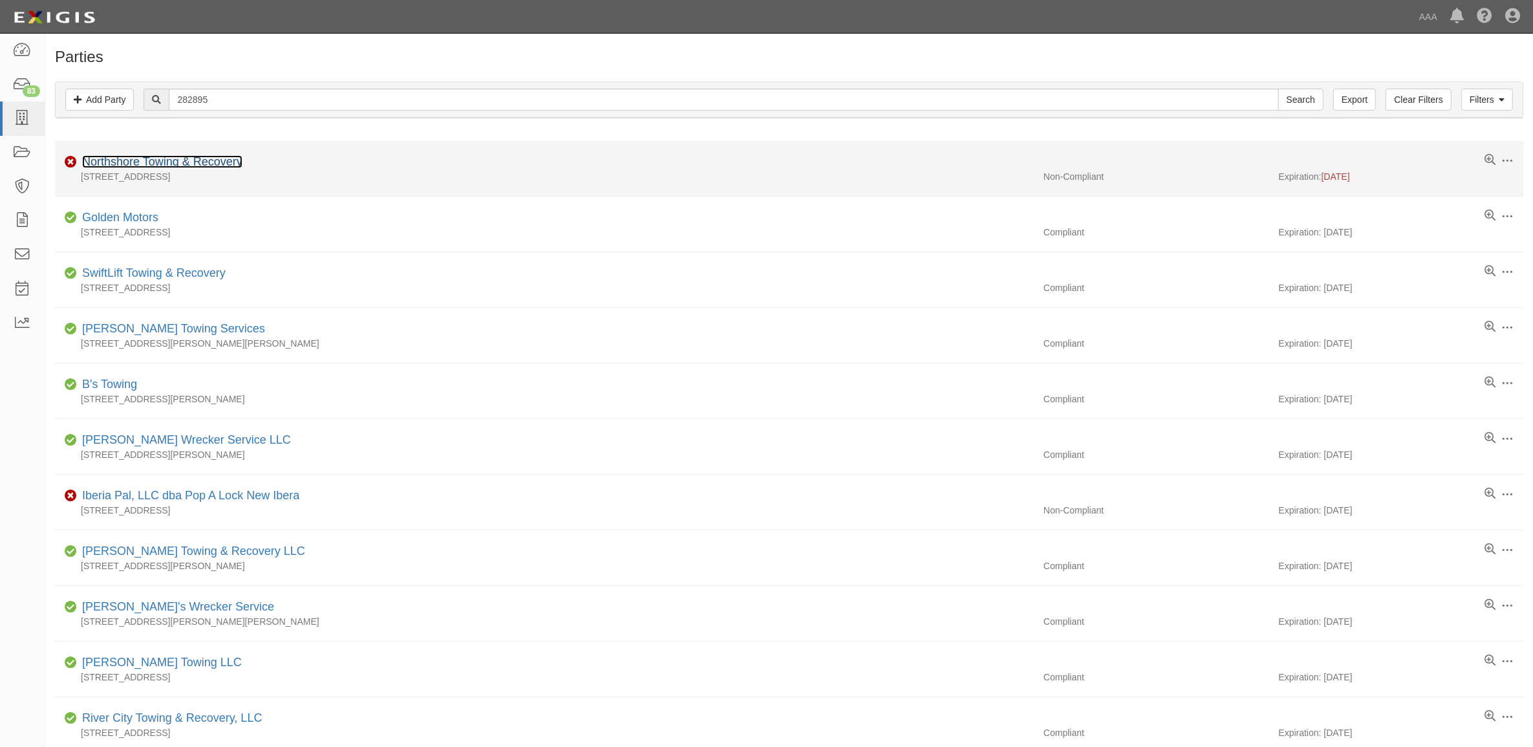
click at [213, 160] on link "Northshore Towing & Recovery" at bounding box center [162, 161] width 160 height 13
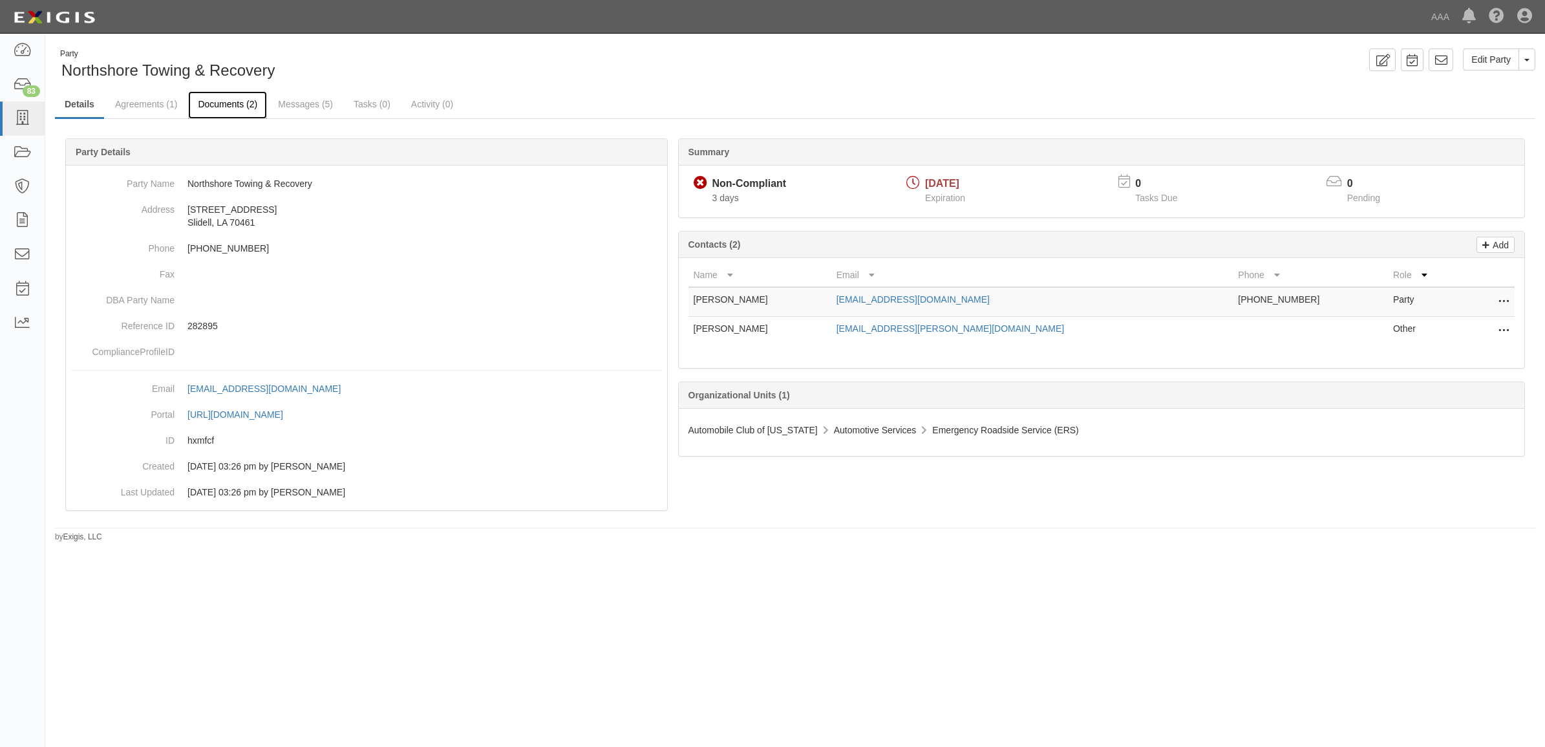
click at [249, 108] on link "Documents (2)" at bounding box center [227, 105] width 79 height 28
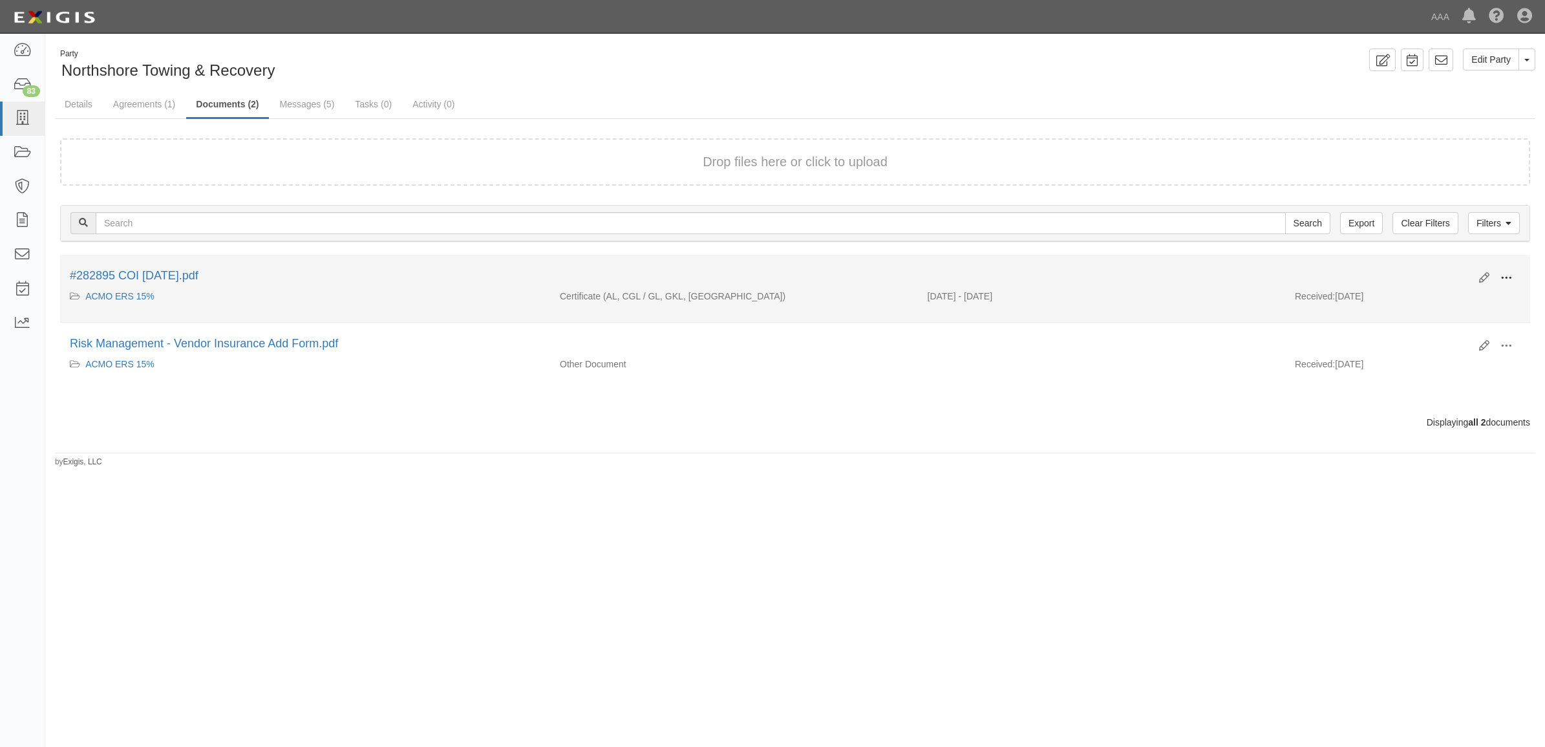
click at [1507, 280] on span at bounding box center [1507, 278] width 12 height 12
click at [1485, 295] on link "View" at bounding box center [1444, 296] width 102 height 23
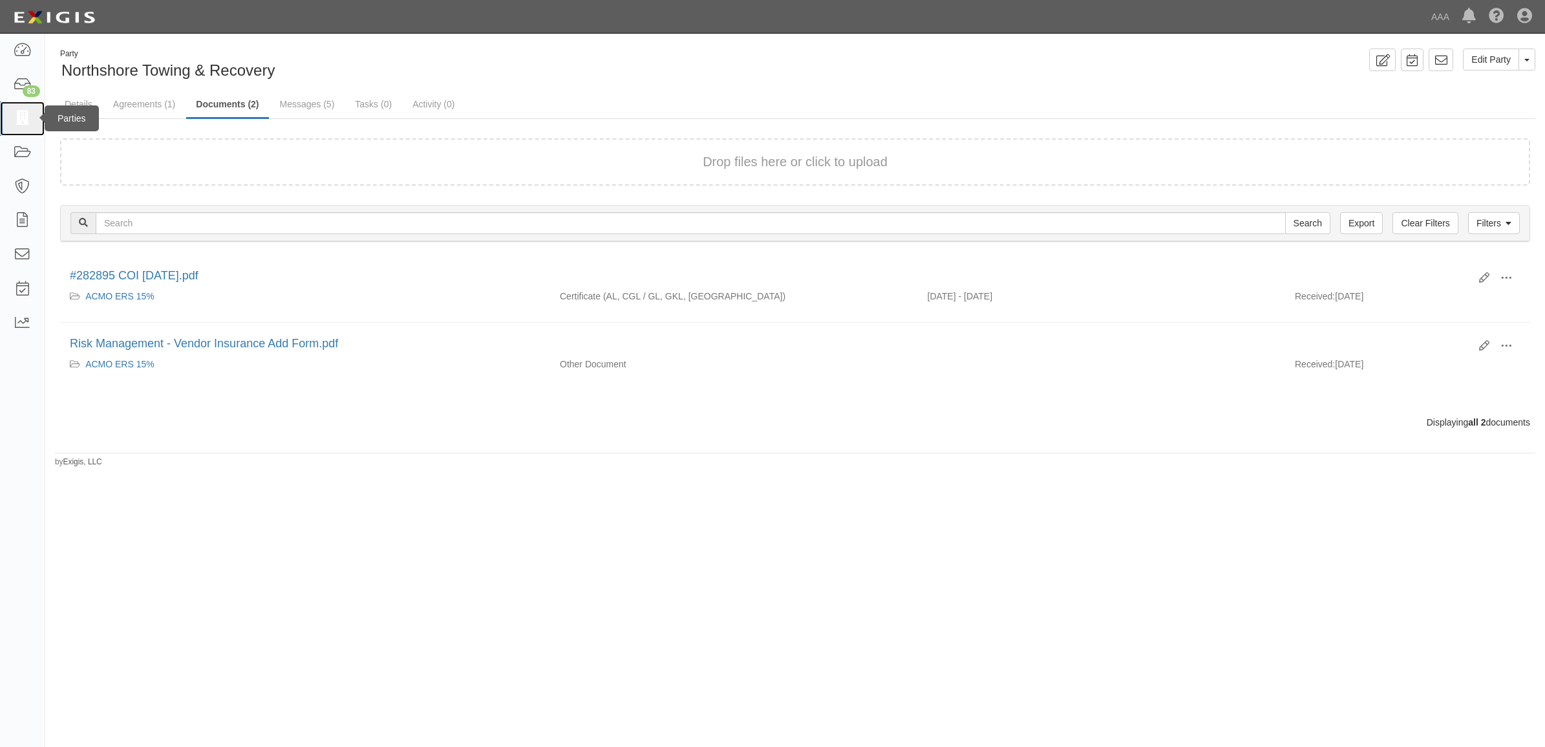
click at [28, 113] on icon at bounding box center [22, 118] width 18 height 15
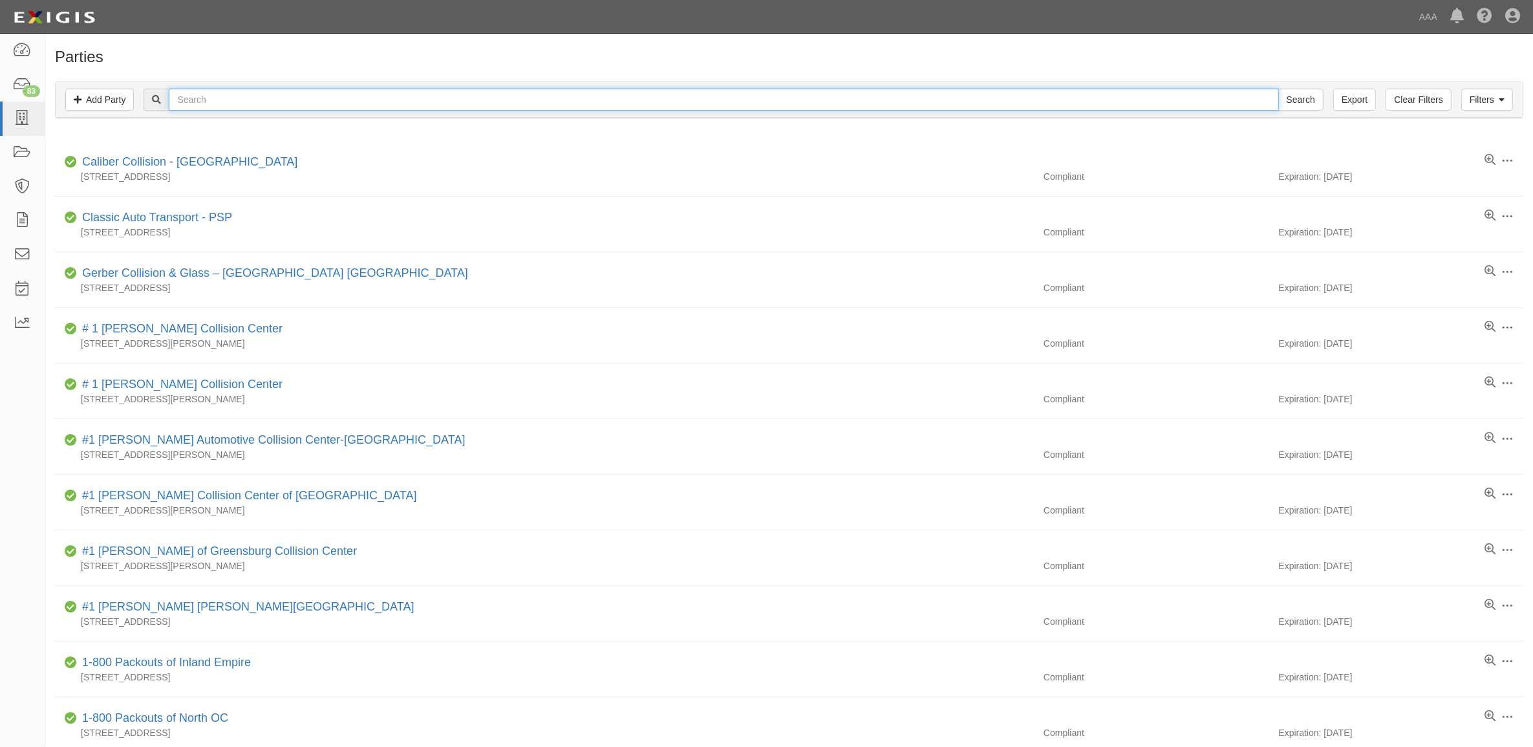
click at [247, 101] on input "text" at bounding box center [724, 100] width 1110 height 22
paste input "282495"
type input "282495"
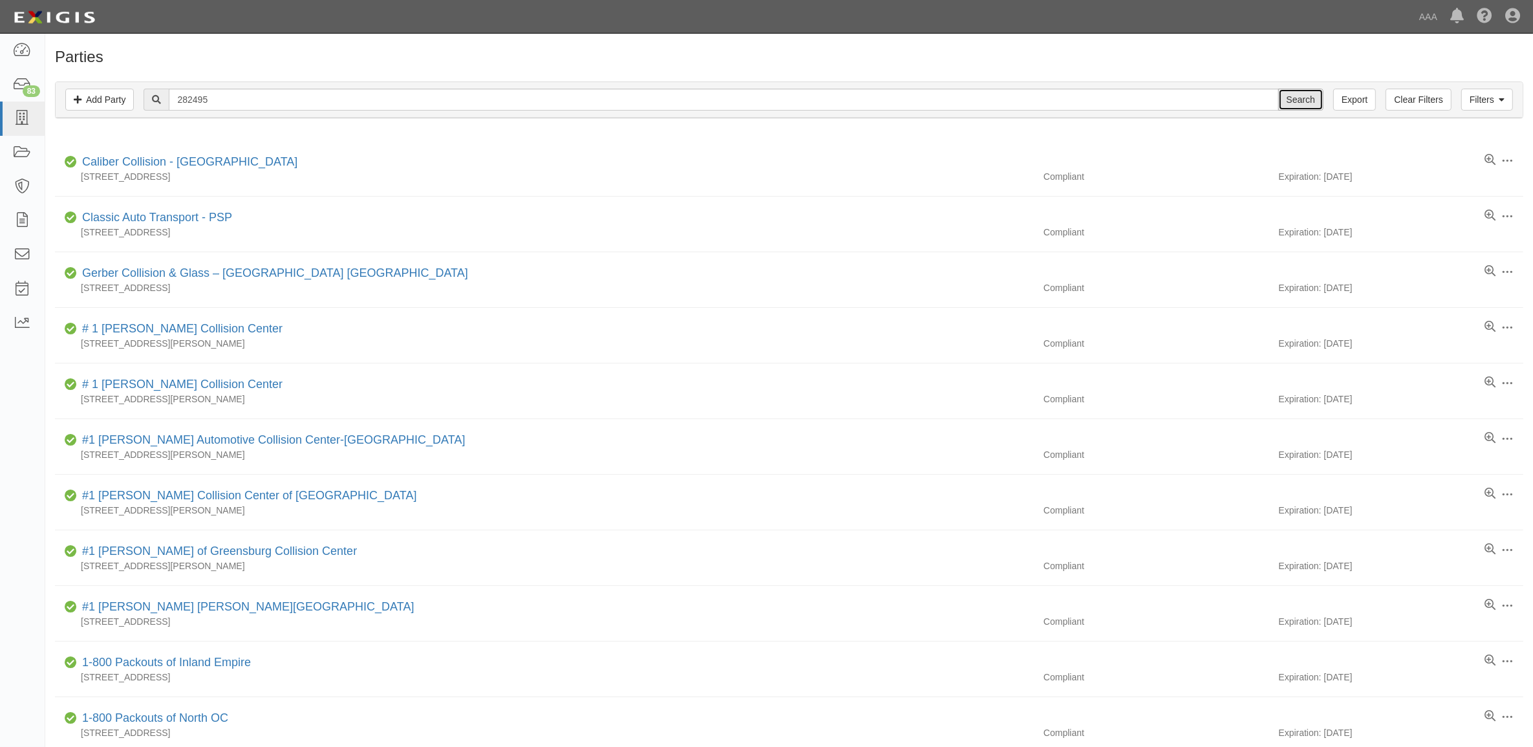
click at [1310, 100] on input "Search" at bounding box center [1300, 100] width 45 height 22
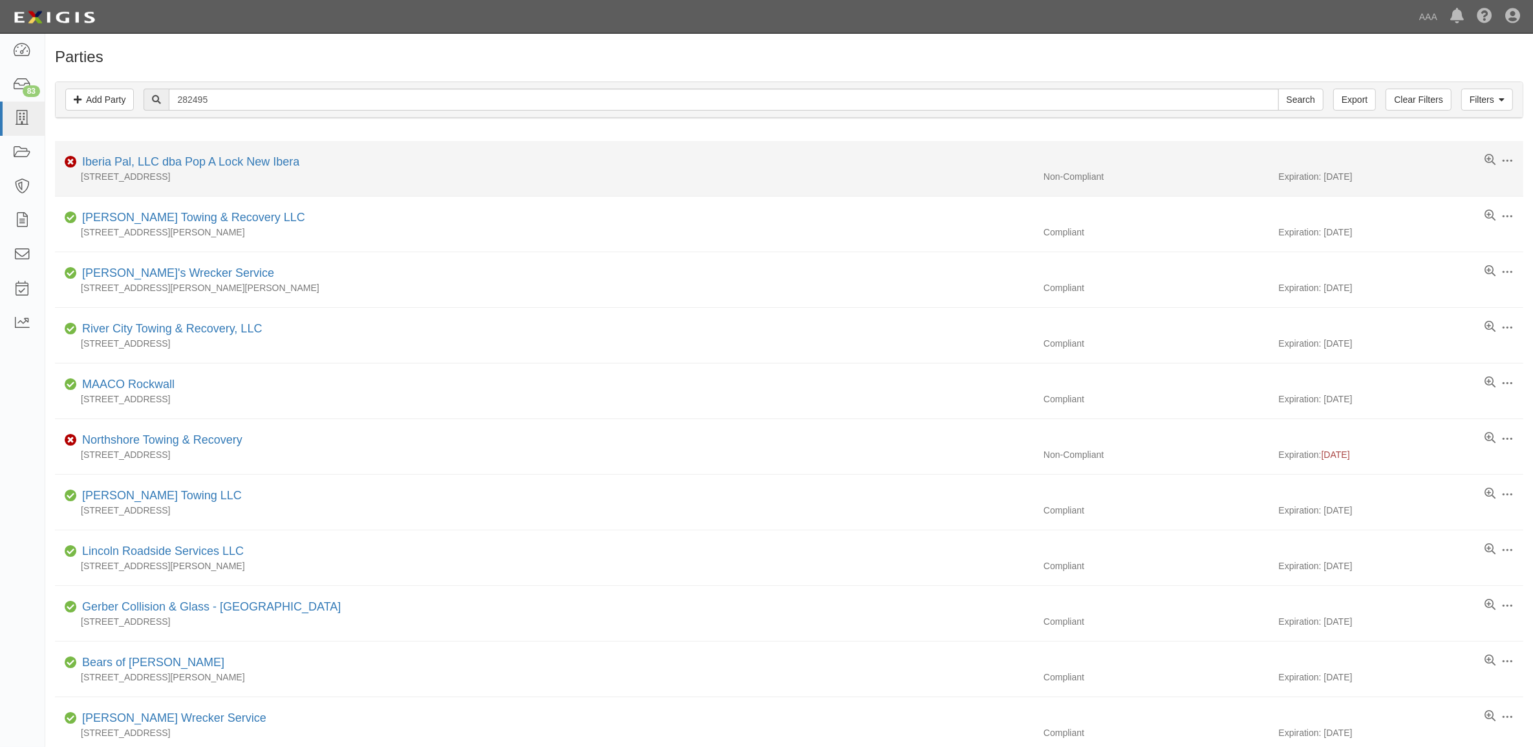
click at [279, 169] on div "Iberia Pal, LLC dba Pop A Lock New Ibera" at bounding box center [188, 162] width 222 height 17
click at [259, 167] on link "Iberia Pal, LLC dba Pop A Lock New Ibera" at bounding box center [190, 161] width 217 height 13
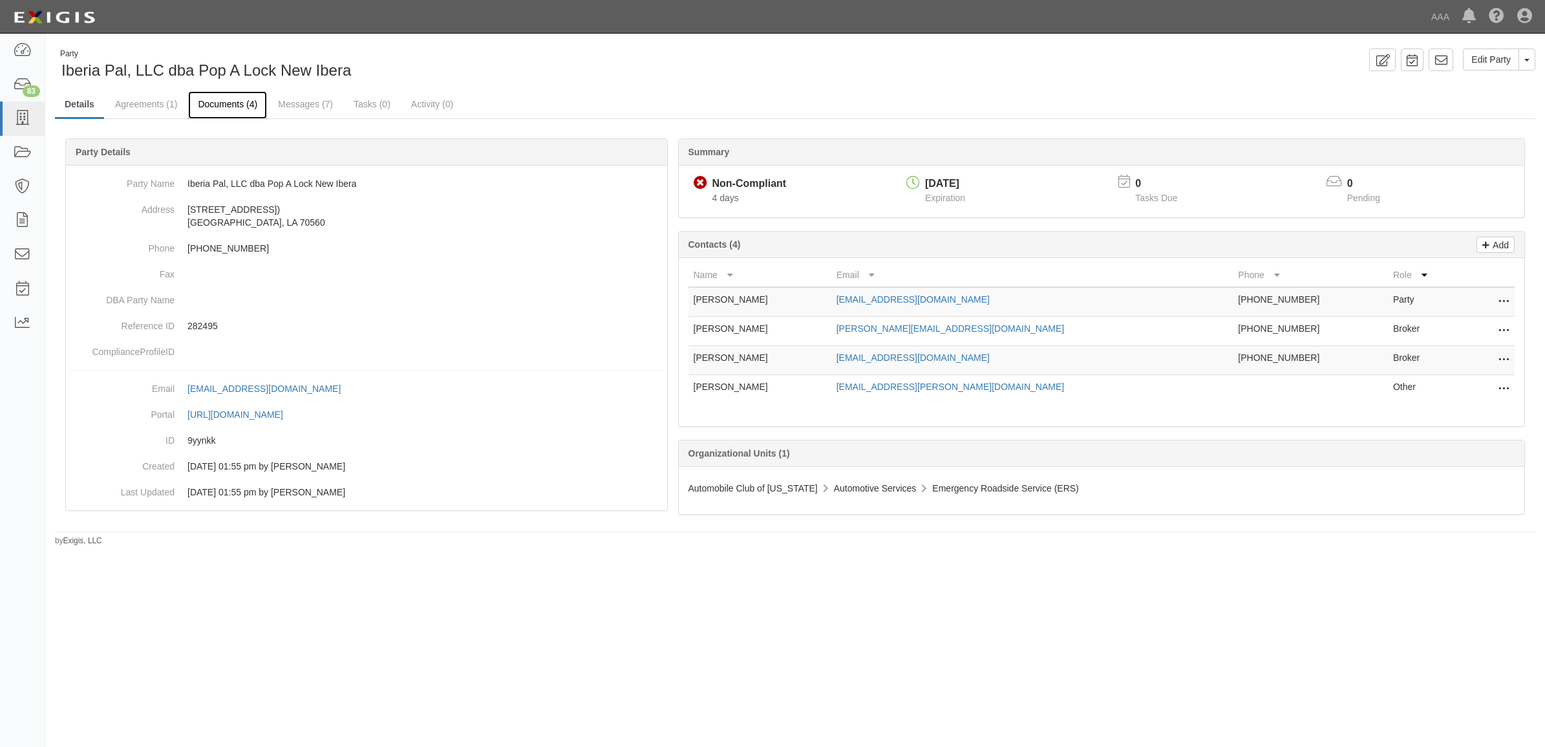
click at [241, 109] on link "Documents (4)" at bounding box center [227, 105] width 79 height 28
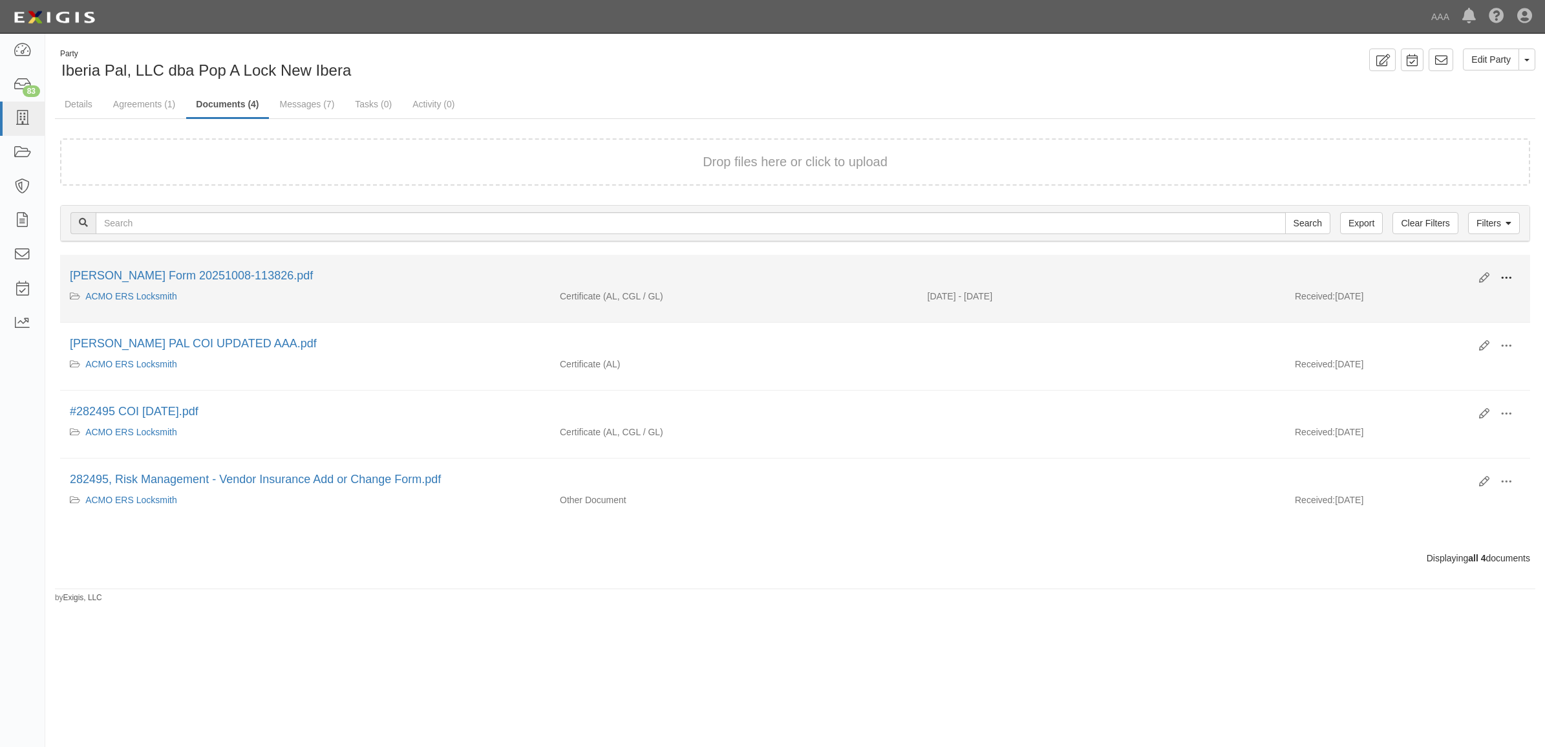
click at [1507, 275] on span at bounding box center [1507, 278] width 12 height 12
click at [1466, 292] on link "View" at bounding box center [1444, 296] width 102 height 23
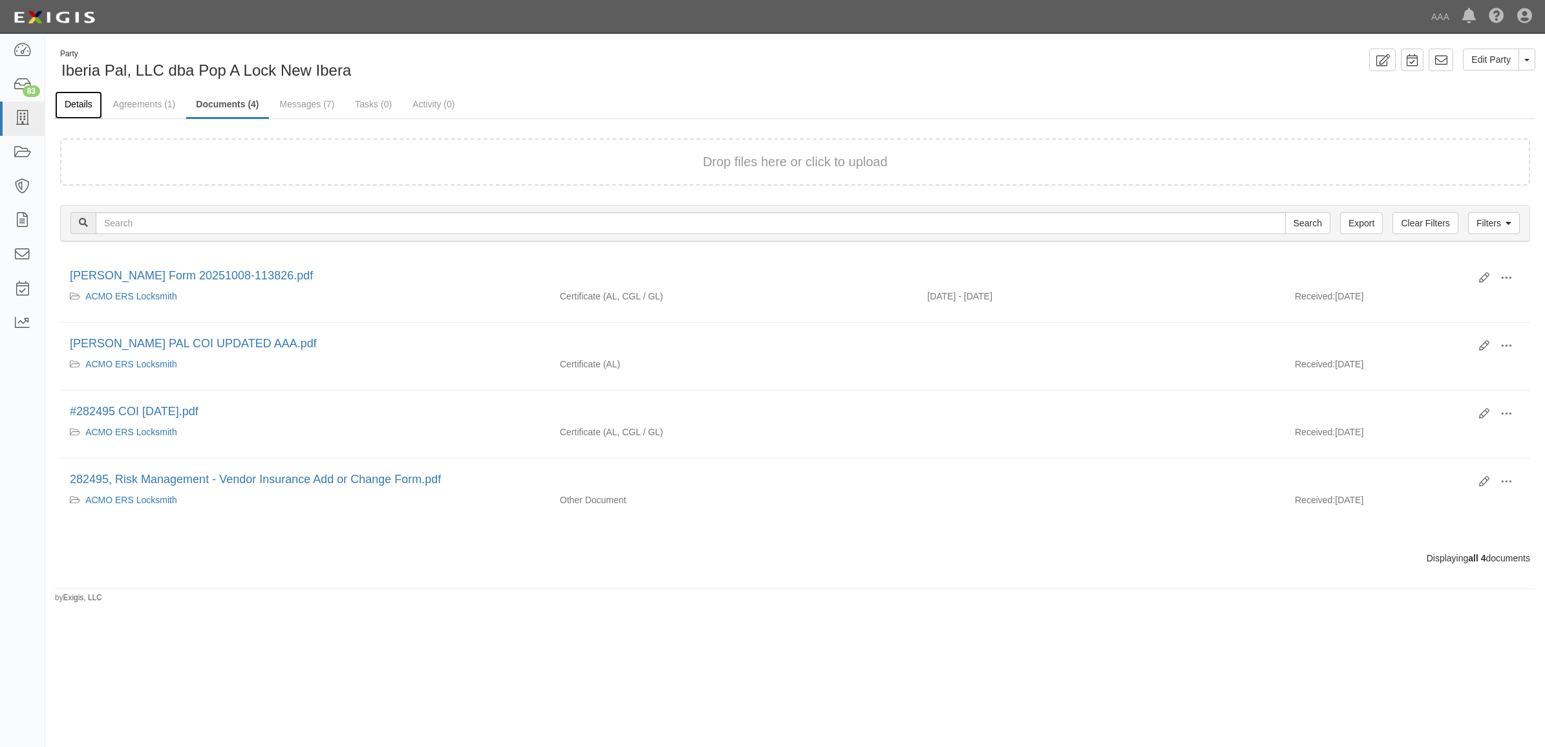
click at [85, 105] on link "Details" at bounding box center [78, 105] width 47 height 28
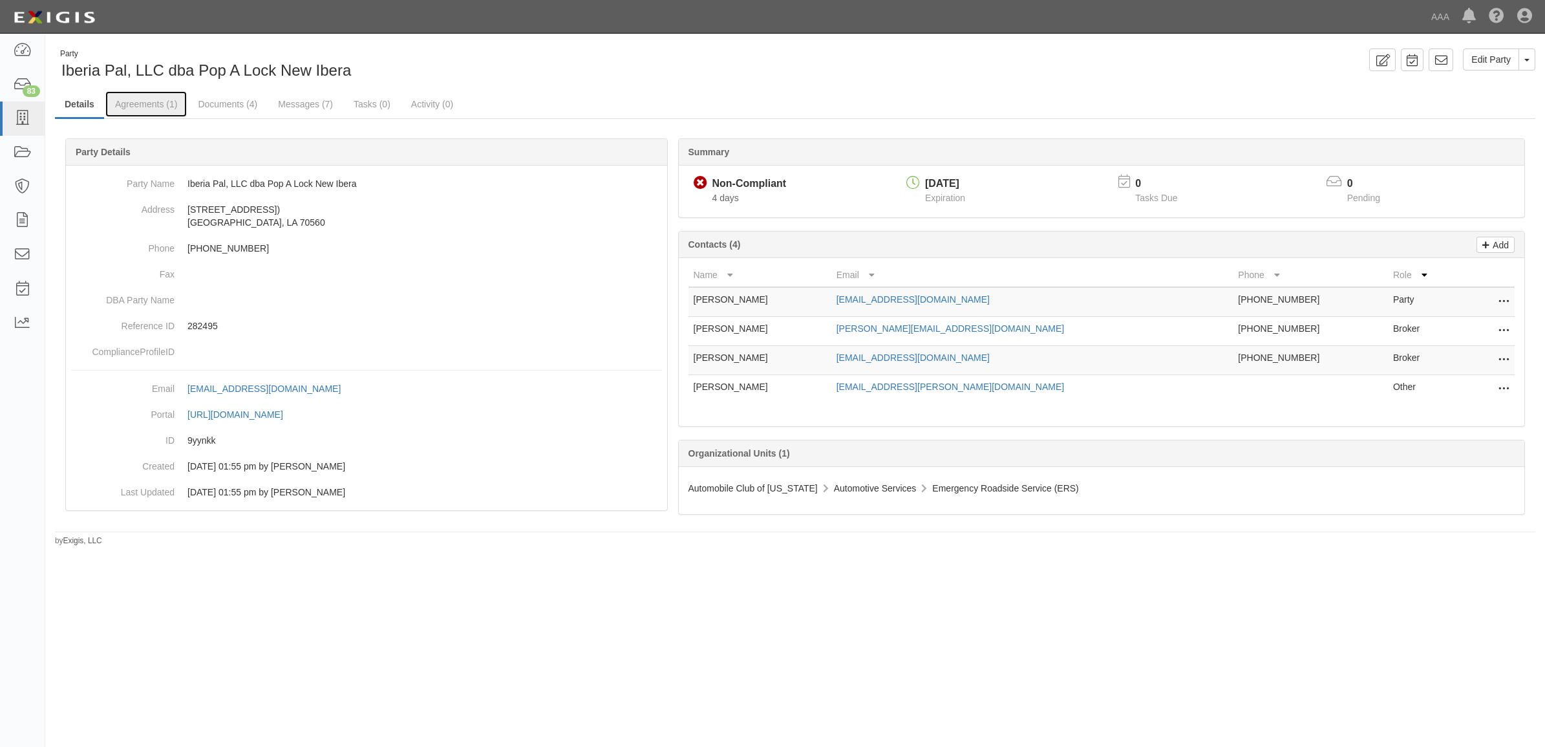
click at [153, 103] on link "Agreements (1)" at bounding box center [145, 104] width 81 height 26
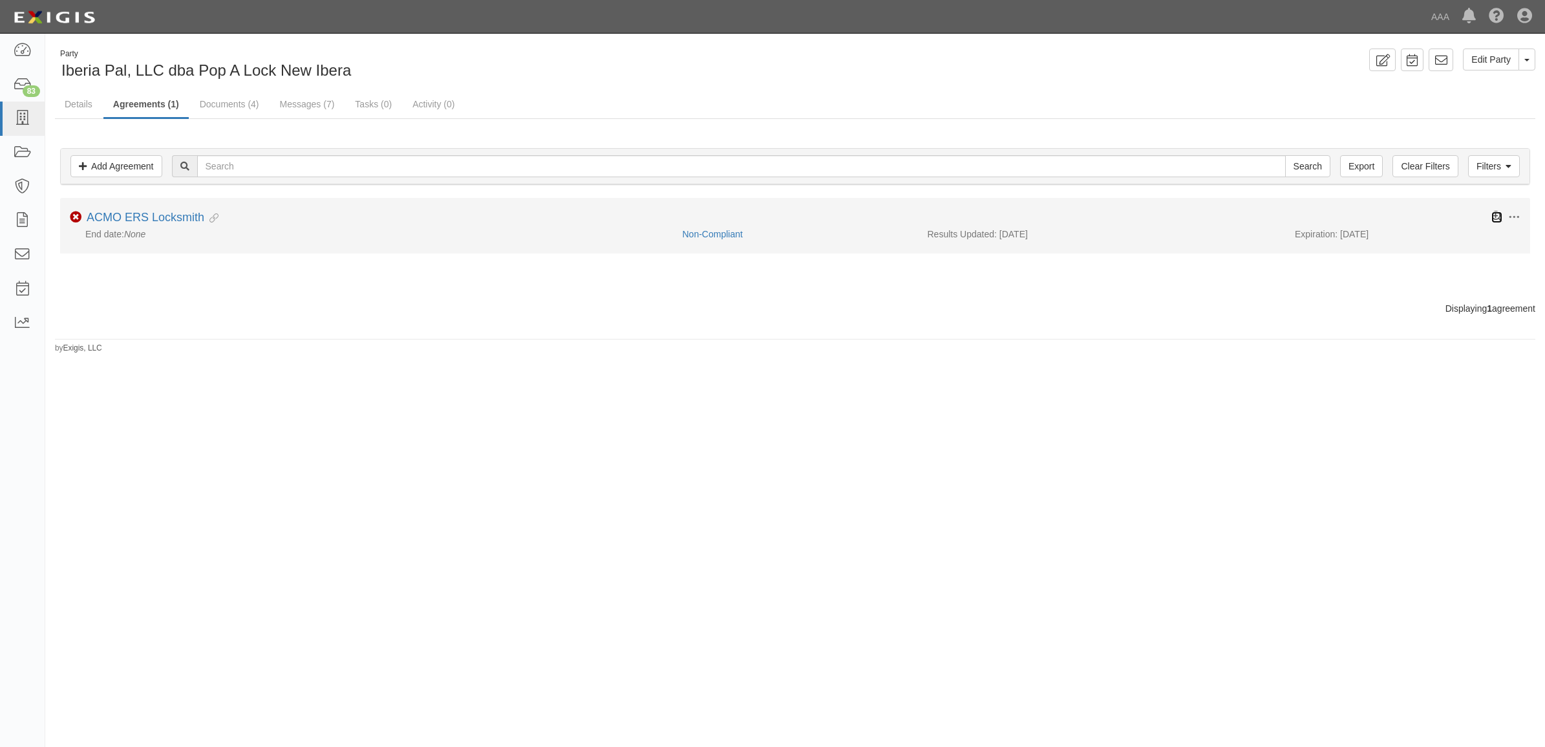
click at [1496, 213] on icon at bounding box center [1497, 216] width 11 height 11
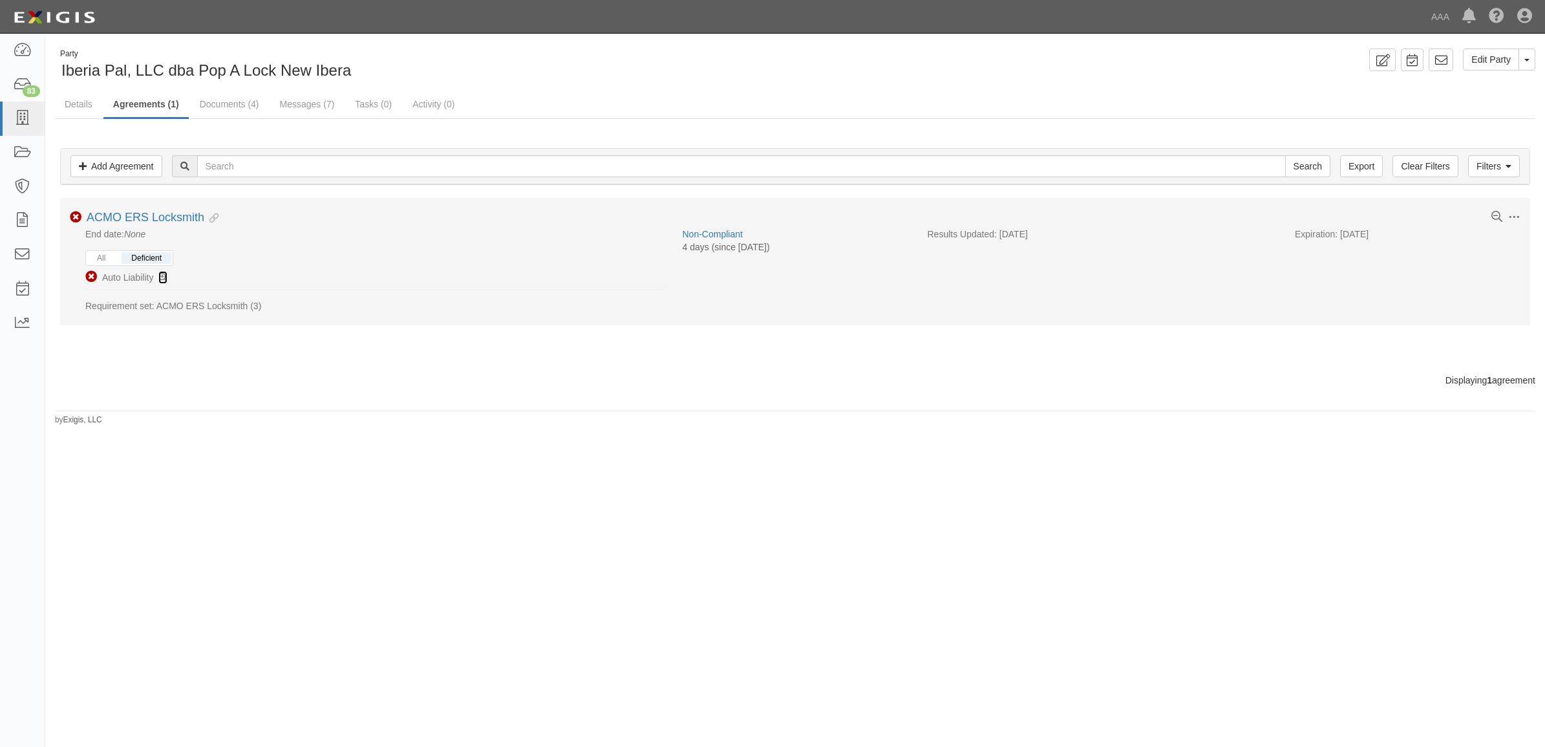
click at [160, 279] on icon at bounding box center [162, 278] width 9 height 9
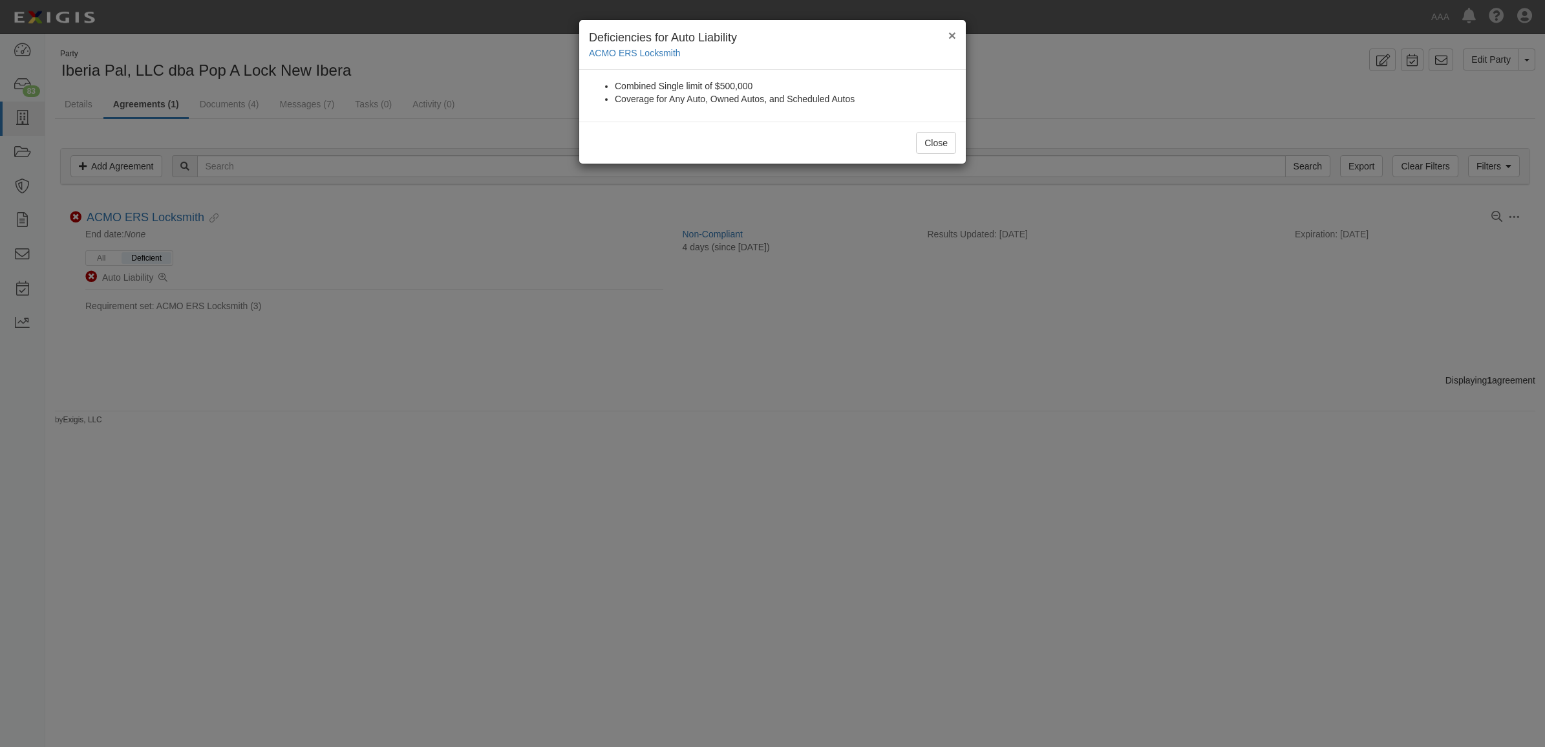
click at [950, 36] on button "×" at bounding box center [953, 35] width 8 height 14
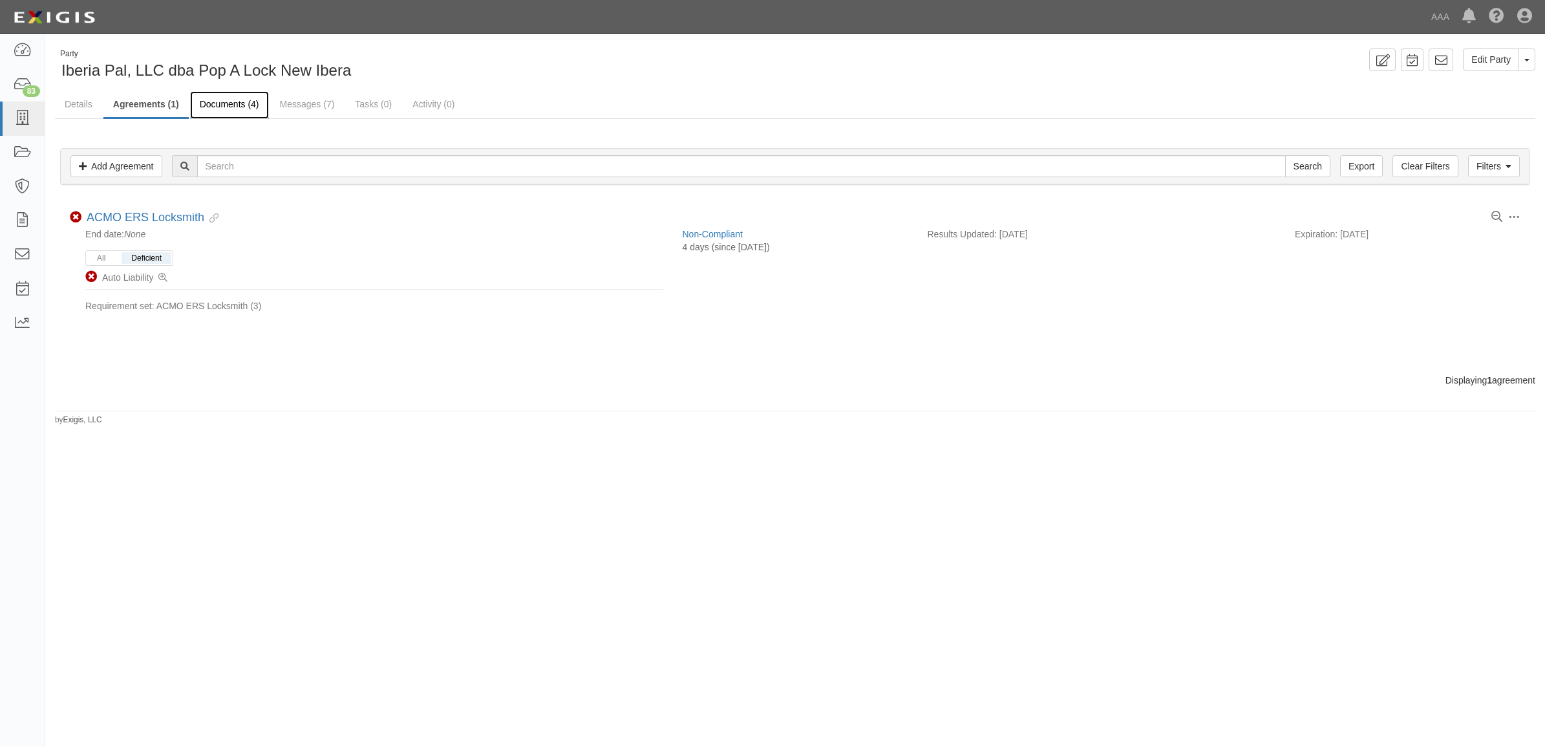
click at [223, 110] on link "Documents (4)" at bounding box center [229, 105] width 79 height 28
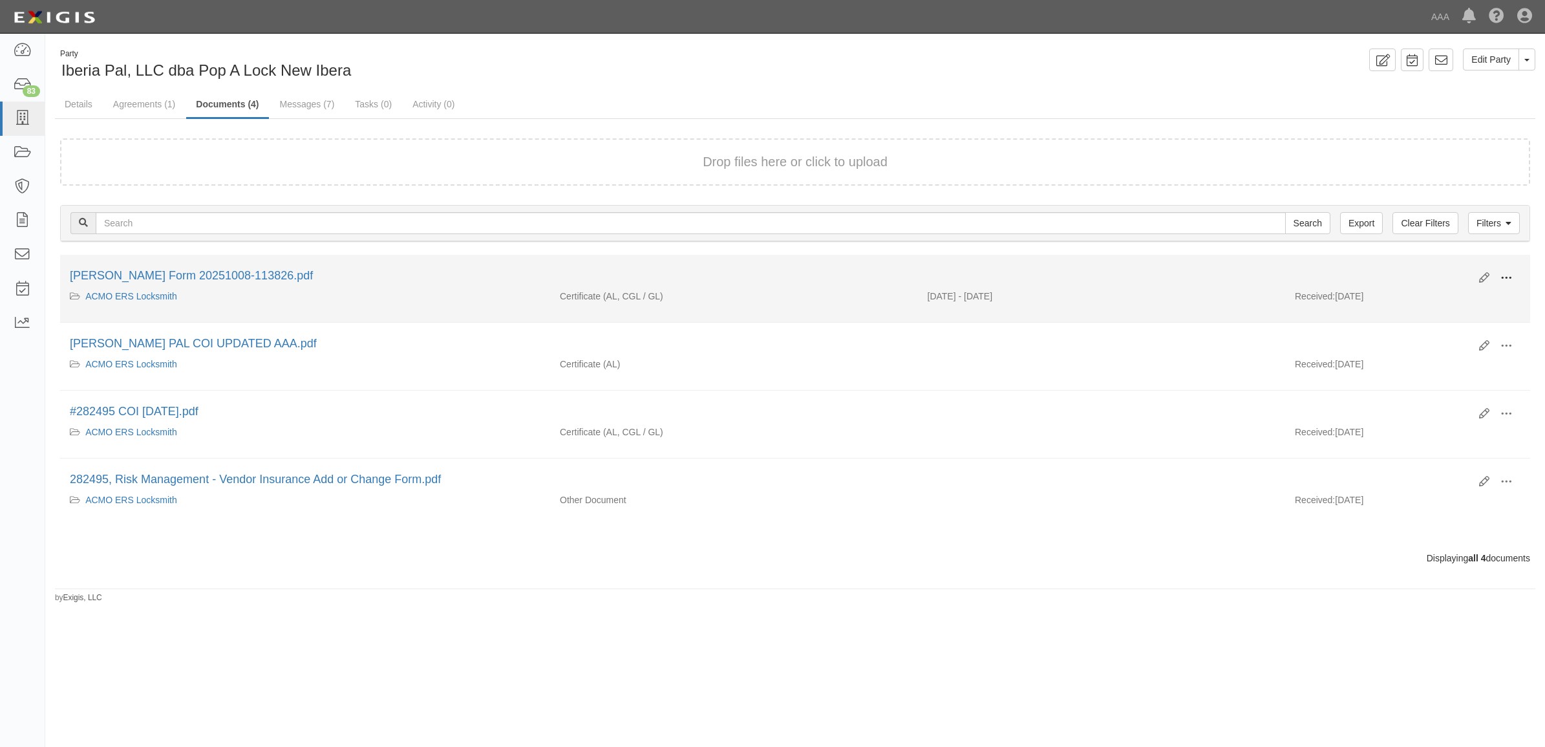
click at [1510, 273] on span at bounding box center [1507, 278] width 12 height 12
click at [1449, 320] on link "View details" at bounding box center [1444, 320] width 102 height 23
click at [1505, 272] on span at bounding box center [1507, 278] width 12 height 12
click at [1456, 294] on link "View" at bounding box center [1444, 296] width 102 height 23
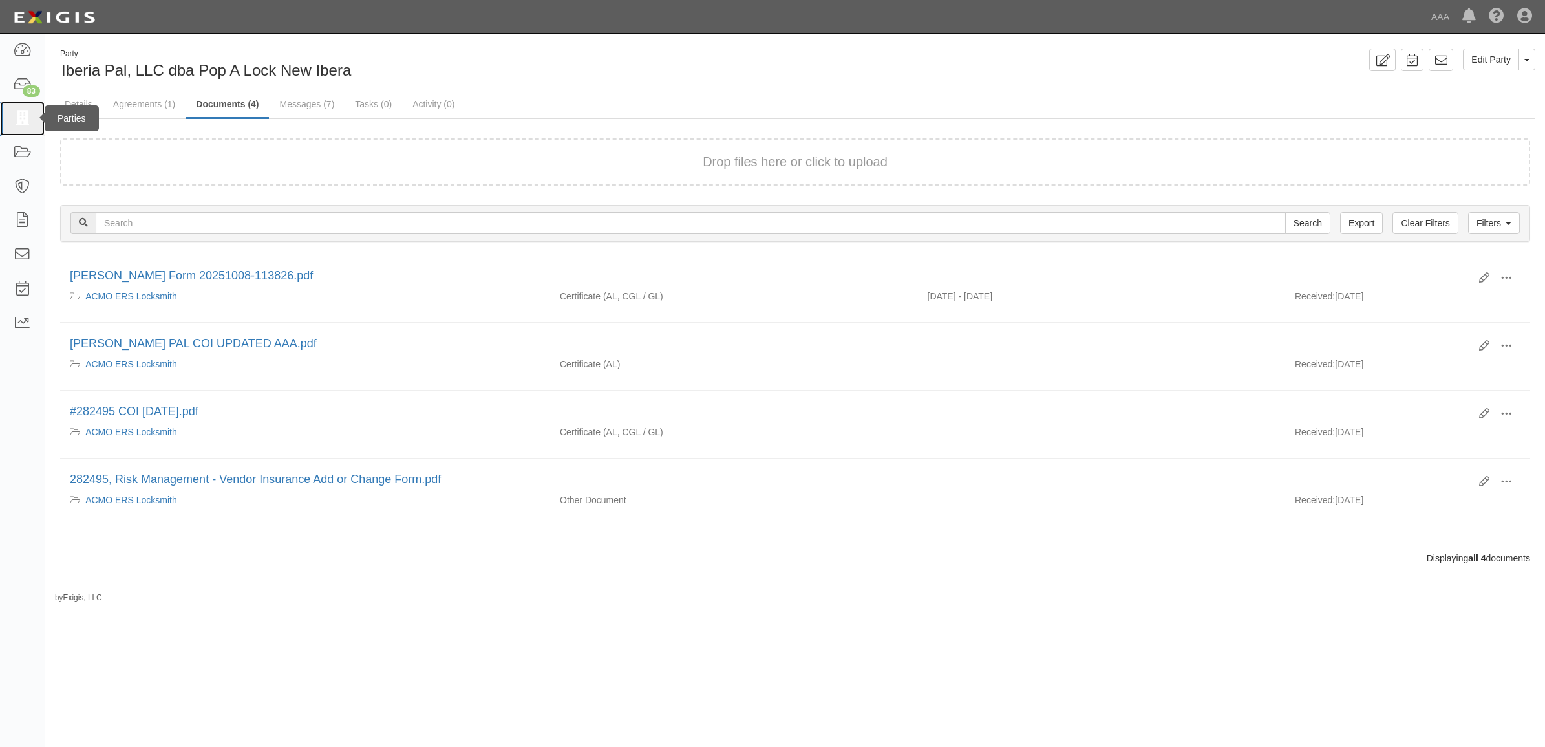
click at [27, 117] on icon at bounding box center [22, 118] width 18 height 15
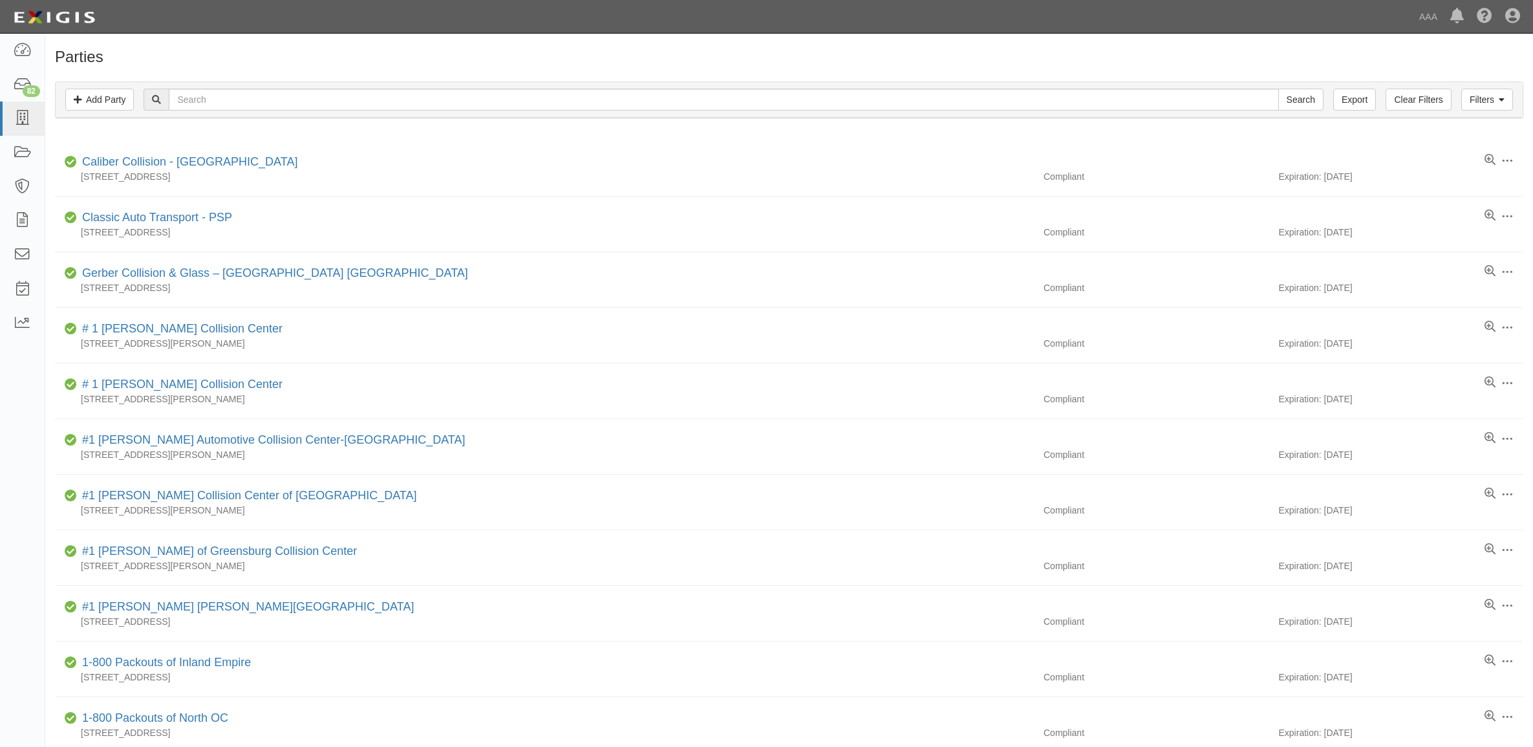
click at [236, 101] on input "text" at bounding box center [724, 100] width 1110 height 22
type input "CC103684"
click at [1313, 99] on input "Search" at bounding box center [1300, 100] width 45 height 22
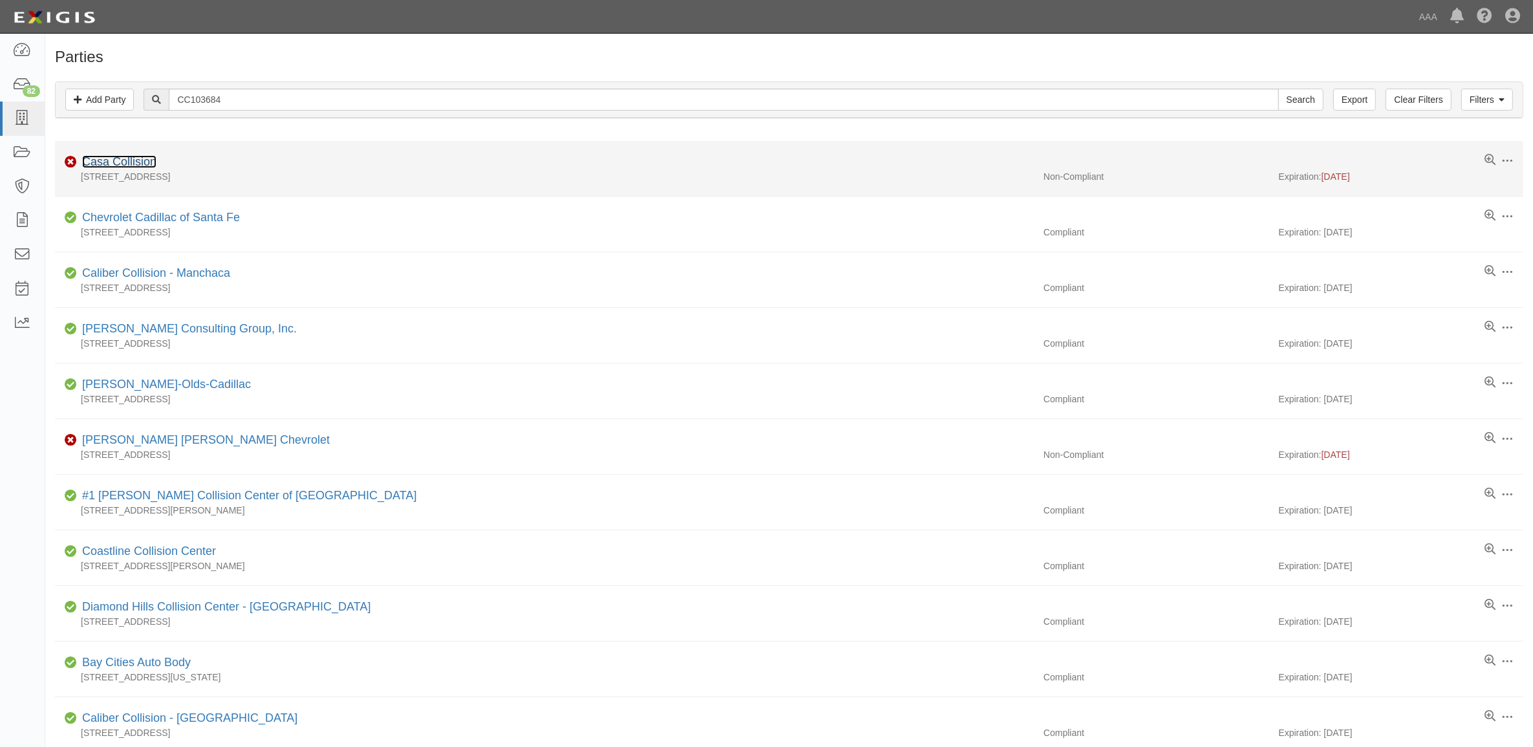
click at [140, 162] on link "Casa Collision" at bounding box center [119, 161] width 74 height 13
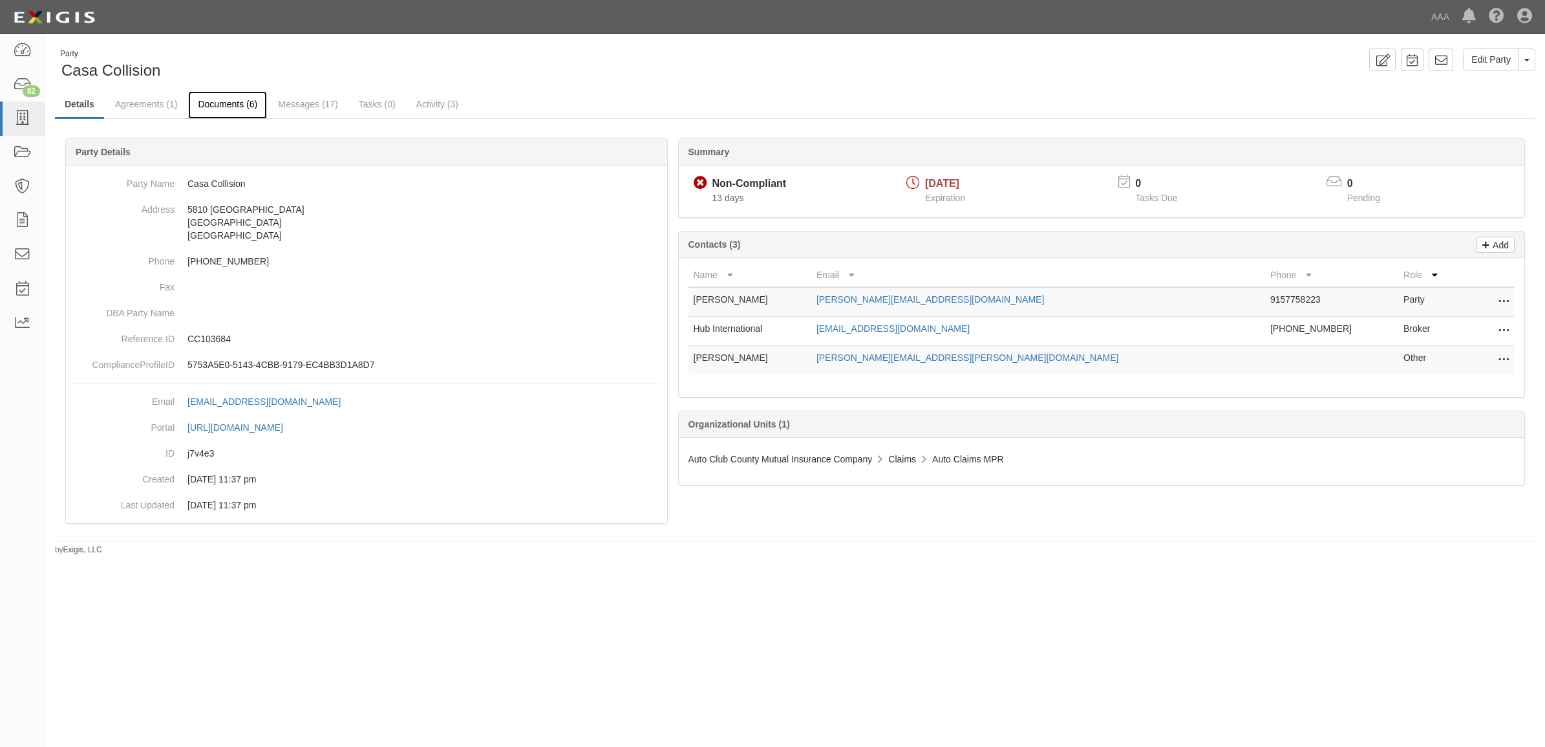
drag, startPoint x: 246, startPoint y: 109, endPoint x: 266, endPoint y: 120, distance: 22.9
click at [246, 109] on link "Documents (6)" at bounding box center [227, 104] width 79 height 26
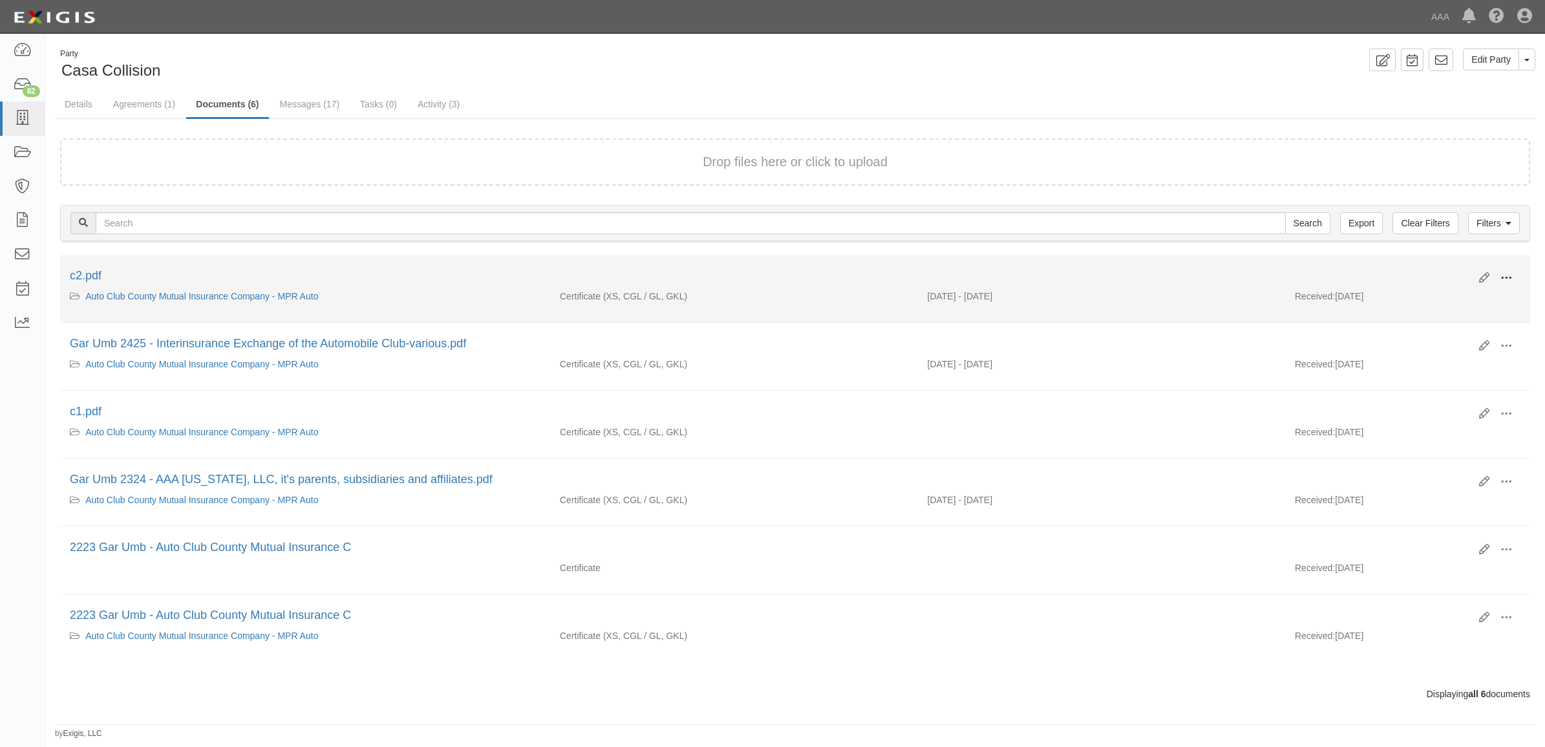
click at [1503, 278] on span at bounding box center [1507, 278] width 12 height 12
click at [1456, 295] on link "View" at bounding box center [1444, 296] width 102 height 23
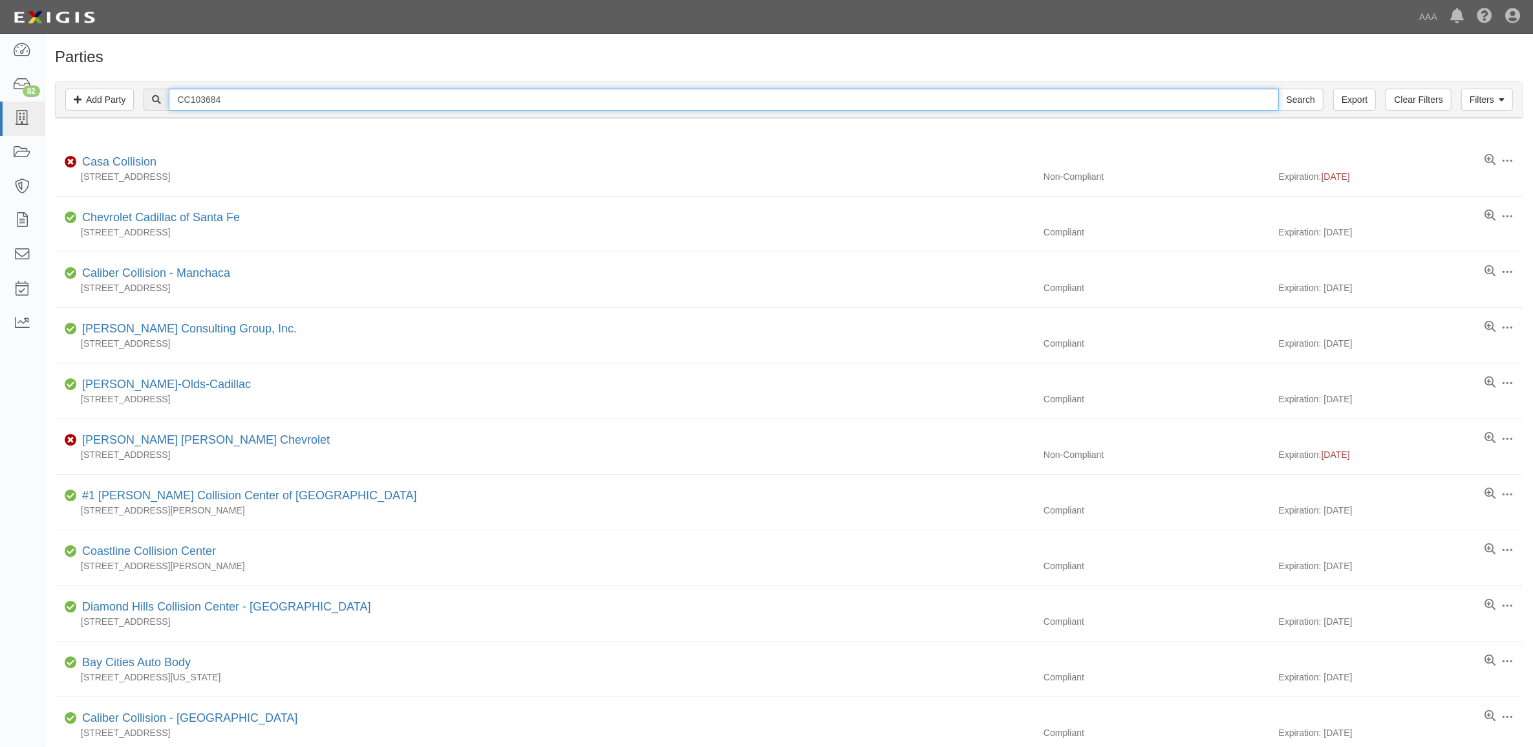
click at [265, 103] on input "CC103684" at bounding box center [724, 100] width 1110 height 22
type input "Casa"
click at [1278, 89] on input "Search" at bounding box center [1300, 100] width 45 height 22
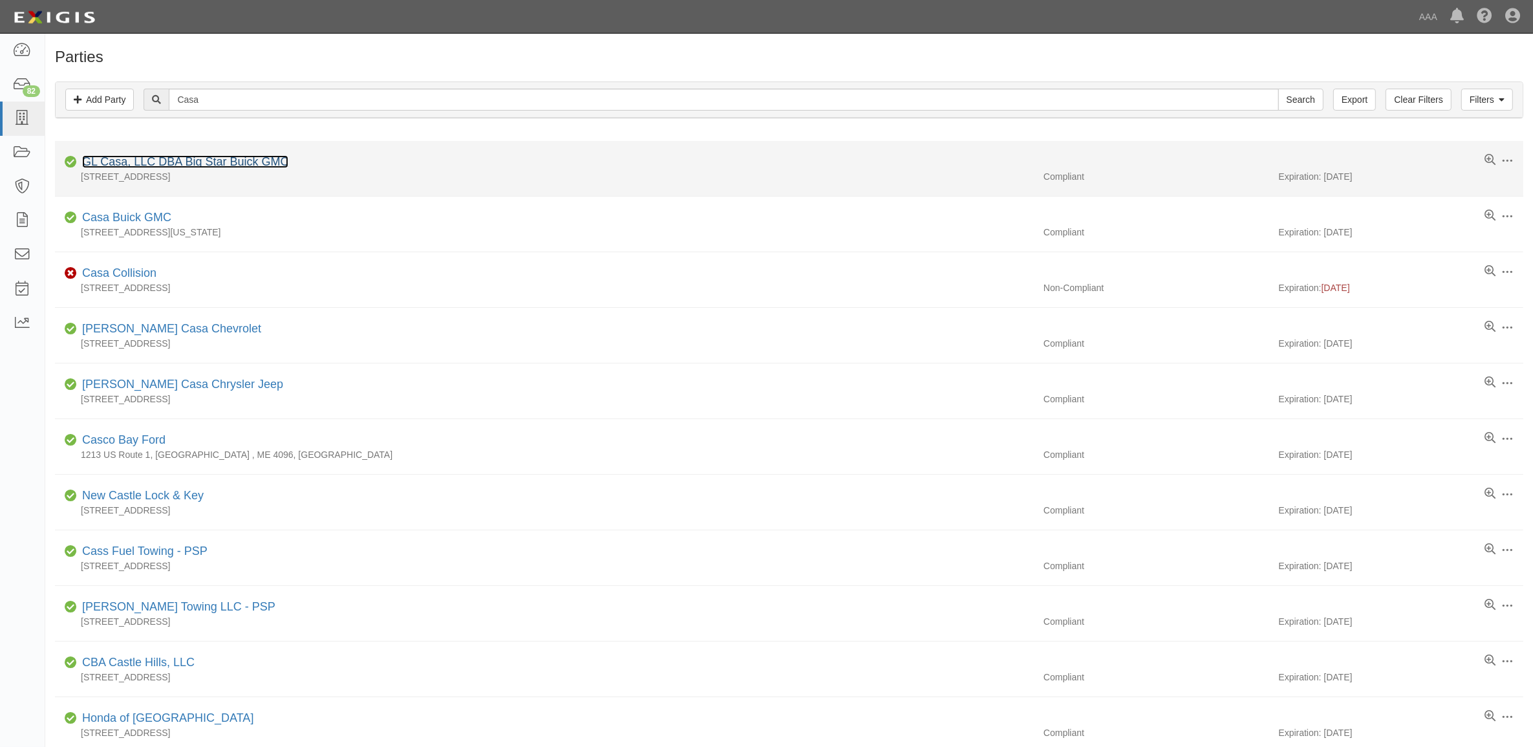
click at [222, 166] on link "GL Casa, LLC DBA Big Star Buick GMC" at bounding box center [185, 161] width 206 height 13
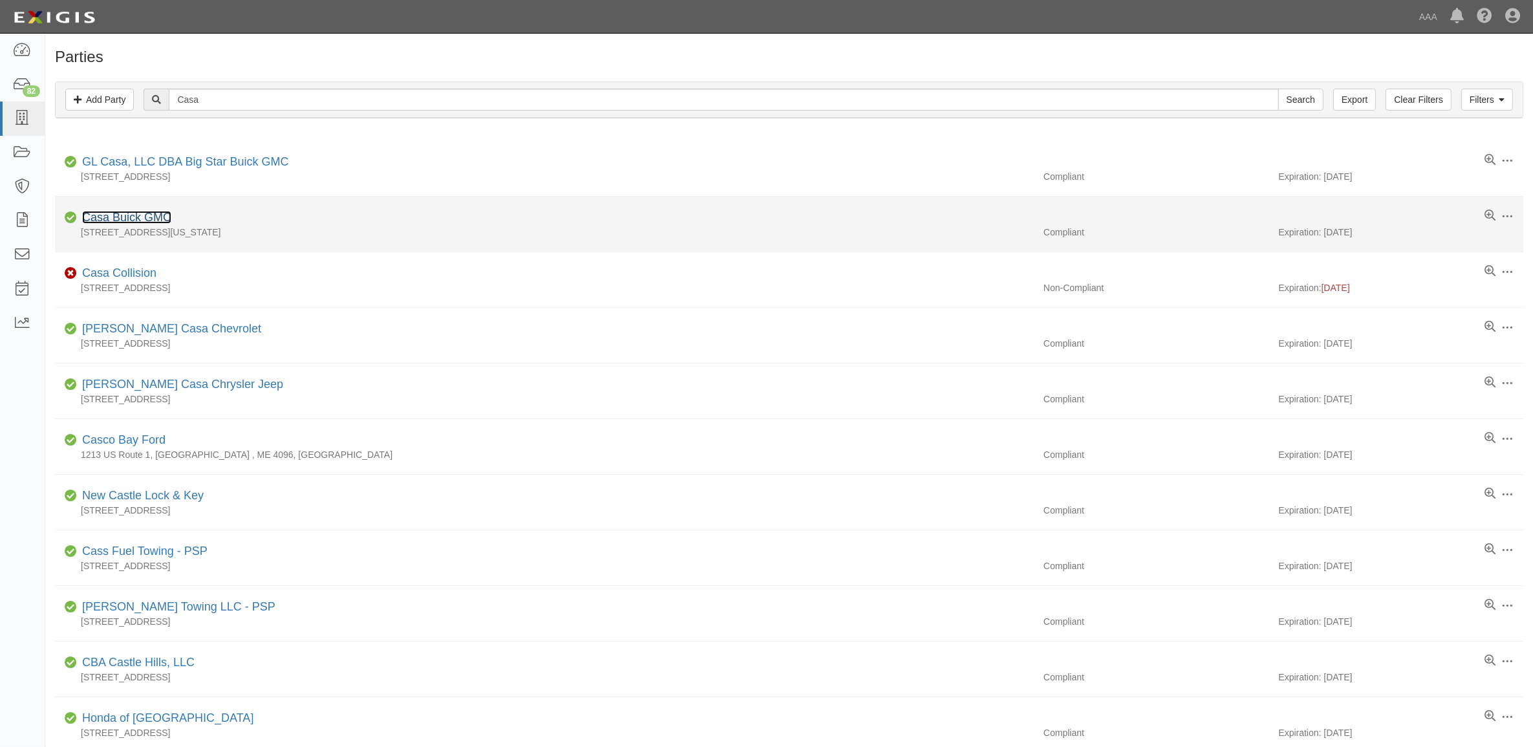
click at [140, 223] on link "Casa Buick GMC" at bounding box center [126, 217] width 89 height 13
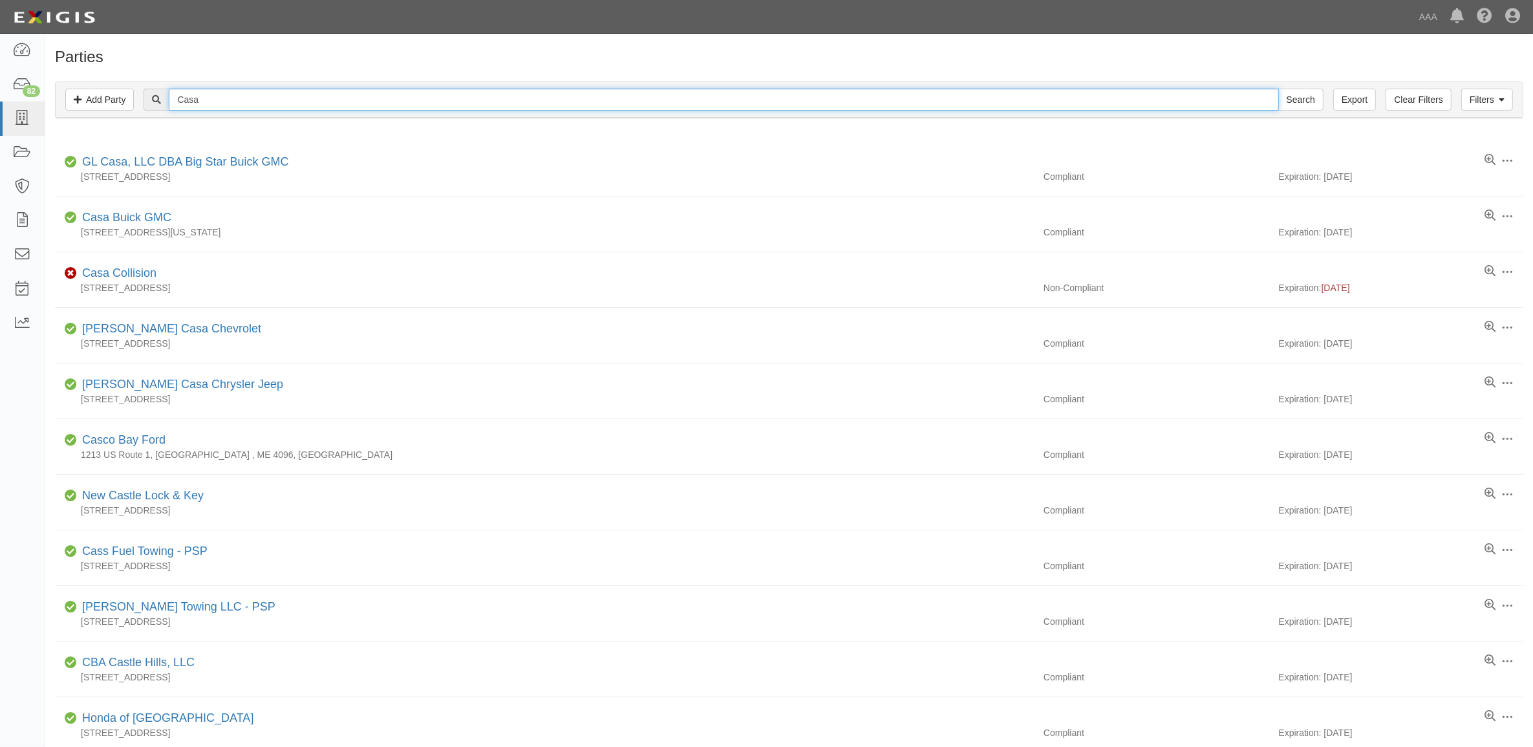
click at [211, 91] on input "Casa" at bounding box center [724, 100] width 1110 height 22
paste input "C105087"
type input "CC105087"
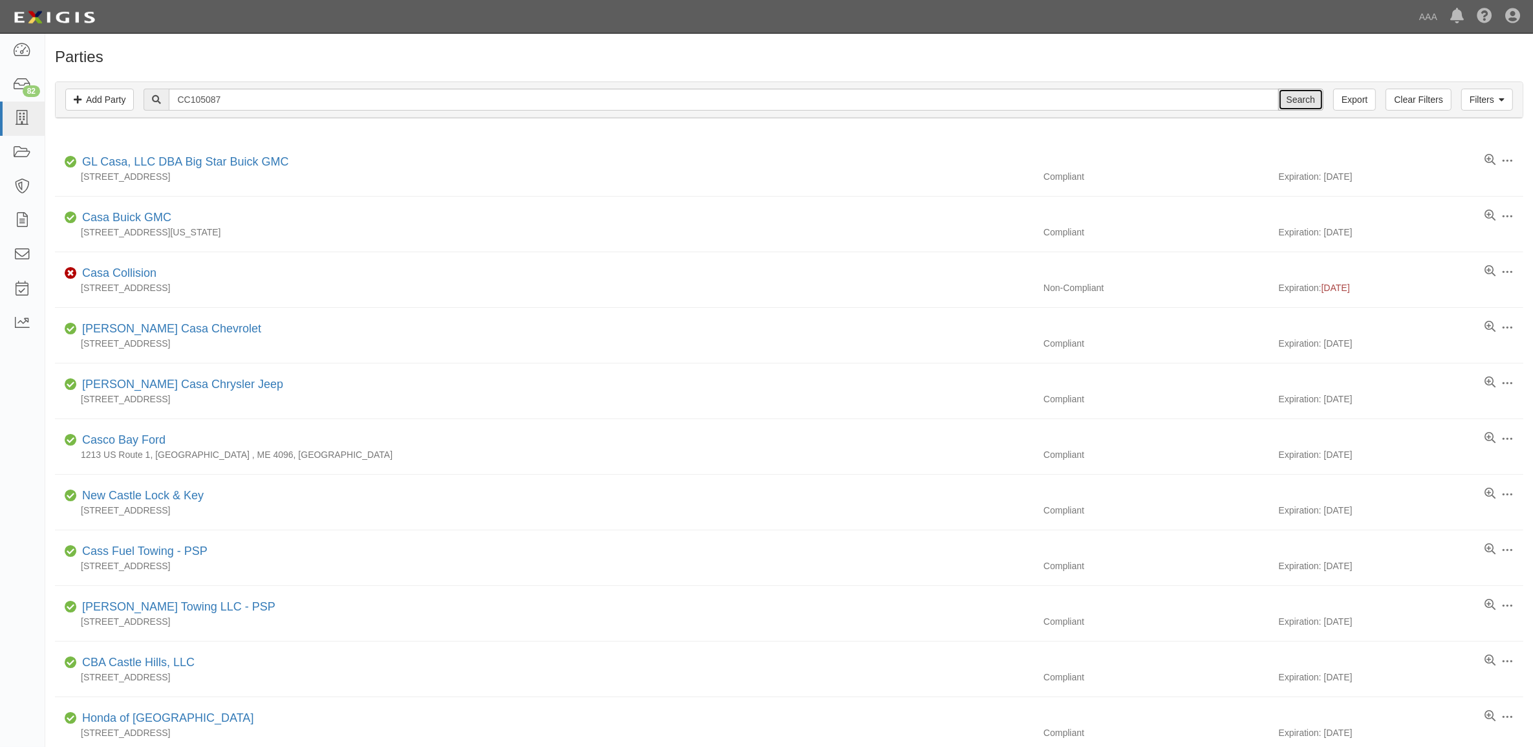
click at [1311, 98] on input "Search" at bounding box center [1300, 100] width 45 height 22
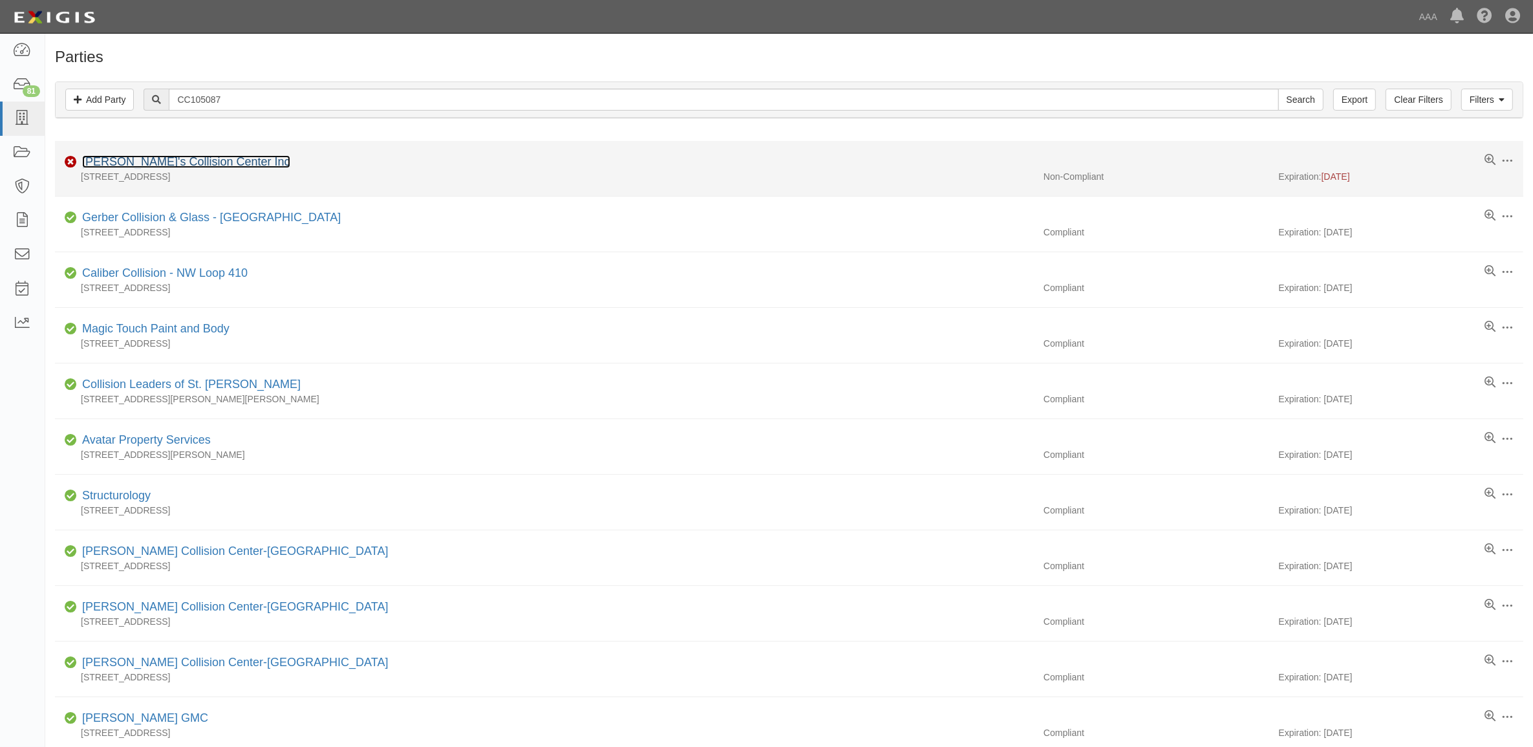
click at [175, 162] on link "[PERSON_NAME]'s Collision Center Inc" at bounding box center [186, 161] width 208 height 13
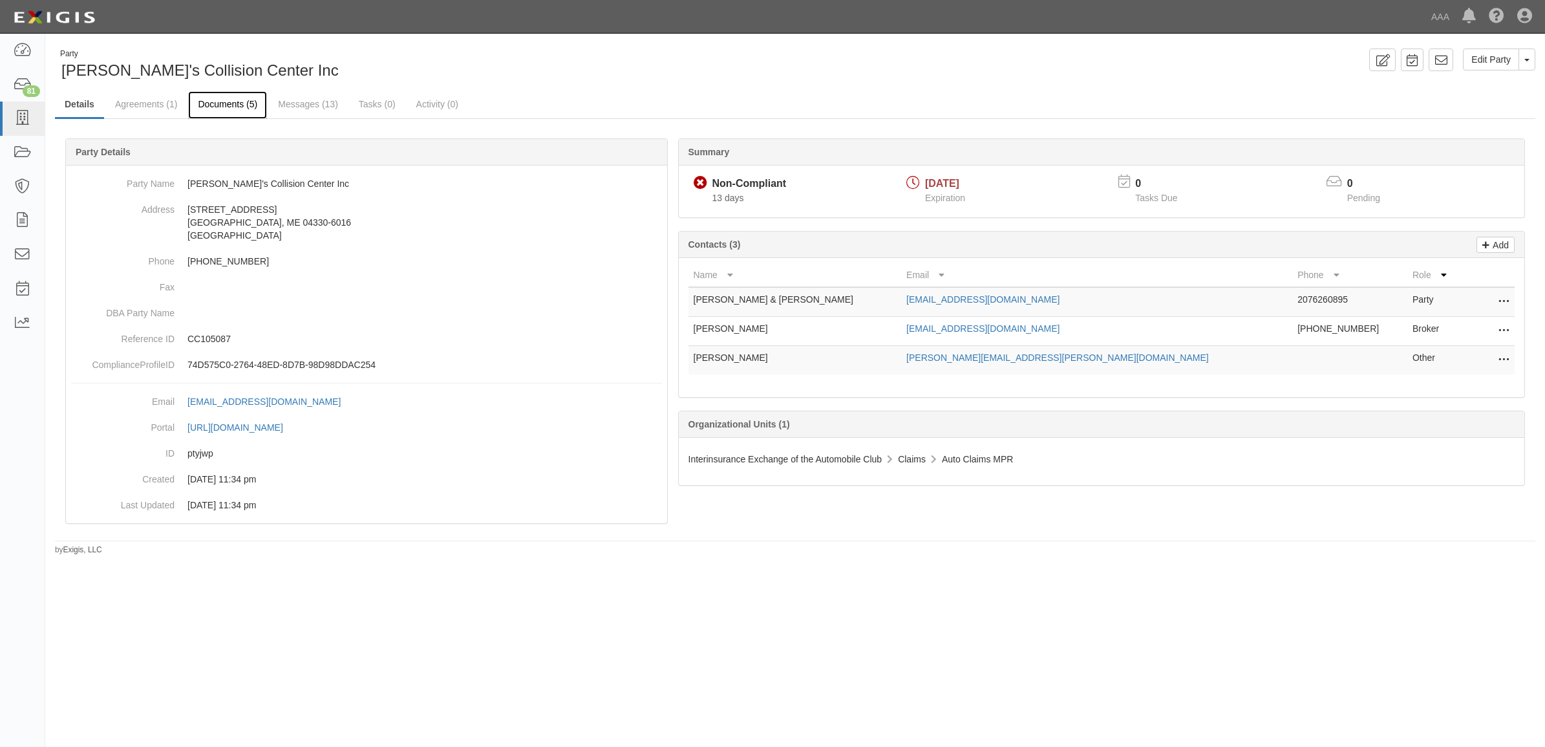
click at [250, 105] on link "Documents (5)" at bounding box center [227, 105] width 79 height 28
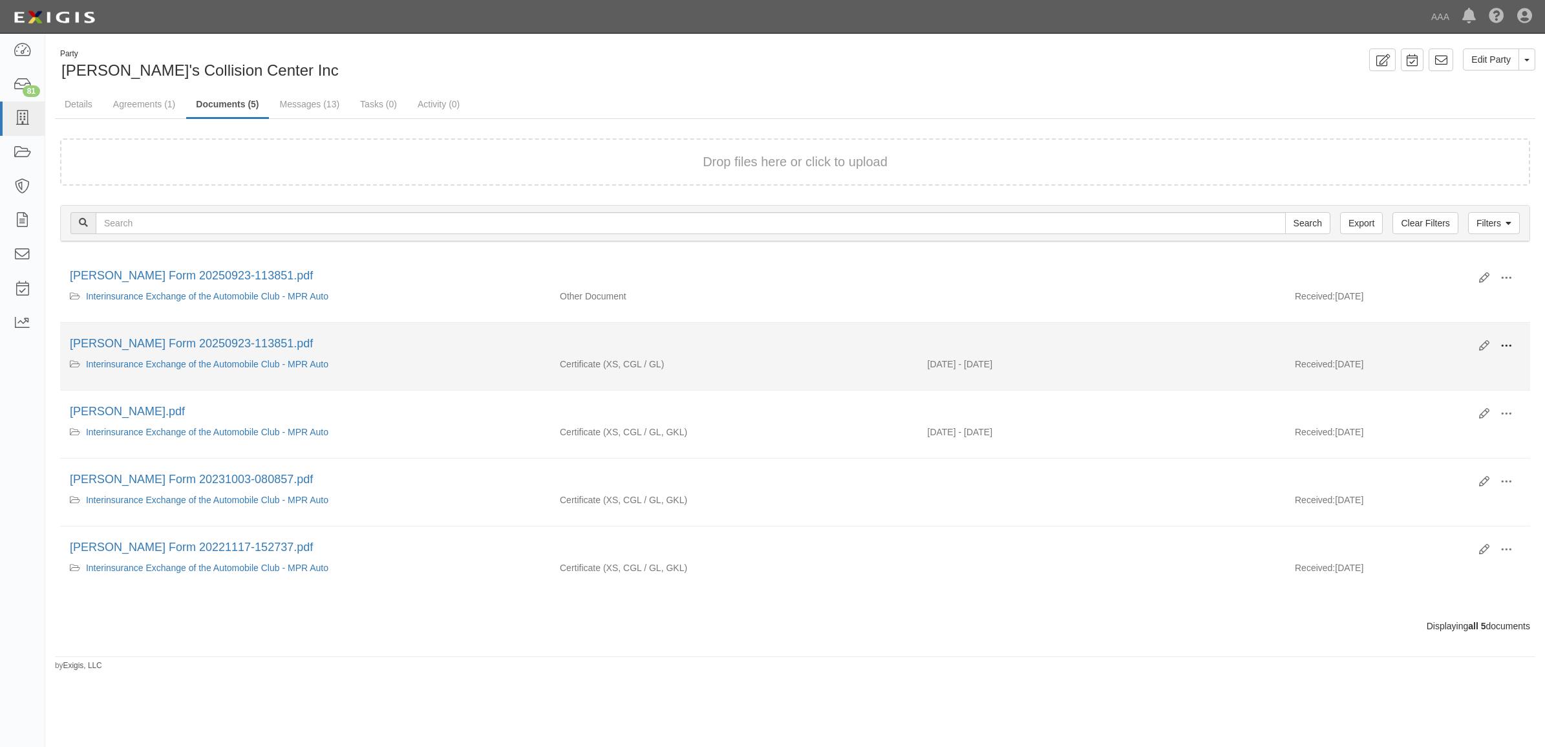
click at [1504, 347] on span at bounding box center [1507, 346] width 12 height 12
click at [1470, 362] on link "View" at bounding box center [1444, 364] width 102 height 23
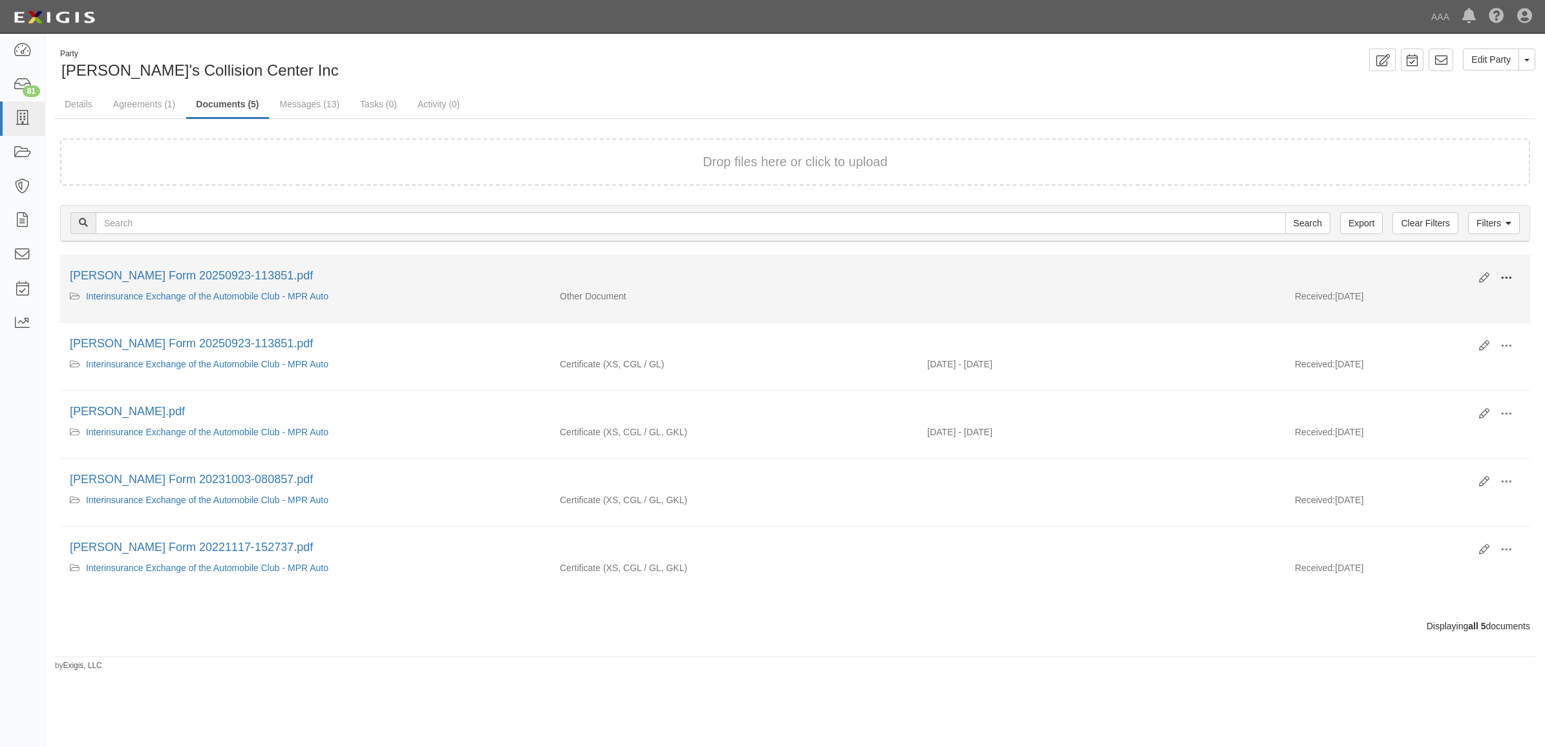
click at [1501, 278] on span at bounding box center [1507, 278] width 12 height 12
click at [1463, 297] on link "View" at bounding box center [1444, 296] width 102 height 23
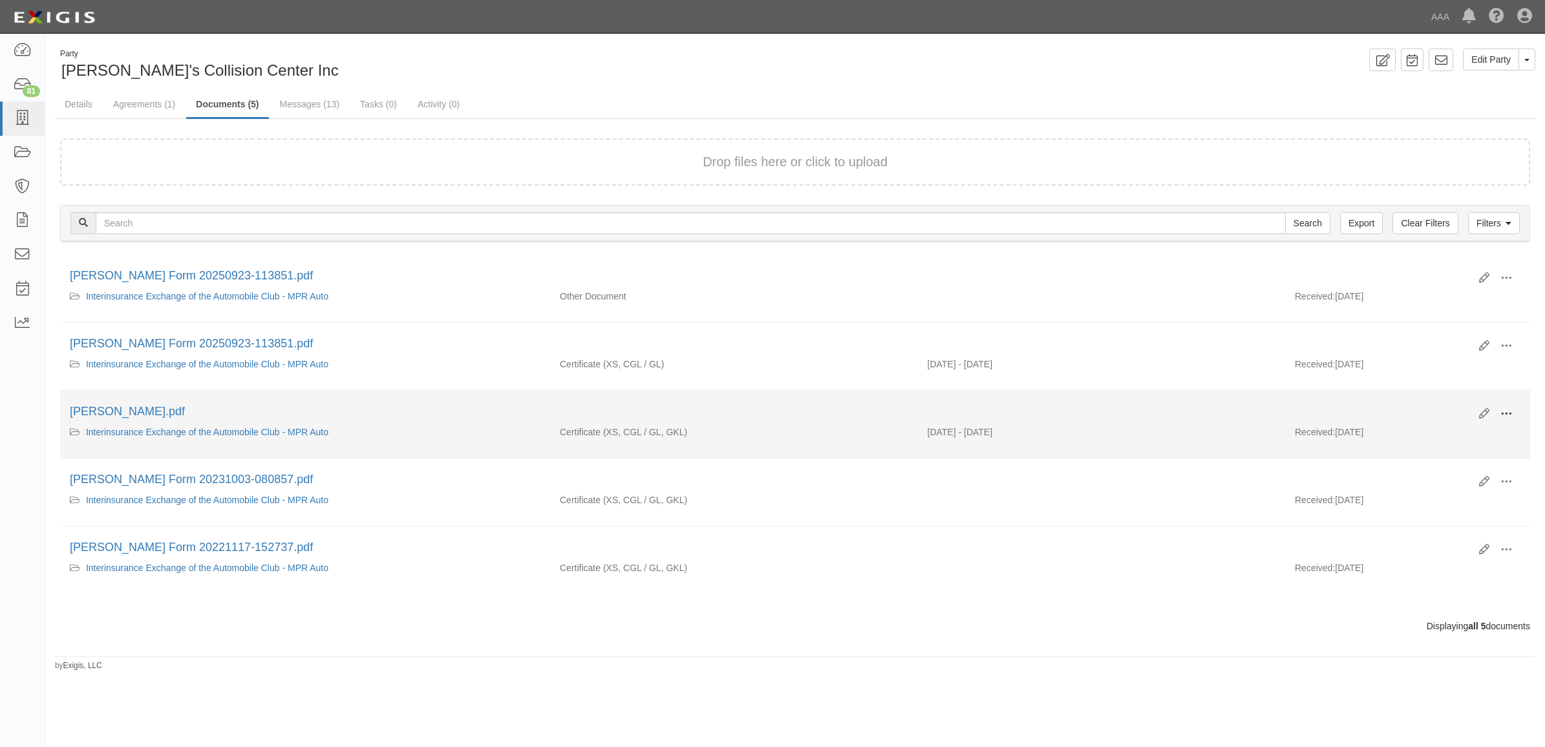
click at [1507, 411] on span at bounding box center [1507, 414] width 12 height 12
click at [1461, 427] on link "View" at bounding box center [1444, 432] width 102 height 23
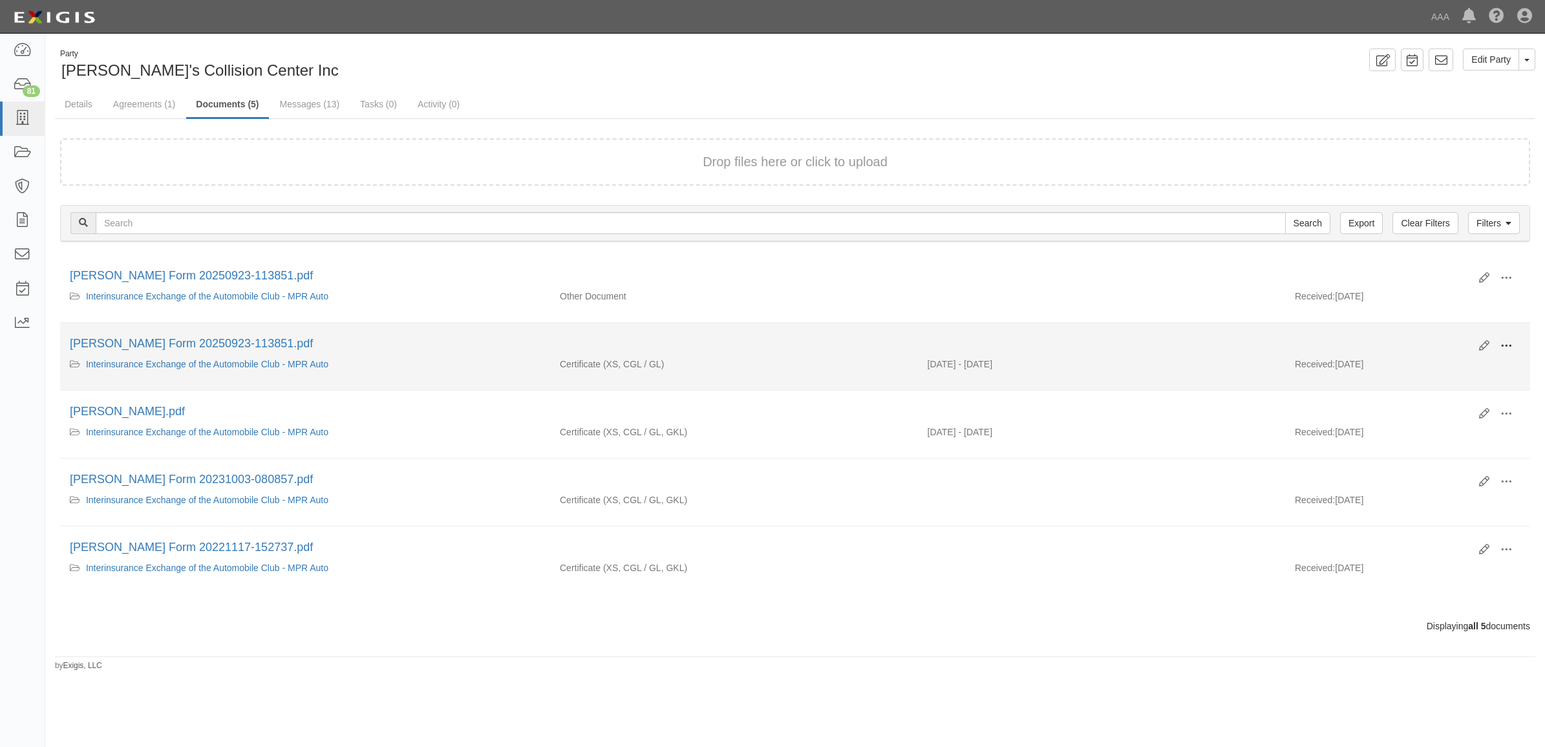
click at [1505, 341] on span at bounding box center [1507, 346] width 12 height 12
click at [1446, 363] on link "View" at bounding box center [1444, 364] width 102 height 23
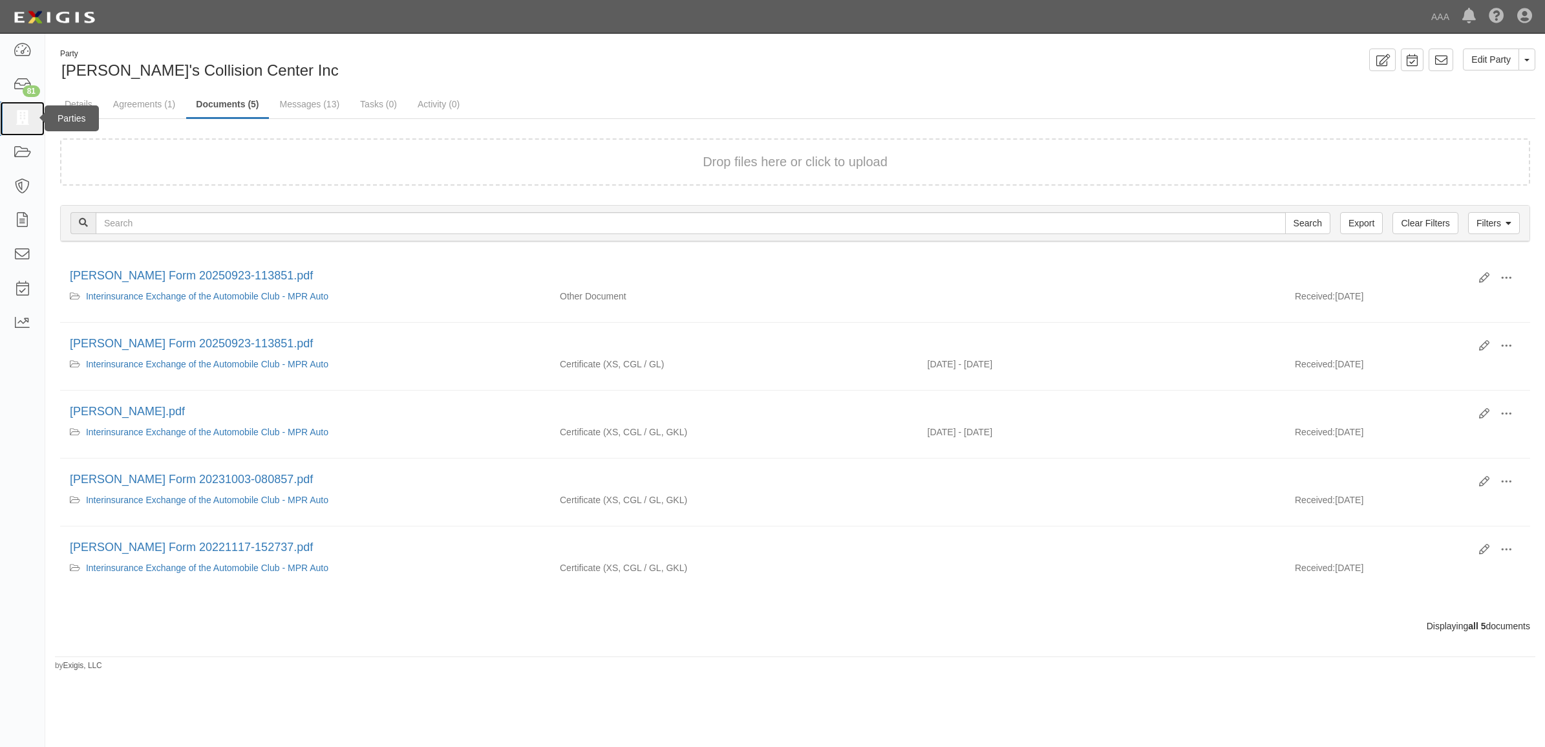
click at [17, 117] on icon at bounding box center [22, 118] width 18 height 15
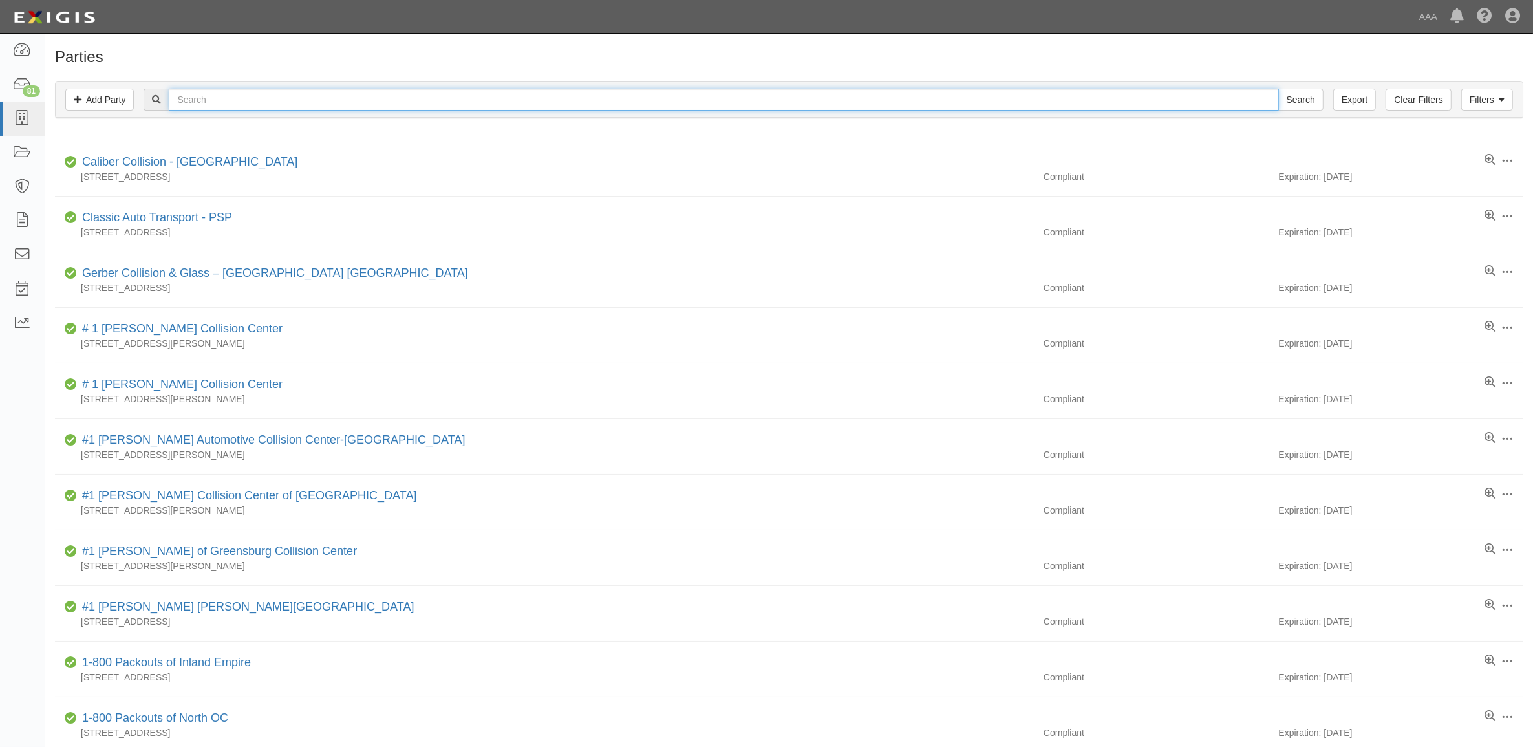
click at [305, 98] on input "text" at bounding box center [724, 100] width 1110 height 22
paste input "CC107265"
type input "CC107265"
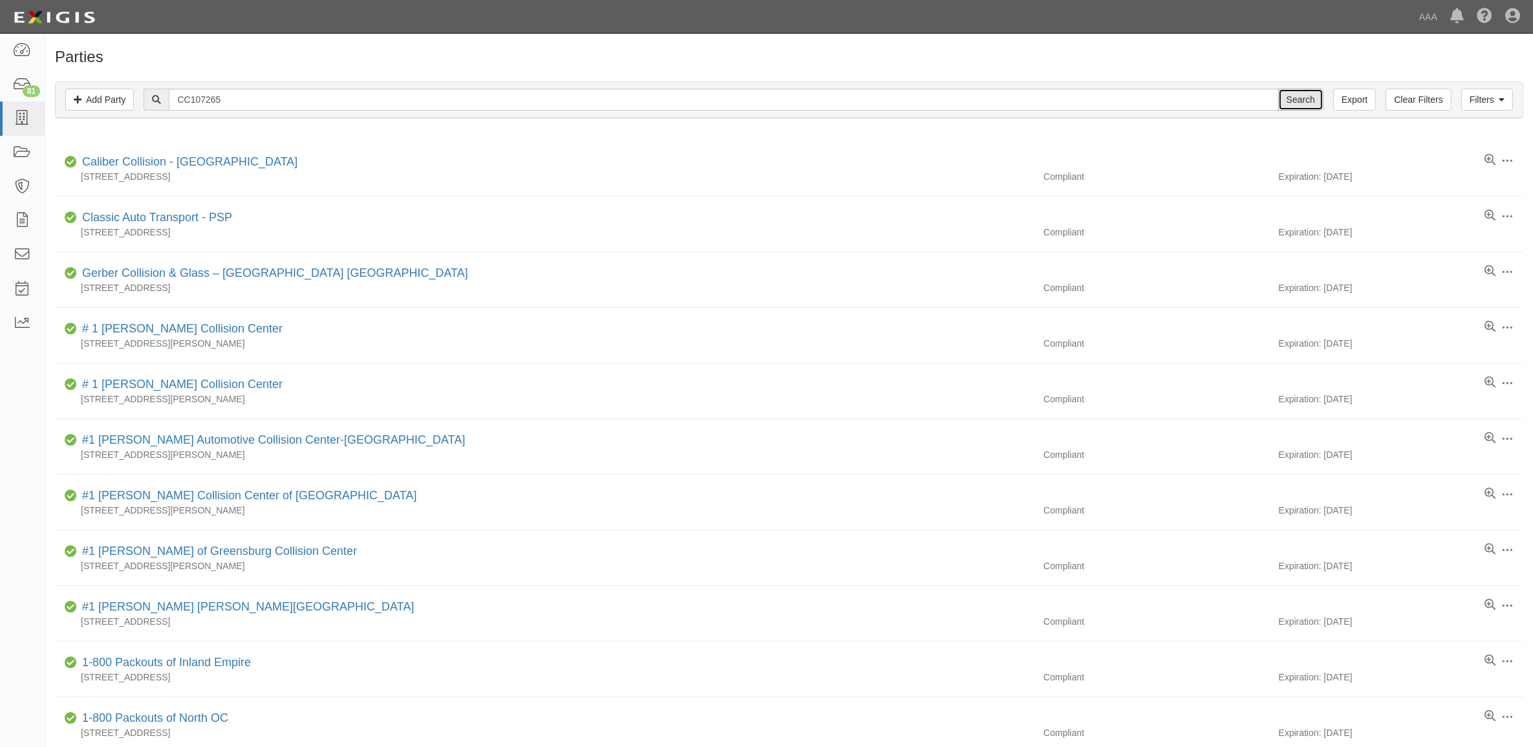
click at [1284, 97] on input "Search" at bounding box center [1300, 100] width 45 height 22
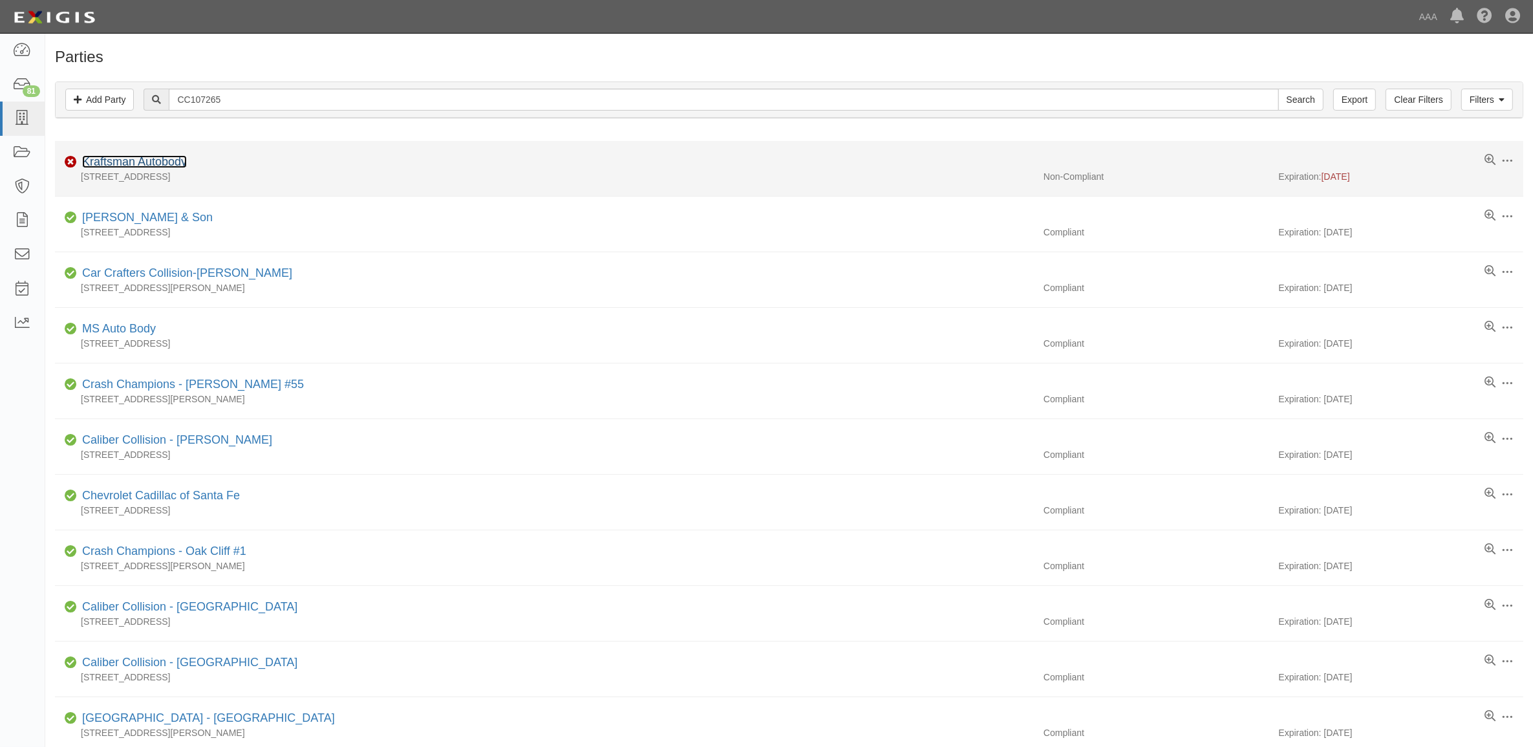
click at [169, 160] on link "Kraftsman Autobody" at bounding box center [134, 161] width 105 height 13
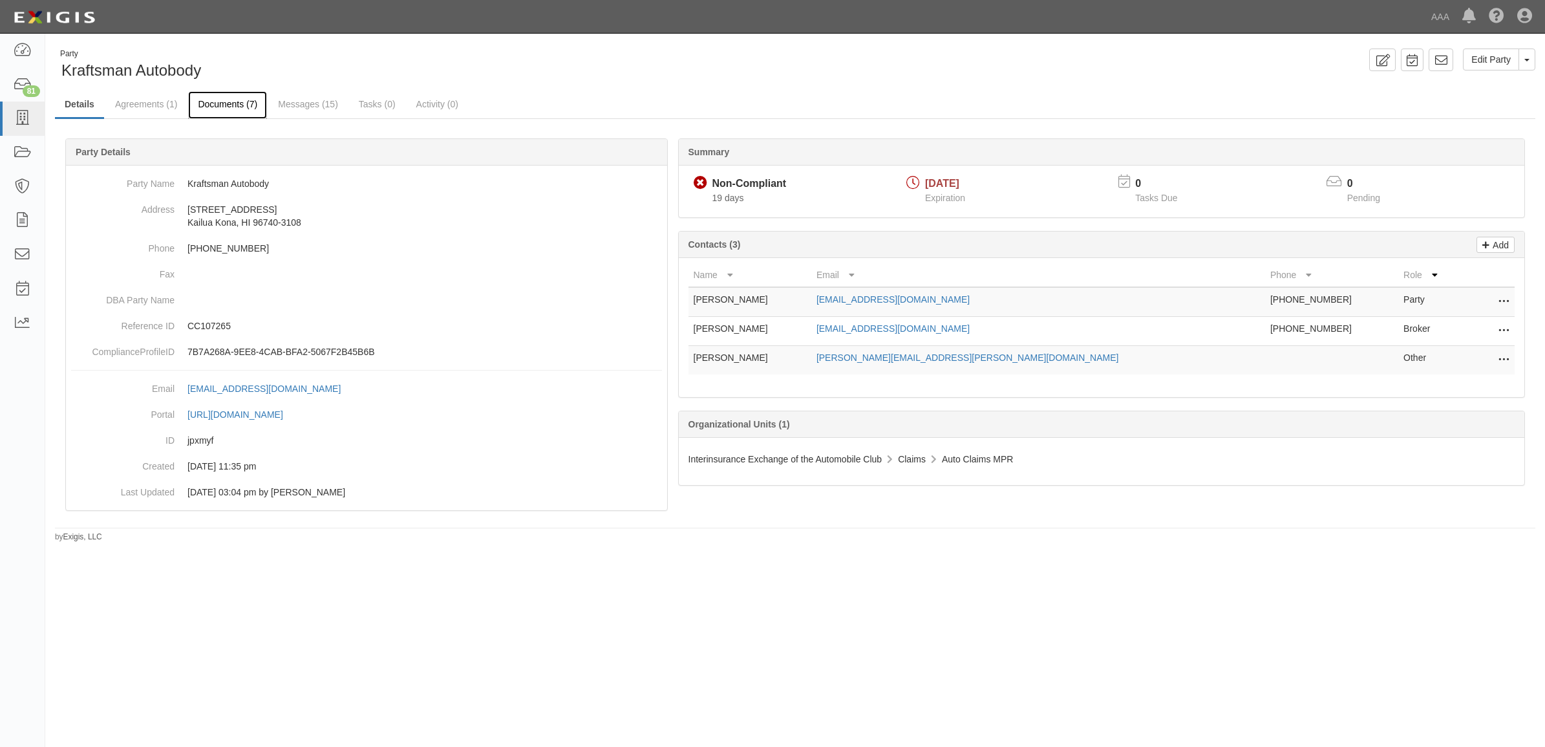
click at [227, 107] on link "Documents (7)" at bounding box center [227, 105] width 79 height 28
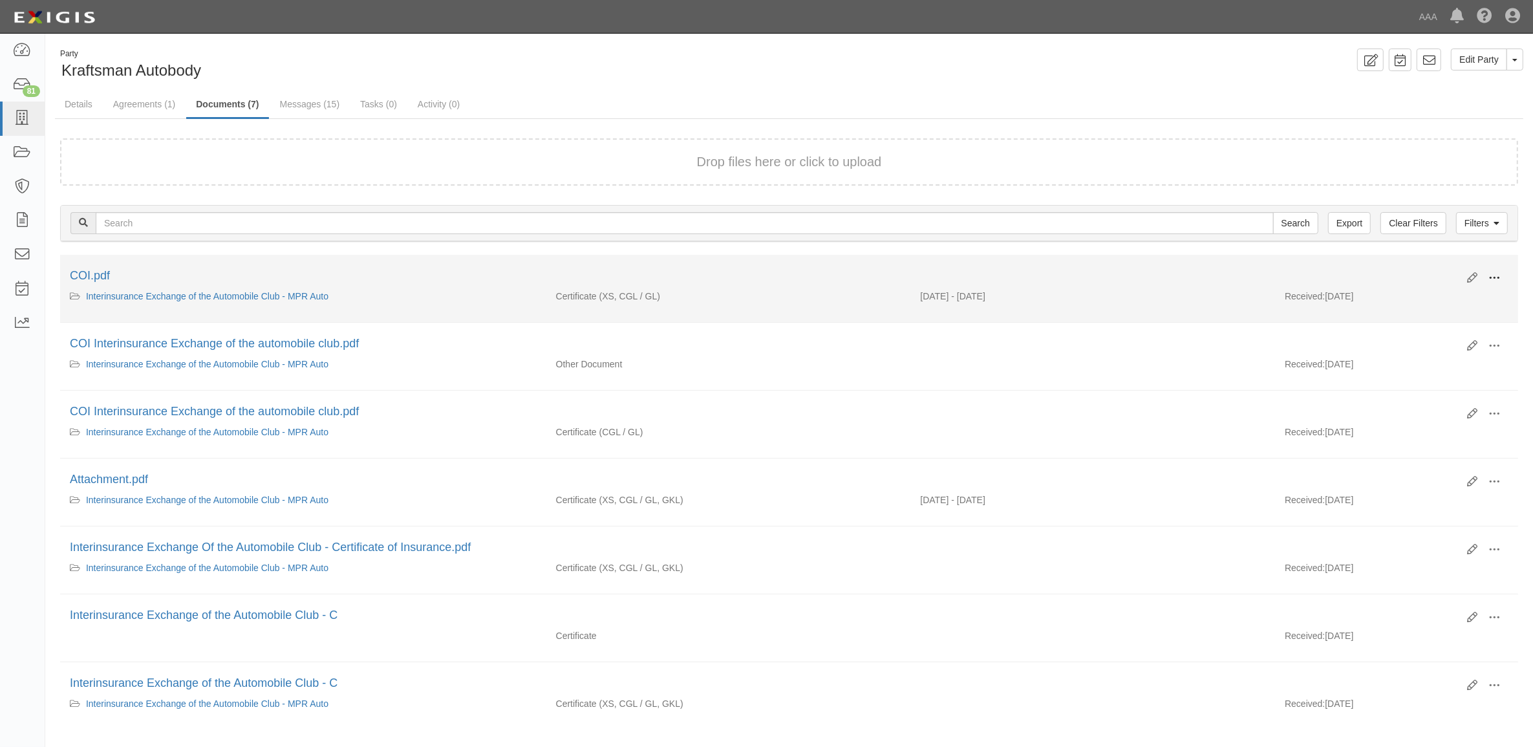
click at [1486, 278] on button at bounding box center [1494, 279] width 28 height 22
click at [1460, 288] on link "View" at bounding box center [1431, 296] width 102 height 23
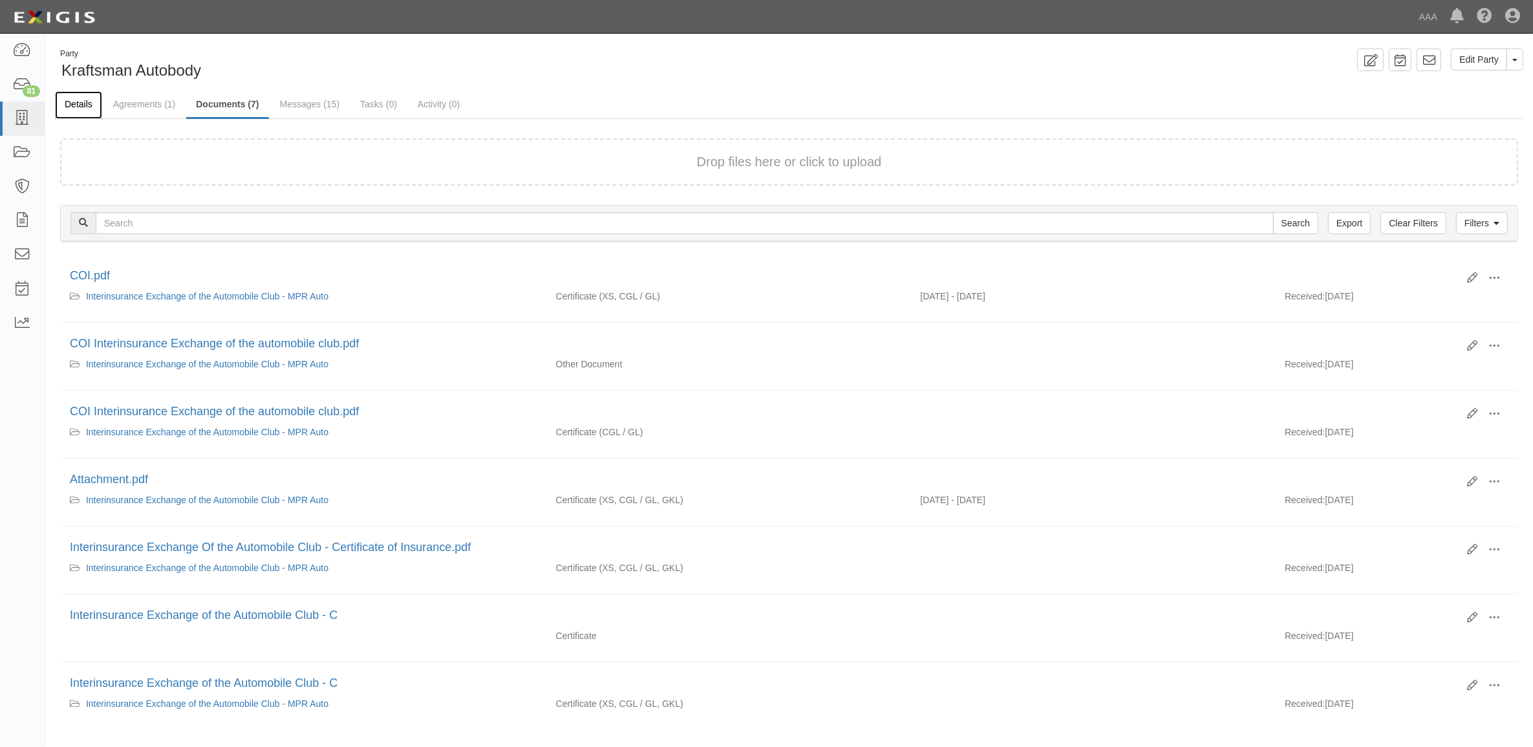
click at [89, 107] on link "Details" at bounding box center [78, 105] width 47 height 28
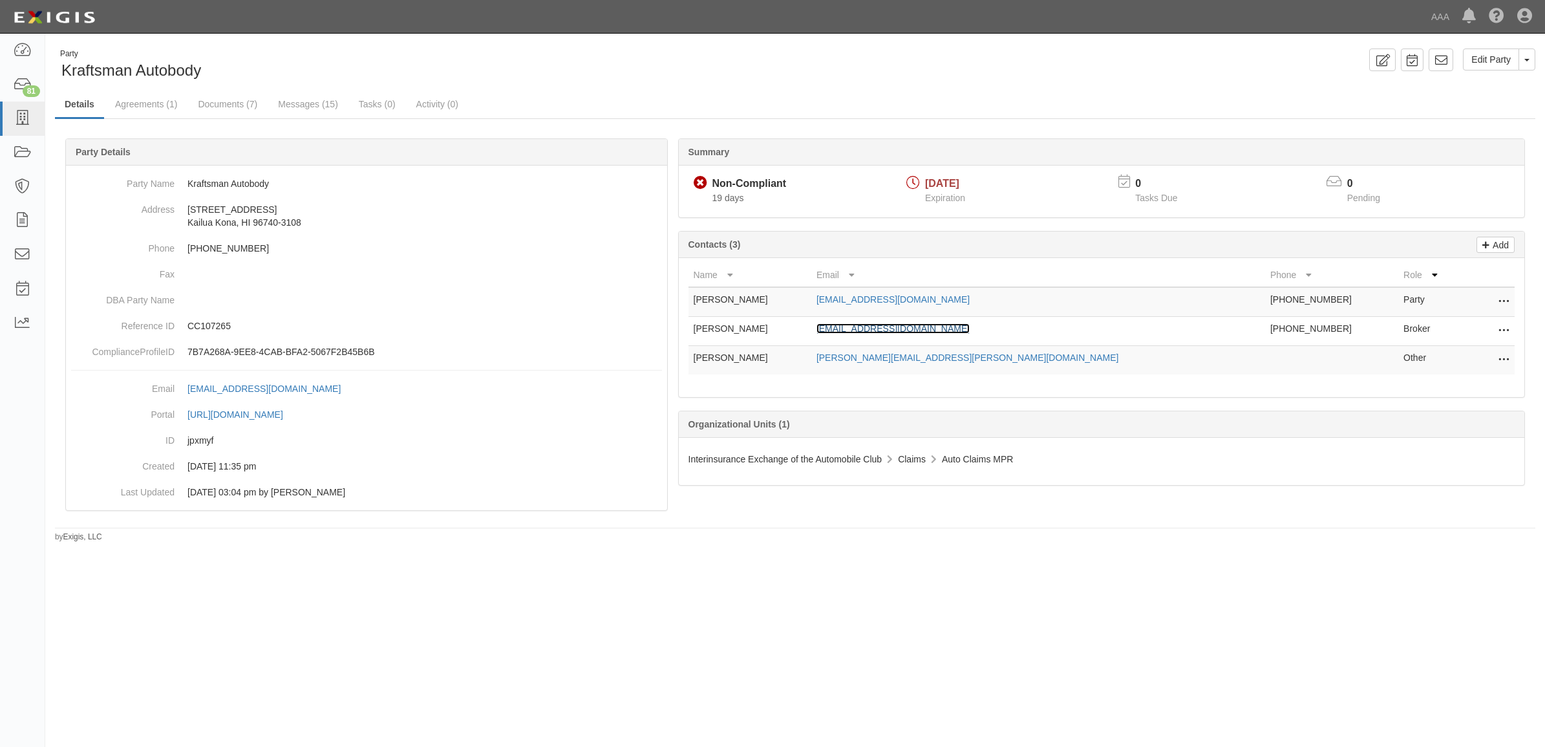
click at [944, 332] on link "[EMAIL_ADDRESS][DOMAIN_NAME]" at bounding box center [893, 328] width 153 height 10
click at [237, 105] on link "Documents (7)" at bounding box center [227, 105] width 79 height 28
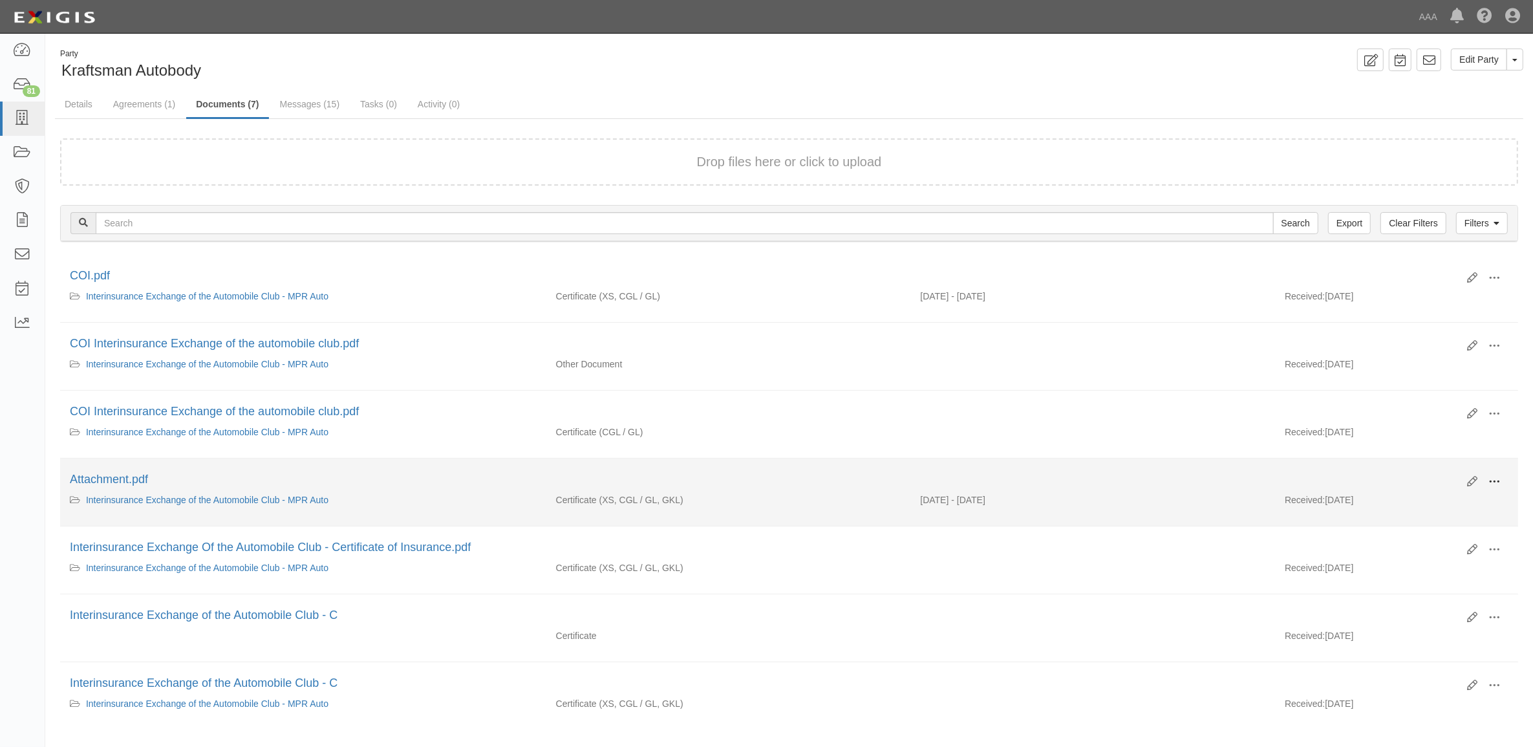
click at [1494, 483] on span at bounding box center [1494, 482] width 12 height 12
click at [1465, 498] on link "View" at bounding box center [1431, 500] width 102 height 23
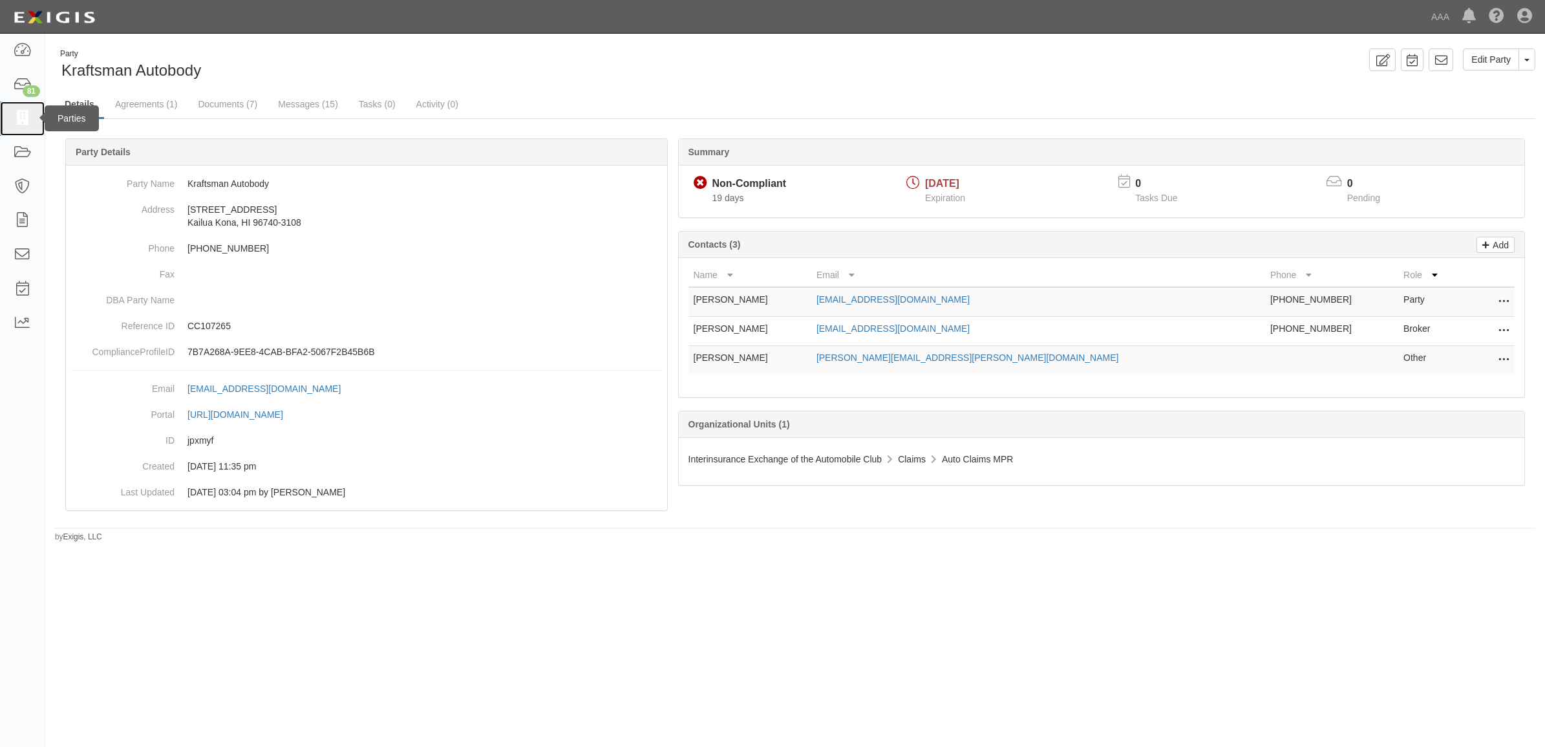
click at [27, 120] on icon at bounding box center [22, 118] width 18 height 15
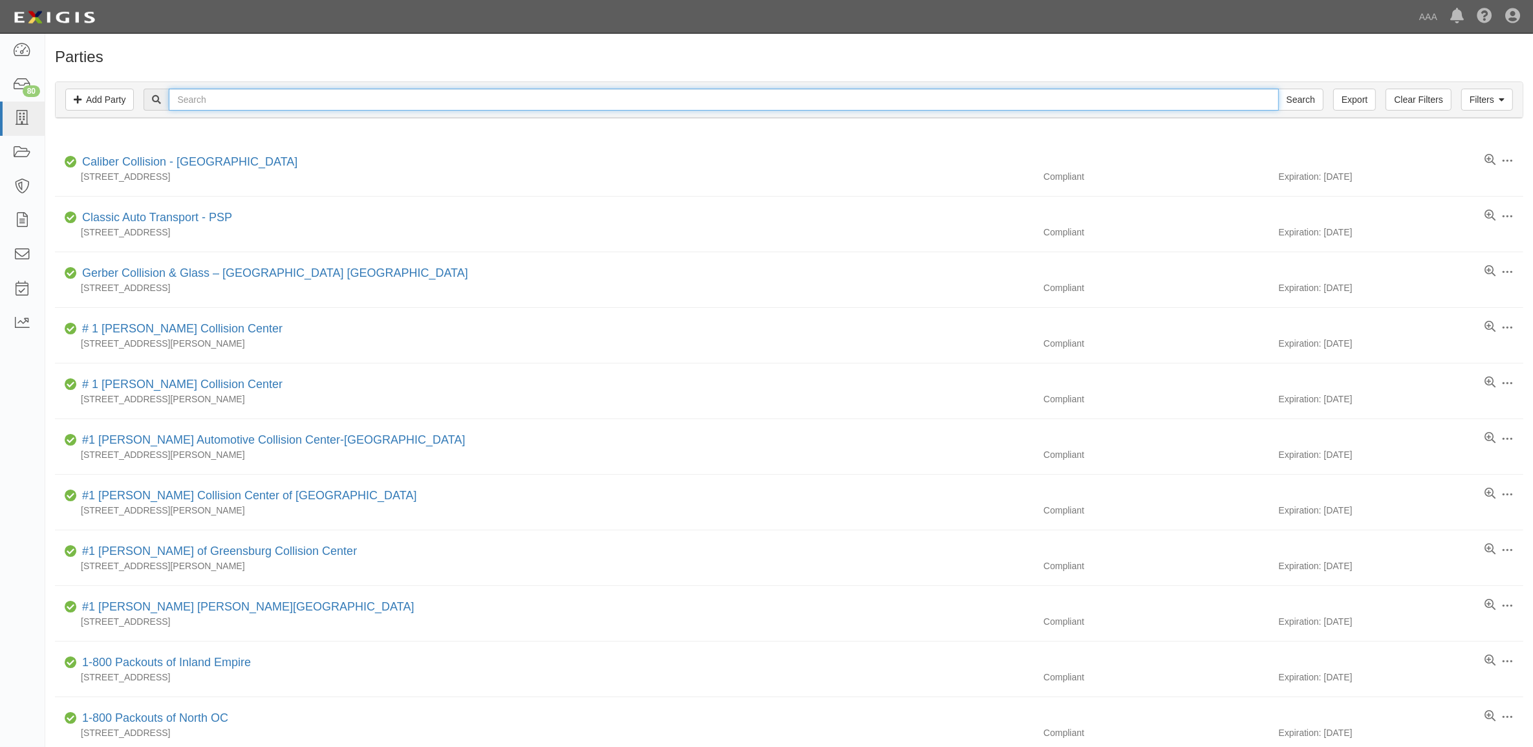
click at [252, 97] on input "text" at bounding box center [724, 100] width 1110 height 22
paste input "CC108178"
type input "CC108178"
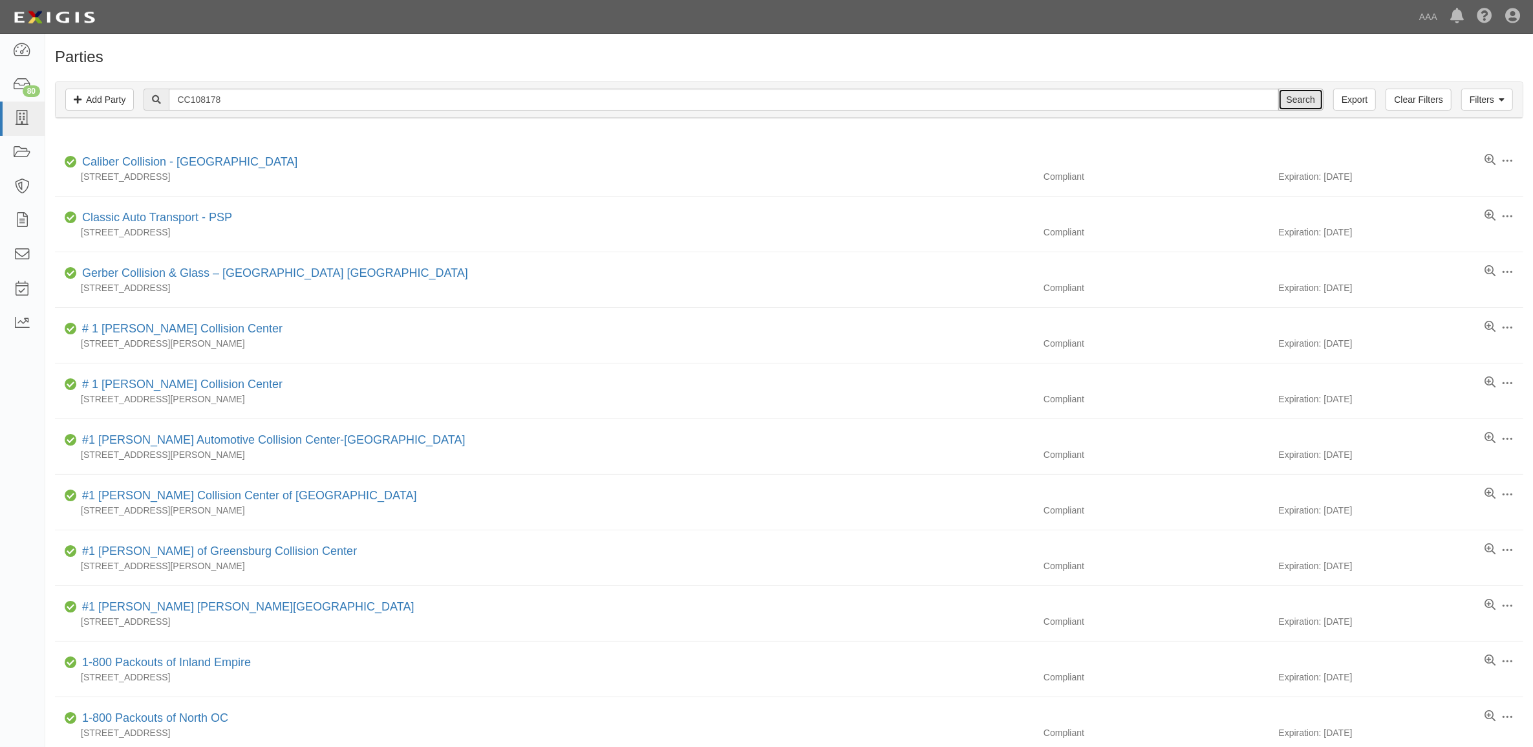
click at [1290, 89] on input "Search" at bounding box center [1300, 100] width 45 height 22
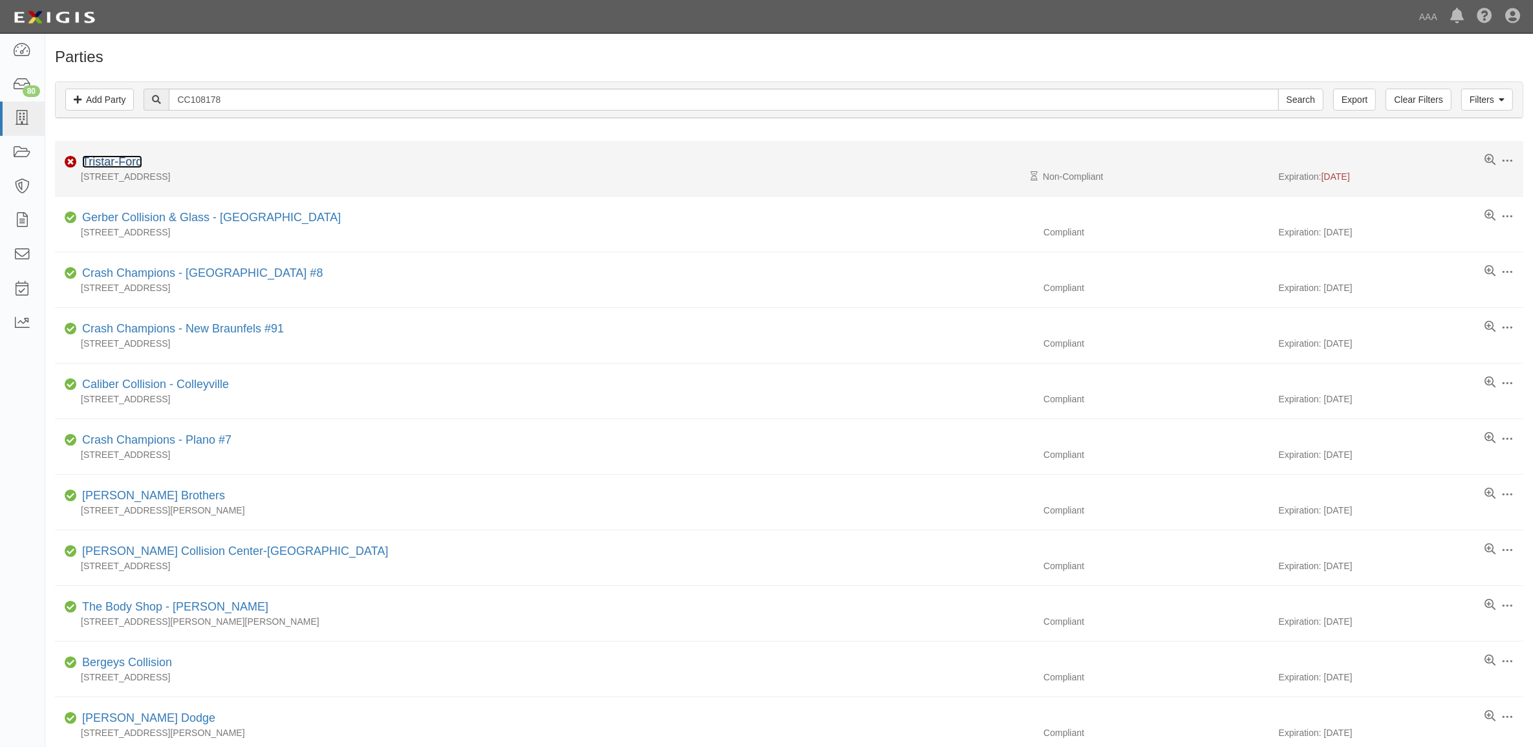
click at [124, 162] on link "Tristar-Ford" at bounding box center [112, 161] width 60 height 13
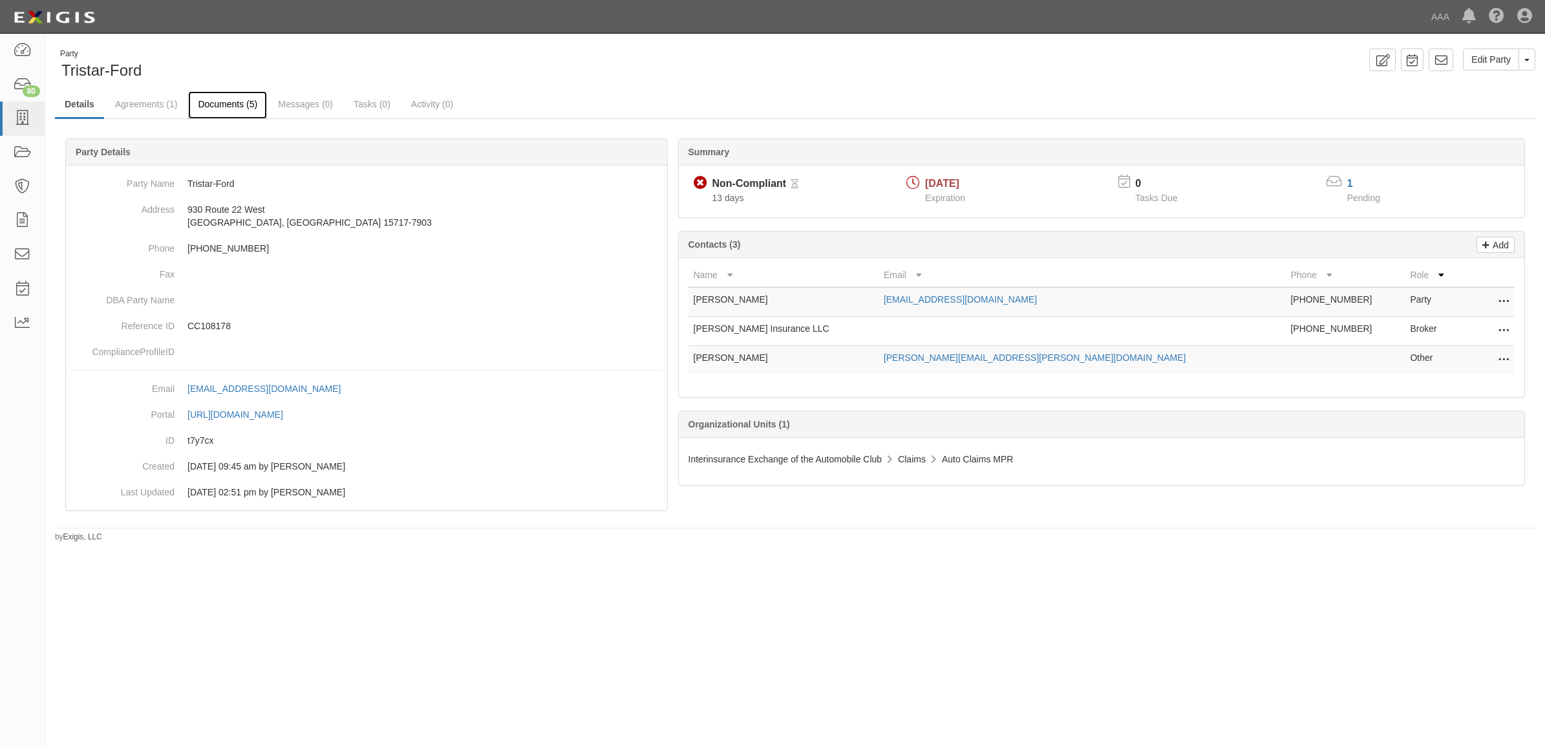
click at [226, 105] on link "Documents (5)" at bounding box center [227, 105] width 79 height 28
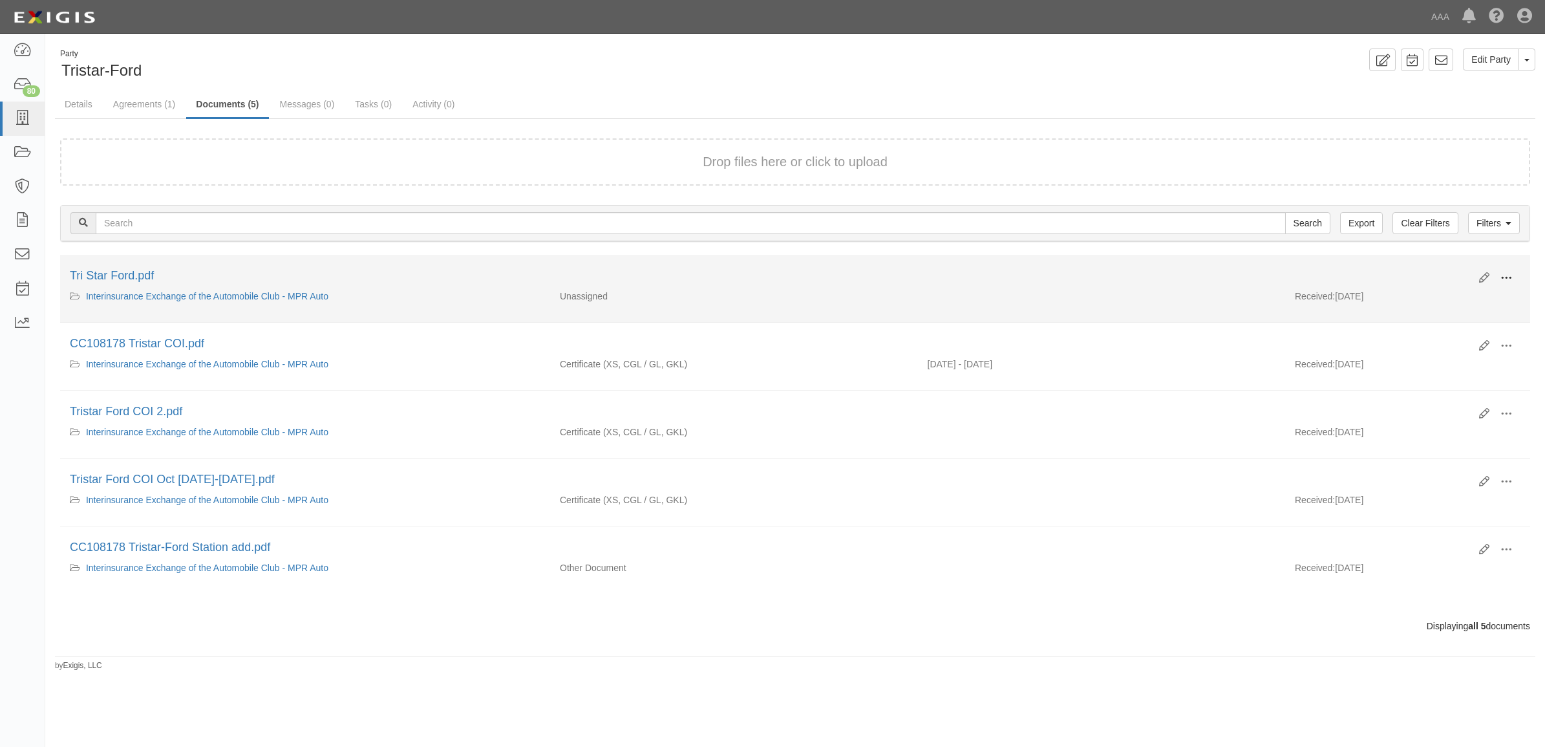
click at [1501, 272] on span at bounding box center [1507, 278] width 12 height 12
click at [1443, 299] on link "View" at bounding box center [1444, 296] width 102 height 23
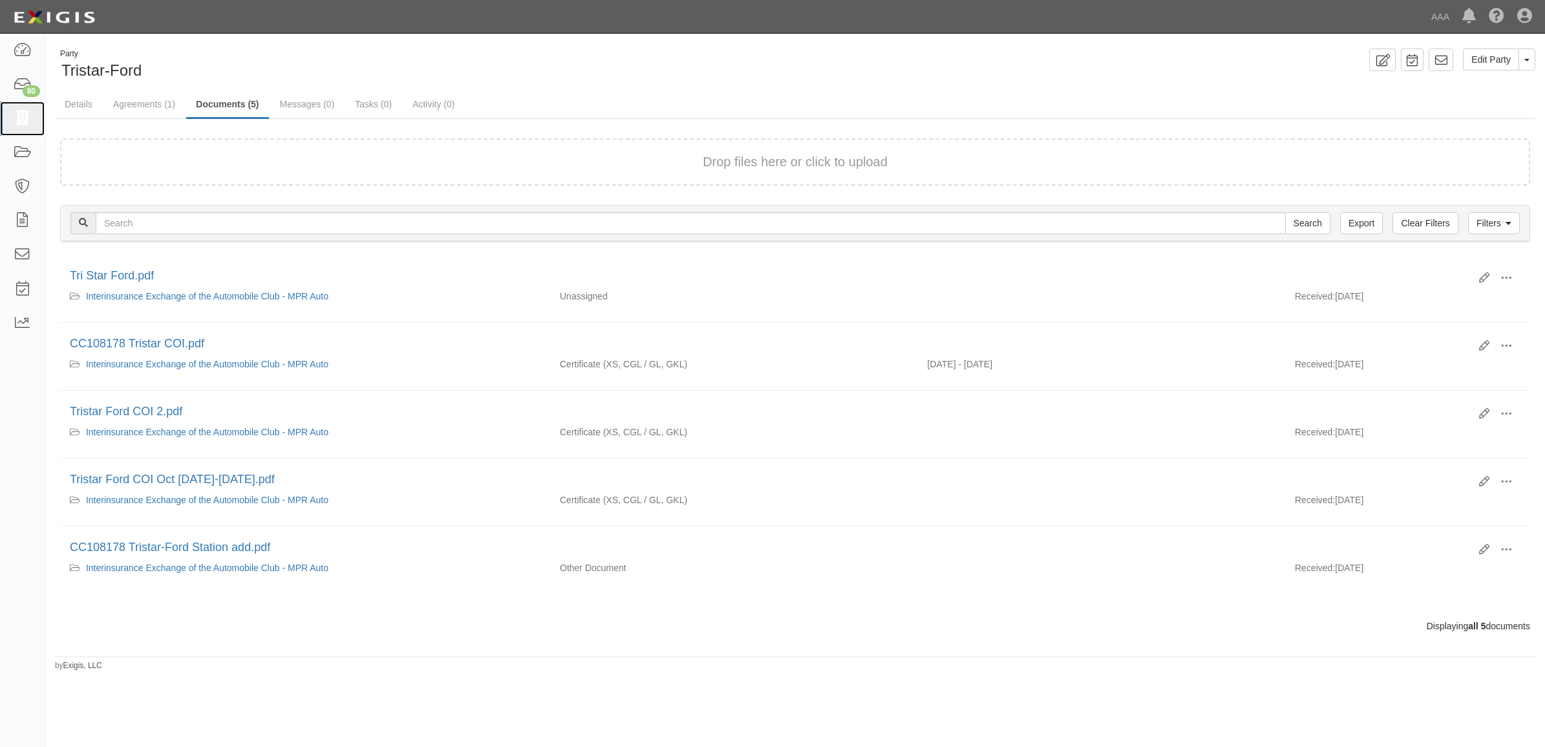
drag, startPoint x: 20, startPoint y: 114, endPoint x: 124, endPoint y: 134, distance: 105.3
click at [20, 114] on icon at bounding box center [22, 118] width 18 height 15
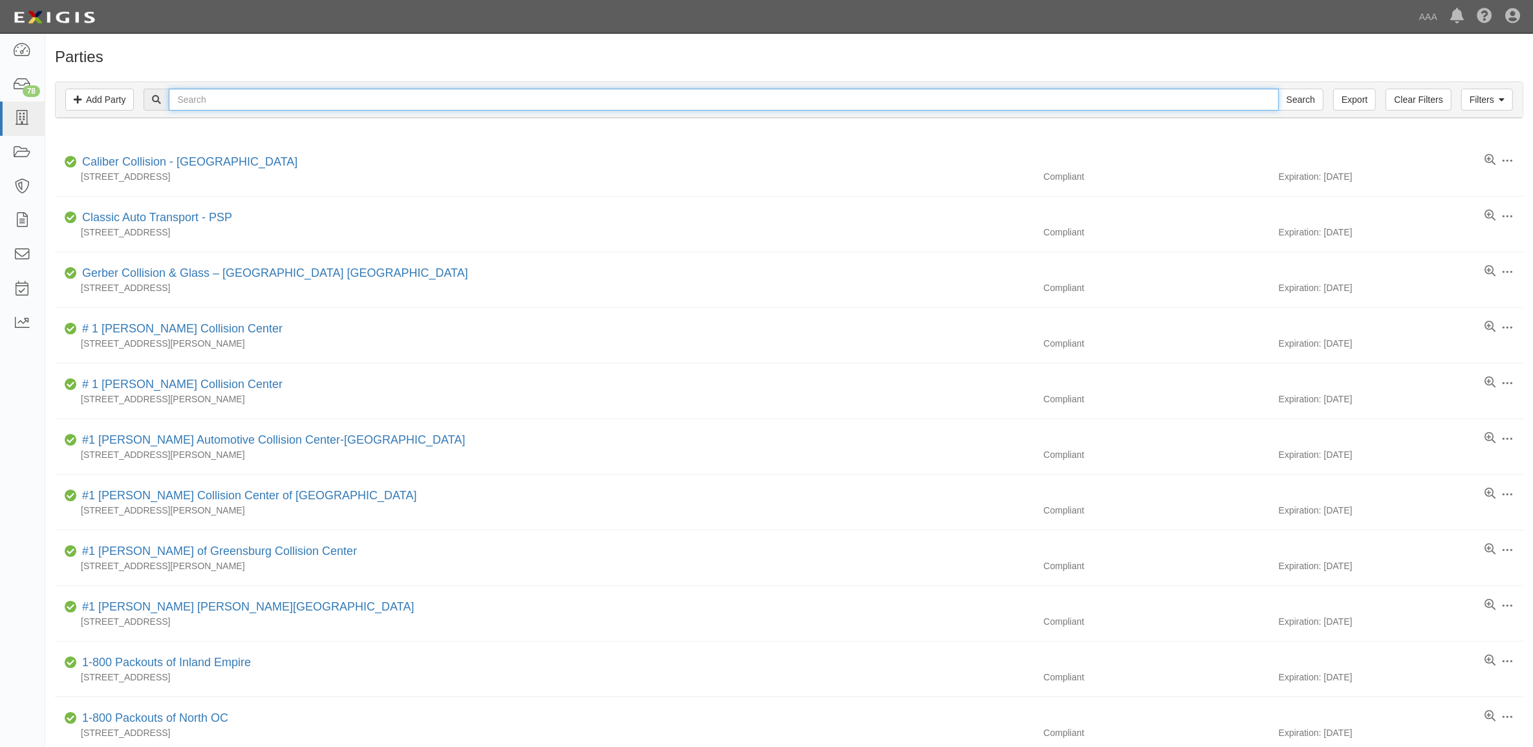
click at [213, 98] on input "text" at bounding box center [724, 100] width 1110 height 22
paste input "CC108351"
type input "CC108351"
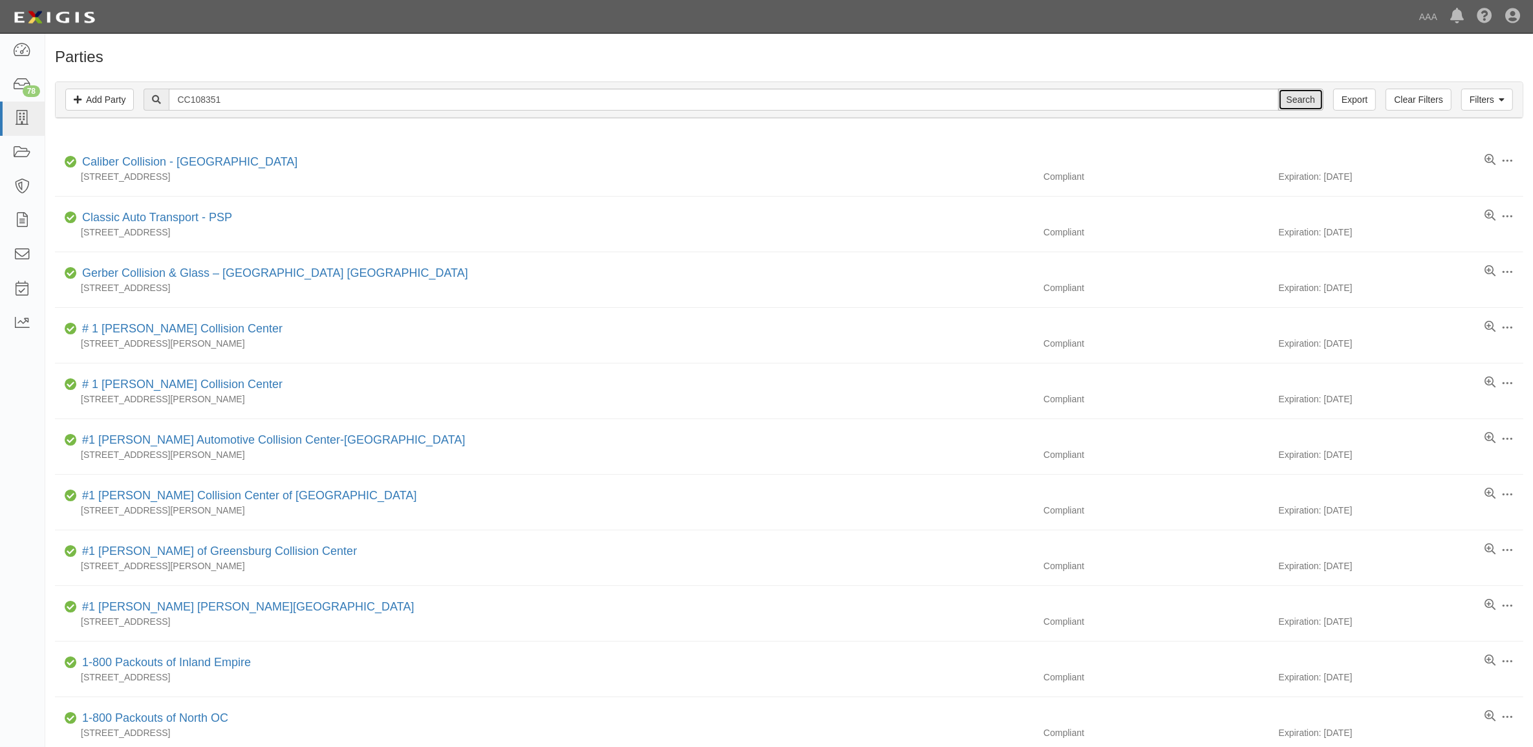
click at [1294, 98] on input "Search" at bounding box center [1300, 100] width 45 height 22
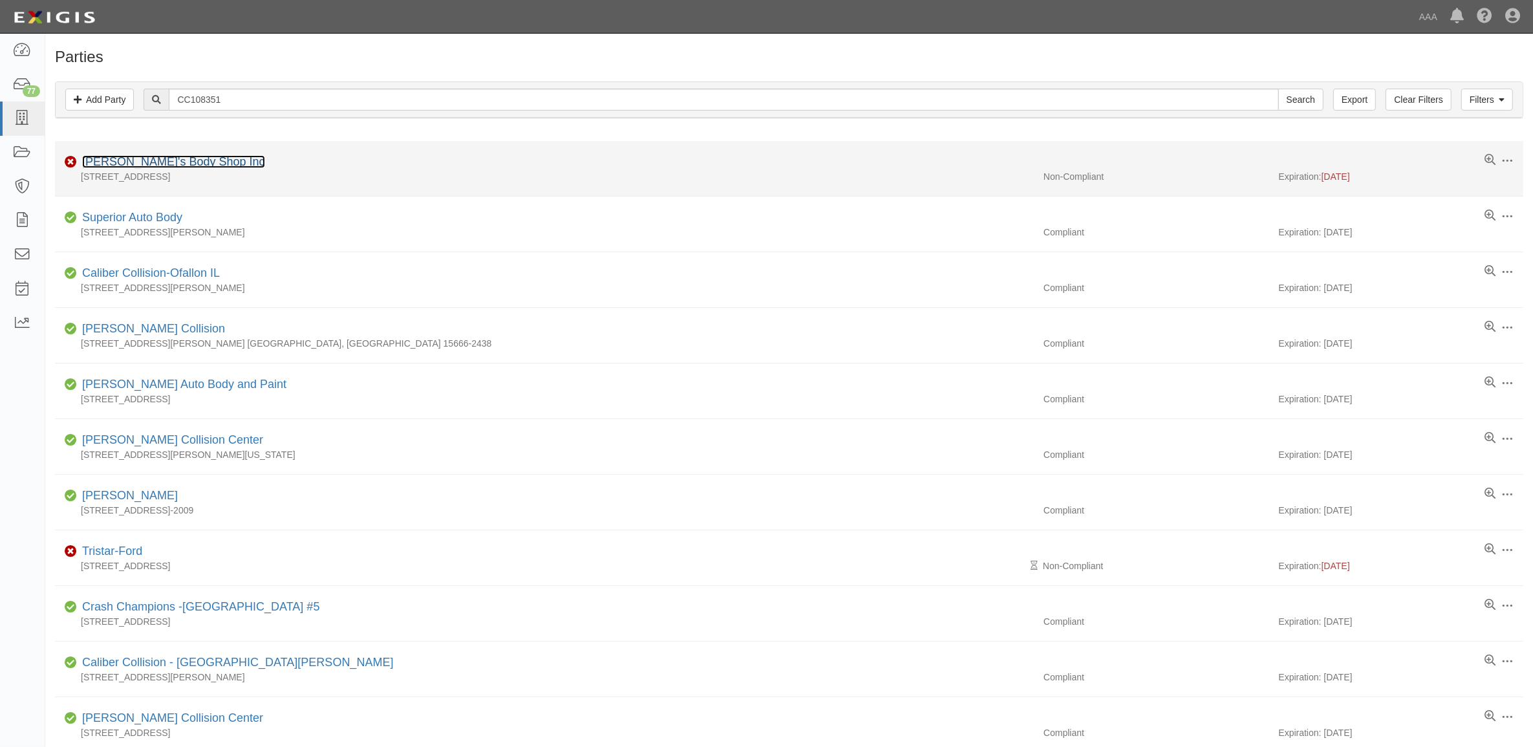
click at [149, 166] on link "Ron's Body Shop Inc" at bounding box center [173, 161] width 183 height 13
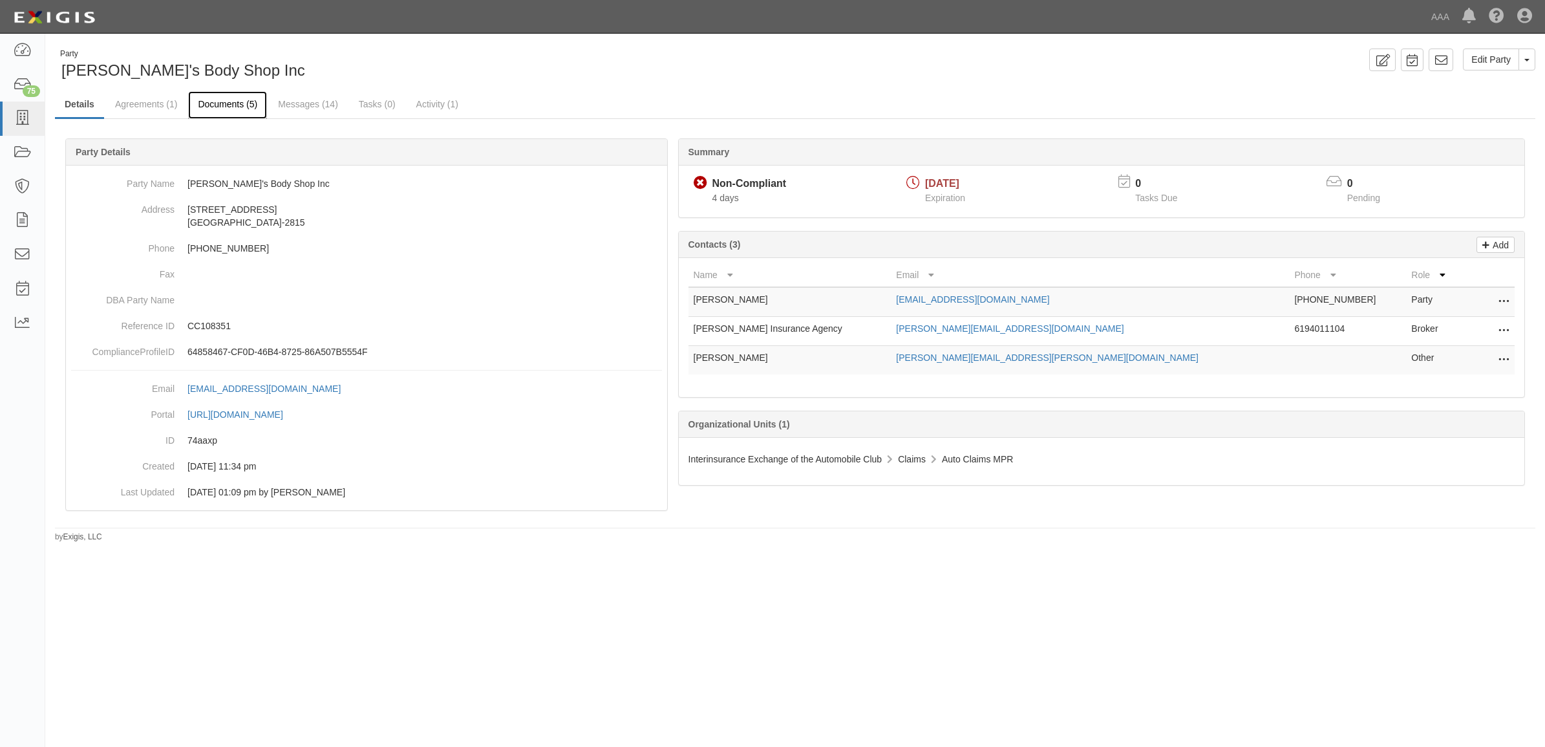
click at [246, 107] on link "Documents (5)" at bounding box center [227, 105] width 79 height 28
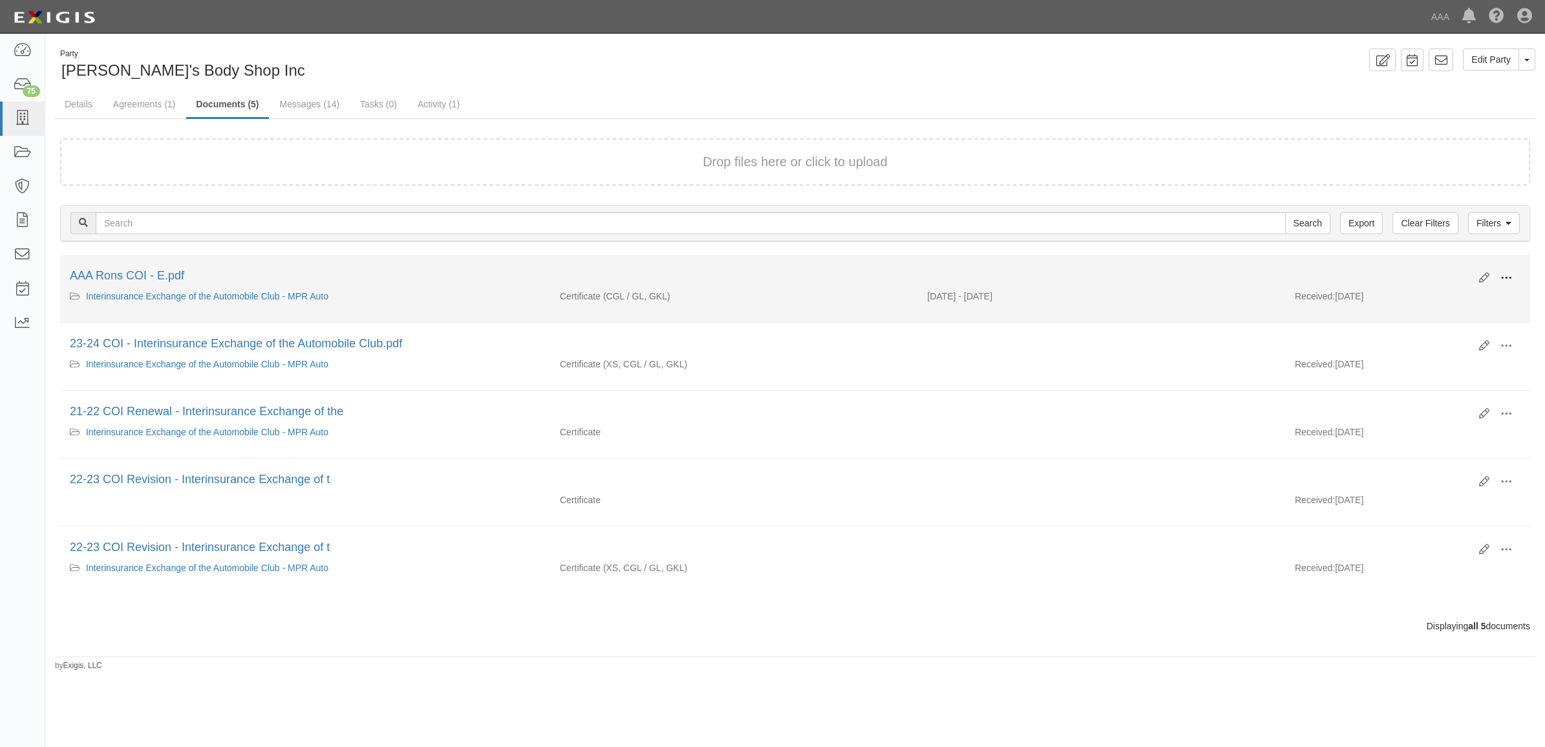
click at [1512, 275] on span at bounding box center [1507, 278] width 12 height 12
click at [1456, 289] on link "View" at bounding box center [1444, 296] width 102 height 23
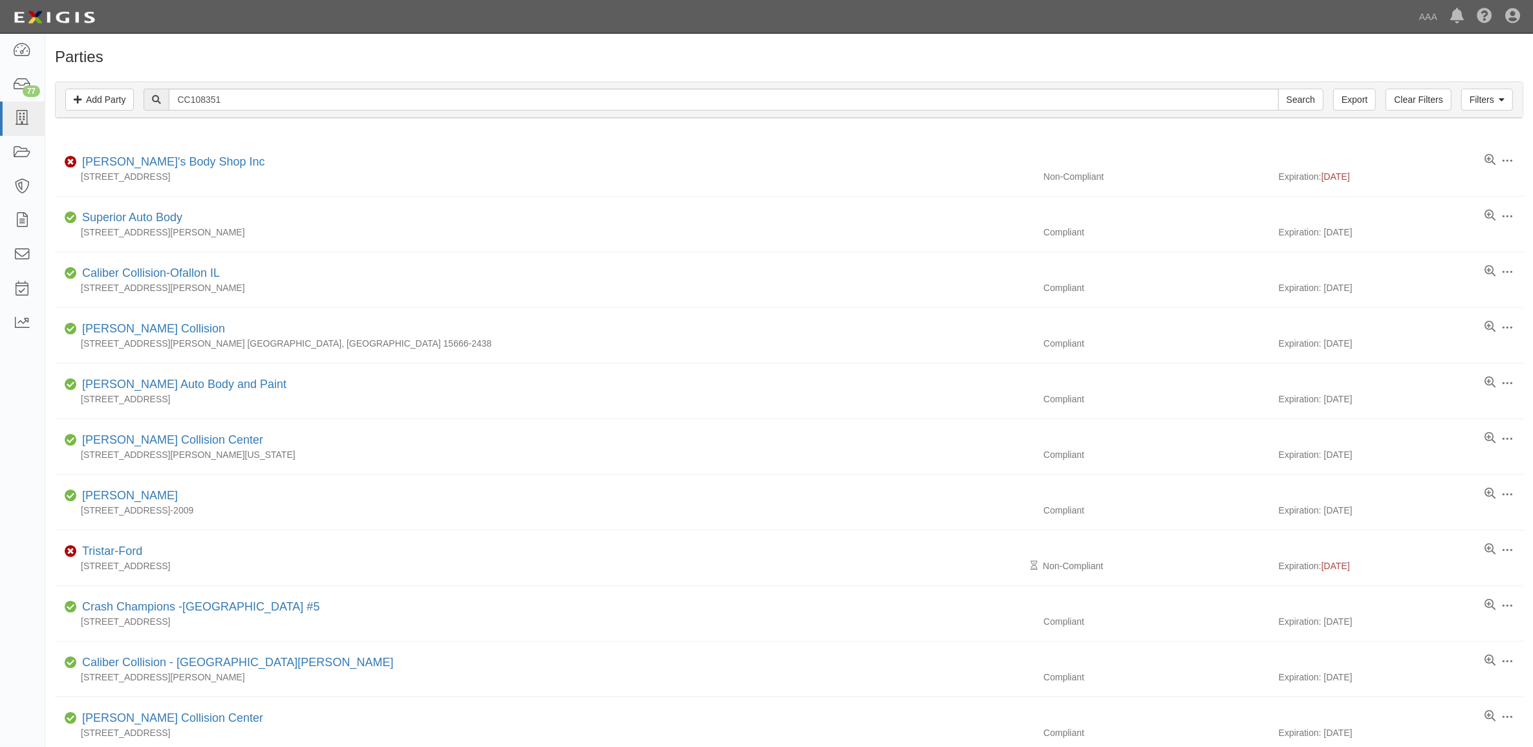
drag, startPoint x: 348, startPoint y: 111, endPoint x: 338, endPoint y: 105, distance: 11.9
click at [347, 111] on div "Filters Add Party Clear Filters Export CC108351 Search Filters" at bounding box center [789, 100] width 1467 height 36
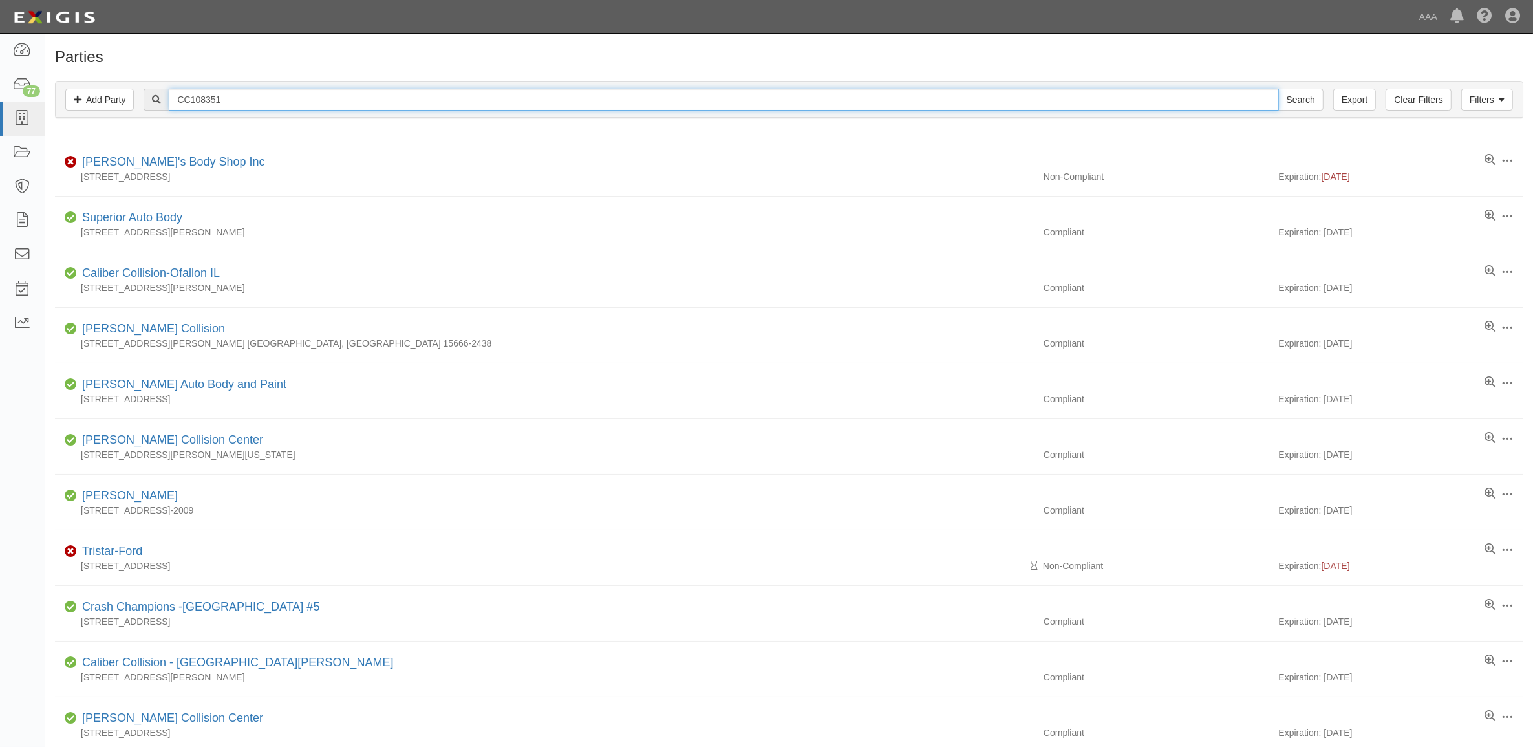
click at [338, 105] on input "CC108351" at bounding box center [724, 100] width 1110 height 22
paste input "12087"
type input "CC112087"
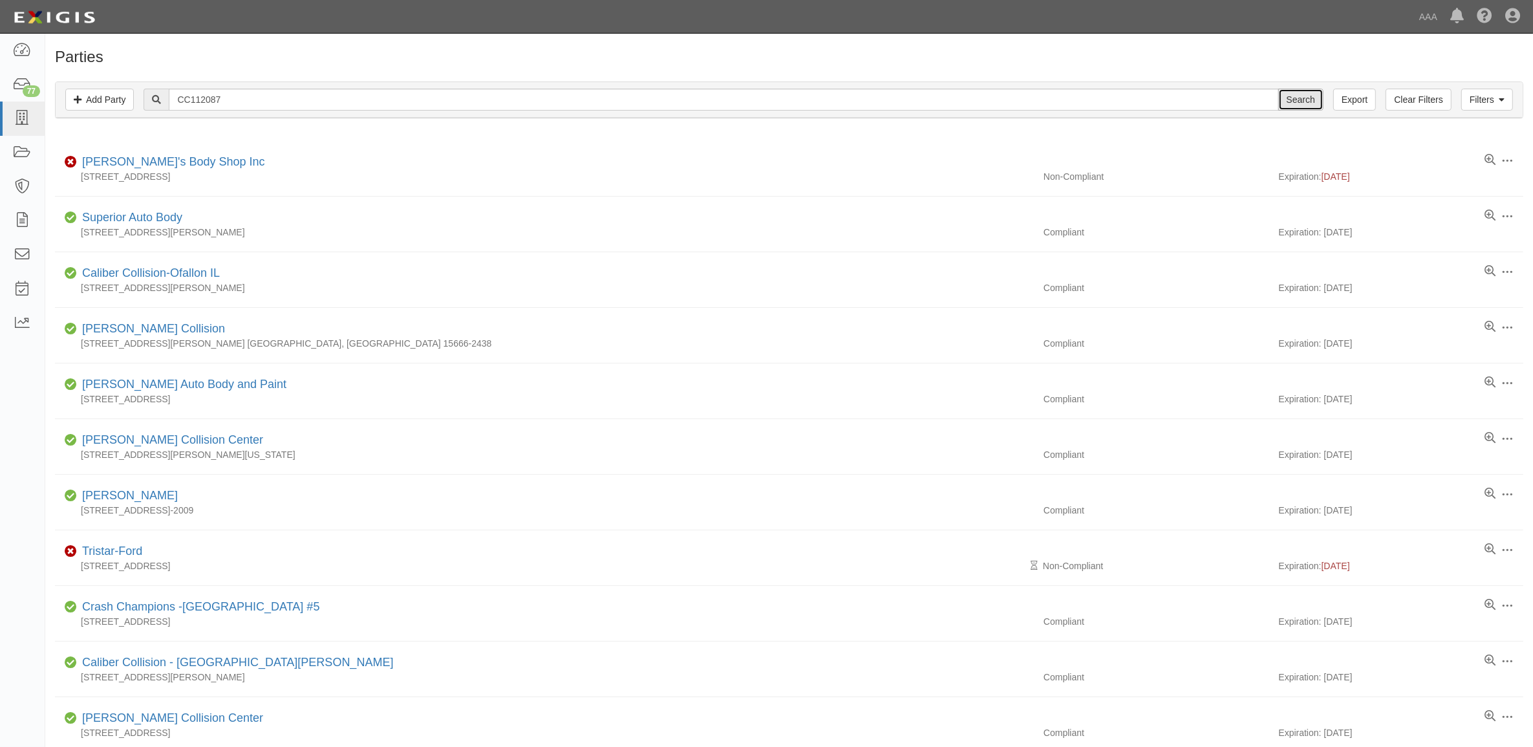
click at [1300, 95] on input "Search" at bounding box center [1300, 100] width 45 height 22
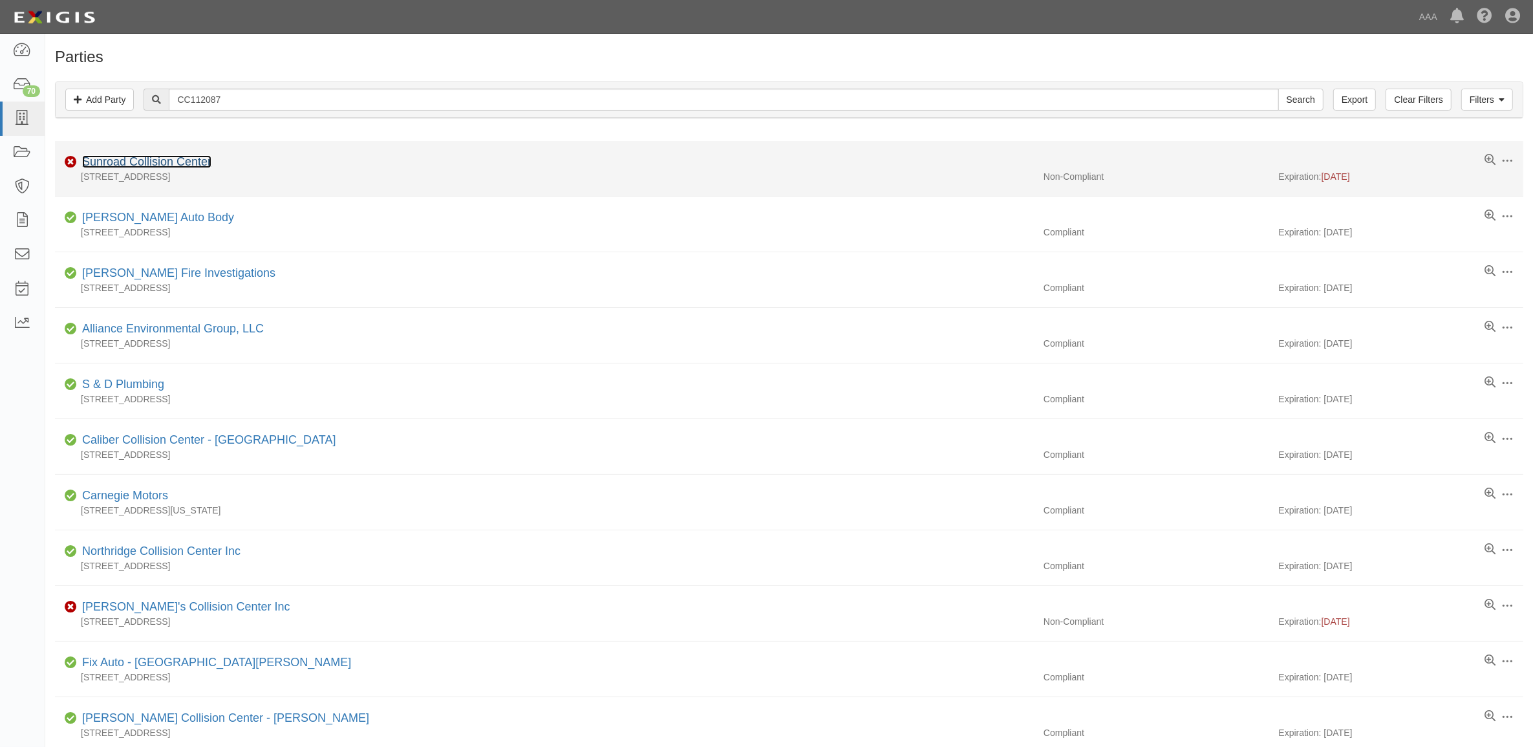
click at [191, 162] on link "Sunroad Collision Center" at bounding box center [146, 161] width 129 height 13
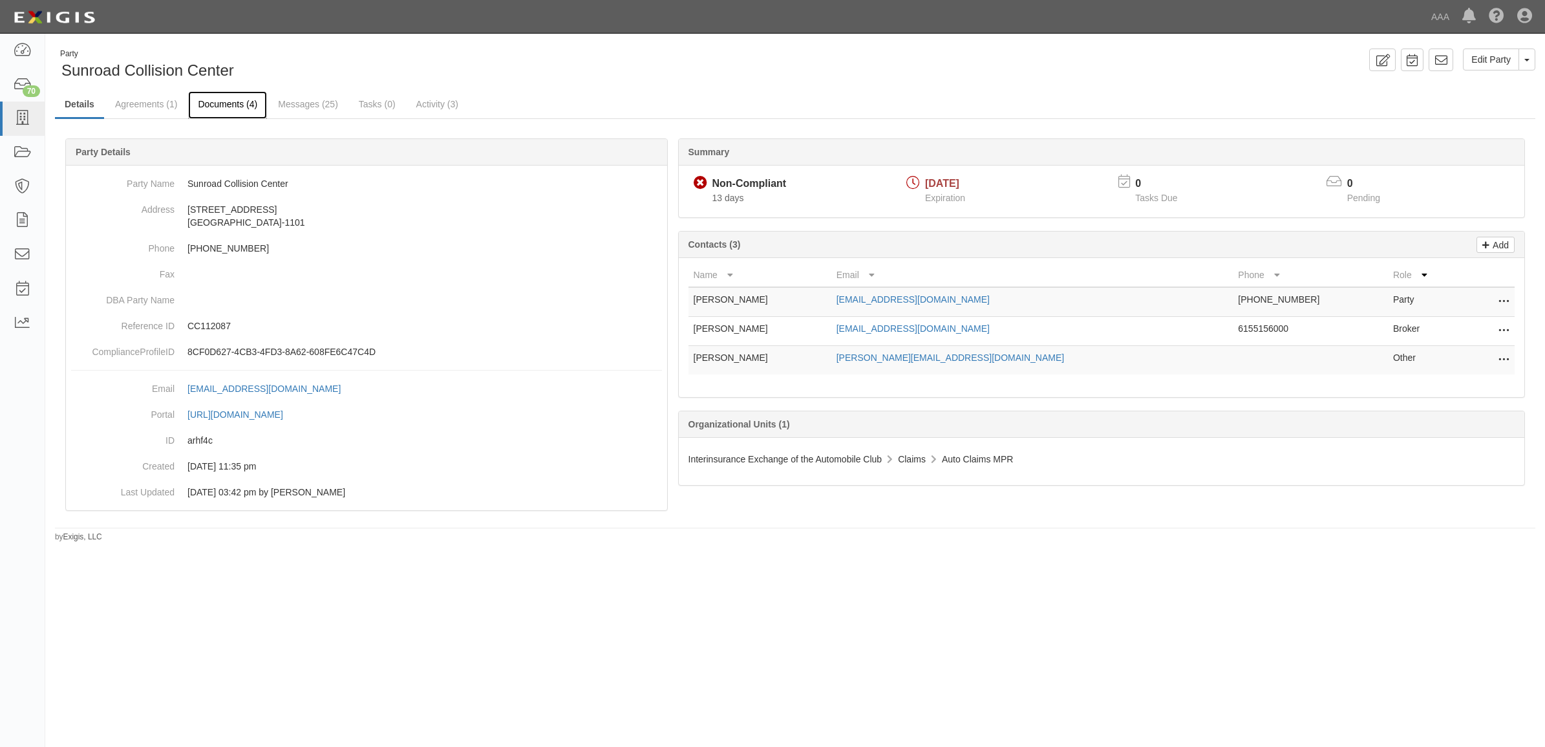
click at [250, 105] on link "Documents (4)" at bounding box center [227, 105] width 79 height 28
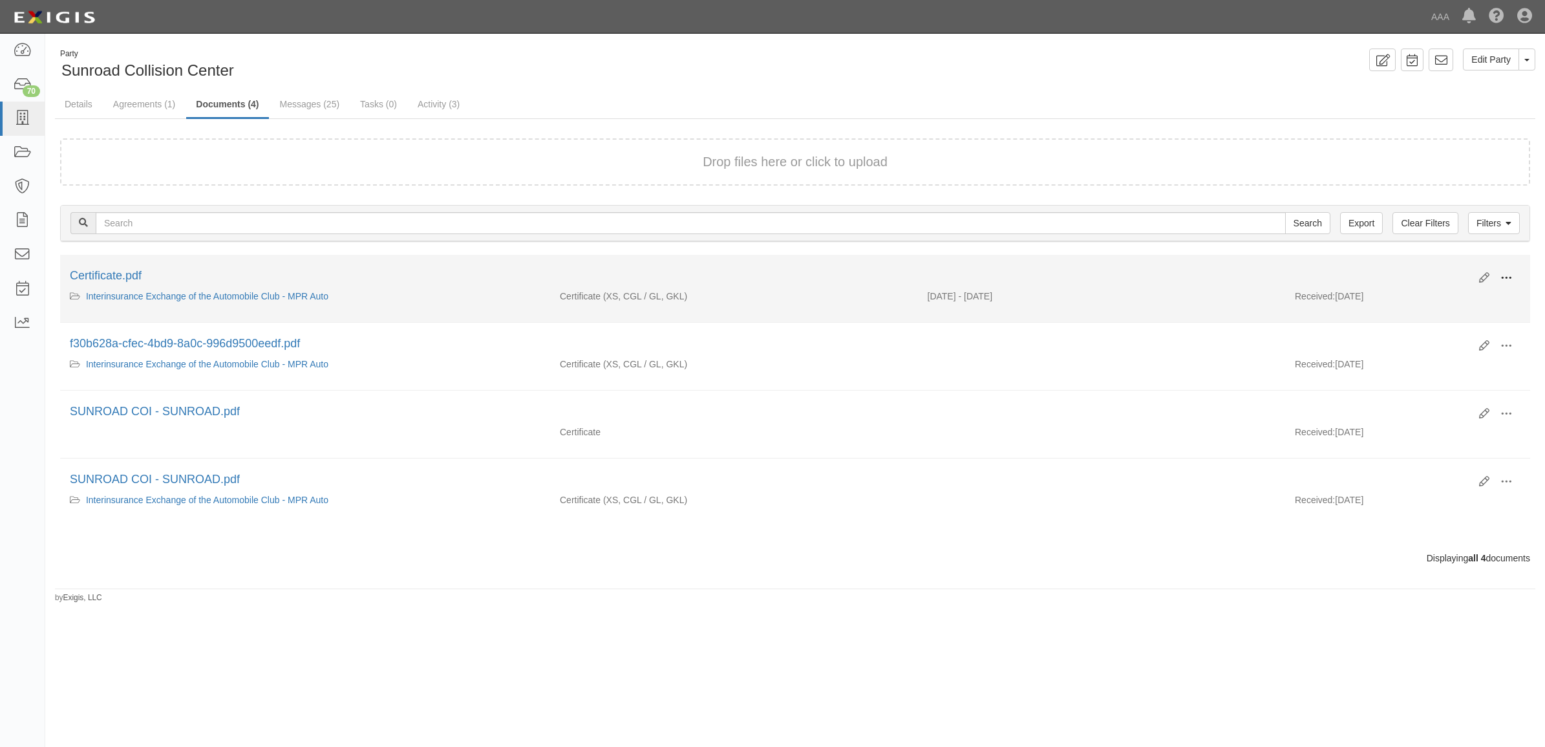
click at [1511, 269] on button at bounding box center [1506, 279] width 28 height 22
click at [1460, 290] on link "View" at bounding box center [1444, 296] width 102 height 23
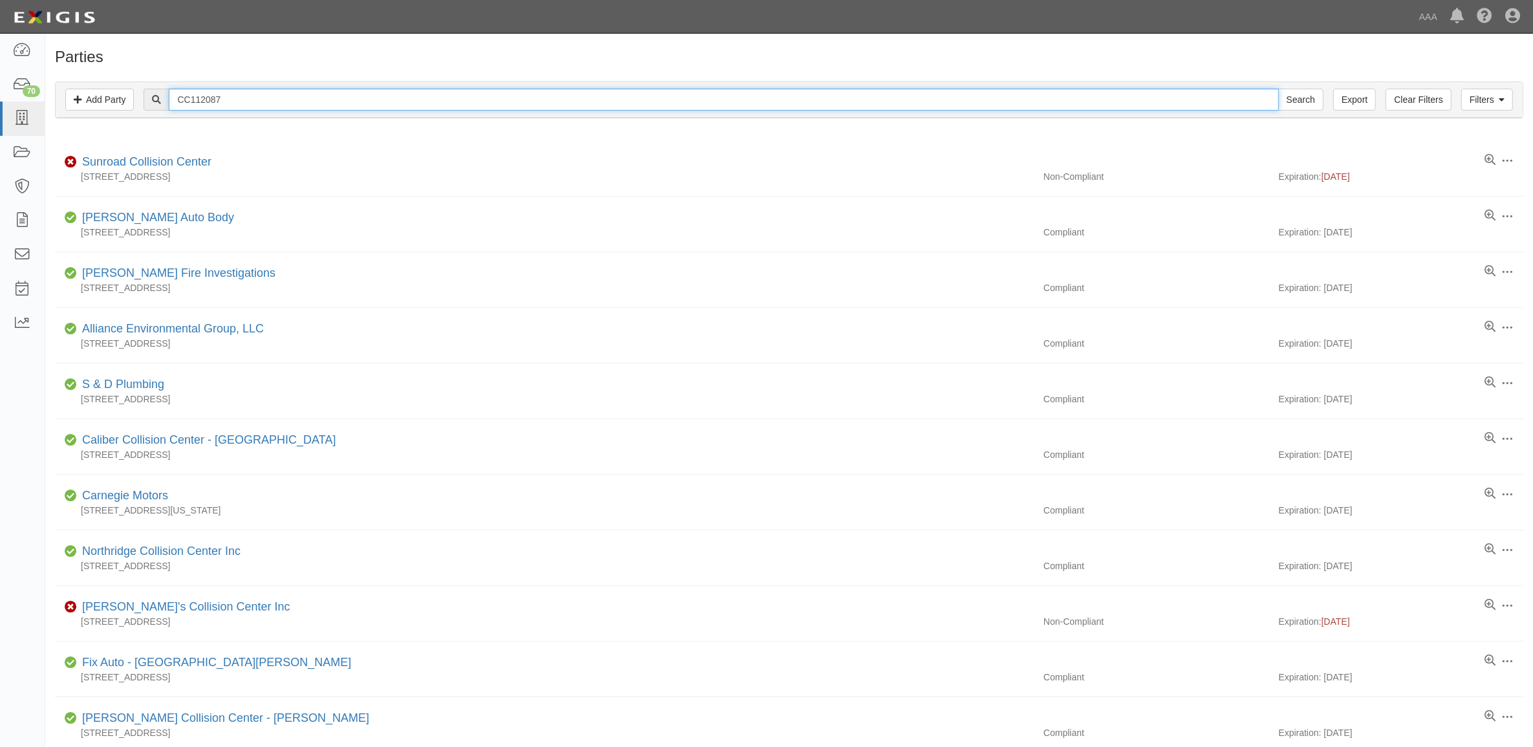
click at [237, 104] on input "CC112087" at bounding box center [724, 100] width 1110 height 22
paste input "22219"
type input "CC122219"
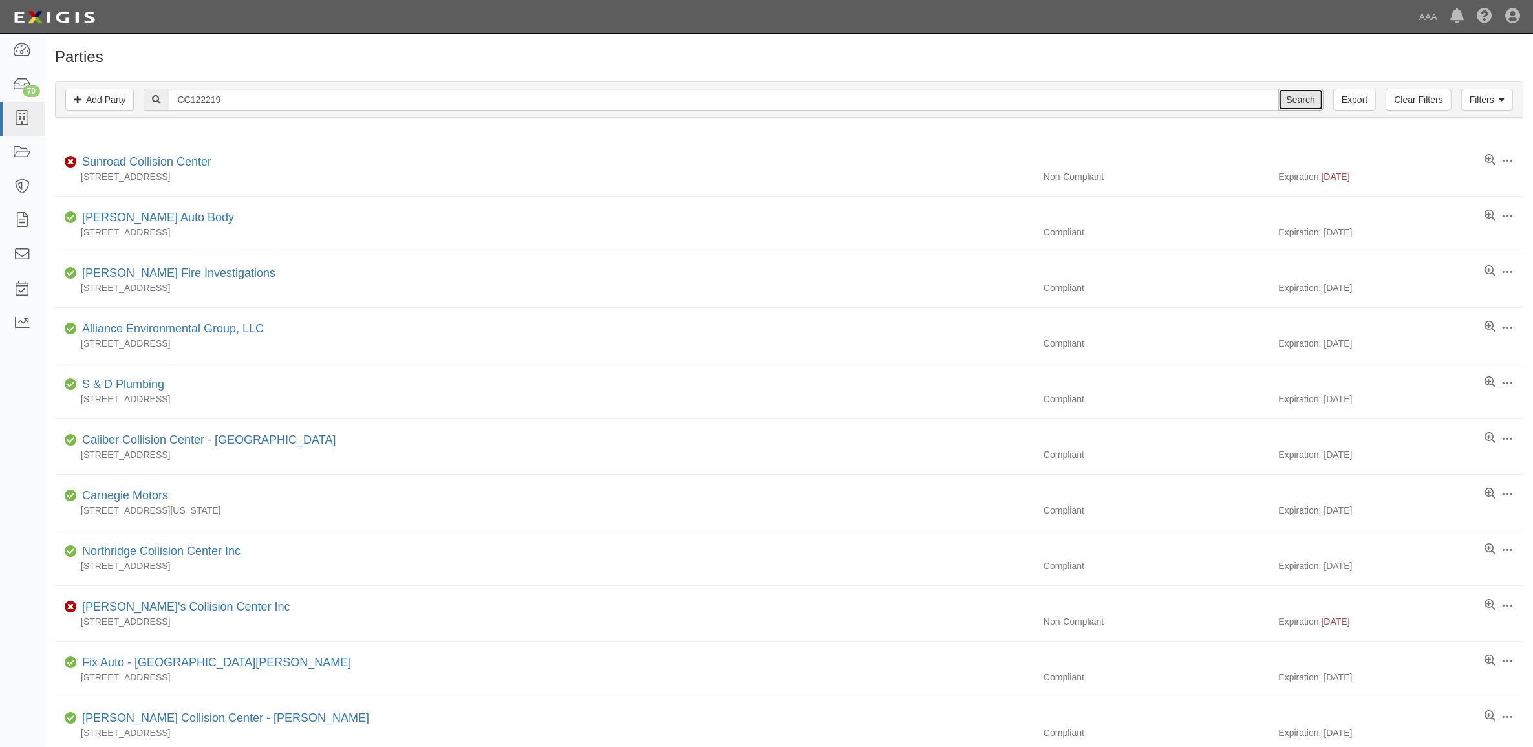
click at [1294, 100] on input "Search" at bounding box center [1300, 100] width 45 height 22
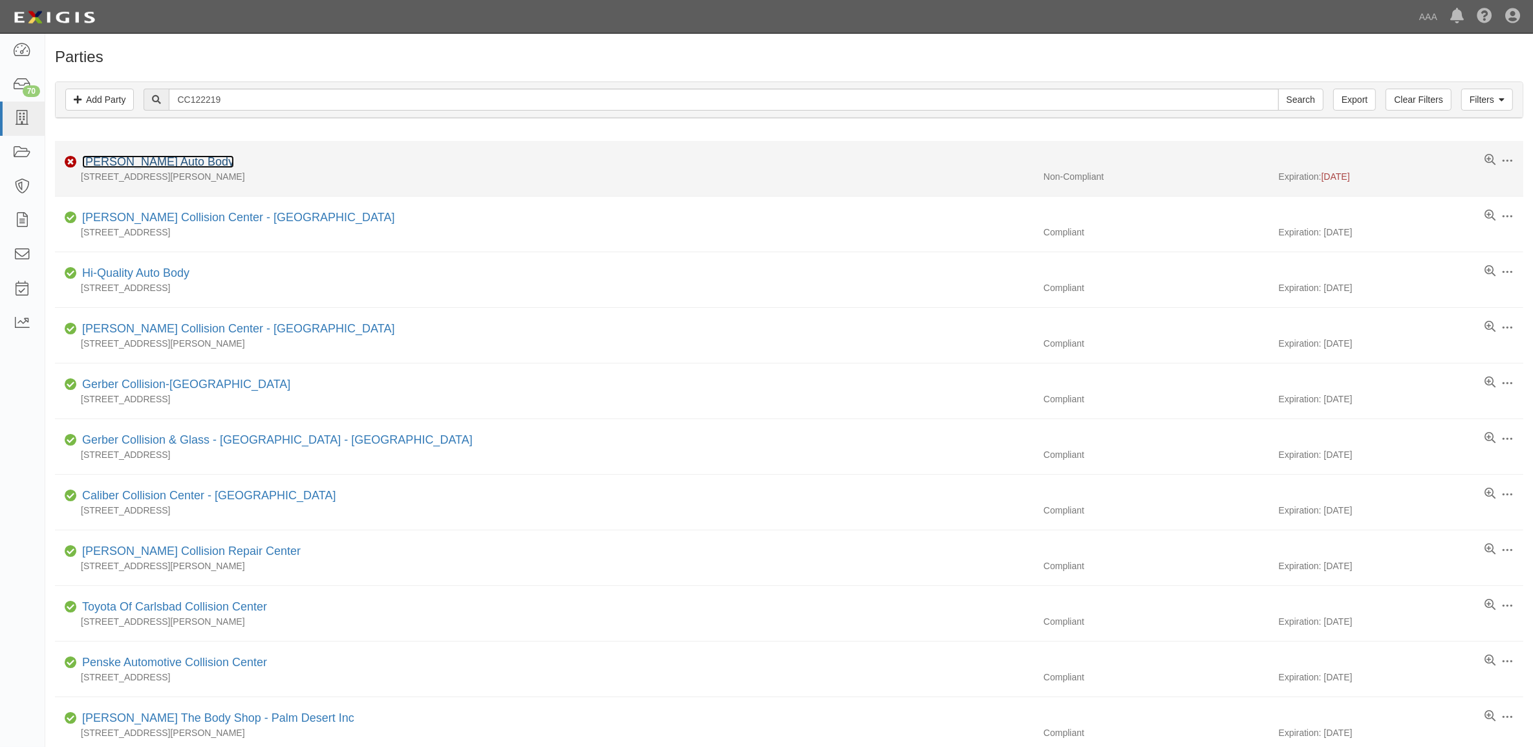
click at [153, 159] on link "[PERSON_NAME] Auto Body" at bounding box center [158, 161] width 152 height 13
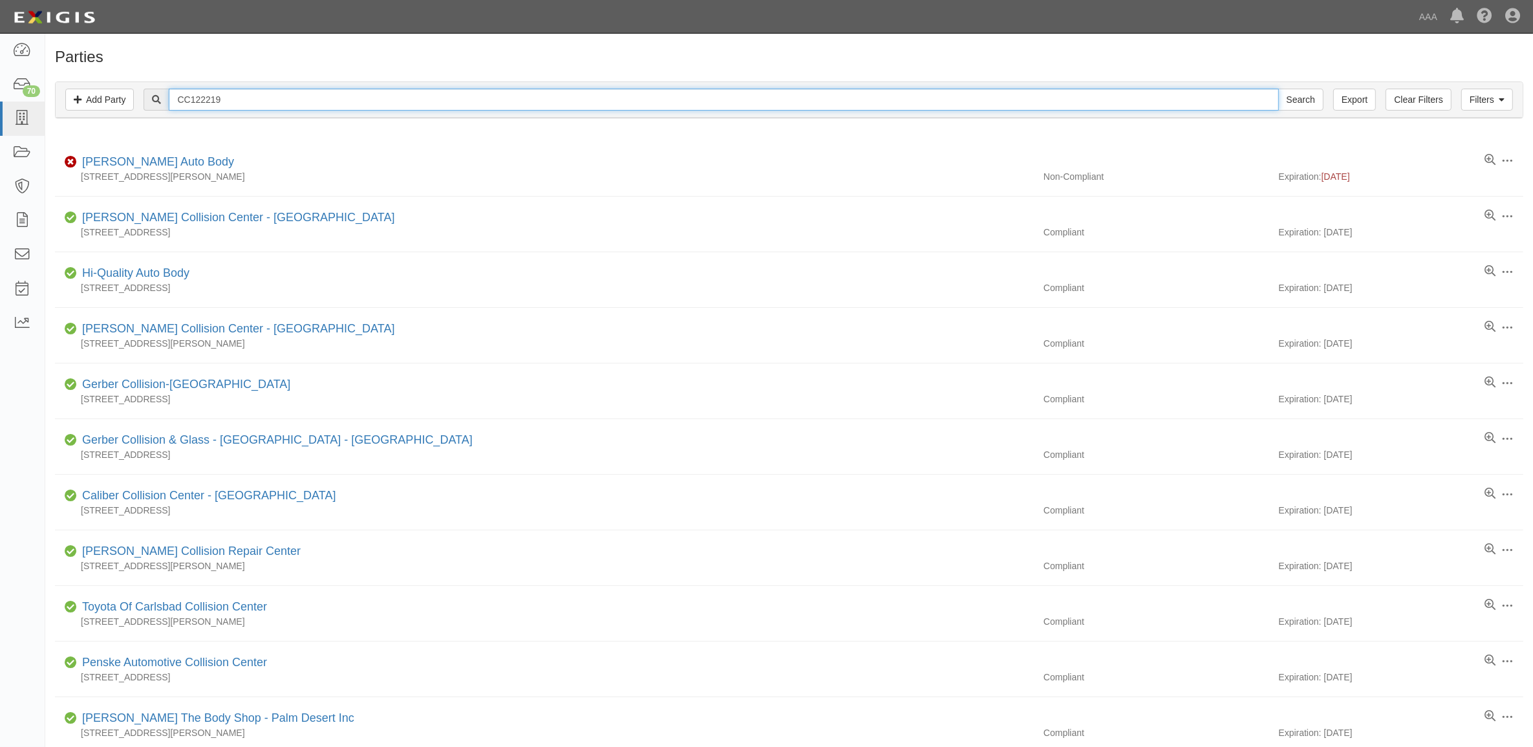
click at [317, 102] on input "CC122219" at bounding box center [724, 100] width 1110 height 22
type input "[PERSON_NAME]"
click at [1278, 89] on input "Search" at bounding box center [1300, 100] width 45 height 22
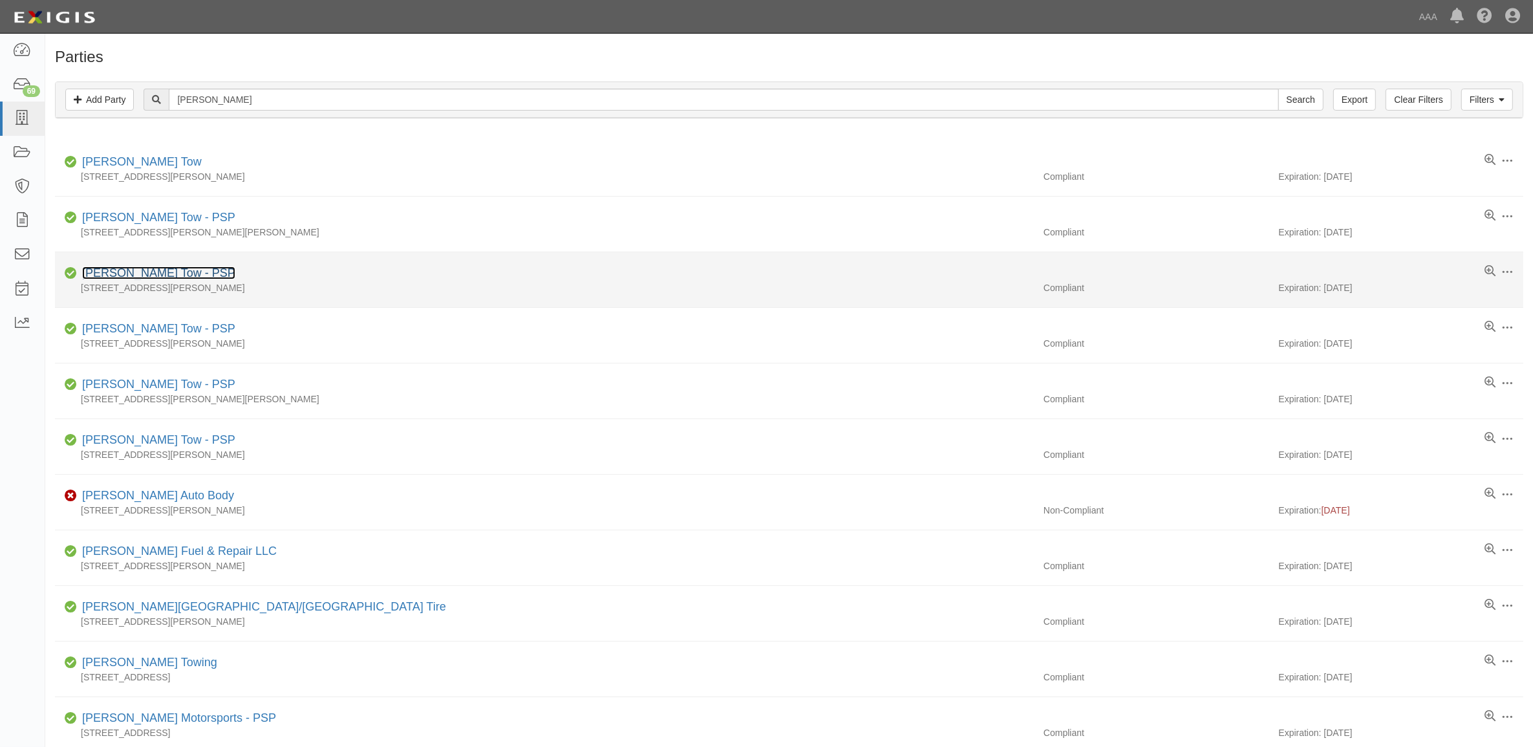
click at [158, 272] on link "[PERSON_NAME] Tow - PSP" at bounding box center [158, 272] width 153 height 13
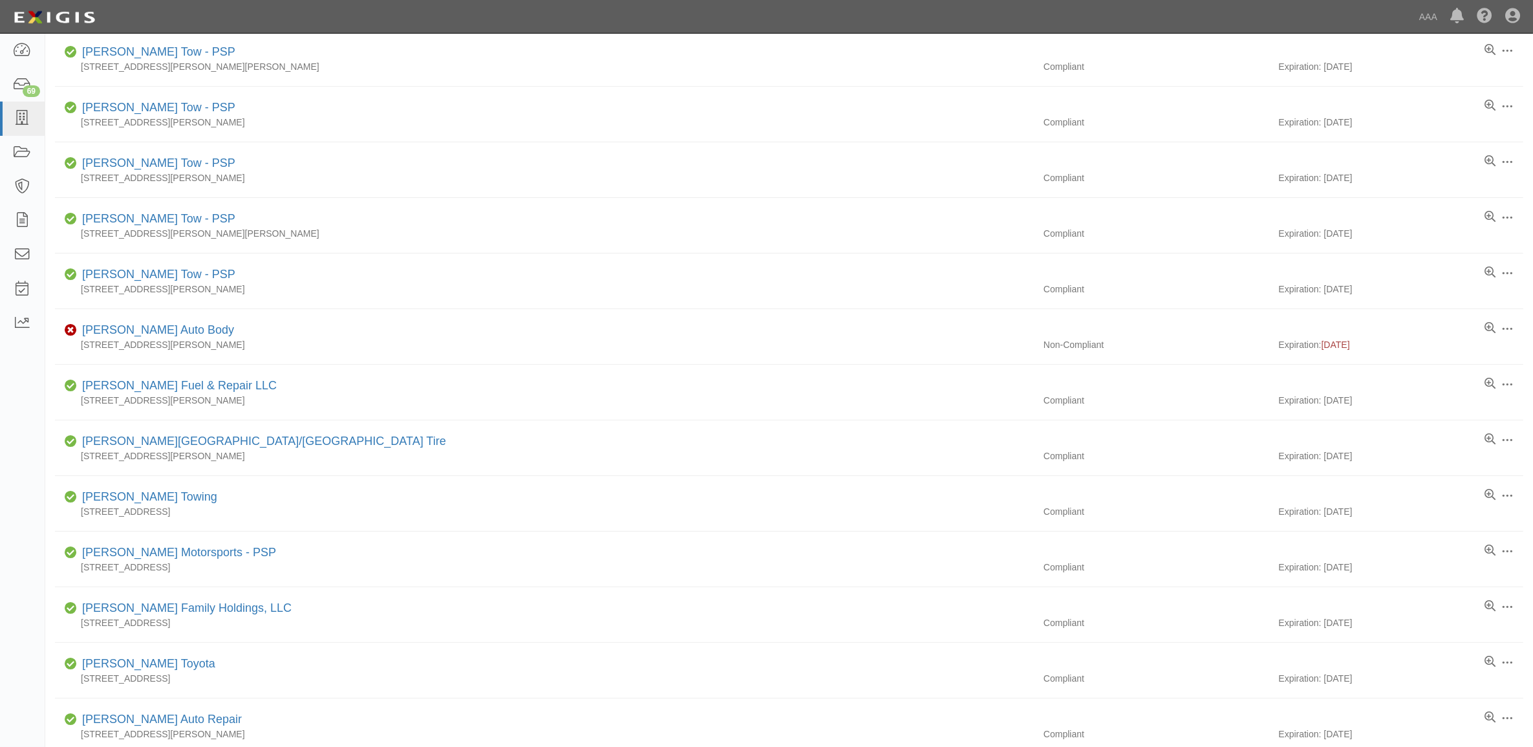
scroll to position [81, 0]
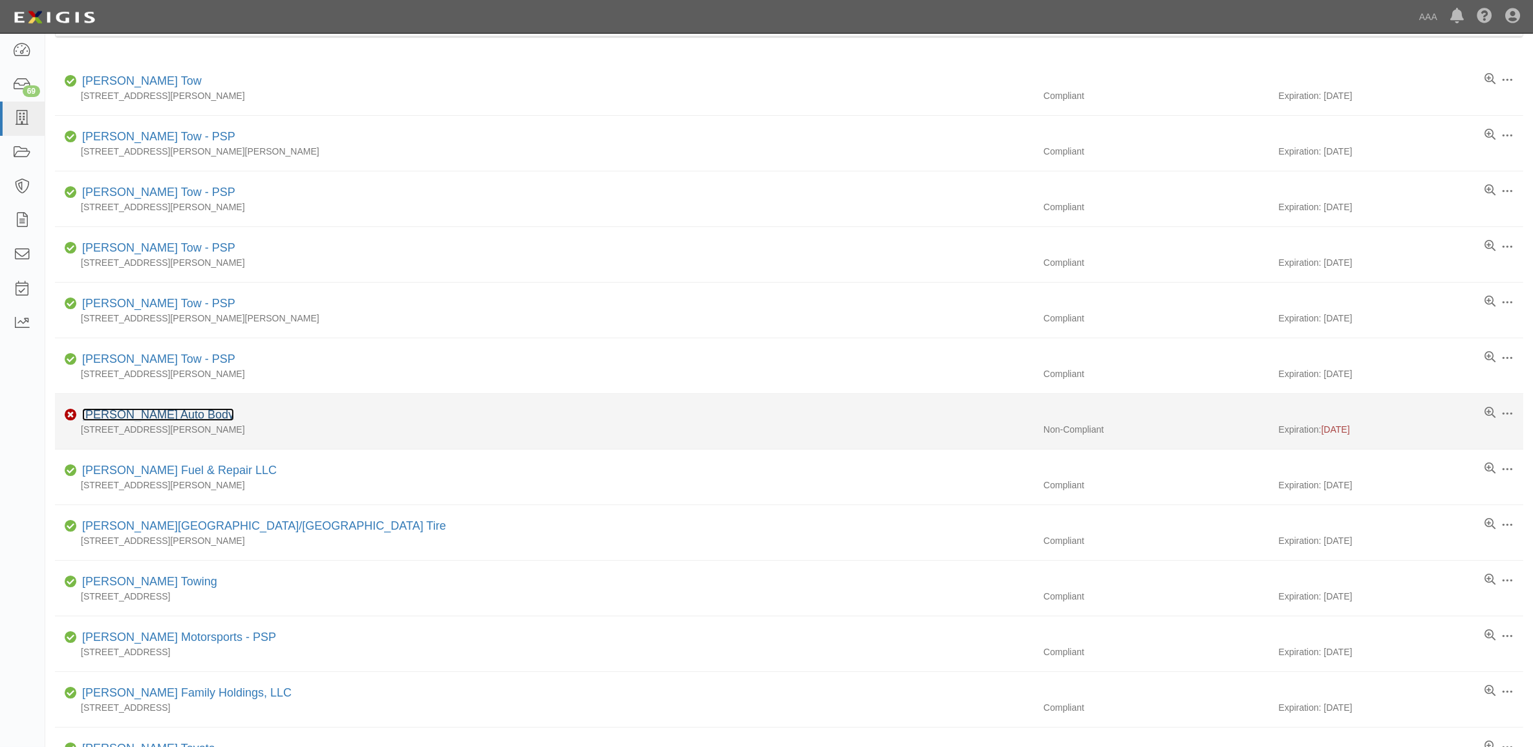
click at [169, 418] on link "Hadley Auto Body" at bounding box center [158, 414] width 152 height 13
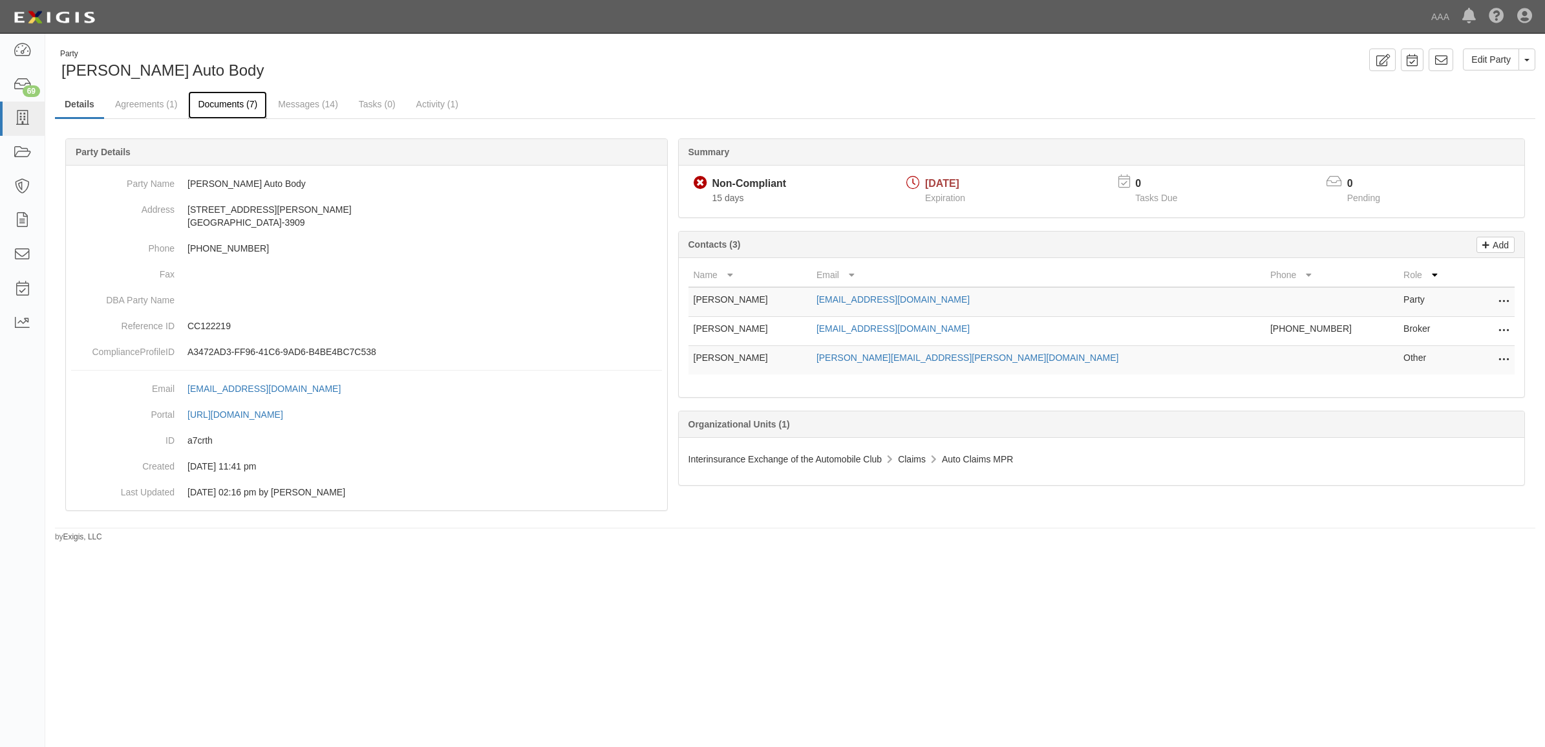
click at [228, 104] on link "Documents (7)" at bounding box center [227, 105] width 79 height 28
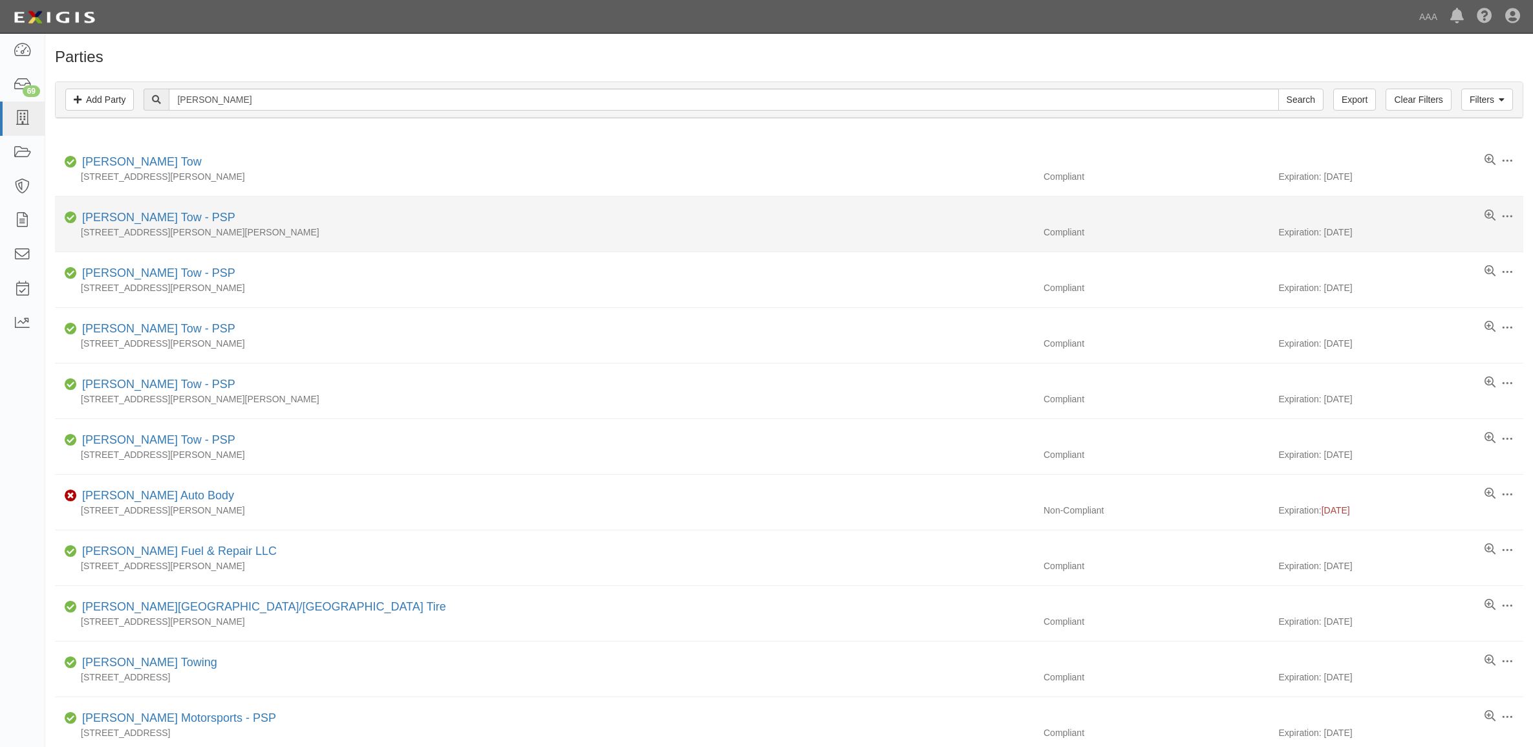
scroll to position [81, 0]
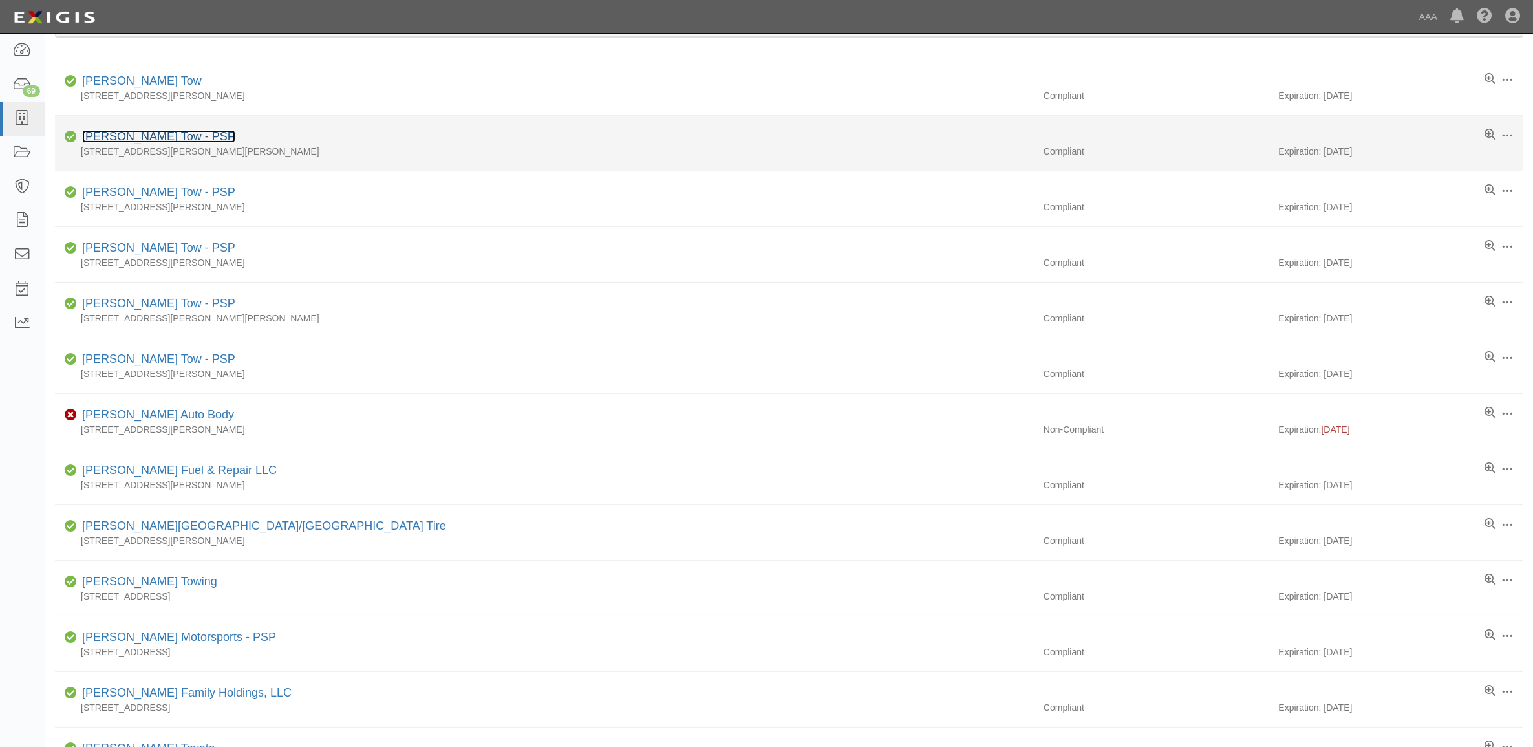
click at [140, 138] on link "[PERSON_NAME] Tow - PSP" at bounding box center [158, 136] width 153 height 13
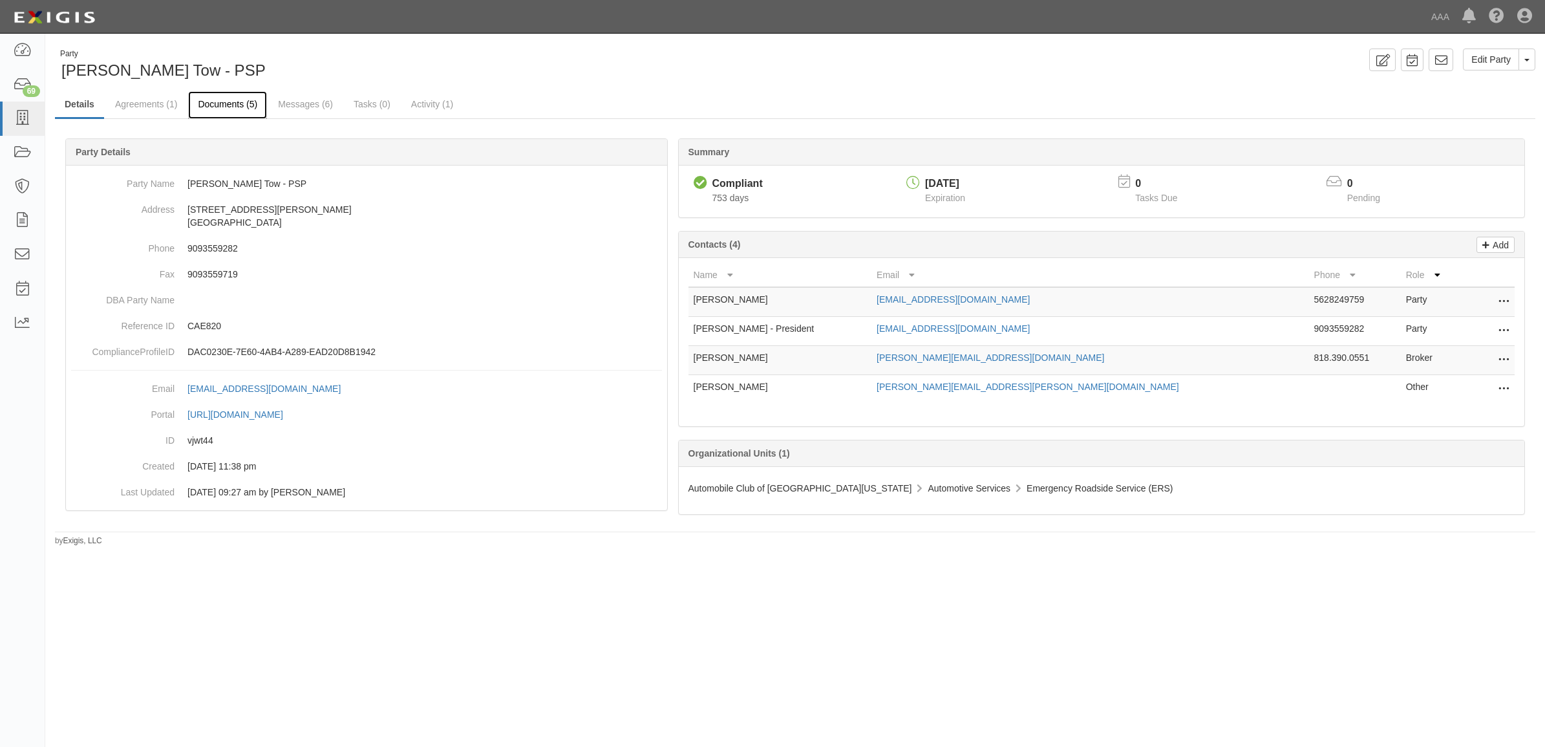
click at [237, 105] on link "Documents (5)" at bounding box center [227, 105] width 79 height 28
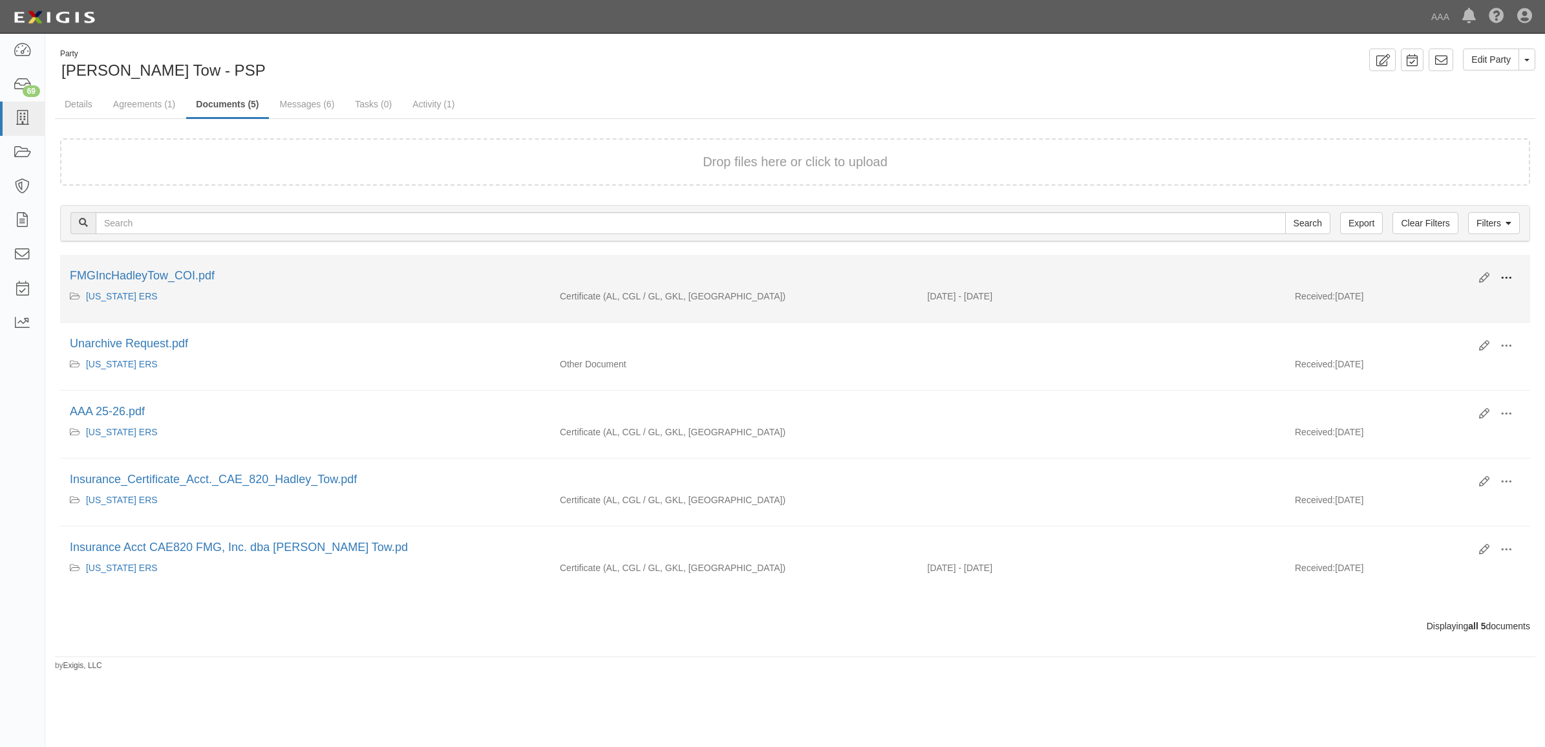
click at [1505, 278] on span at bounding box center [1507, 278] width 12 height 12
click at [1459, 299] on link "View" at bounding box center [1444, 296] width 102 height 23
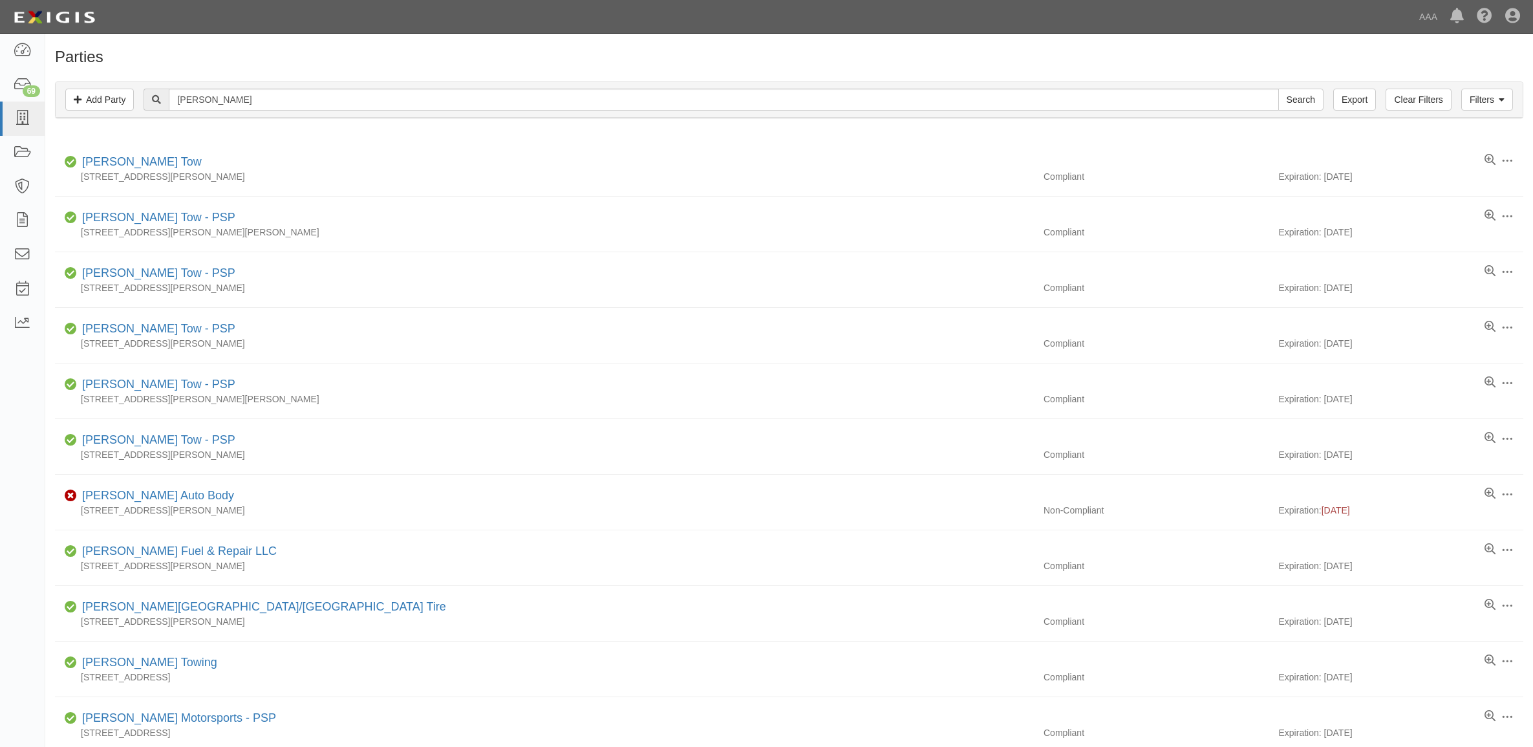
scroll to position [81, 0]
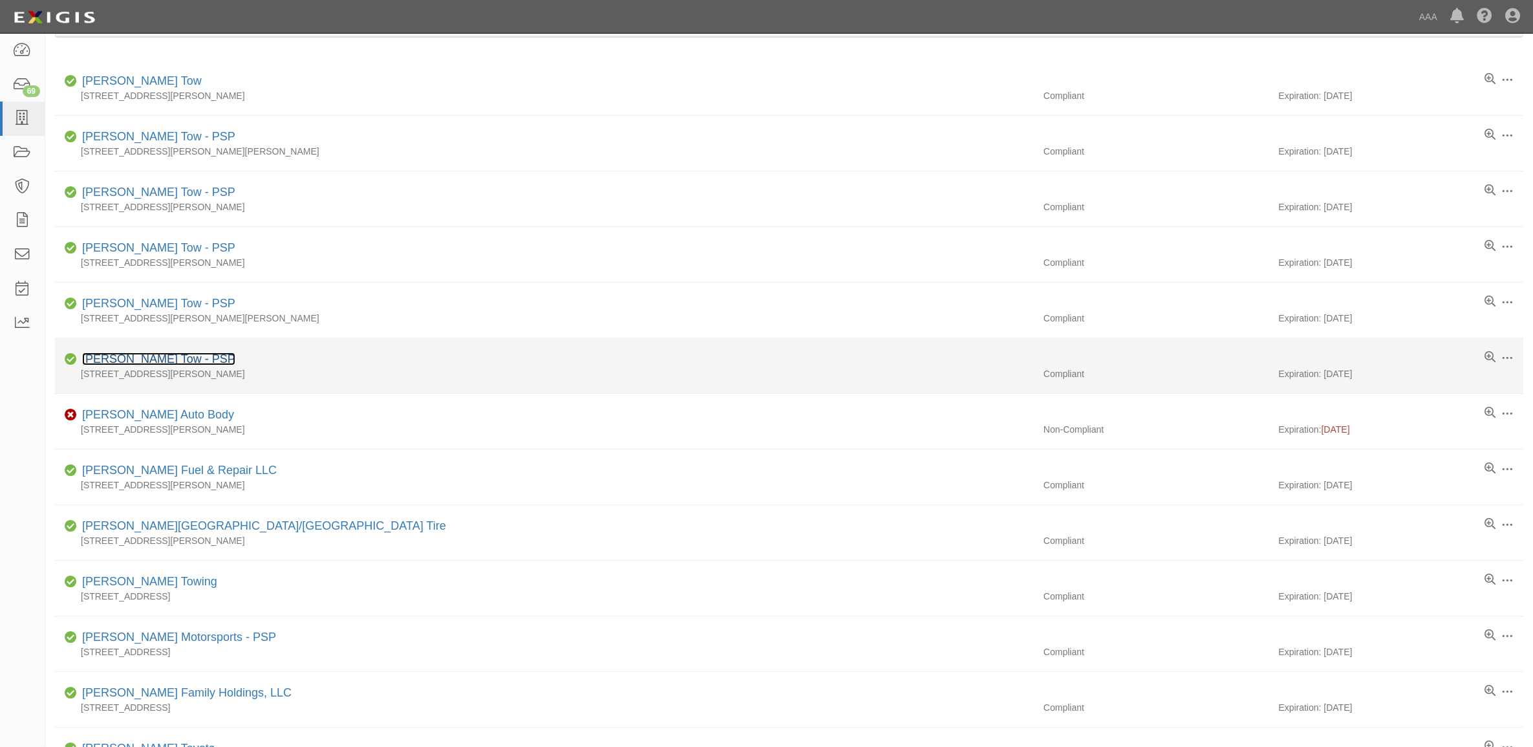
click at [162, 359] on link "[PERSON_NAME] Tow - PSP" at bounding box center [158, 358] width 153 height 13
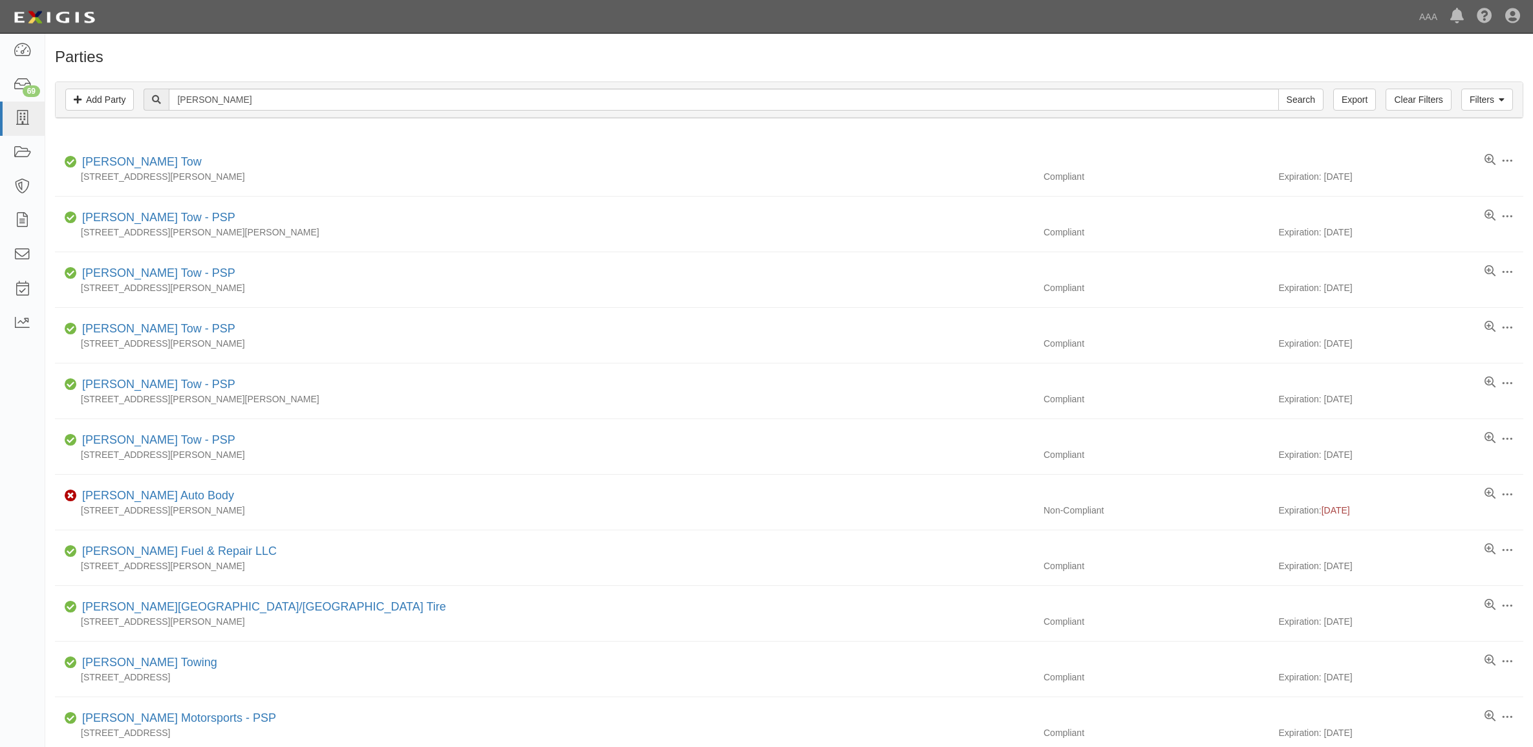
scroll to position [81, 0]
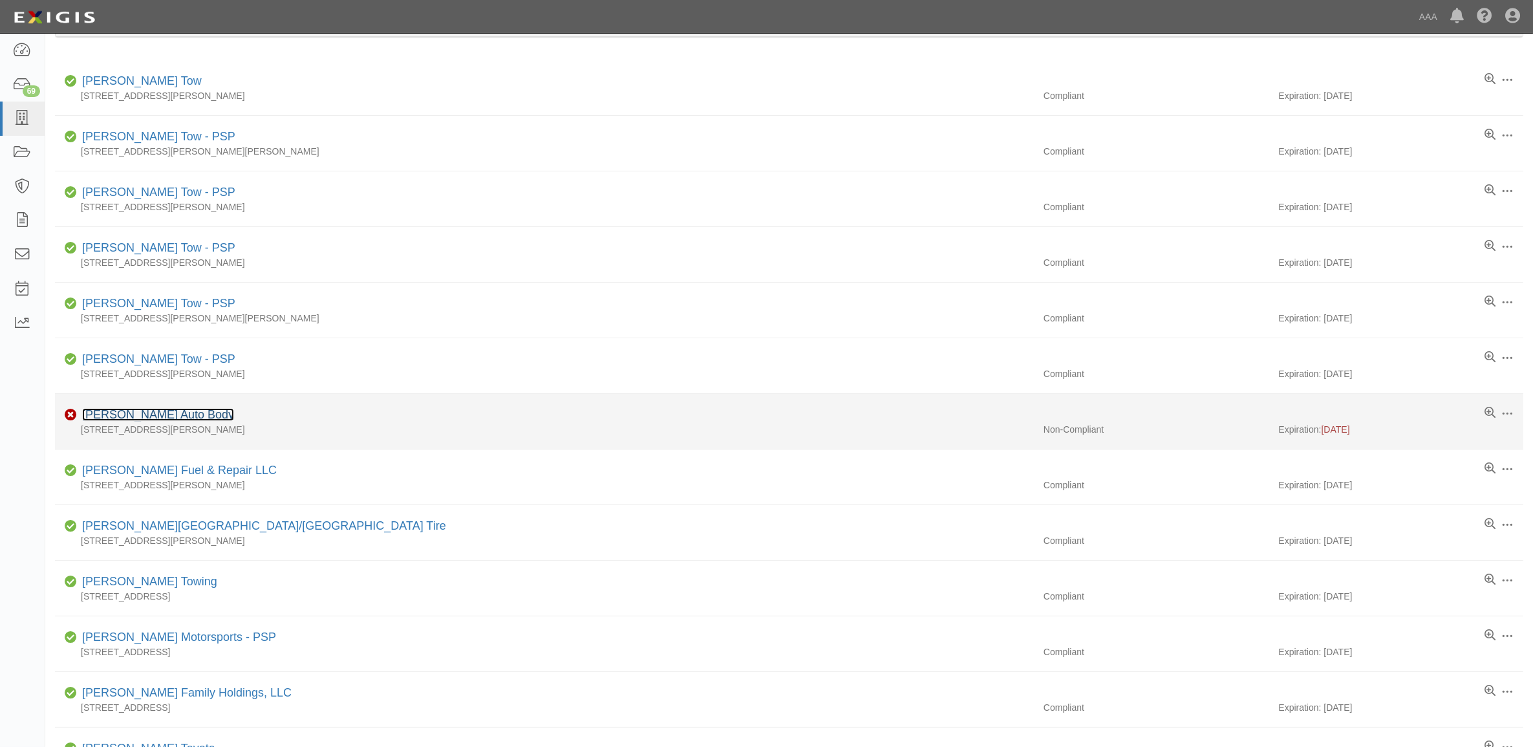
click at [159, 414] on link "[PERSON_NAME] Auto Body" at bounding box center [158, 414] width 152 height 13
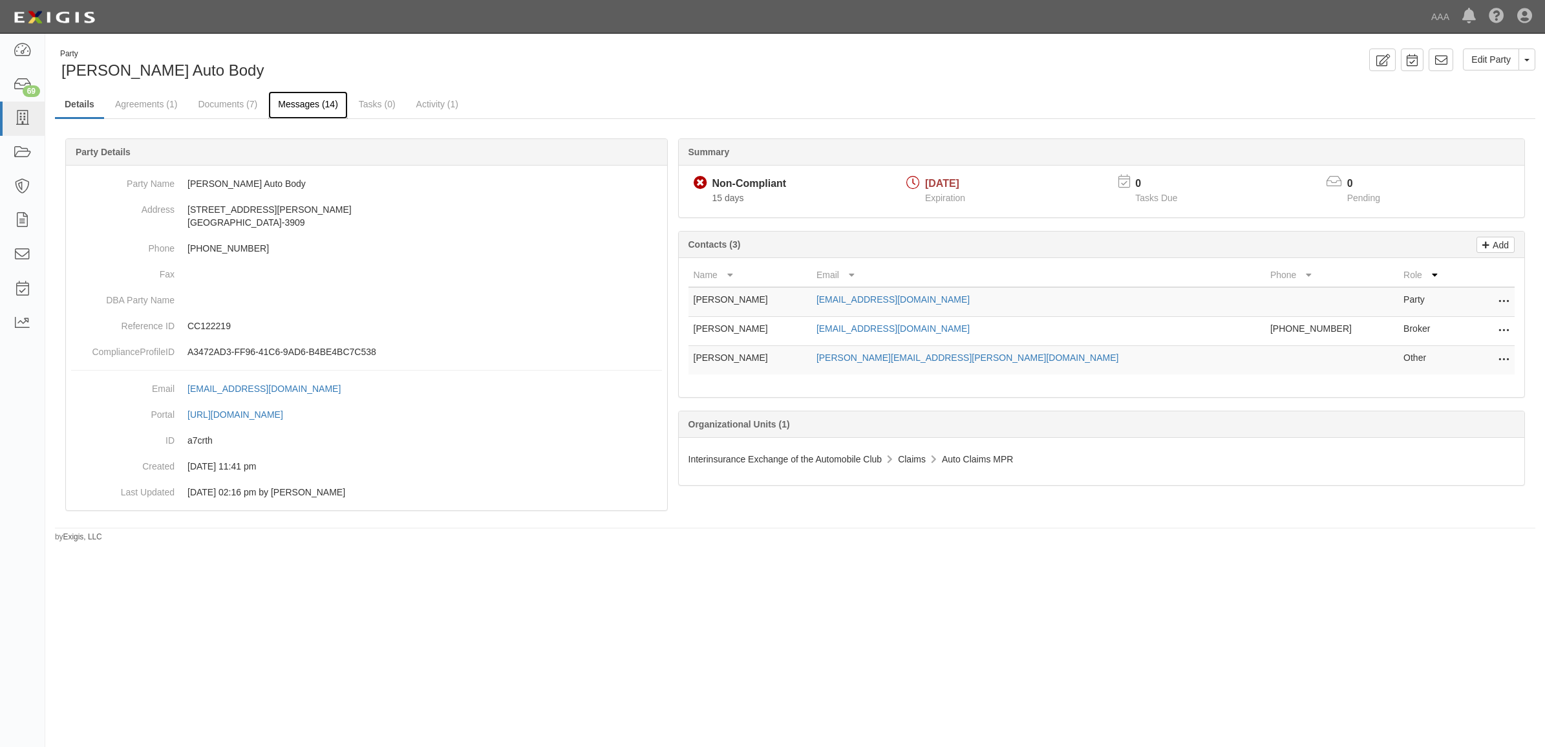
click at [316, 102] on link "Messages (14)" at bounding box center [308, 105] width 80 height 28
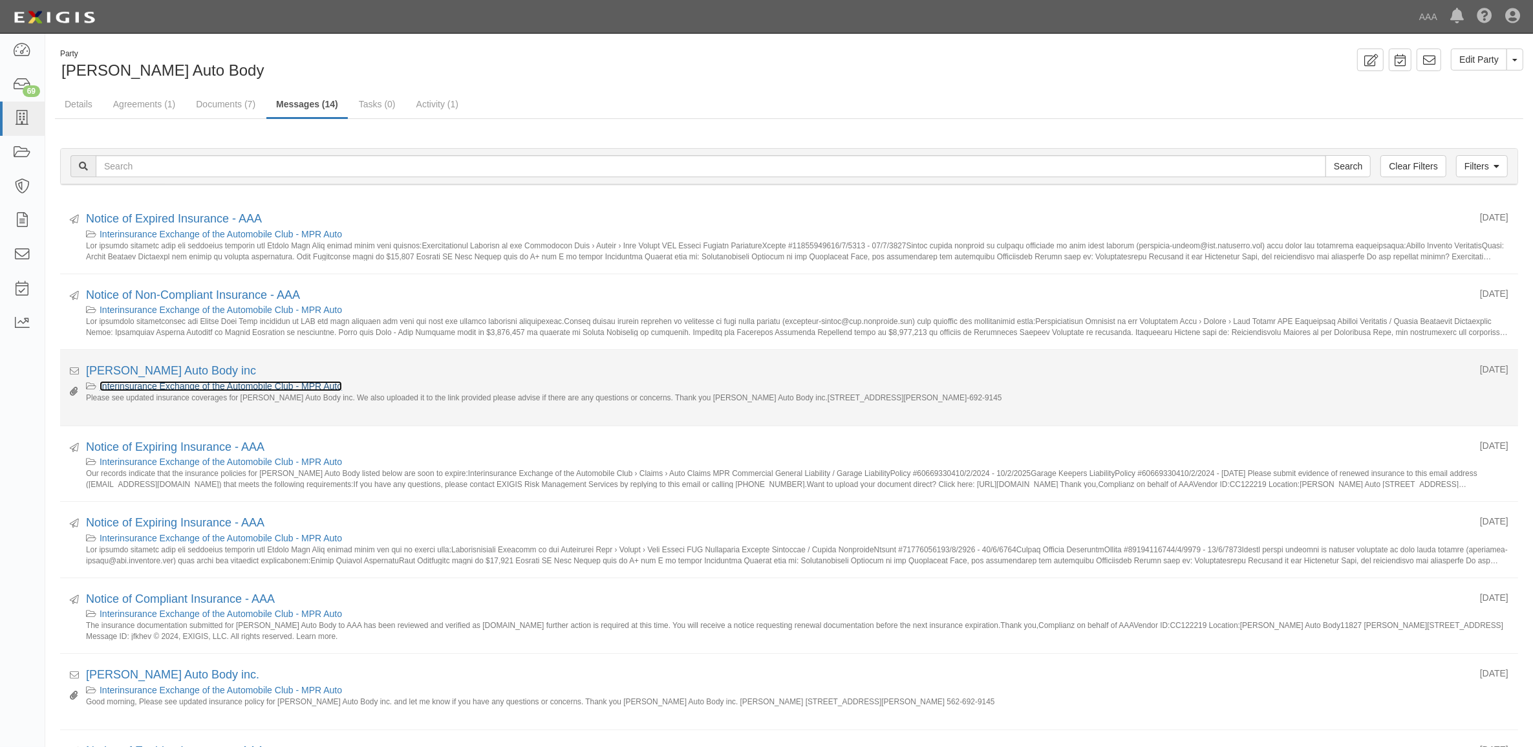
click at [268, 385] on link "Interinsurance Exchange of the Automobile Club - MPR Auto" at bounding box center [221, 386] width 242 height 10
click at [72, 392] on icon at bounding box center [74, 391] width 8 height 9
click at [114, 372] on link "[PERSON_NAME] Auto Body inc" at bounding box center [171, 370] width 170 height 13
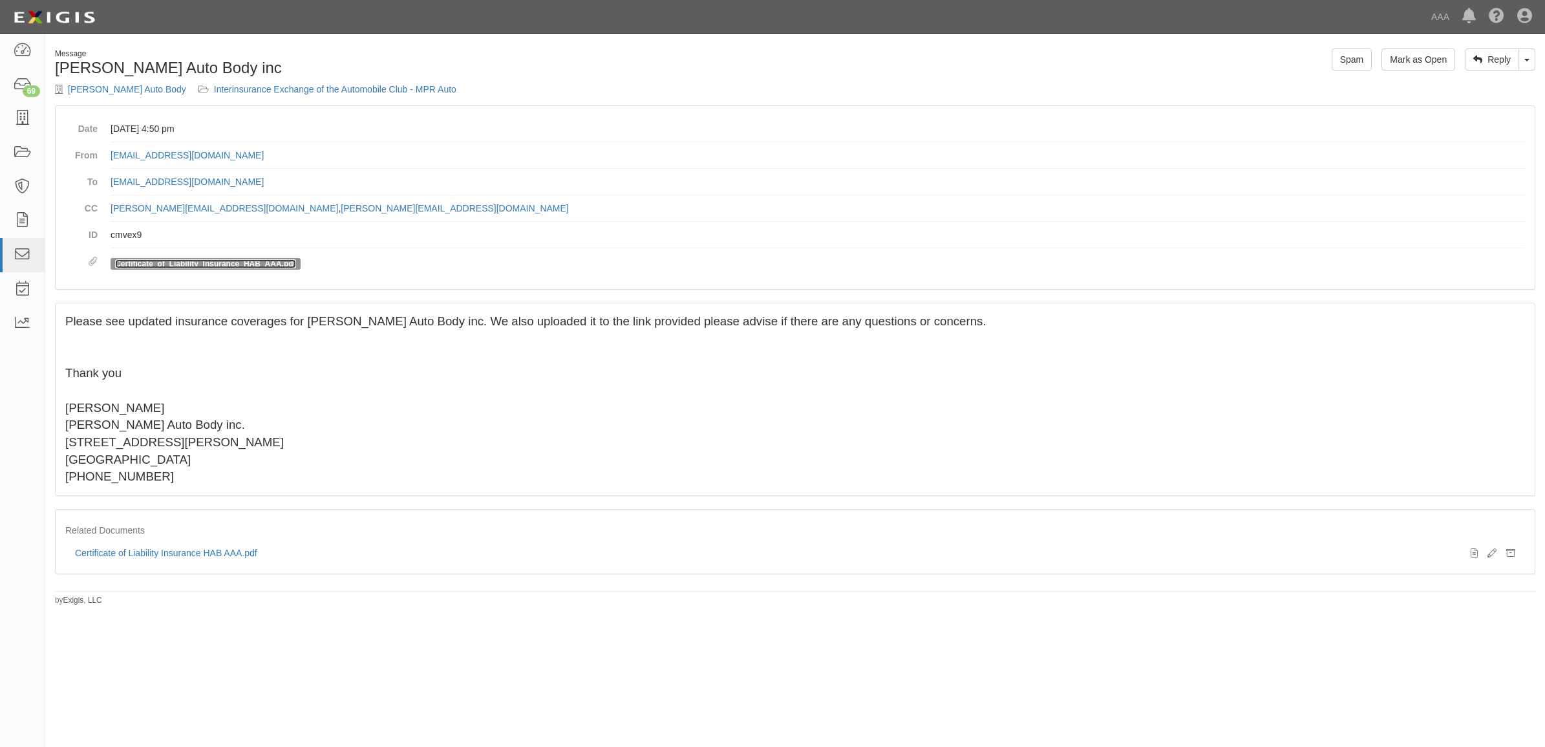
click at [237, 266] on link "Certificate_of_Liability_Insurance_HAB_AAA.pdf" at bounding box center [205, 263] width 180 height 9
click at [30, 117] on icon at bounding box center [22, 118] width 18 height 15
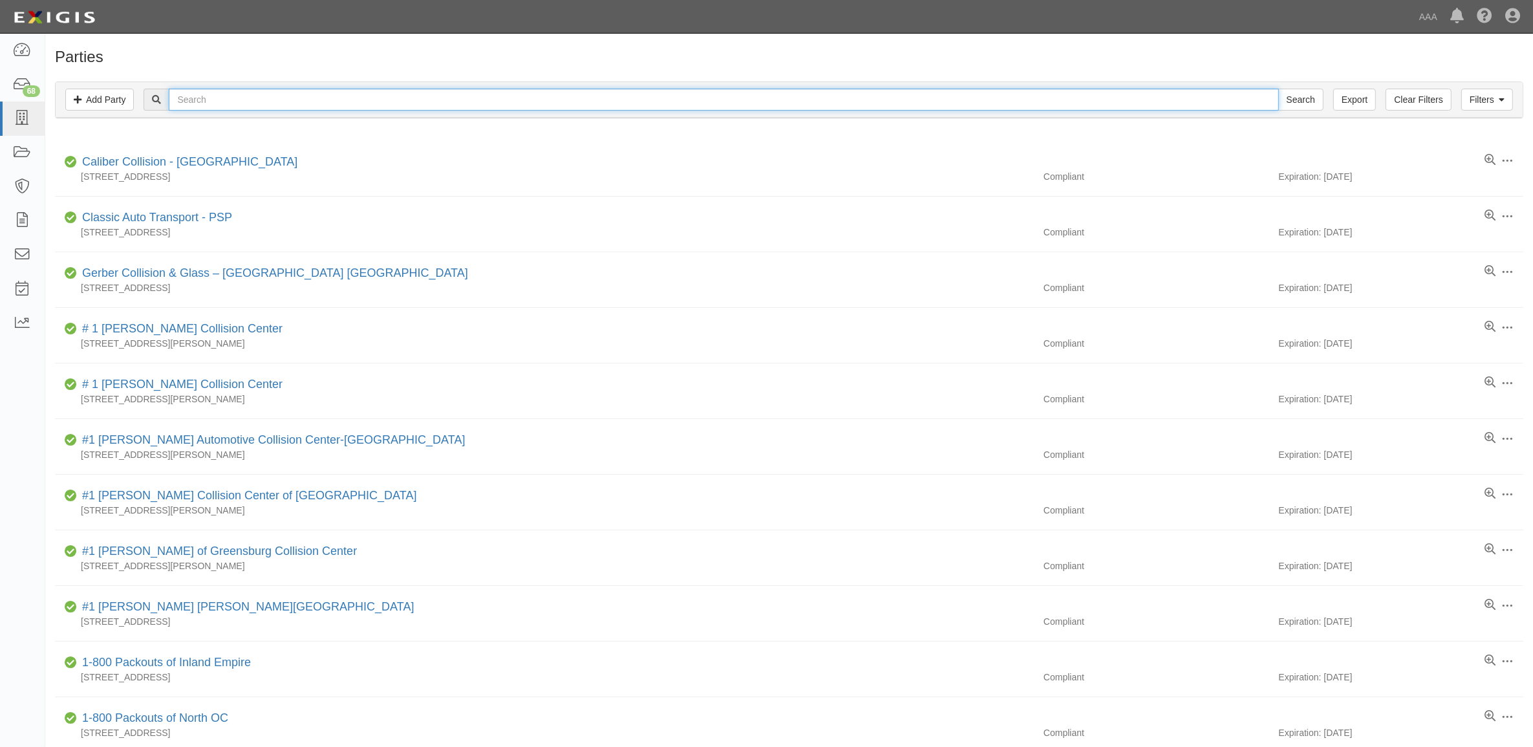
click at [363, 101] on input "text" at bounding box center [724, 100] width 1110 height 22
paste input "CC157637"
type input "CC157637"
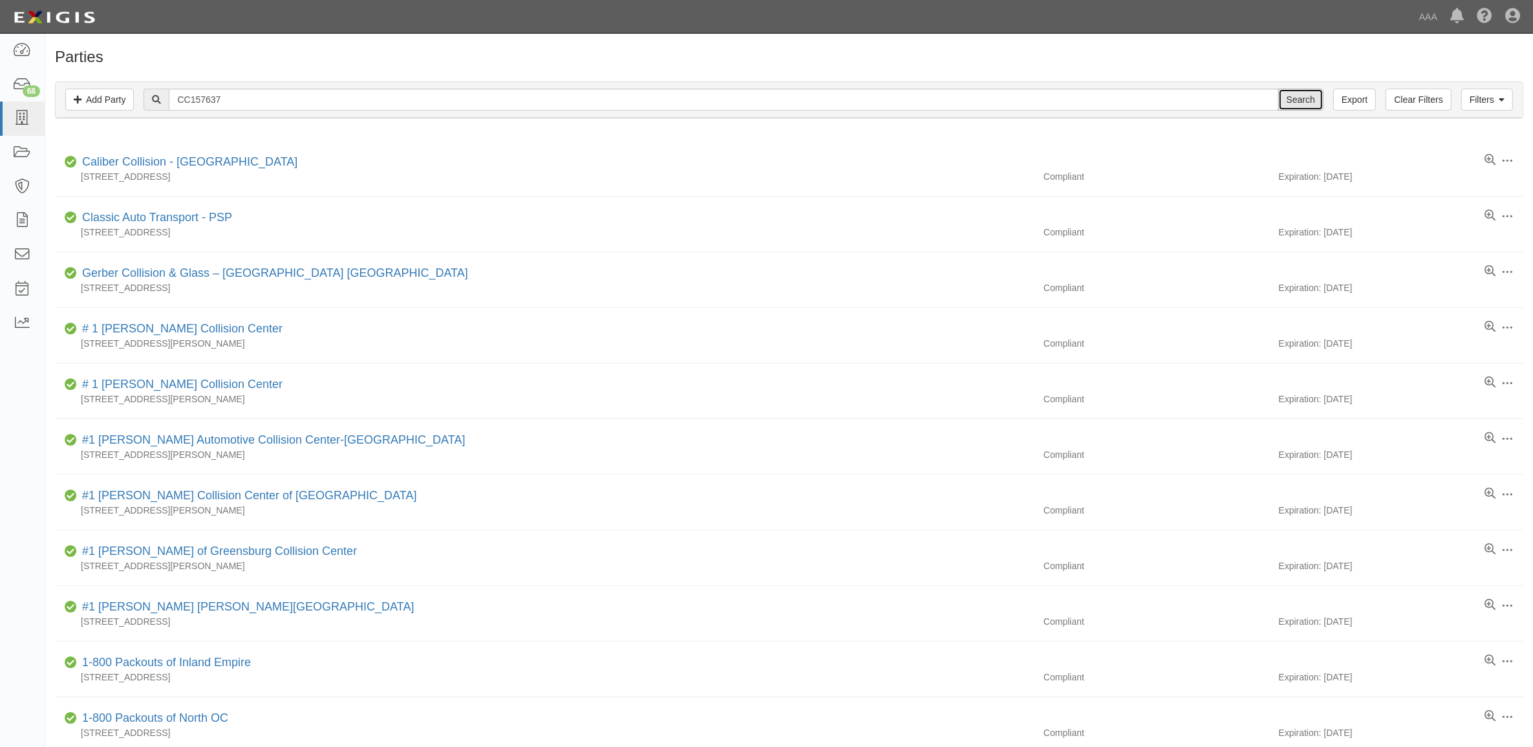
click at [1311, 99] on input "Search" at bounding box center [1300, 100] width 45 height 22
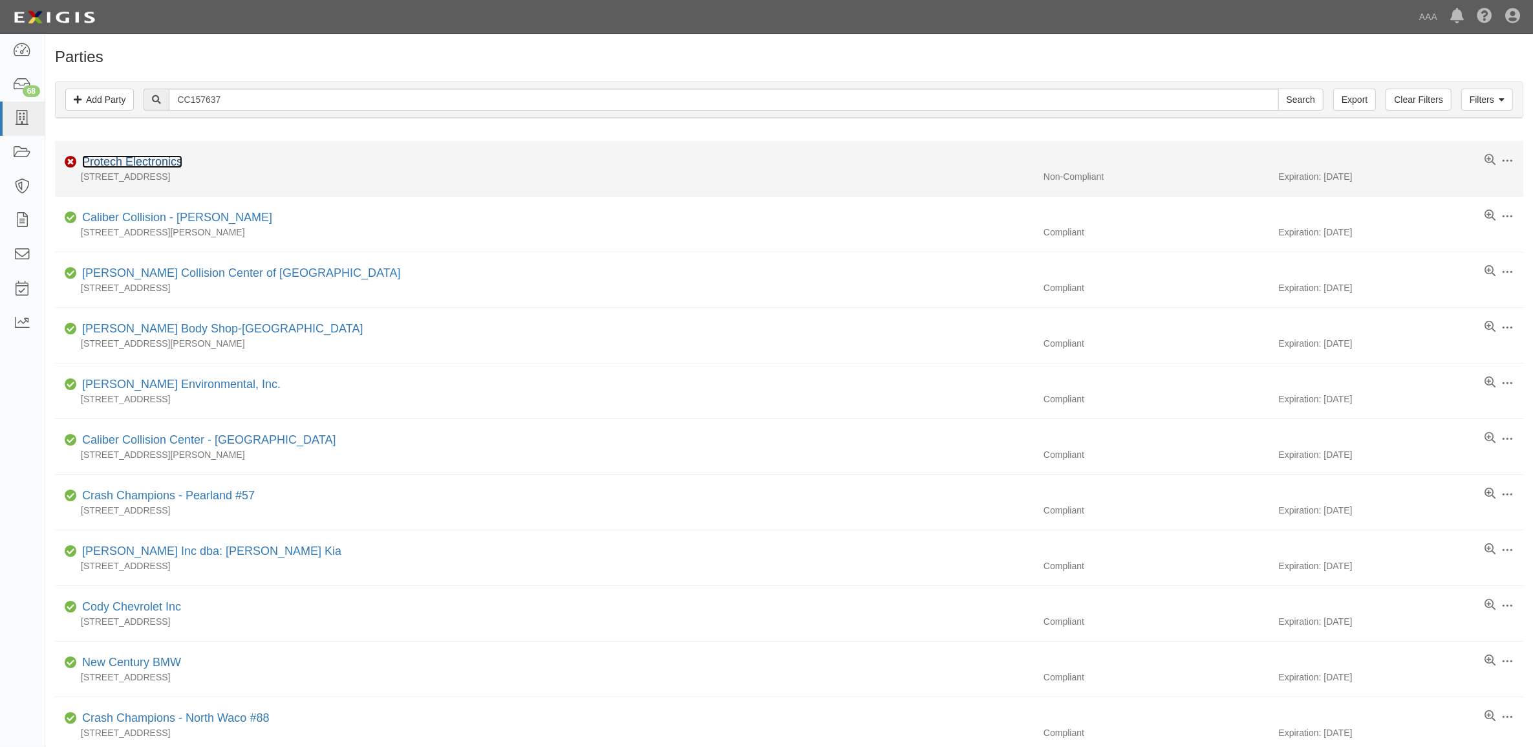
click at [153, 166] on link "Protech Electronics" at bounding box center [132, 161] width 100 height 13
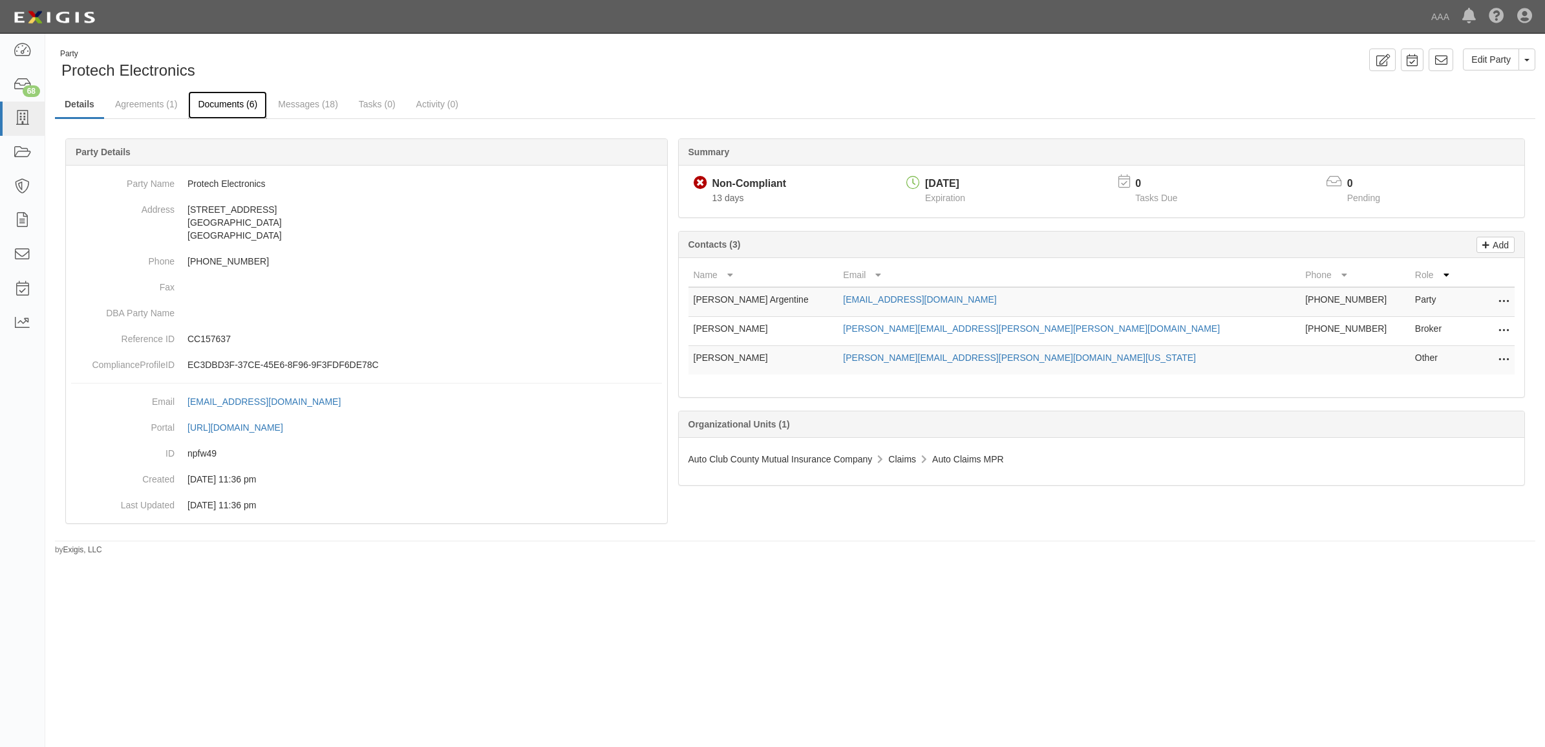
click at [246, 112] on link "Documents (6)" at bounding box center [227, 105] width 79 height 28
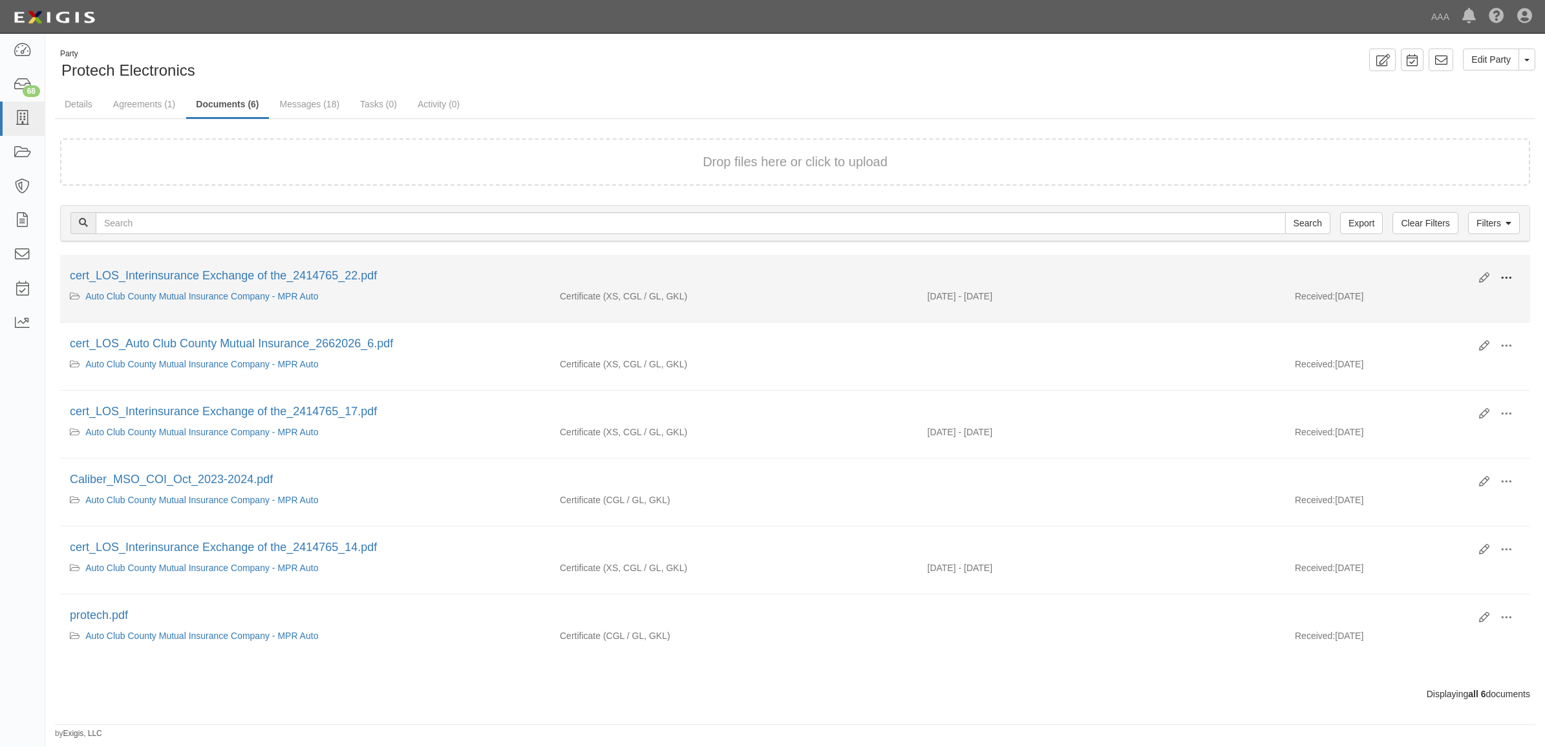
click at [1511, 275] on span at bounding box center [1507, 278] width 12 height 12
click at [1463, 294] on link "View" at bounding box center [1444, 296] width 102 height 23
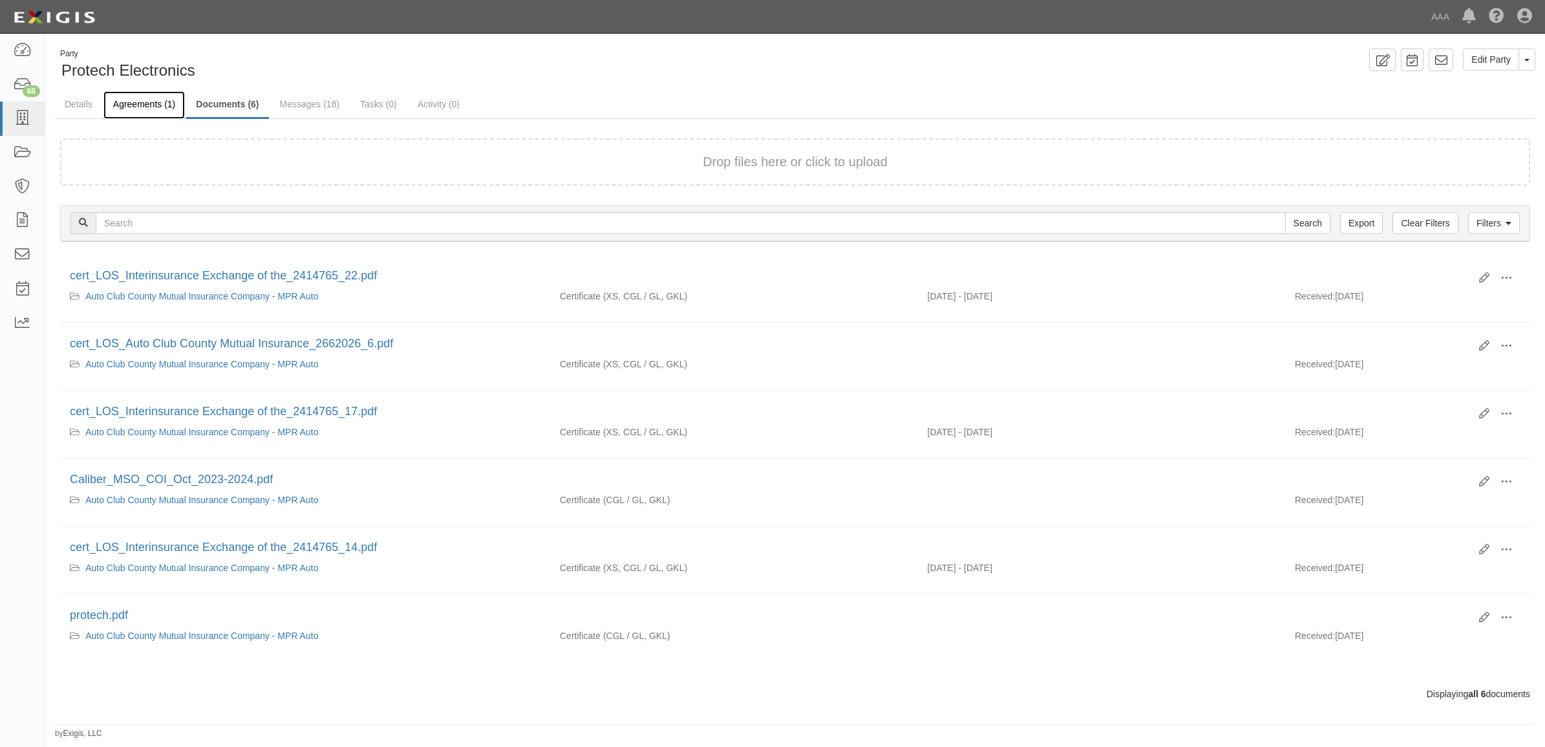
click at [118, 102] on link "Agreements (1)" at bounding box center [143, 105] width 81 height 28
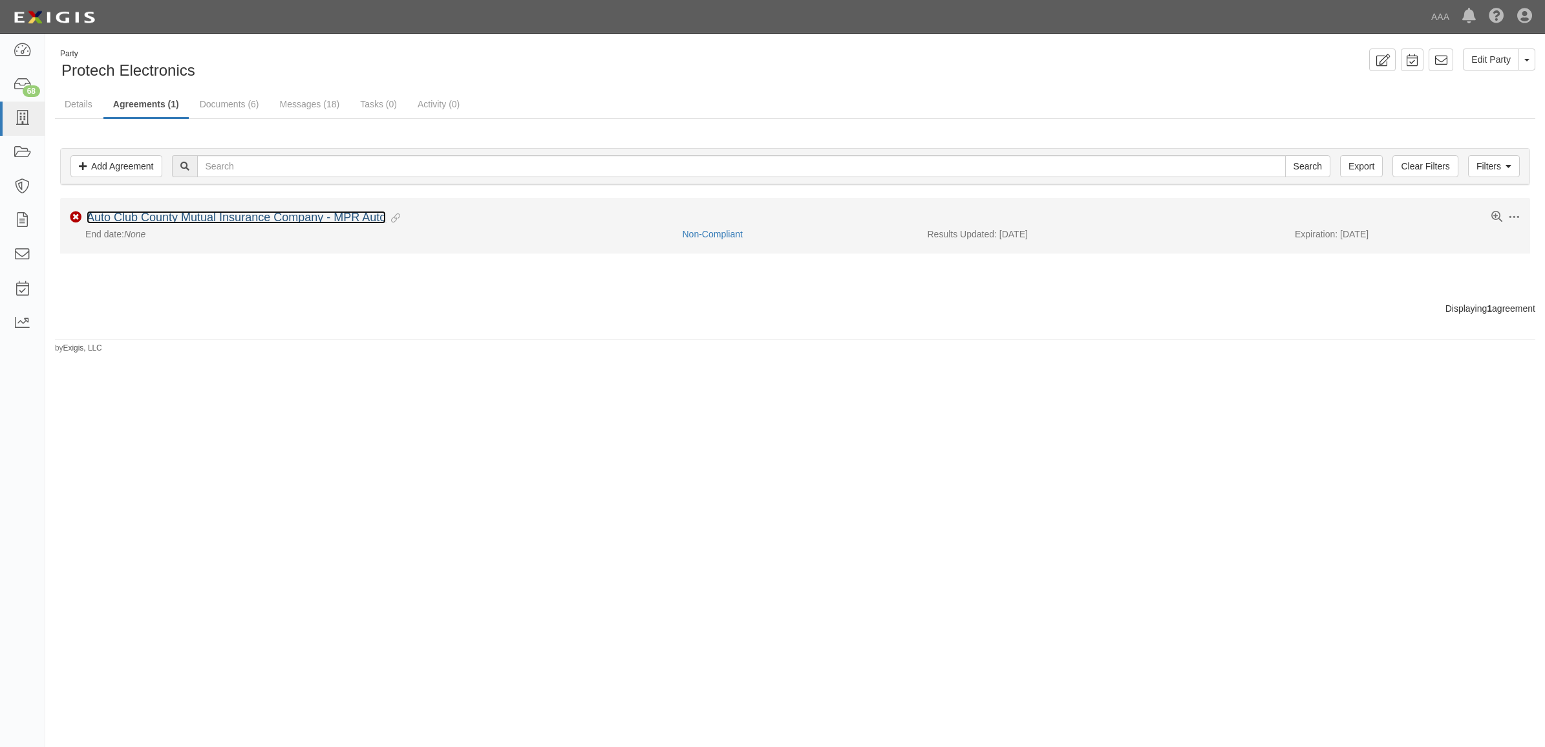
click at [312, 220] on link "Auto Club County Mutual Insurance Company - MPR Auto" at bounding box center [236, 217] width 299 height 13
click at [1496, 212] on icon at bounding box center [1497, 216] width 11 height 11
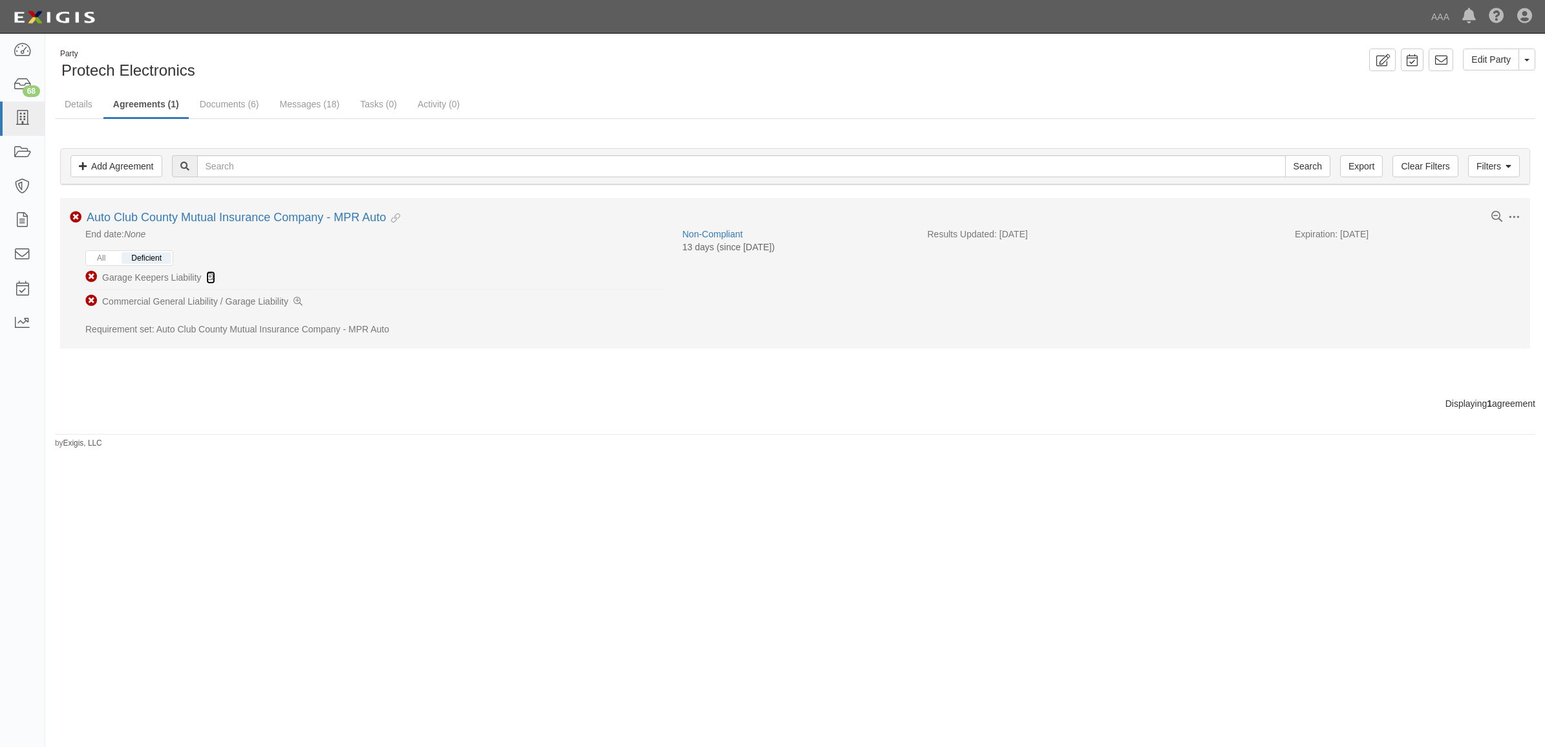
click at [215, 279] on icon at bounding box center [210, 278] width 9 height 9
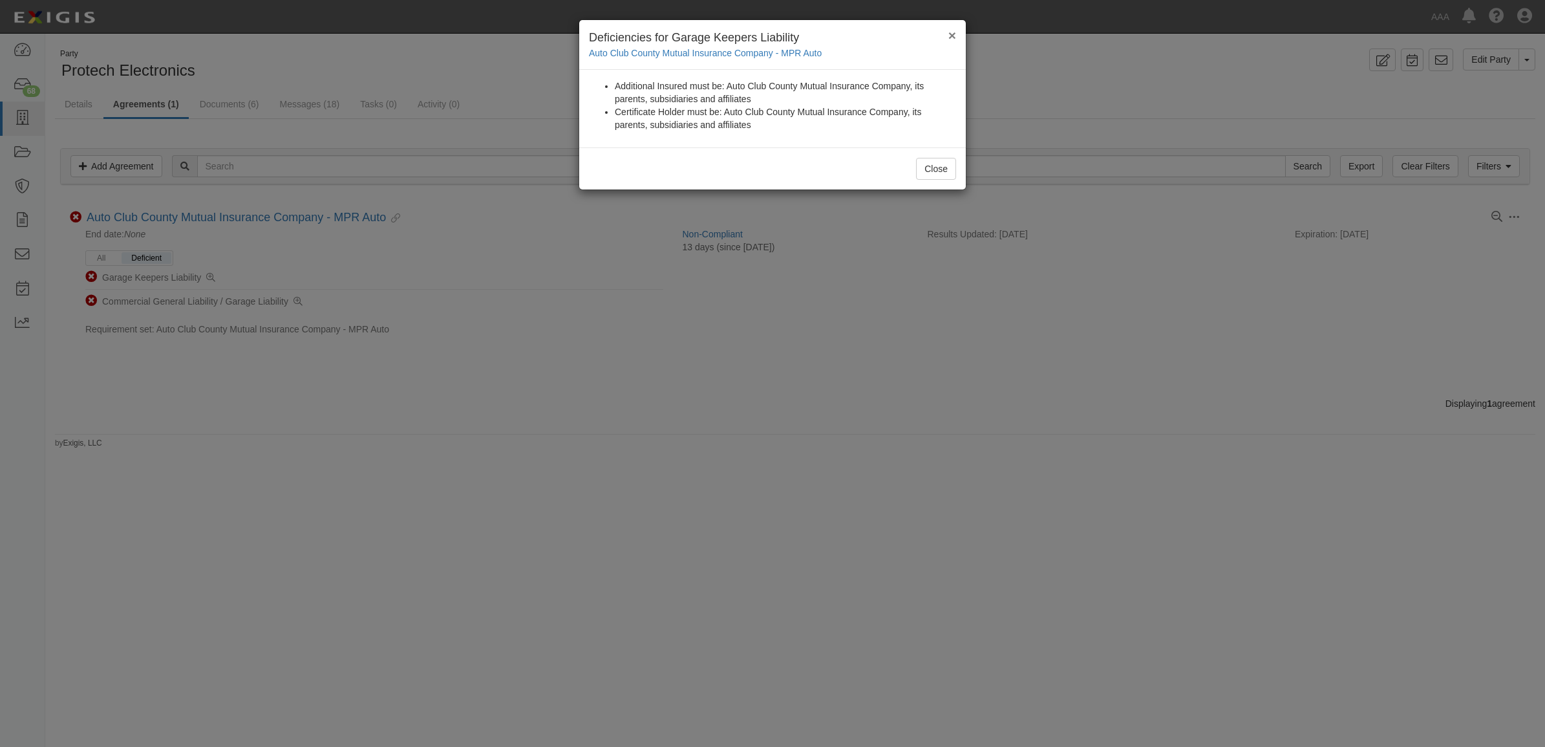
click at [954, 33] on button "×" at bounding box center [953, 35] width 8 height 14
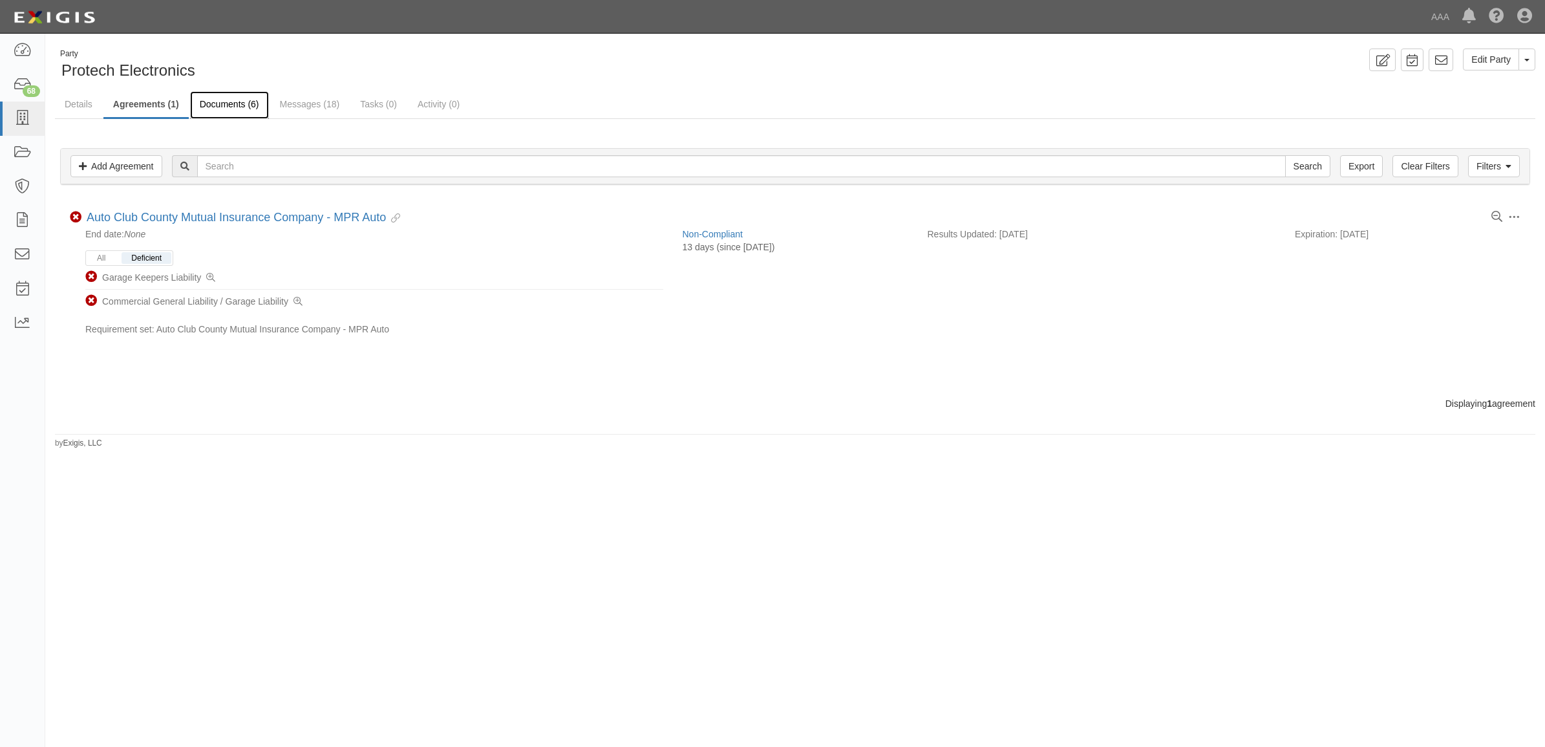
click at [237, 109] on link "Documents (6)" at bounding box center [229, 105] width 79 height 28
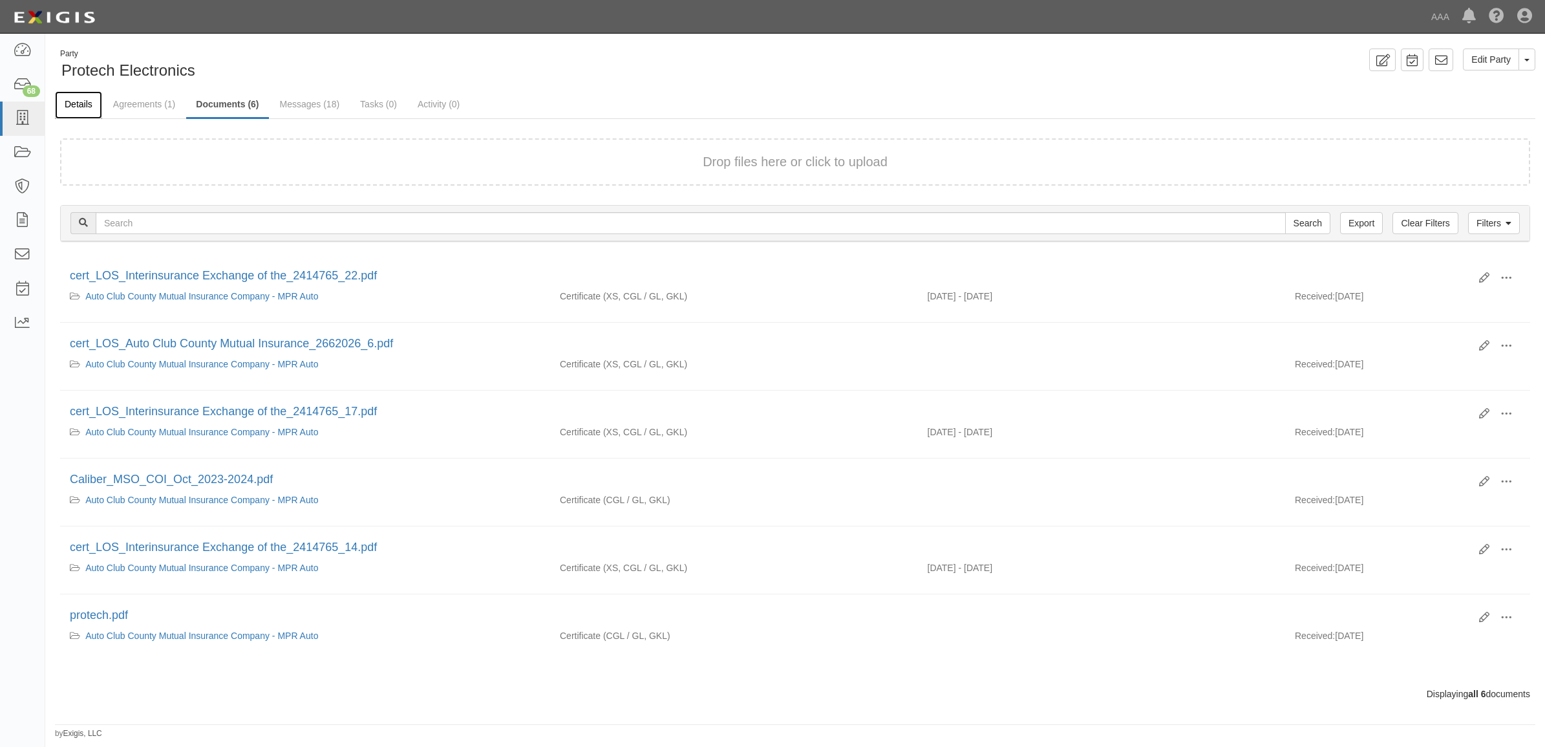
click at [83, 98] on link "Details" at bounding box center [78, 105] width 47 height 28
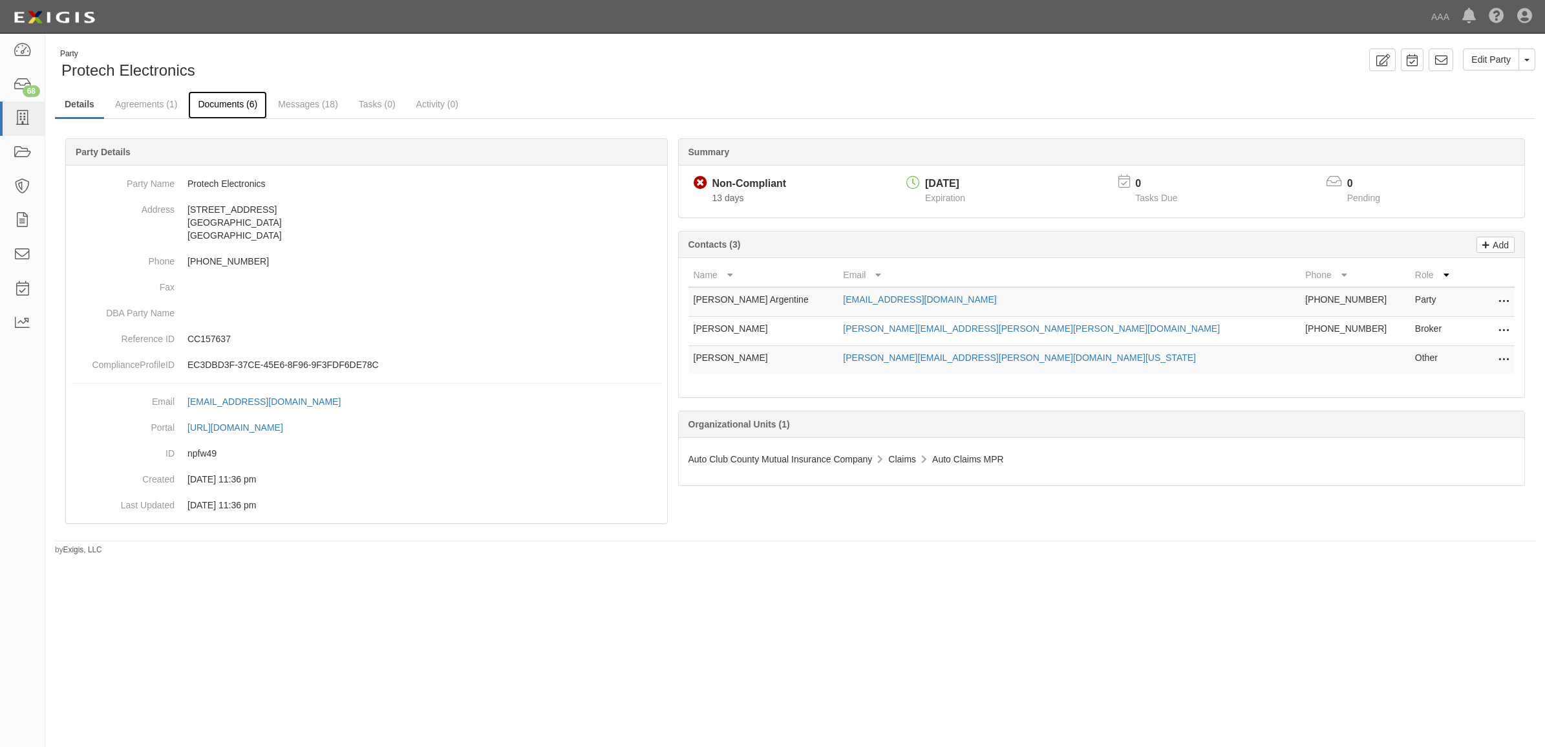
click at [225, 107] on link "Documents (6)" at bounding box center [227, 105] width 79 height 28
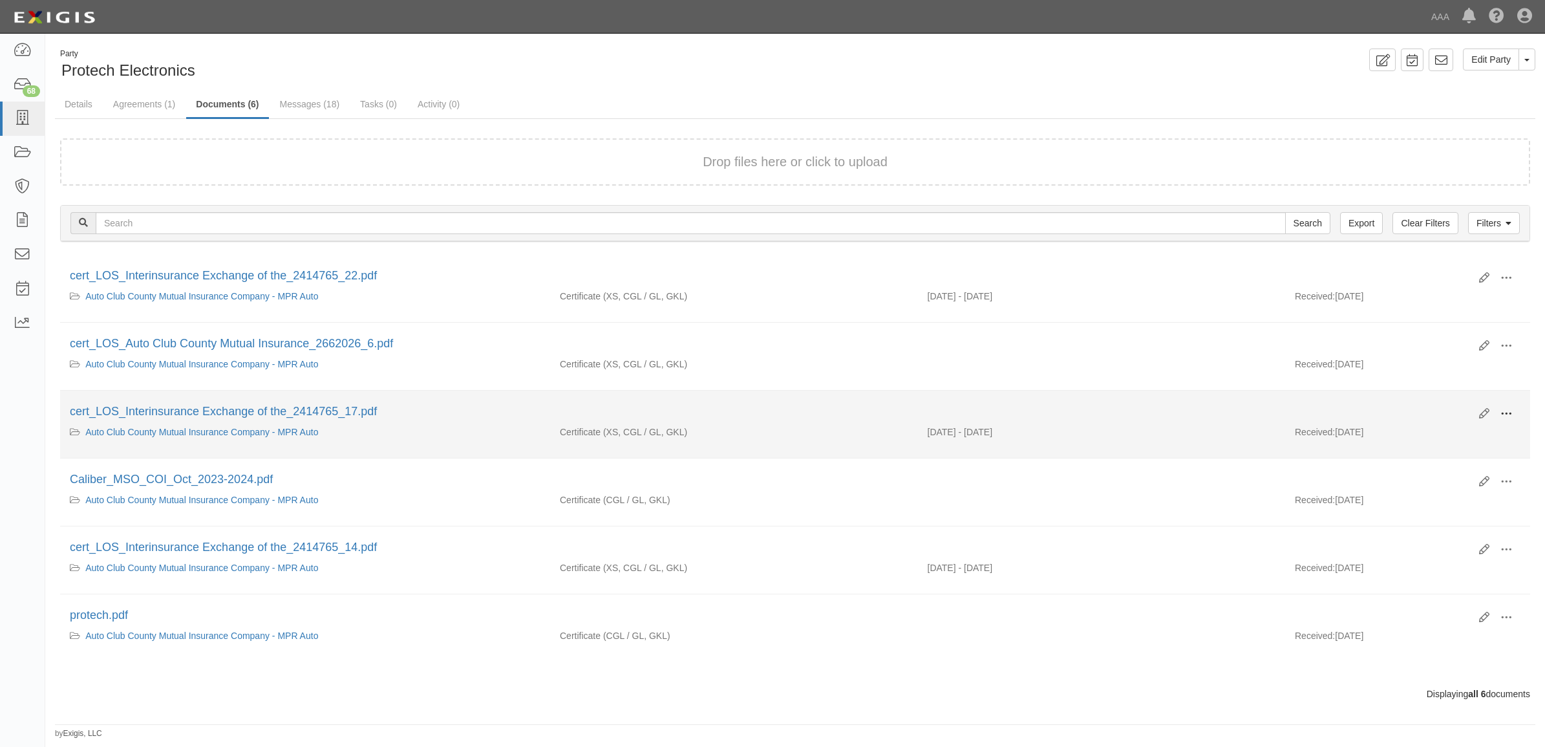
click at [1505, 418] on span at bounding box center [1507, 414] width 12 height 12
click at [1456, 440] on link "View" at bounding box center [1444, 432] width 102 height 23
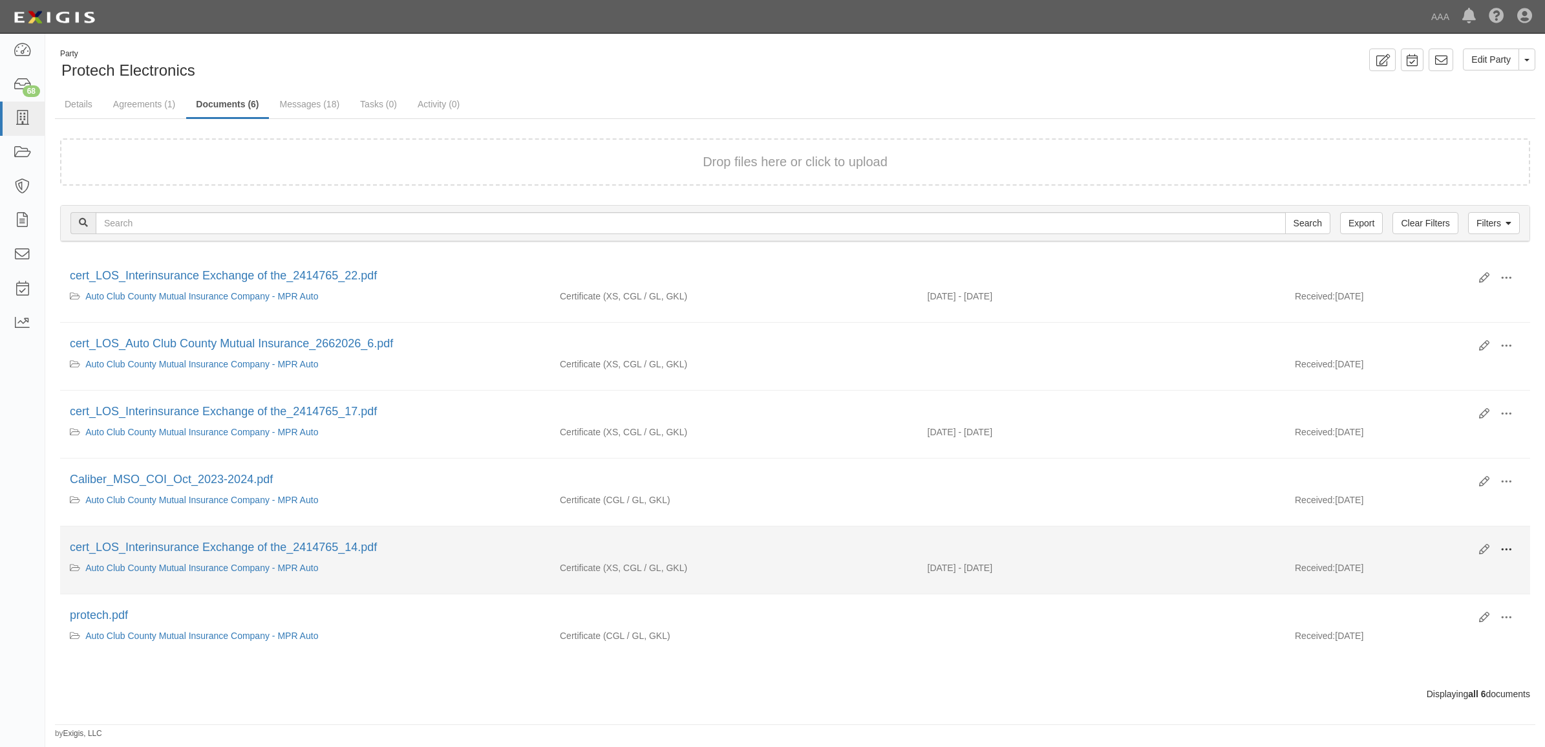
click at [1502, 548] on span at bounding box center [1507, 550] width 12 height 12
click at [1458, 569] on link "View" at bounding box center [1444, 568] width 102 height 23
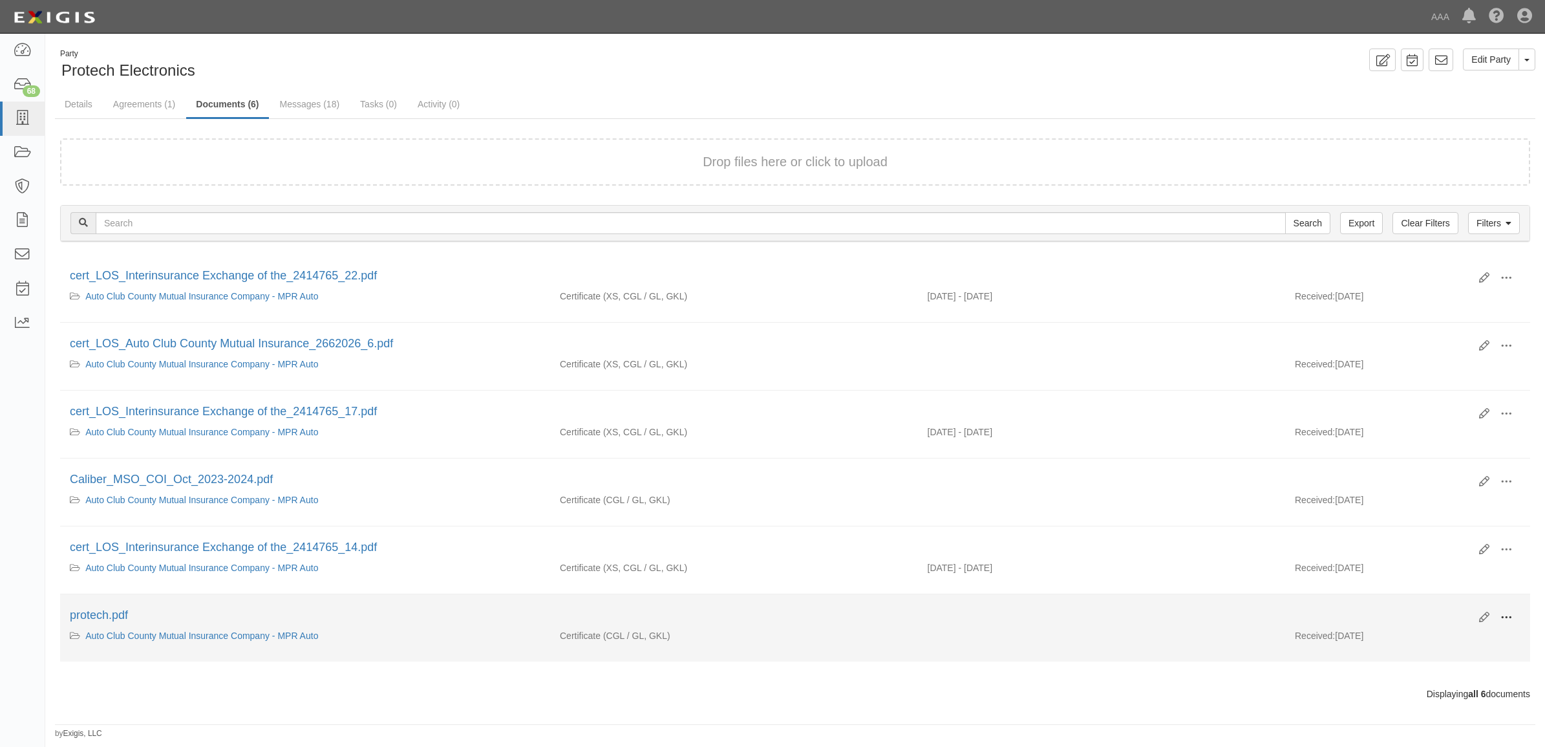
click at [1512, 618] on span at bounding box center [1507, 618] width 12 height 12
click at [1468, 630] on link "View" at bounding box center [1444, 636] width 102 height 23
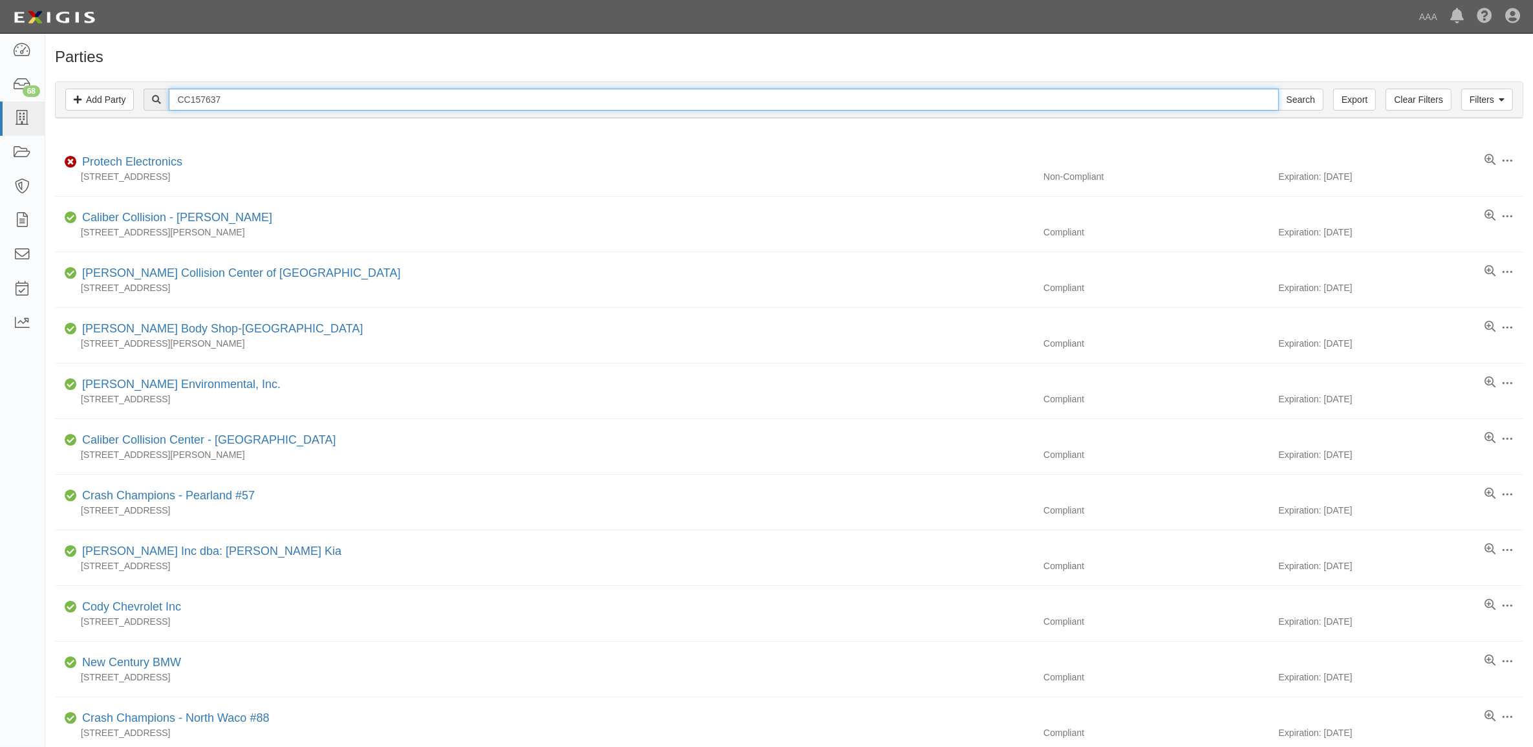
click at [264, 101] on input "CC157637" at bounding box center [724, 100] width 1110 height 22
paste input "83649"
type input "CC183649"
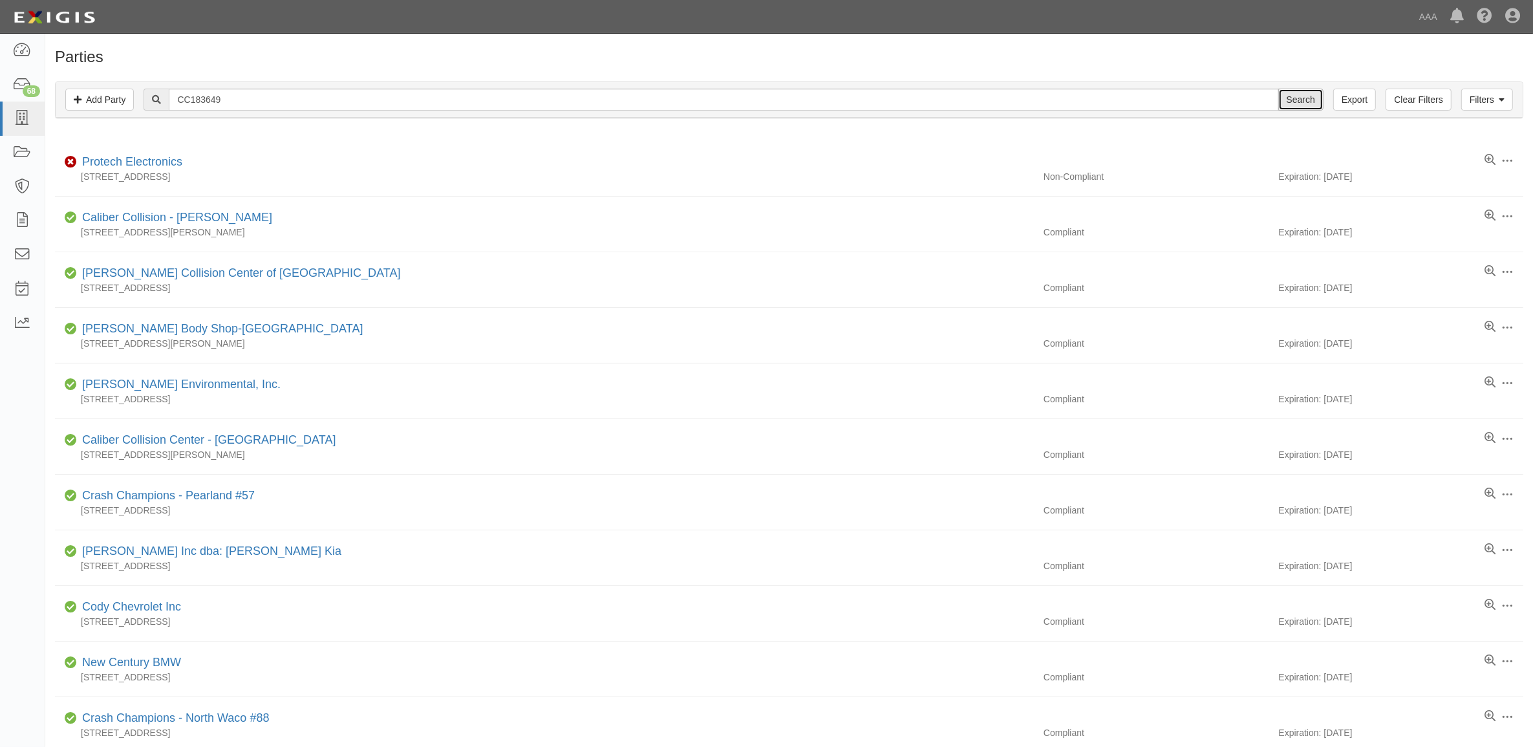
click at [1298, 94] on input "Search" at bounding box center [1300, 100] width 45 height 22
